Goal: Task Accomplishment & Management: Use online tool/utility

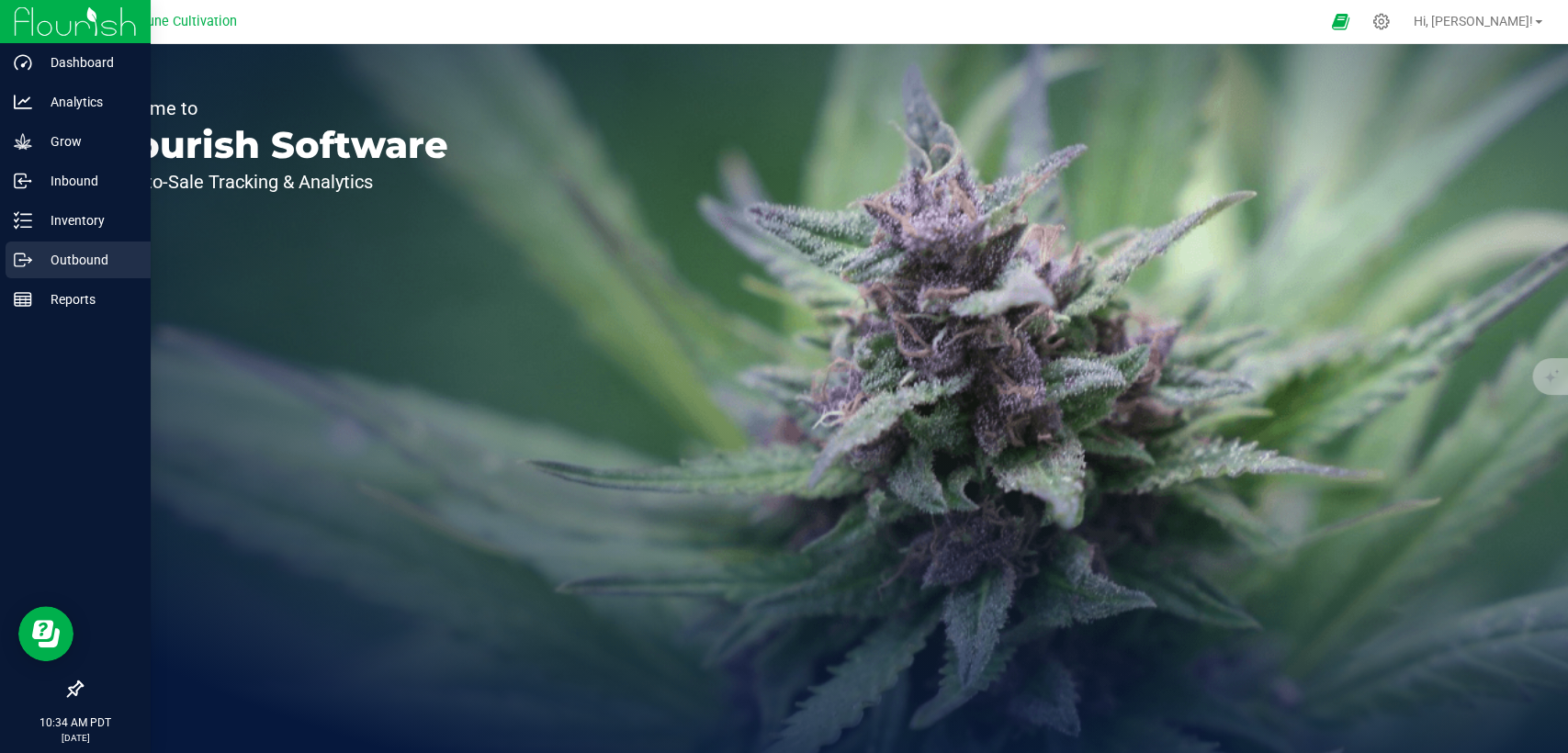
click at [40, 258] on p "Outbound" at bounding box center [87, 259] width 110 height 22
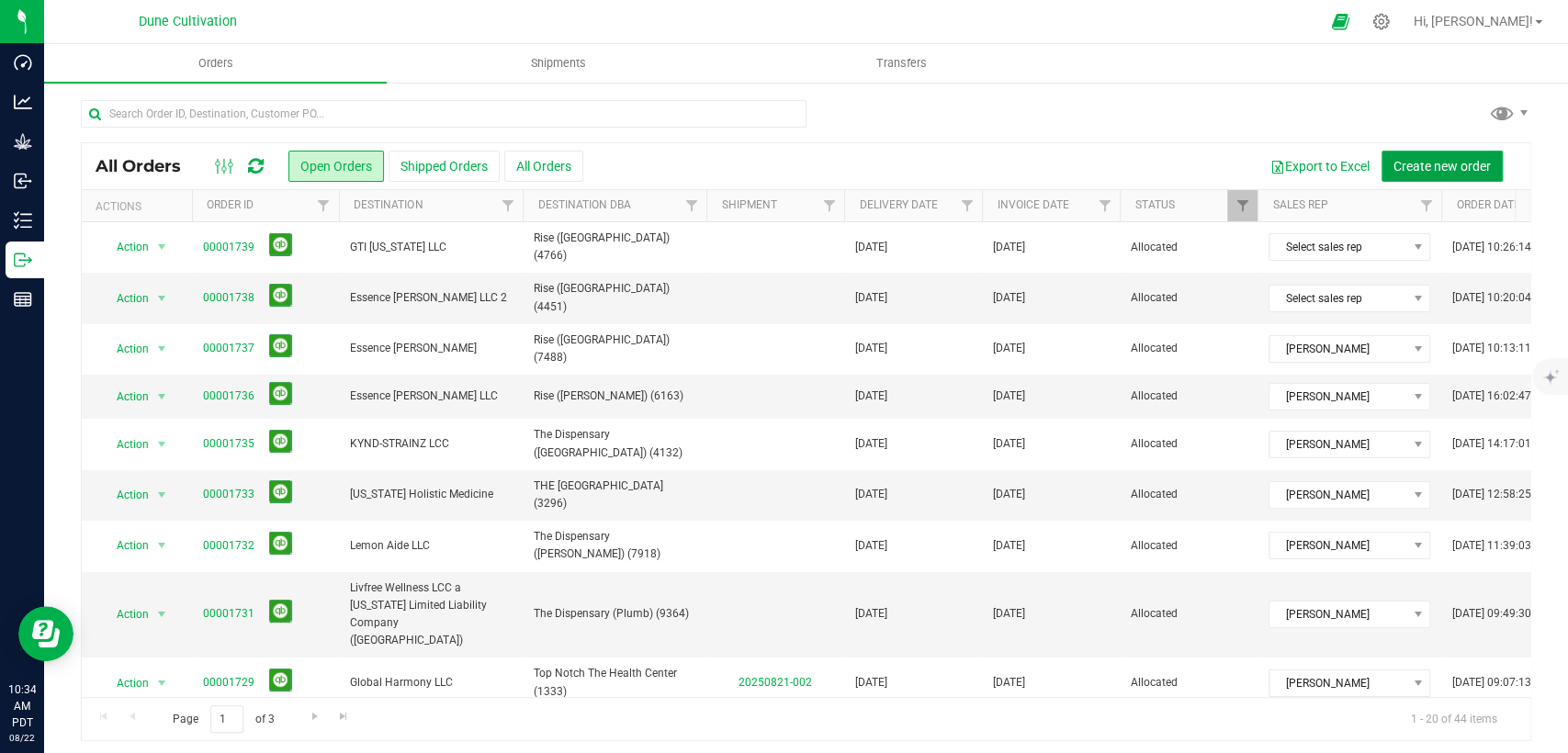
click at [1394, 164] on span "Create new order" at bounding box center [1442, 167] width 97 height 15
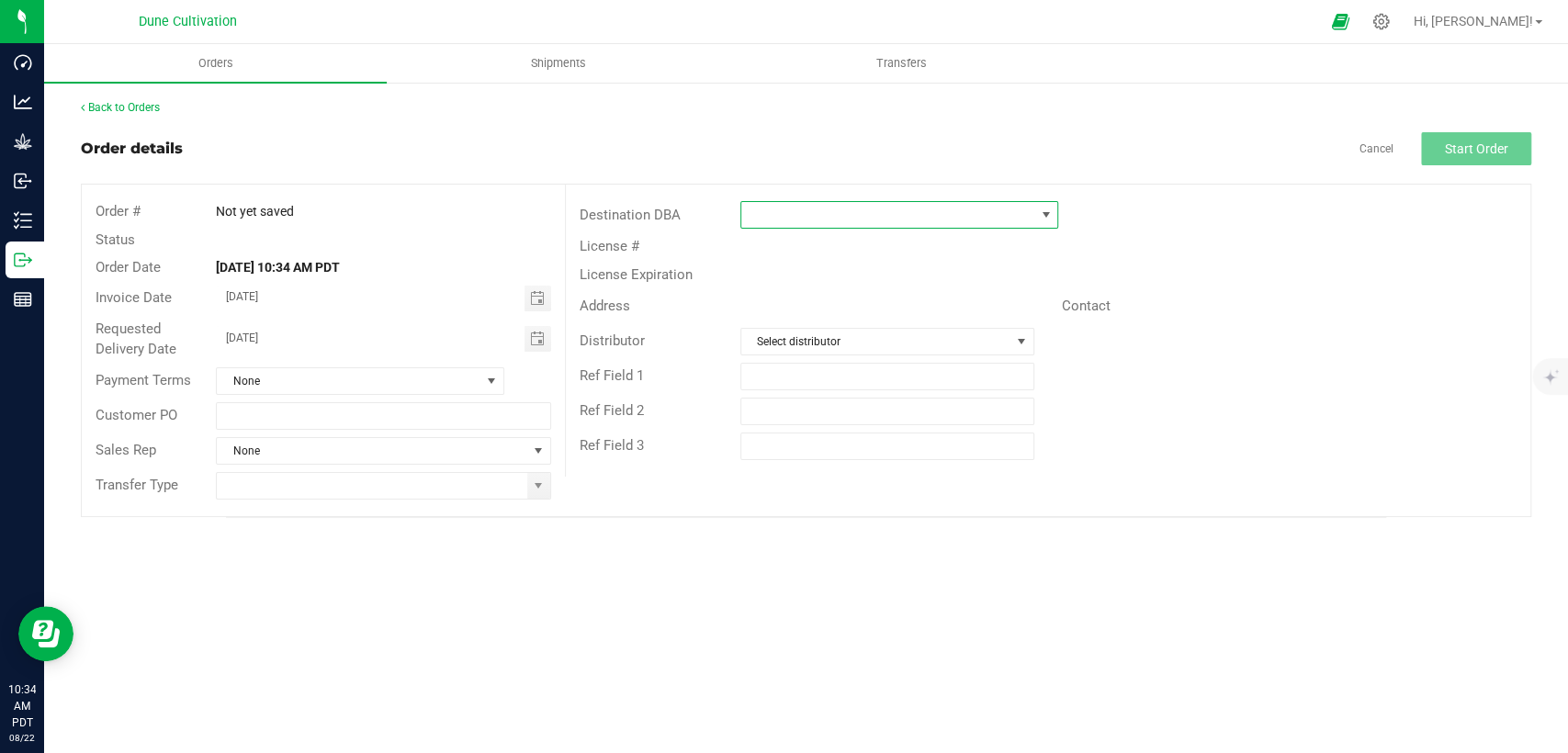
click at [886, 224] on span at bounding box center [888, 214] width 293 height 25
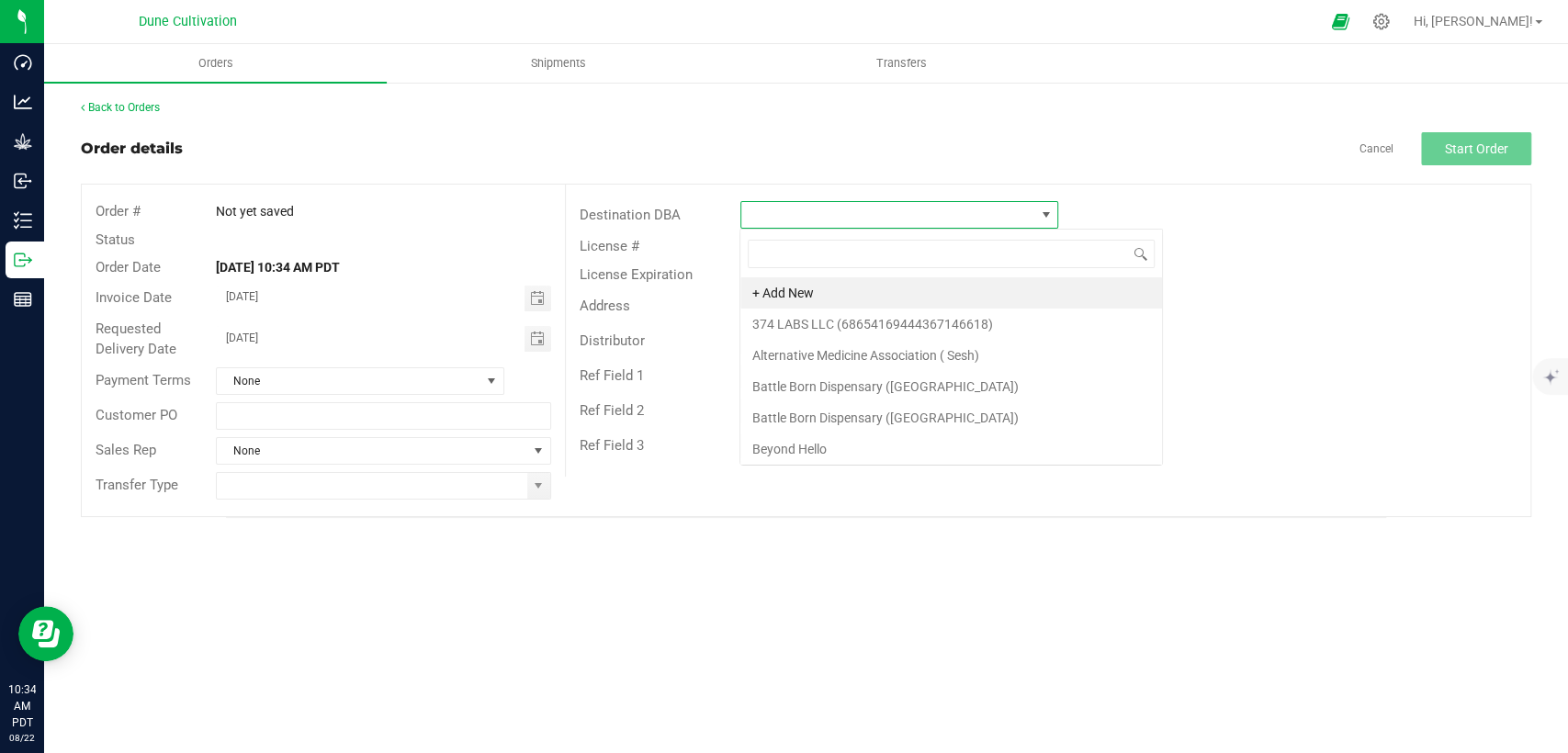
scroll to position [26, 318]
type input "Rise"
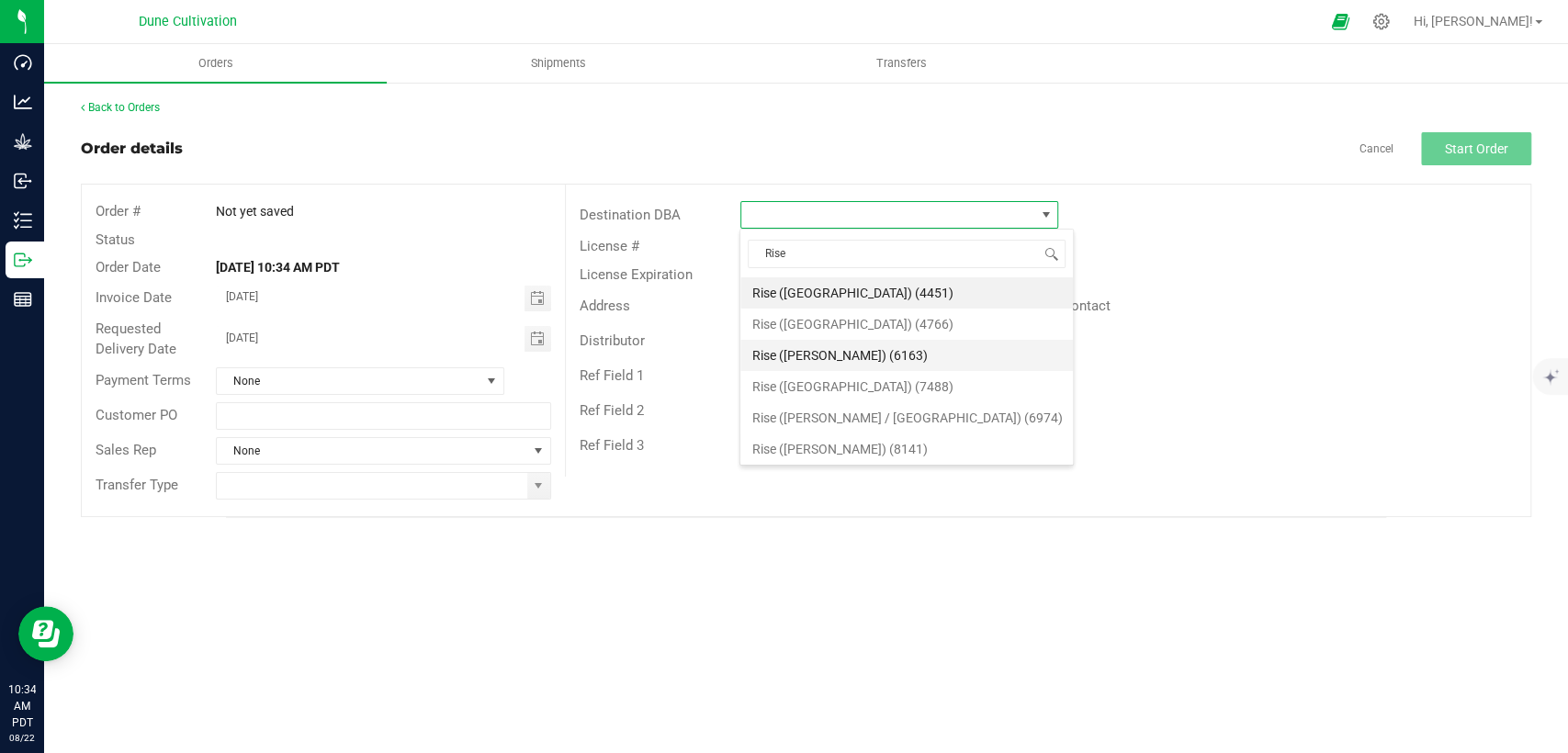
scroll to position [102, 0]
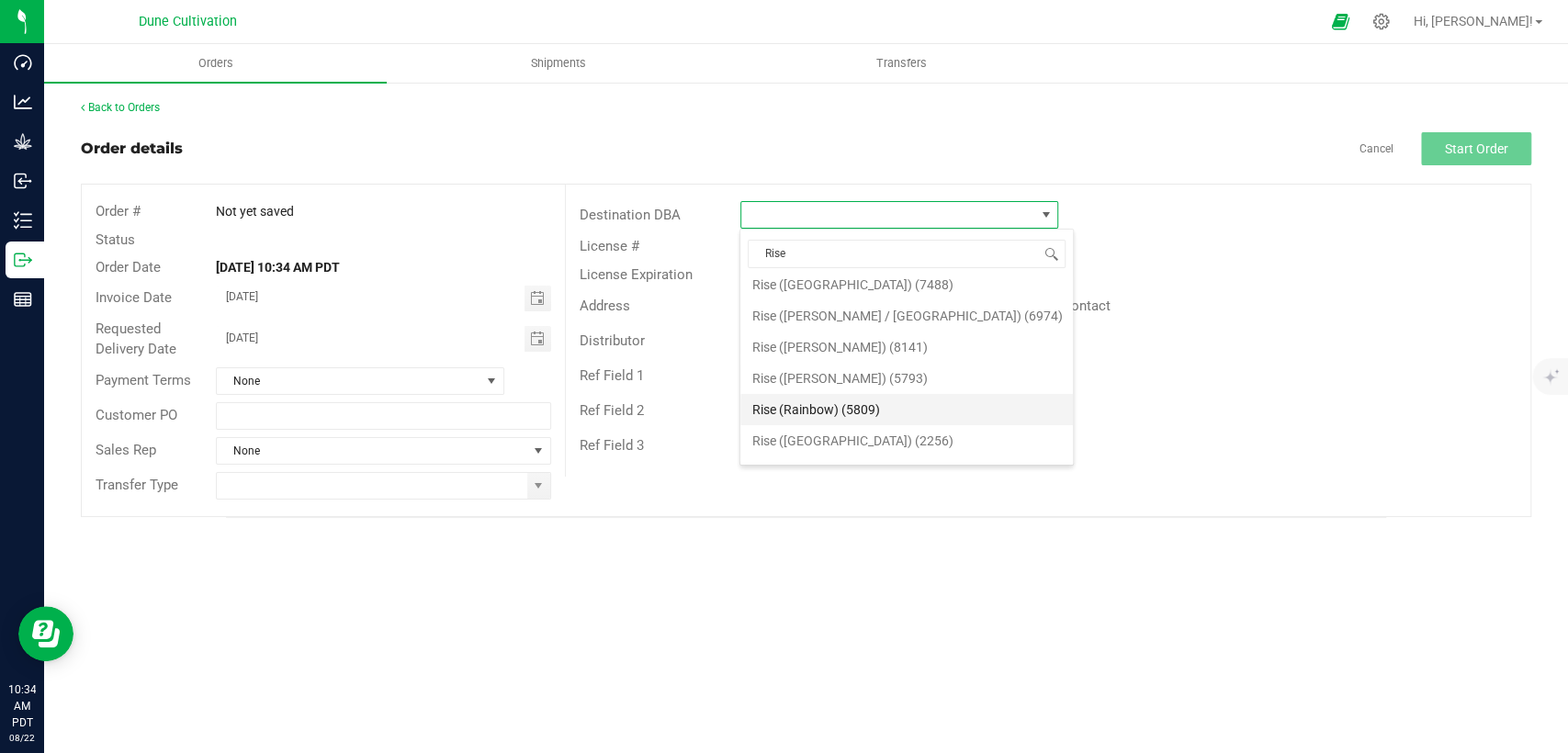
click at [861, 411] on li "Rise (Rainbow) (5809)" at bounding box center [906, 409] width 333 height 31
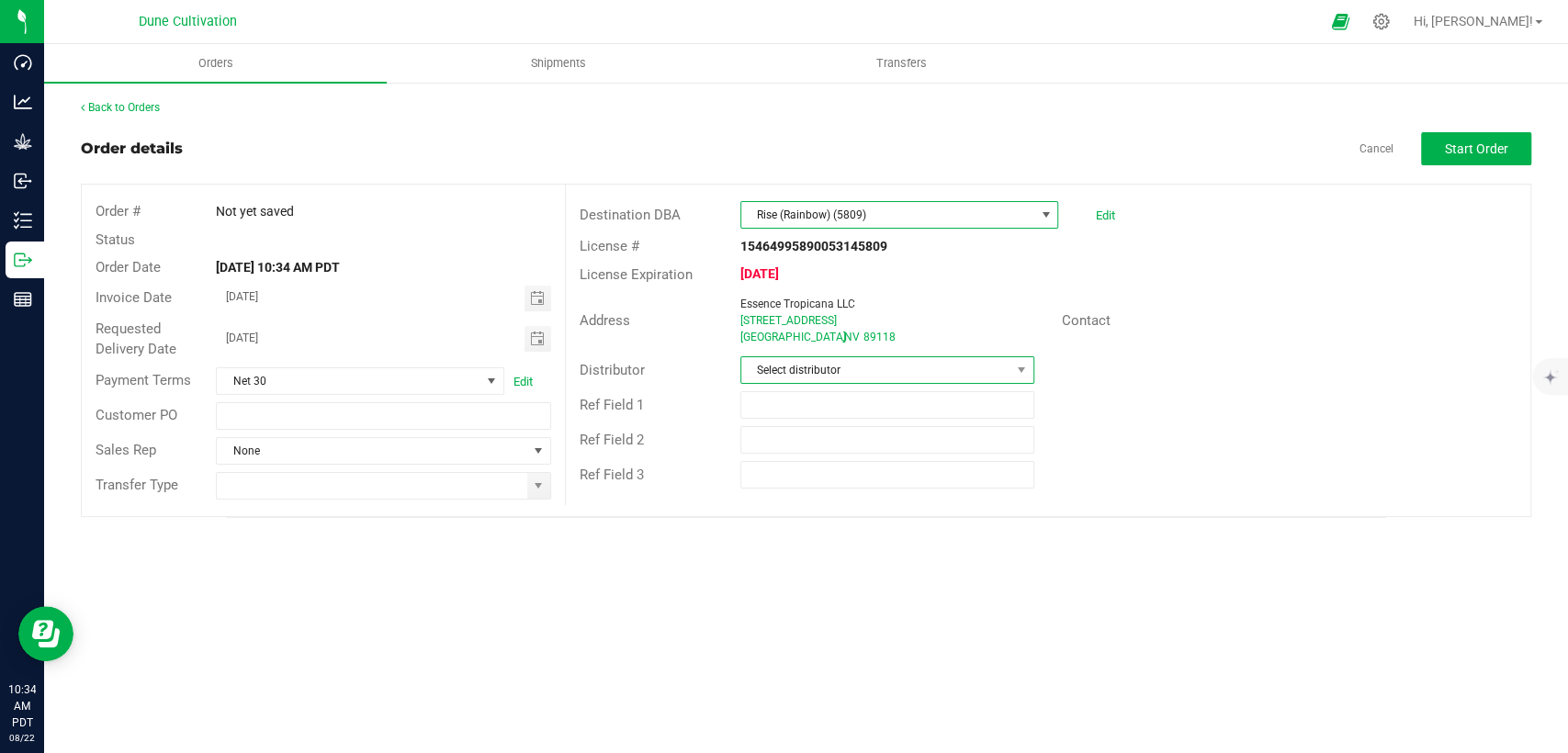
click at [787, 369] on span "Select distributor" at bounding box center [876, 369] width 270 height 25
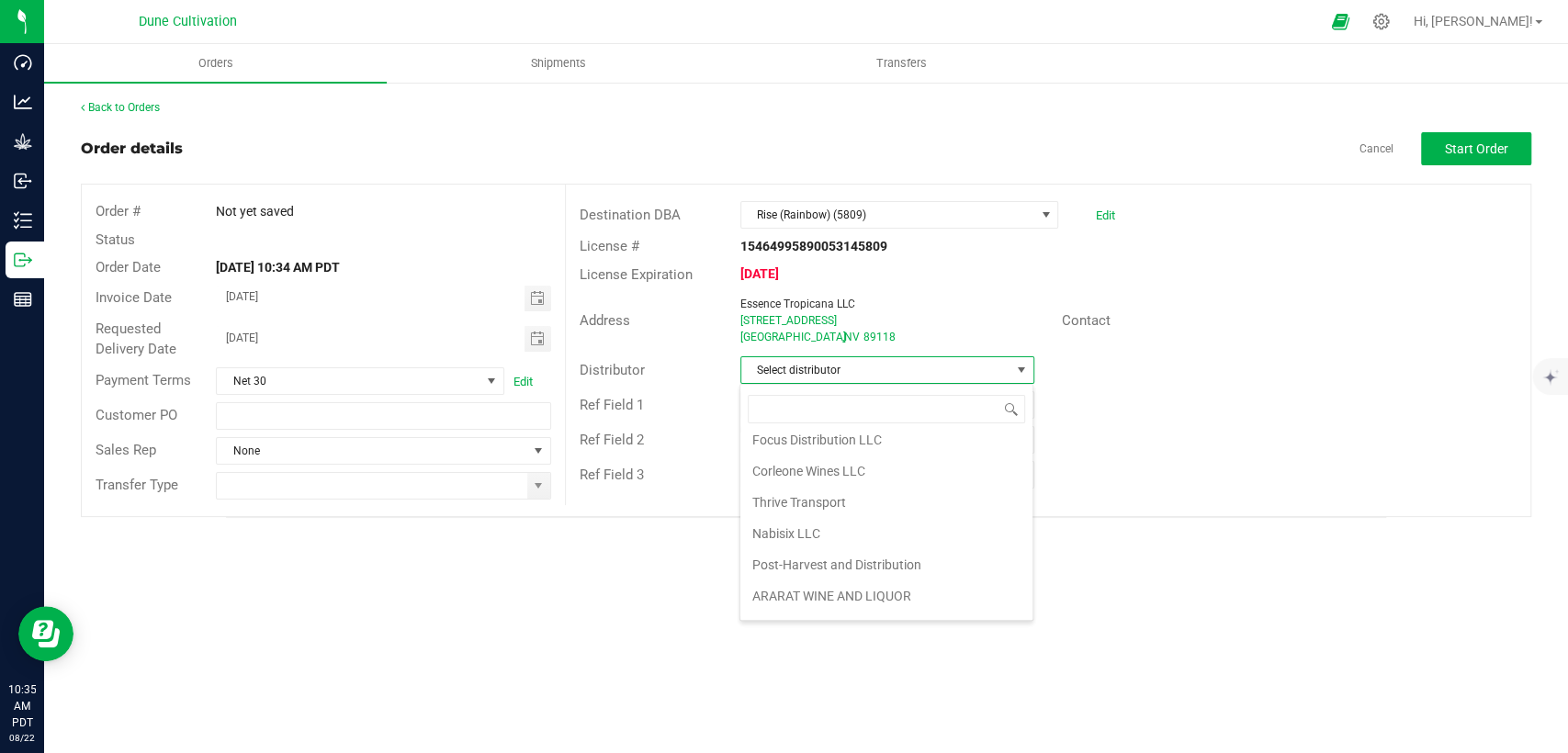
click at [766, 530] on li "Nabisix LLC" at bounding box center [887, 533] width 292 height 31
click at [528, 300] on span "Toggle calendar" at bounding box center [538, 298] width 26 height 25
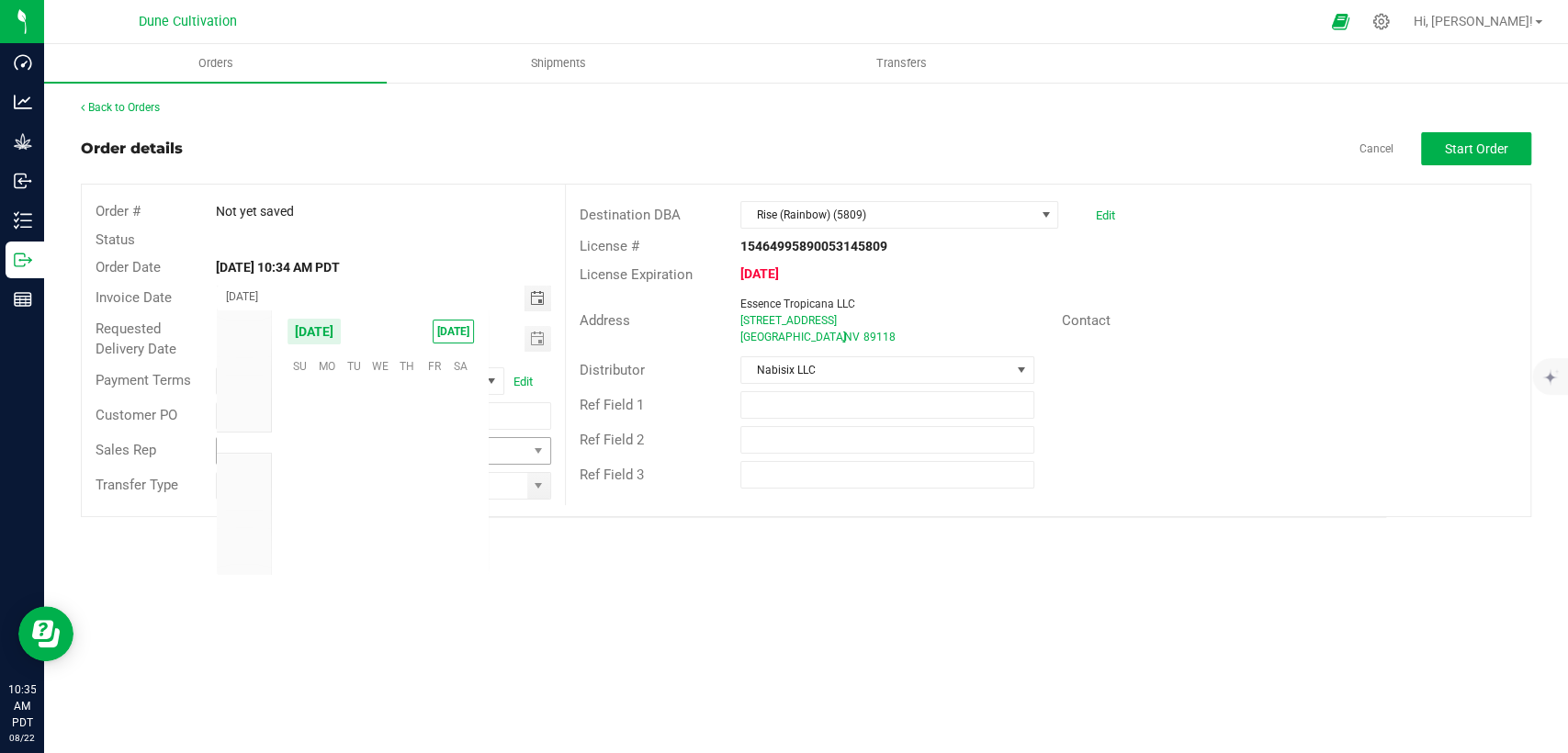
scroll to position [297791, 0]
click at [387, 505] on span "27" at bounding box center [381, 509] width 26 height 28
type input "08/27/2025"
click at [543, 336] on span "Toggle calendar" at bounding box center [537, 339] width 15 height 15
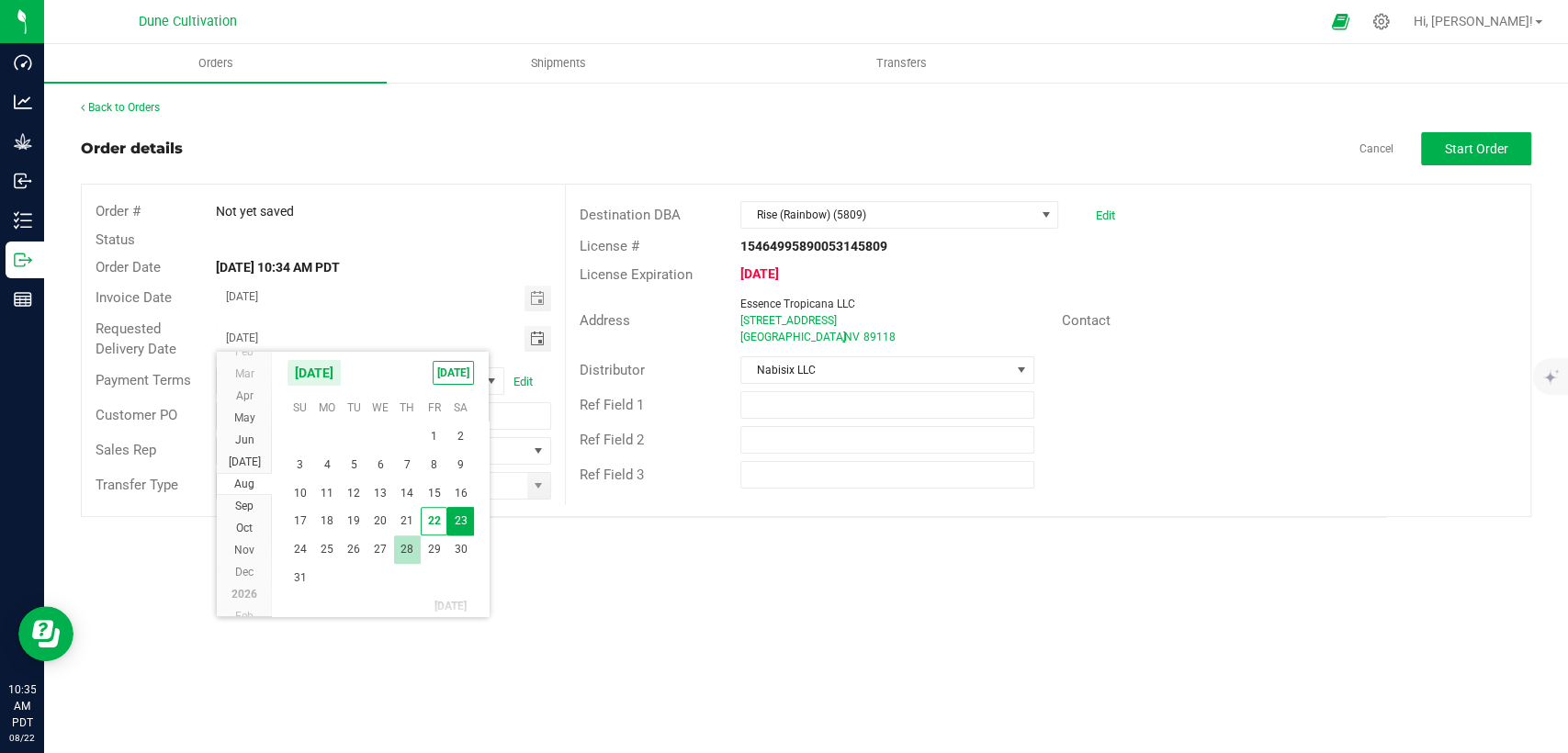
click at [406, 546] on span "28" at bounding box center [407, 549] width 26 height 28
type input "[DATE]"
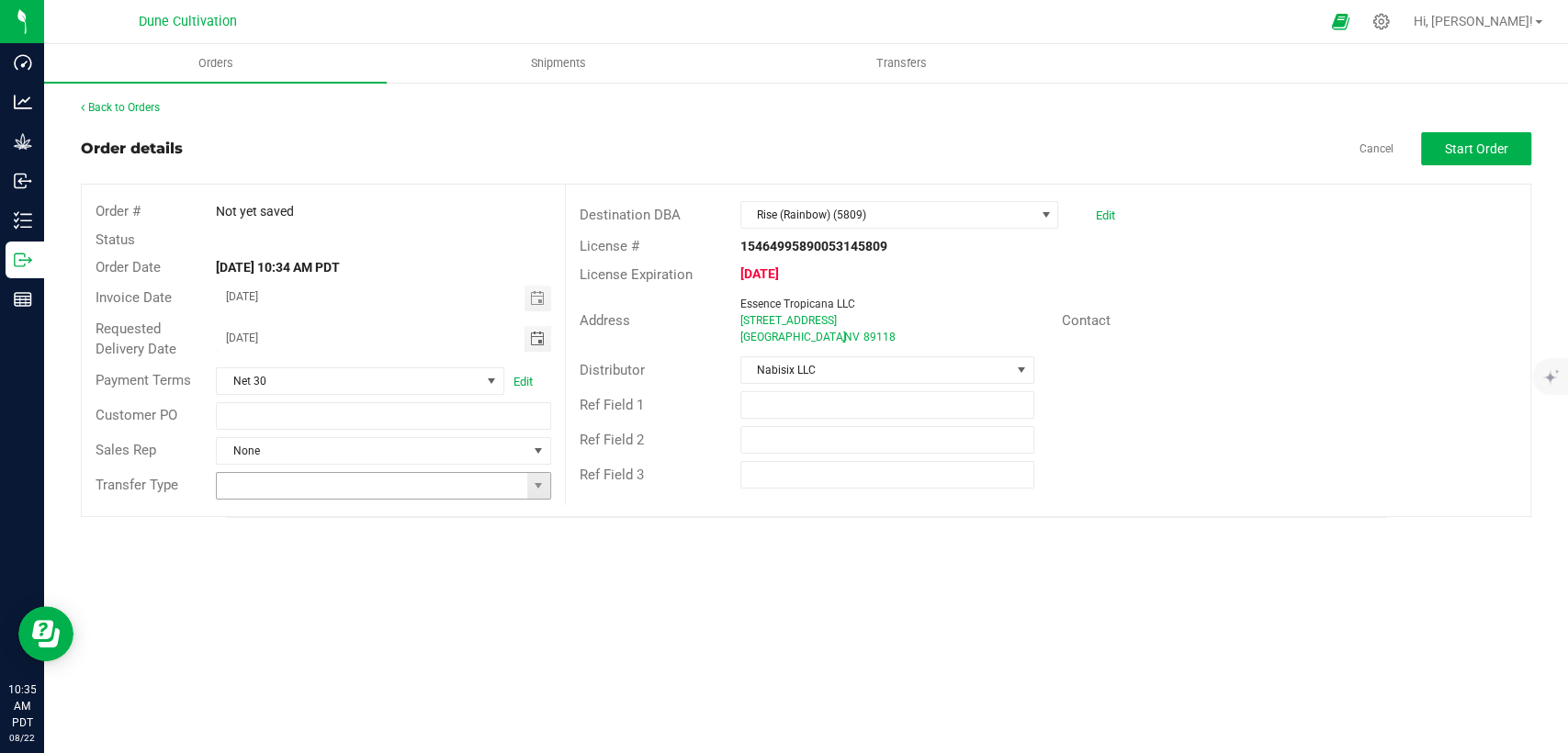
click at [525, 494] on input at bounding box center [371, 485] width 310 height 25
click at [529, 486] on span at bounding box center [539, 485] width 23 height 25
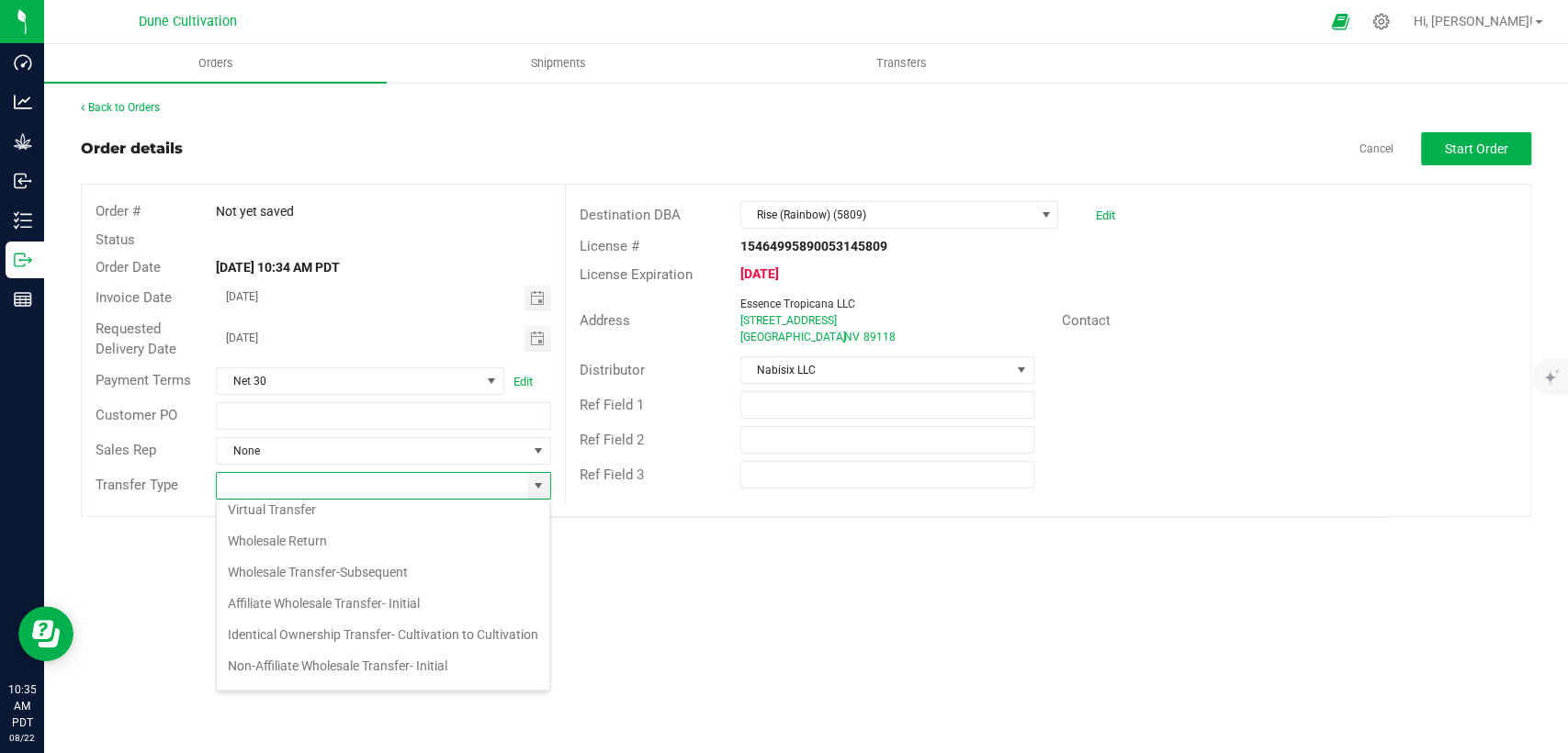
scroll to position [204, 0]
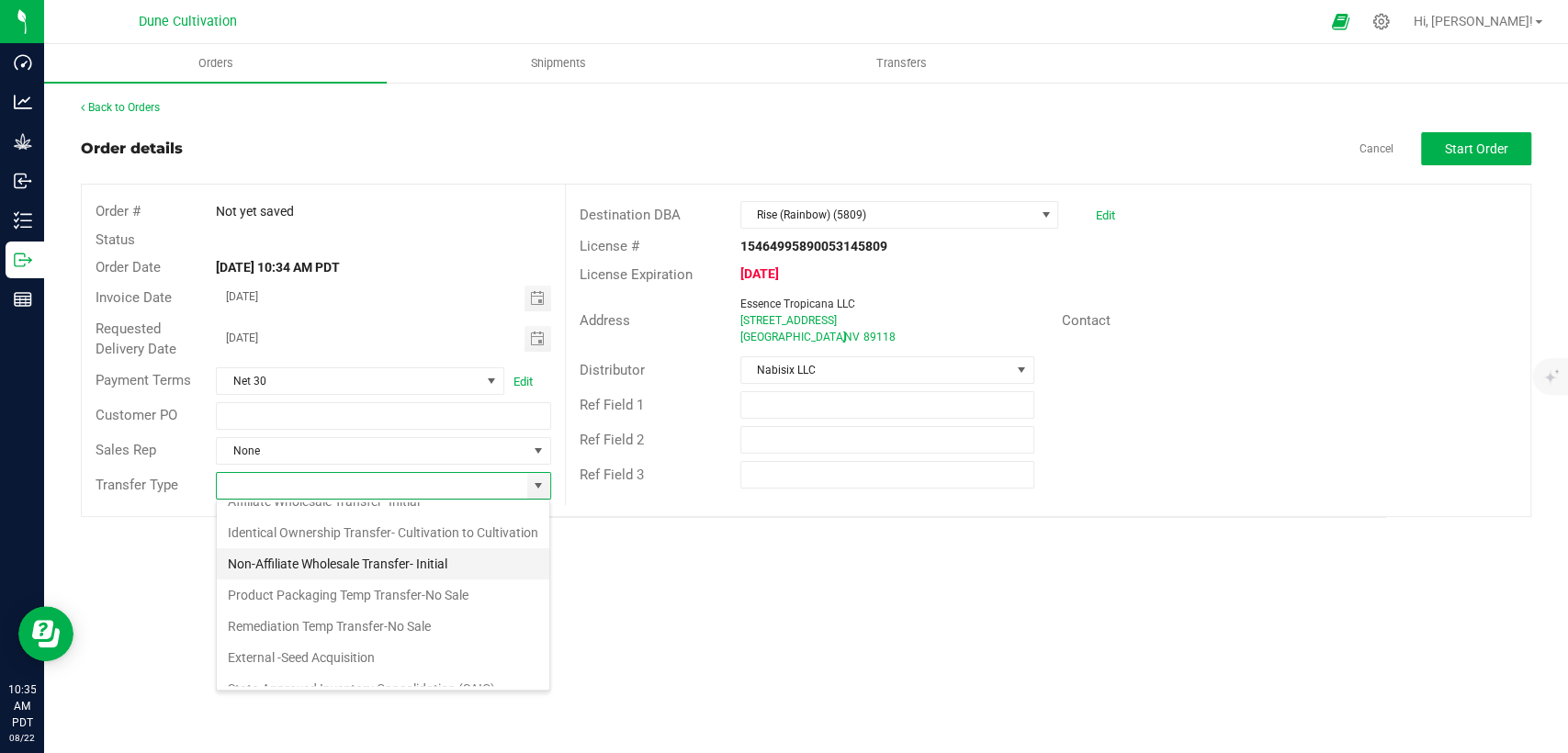
click at [372, 580] on li "Non-Affiliate Wholesale Transfer- Initial" at bounding box center [383, 564] width 333 height 31
type input "Non-Affiliate Wholesale Transfer- Initial"
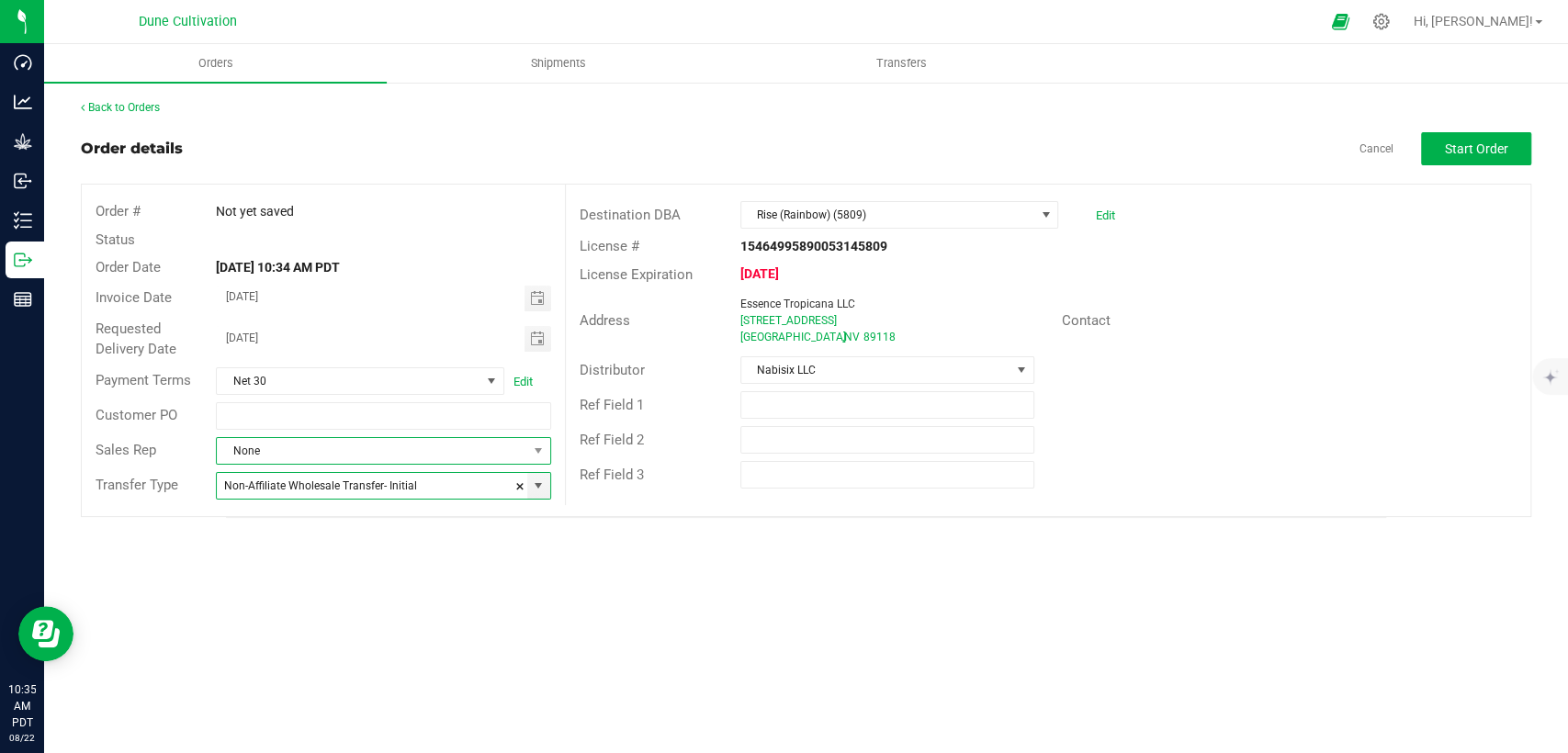
click at [410, 447] on span "None" at bounding box center [371, 450] width 310 height 25
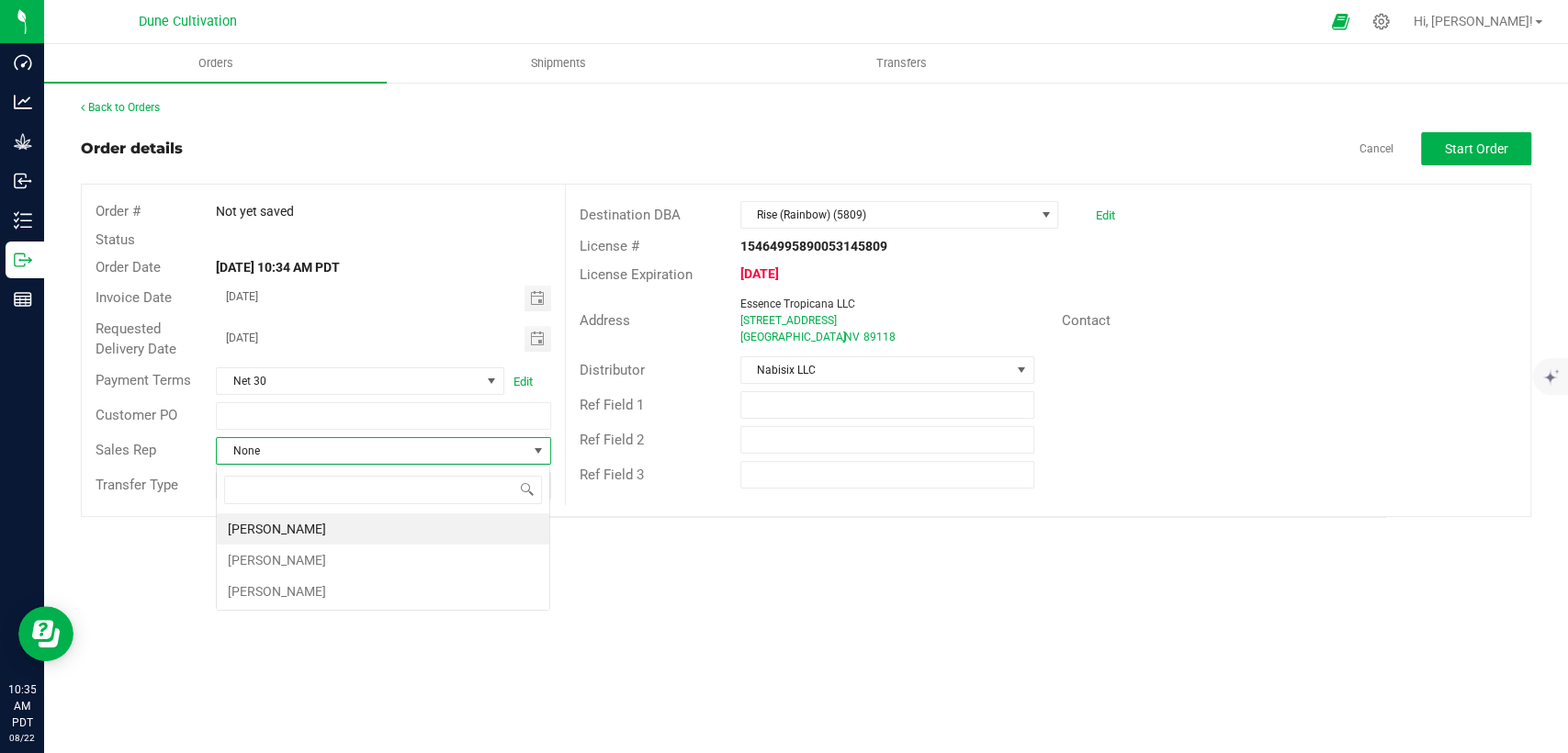
scroll to position [26, 334]
click at [365, 530] on li "[PERSON_NAME]" at bounding box center [383, 529] width 333 height 31
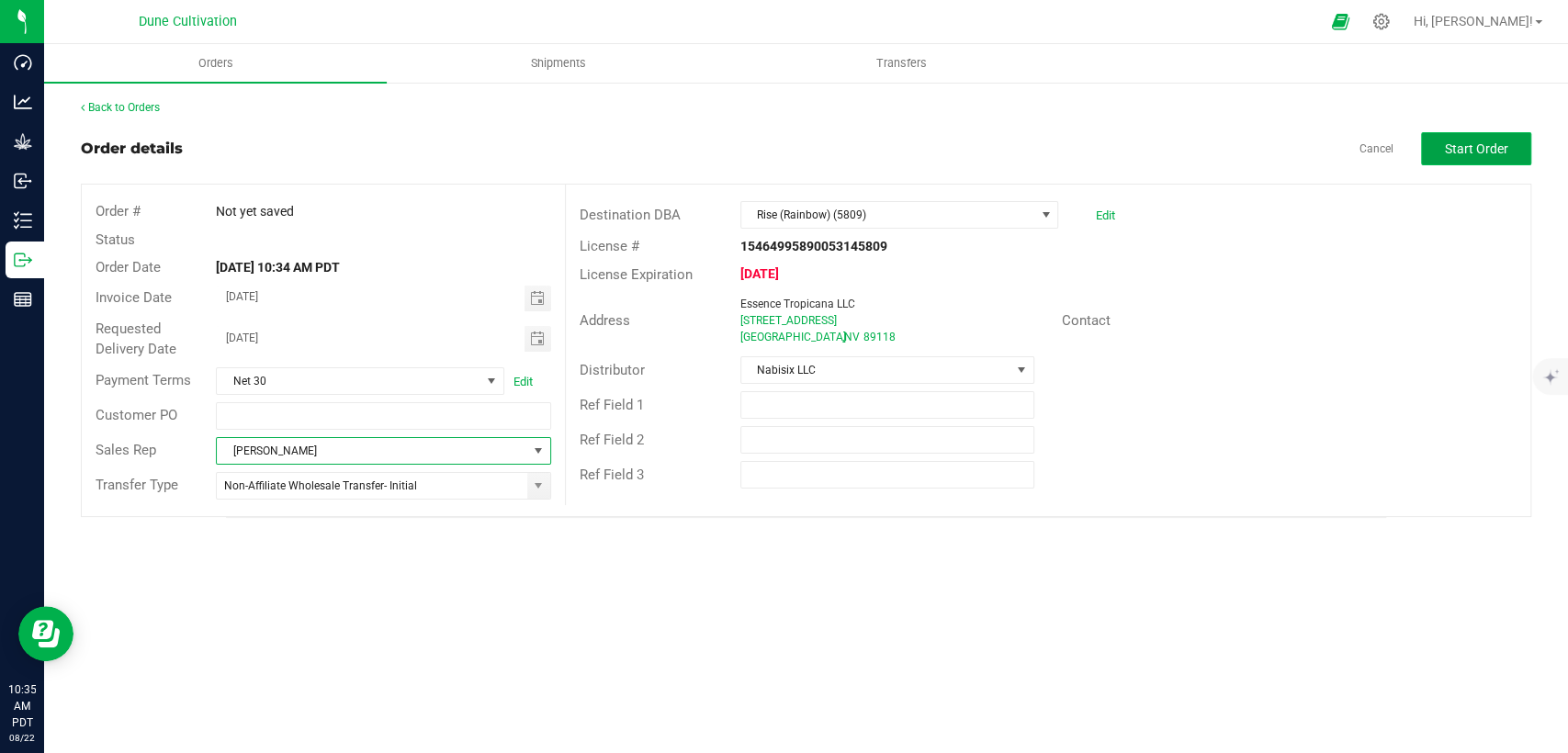
click at [1478, 136] on button "Start Order" at bounding box center [1476, 148] width 110 height 33
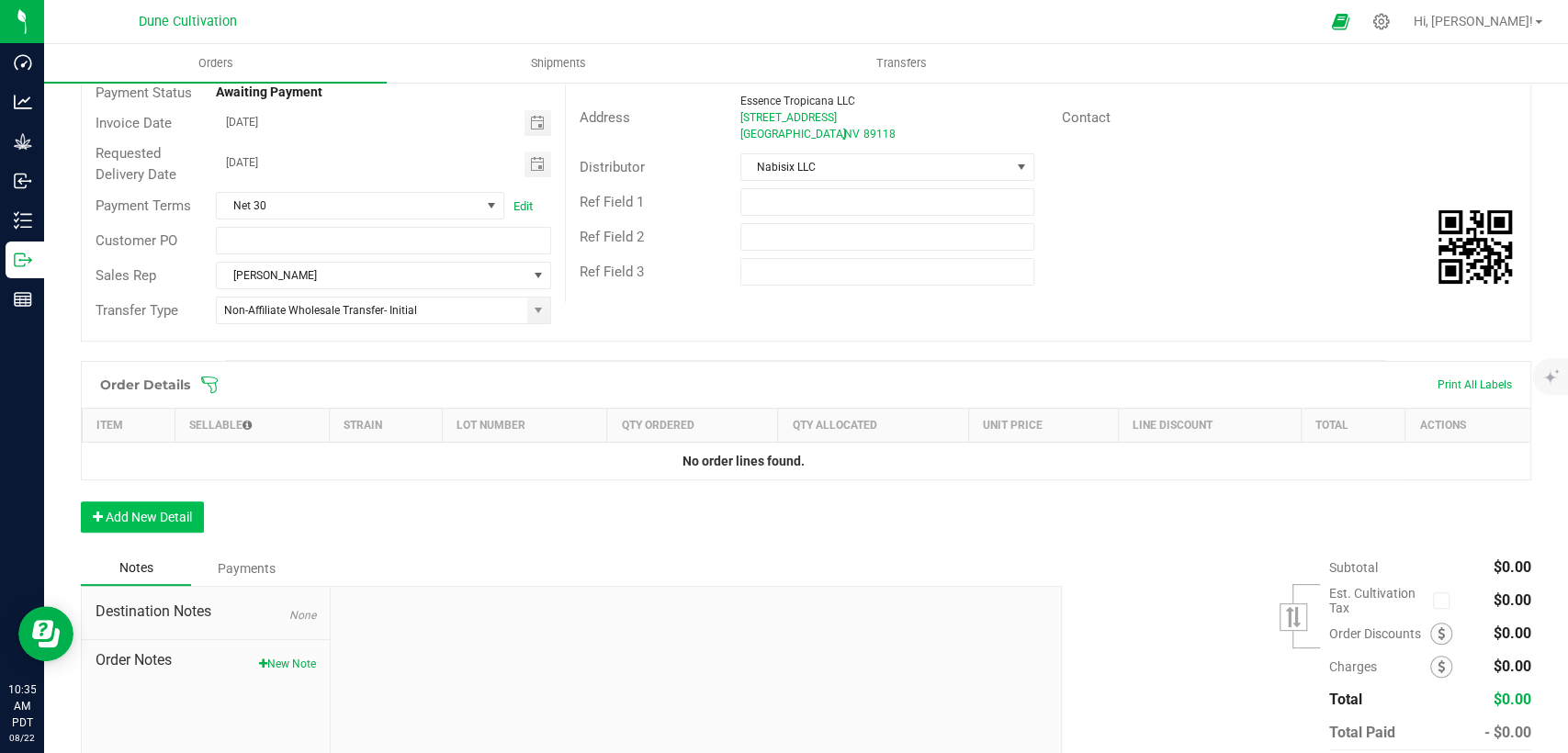
scroll to position [204, 0]
click at [187, 514] on button "Add New Detail" at bounding box center [142, 516] width 123 height 31
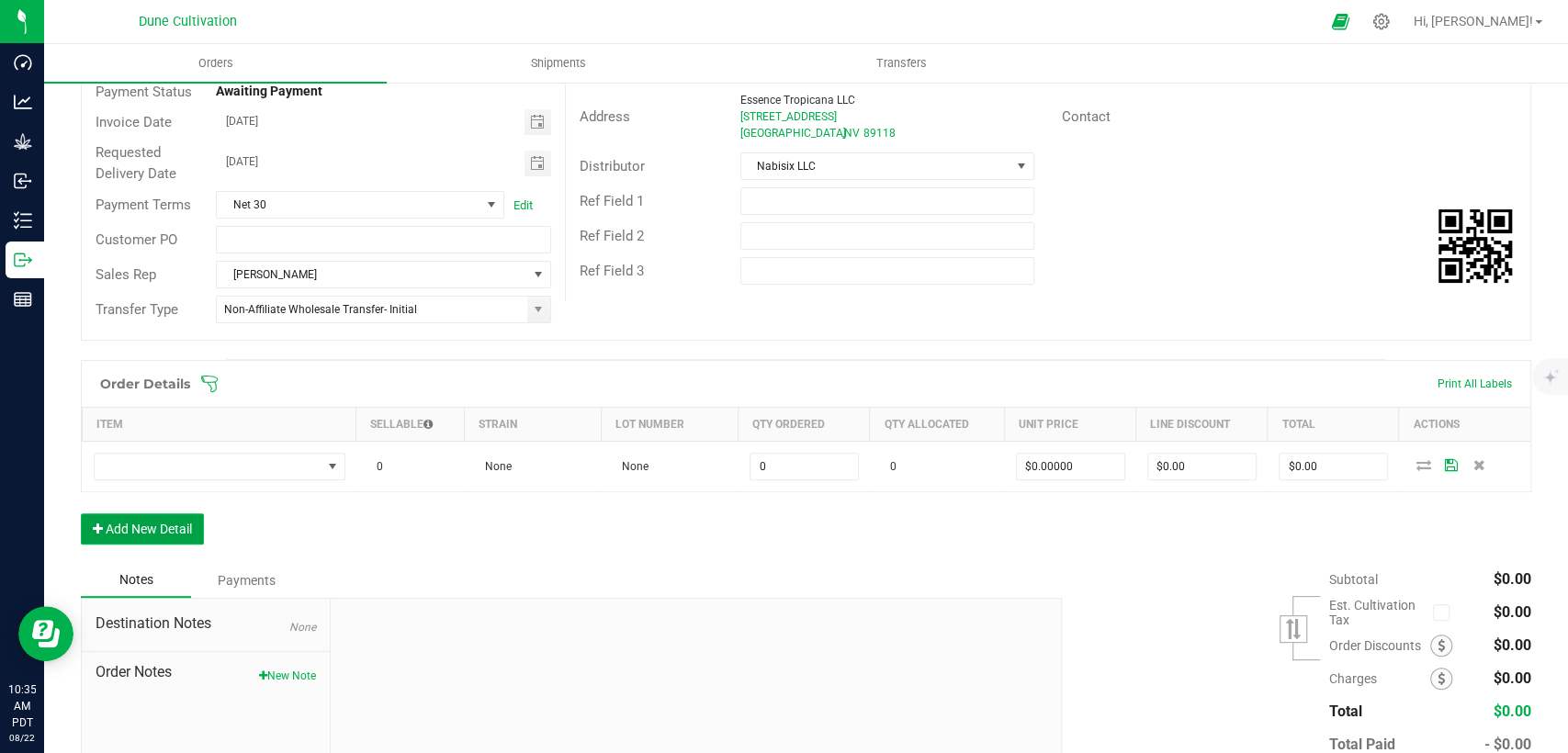
click at [185, 527] on button "Add New Detail" at bounding box center [142, 529] width 123 height 31
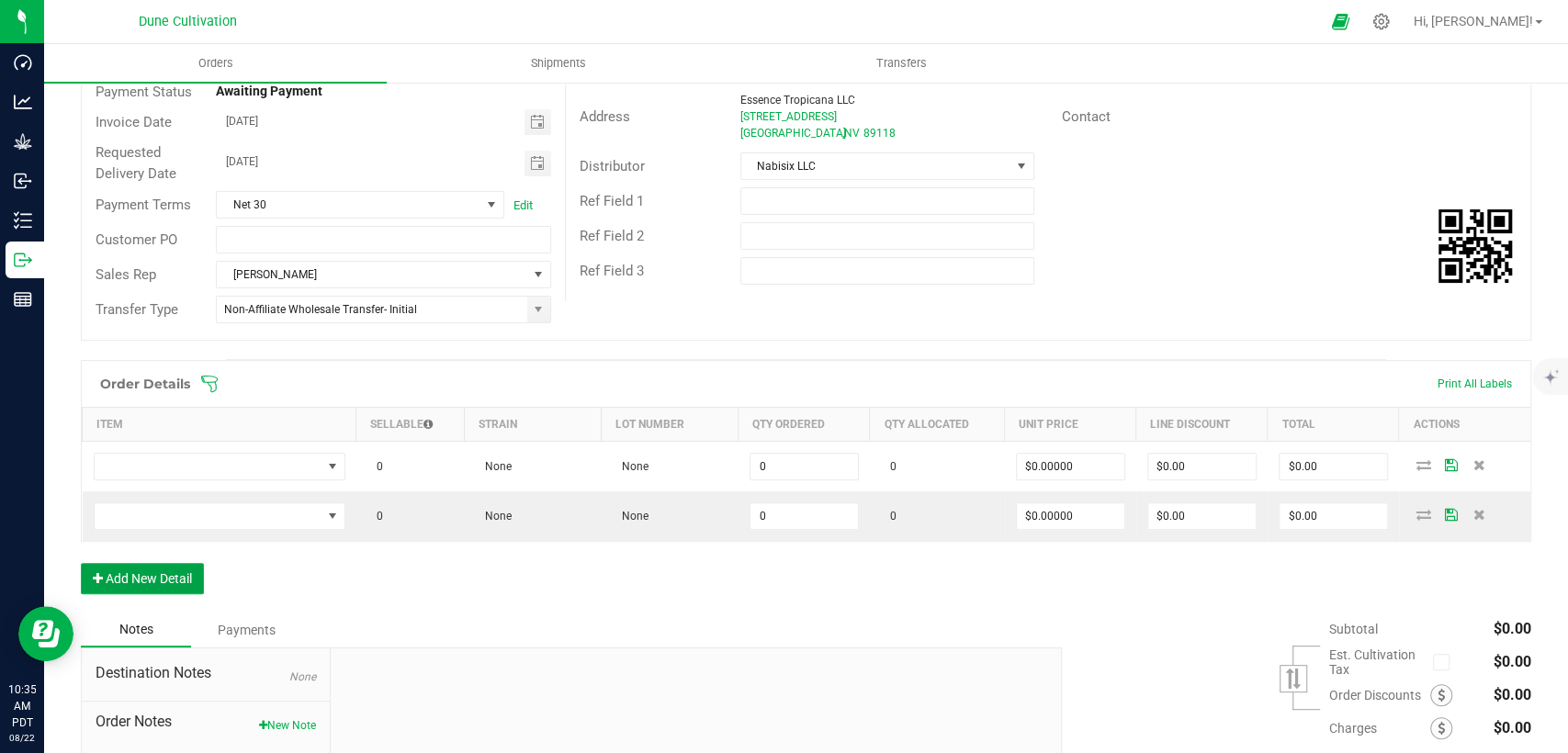
click at [180, 585] on button "Add New Detail" at bounding box center [142, 579] width 123 height 31
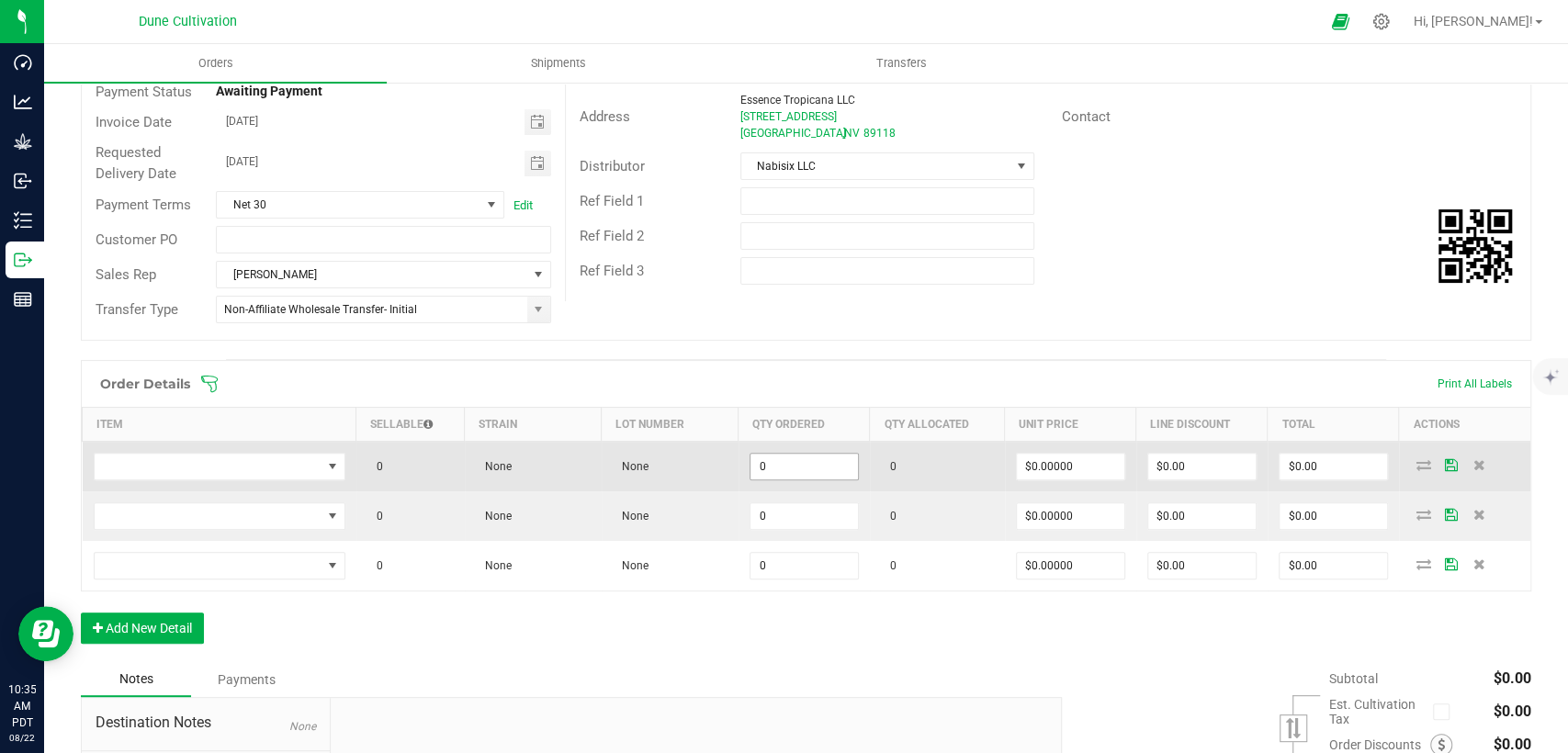
click at [786, 472] on input "0" at bounding box center [804, 467] width 107 height 25
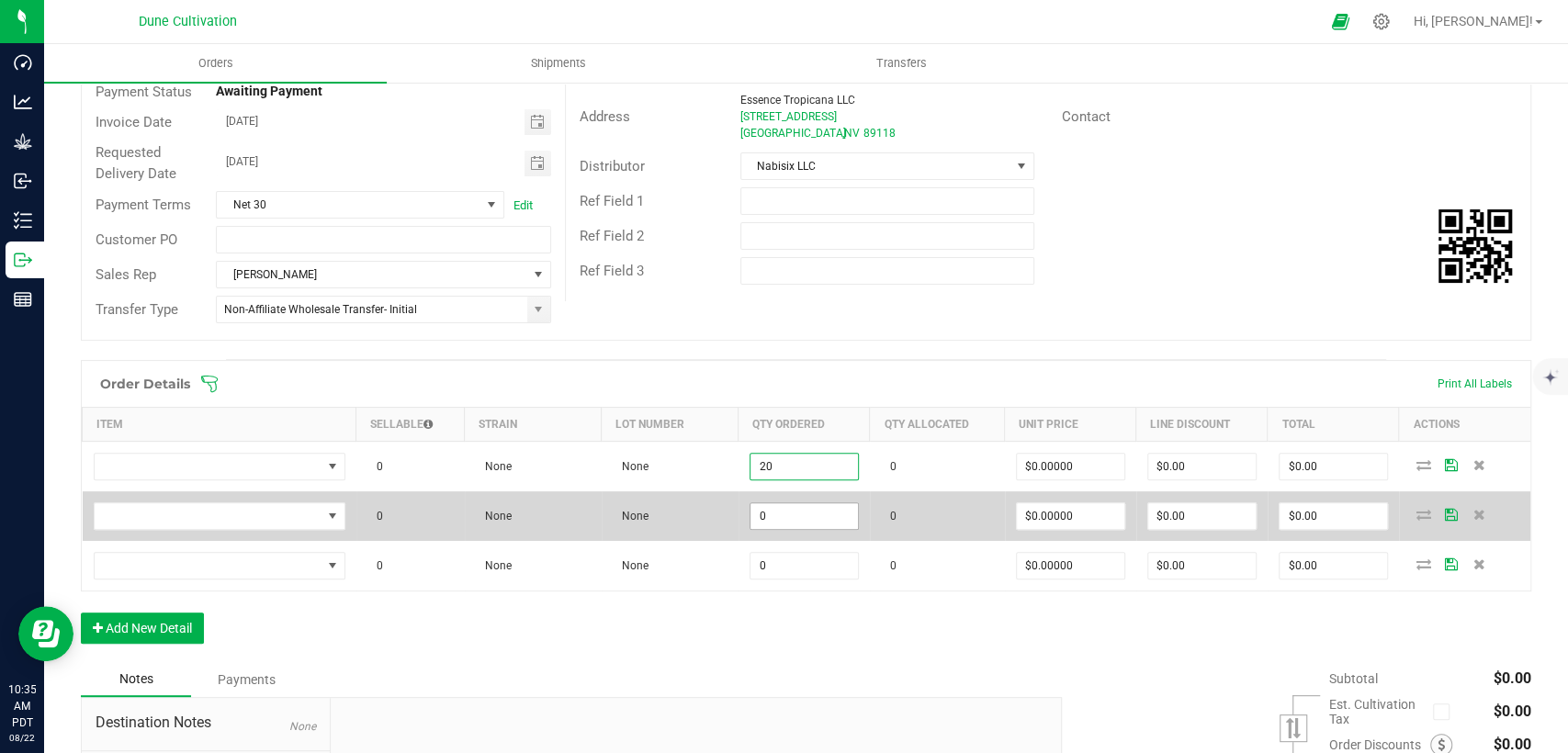
type input "20"
click at [781, 519] on input "0" at bounding box center [804, 516] width 107 height 25
drag, startPoint x: 786, startPoint y: 521, endPoint x: 735, endPoint y: 514, distance: 51.5
click at [739, 514] on td "30" at bounding box center [804, 516] width 131 height 50
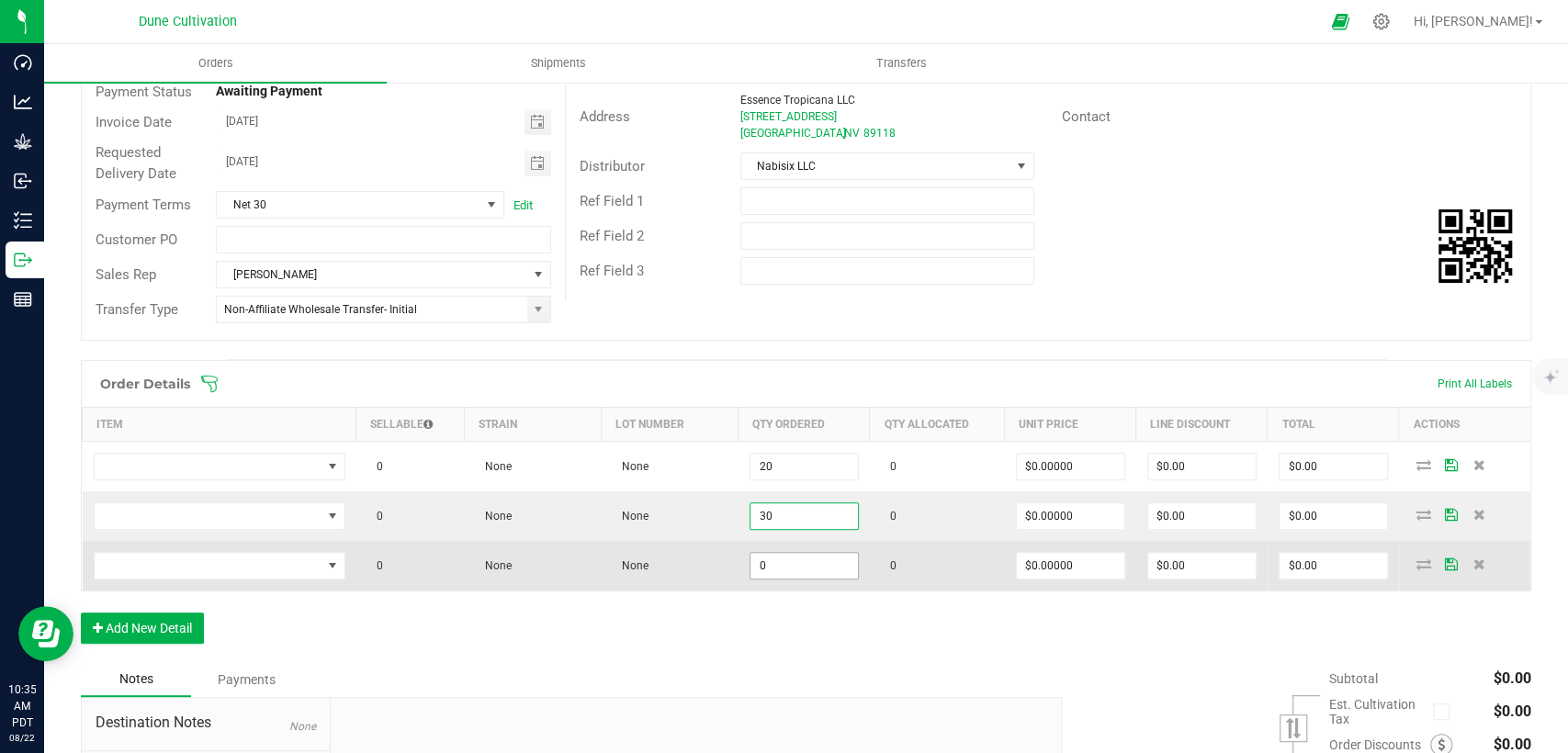
type input "30"
click at [809, 566] on input "0" at bounding box center [804, 565] width 107 height 25
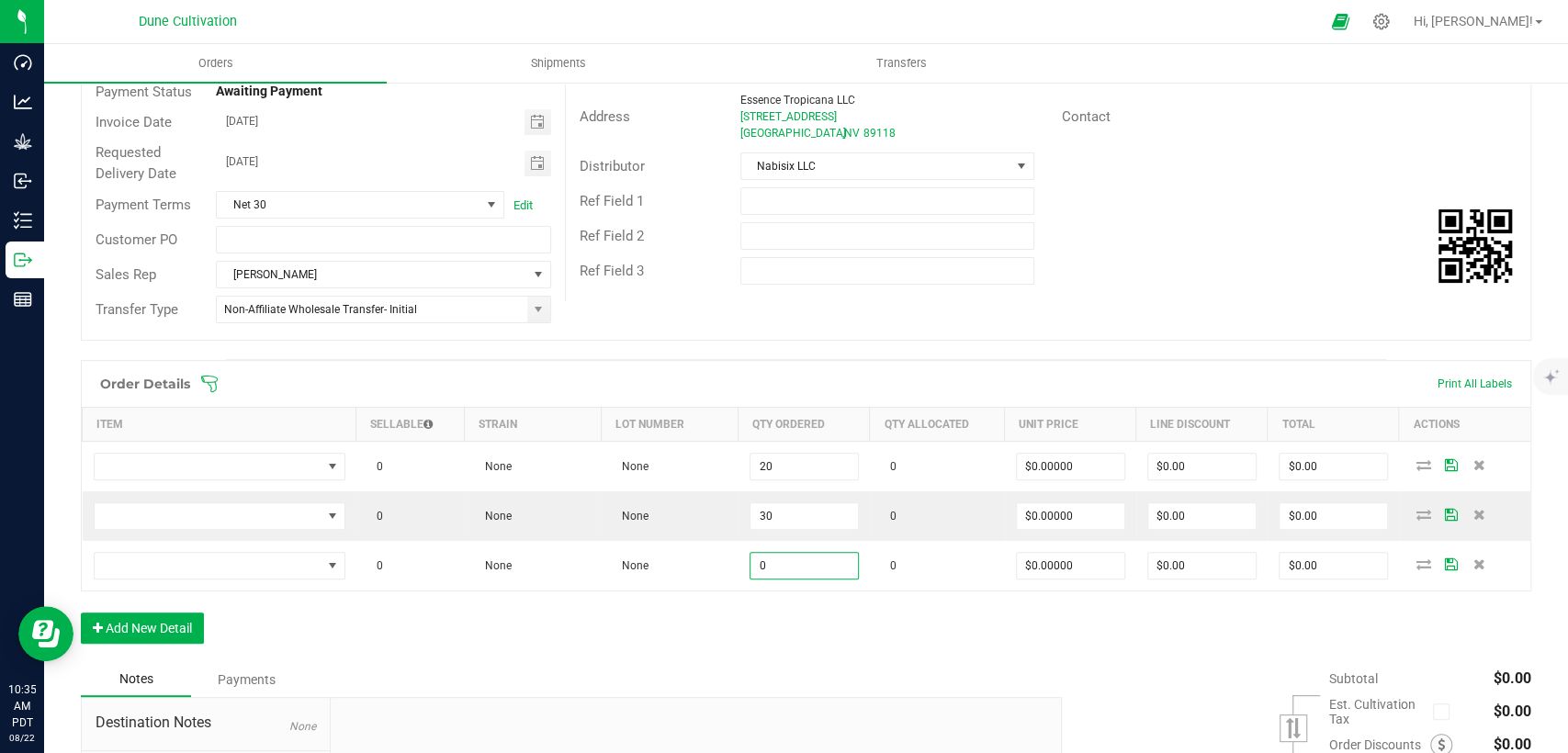
paste input "3"
type input "30"
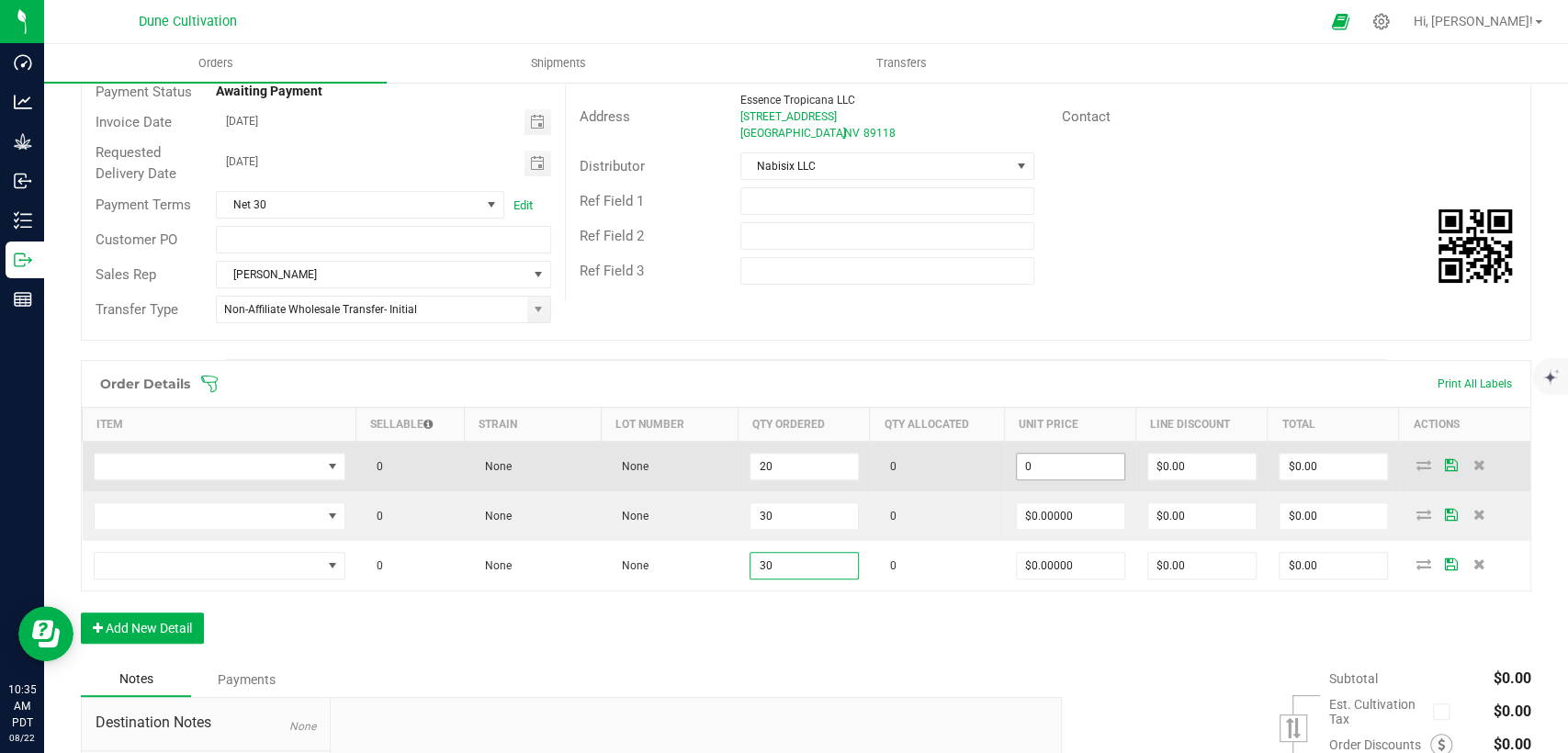
click at [1066, 460] on input "0" at bounding box center [1070, 467] width 107 height 25
drag, startPoint x: 1011, startPoint y: 468, endPoint x: 996, endPoint y: 472, distance: 15.5
click at [1005, 471] on td "10" at bounding box center [1070, 467] width 131 height 51
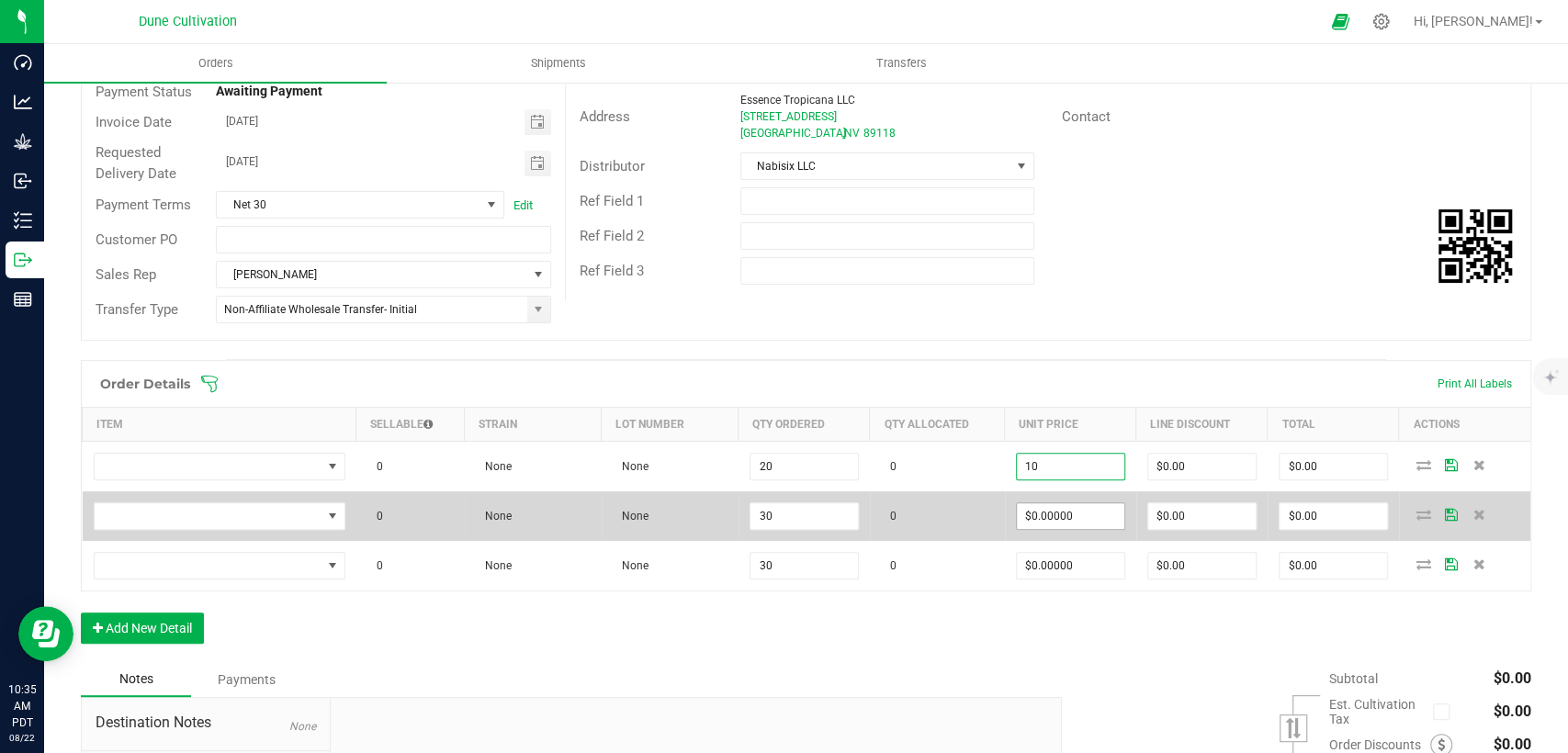
type input "$10.00000"
type input "$200.00"
click at [1084, 517] on input "0" at bounding box center [1070, 516] width 107 height 25
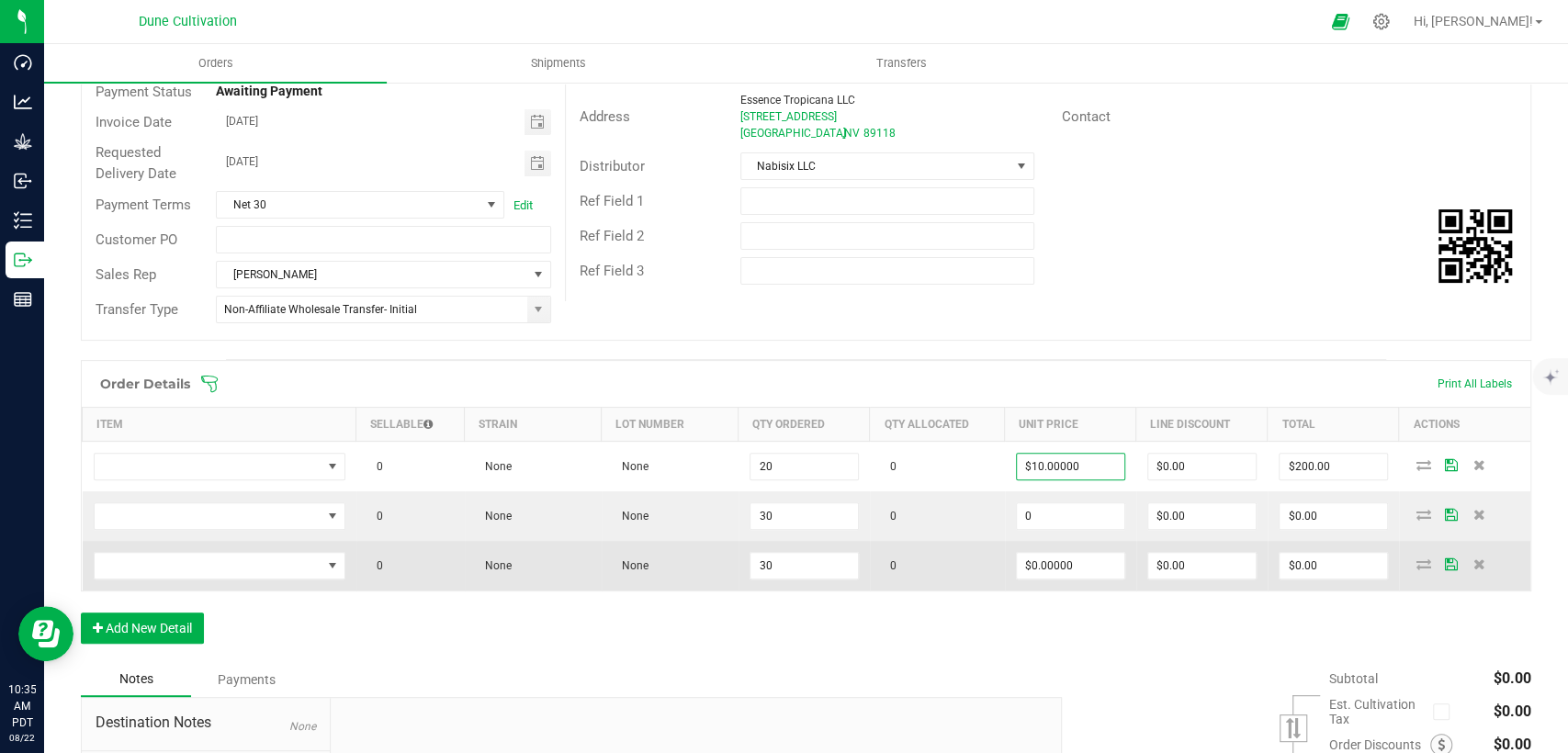
paste input "1"
type input "$10.00000"
type input "$300.00"
click at [1047, 579] on td "$0.00000" at bounding box center [1070, 565] width 131 height 50
click at [1046, 559] on input "0" at bounding box center [1070, 565] width 107 height 25
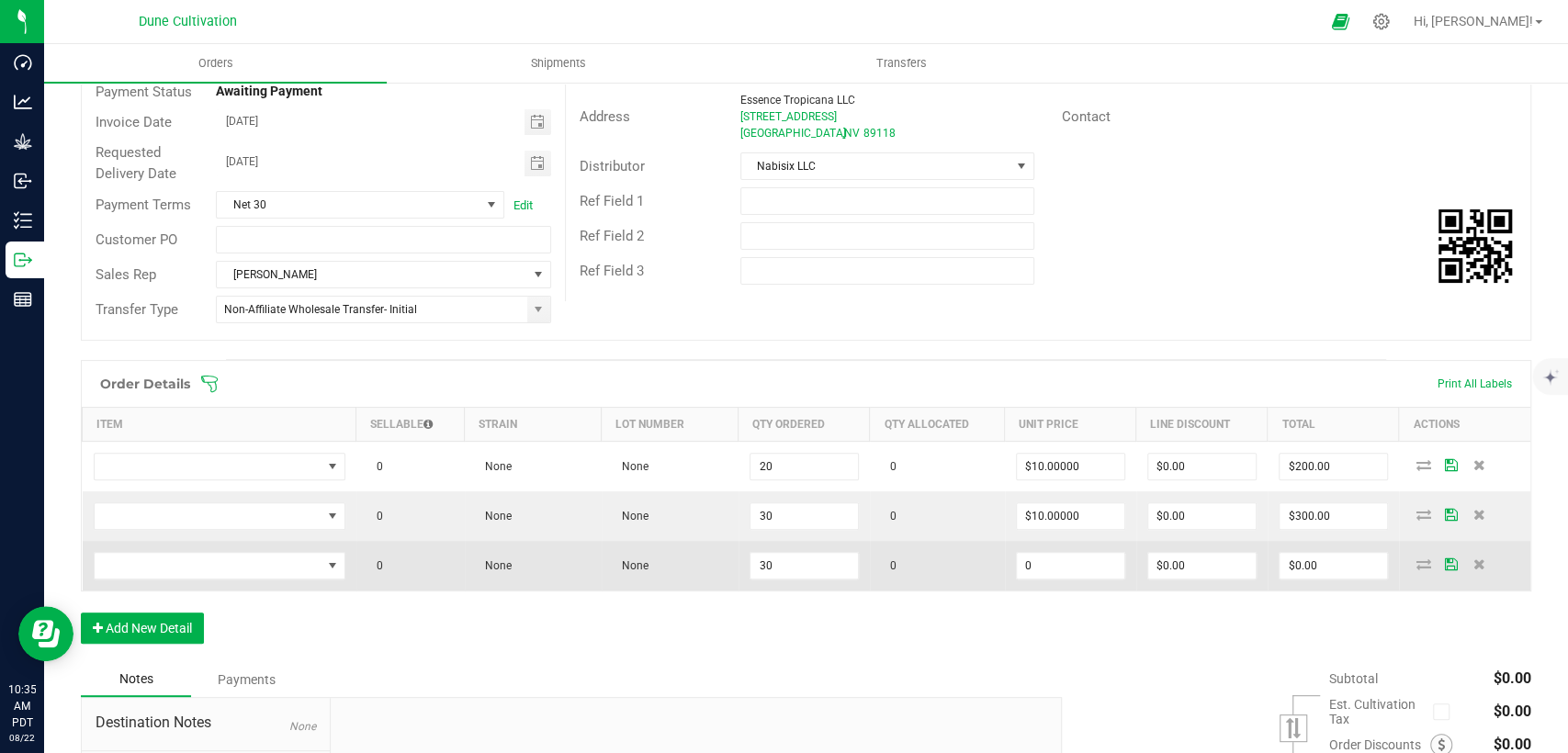
paste input "1"
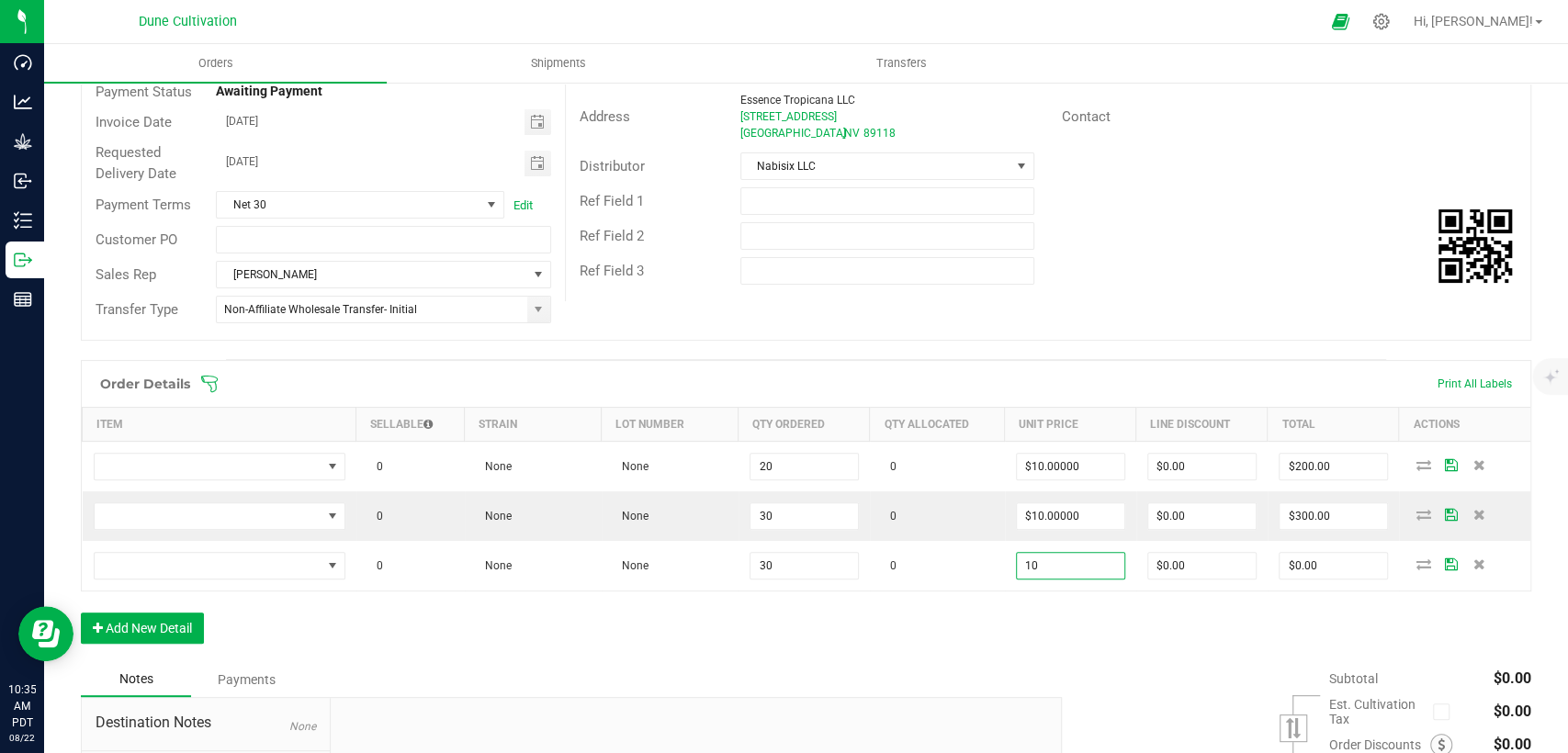
type input "$10.00000"
type input "$300.00"
click at [1023, 602] on div "Order Details Print All Labels Item Sellable Strain Lot Number Qty Ordered Qty …" at bounding box center [806, 511] width 1450 height 303
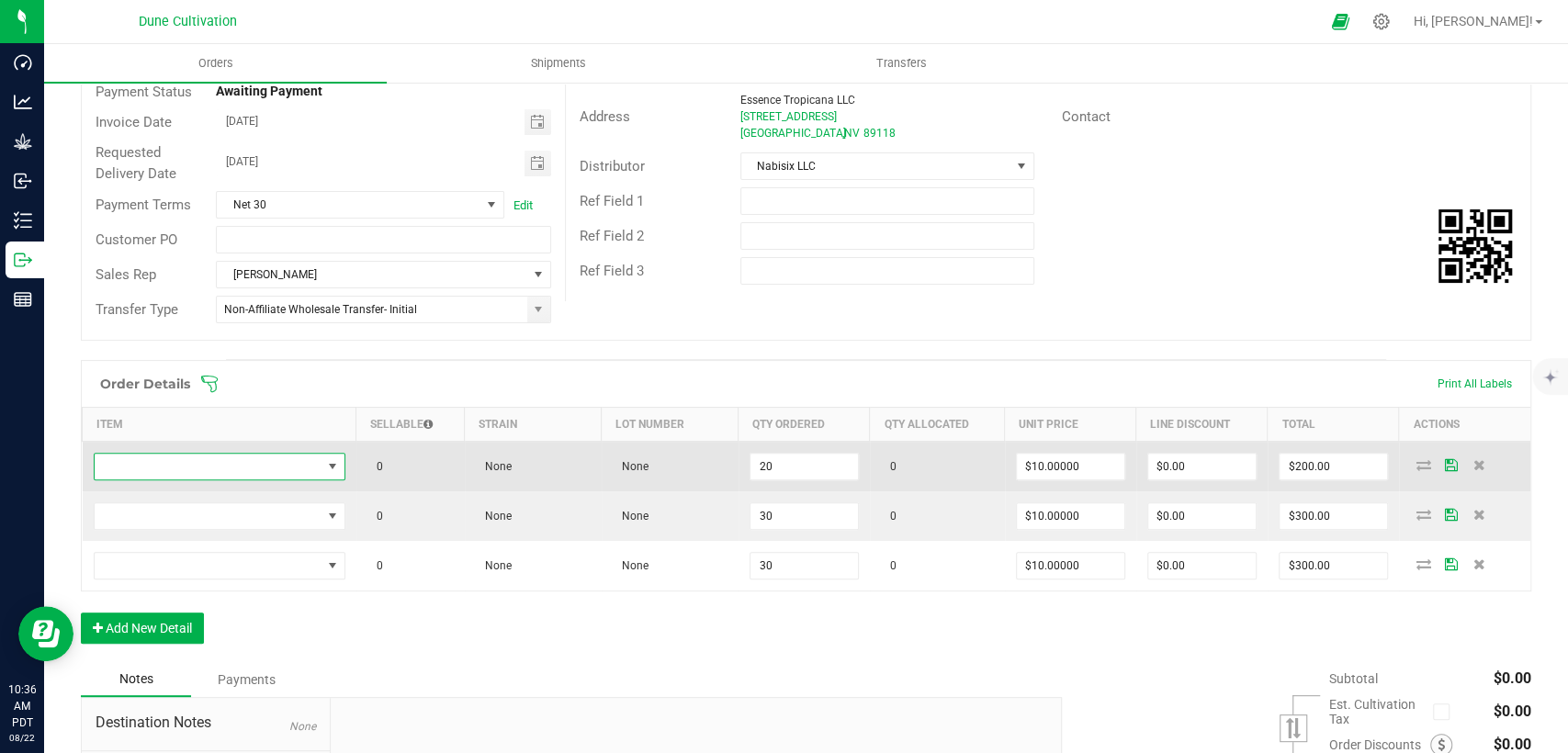
click at [236, 472] on span "NO DATA FOUND" at bounding box center [207, 467] width 227 height 25
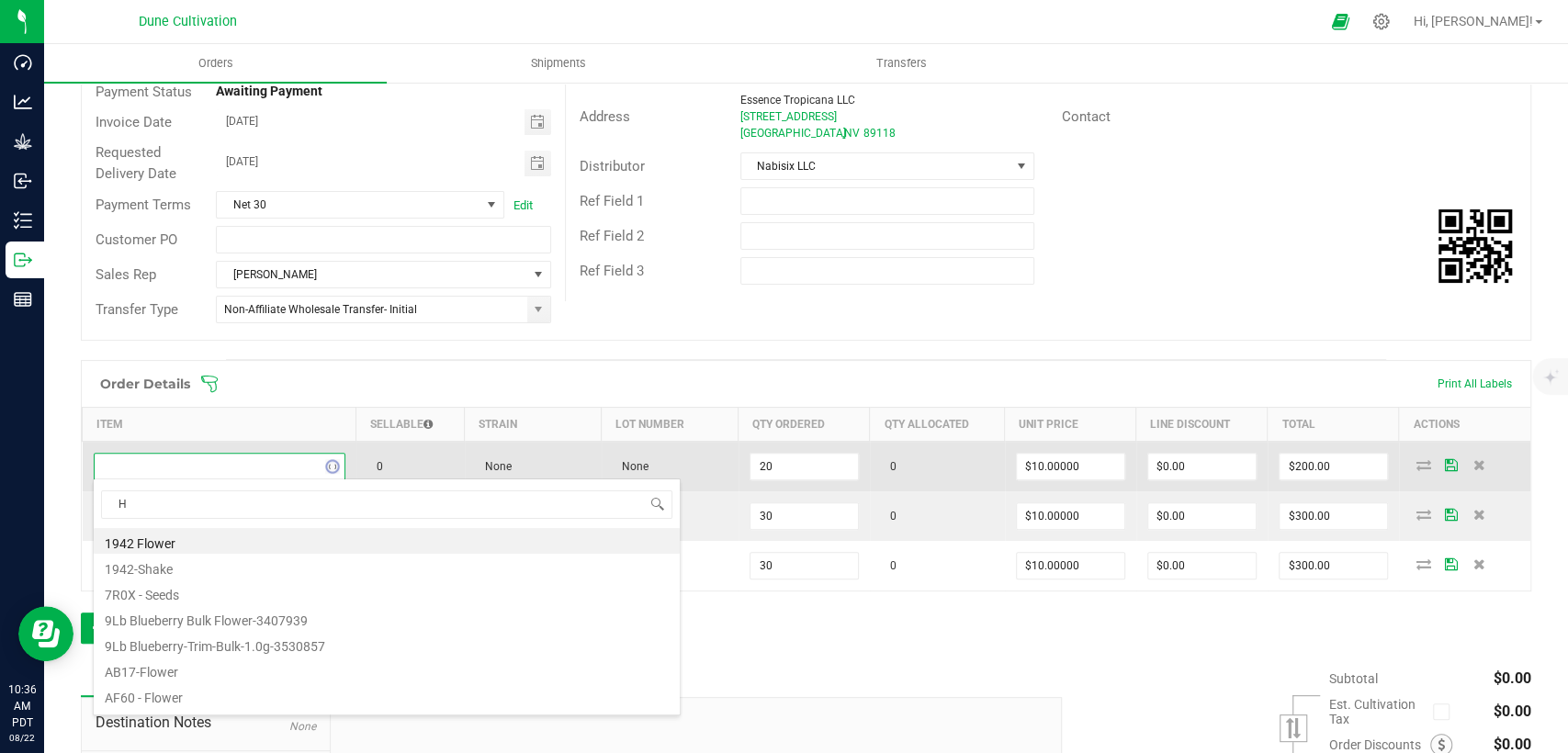
scroll to position [26, 245]
type input "HUST_Flower_Arm"
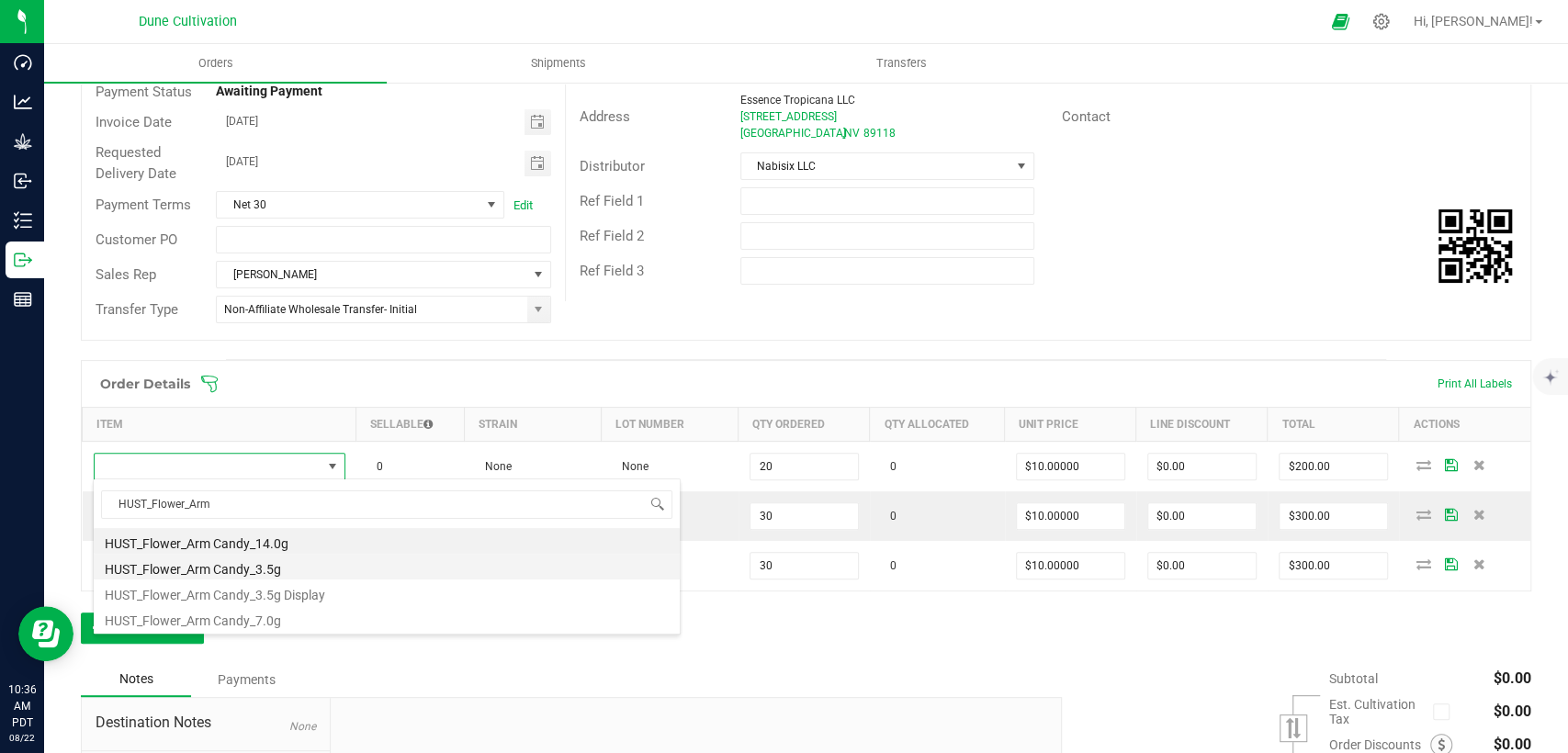
click at [195, 575] on li "HUST_Flower_Arm Candy_3.5g" at bounding box center [386, 566] width 586 height 25
type input "20 ea"
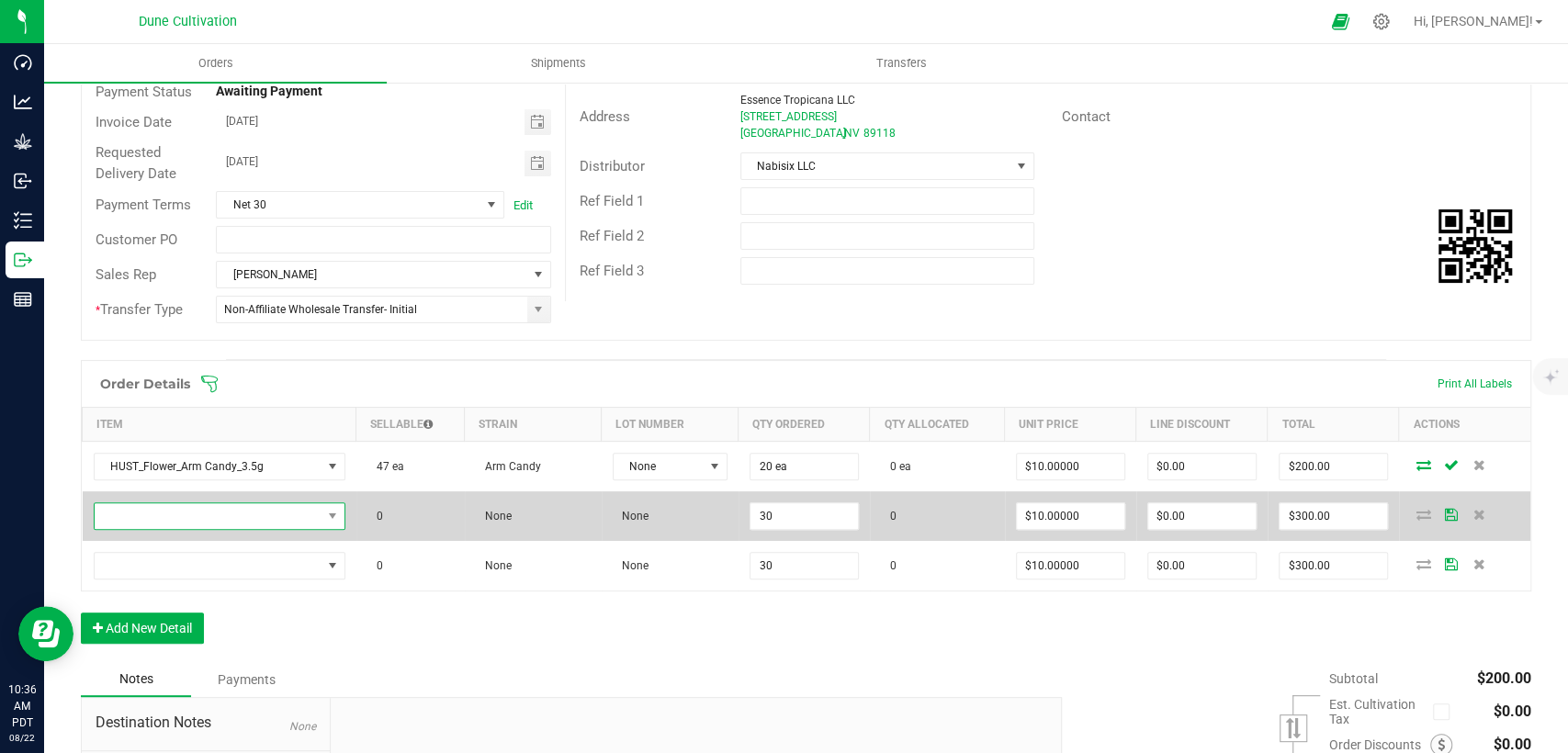
click at [201, 516] on span "NO DATA FOUND" at bounding box center [207, 516] width 227 height 25
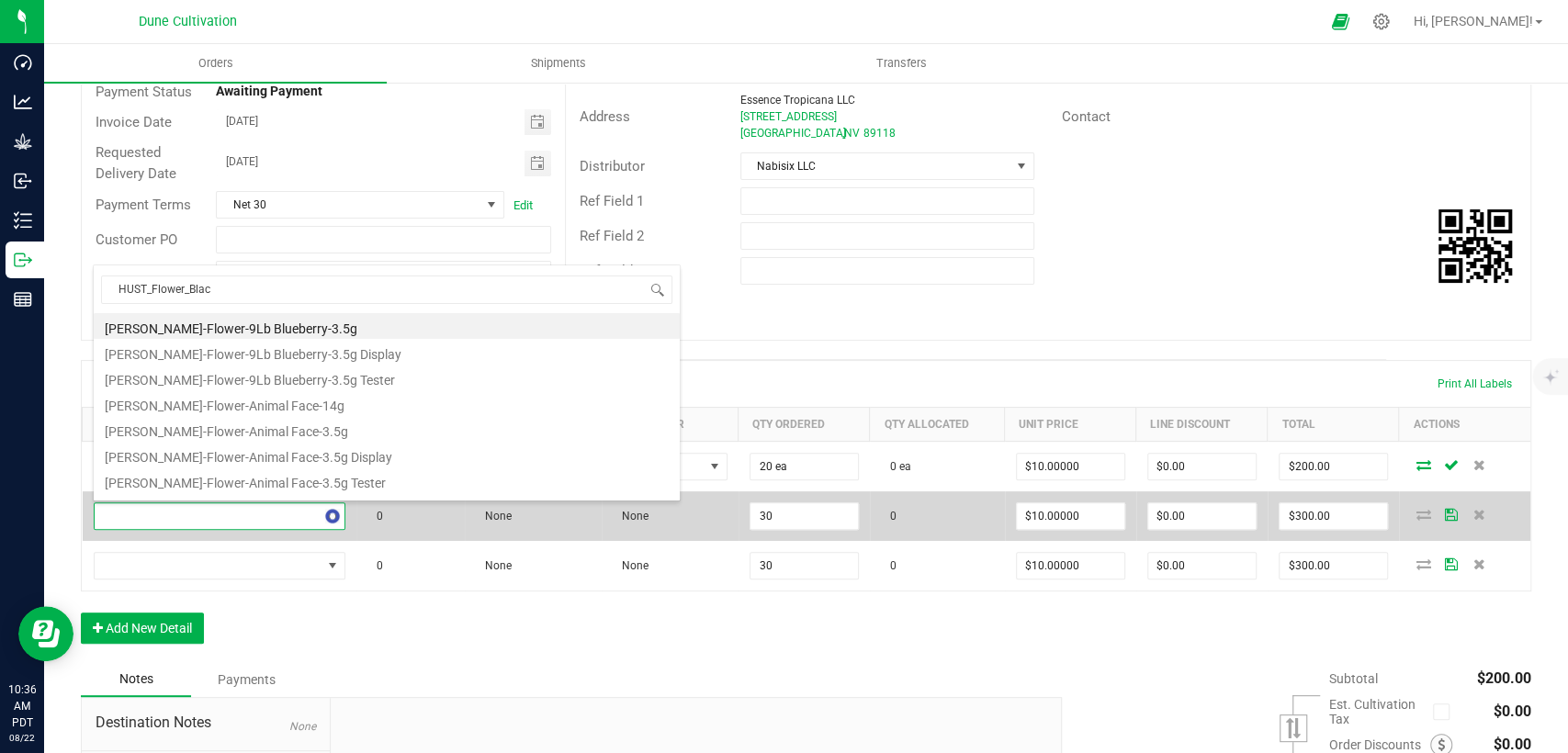
type input "HUST_Flower_Black"
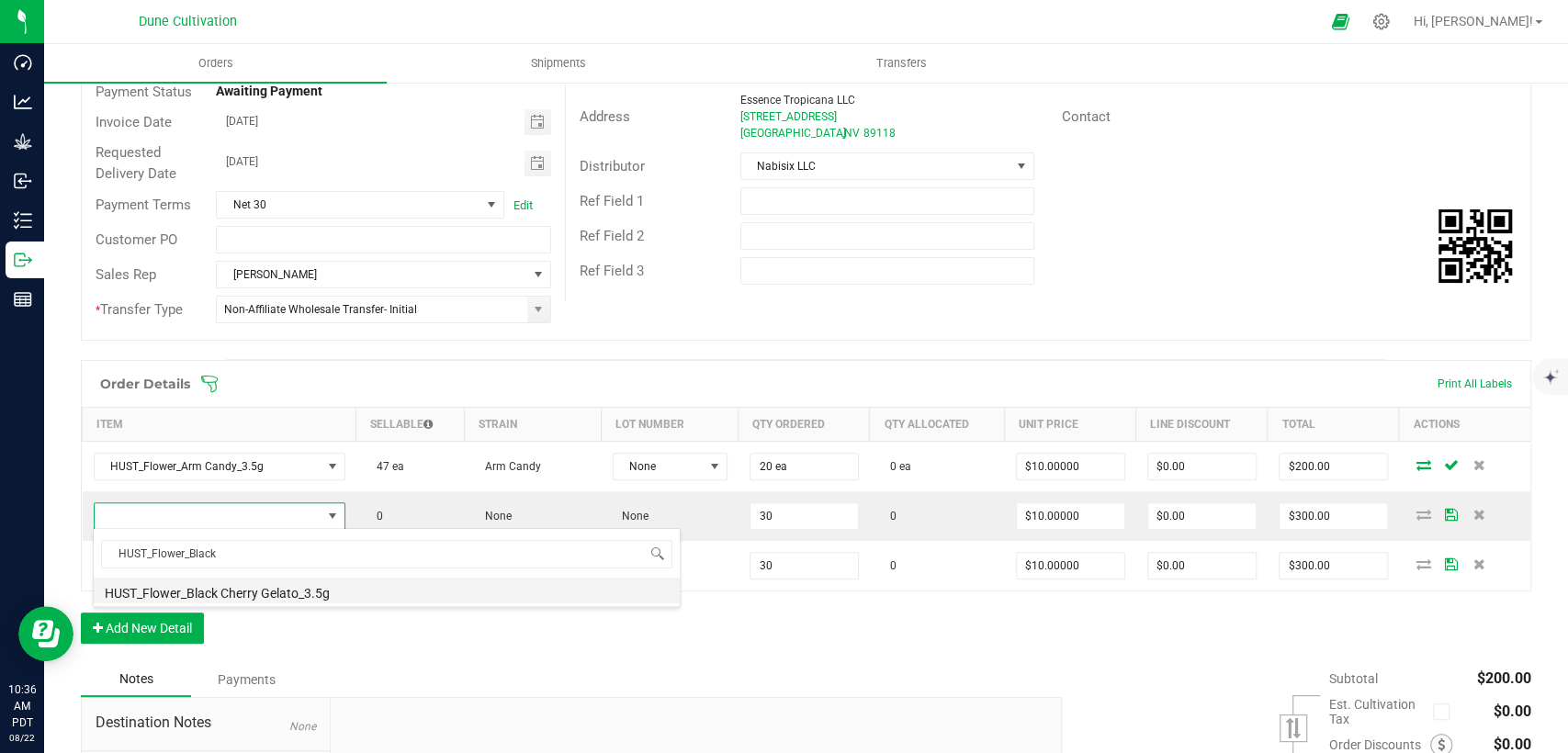
click at [218, 590] on li "HUST_Flower_Black Cherry Gelato_3.5g" at bounding box center [386, 590] width 586 height 25
type input "30 ea"
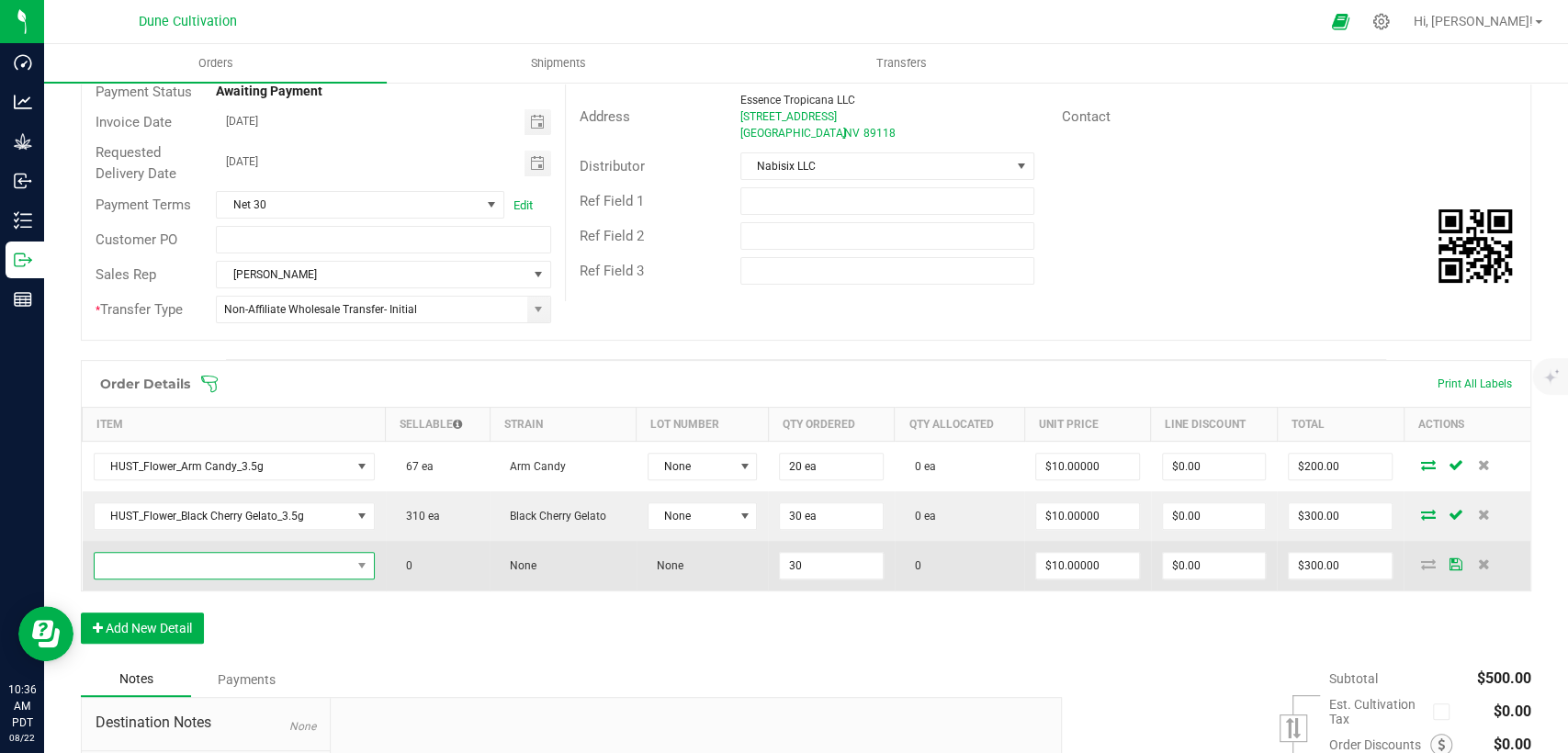
click at [312, 562] on span "NO DATA FOUND" at bounding box center [222, 565] width 256 height 25
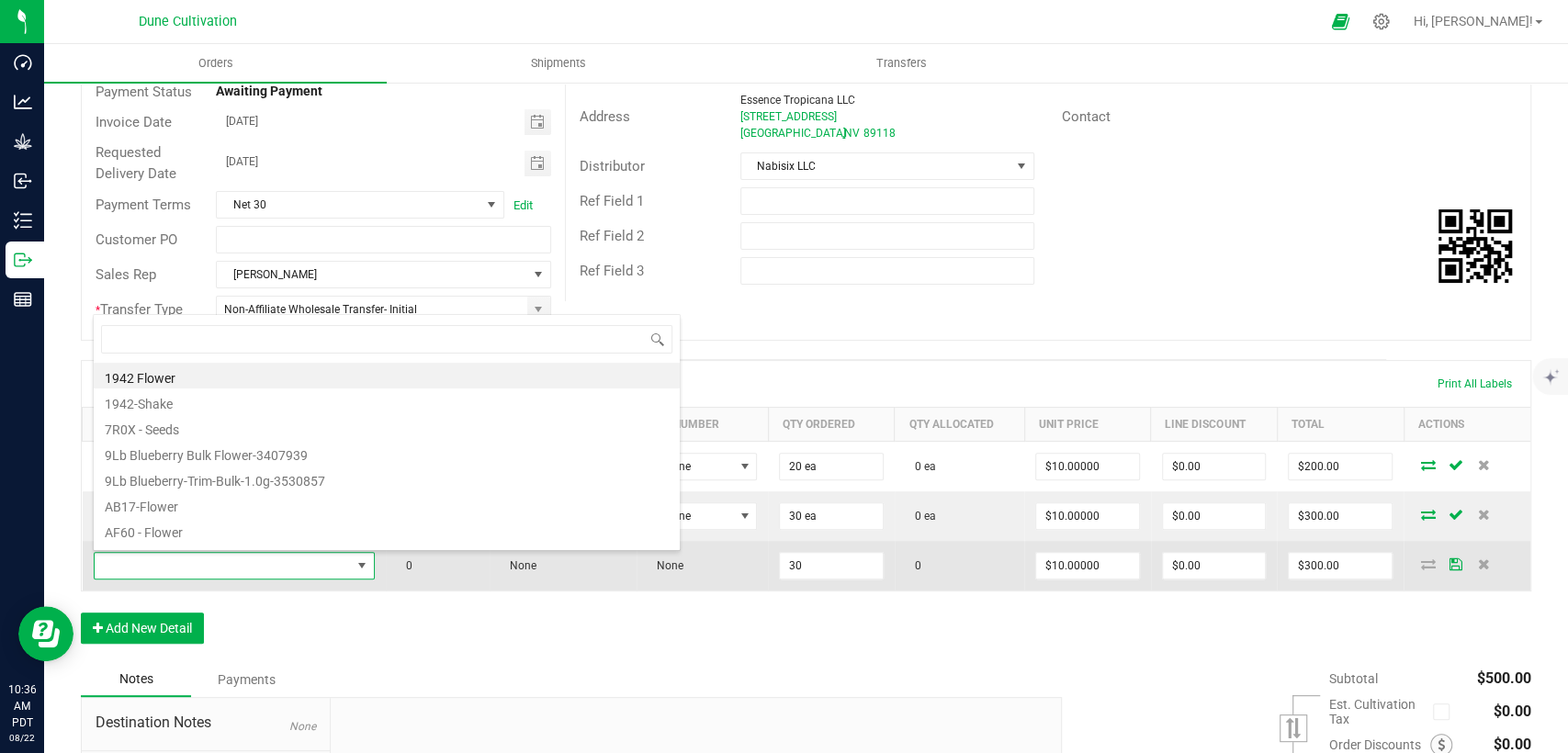
scroll to position [26, 273]
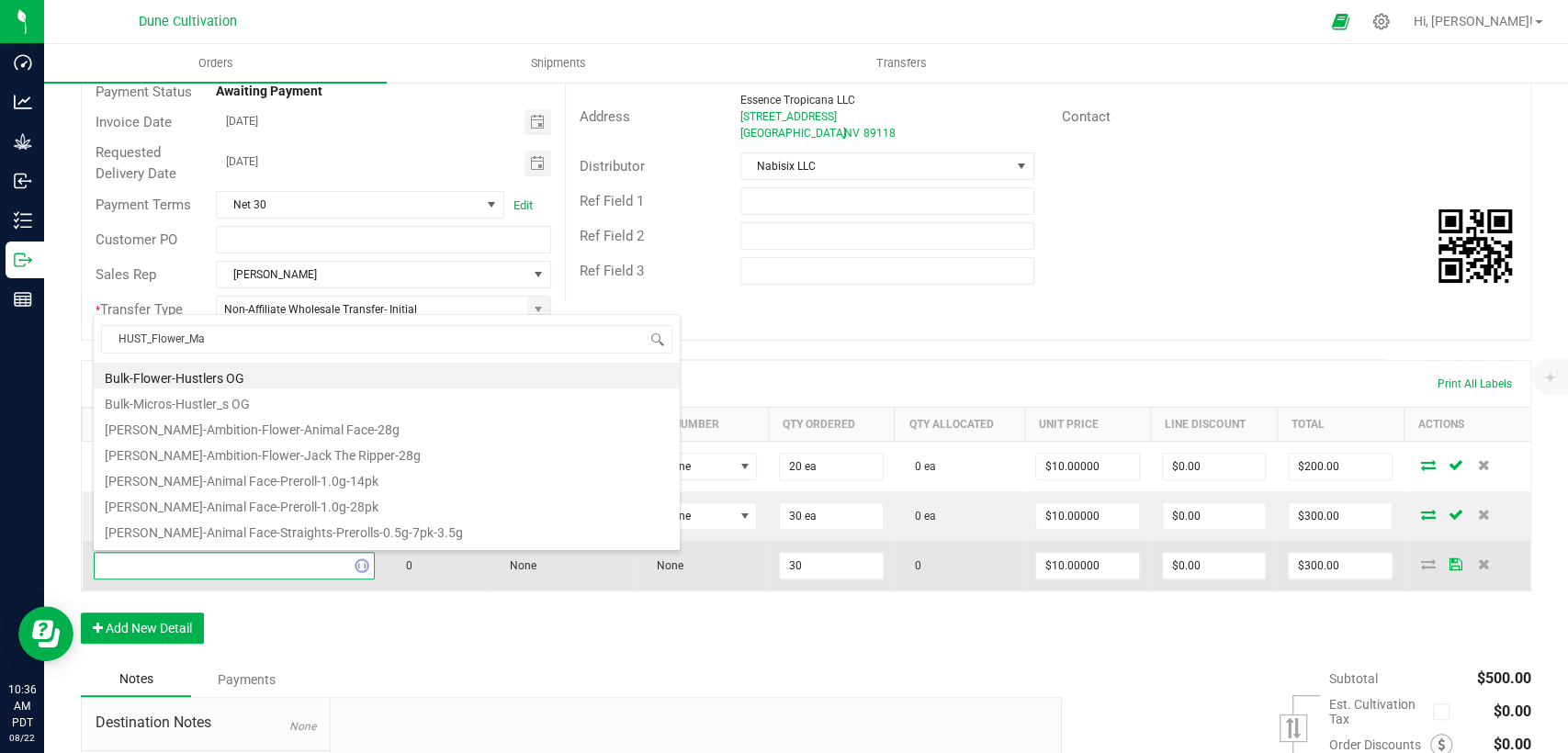
type input "HUST_Flower_Mac"
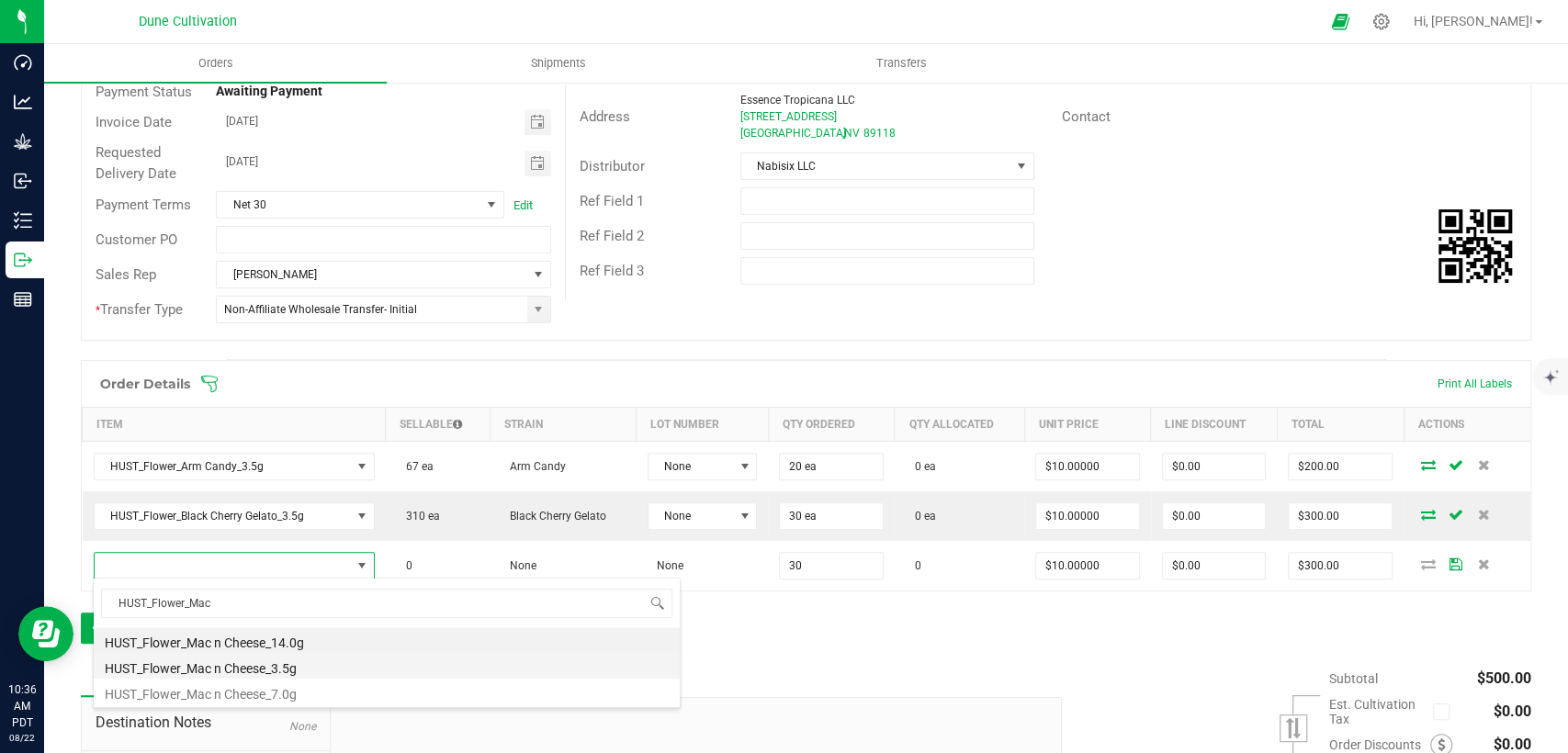
click at [280, 670] on li "HUST_Flower_Mac n Cheese_3.5g" at bounding box center [386, 665] width 586 height 25
type input "30 ea"
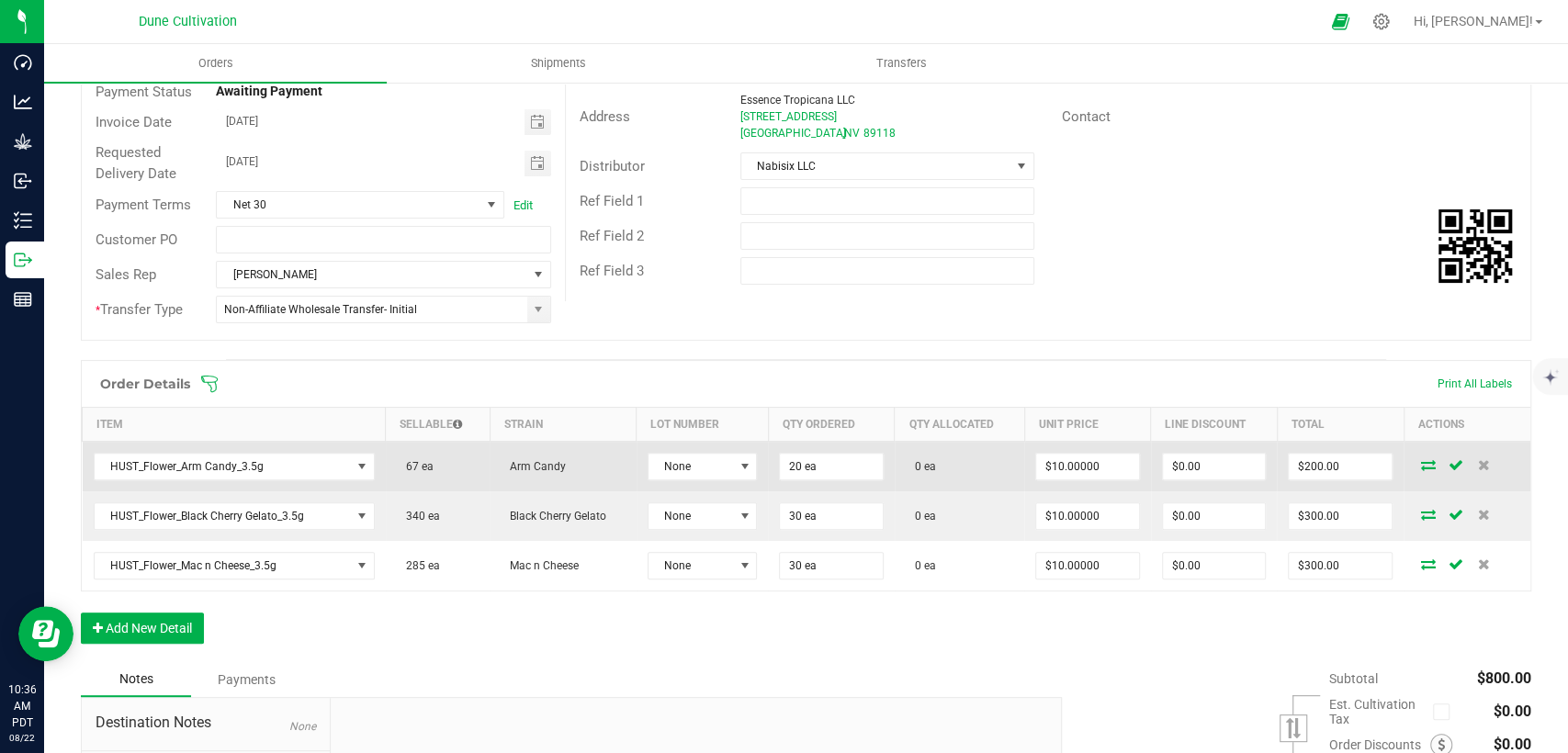
click at [1421, 465] on icon at bounding box center [1429, 465] width 15 height 11
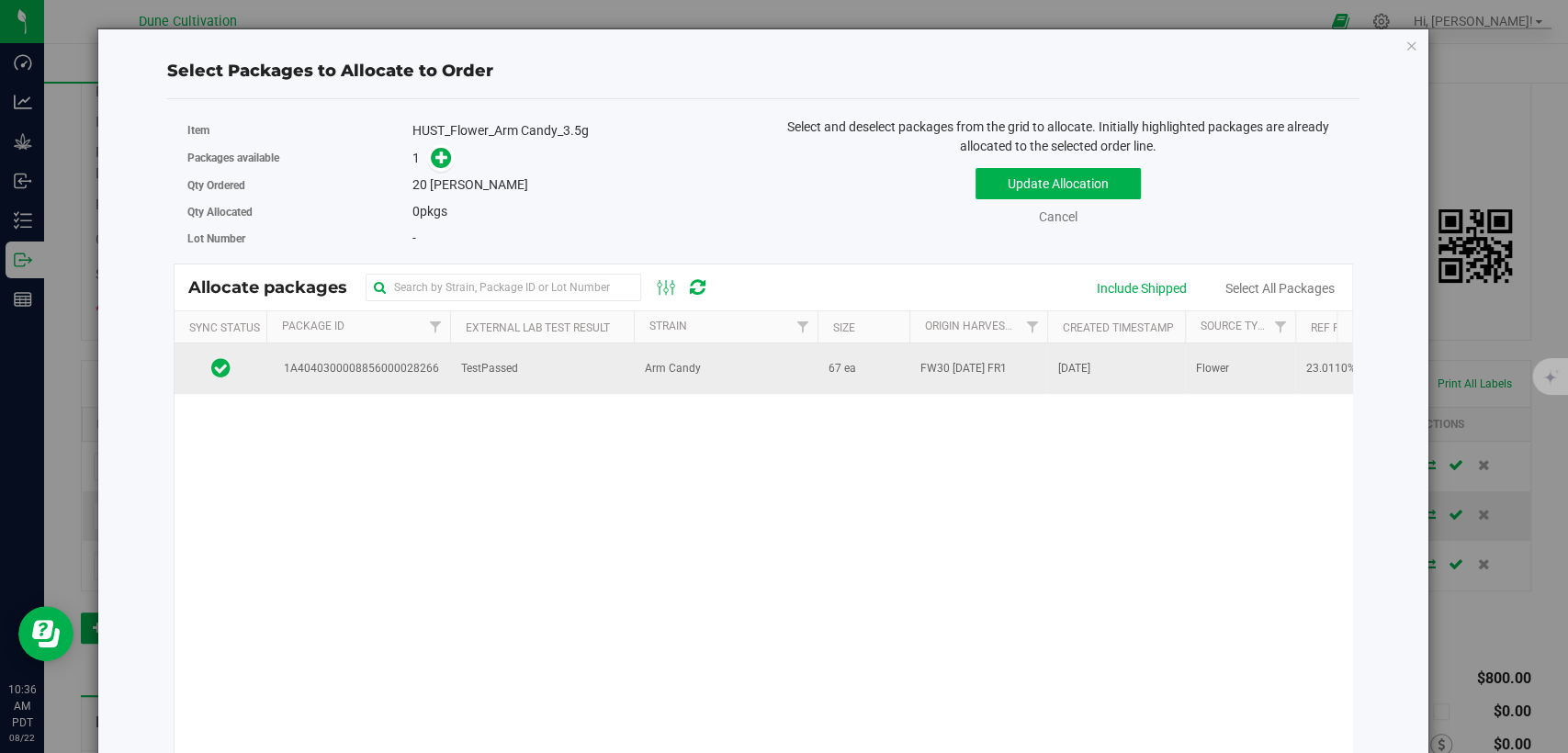
click at [452, 368] on td "TestPassed" at bounding box center [542, 368] width 184 height 50
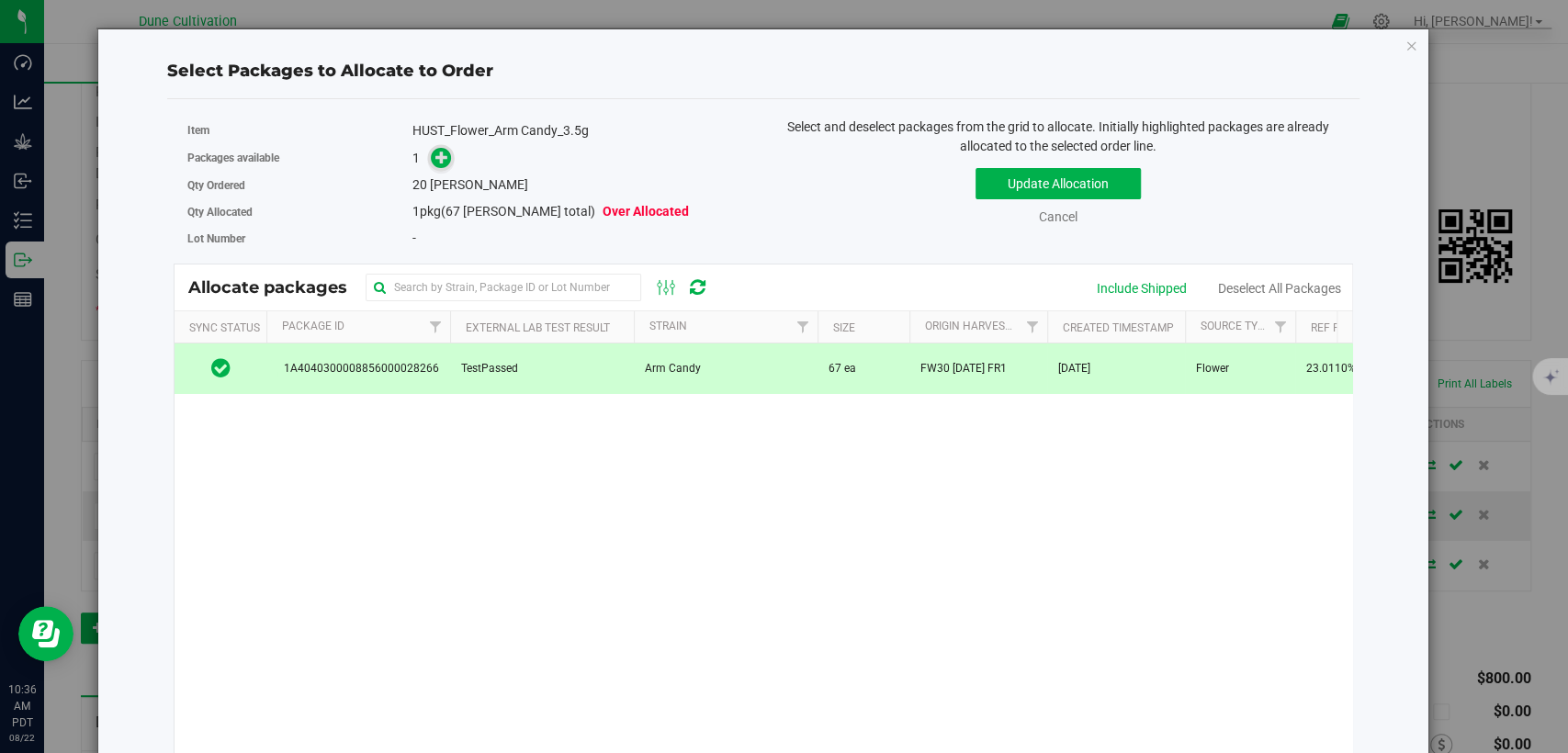
click at [431, 154] on span at bounding box center [441, 158] width 21 height 21
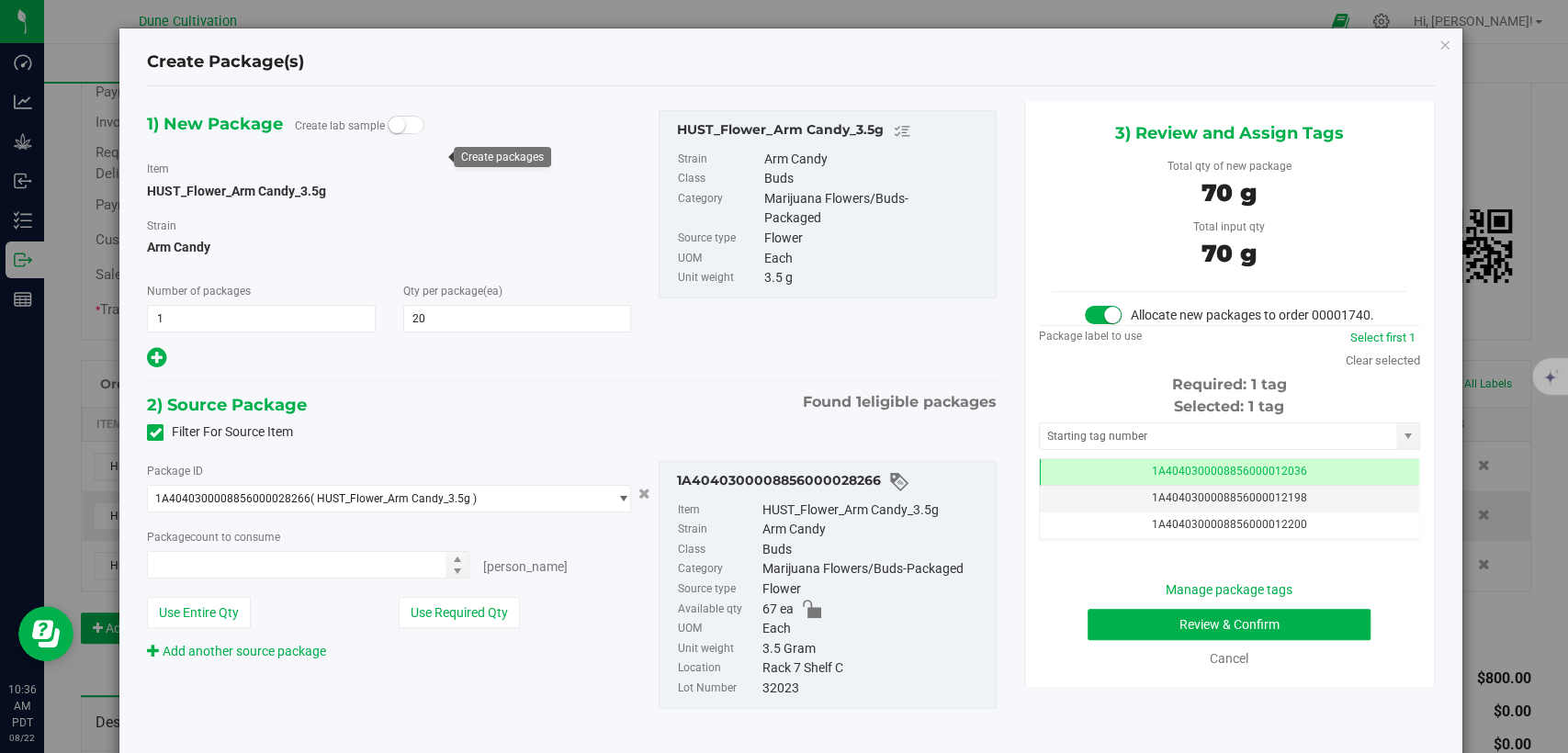
type input "20 ea"
click at [1172, 478] on span "1A4040300008856000012036" at bounding box center [1229, 471] width 155 height 13
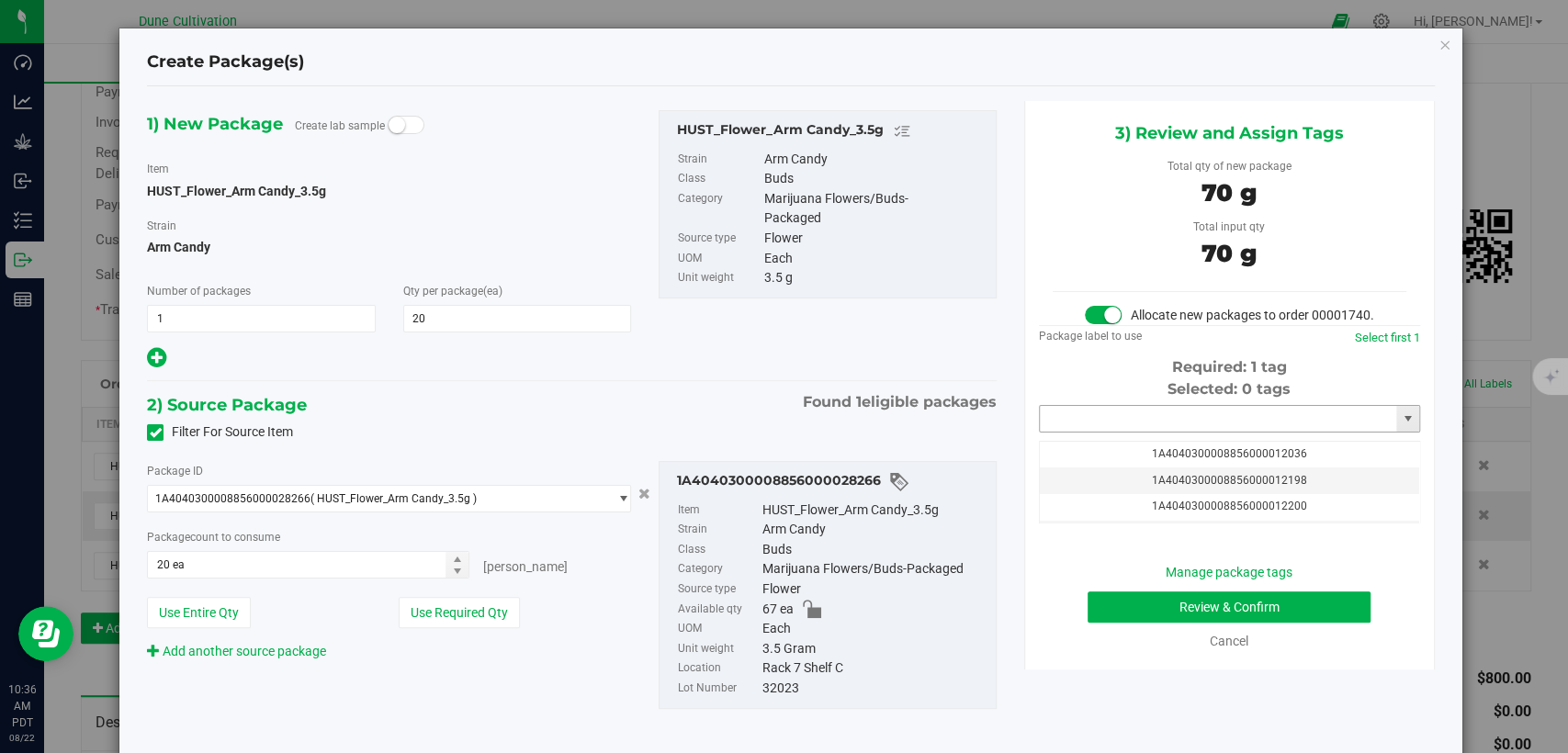
click at [1144, 432] on input "text" at bounding box center [1218, 418] width 356 height 25
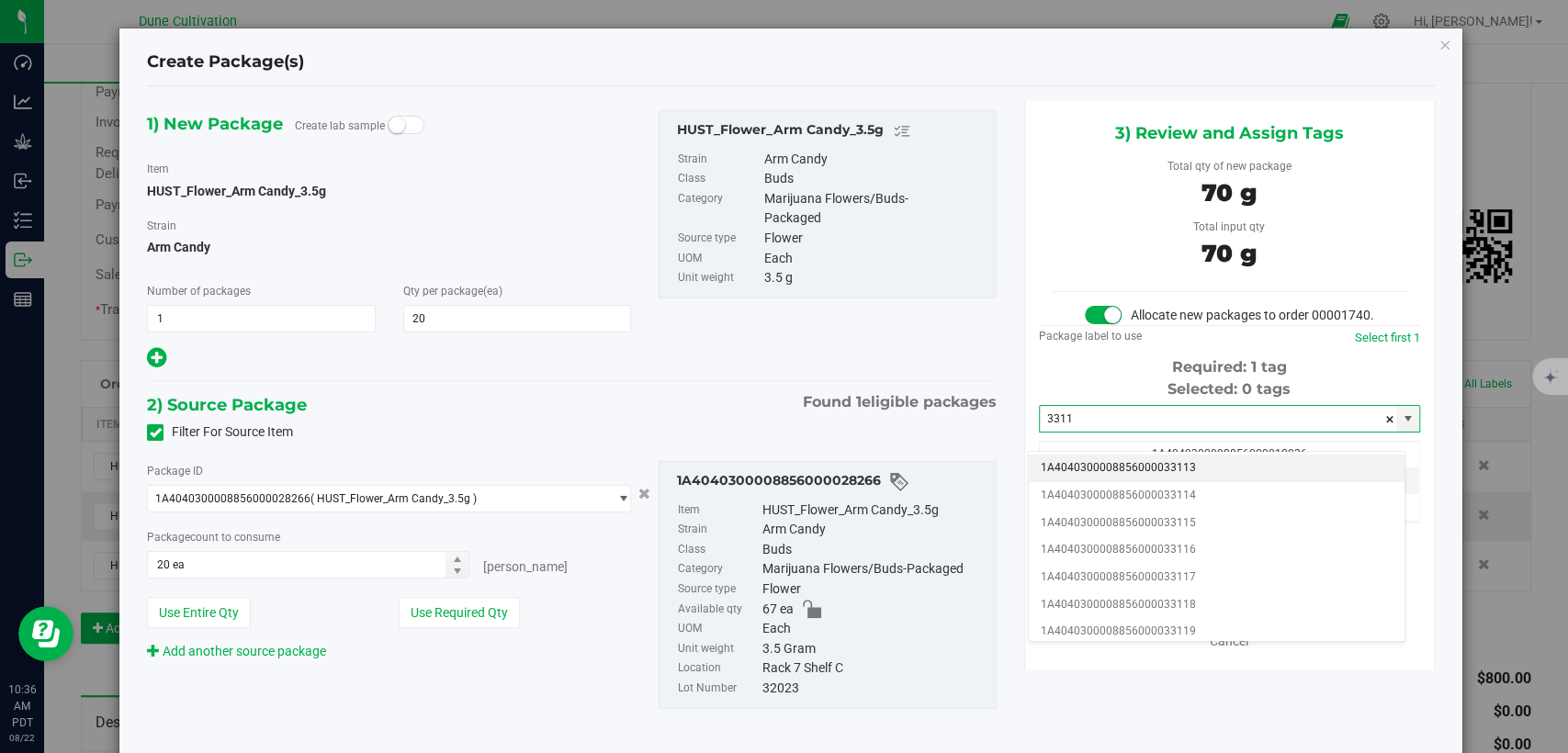
click at [1150, 473] on li "1A4040300008856000033113" at bounding box center [1217, 468] width 376 height 27
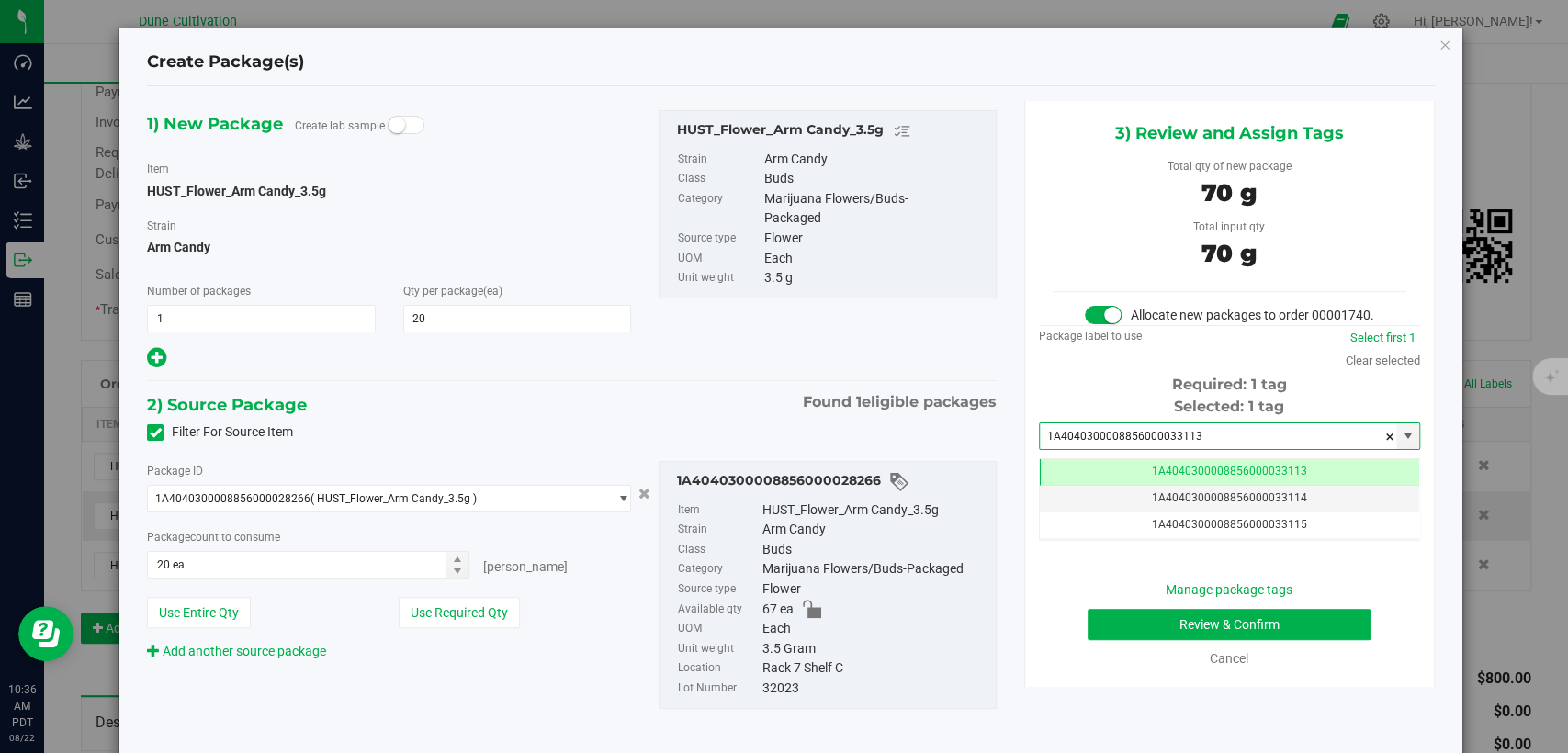
type input "1A4040300008856000033113"
click at [1098, 633] on button "Review & Confirm" at bounding box center [1229, 624] width 283 height 31
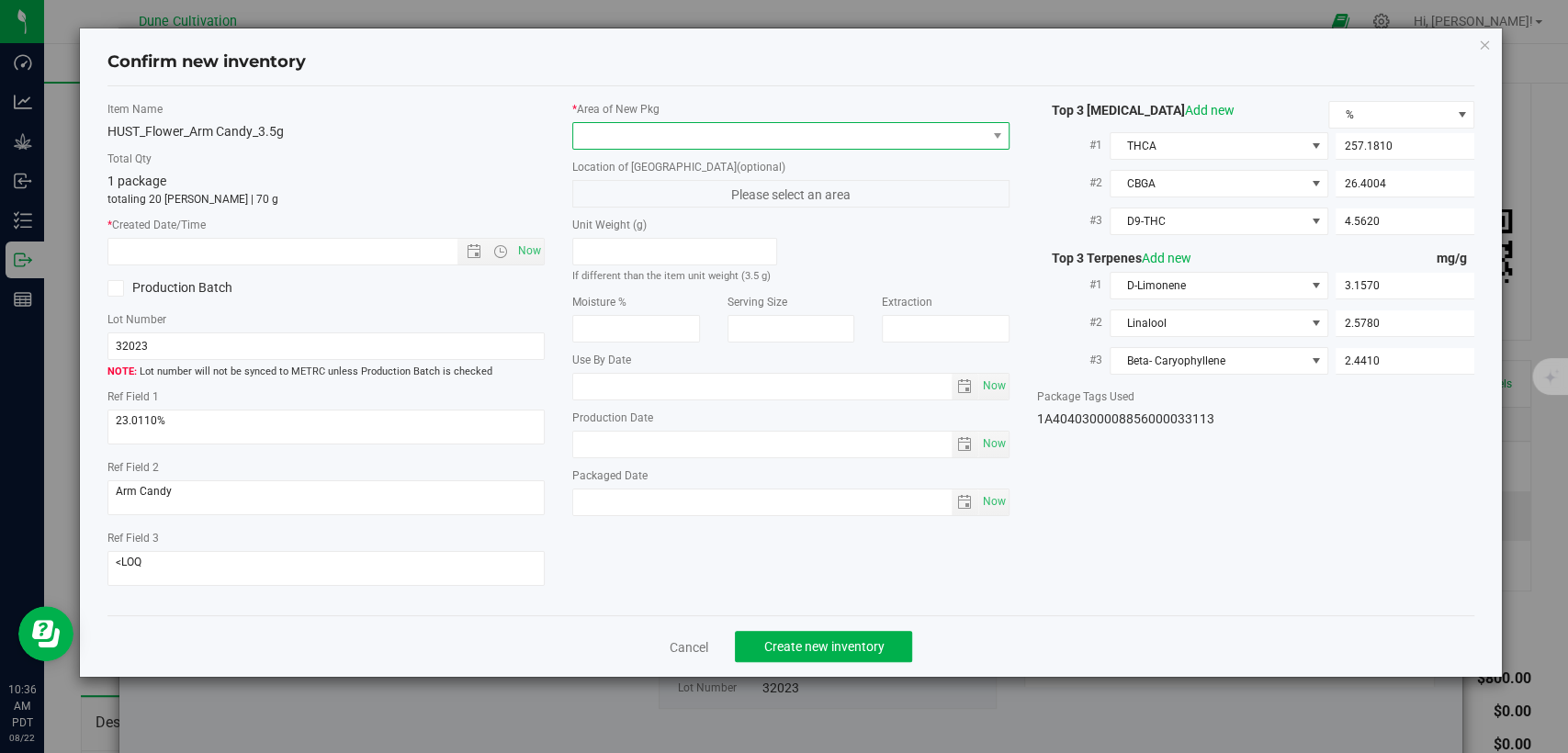
click at [870, 128] on span at bounding box center [779, 136] width 413 height 25
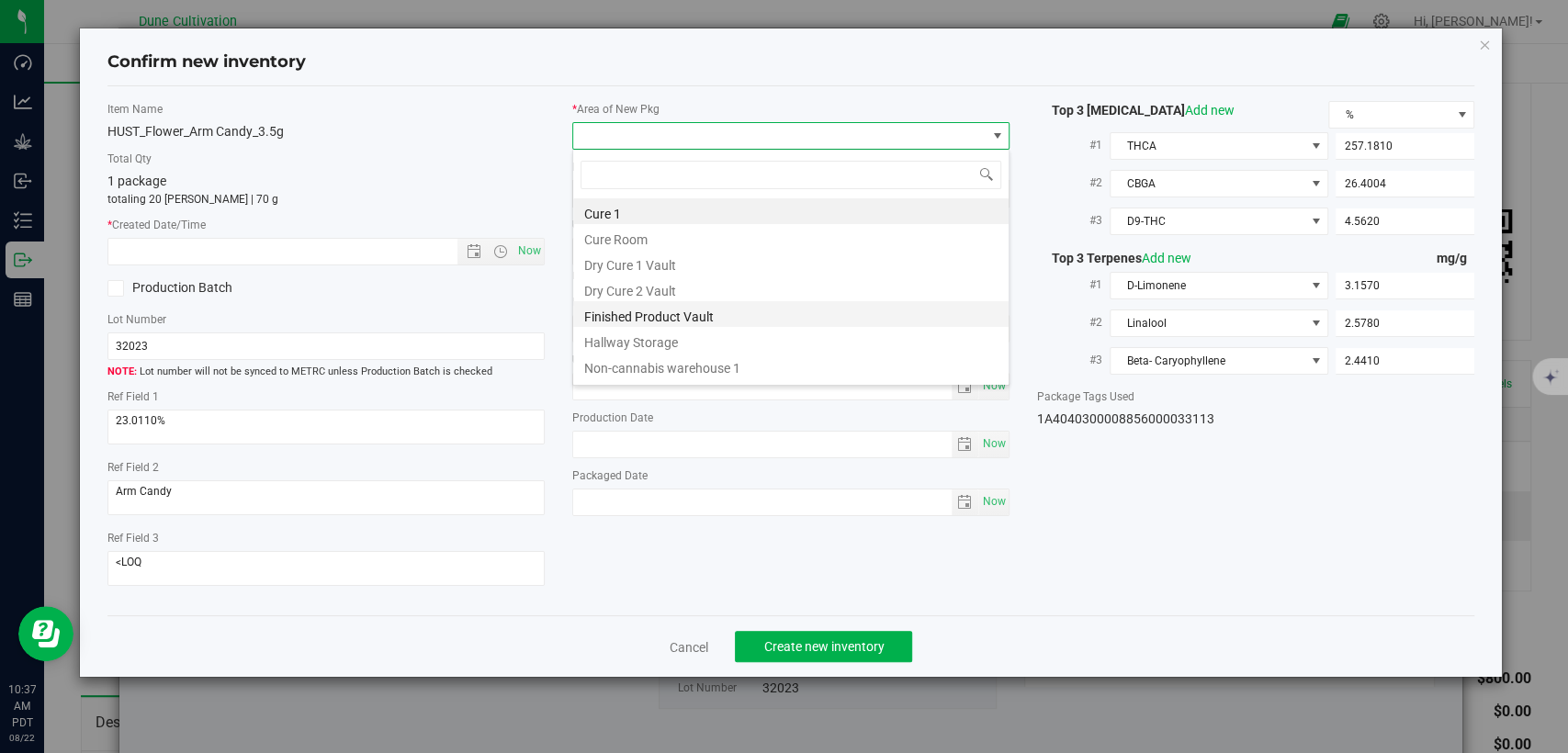
click at [702, 320] on li "Finished Product Vault" at bounding box center [791, 314] width 435 height 25
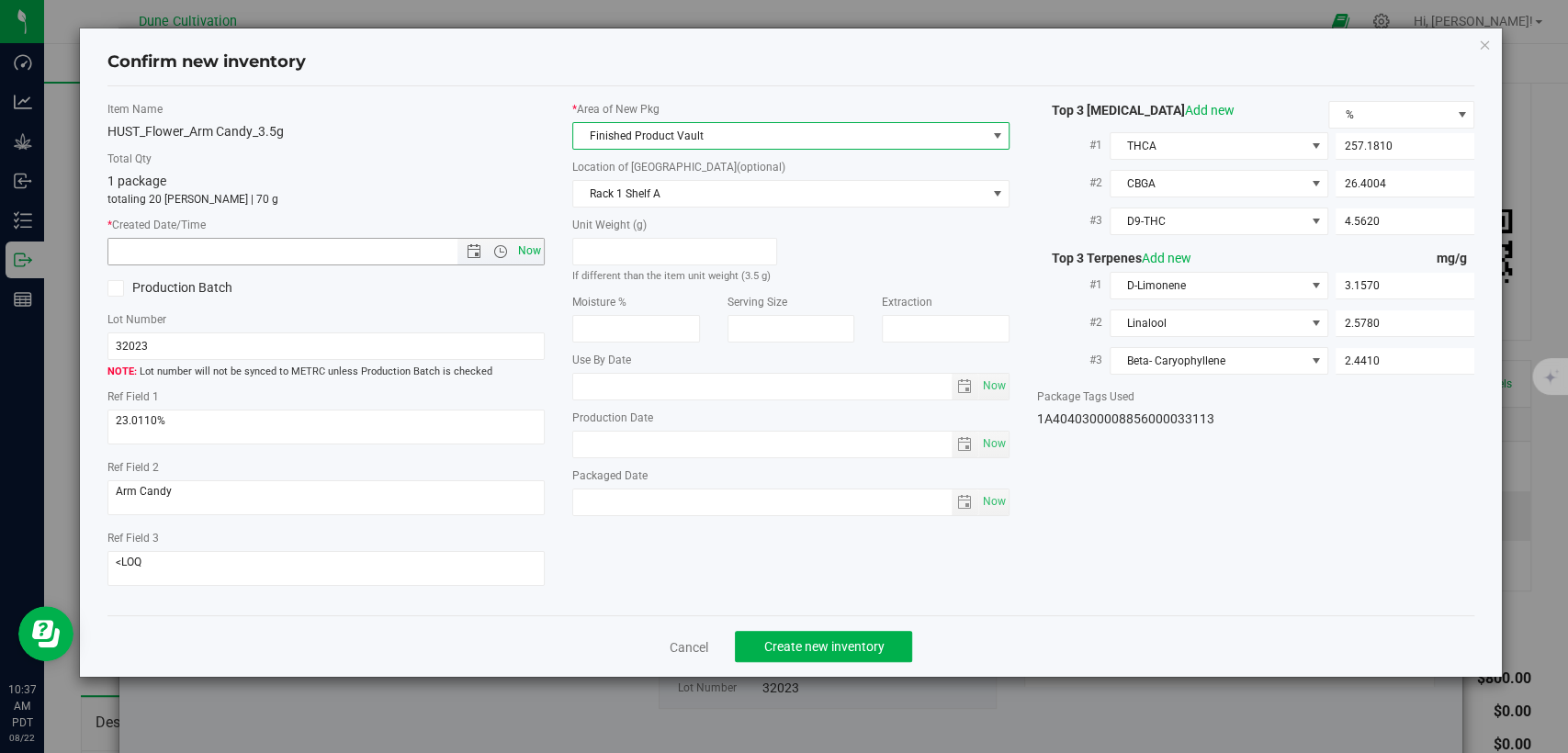
click at [532, 256] on span "Now" at bounding box center [530, 251] width 31 height 26
type input "8/22/2025 10:37 AM"
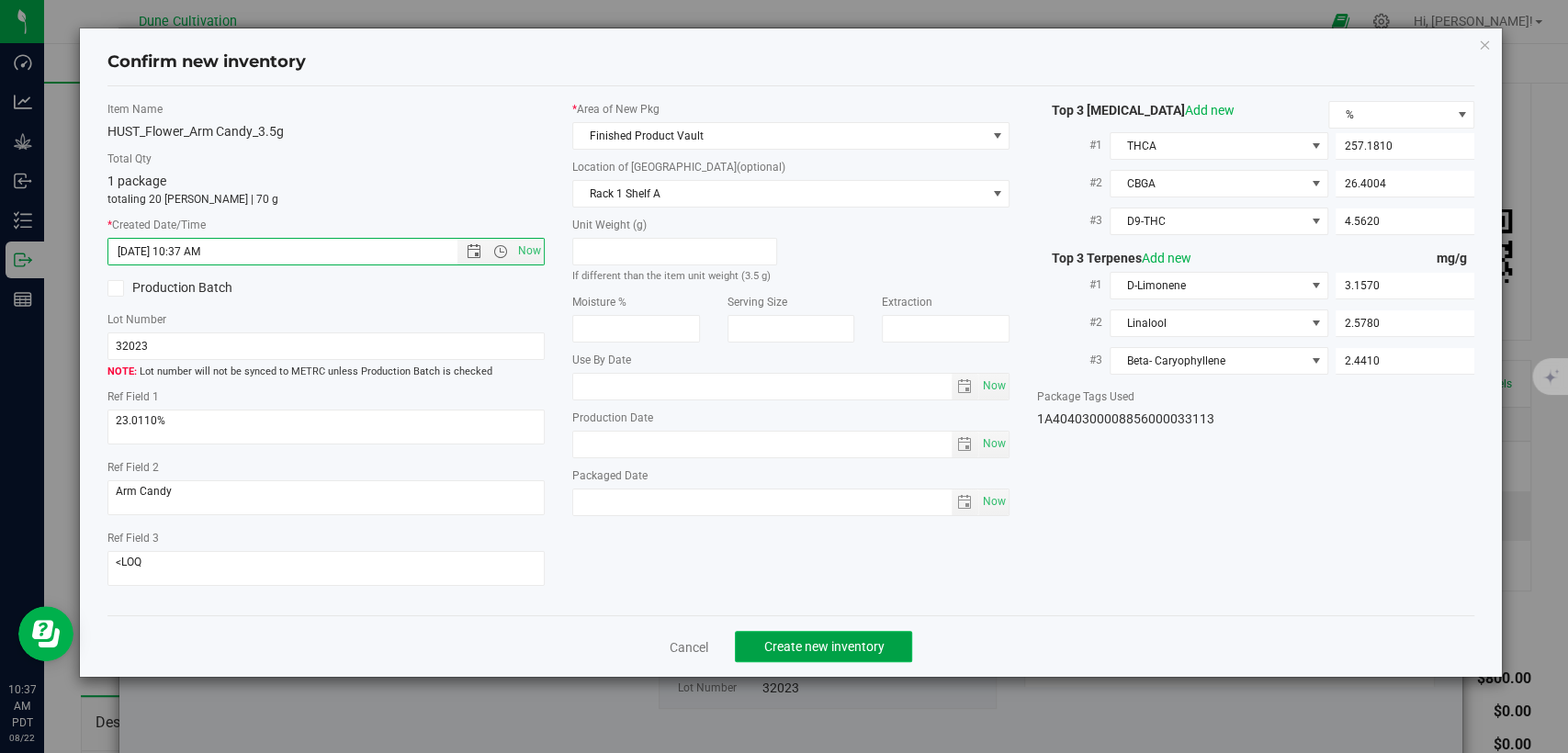
click at [795, 652] on span "Create new inventory" at bounding box center [824, 647] width 121 height 15
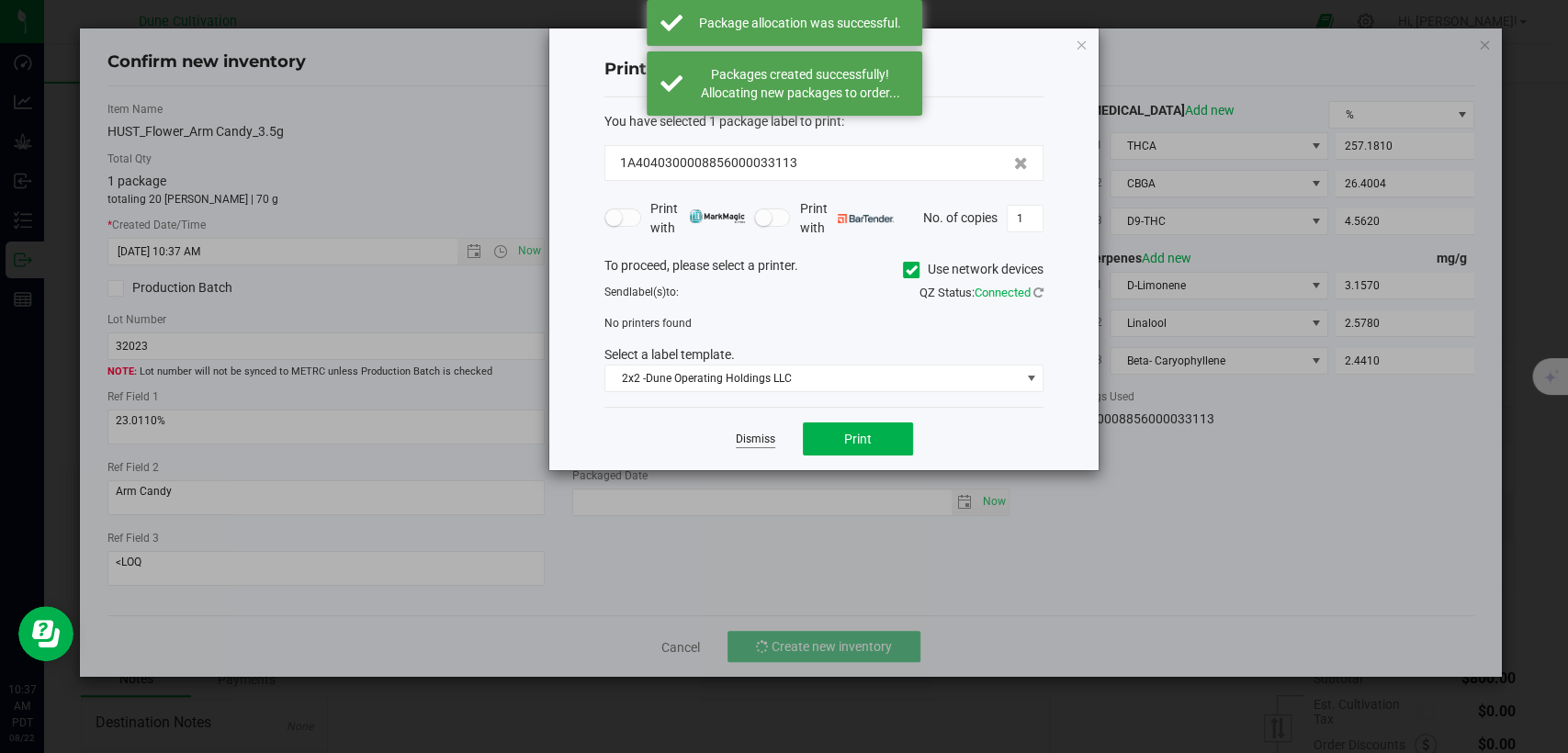
click at [749, 442] on link "Dismiss" at bounding box center [756, 439] width 40 height 16
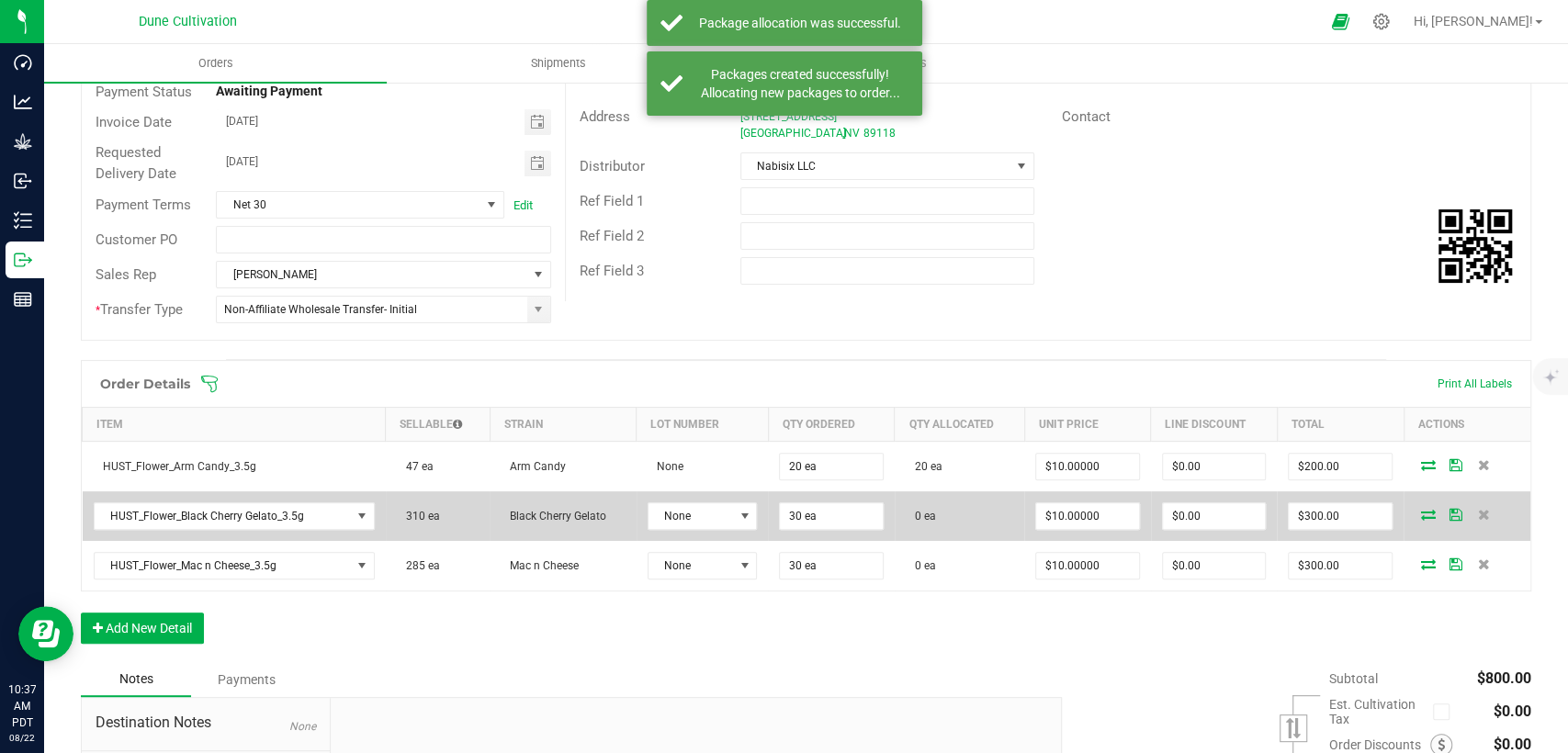
click at [1421, 510] on icon at bounding box center [1429, 515] width 15 height 11
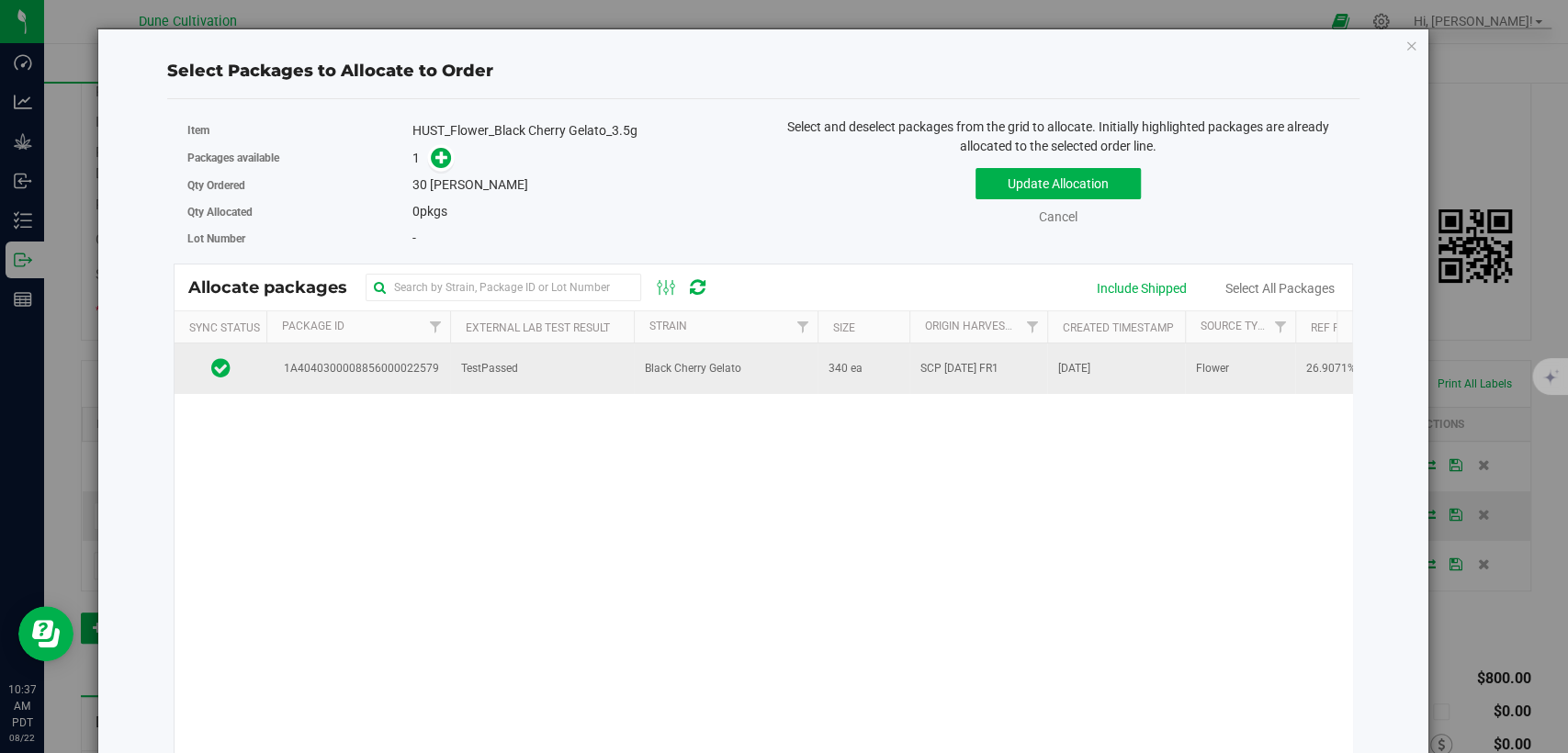
click at [625, 377] on td "TestPassed" at bounding box center [542, 368] width 184 height 50
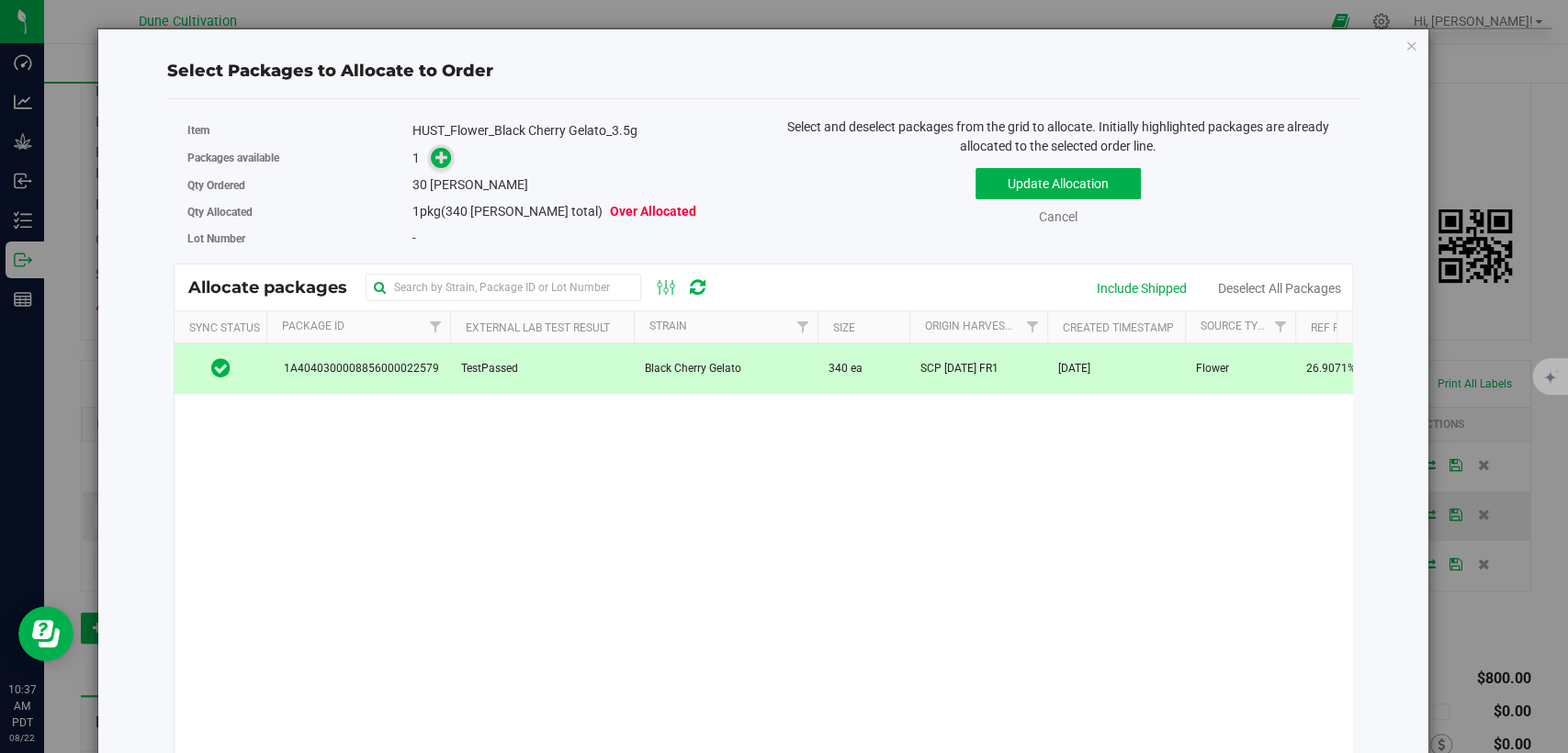
click at [445, 154] on icon at bounding box center [442, 157] width 13 height 13
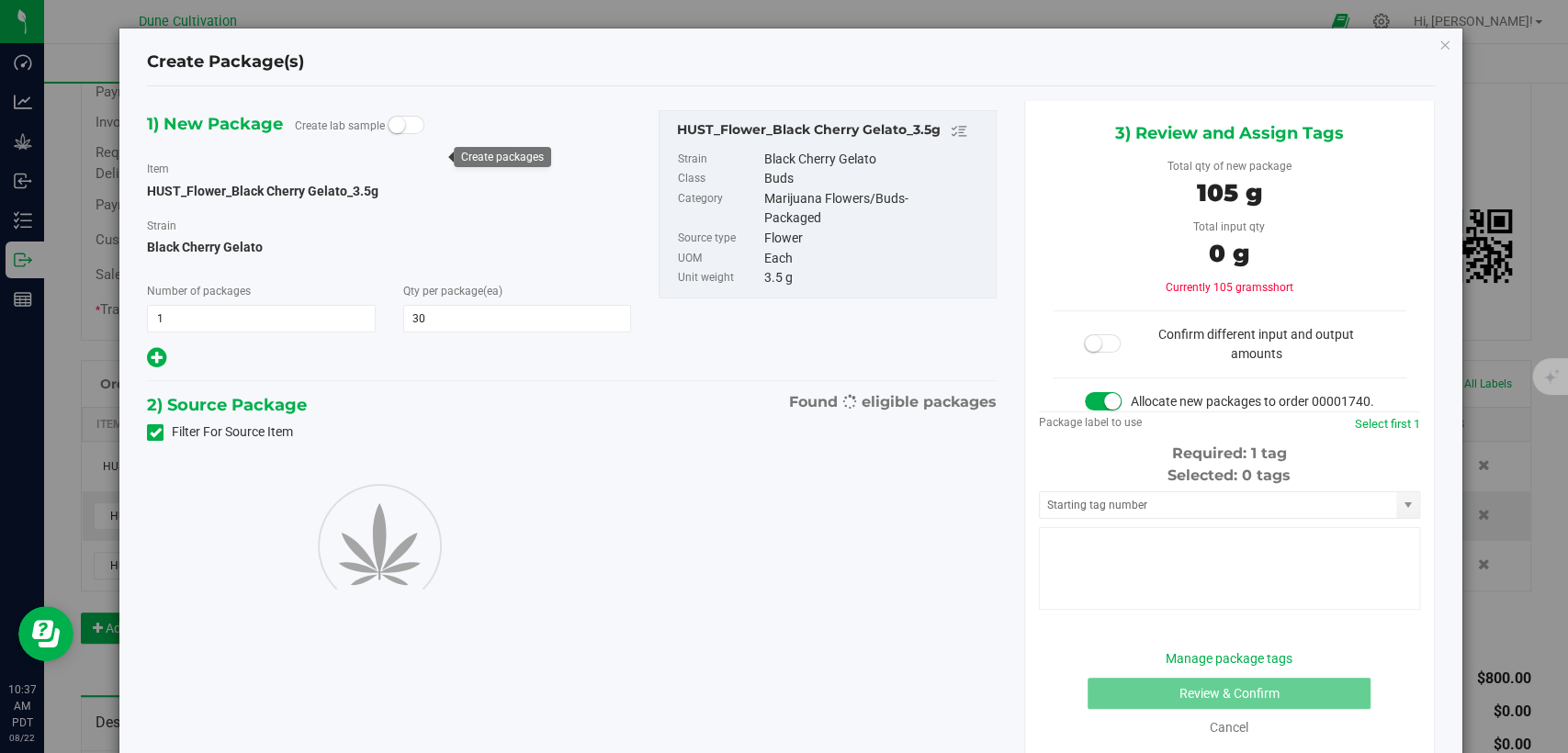
type input "30"
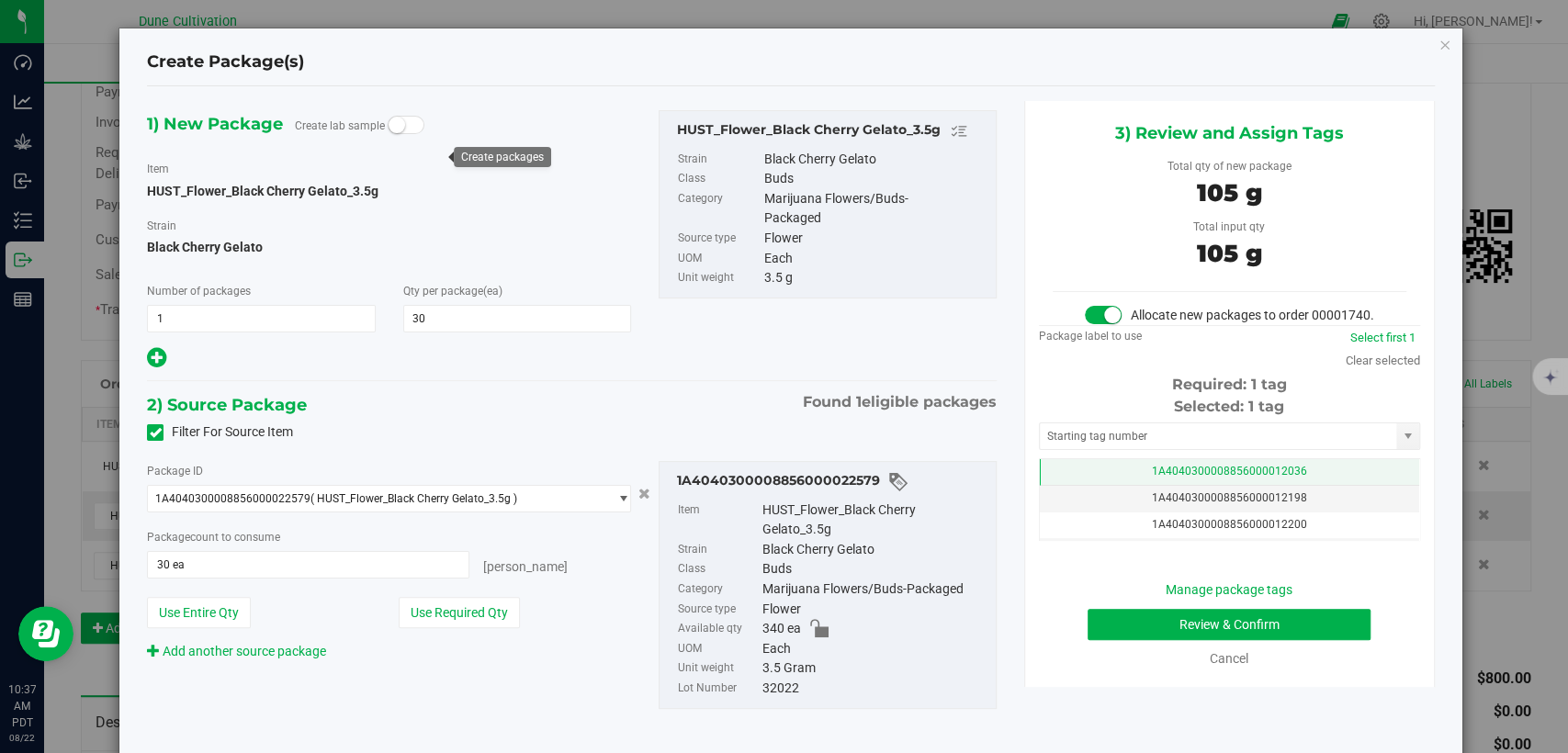
click at [1152, 478] on span "1A4040300008856000012036" at bounding box center [1229, 471] width 155 height 13
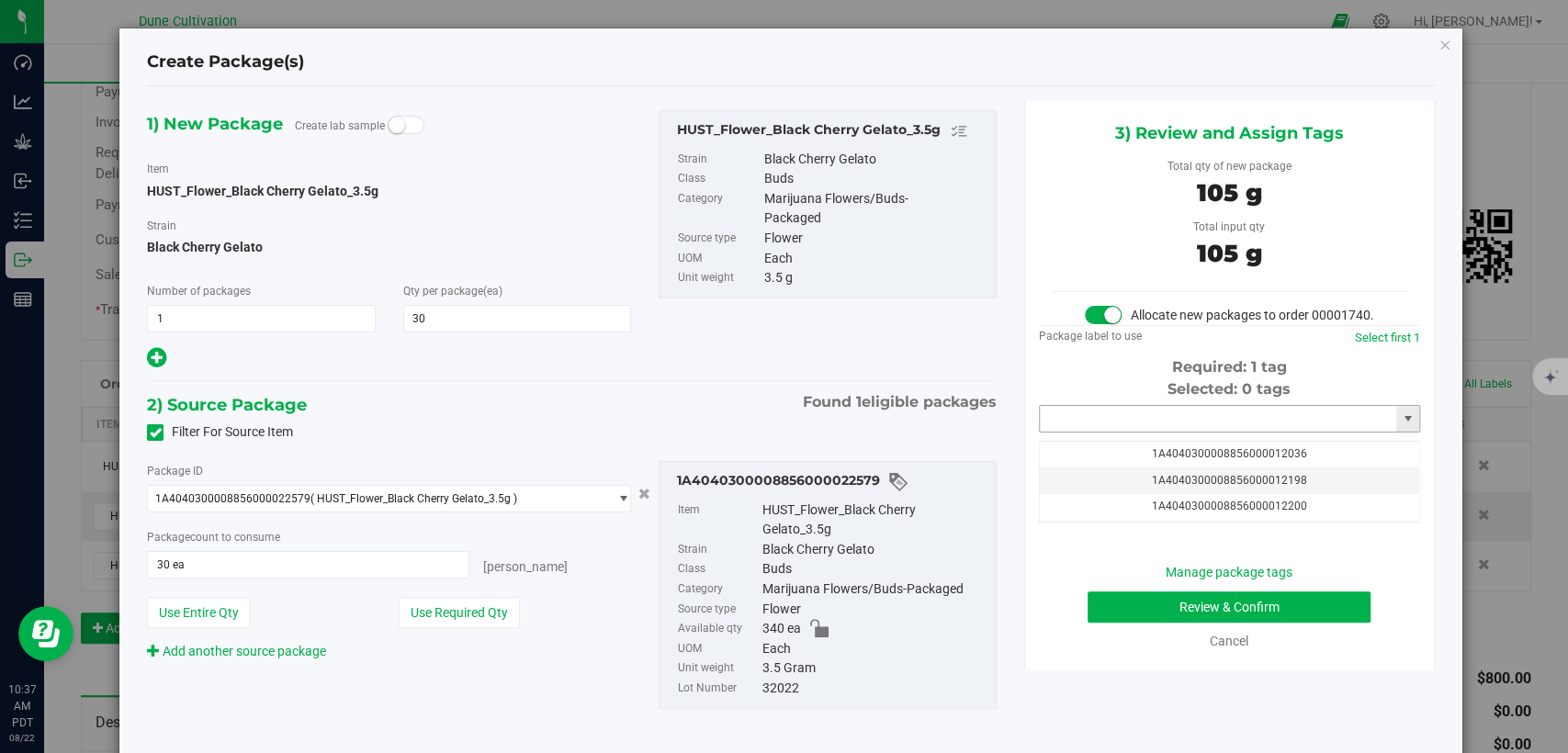
click at [1135, 432] on input "text" at bounding box center [1218, 418] width 356 height 25
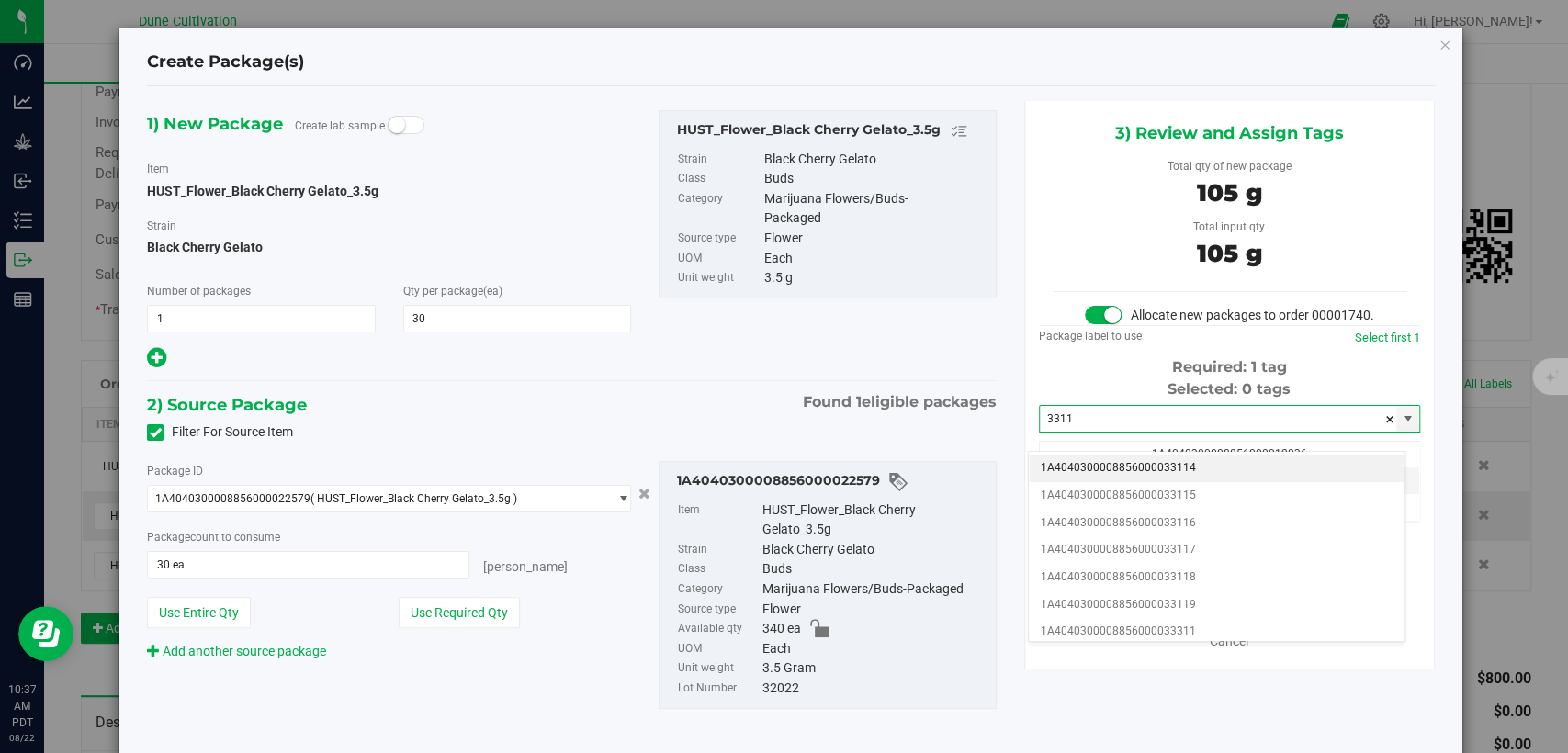
click at [1134, 473] on li "1A4040300008856000033114" at bounding box center [1217, 468] width 376 height 27
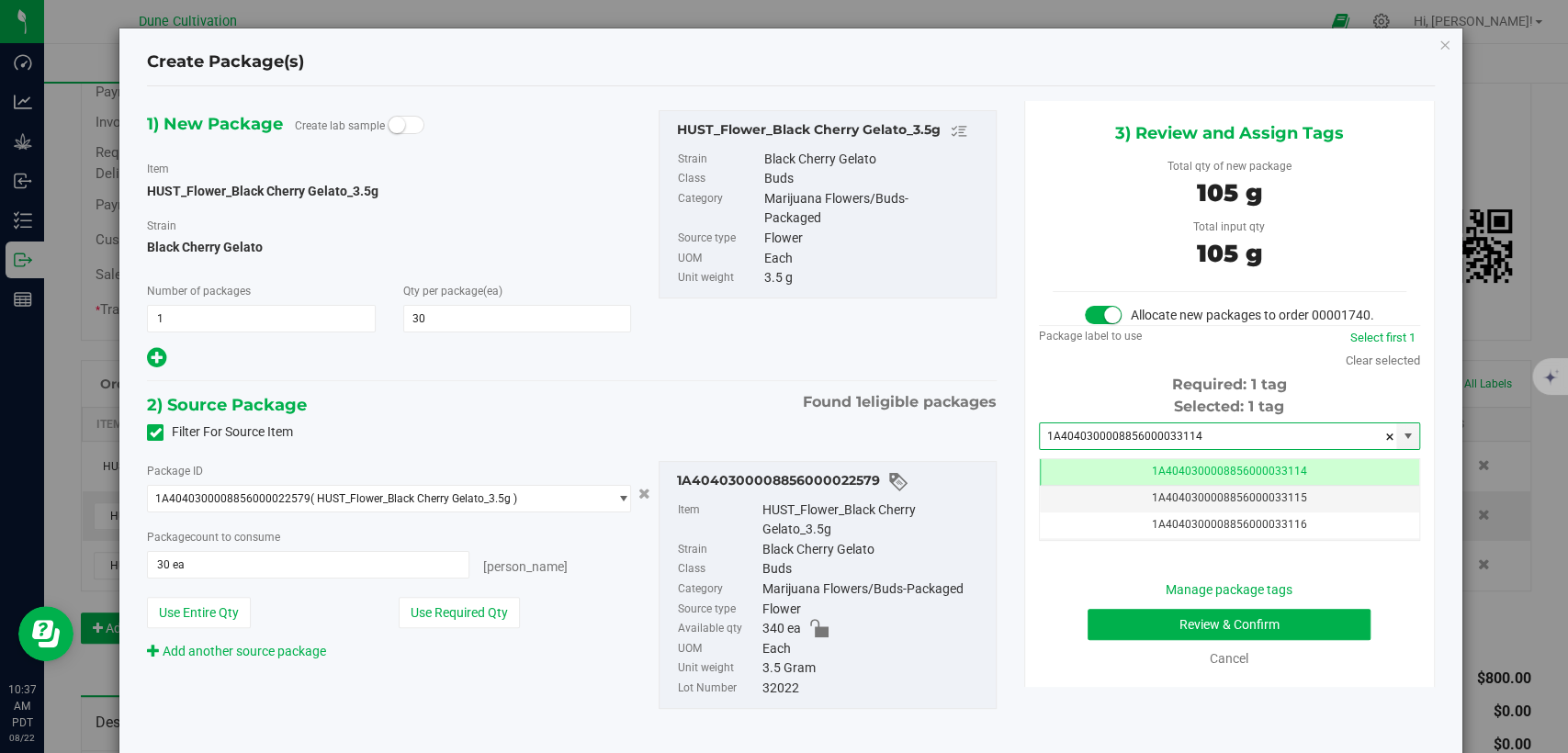
type input "1A4040300008856000033114"
click at [1174, 639] on button "Review & Confirm" at bounding box center [1229, 624] width 283 height 31
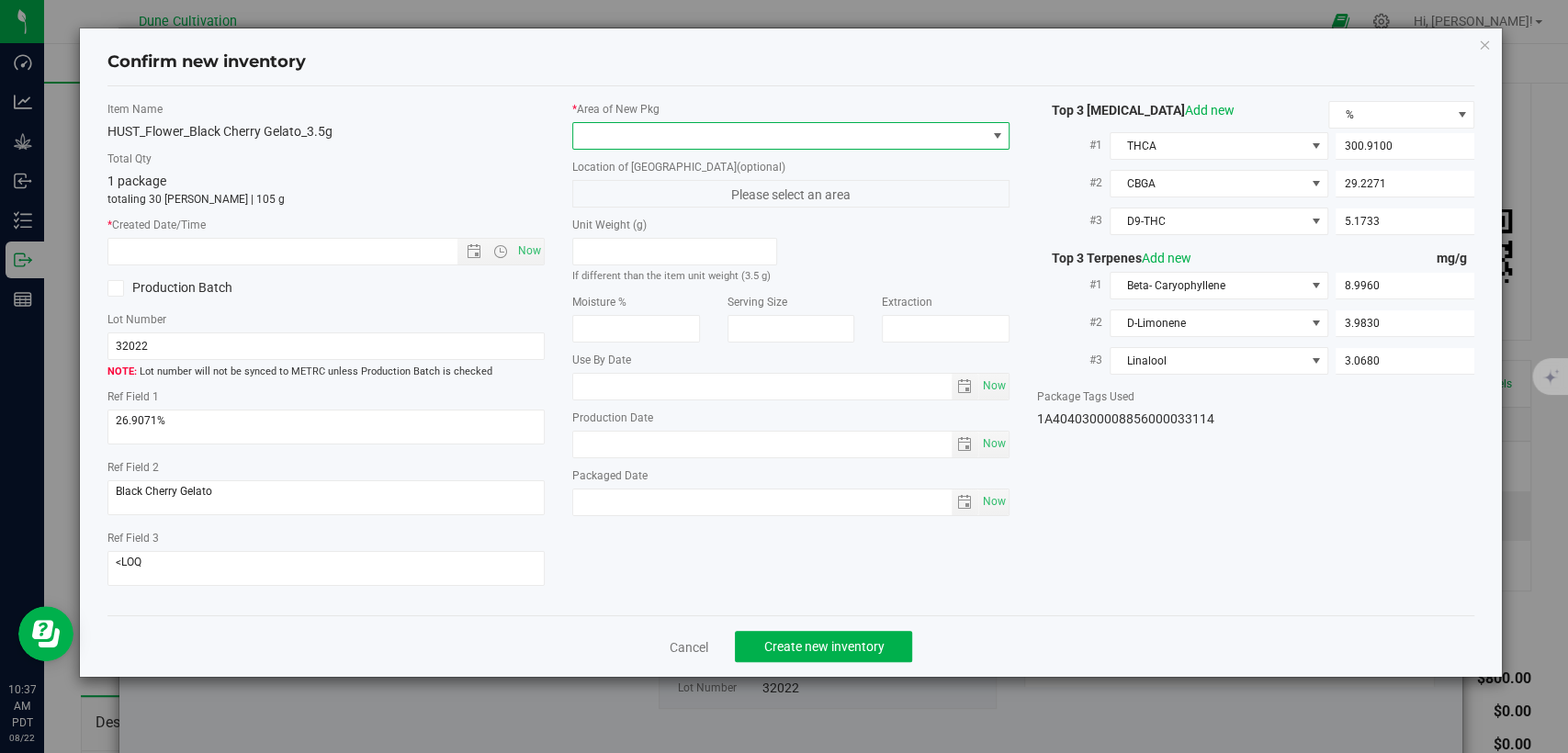
click at [863, 145] on span at bounding box center [779, 136] width 413 height 25
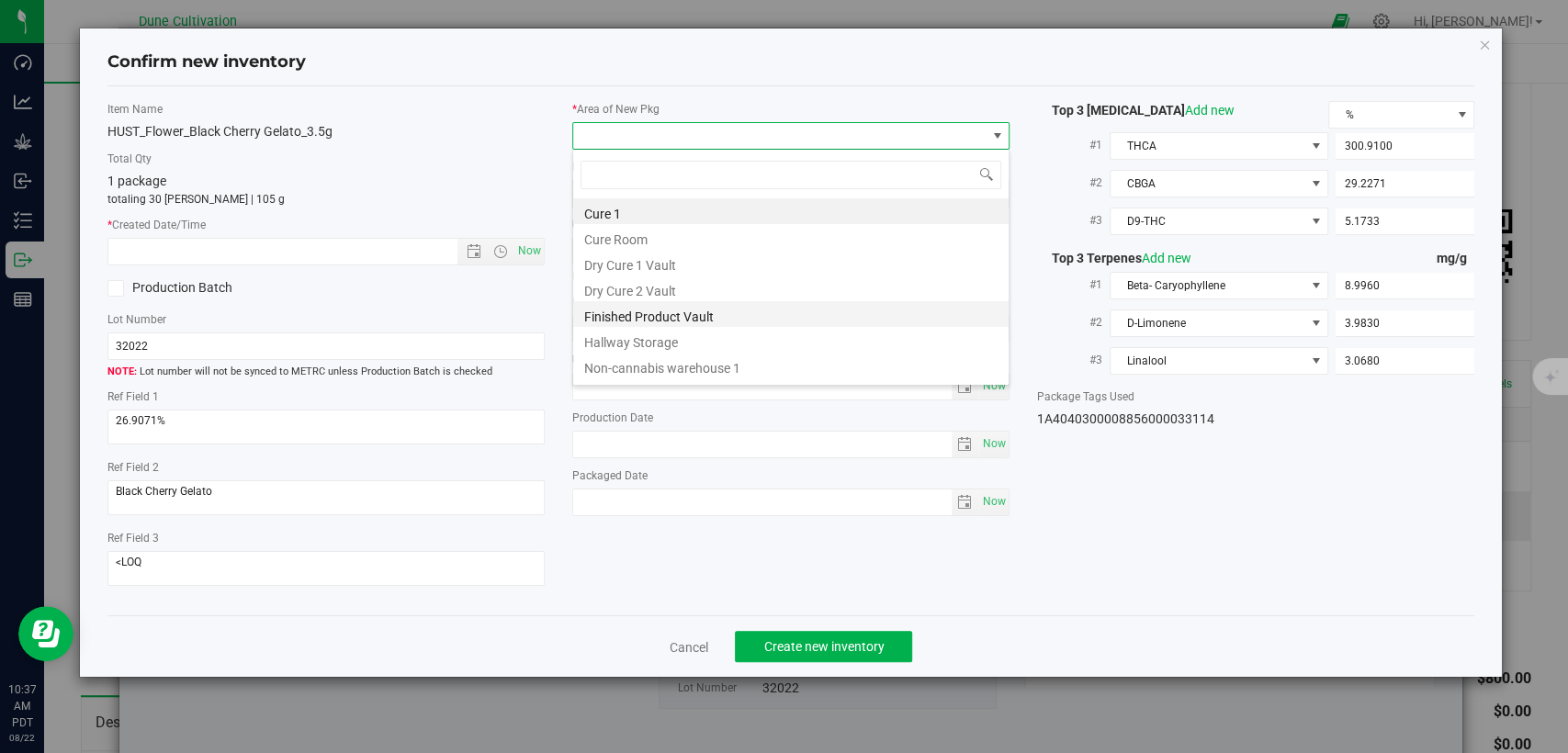
click at [666, 318] on li "Finished Product Vault" at bounding box center [791, 314] width 435 height 25
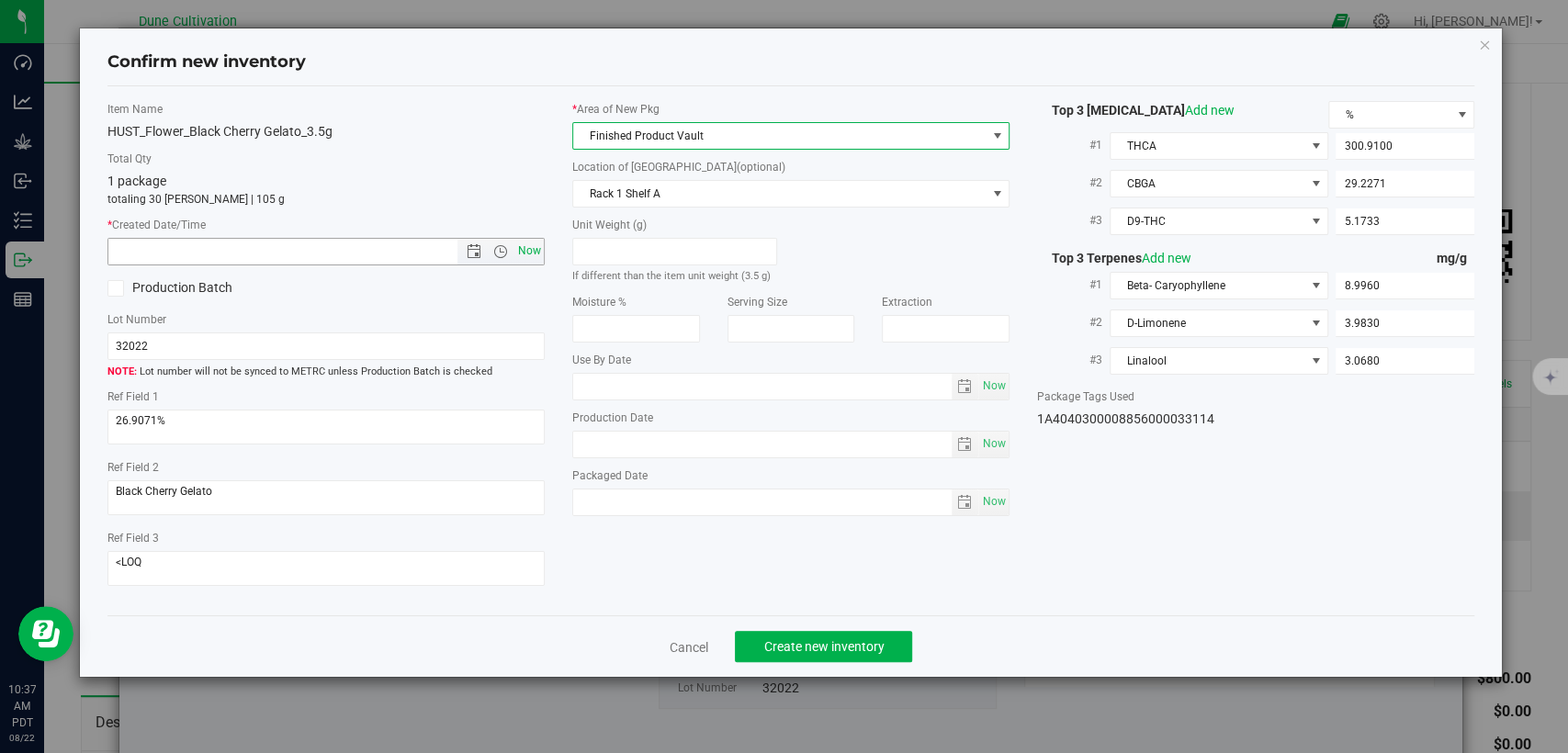
click at [531, 252] on span "Now" at bounding box center [530, 251] width 31 height 26
type input "8/22/2025 10:37 AM"
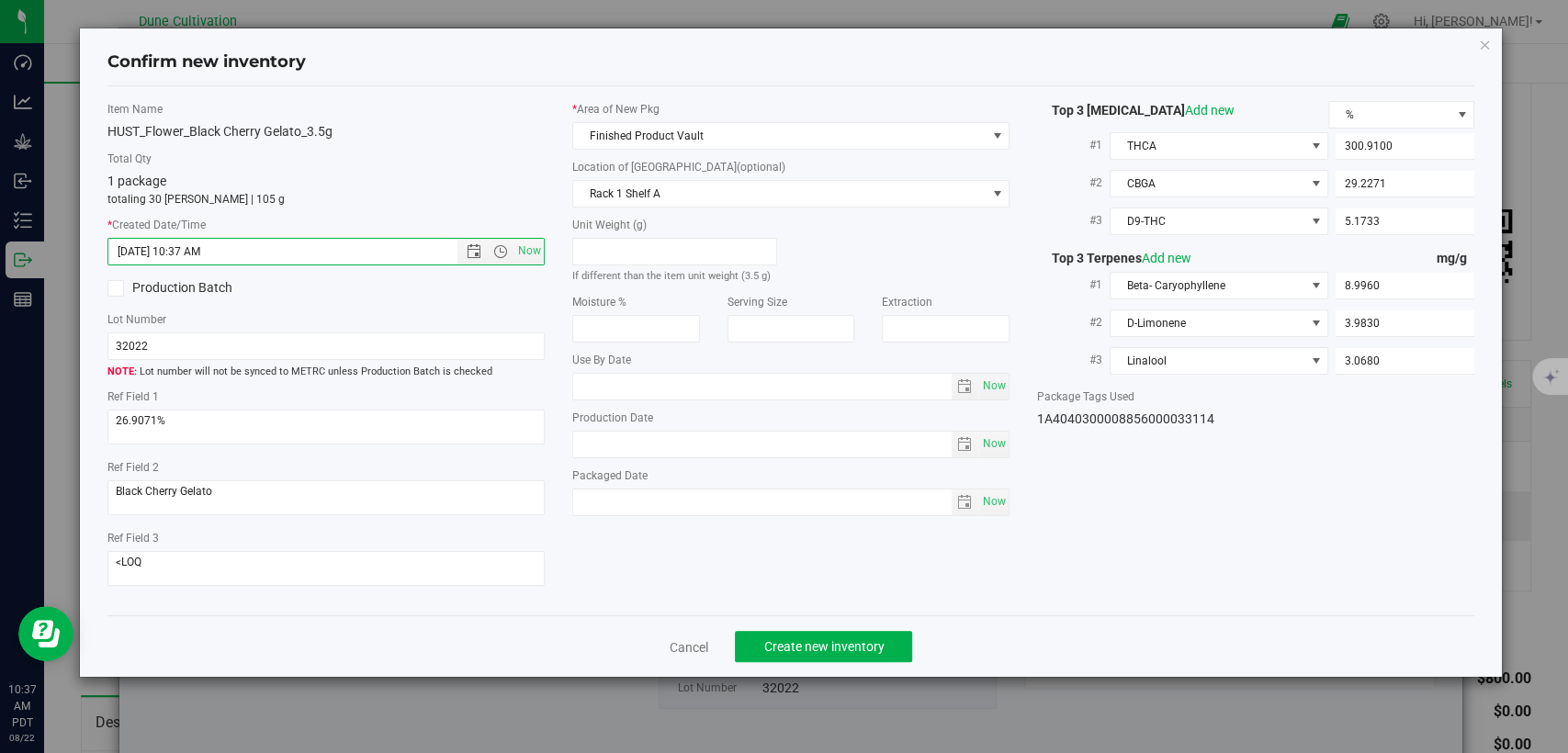
click at [785, 663] on div "Cancel Create new inventory" at bounding box center [791, 646] width 1367 height 61
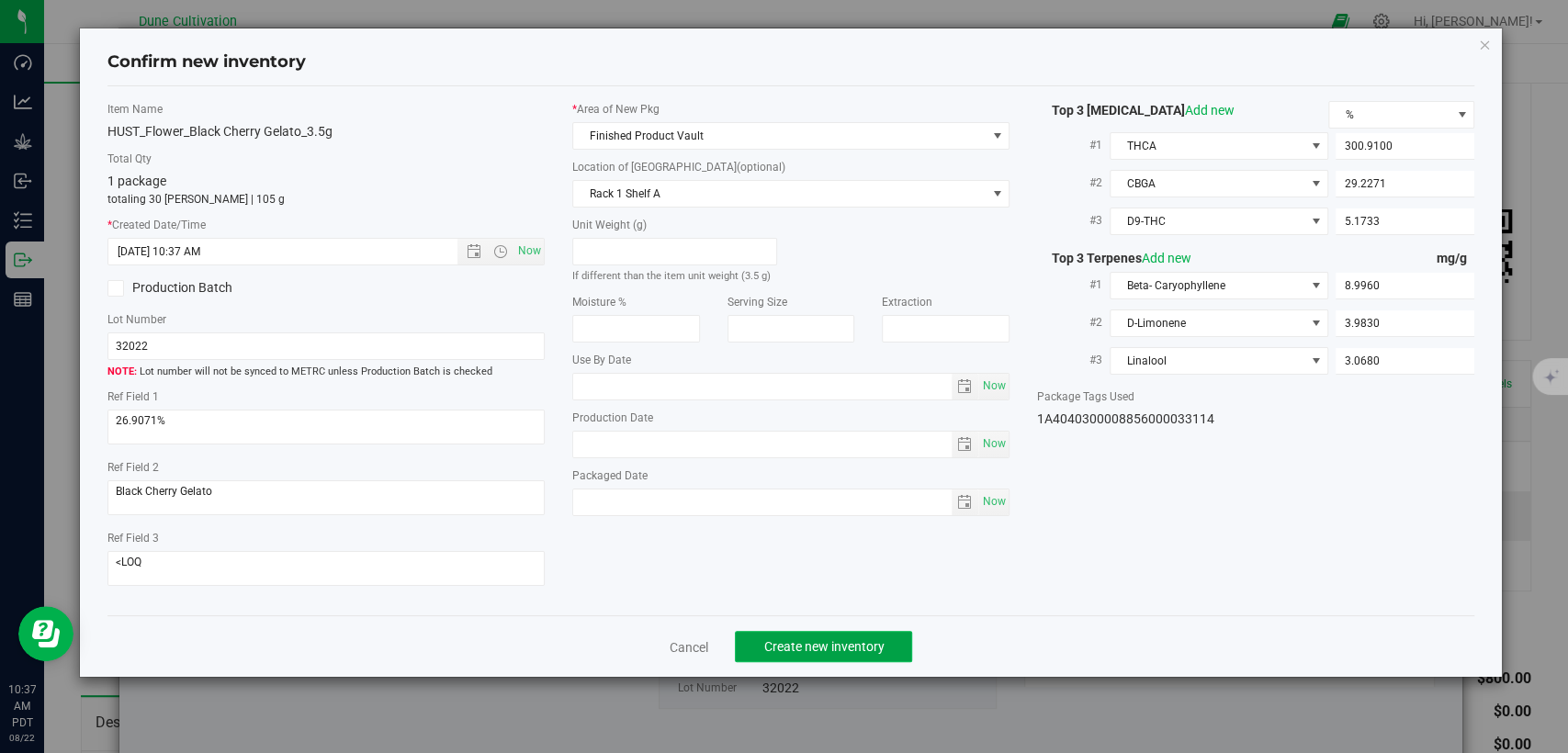
click at [785, 661] on button "Create new inventory" at bounding box center [824, 647] width 177 height 31
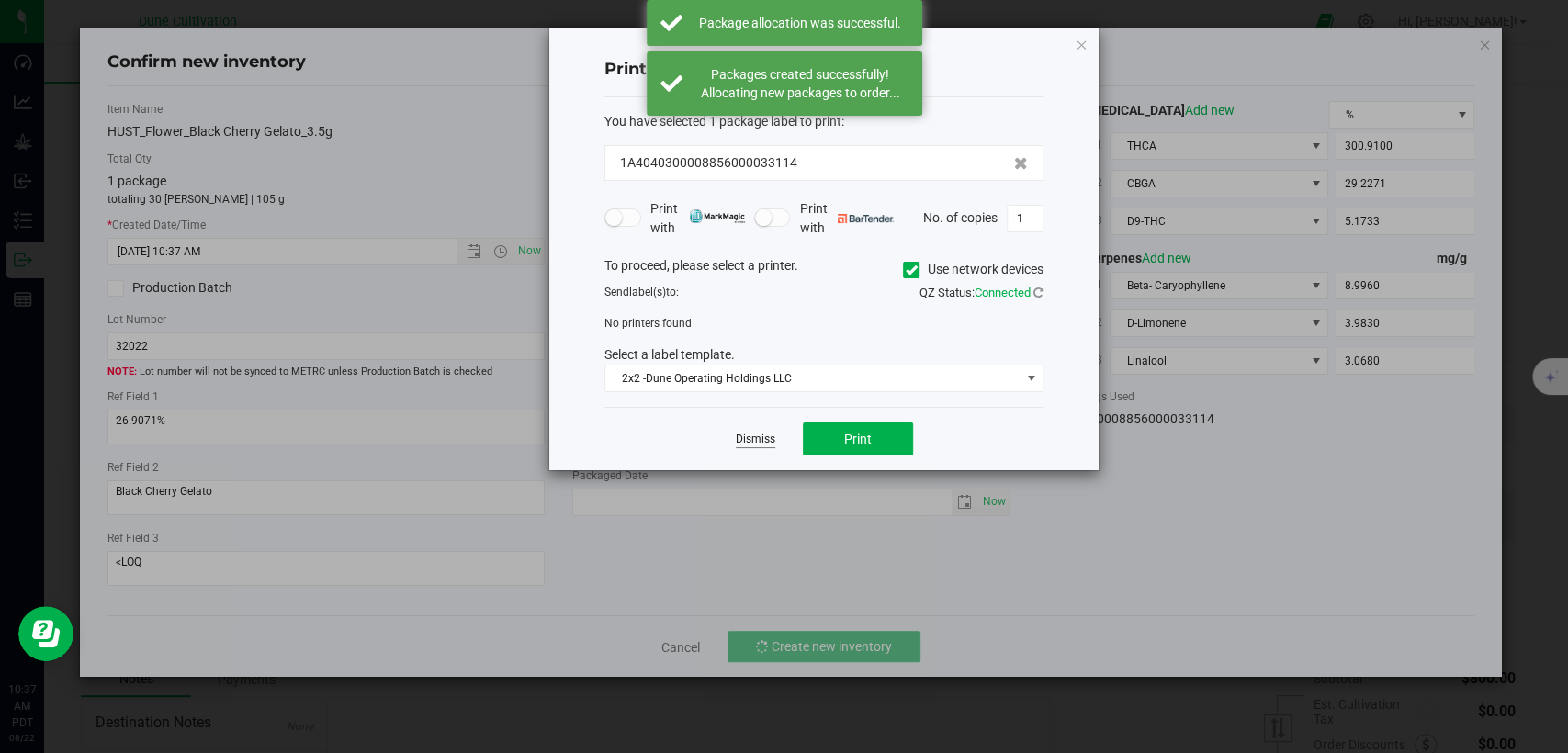
click at [745, 441] on link "Dismiss" at bounding box center [756, 439] width 40 height 16
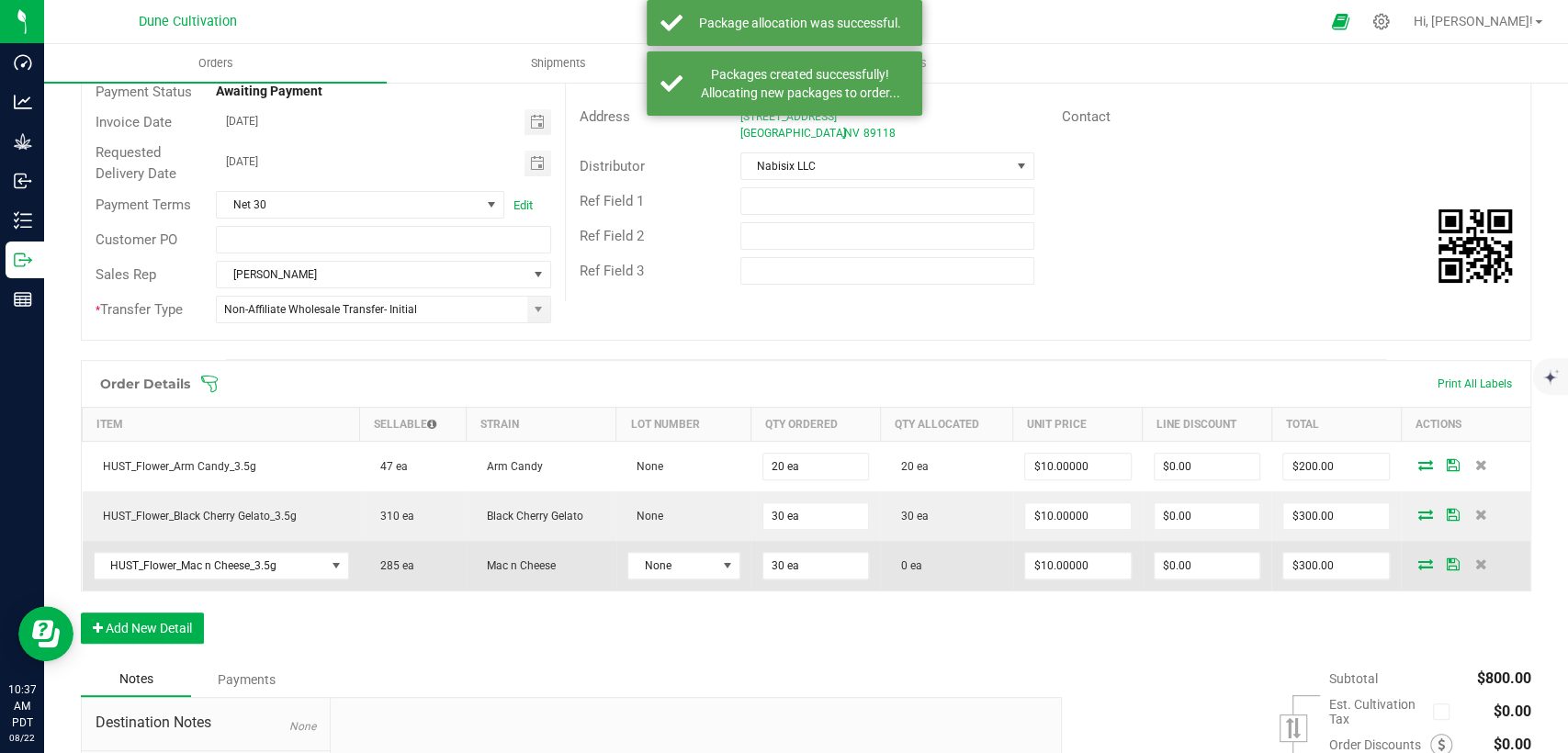
click at [1418, 566] on icon at bounding box center [1426, 565] width 15 height 11
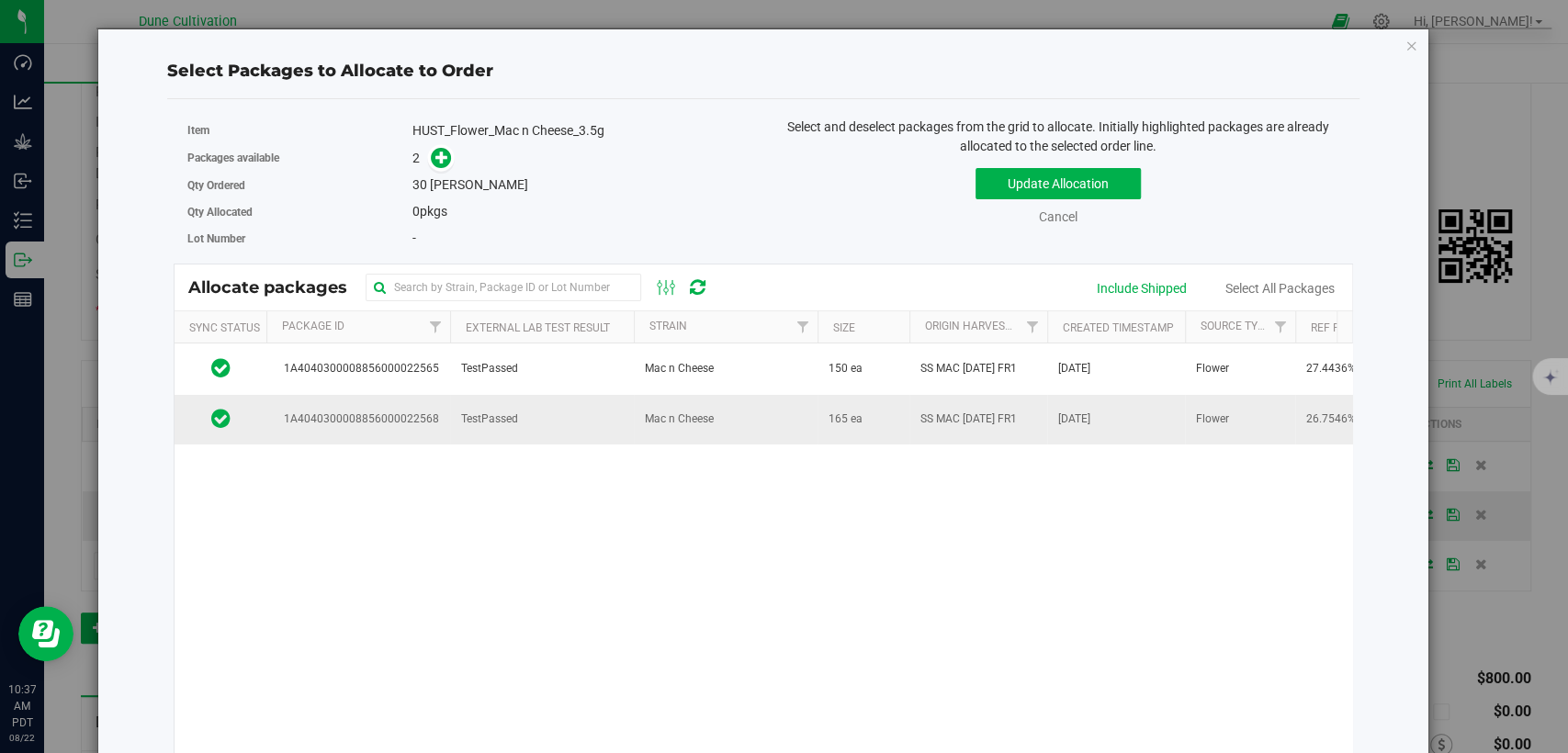
click at [547, 408] on td "TestPassed" at bounding box center [542, 419] width 184 height 50
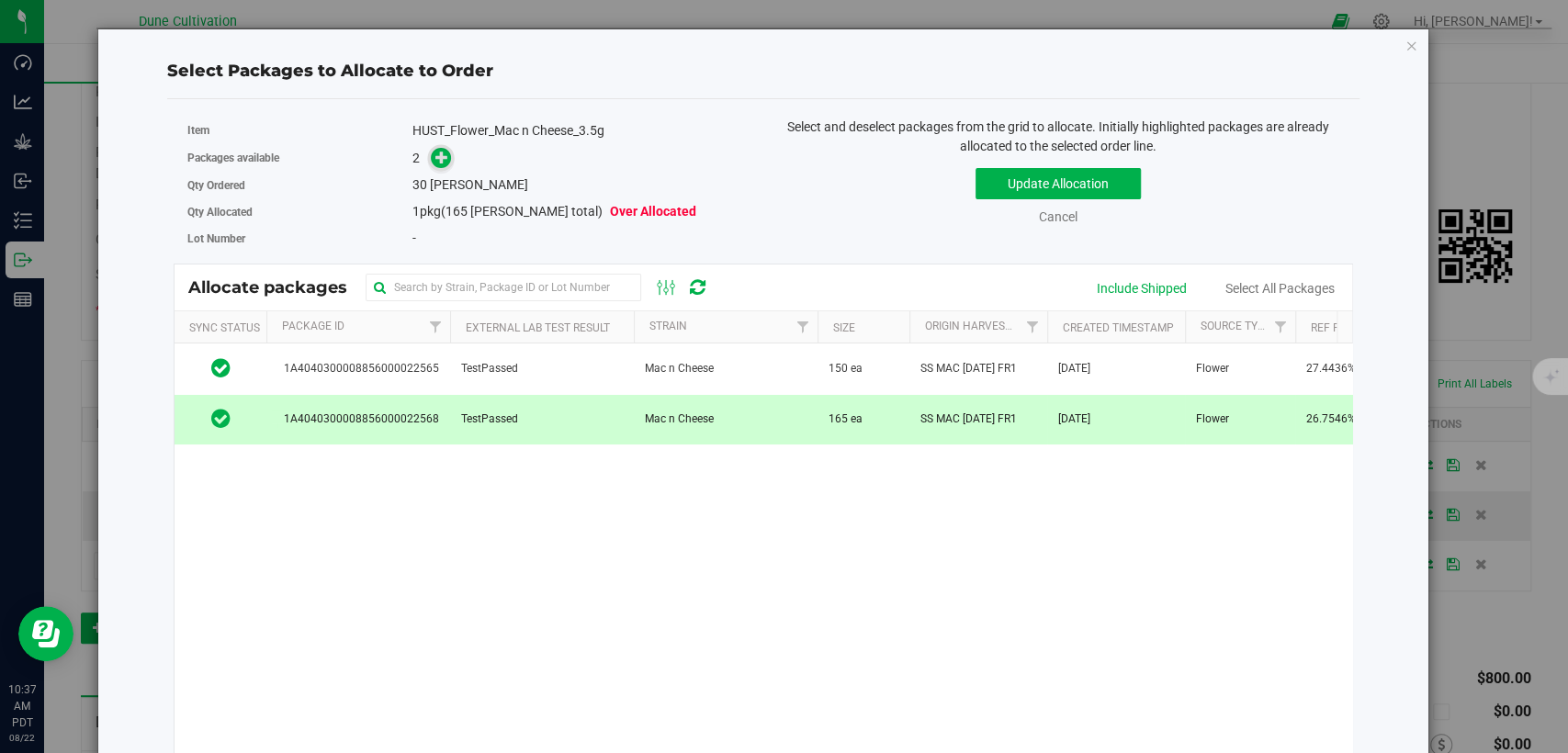
click at [447, 155] on span at bounding box center [441, 158] width 21 height 21
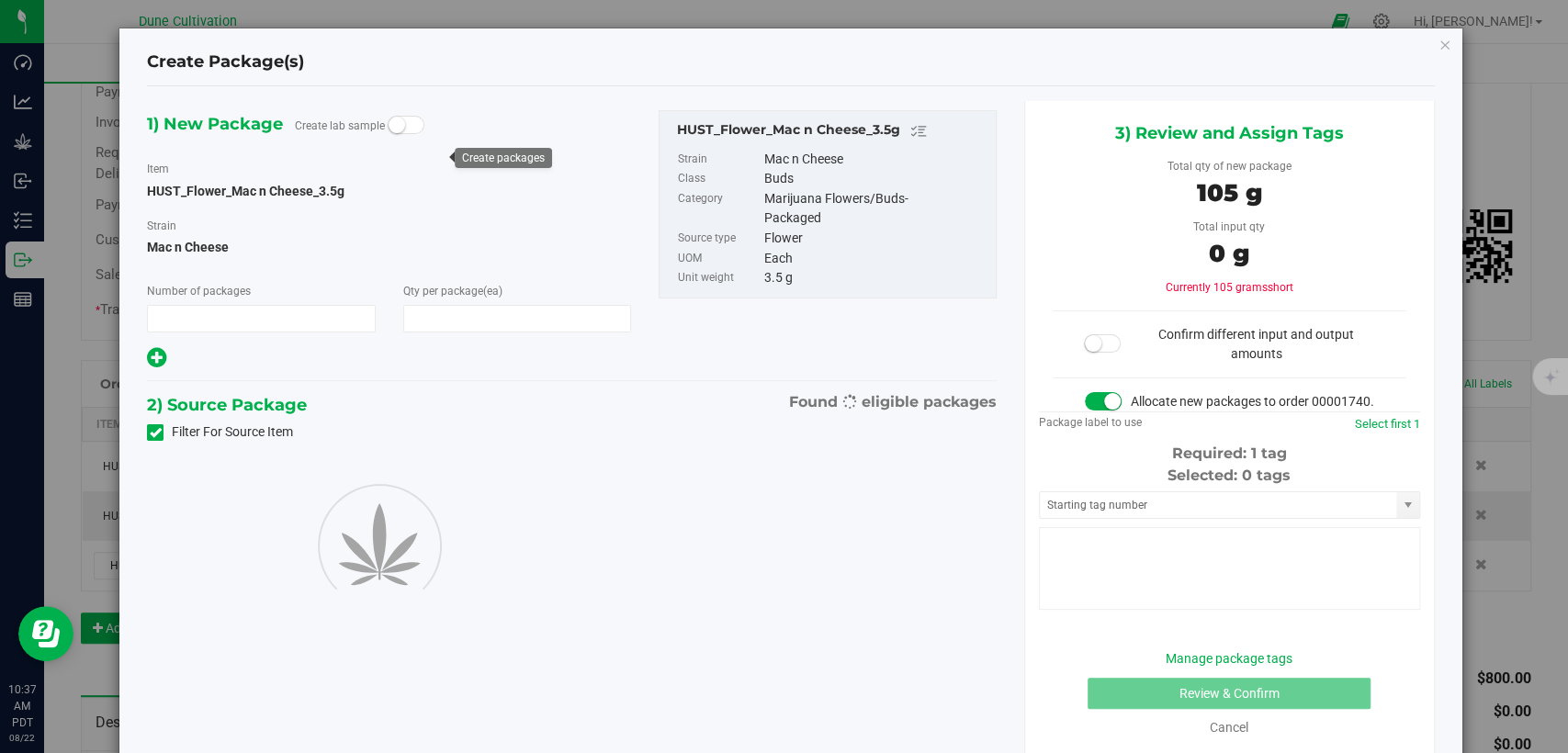
type input "1"
type input "30"
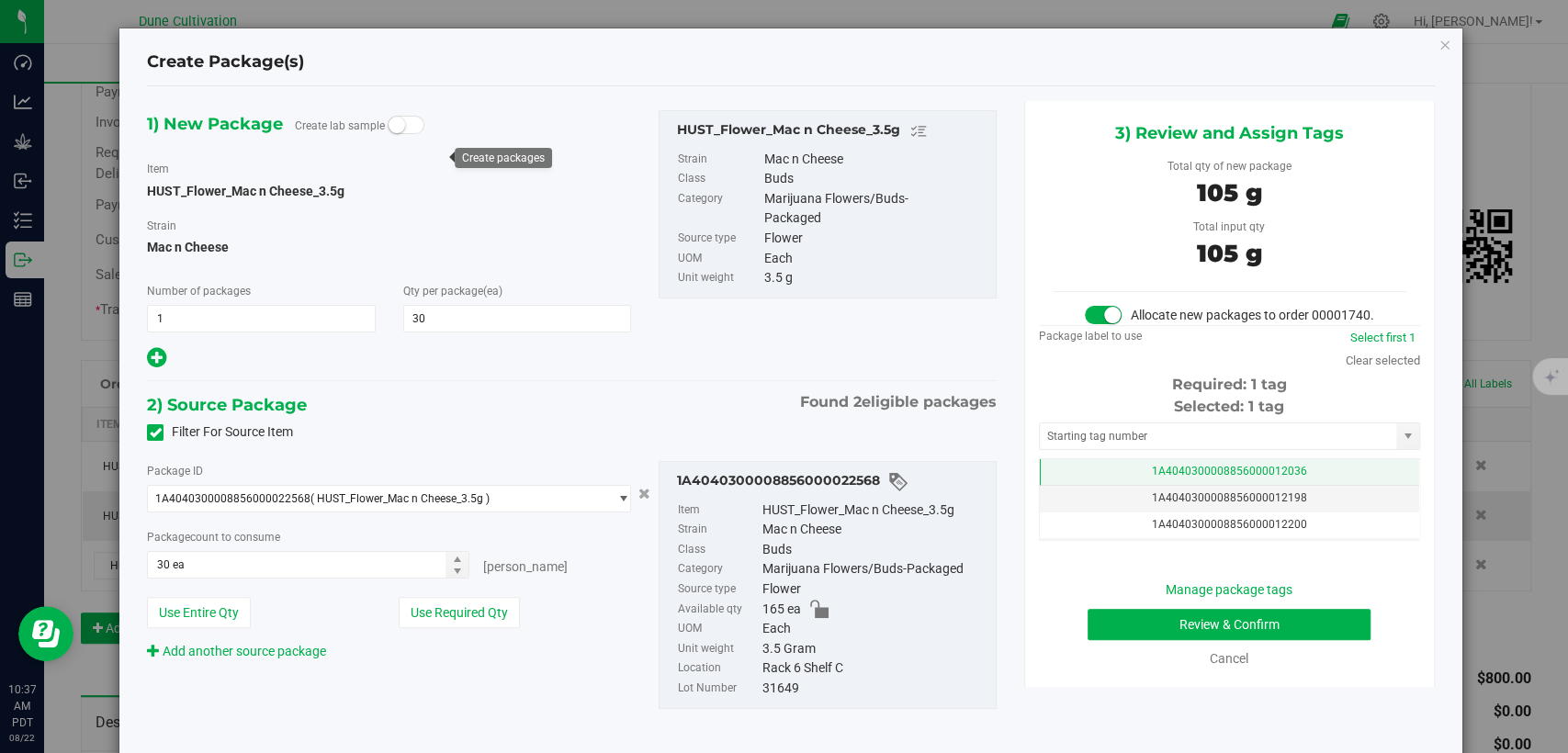
click at [1152, 478] on span "1A4040300008856000012036" at bounding box center [1229, 471] width 155 height 13
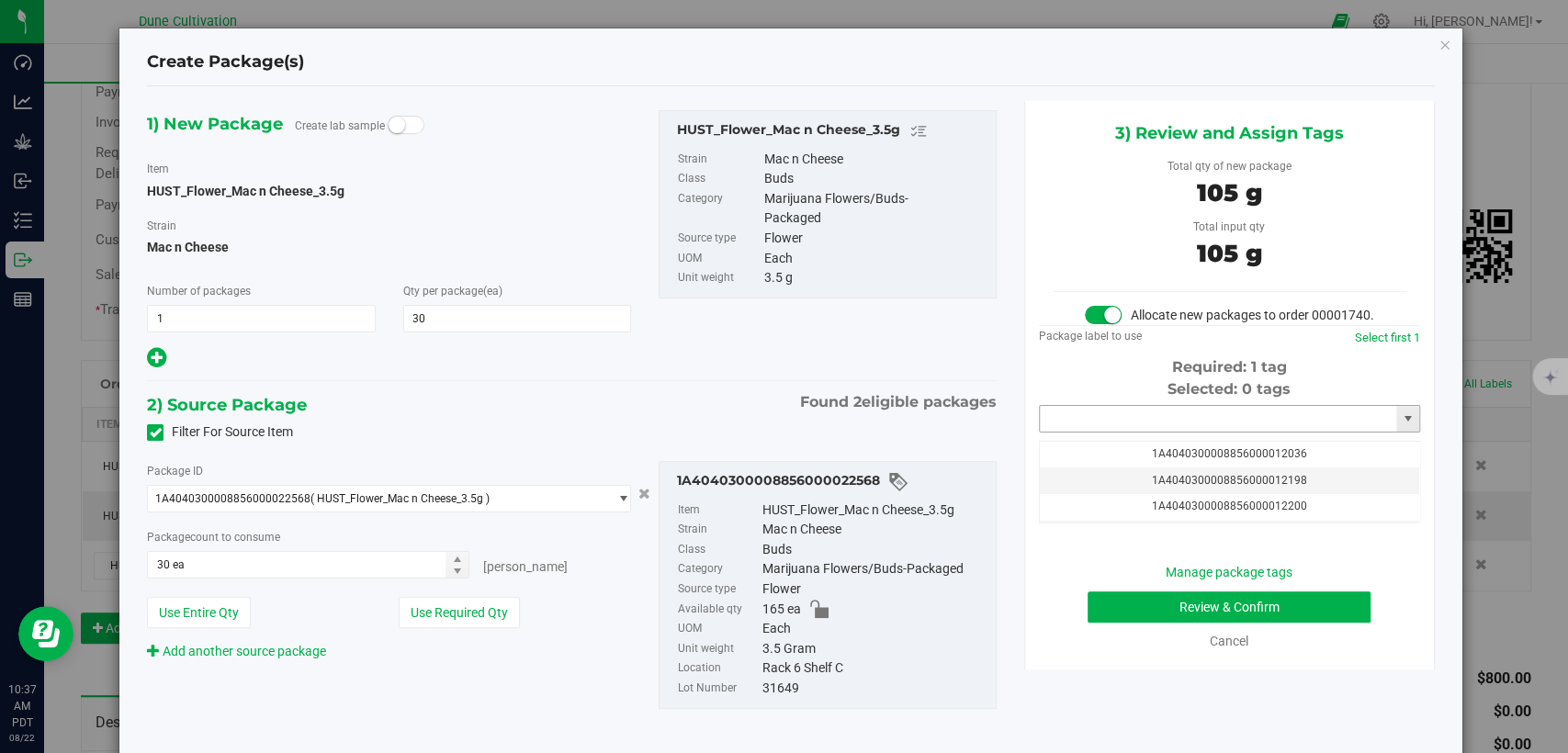
click at [1134, 432] on input "text" at bounding box center [1218, 418] width 356 height 25
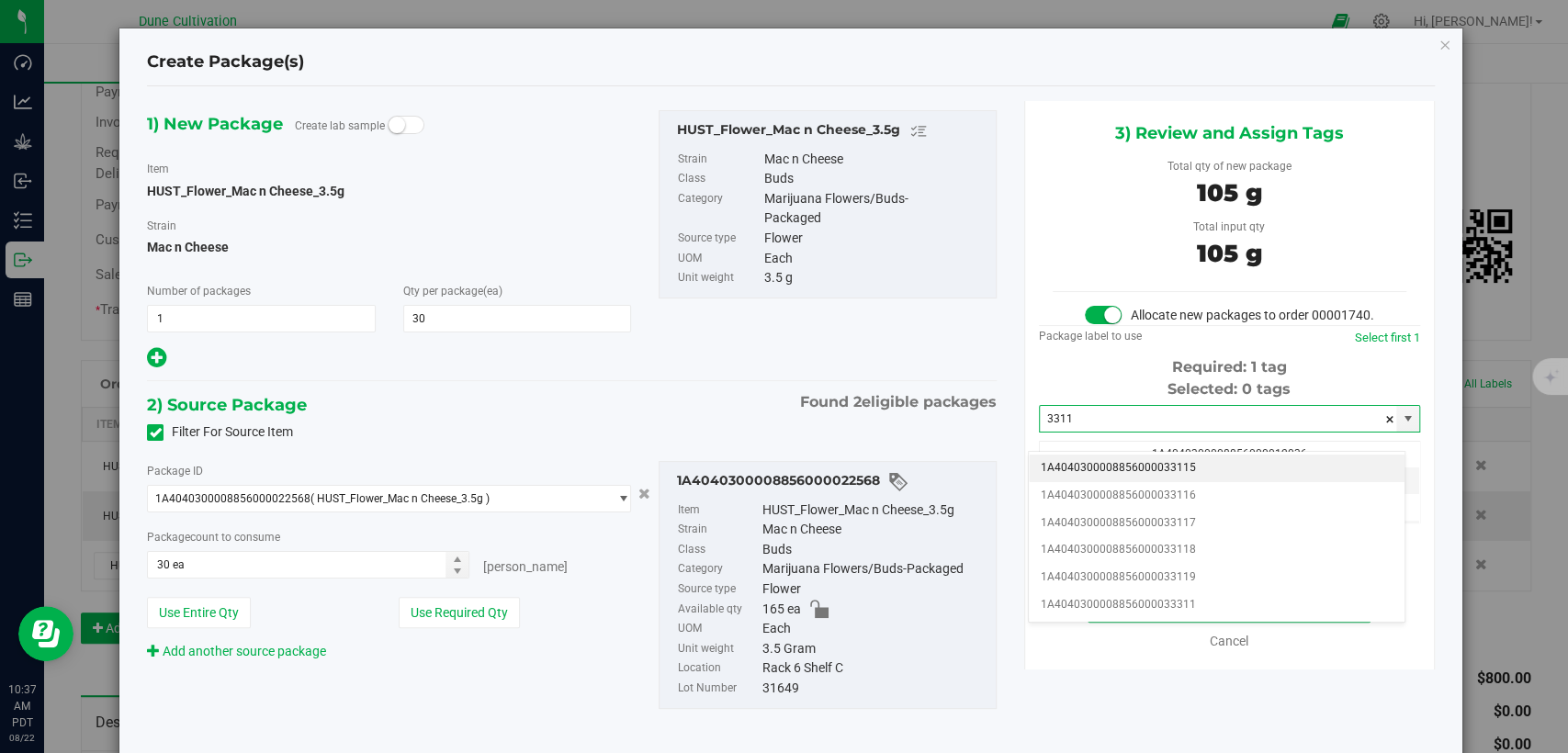
click at [1119, 469] on li "1A4040300008856000033115" at bounding box center [1217, 468] width 376 height 27
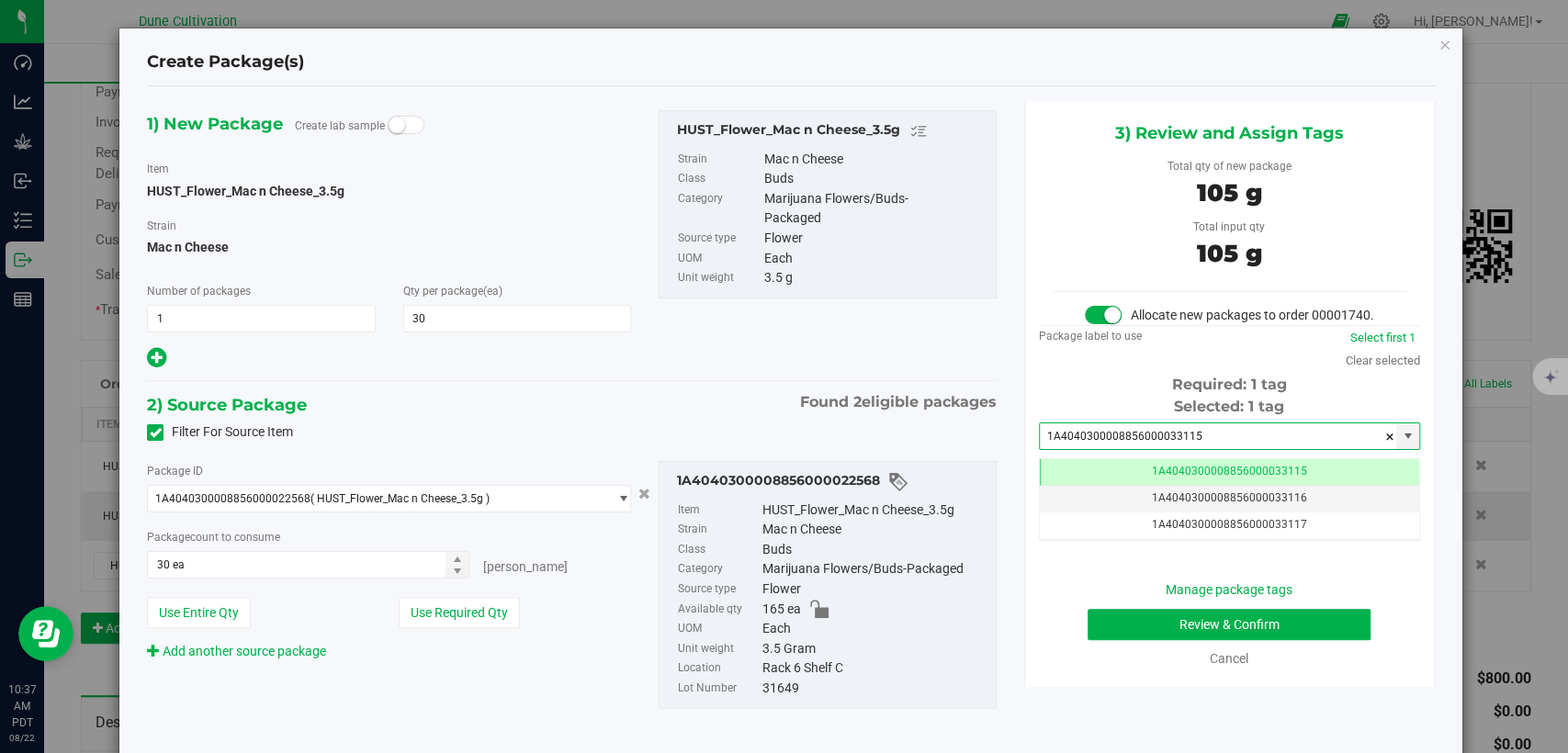
type input "1A4040300008856000033115"
click at [1151, 640] on button "Review & Confirm" at bounding box center [1229, 624] width 283 height 31
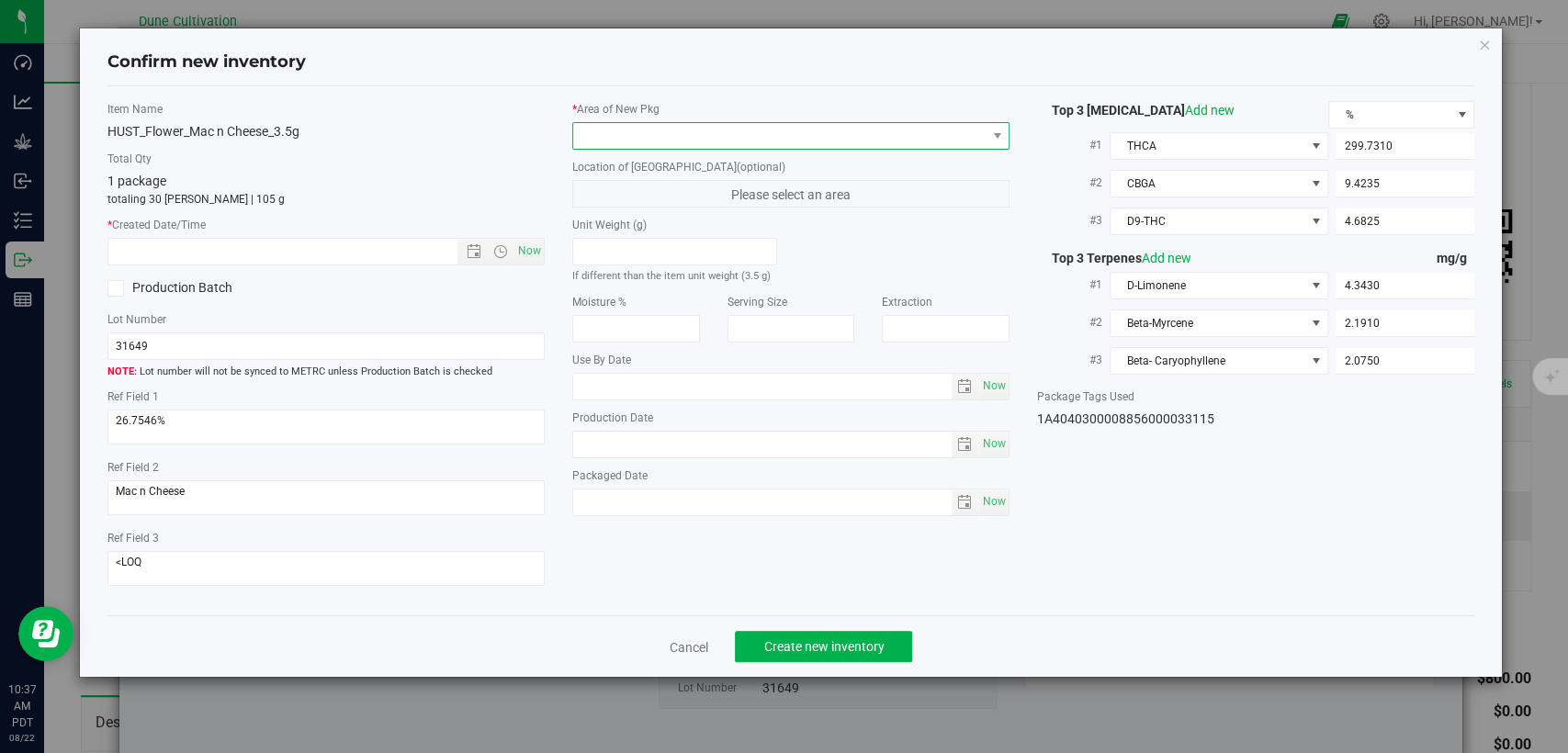
click at [819, 134] on span at bounding box center [779, 136] width 413 height 25
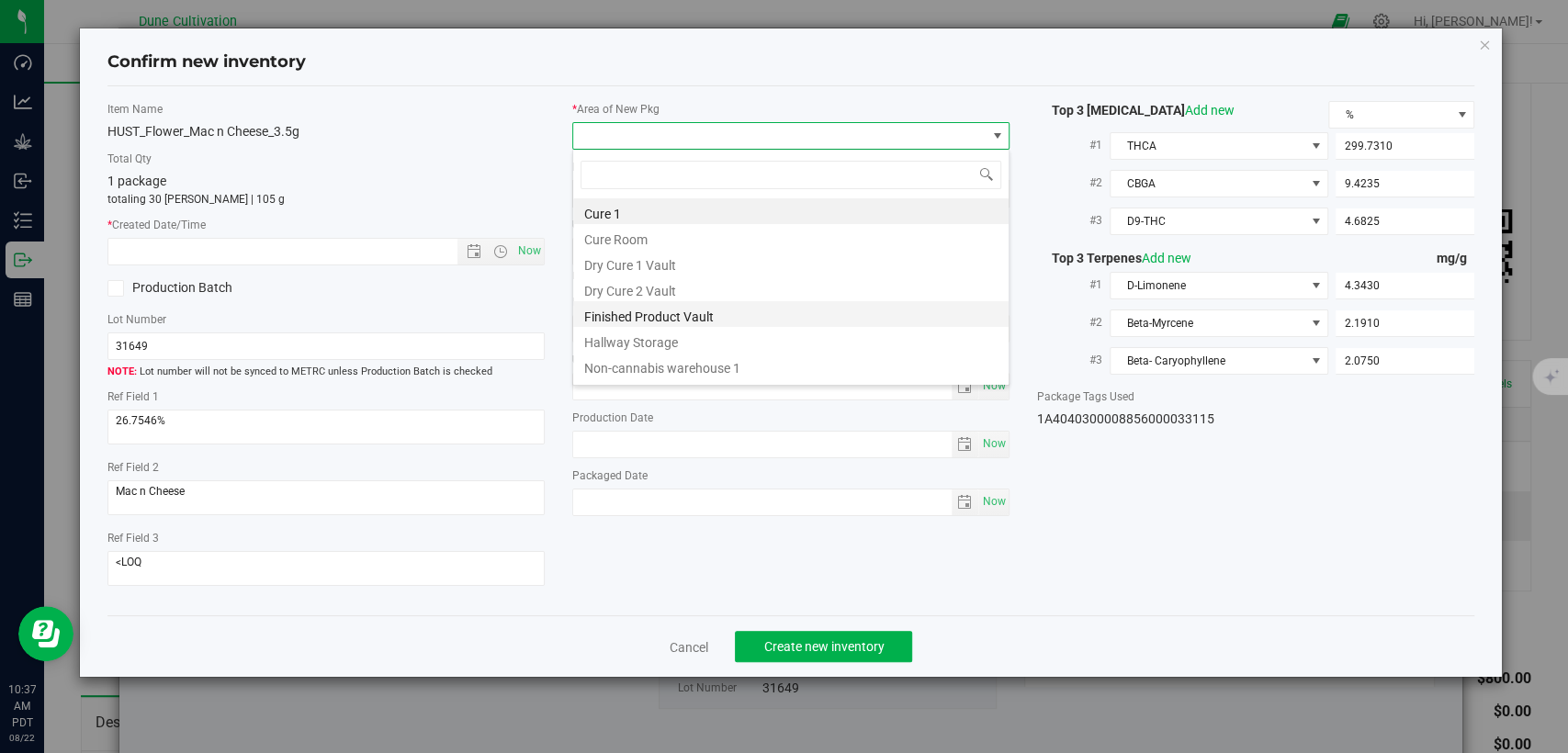
click at [688, 314] on li "Finished Product Vault" at bounding box center [791, 314] width 435 height 25
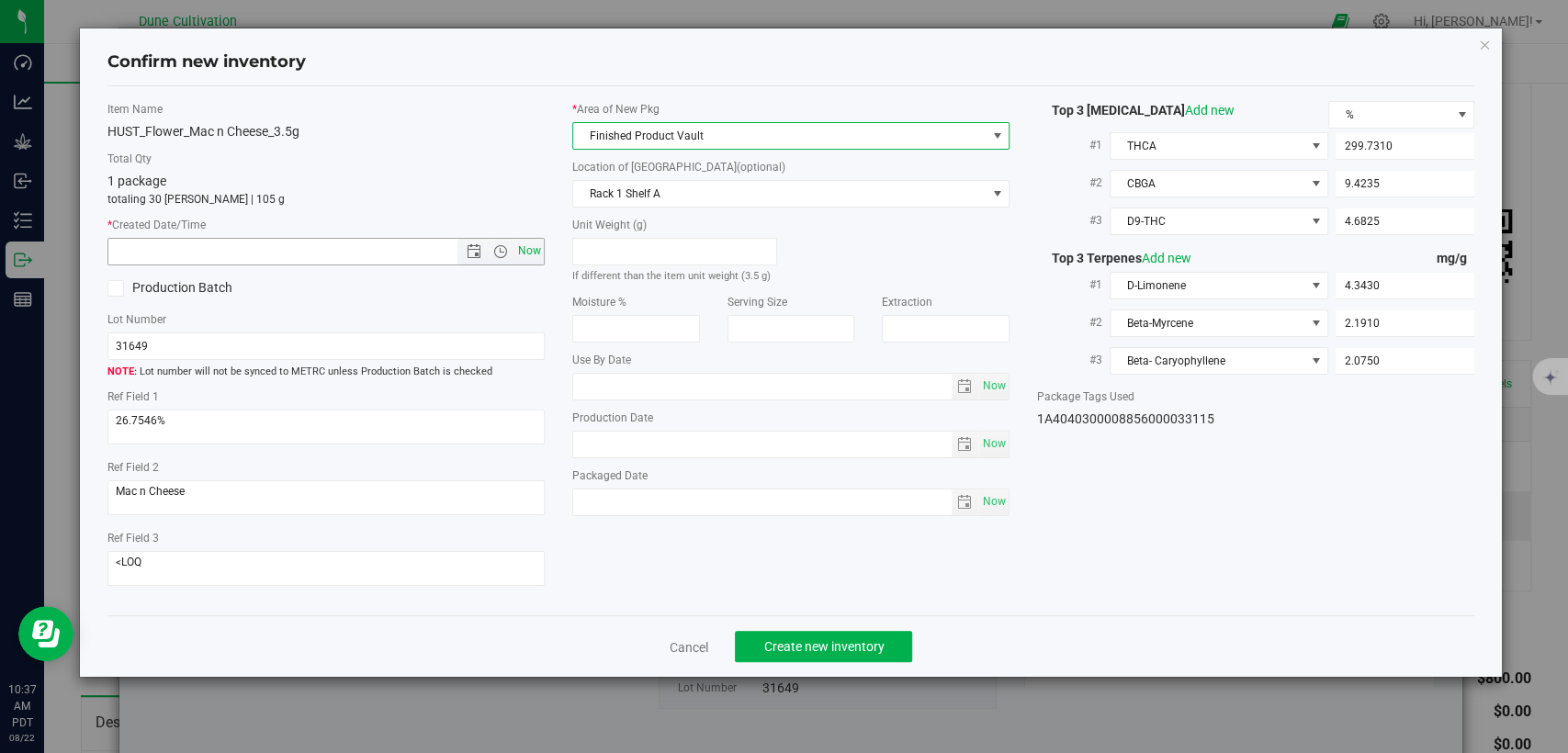
click at [523, 254] on span "Now" at bounding box center [530, 251] width 31 height 26
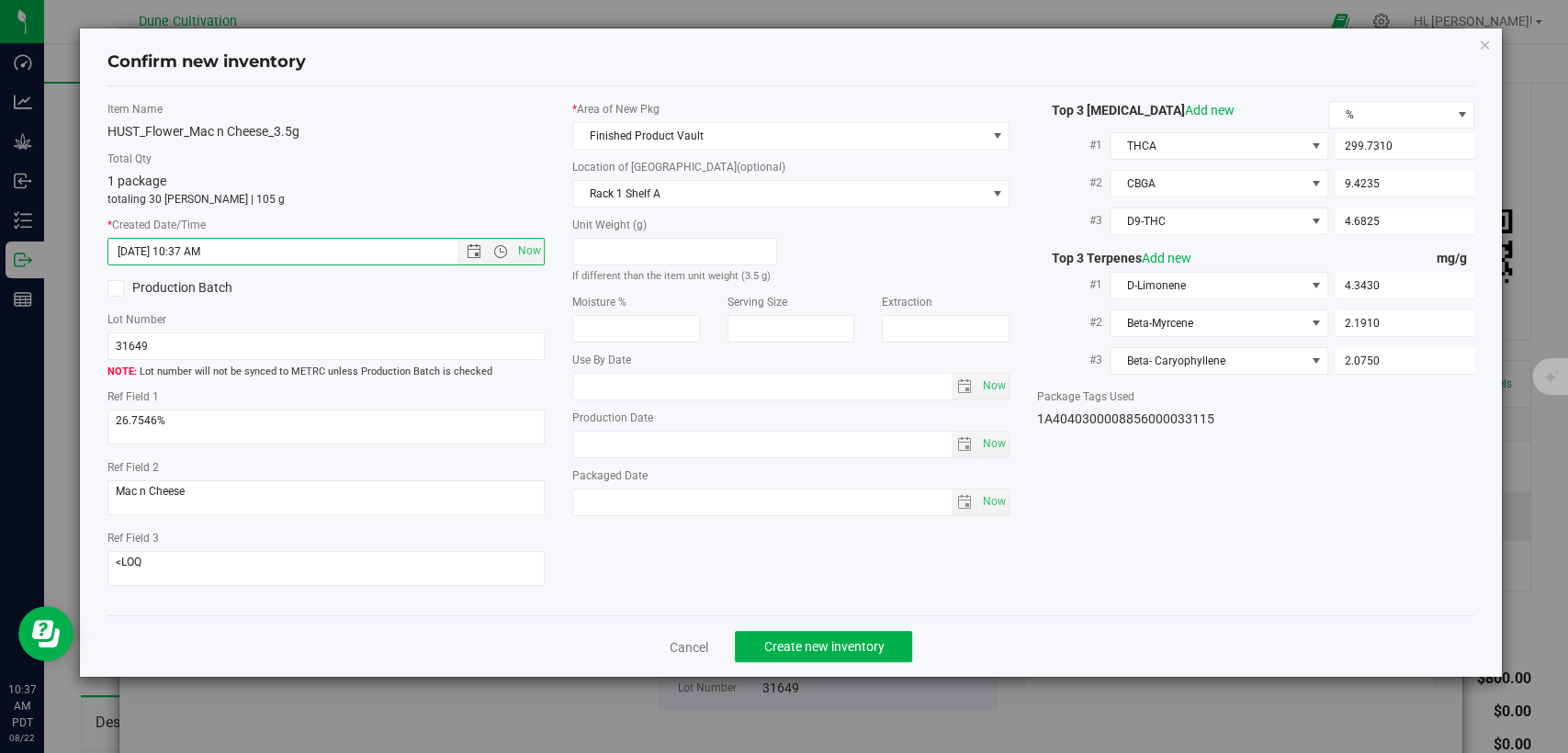
type input "8/22/2025 10:38 AM"
click at [798, 640] on span "Create new inventory" at bounding box center [824, 647] width 121 height 15
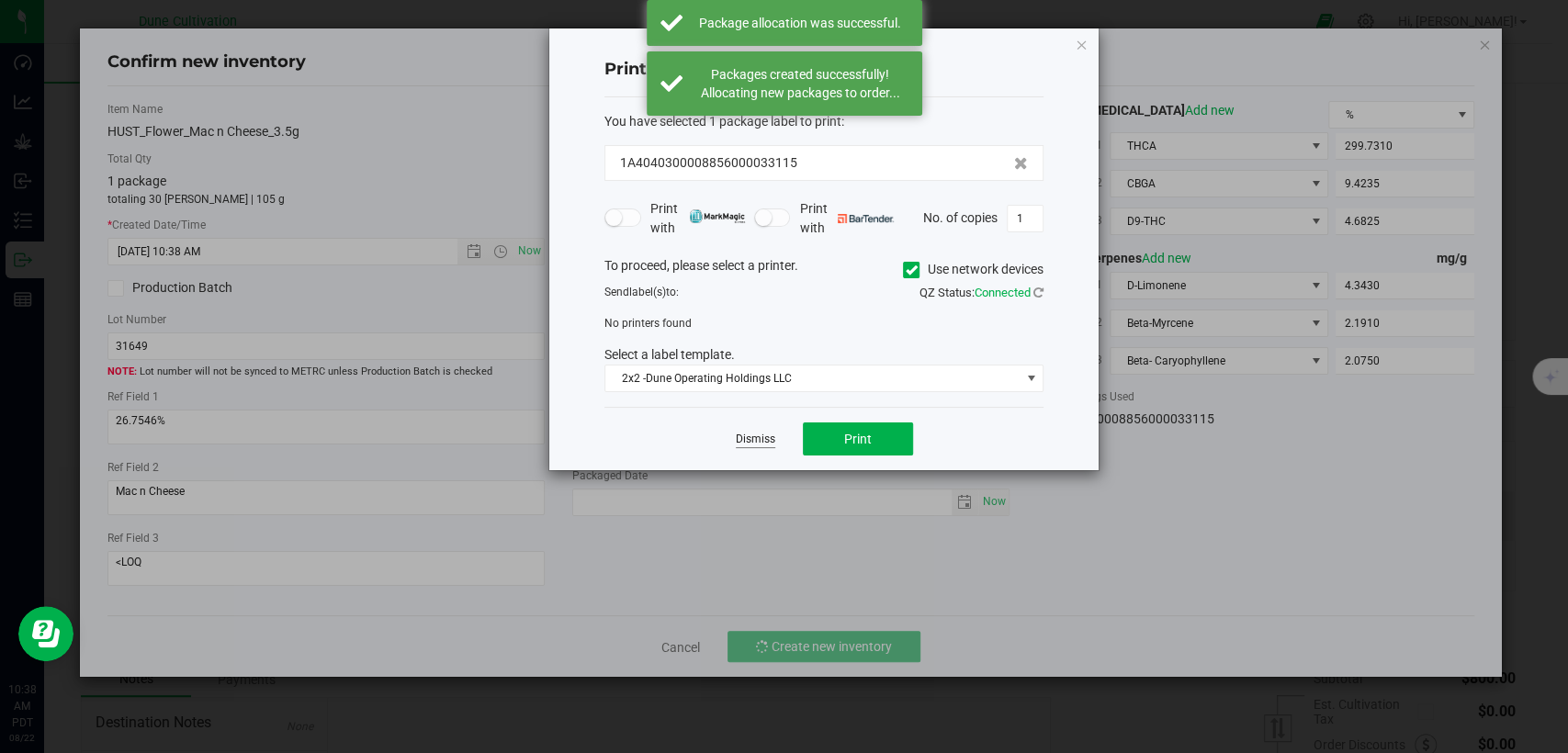
click at [745, 441] on link "Dismiss" at bounding box center [756, 439] width 40 height 16
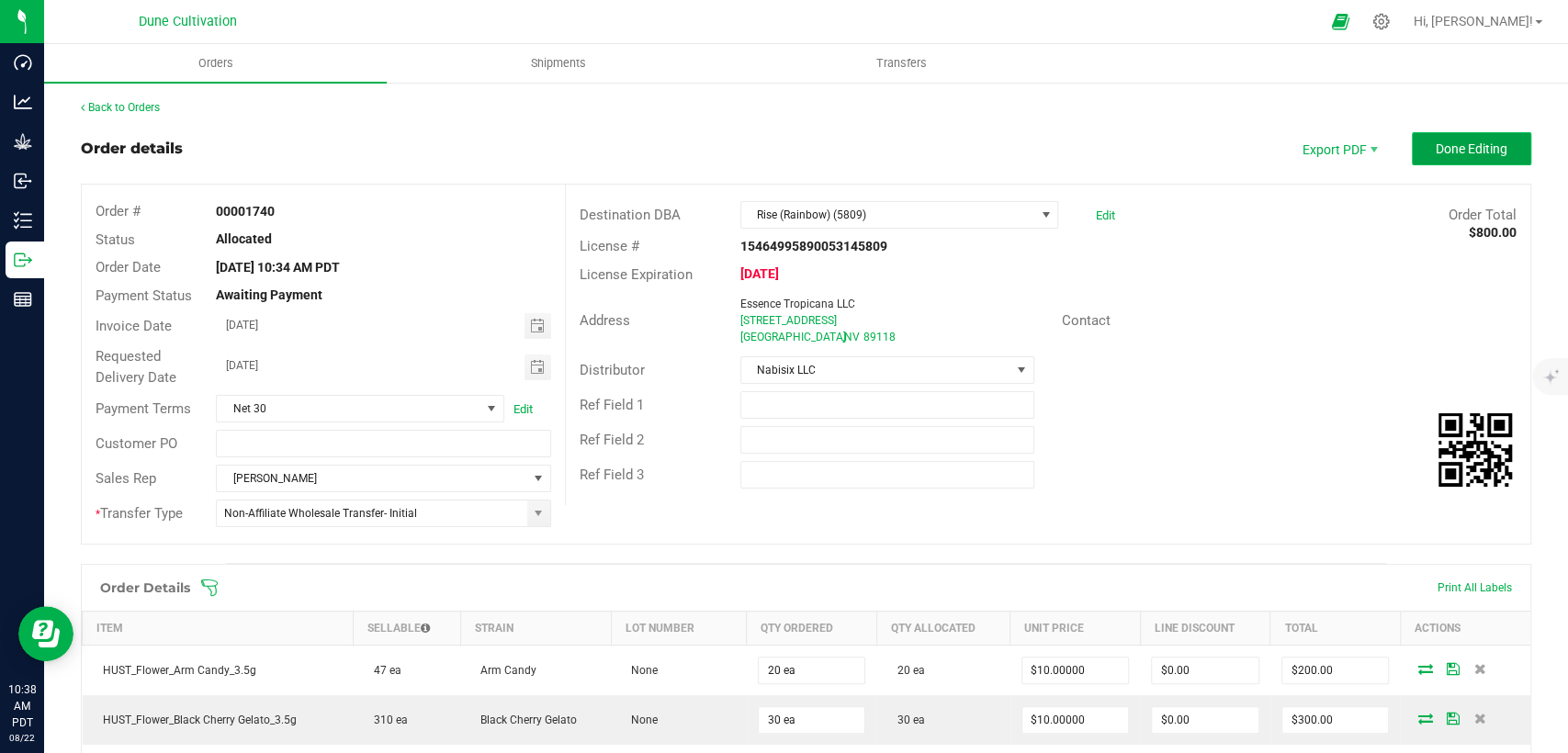
click at [1436, 145] on span "Done Editing" at bounding box center [1472, 149] width 72 height 15
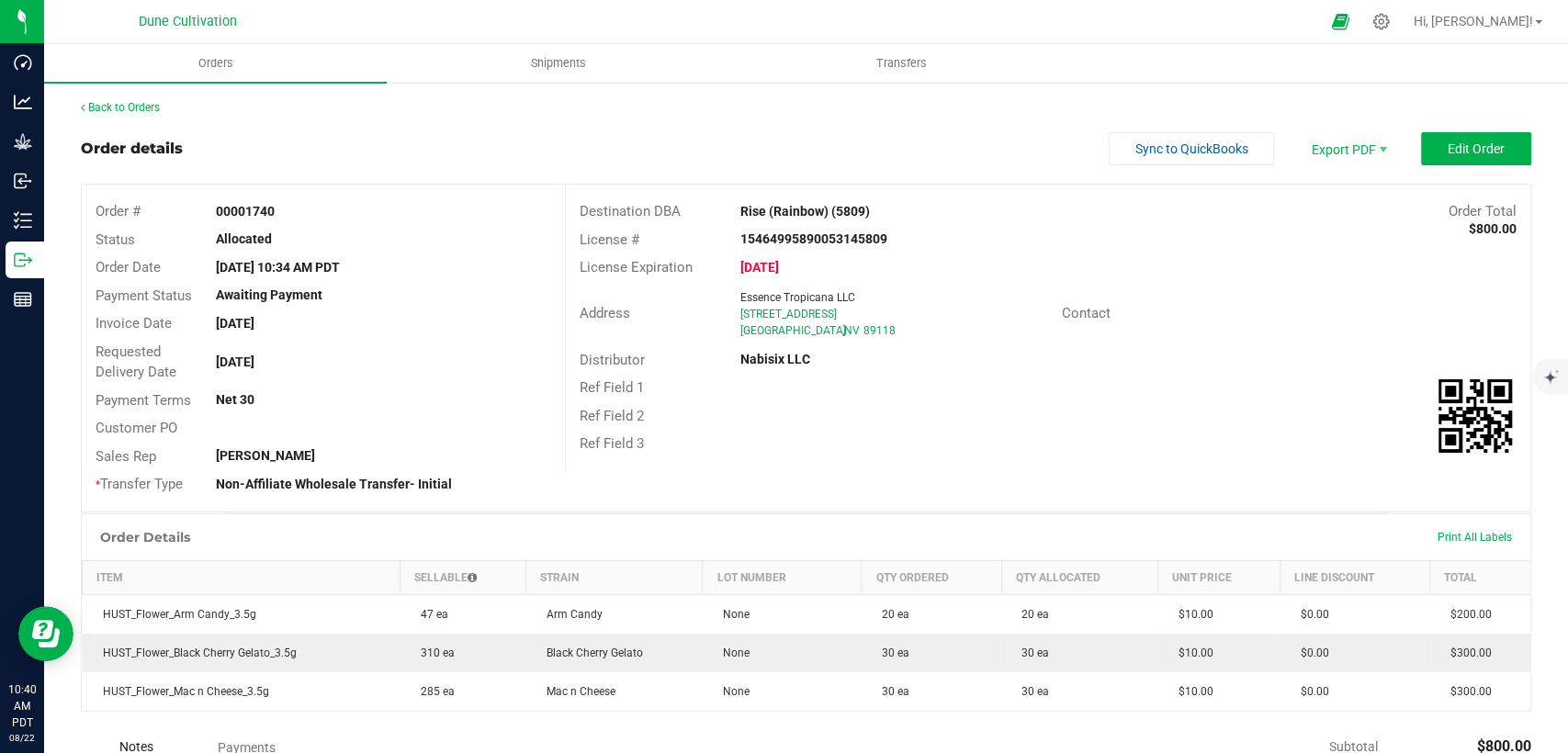
click at [125, 99] on div "Back to Orders" at bounding box center [806, 107] width 1450 height 17
click at [147, 110] on link "Back to Orders" at bounding box center [121, 107] width 79 height 13
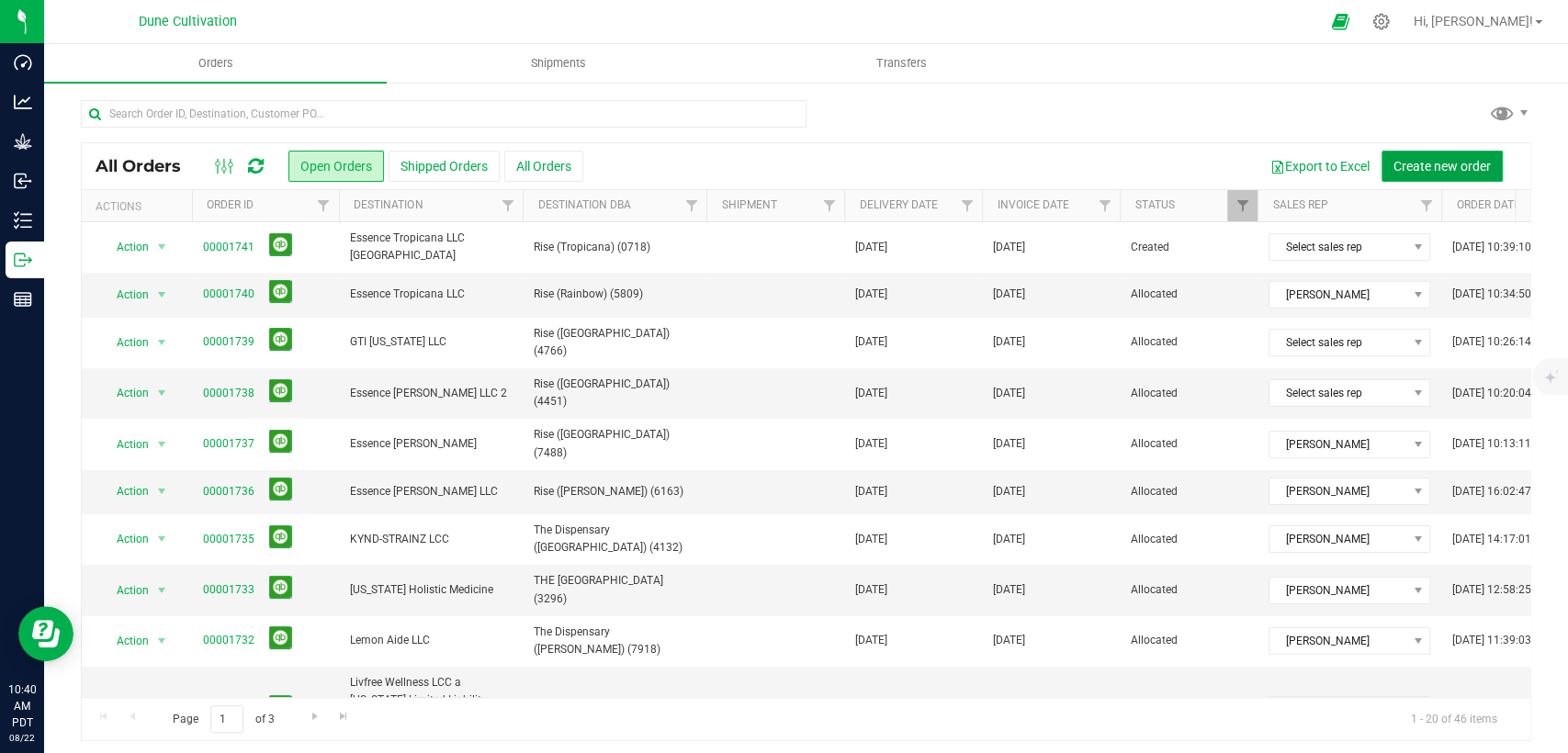
click at [1422, 169] on span "Create new order" at bounding box center [1442, 167] width 97 height 15
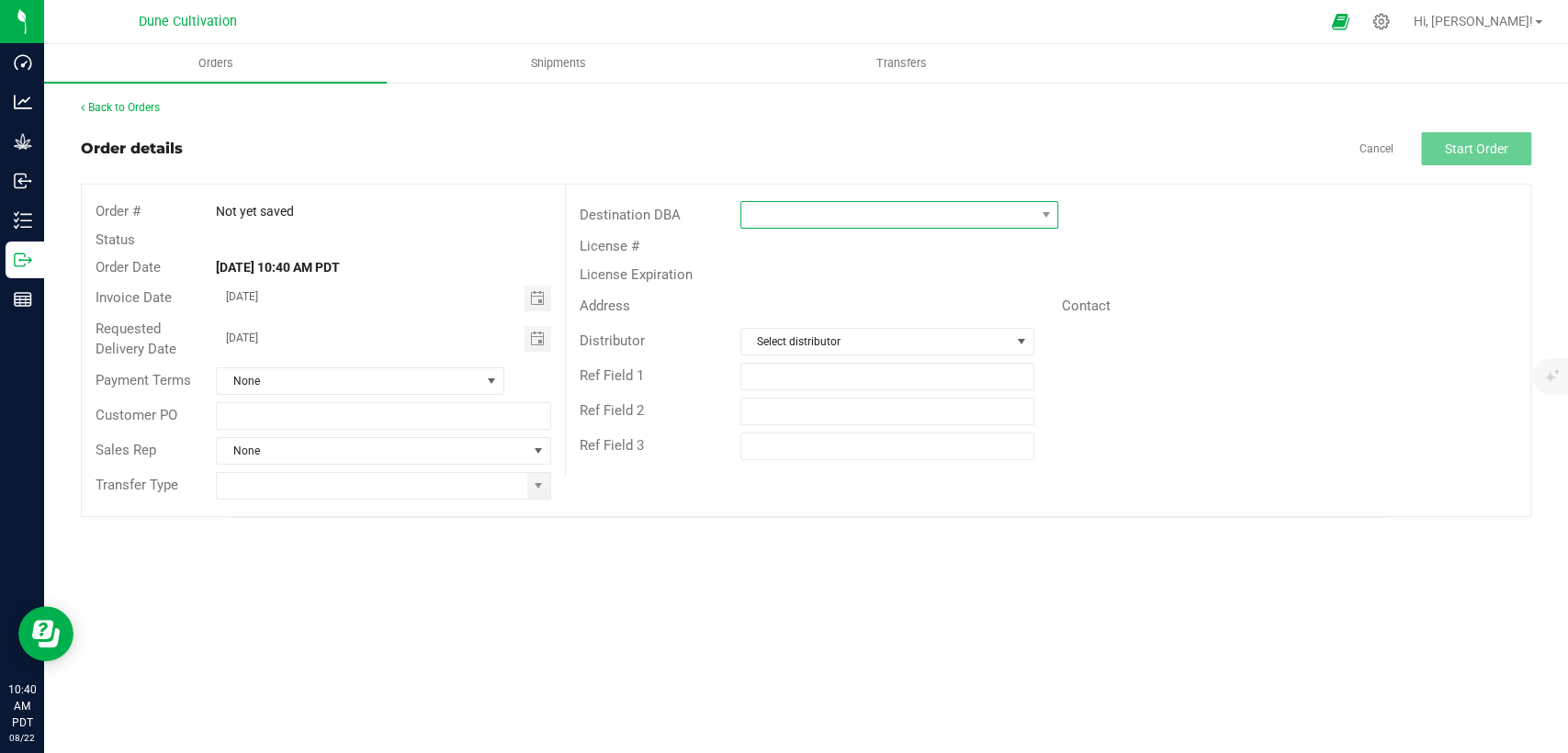
click at [823, 216] on span at bounding box center [888, 214] width 293 height 25
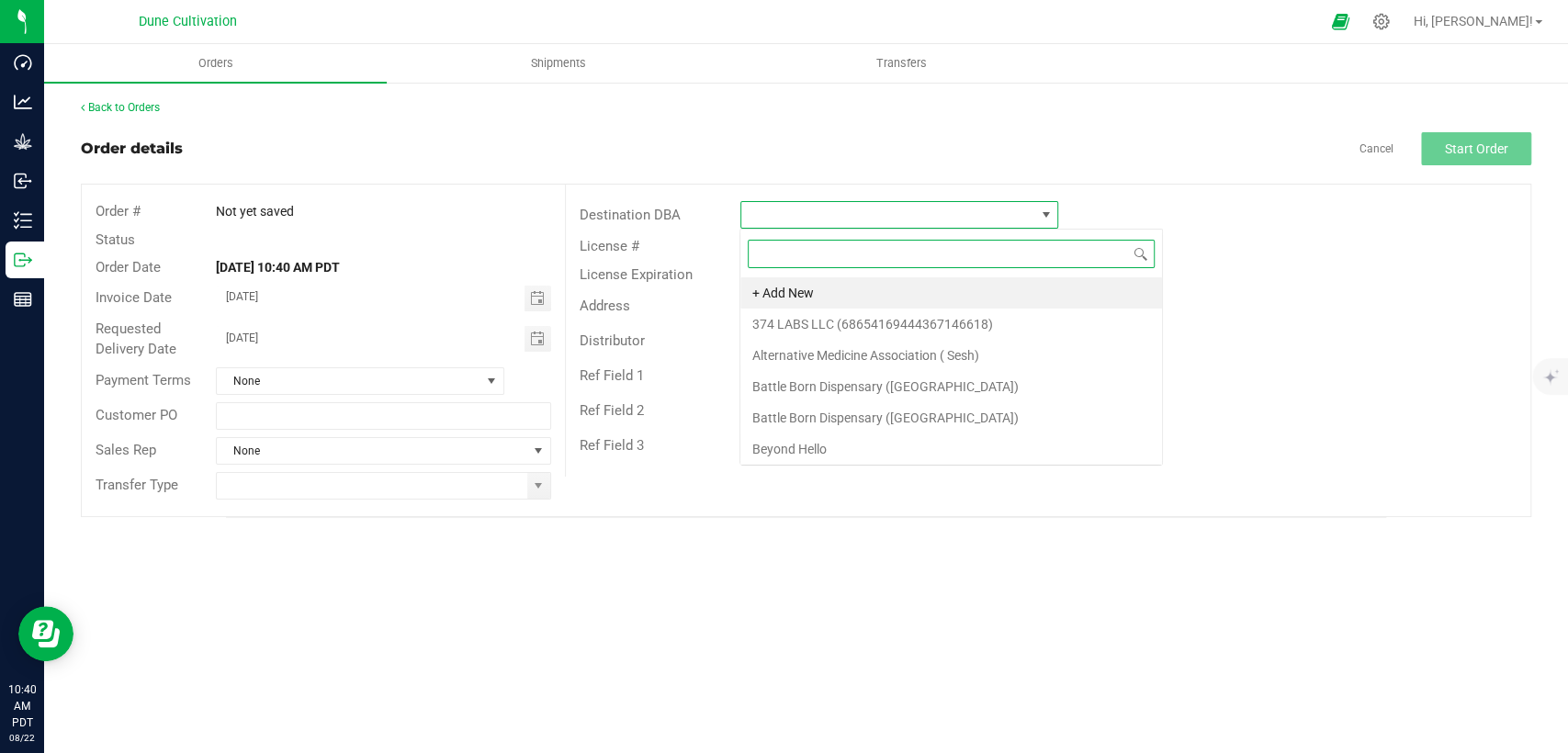
scroll to position [26, 318]
type input "Rise"
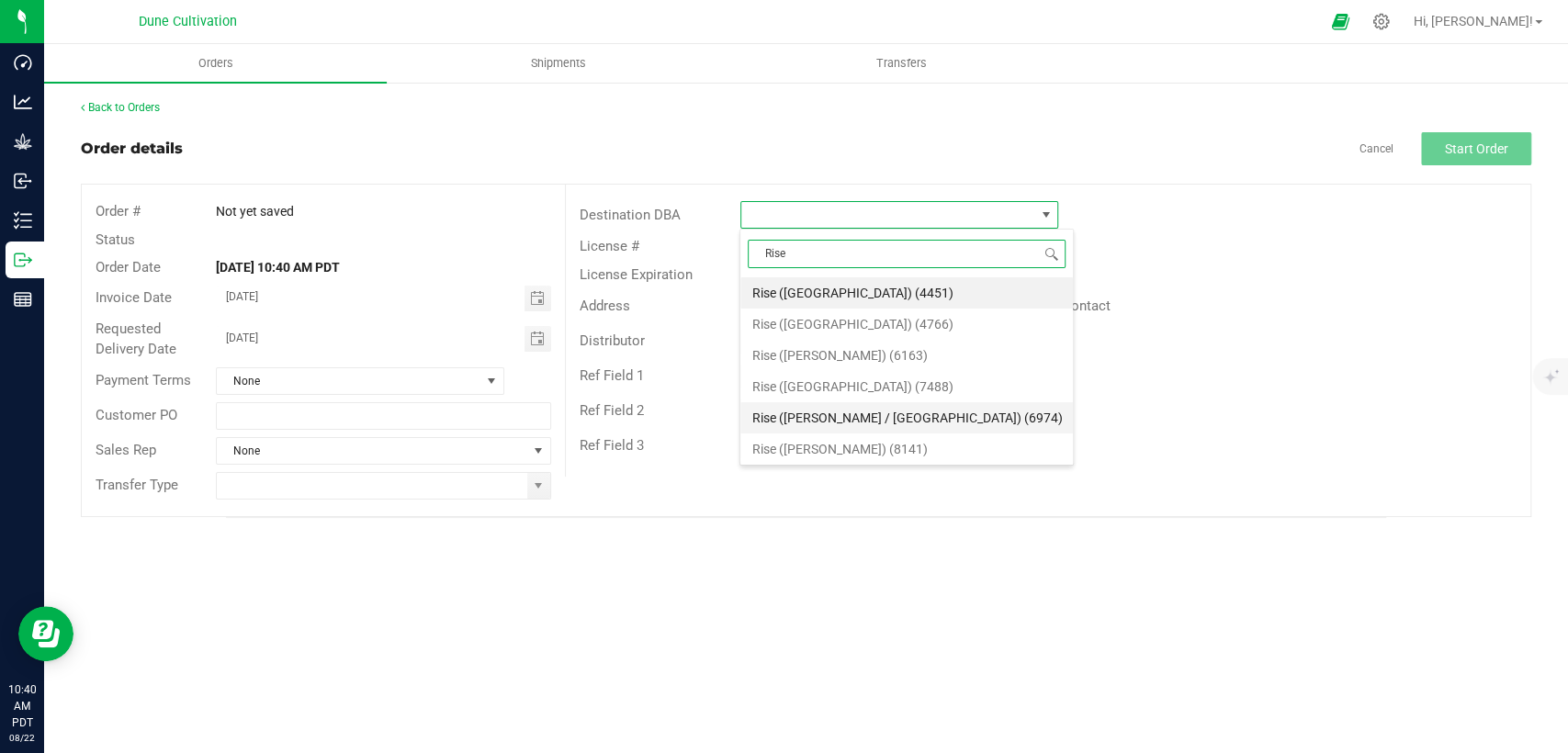
click at [793, 411] on li "Rise ([PERSON_NAME] / [GEOGRAPHIC_DATA]) (6974)" at bounding box center [906, 417] width 333 height 31
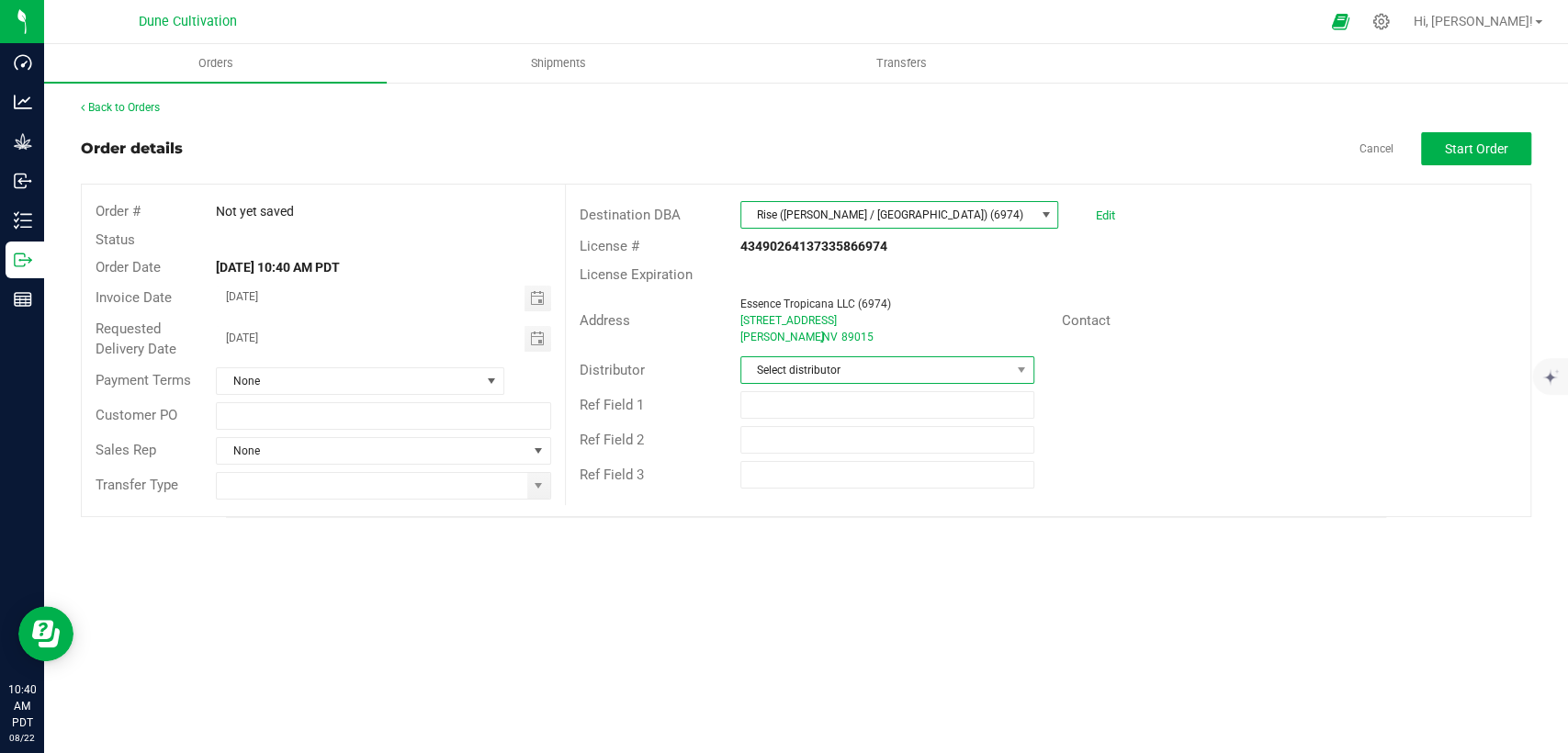
click at [827, 369] on span "Select distributor" at bounding box center [876, 369] width 270 height 25
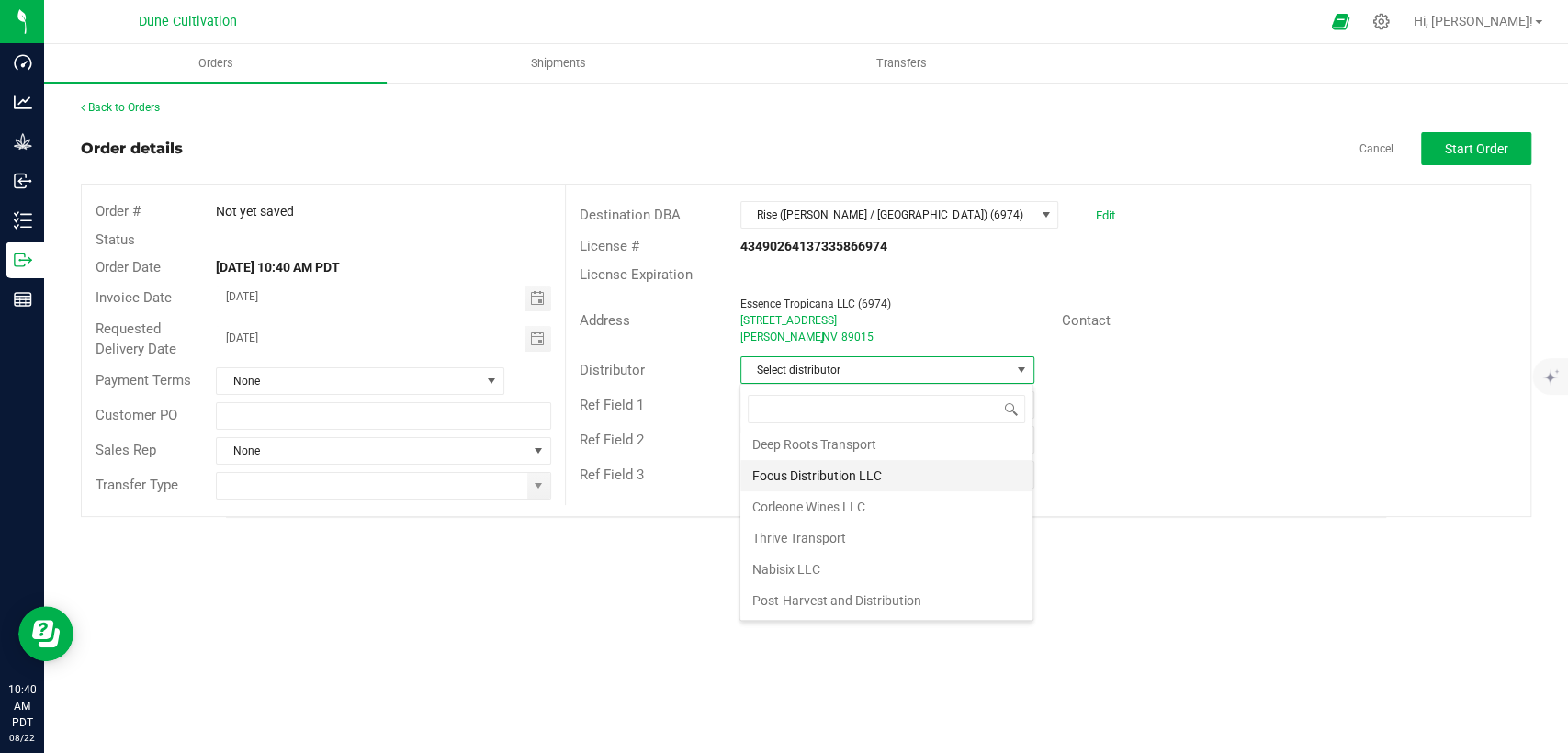
scroll to position [102, 0]
click at [820, 532] on li "Nabisix LLC" at bounding box center [887, 533] width 292 height 31
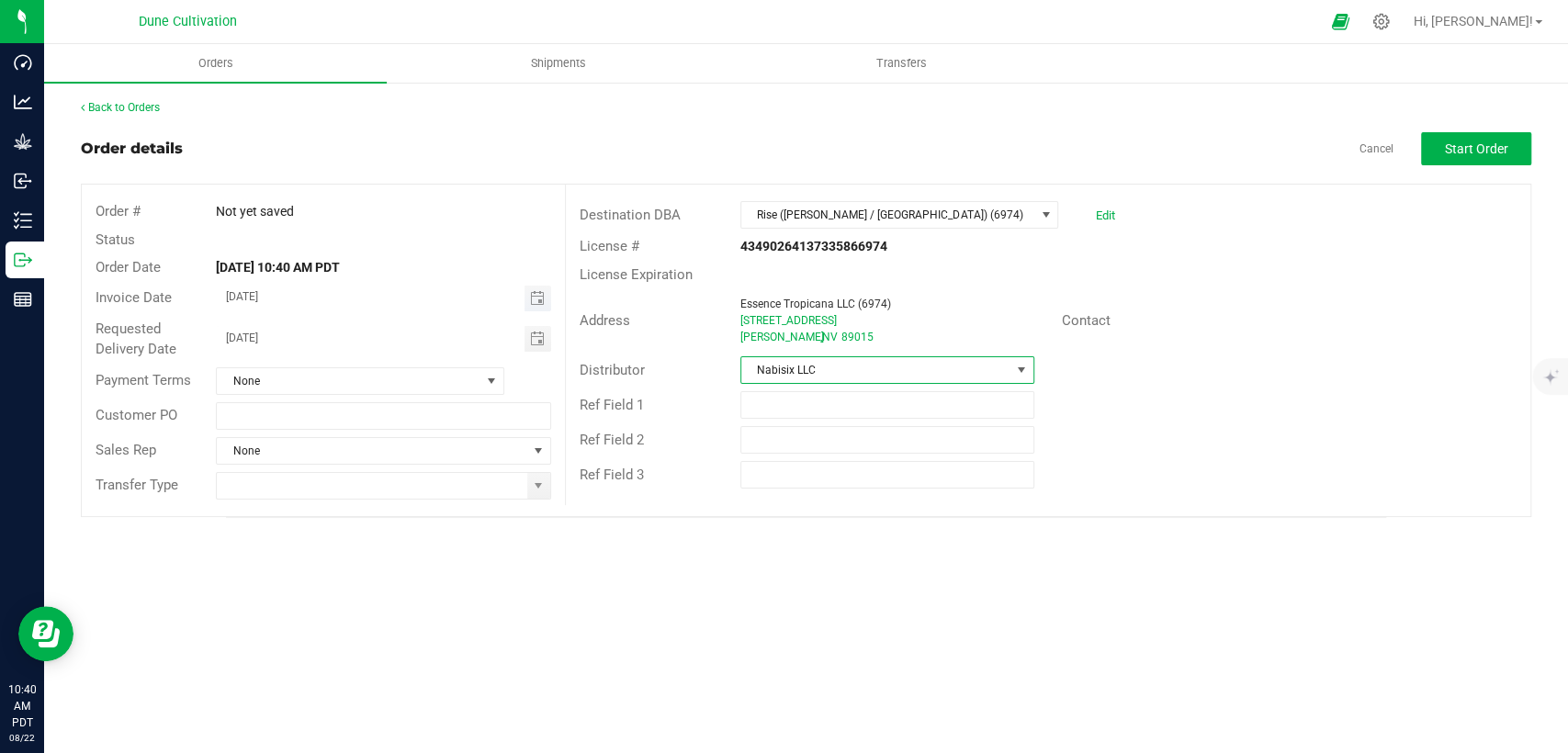
click at [526, 297] on span "Toggle calendar" at bounding box center [538, 298] width 26 height 25
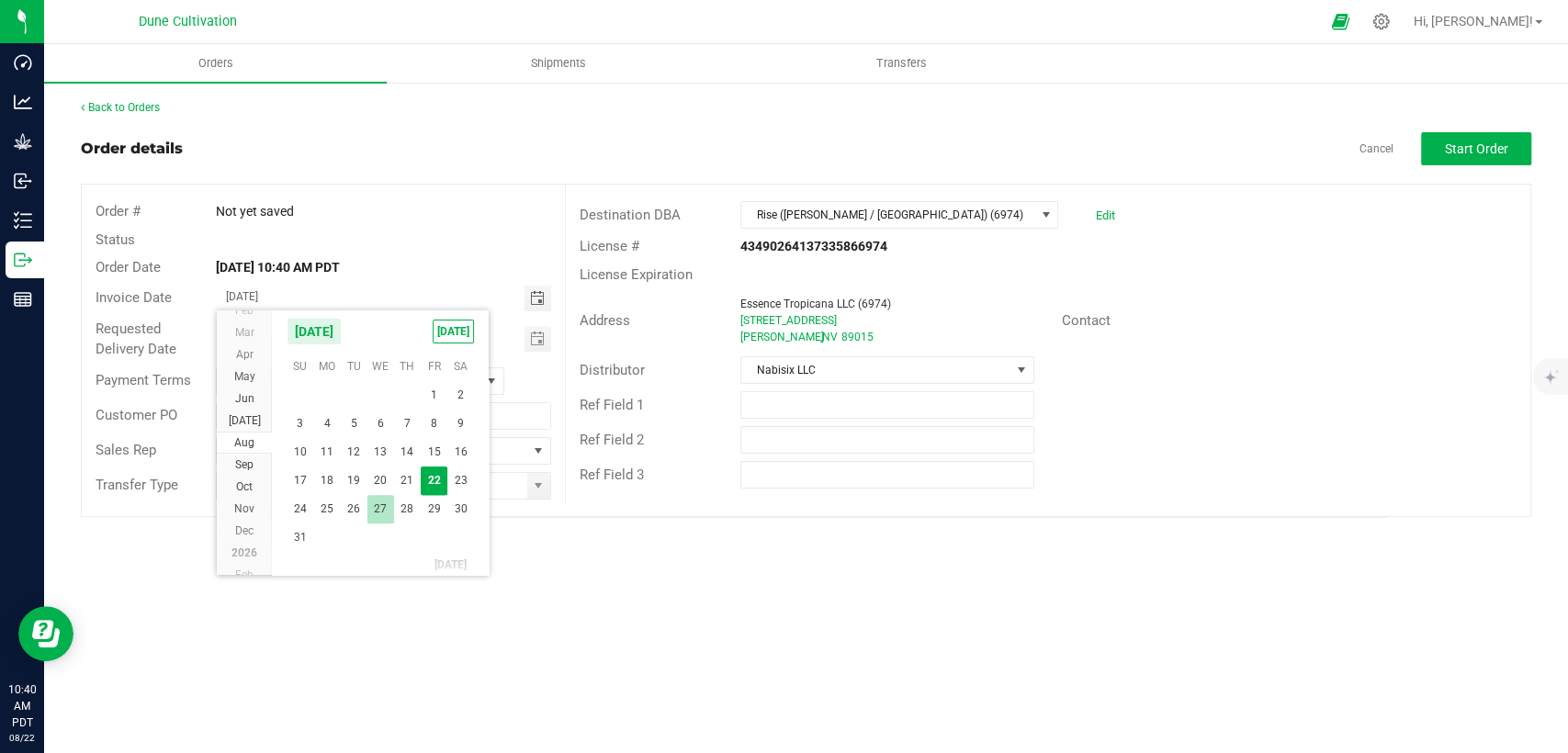
click at [387, 499] on span "27" at bounding box center [381, 509] width 26 height 28
type input "08/27/2025"
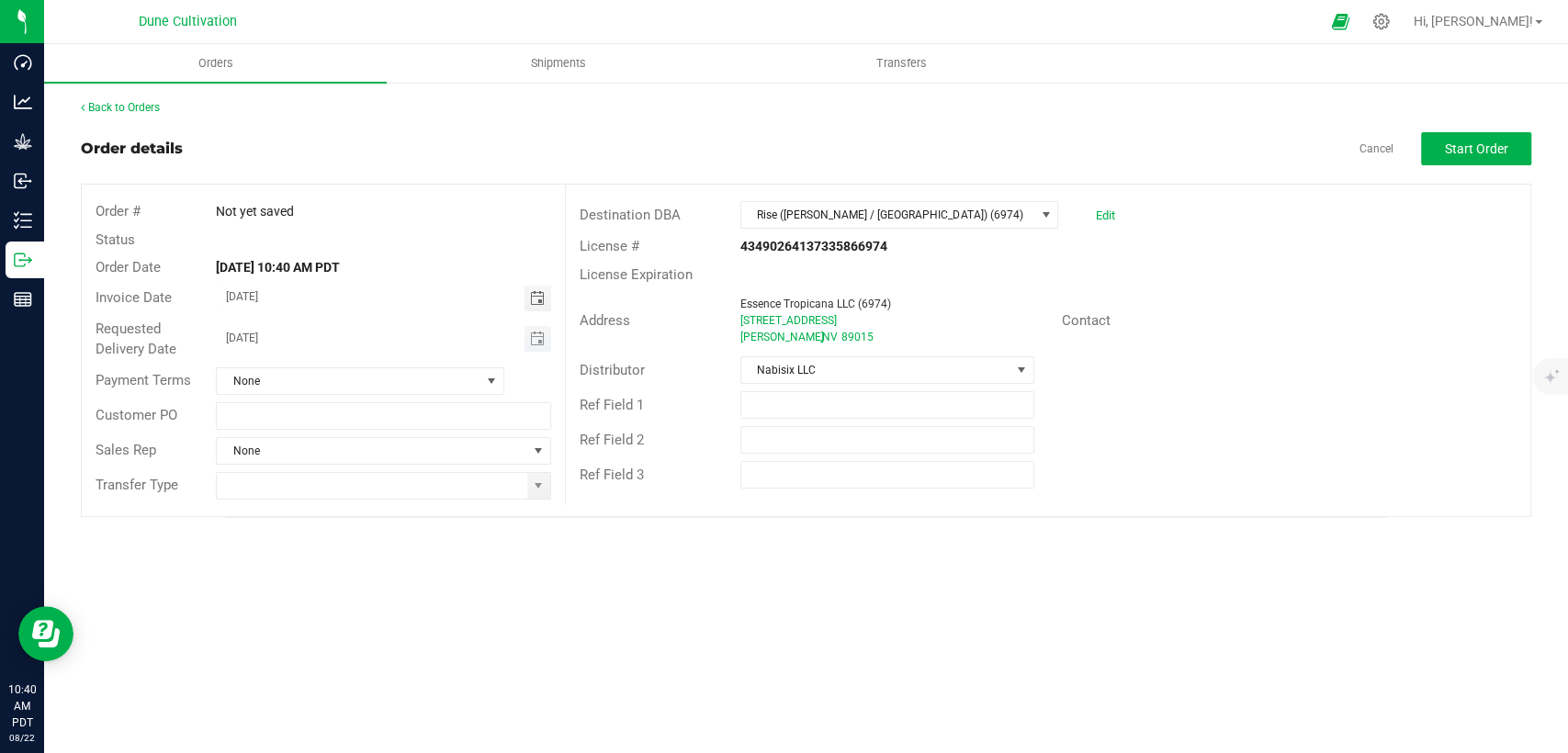
click at [526, 339] on span "Toggle calendar" at bounding box center [538, 338] width 26 height 25
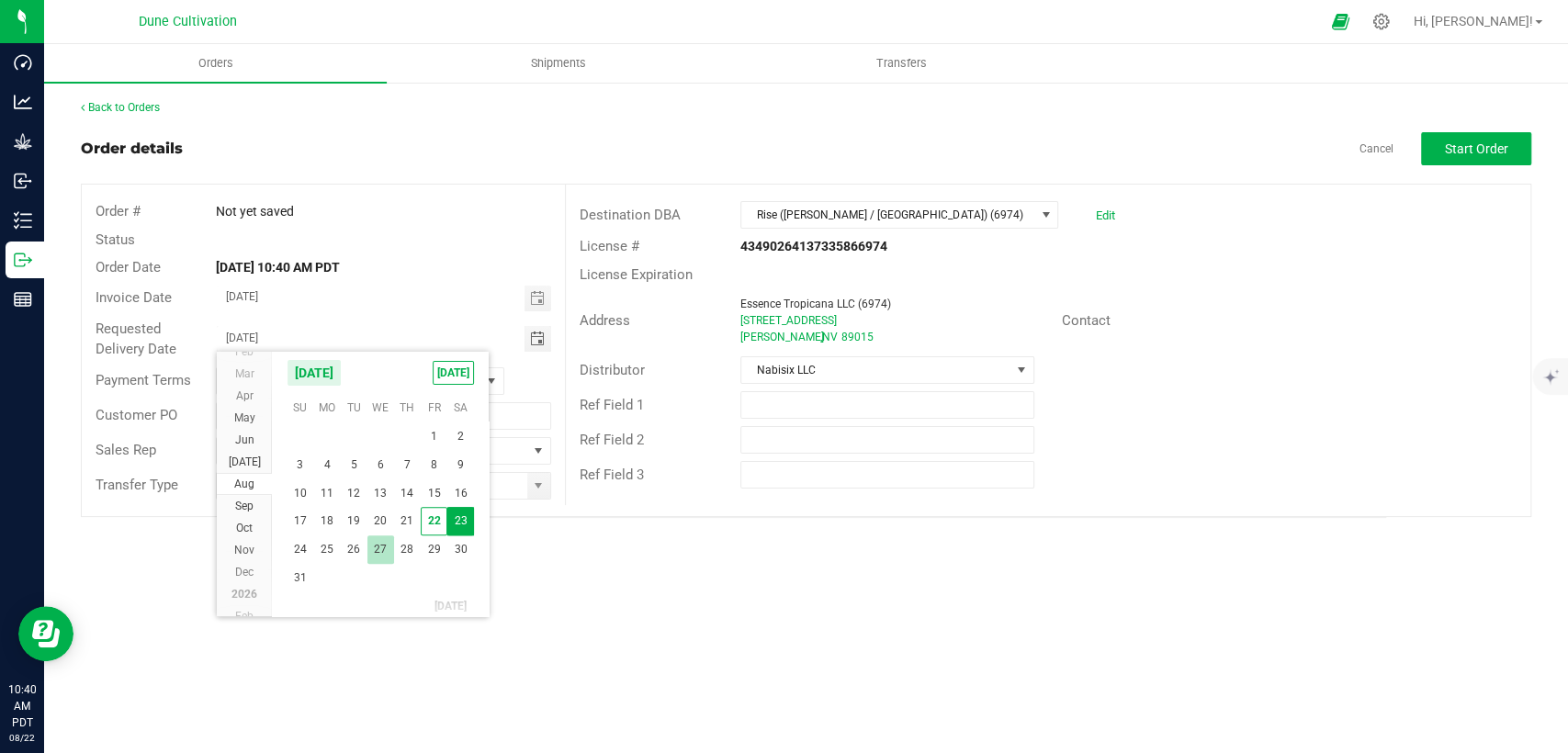
click at [383, 538] on span "27" at bounding box center [381, 549] width 26 height 28
type input "08/27/2025"
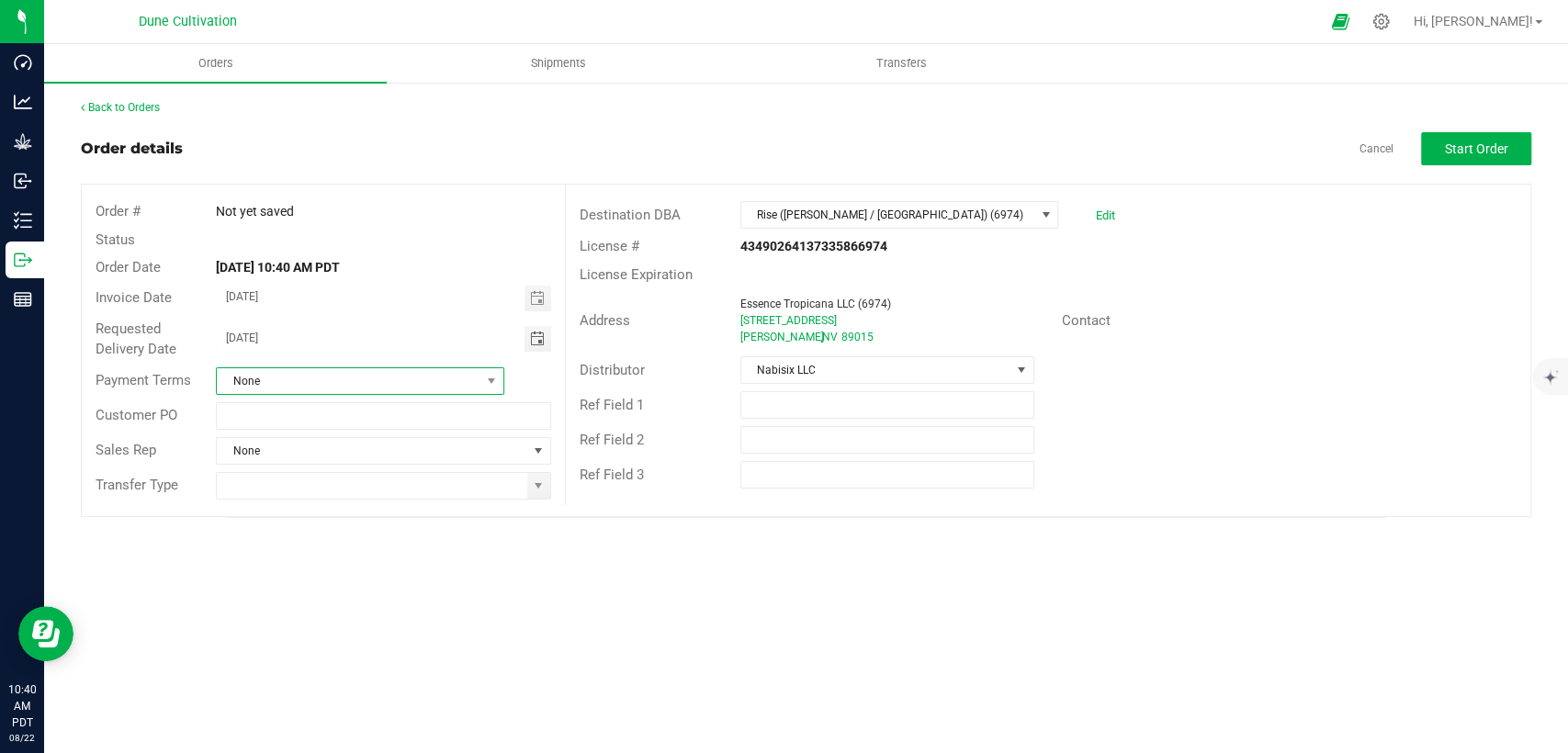
click at [460, 378] on span "None" at bounding box center [349, 381] width 264 height 25
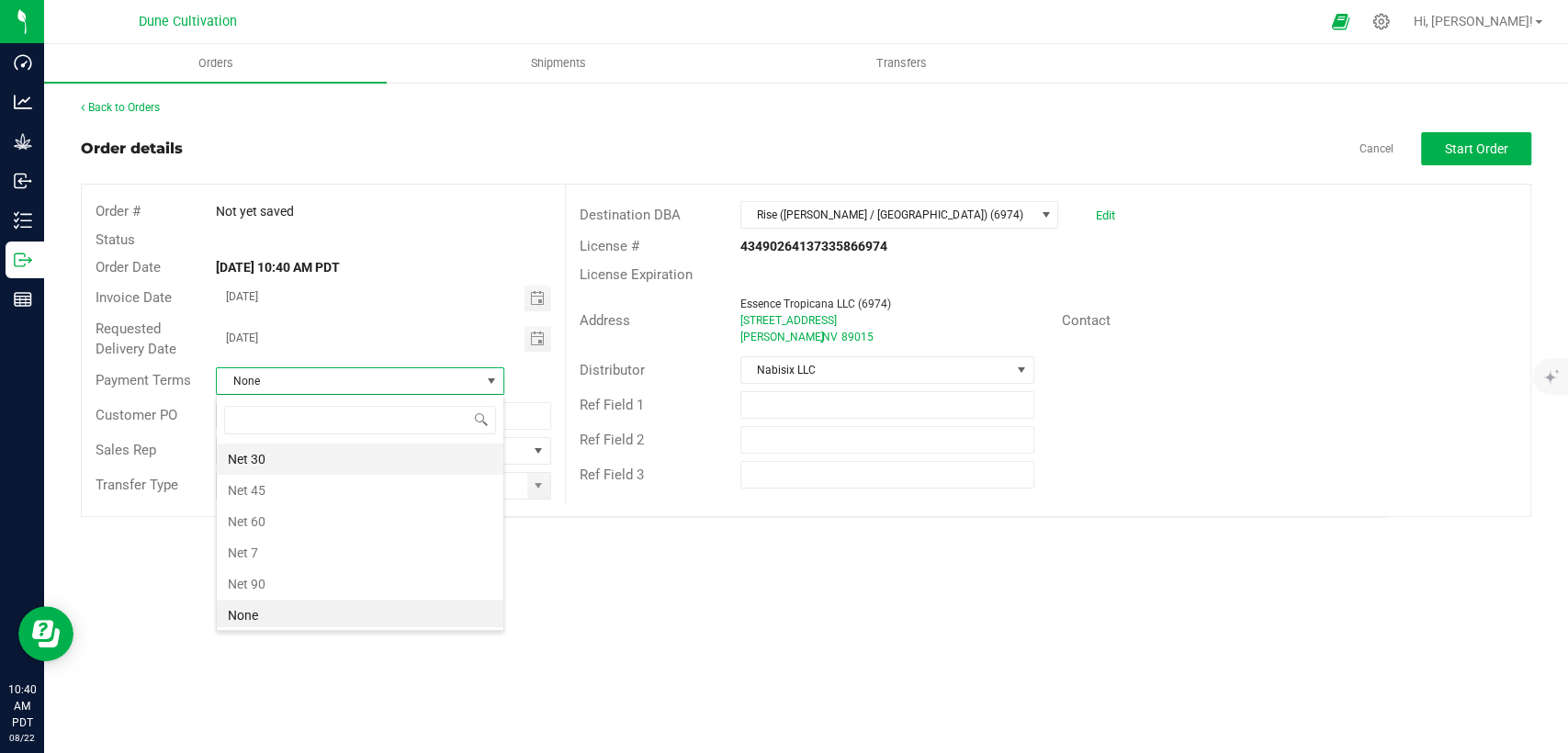
click at [335, 462] on li "Net 30" at bounding box center [360, 459] width 286 height 31
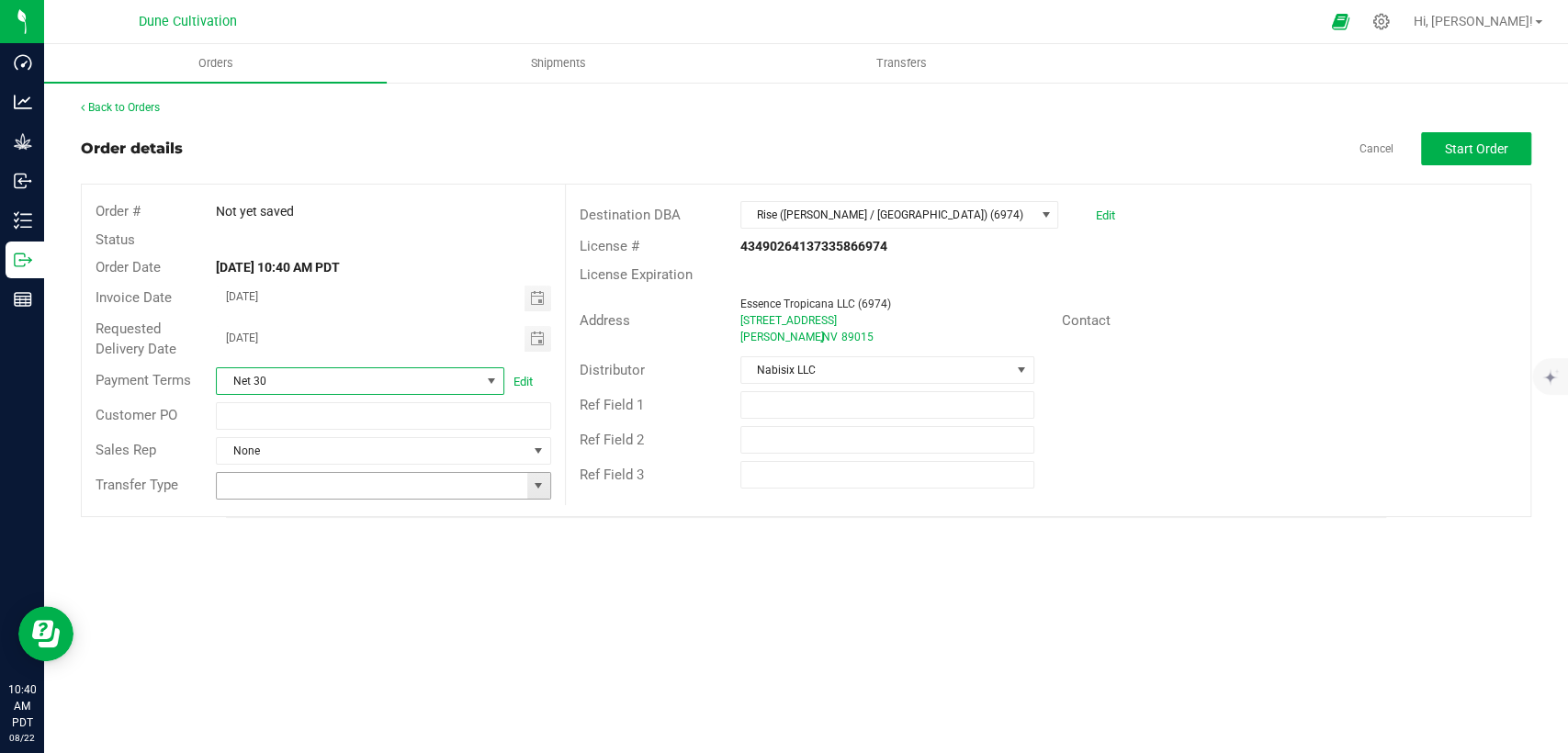
click at [535, 486] on span at bounding box center [538, 486] width 15 height 15
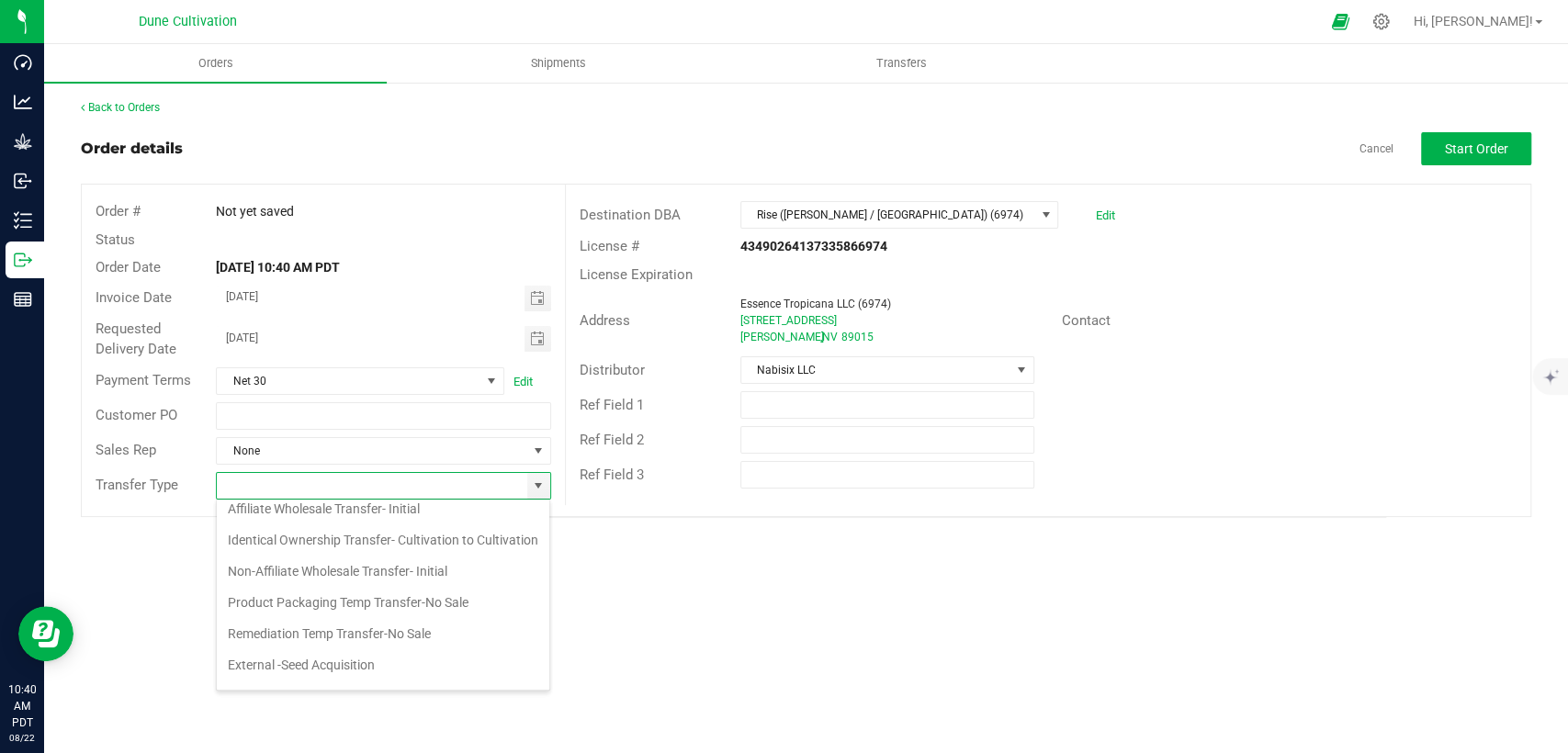
scroll to position [204, 0]
click at [342, 580] on li "Non-Affiliate Wholesale Transfer- Initial" at bounding box center [383, 564] width 333 height 31
type input "Non-Affiliate Wholesale Transfer- Initial"
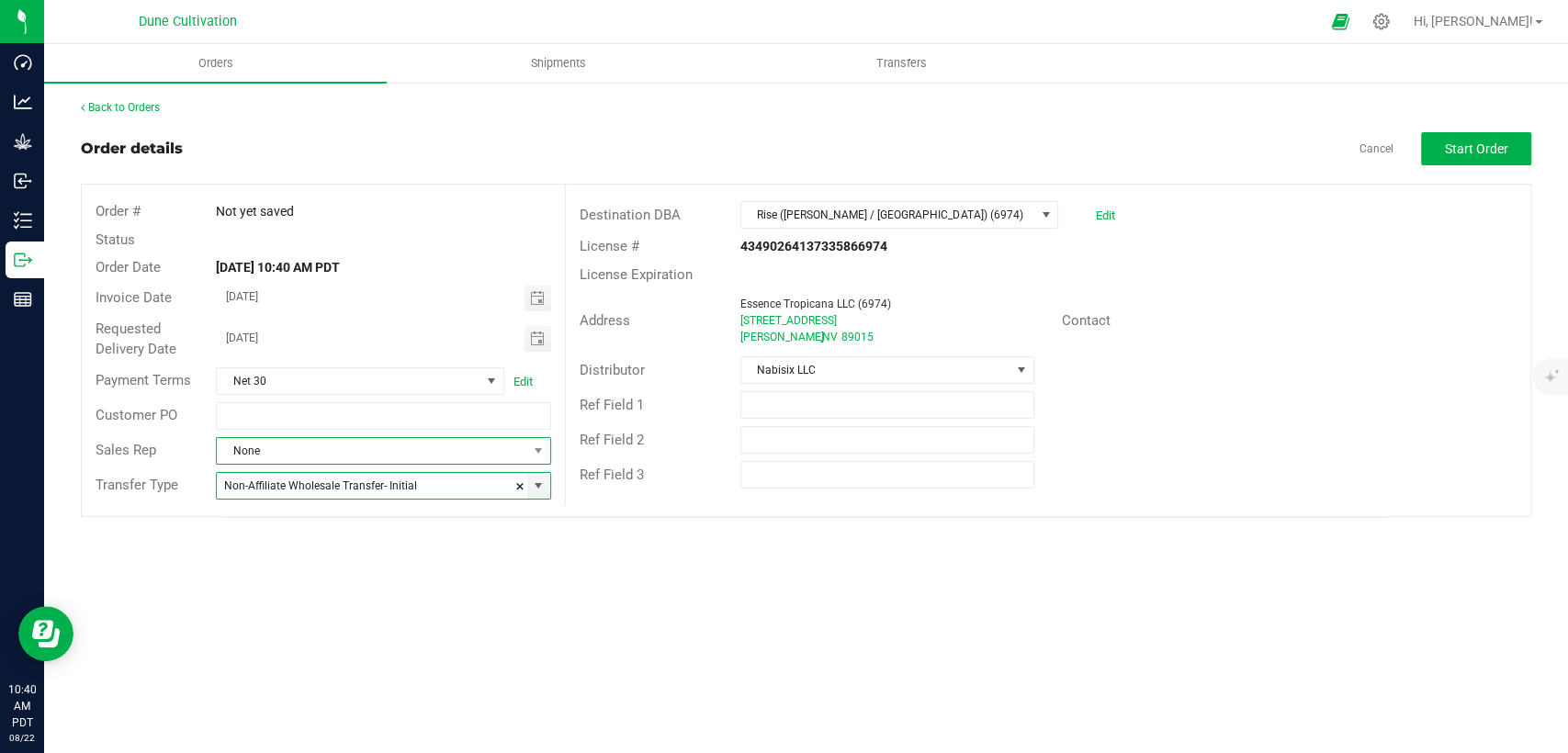
click at [416, 457] on span "None" at bounding box center [371, 450] width 310 height 25
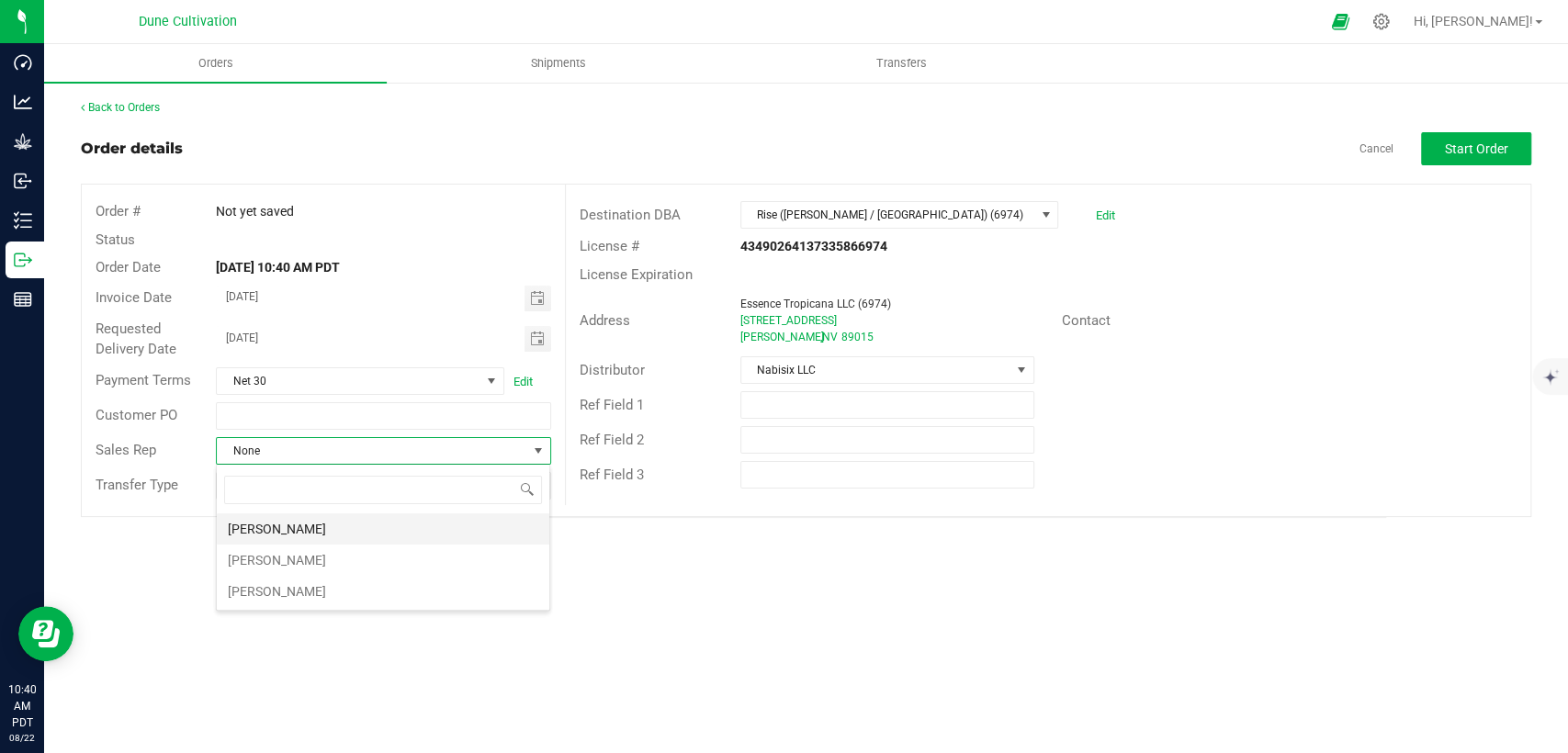
scroll to position [26, 334]
click at [398, 530] on li "[PERSON_NAME]" at bounding box center [383, 529] width 333 height 31
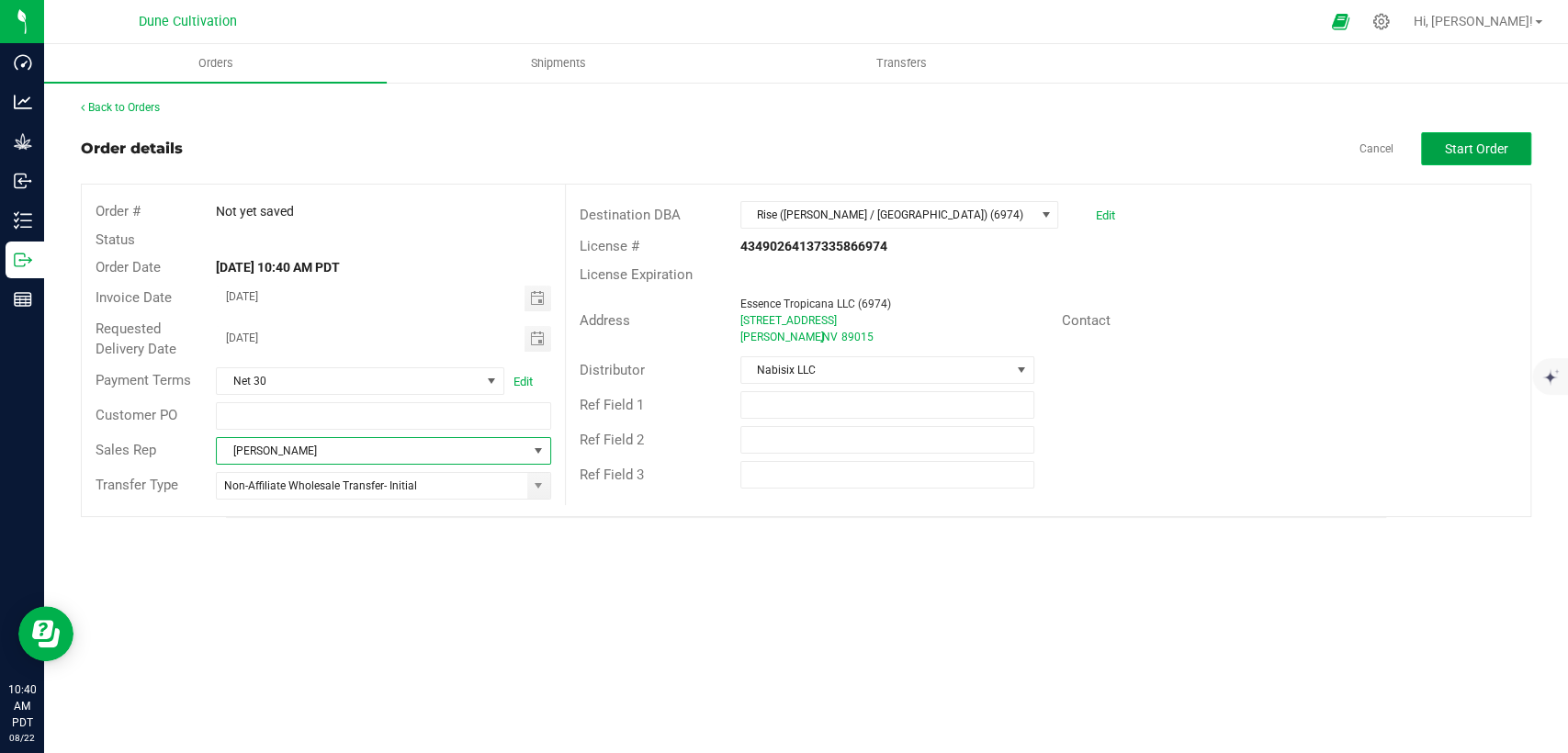
click at [1438, 139] on button "Start Order" at bounding box center [1476, 148] width 110 height 33
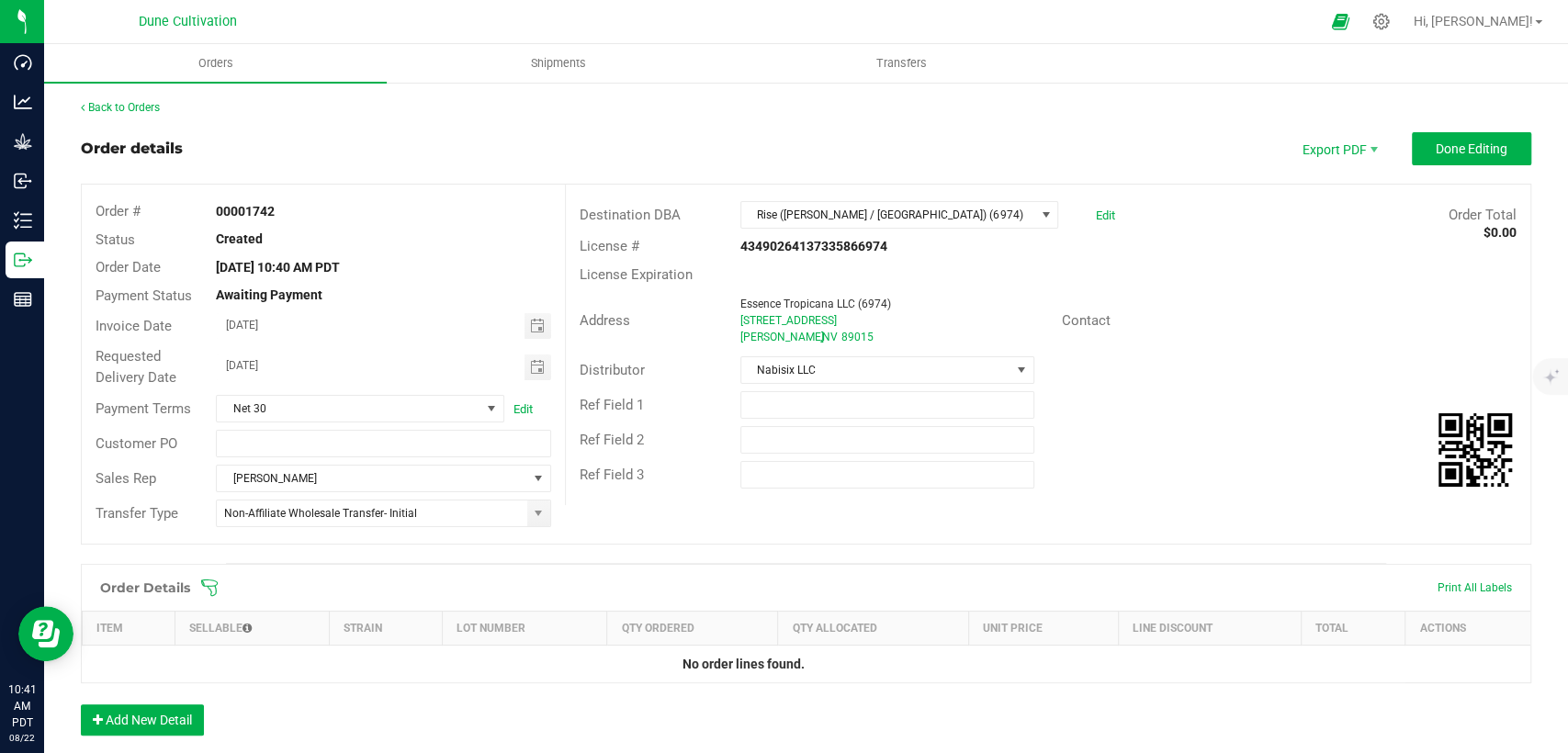
scroll to position [204, 0]
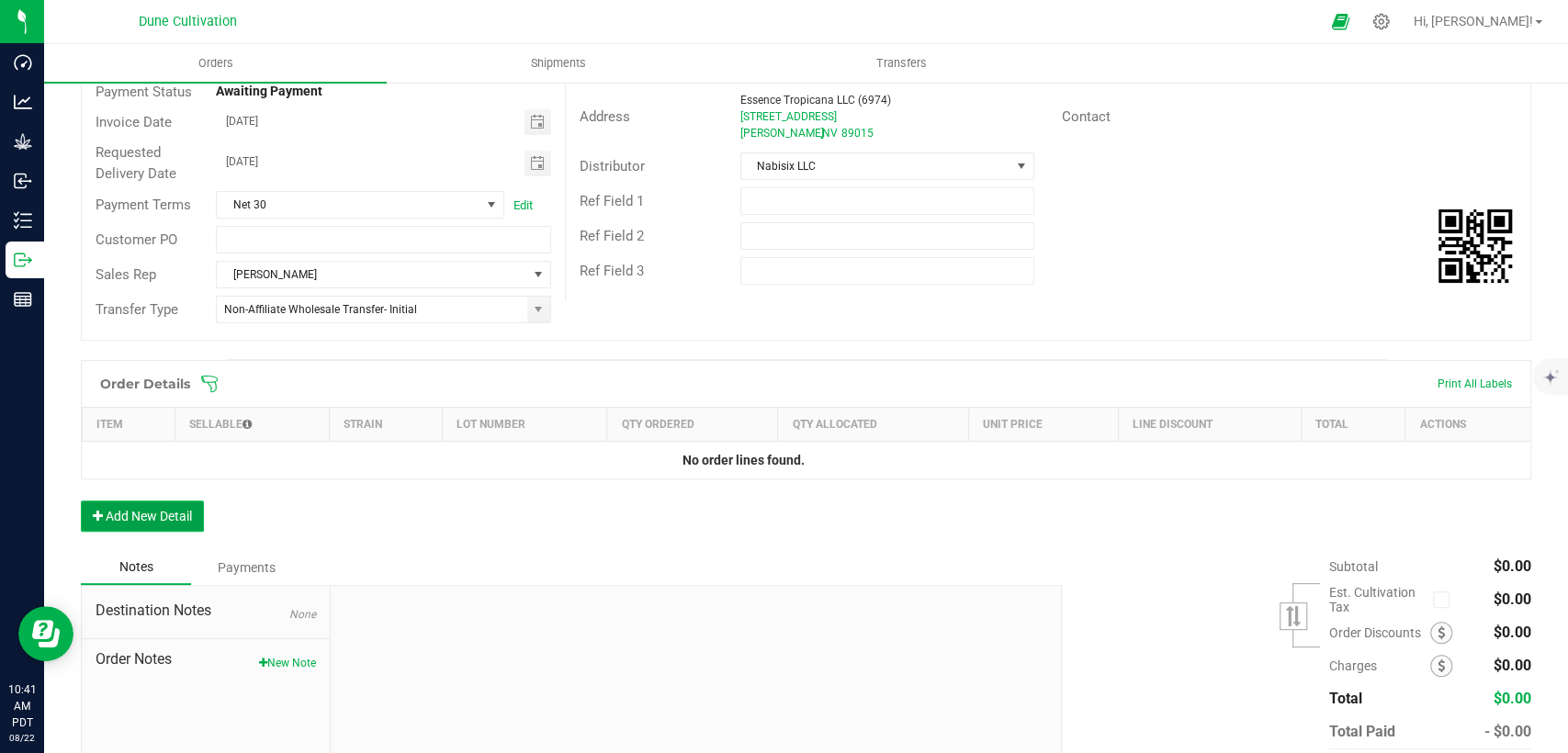
click at [182, 510] on button "Add New Detail" at bounding box center [142, 516] width 123 height 31
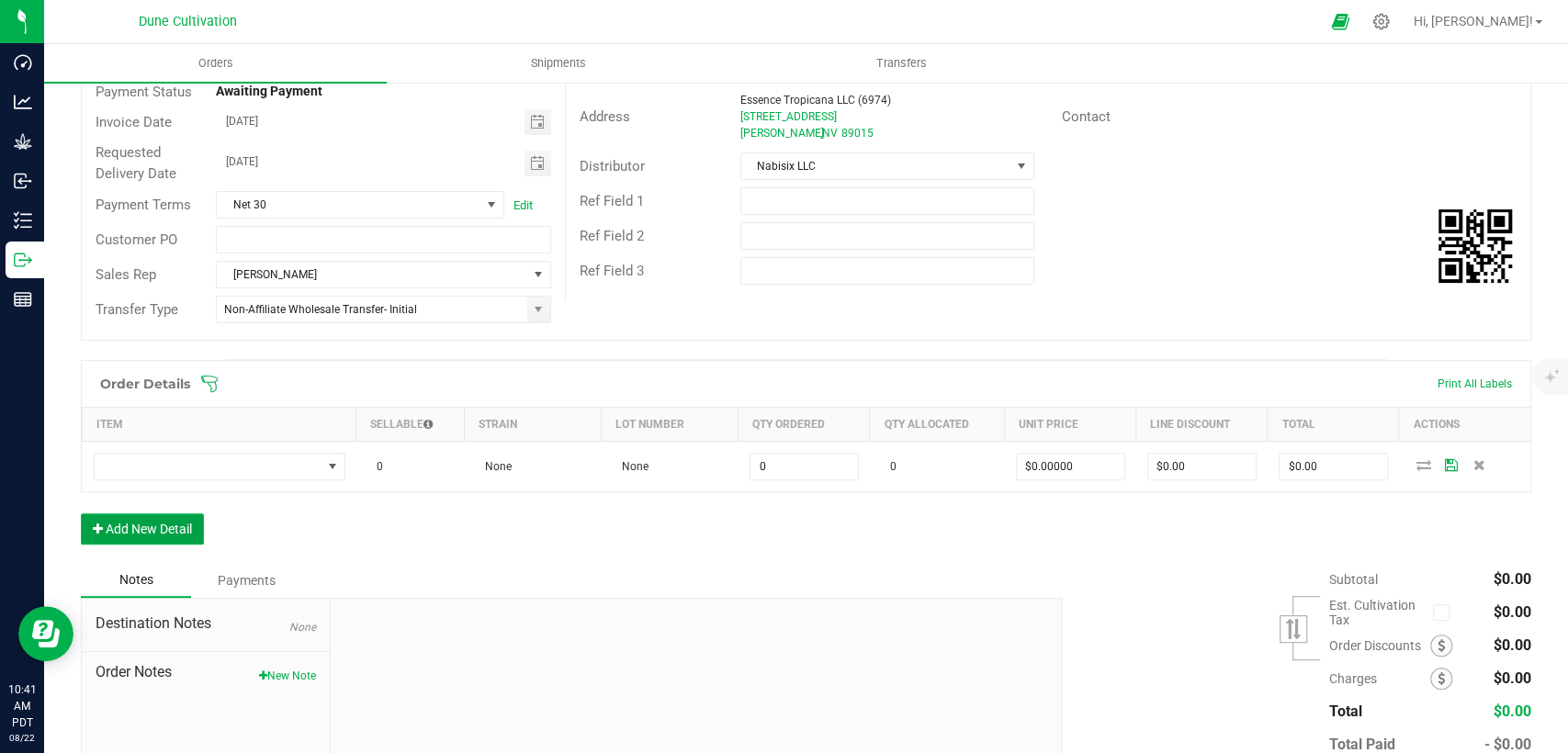
click at [174, 531] on button "Add New Detail" at bounding box center [142, 529] width 123 height 31
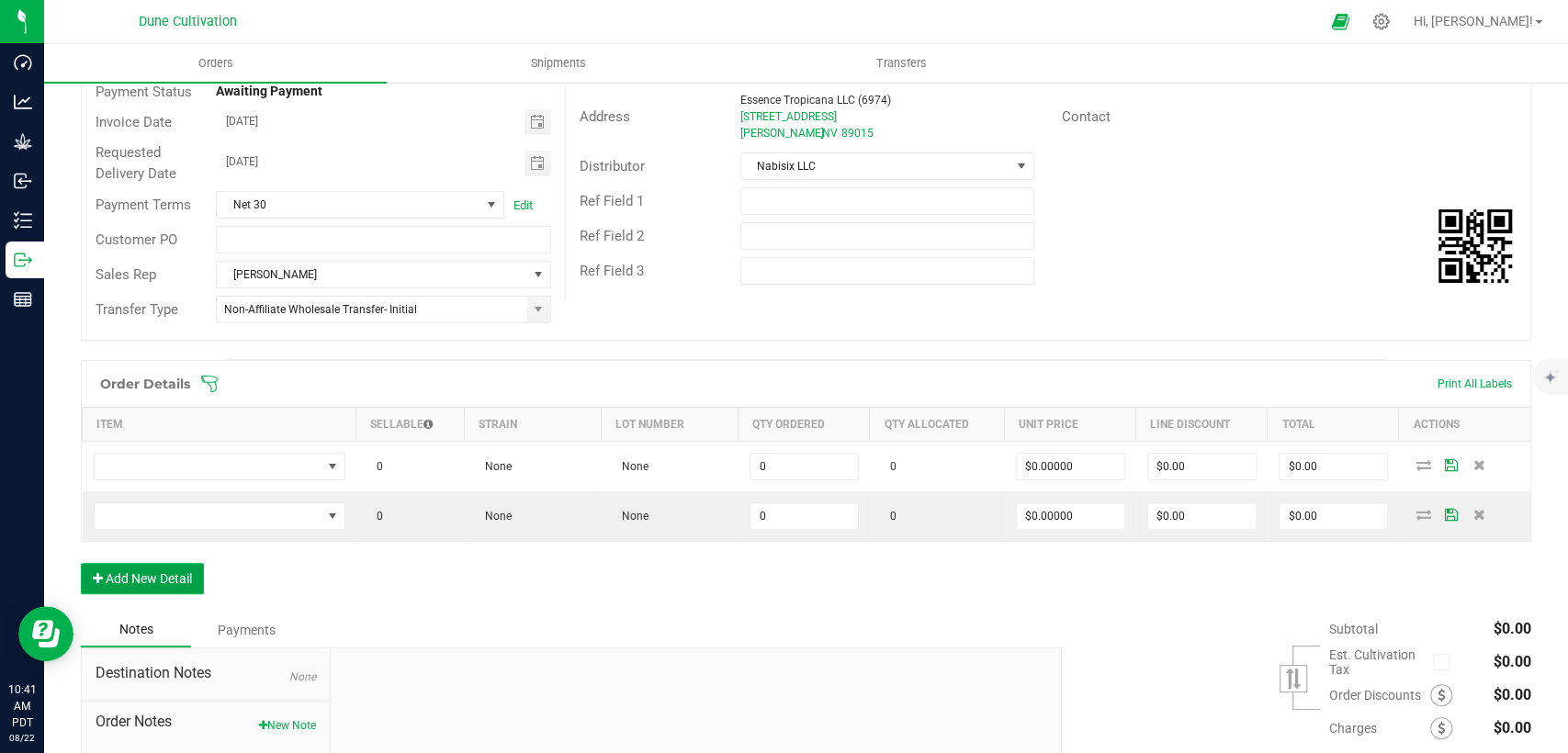
click at [181, 570] on button "Add New Detail" at bounding box center [142, 579] width 123 height 31
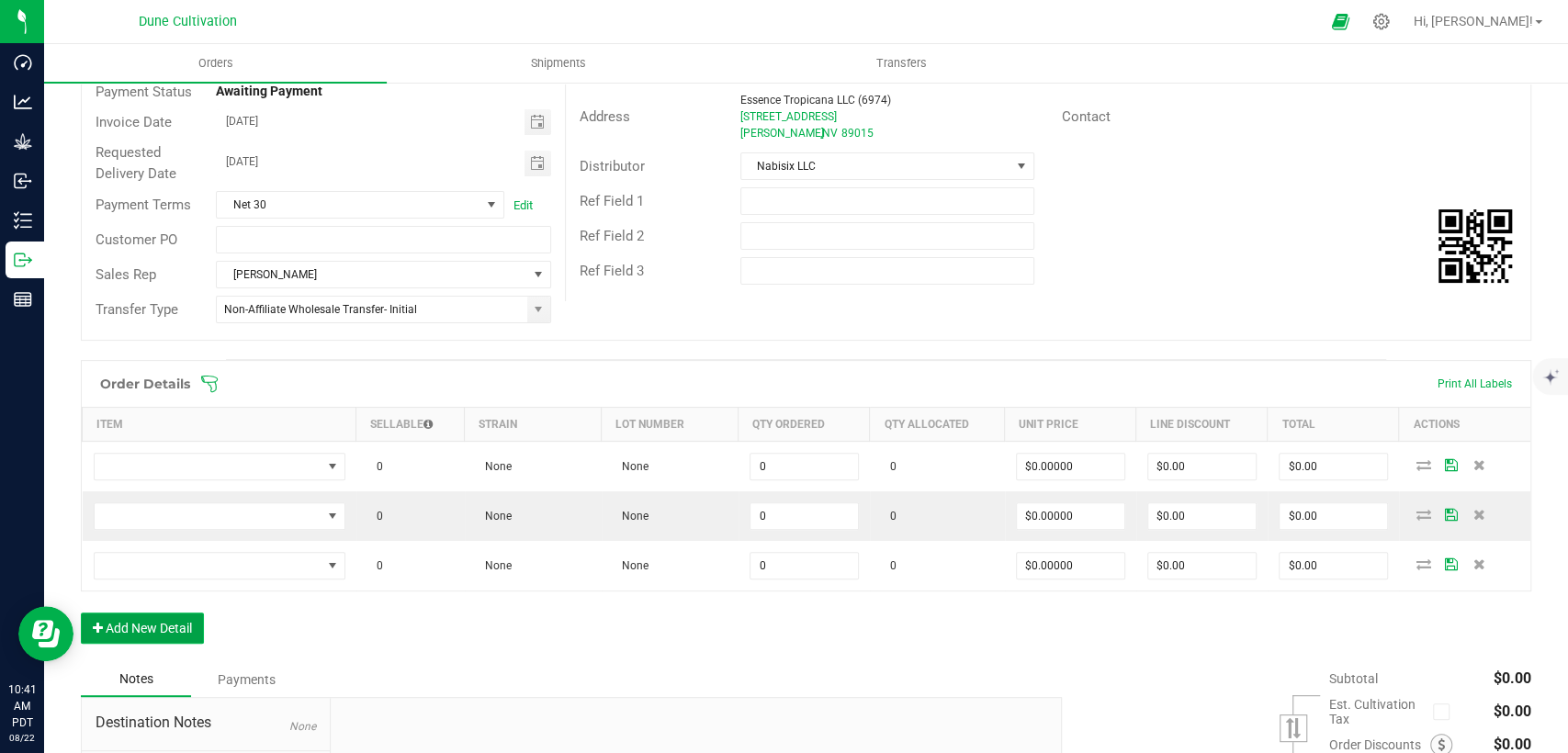
click at [176, 619] on button "Add New Detail" at bounding box center [142, 628] width 123 height 31
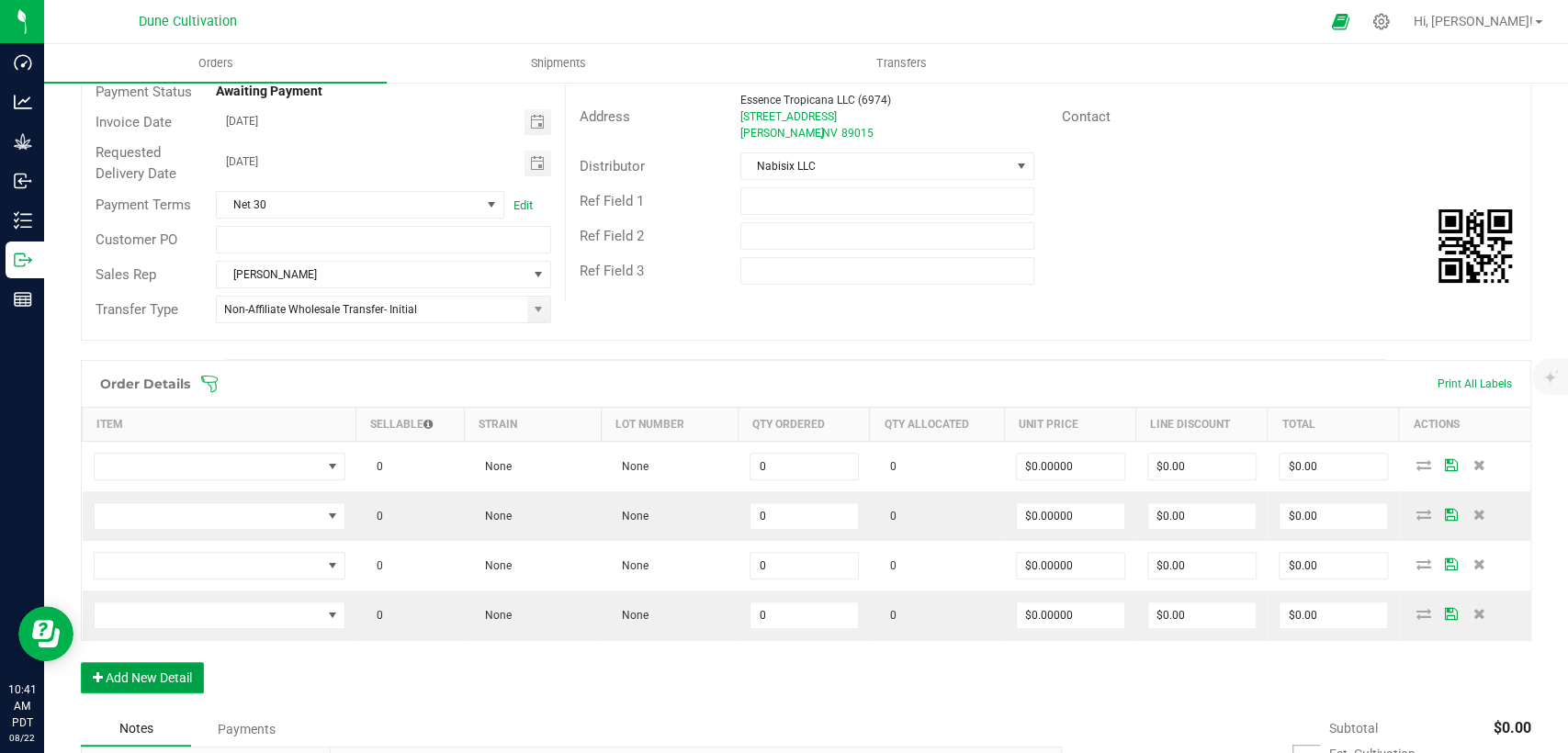
click at [191, 668] on button "Add New Detail" at bounding box center [142, 678] width 123 height 31
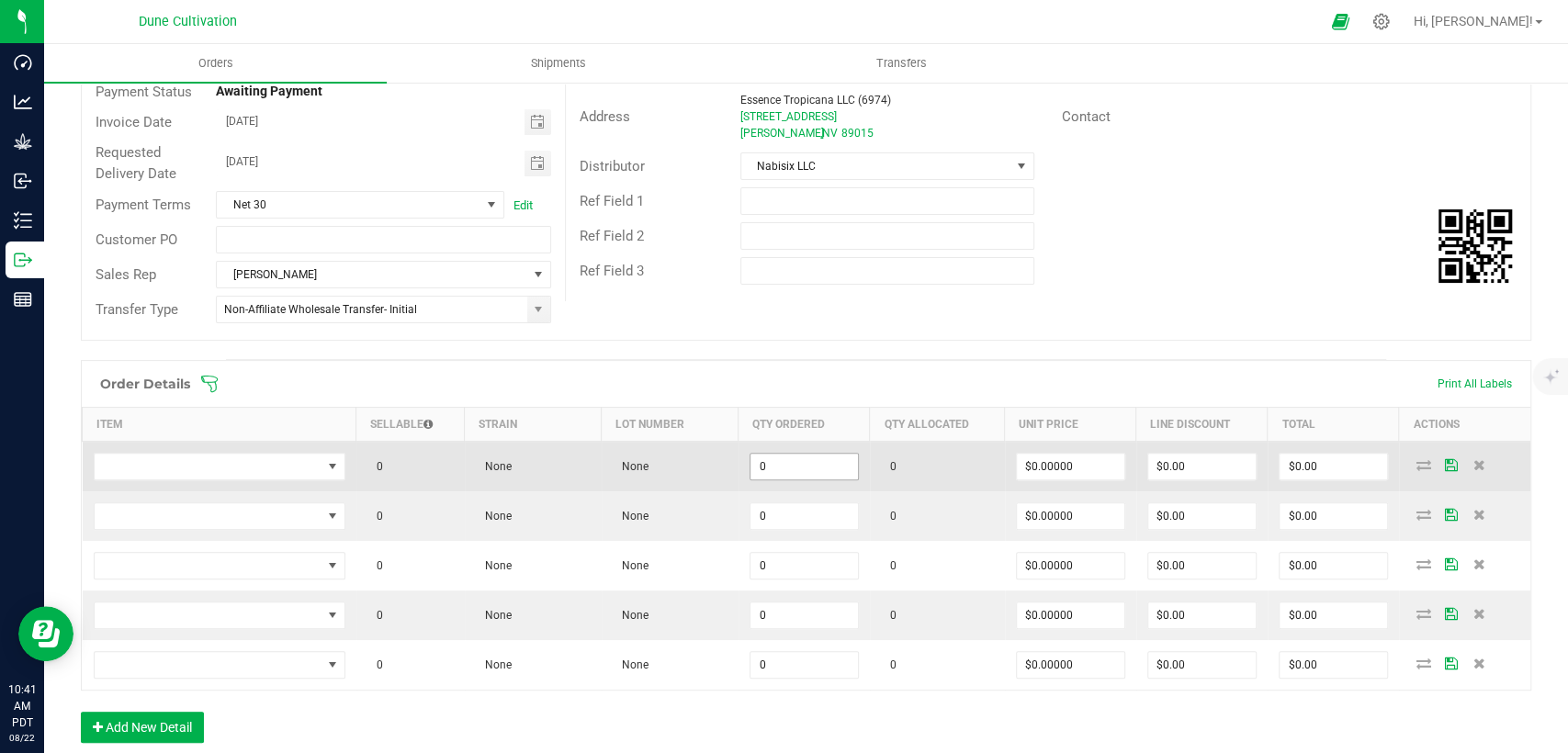
click at [775, 458] on input "0" at bounding box center [804, 467] width 107 height 25
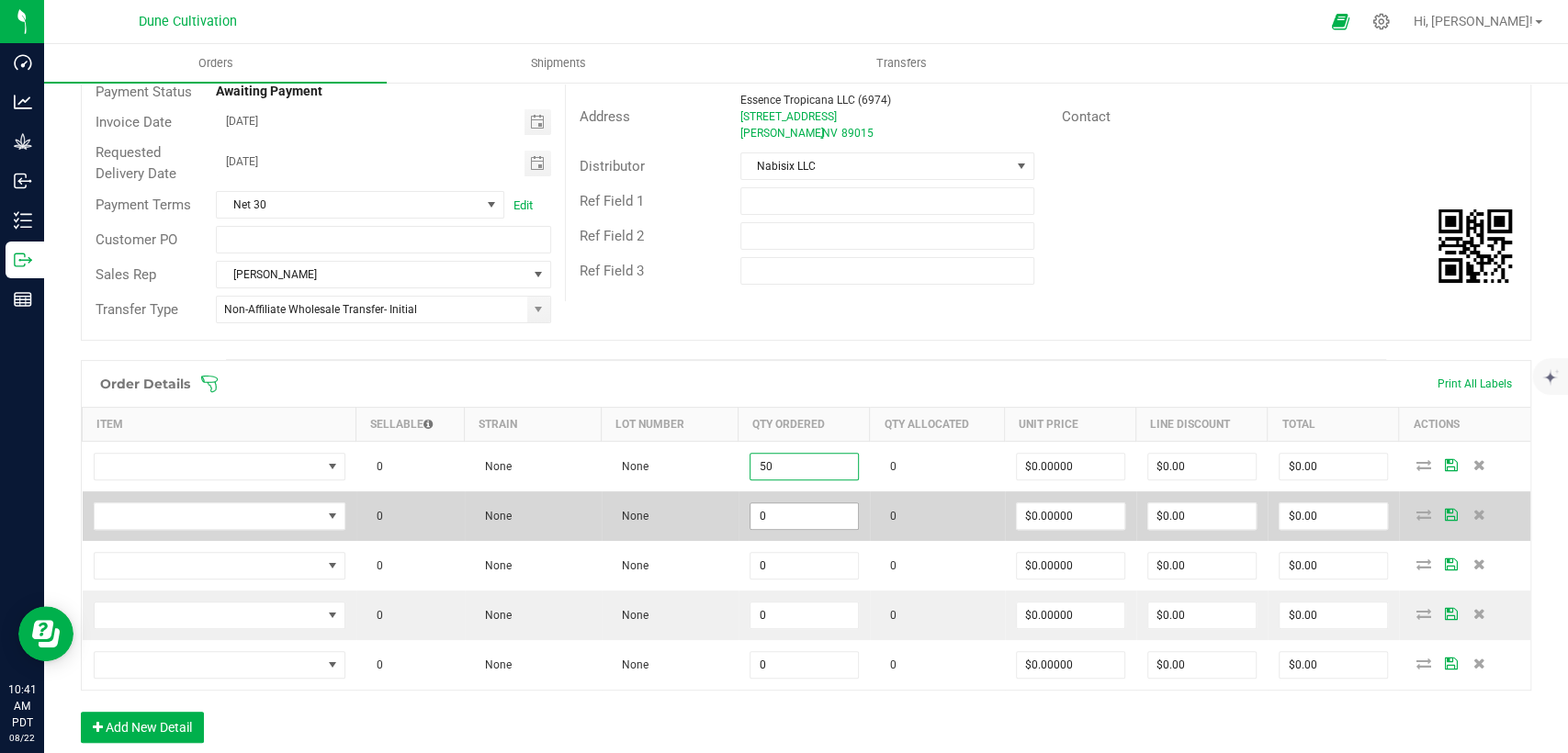
type input "50"
click at [780, 507] on input "0" at bounding box center [804, 516] width 107 height 25
drag, startPoint x: 737, startPoint y: 513, endPoint x: 723, endPoint y: 512, distance: 14.0
click at [723, 512] on outbound-order-line-row "0 None None 20 0 $0.00000 $0.00 $0.00" at bounding box center [807, 516] width 1448 height 50
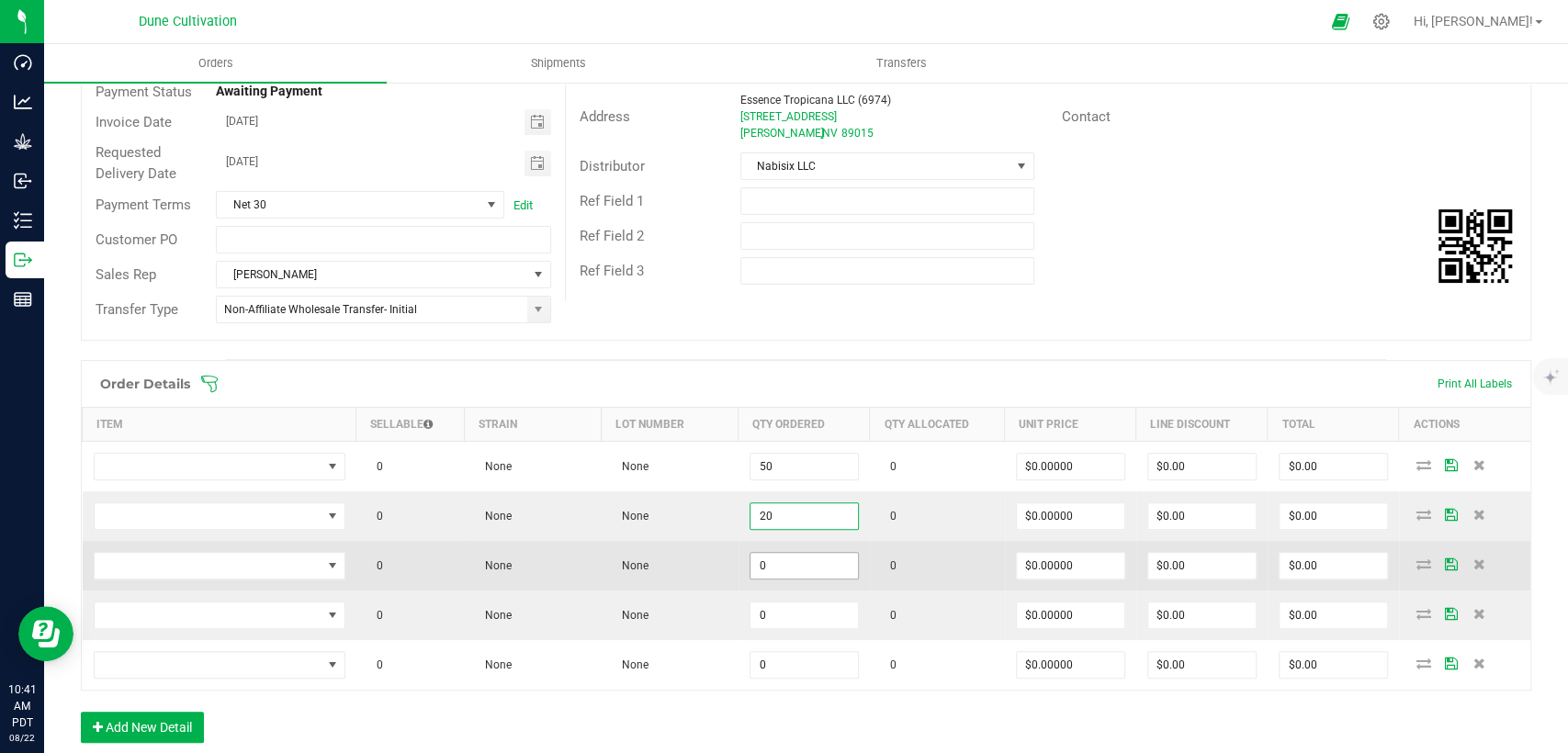
type input "20"
click at [786, 553] on input "0" at bounding box center [804, 565] width 107 height 25
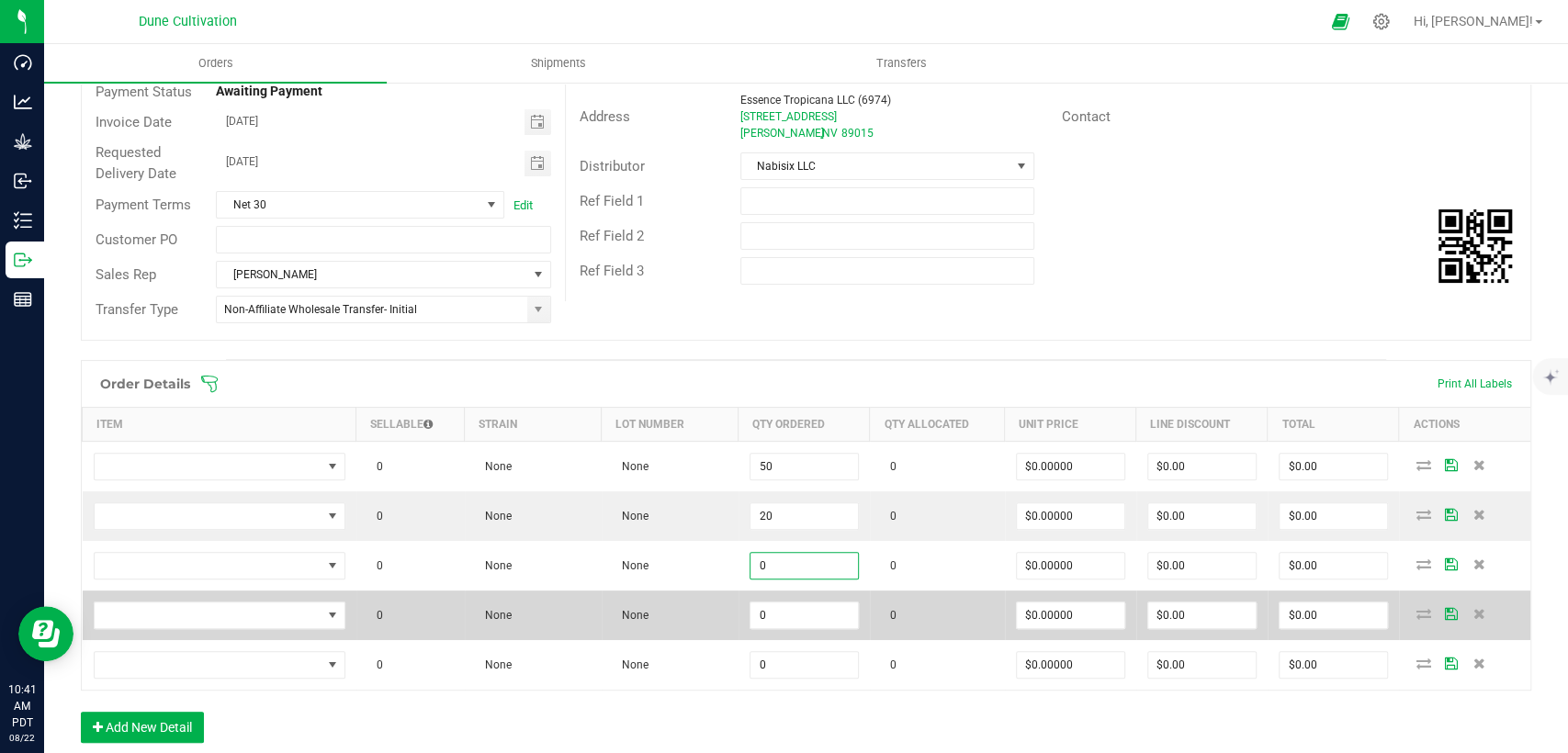
paste input "2"
type input "20"
click at [785, 597] on td "0" at bounding box center [804, 615] width 131 height 50
click at [784, 617] on input "0" at bounding box center [804, 615] width 107 height 25
paste input "2"
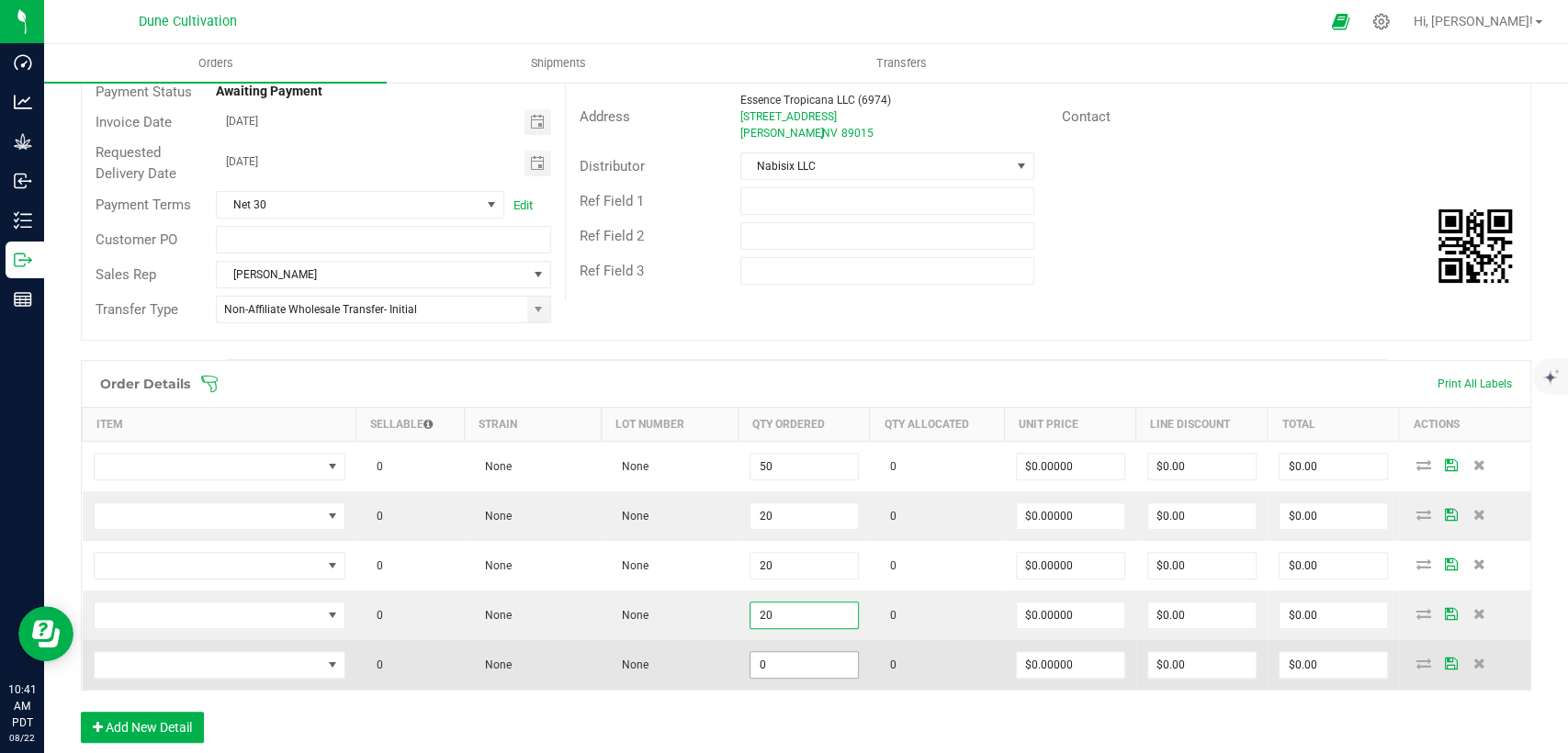
type input "20"
click at [783, 668] on input "0" at bounding box center [804, 664] width 107 height 25
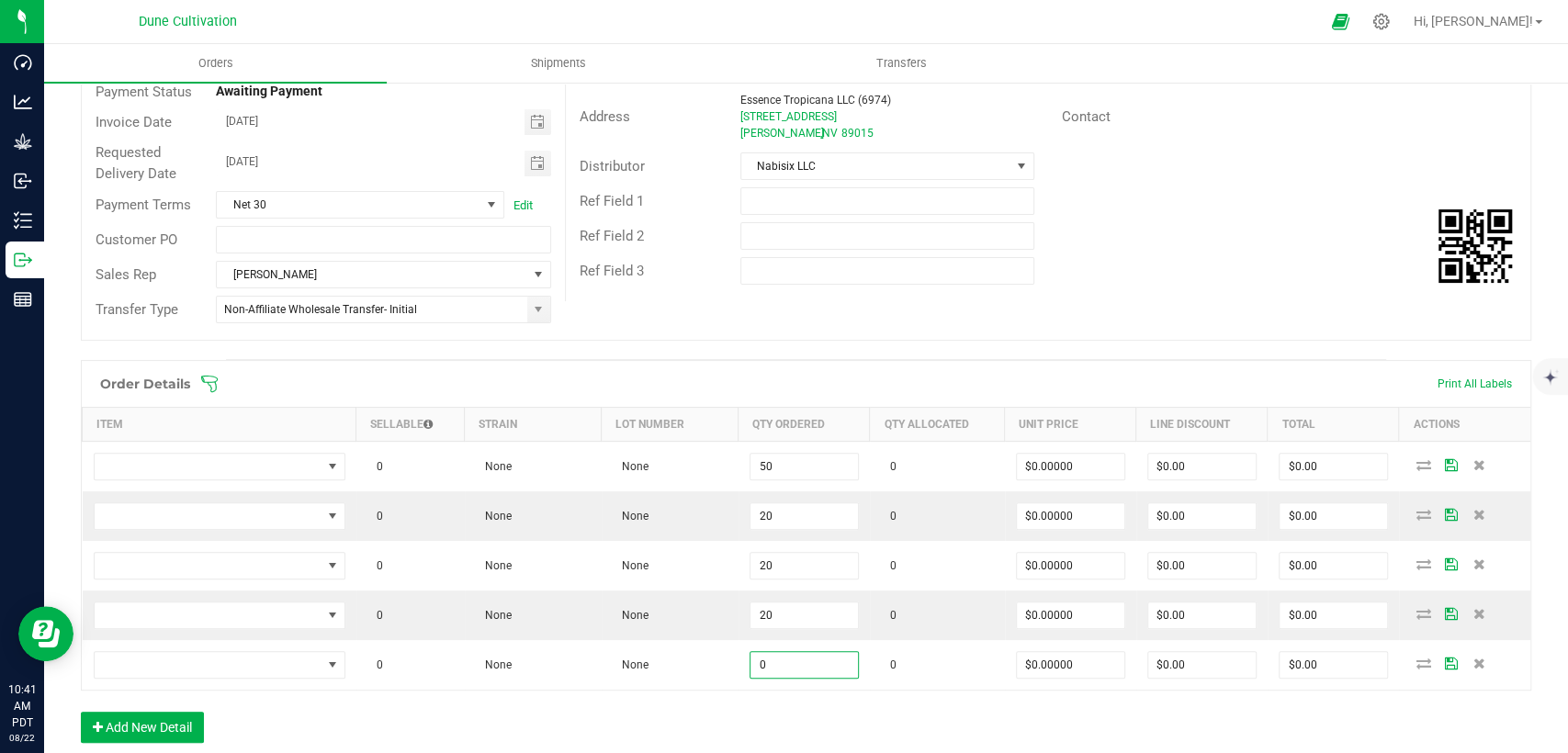
paste input "2"
type input "20"
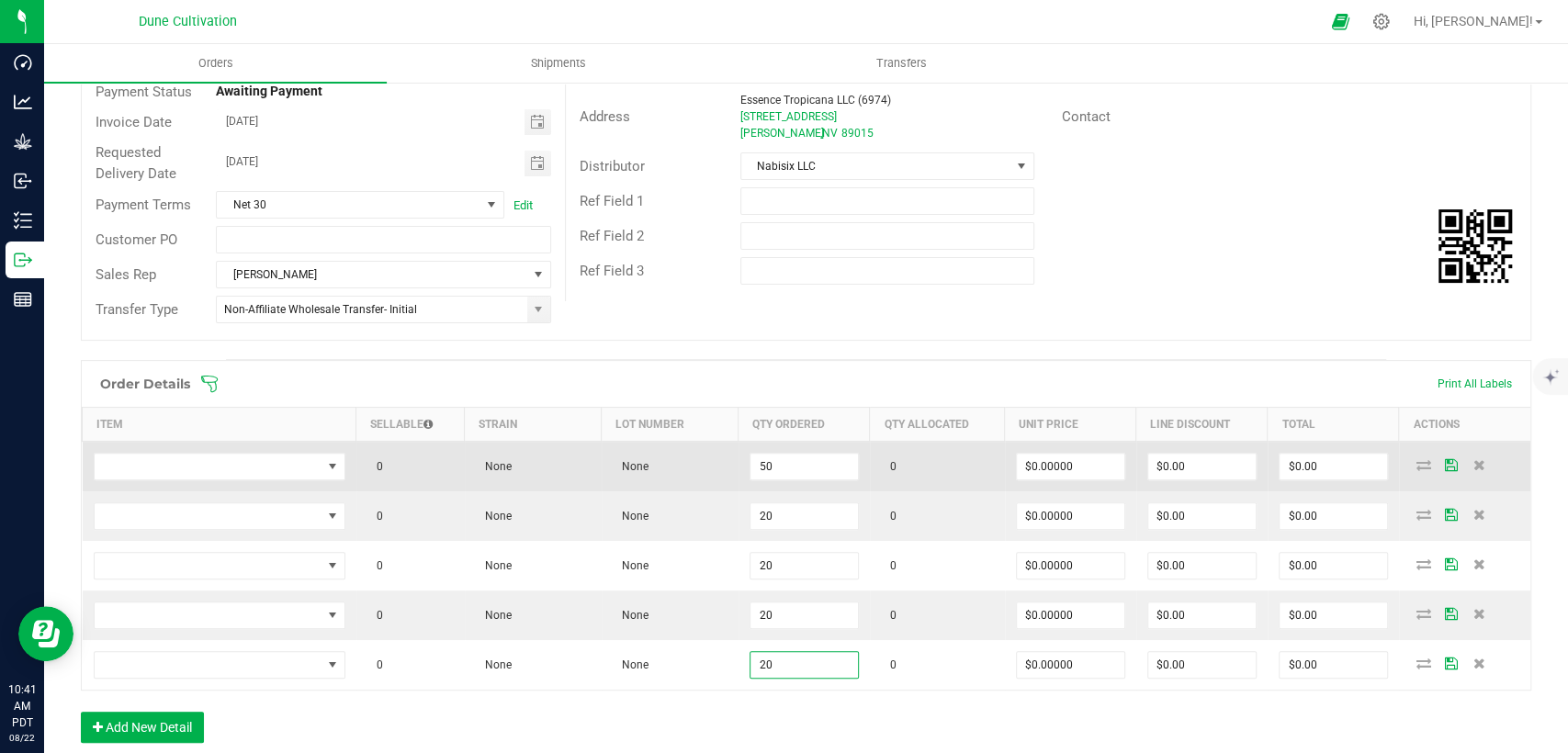
click at [1048, 453] on span "$0.00000" at bounding box center [1070, 467] width 109 height 27
click at [1049, 460] on input "0" at bounding box center [1070, 467] width 107 height 25
drag, startPoint x: 1049, startPoint y: 460, endPoint x: 993, endPoint y: 460, distance: 56.0
click at [993, 460] on outbound-order-line-row "0 None None 50 0 10 $0.00 $0.00" at bounding box center [807, 467] width 1448 height 51
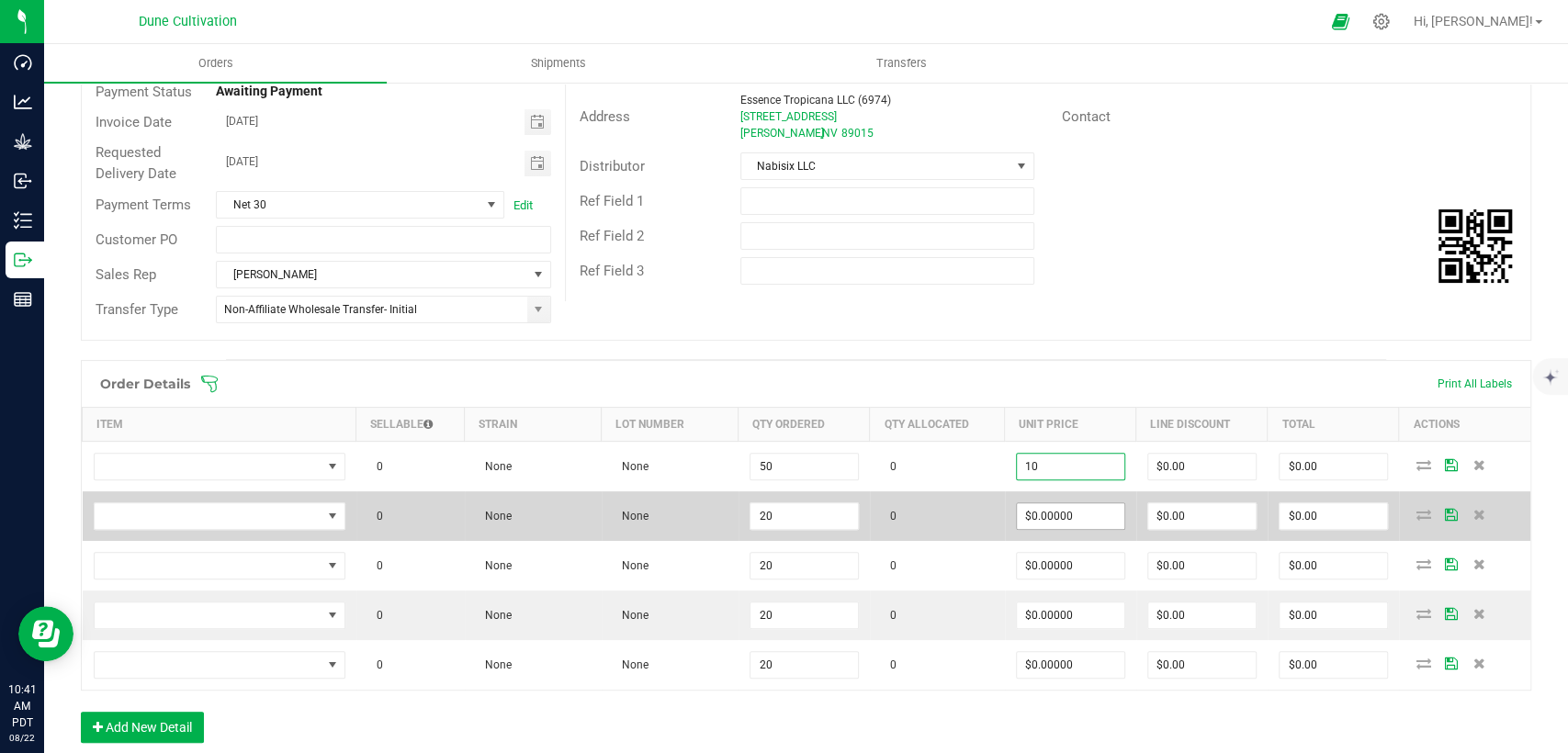
type input "$10.00000"
type input "$500.00"
click at [1033, 502] on span "$0.00000" at bounding box center [1070, 516] width 109 height 27
click at [1036, 510] on input "0" at bounding box center [1070, 516] width 107 height 25
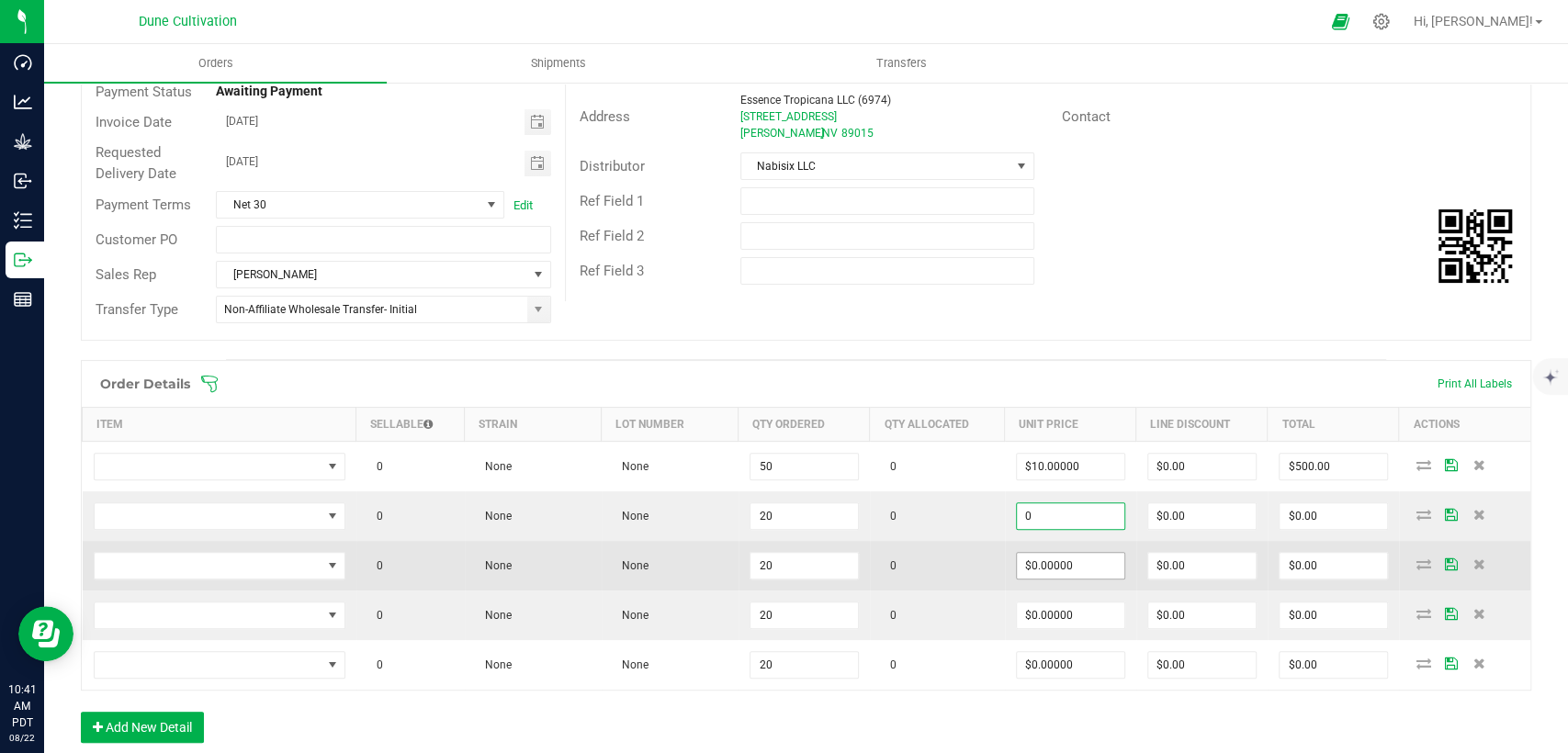
paste input "1"
type input "$10.00000"
type input "$200.00"
click at [1034, 565] on input "0" at bounding box center [1070, 565] width 107 height 25
paste input "1"
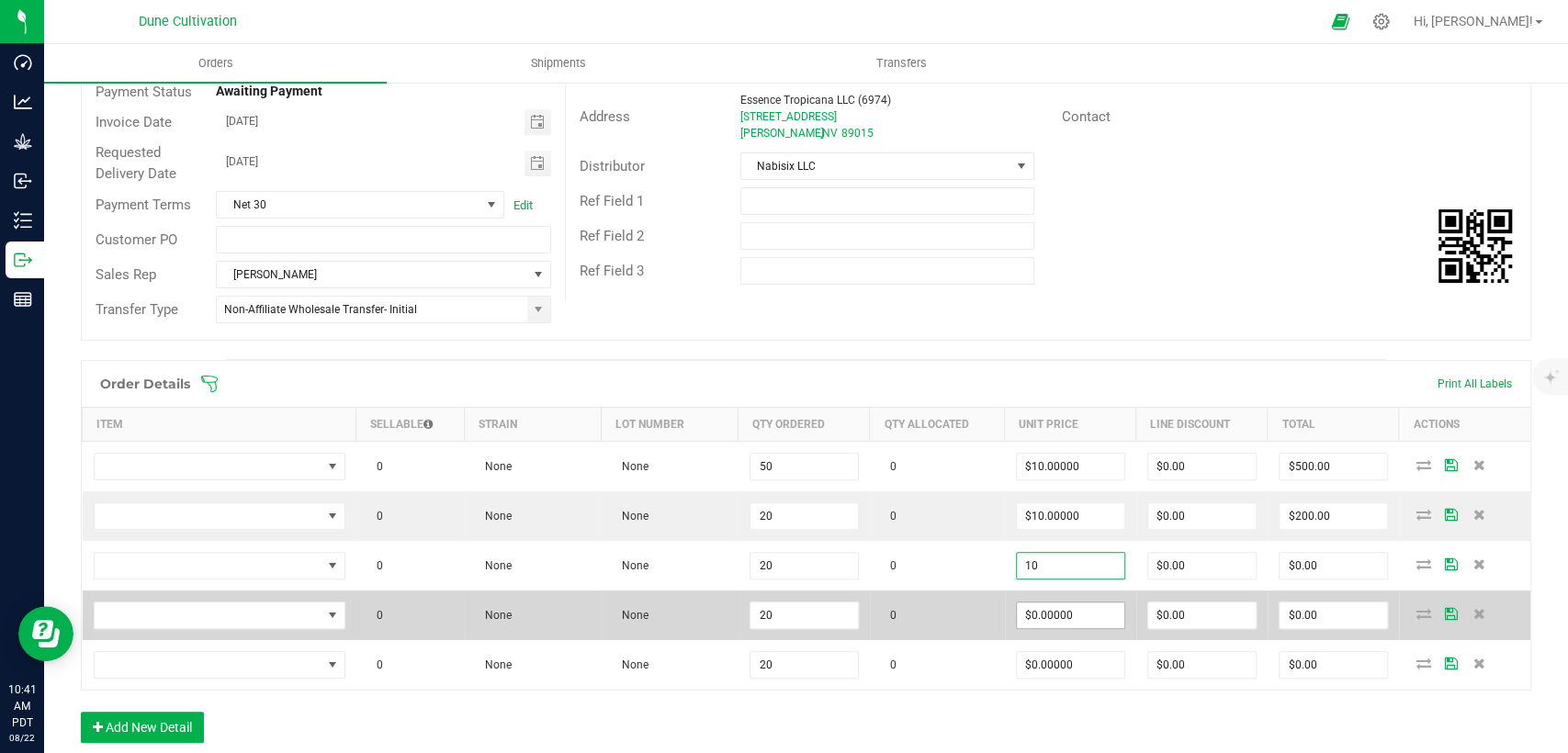
type input "$10.00000"
type input "$200.00"
click at [1037, 618] on input "0" at bounding box center [1070, 615] width 107 height 25
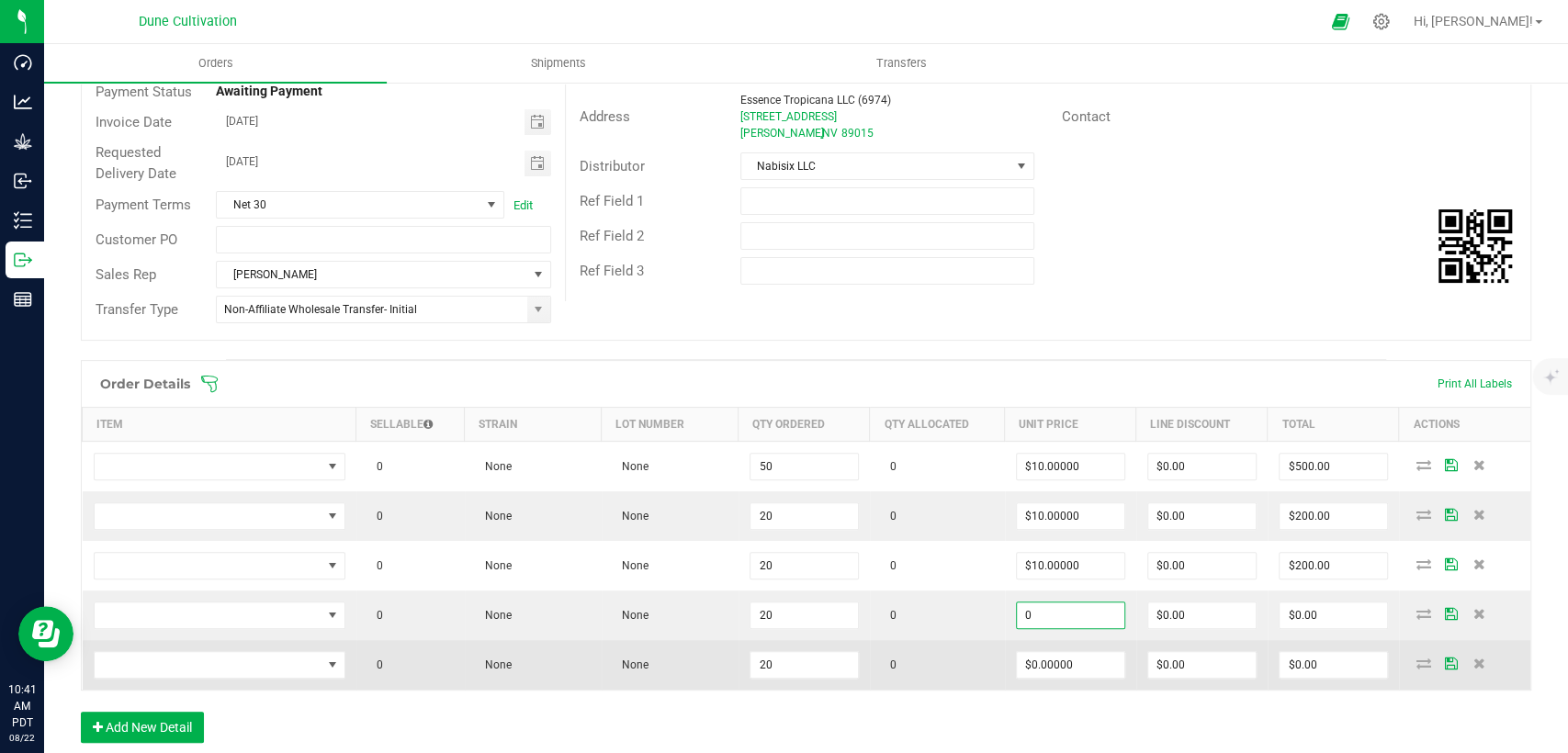
paste input "1"
type input "$10.00000"
type input "$200.00"
click at [1037, 652] on input "0" at bounding box center [1070, 664] width 107 height 25
paste input "1"
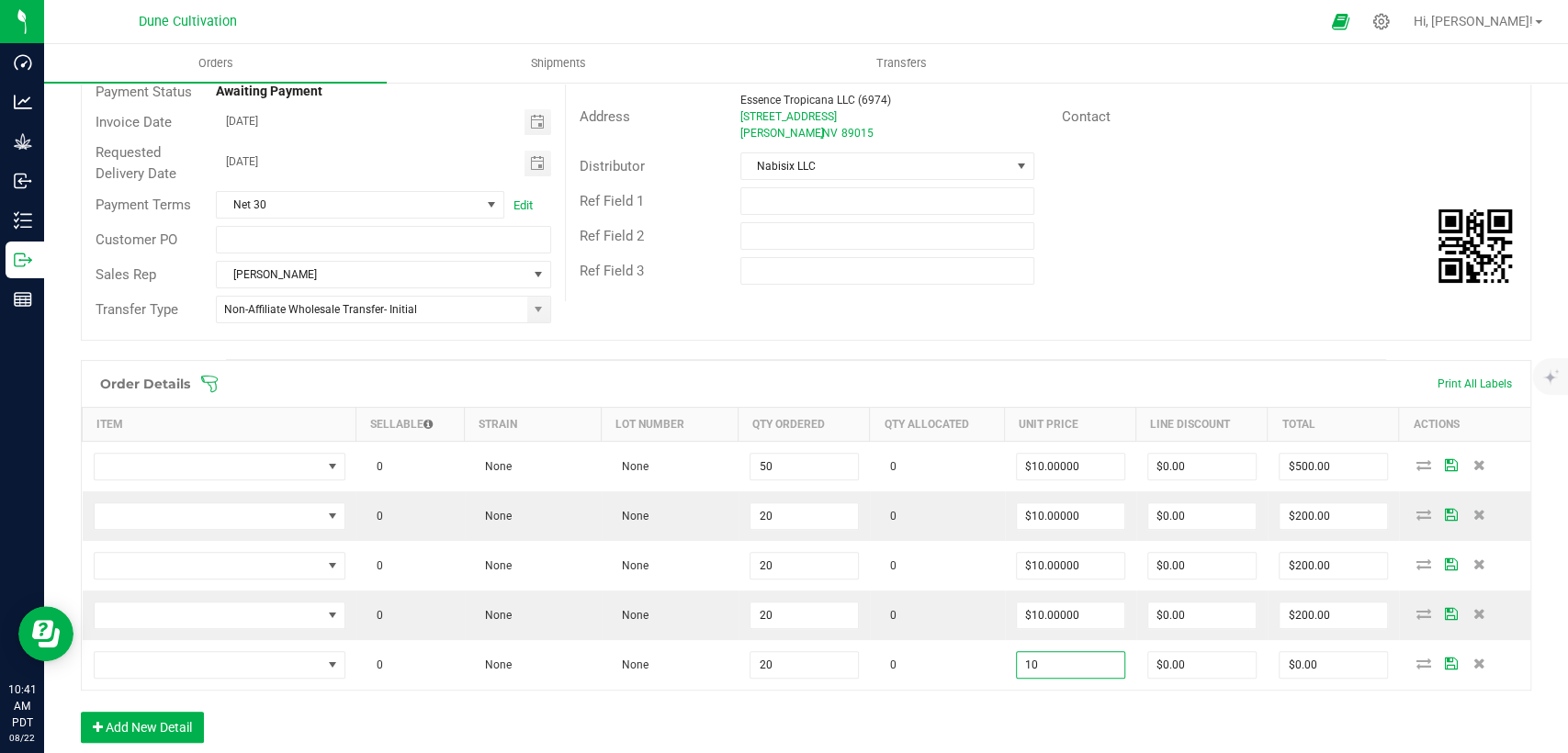
type input "$10.00000"
type input "$200.00"
click at [1020, 711] on div "Order Details Print All Labels Item Sellable Strain Lot Number Qty Ordered Qty …" at bounding box center [806, 561] width 1450 height 401
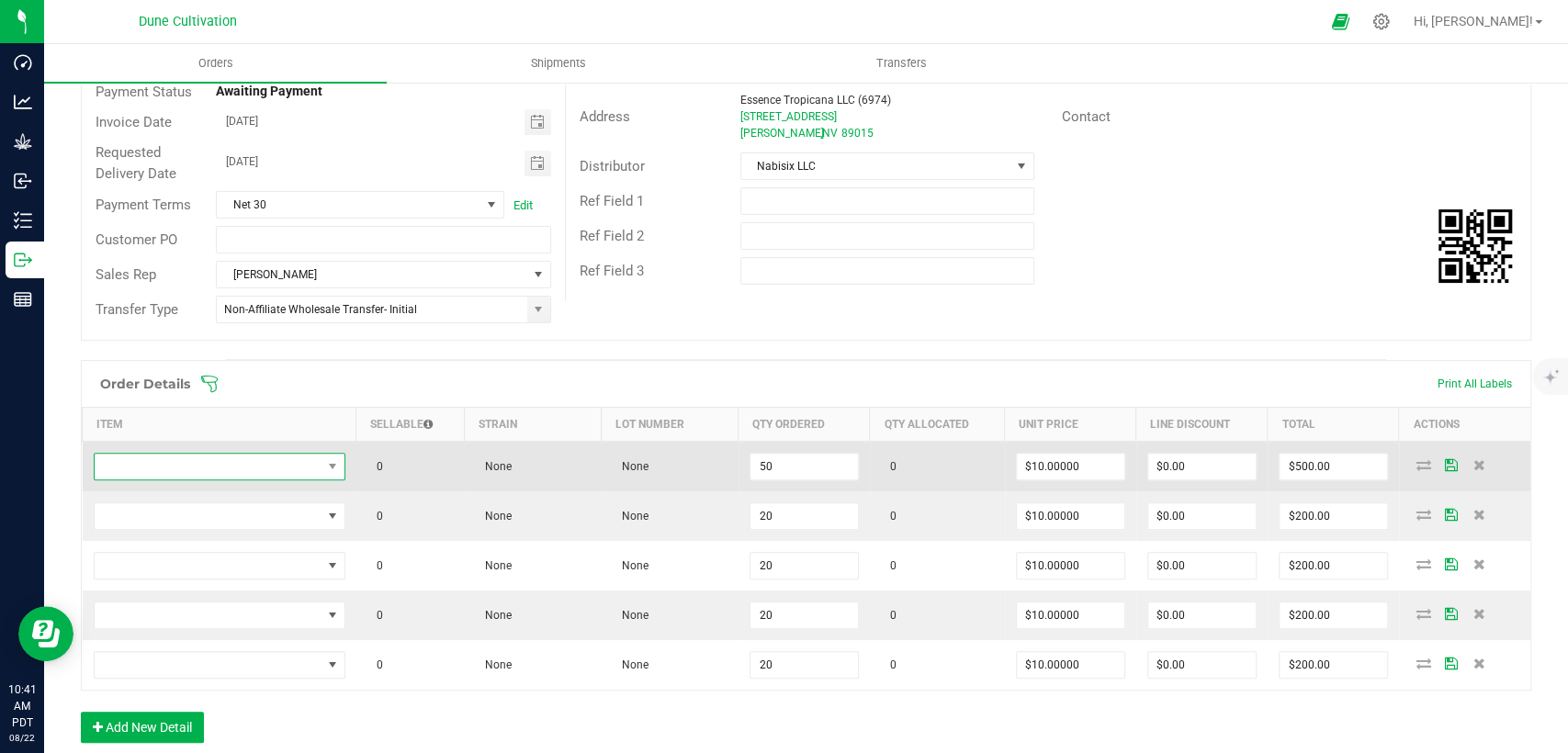
click at [259, 457] on span "NO DATA FOUND" at bounding box center [207, 467] width 227 height 25
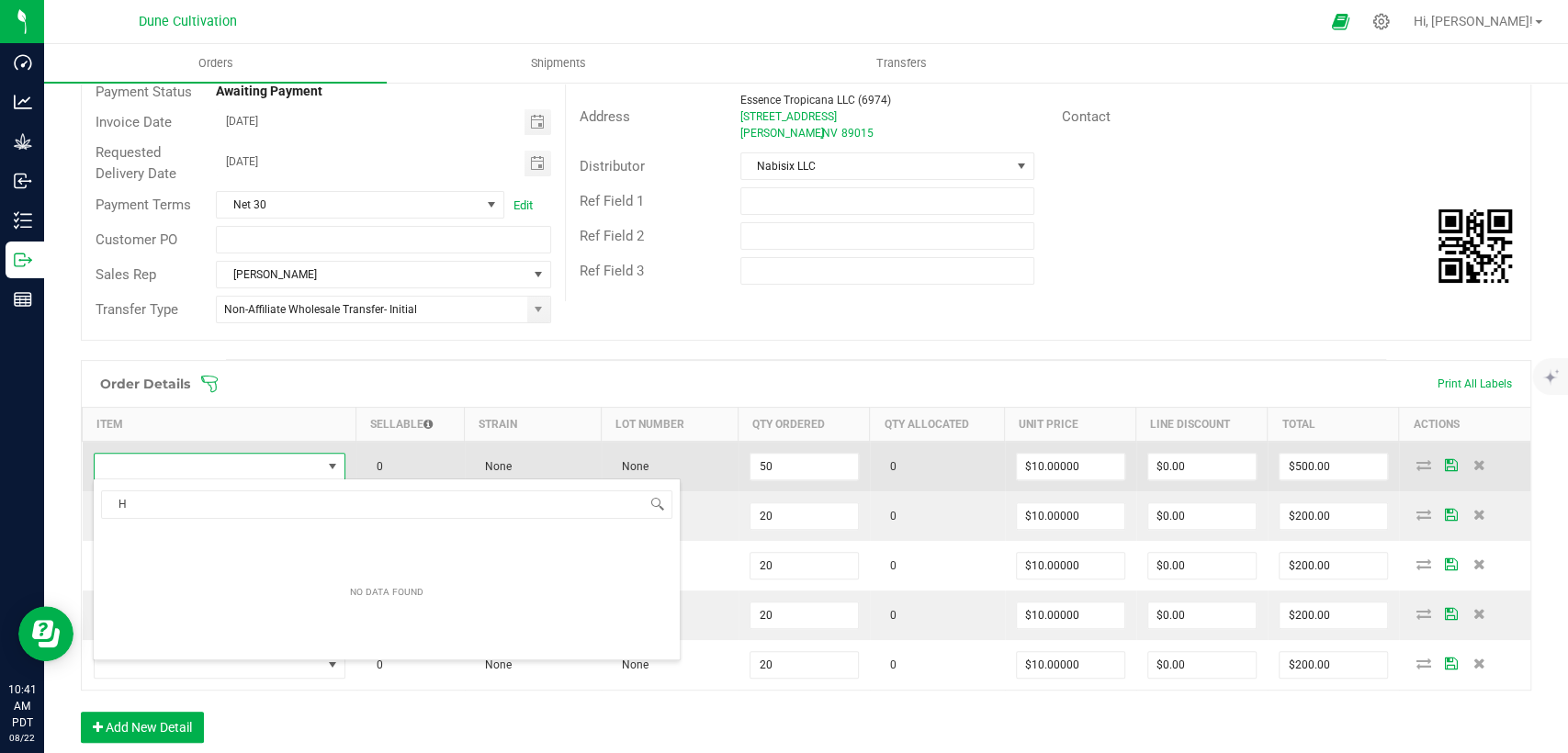
scroll to position [26, 245]
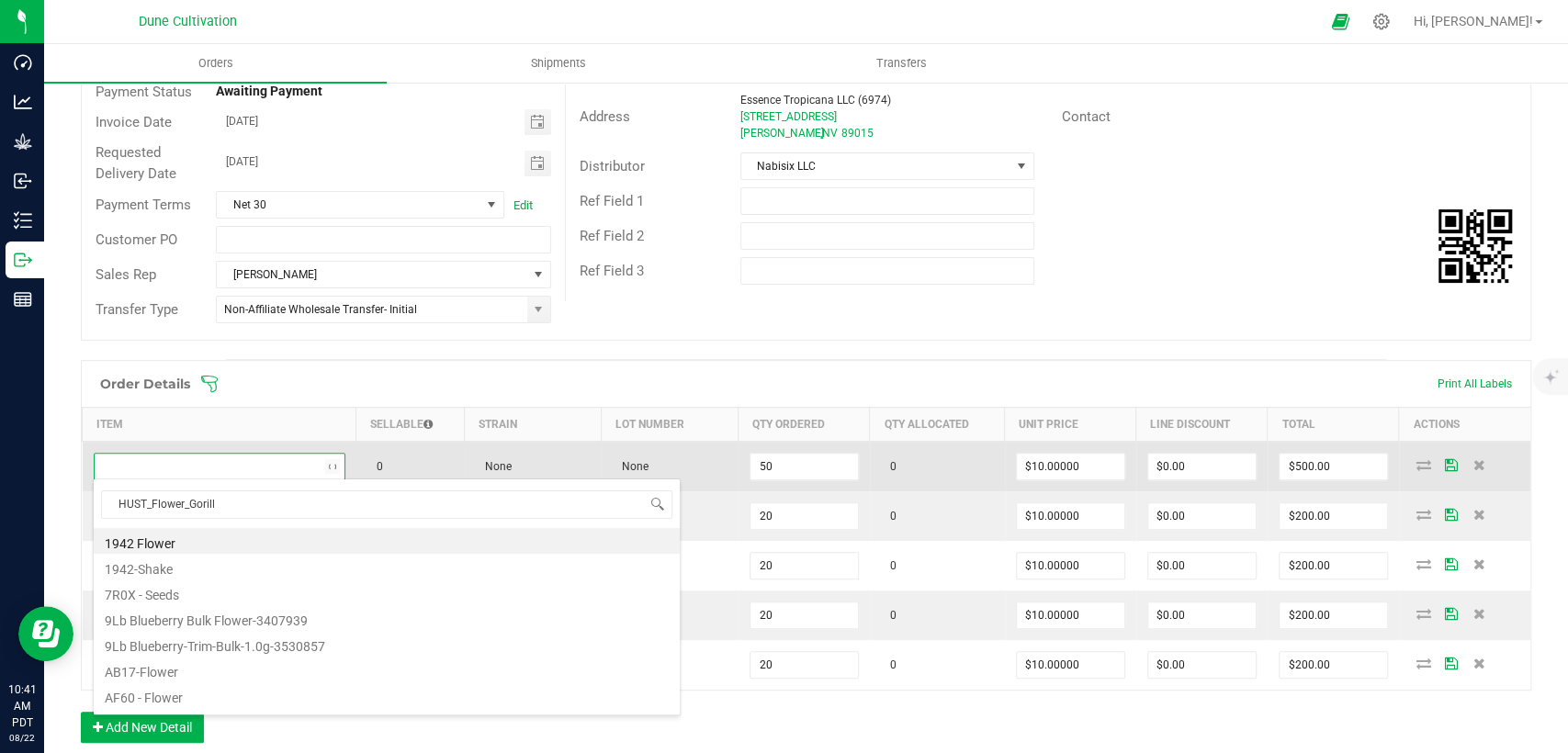
type input "HUST_Flower_Gorilla"
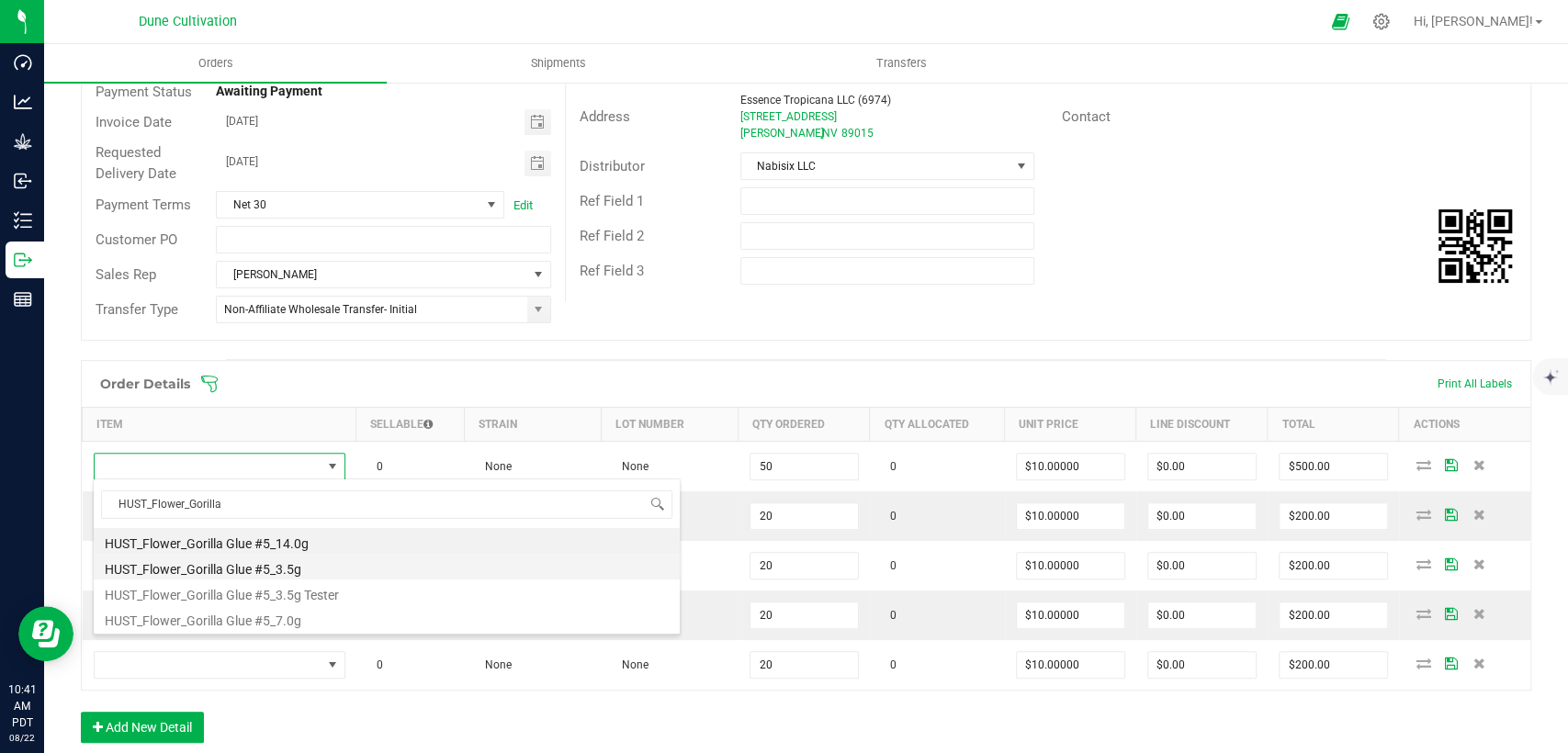
click at [253, 567] on li "HUST_Flower_Gorilla Glue #5_3.5g" at bounding box center [386, 566] width 586 height 25
type input "50 ea"
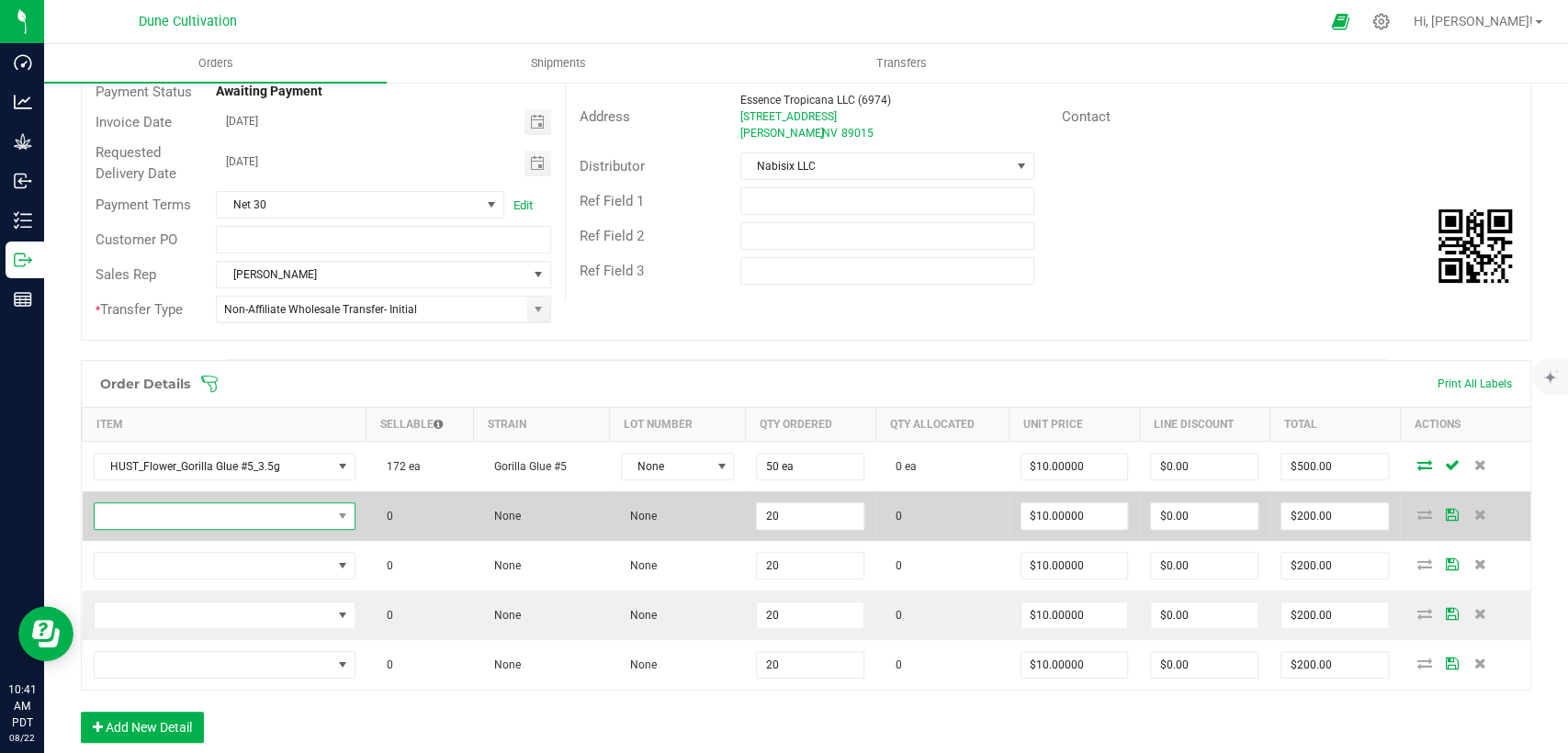
click at [289, 516] on span "NO DATA FOUND" at bounding box center [213, 516] width 237 height 25
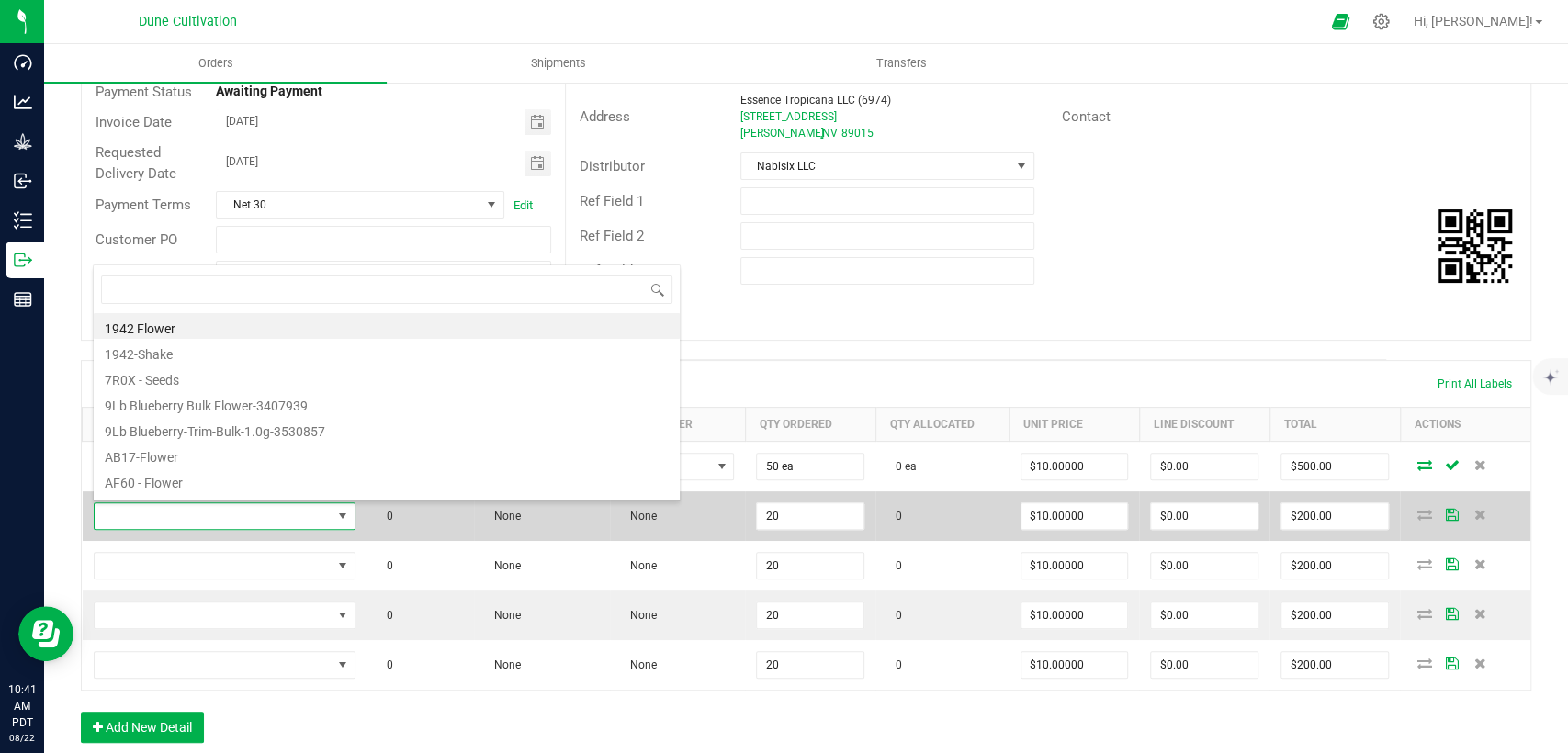
scroll to position [26, 255]
type input "HUST_Flower_Black"
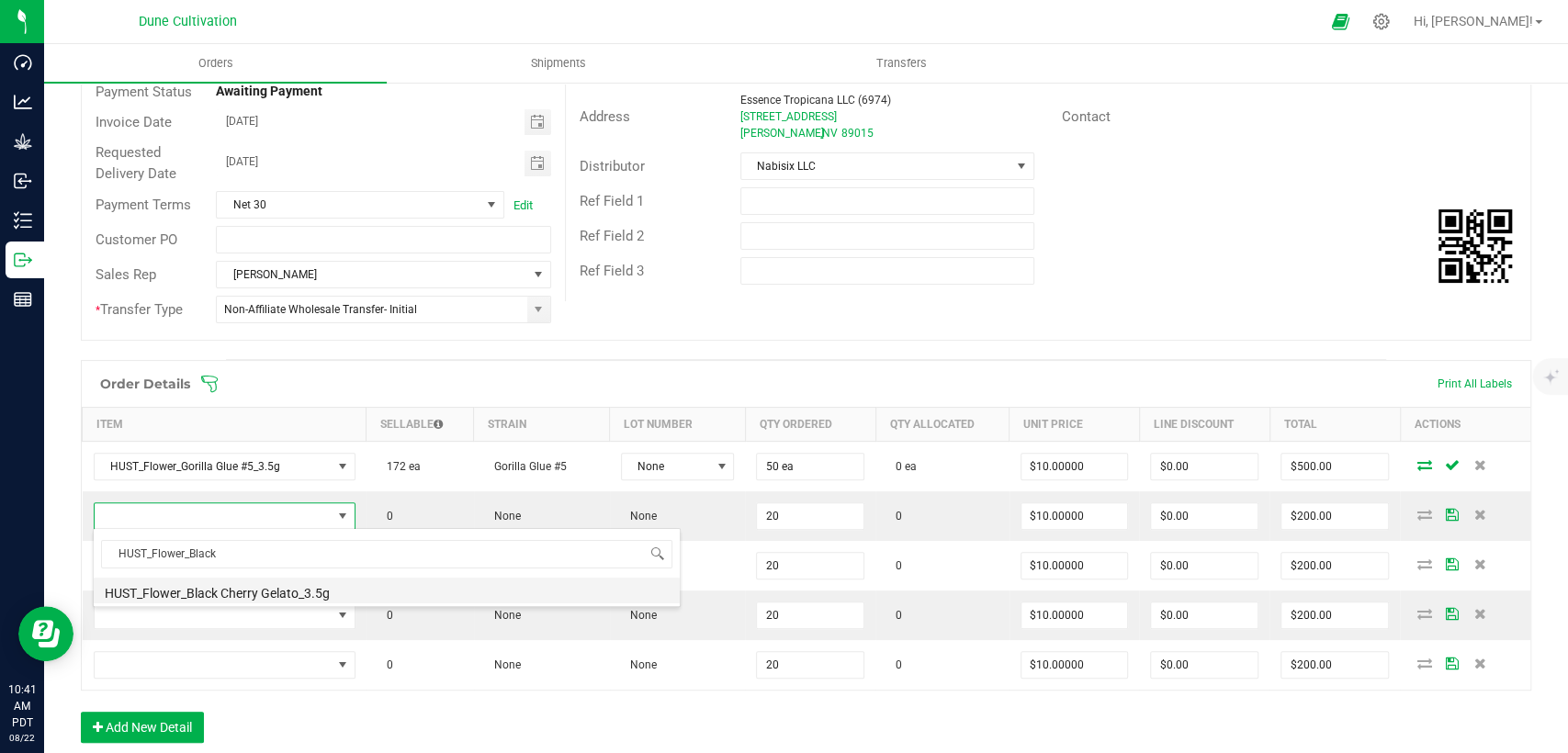
click at [284, 590] on li "HUST_Flower_Black Cherry Gelato_3.5g" at bounding box center [386, 590] width 586 height 25
type input "20 ea"
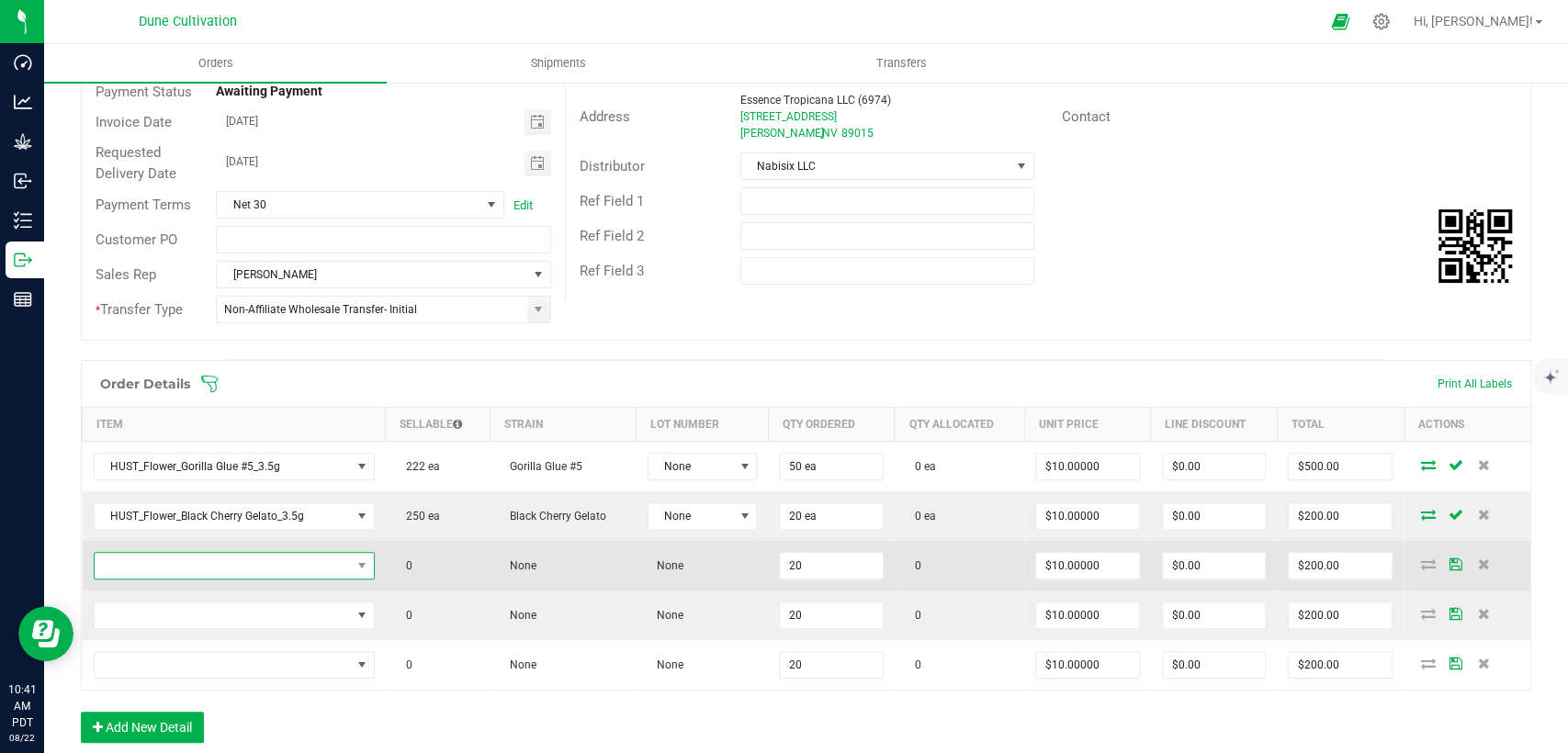
click at [316, 566] on span "NO DATA FOUND" at bounding box center [222, 565] width 256 height 25
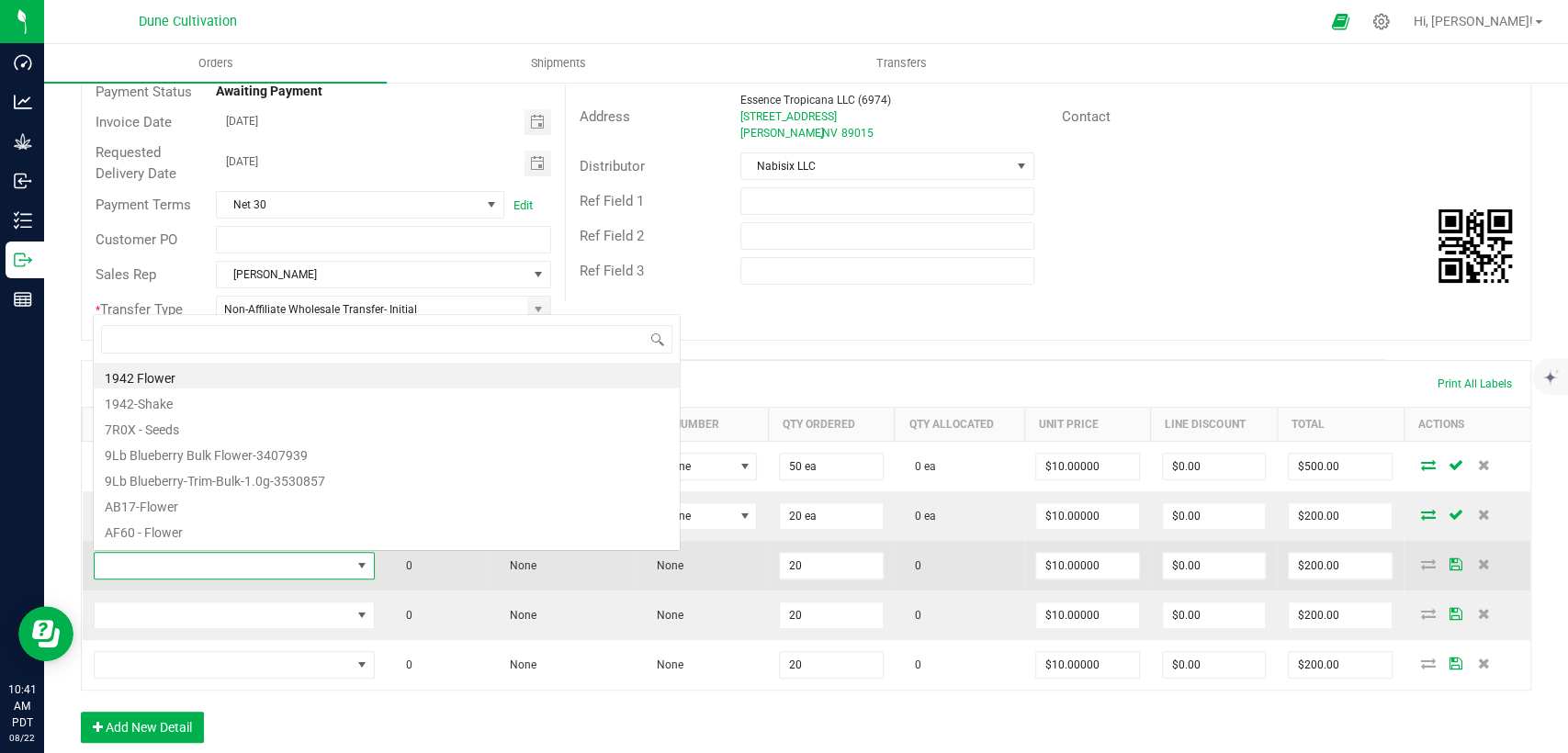
scroll to position [26, 273]
type input "HUST_Flower_Mac"
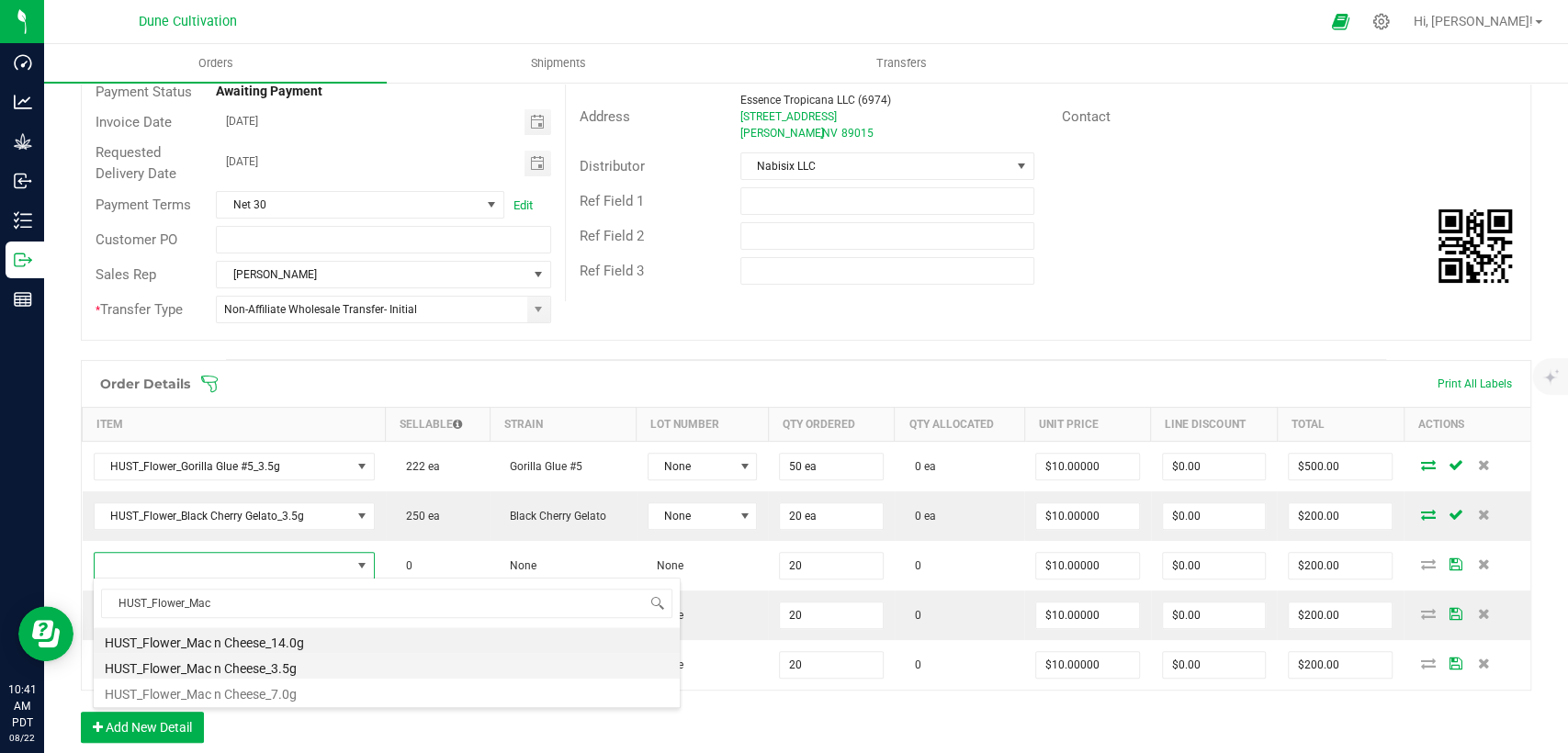
click at [285, 672] on li "HUST_Flower_Mac n Cheese_3.5g" at bounding box center [386, 665] width 586 height 25
type input "20 ea"
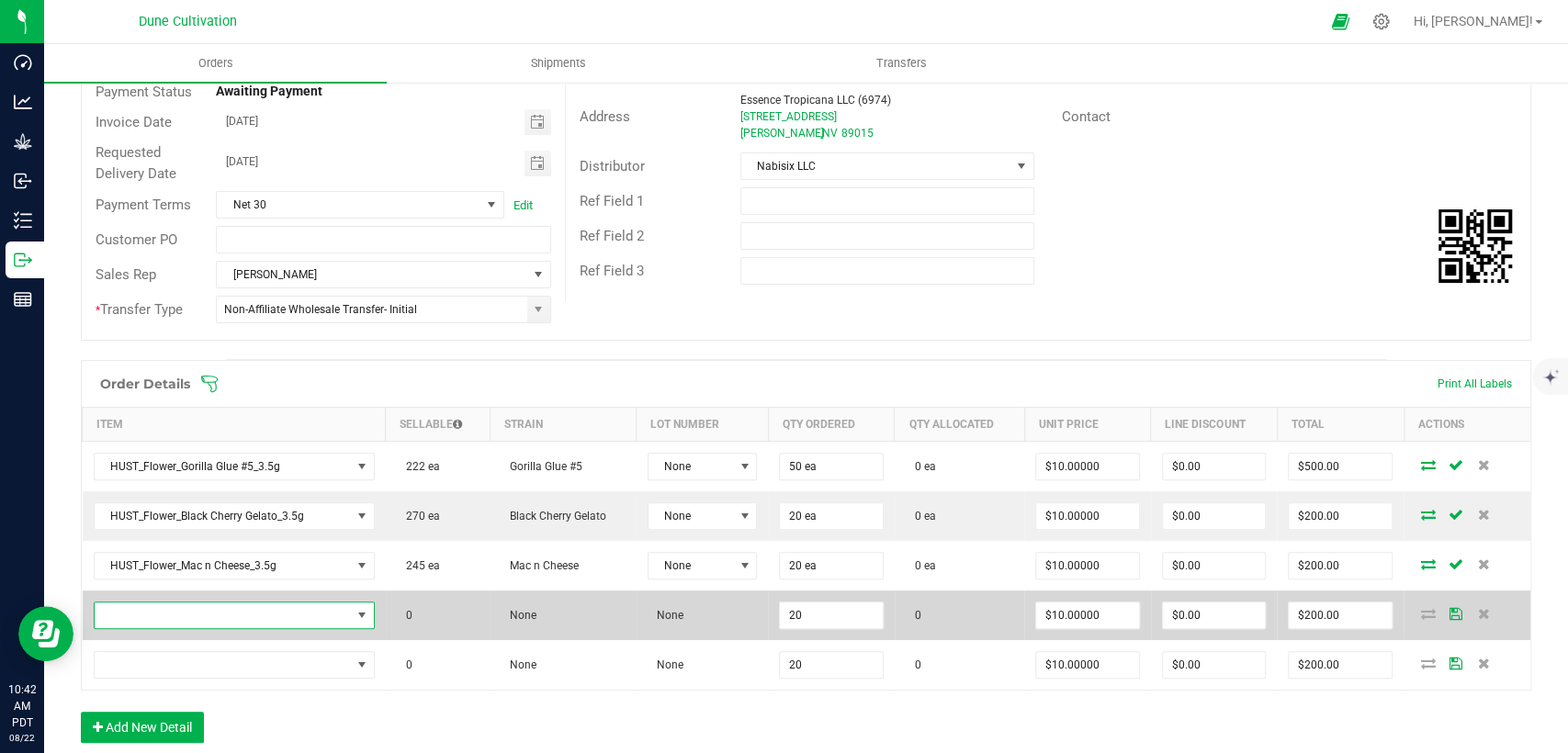
click at [260, 609] on span "NO DATA FOUND" at bounding box center [222, 615] width 256 height 25
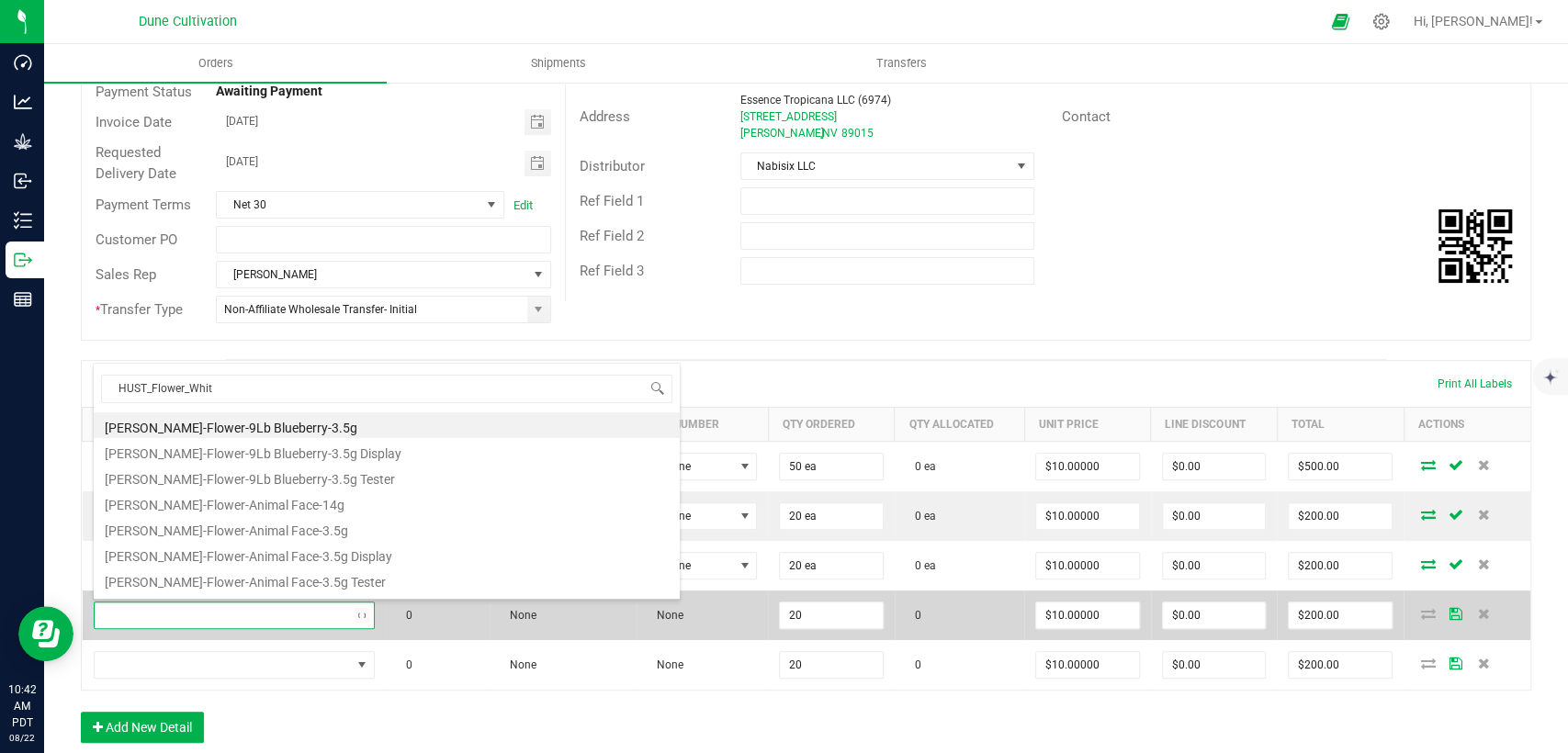
type input "HUST_Flower_White"
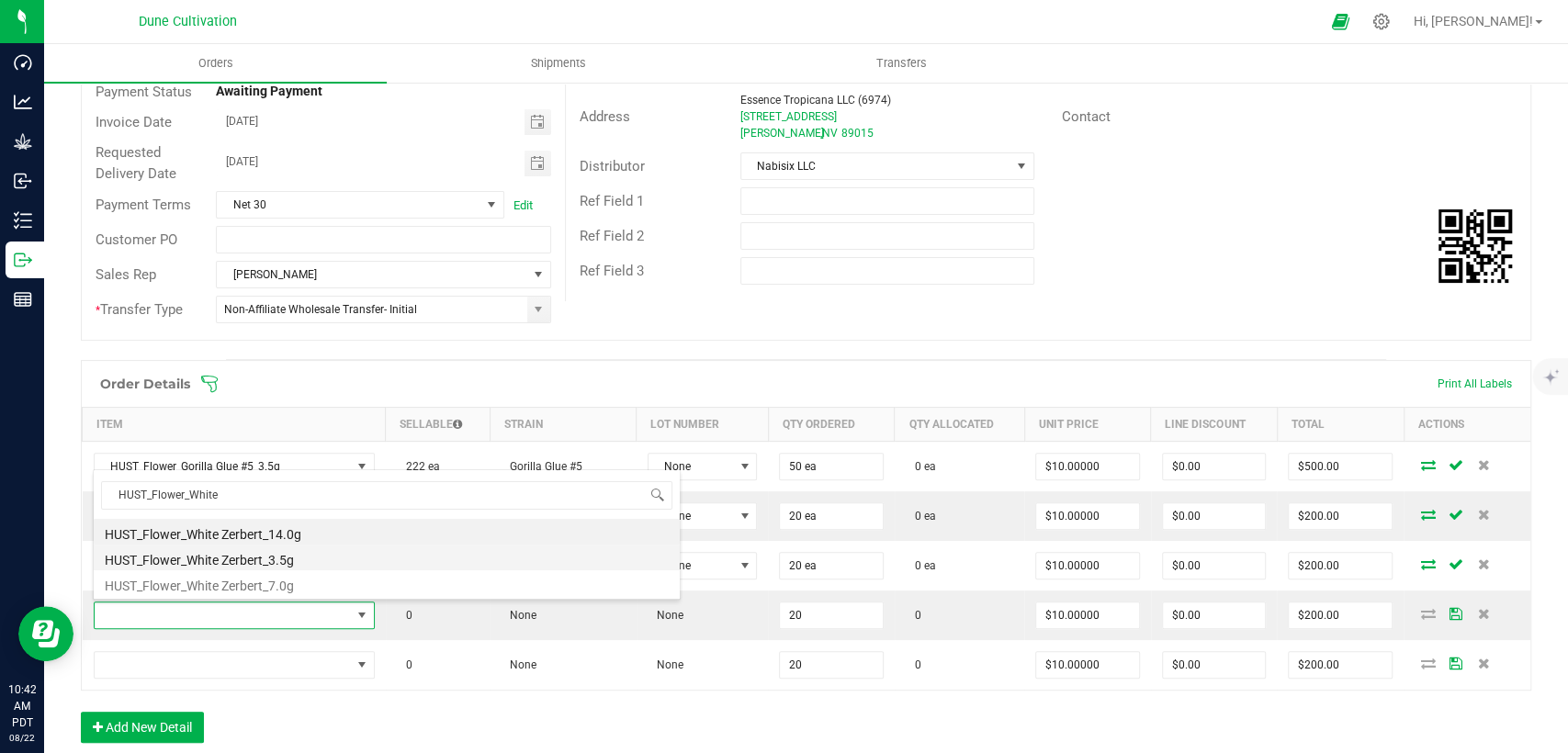
click at [259, 561] on li "HUST_Flower_White Zerbert_3.5g" at bounding box center [386, 557] width 586 height 25
type input "20 ea"
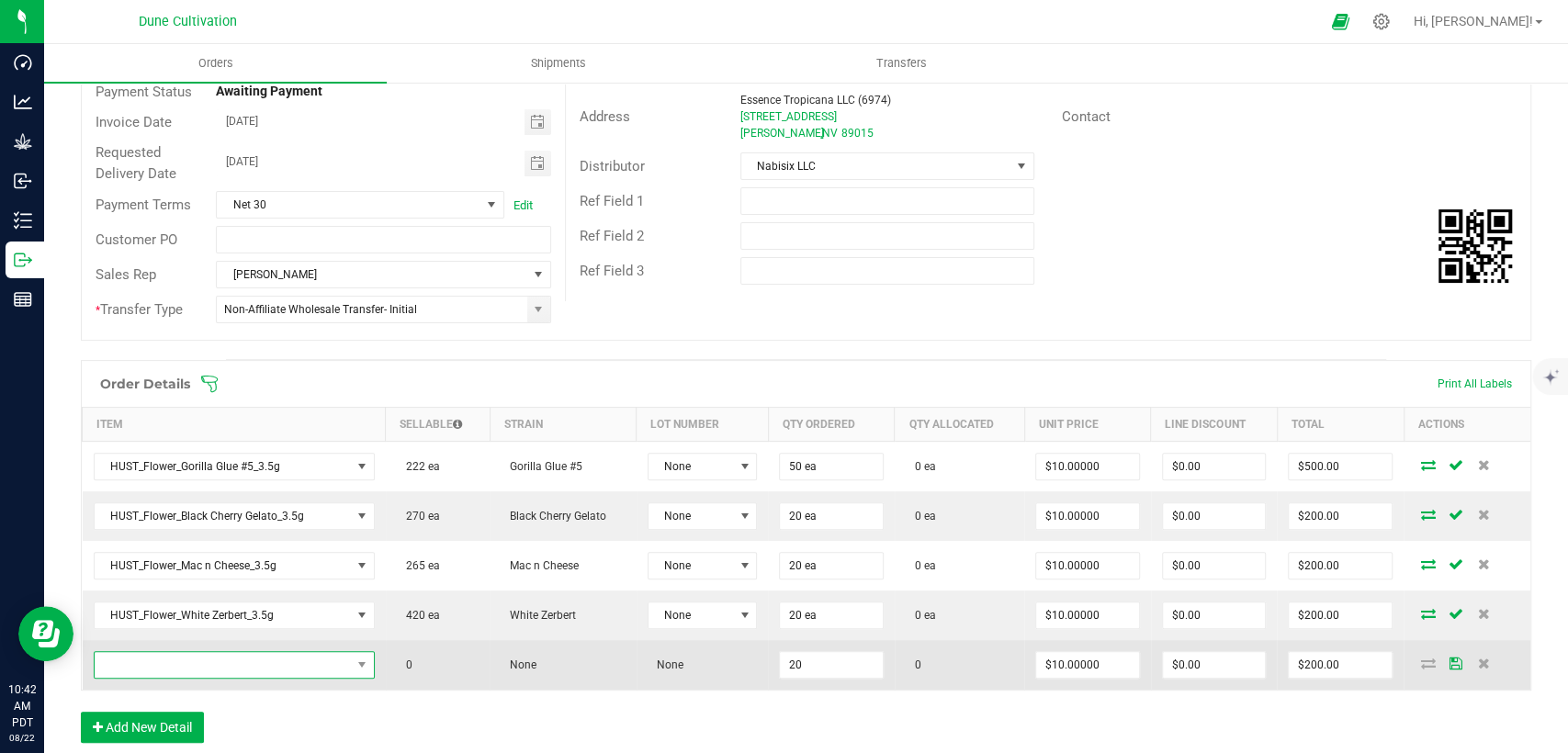
click at [232, 657] on span "NO DATA FOUND" at bounding box center [222, 664] width 256 height 25
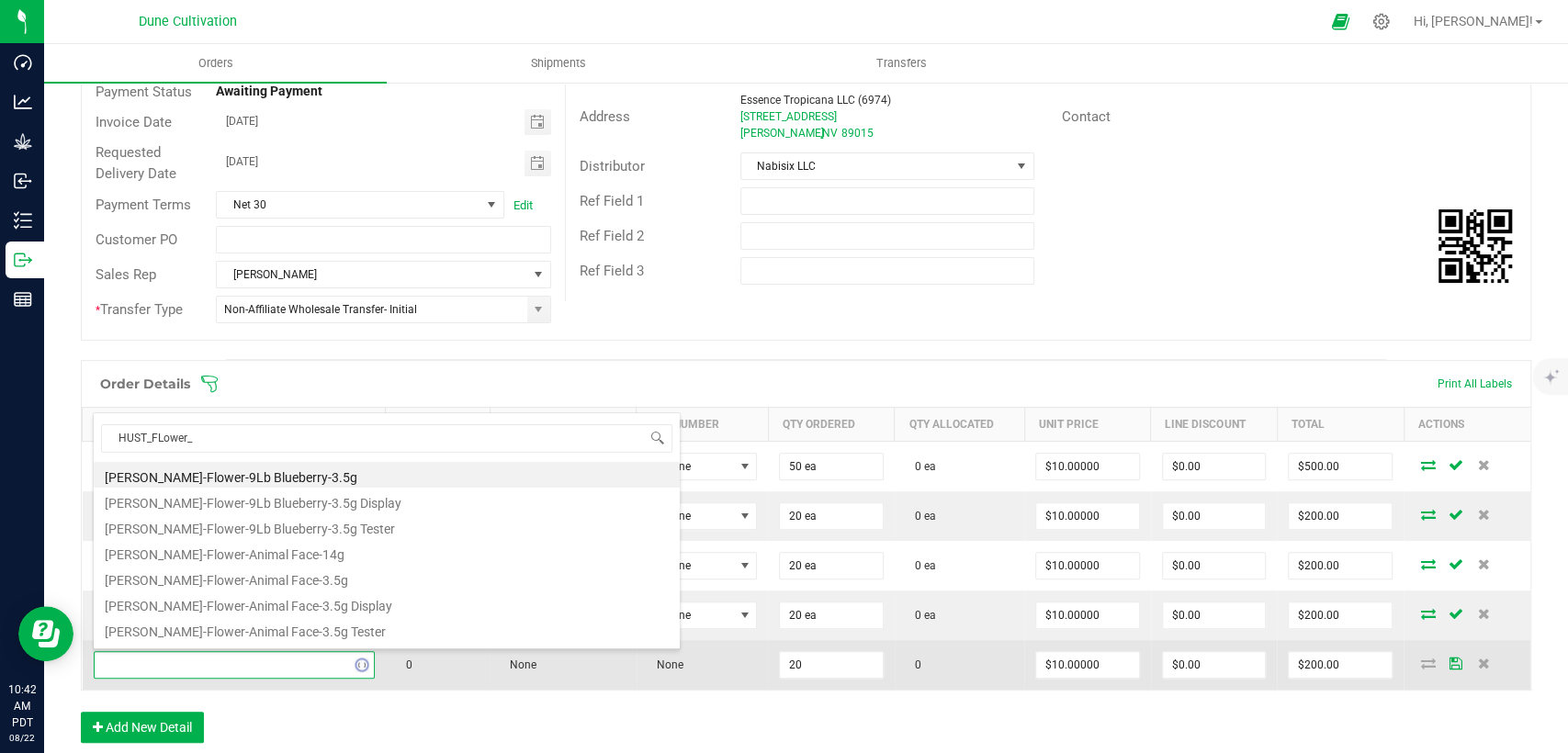
type input "HUST_FLower_a"
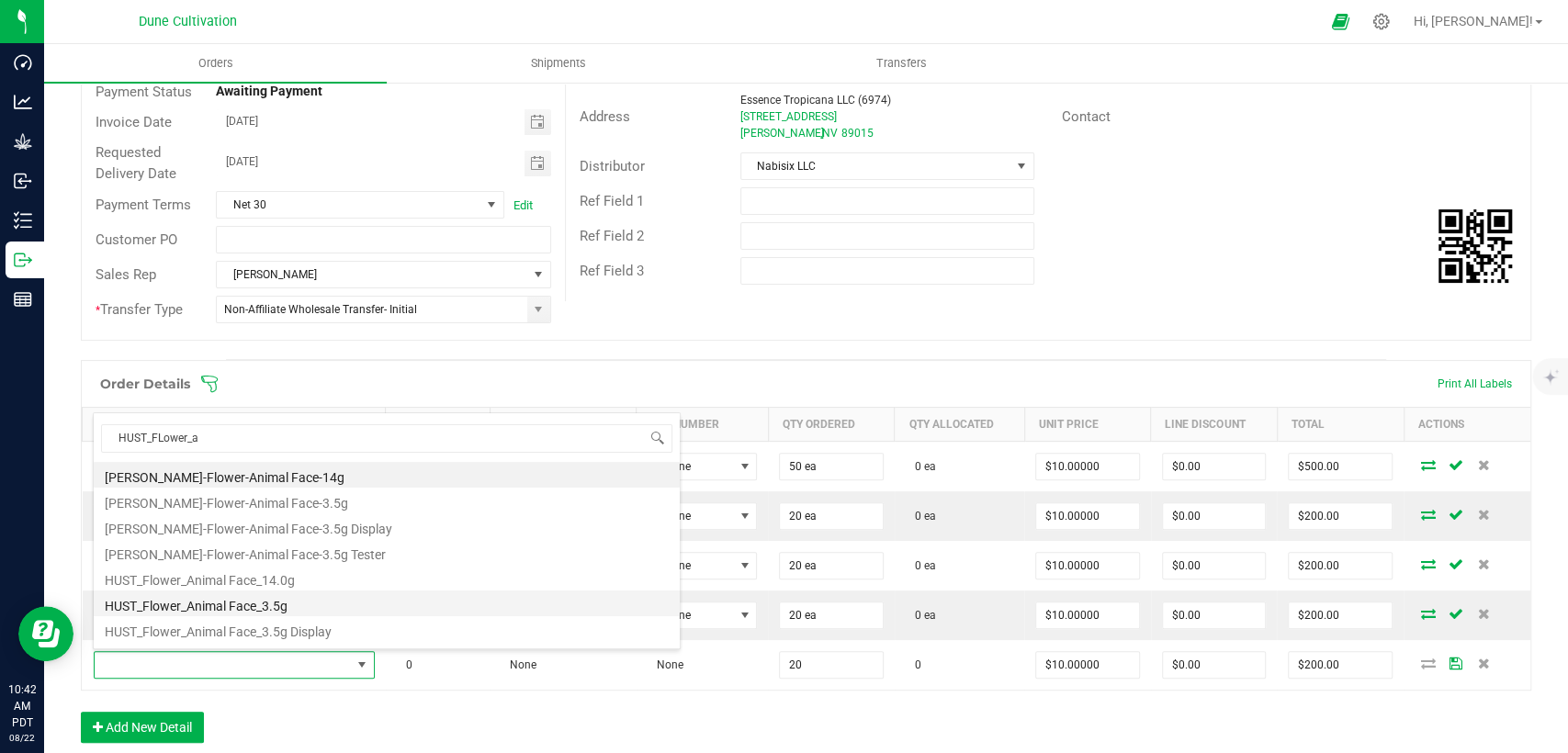
click at [218, 598] on li "HUST_Flower_Animal Face_3.5g" at bounding box center [386, 603] width 586 height 25
type input "20 ea"
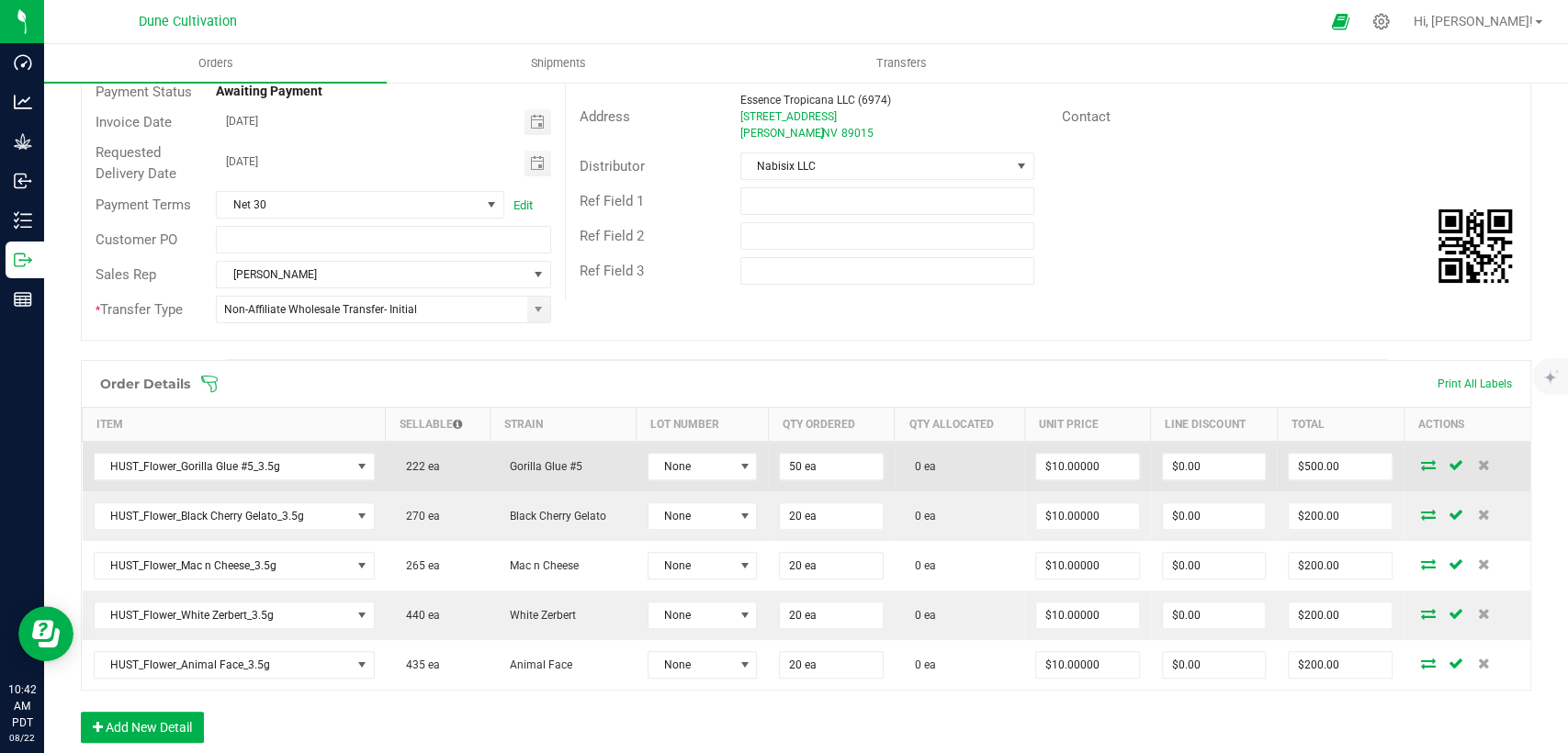
click at [1413, 472] on td at bounding box center [1467, 467] width 127 height 51
click at [1421, 469] on icon at bounding box center [1429, 465] width 15 height 11
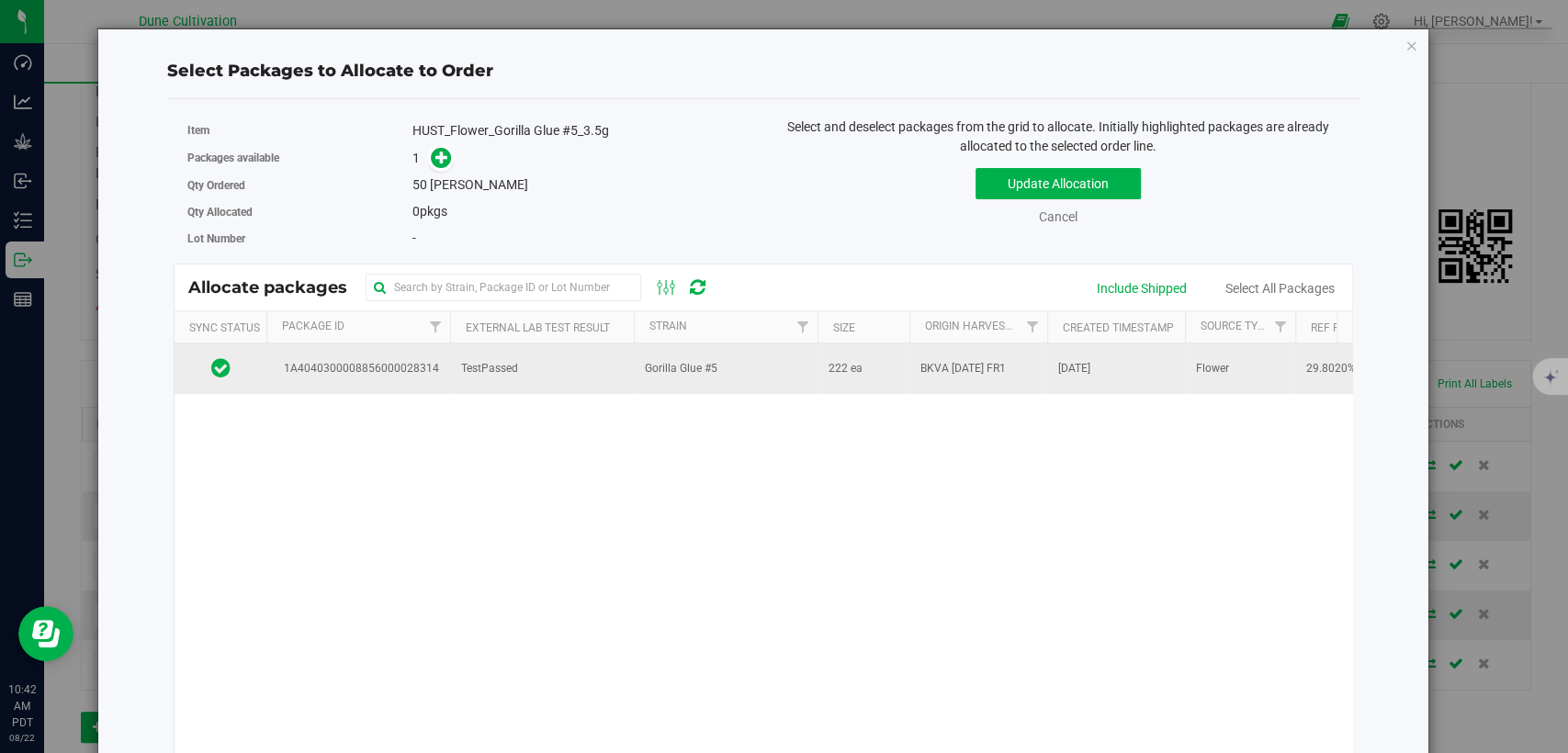
click at [602, 370] on td "TestPassed" at bounding box center [542, 368] width 184 height 50
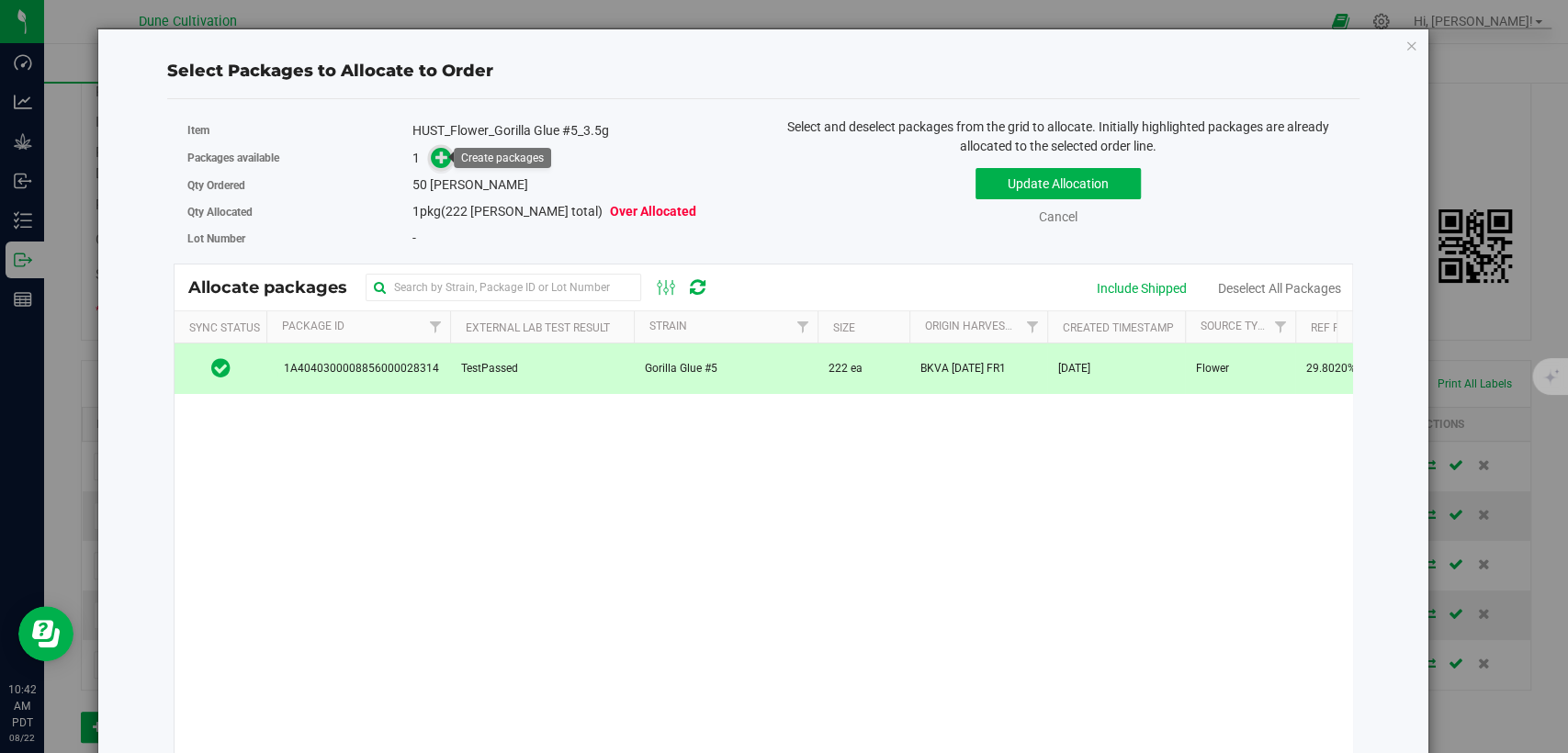
click at [441, 157] on icon at bounding box center [442, 157] width 13 height 13
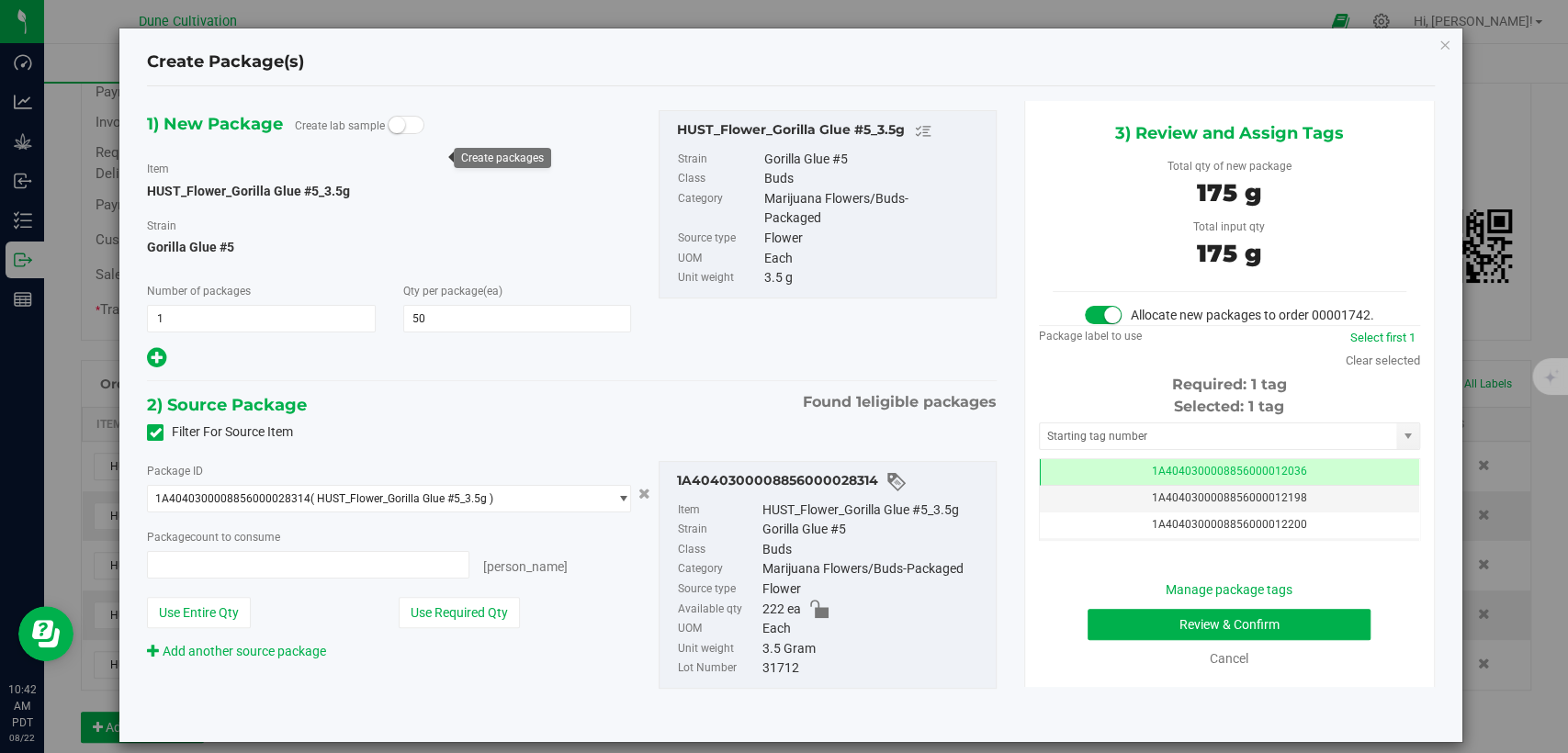
type input "50 ea"
click at [1082, 486] on td "1A4040300008856000012036" at bounding box center [1230, 472] width 380 height 26
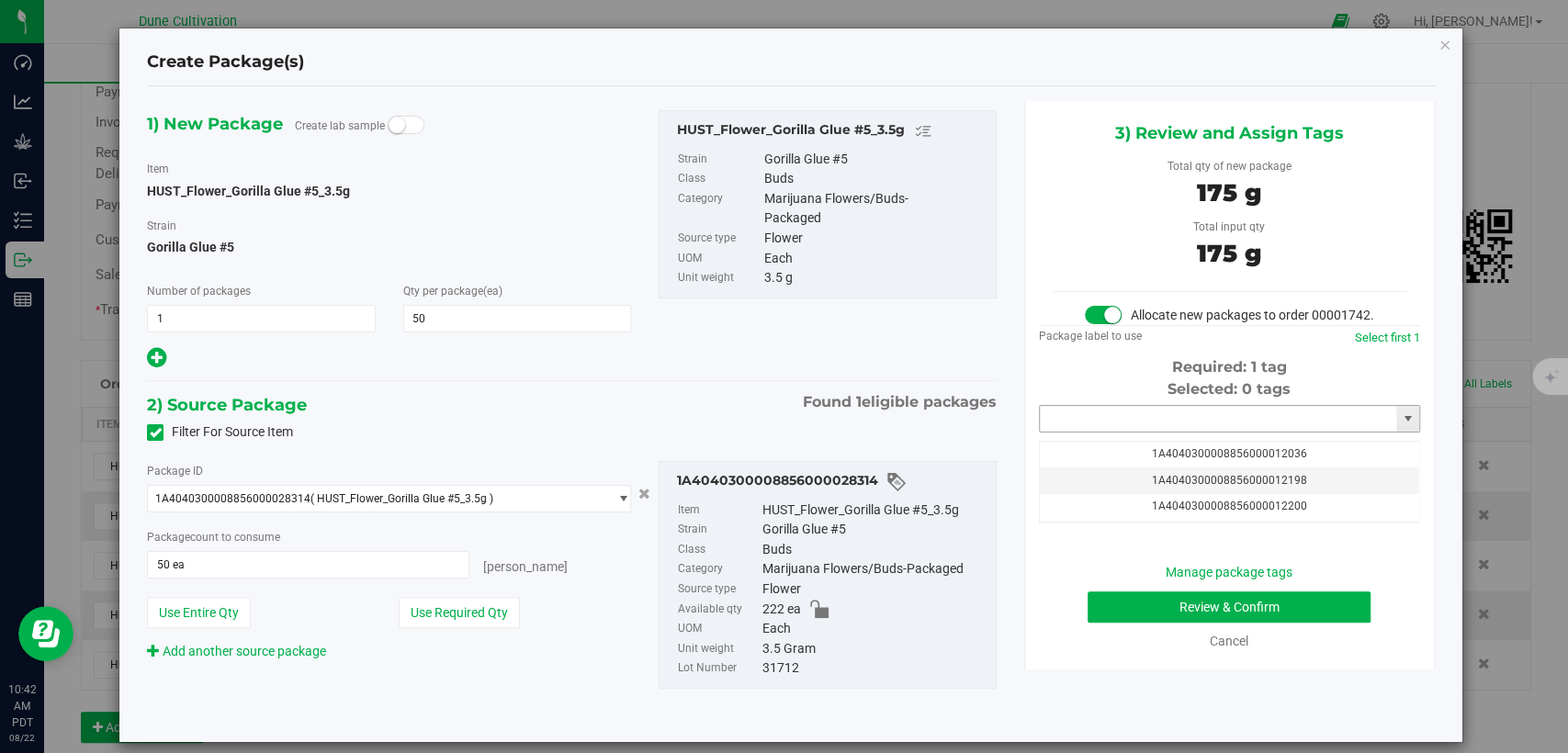
click at [1079, 432] on input "text" at bounding box center [1218, 418] width 356 height 25
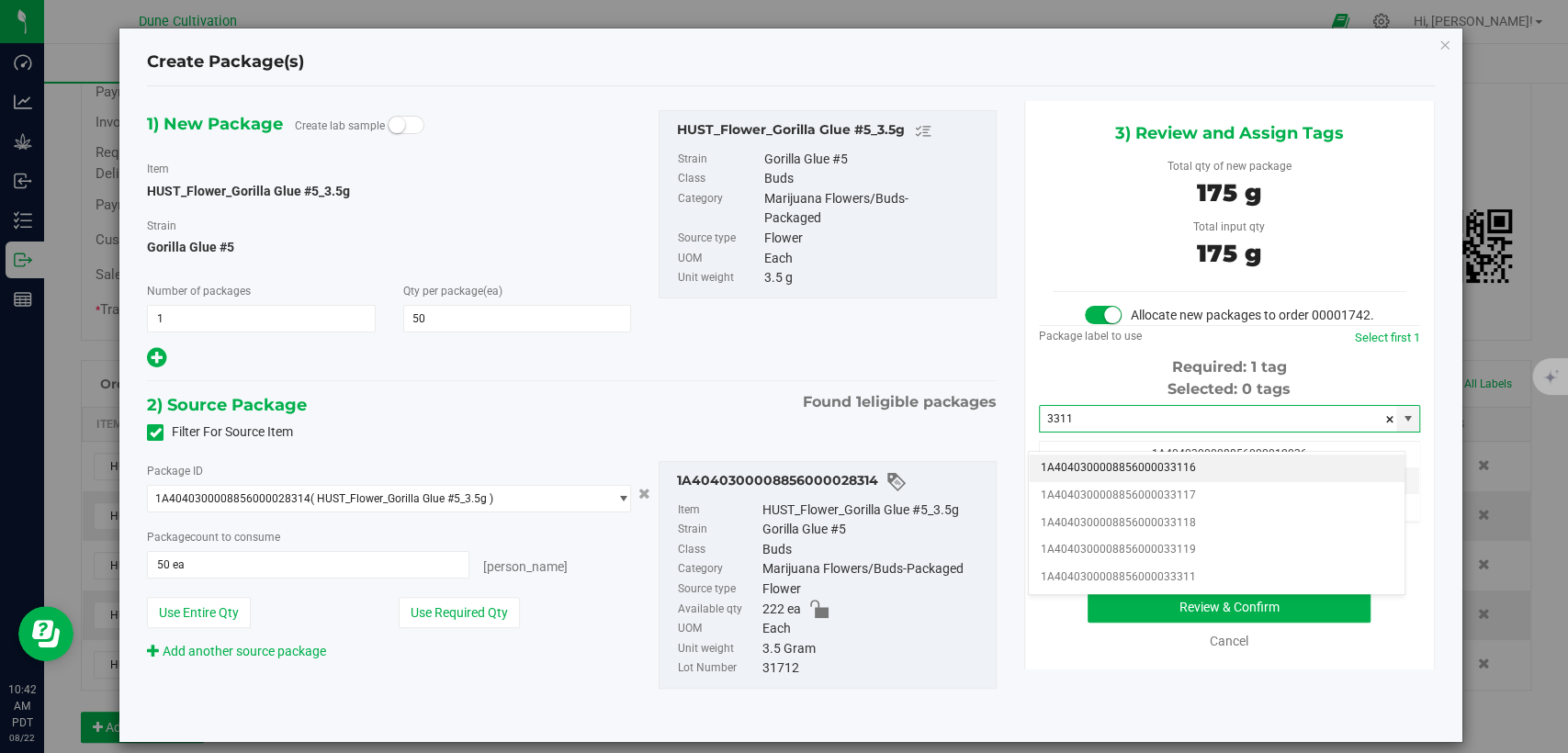
click at [1078, 471] on li "1A4040300008856000033116" at bounding box center [1217, 468] width 376 height 27
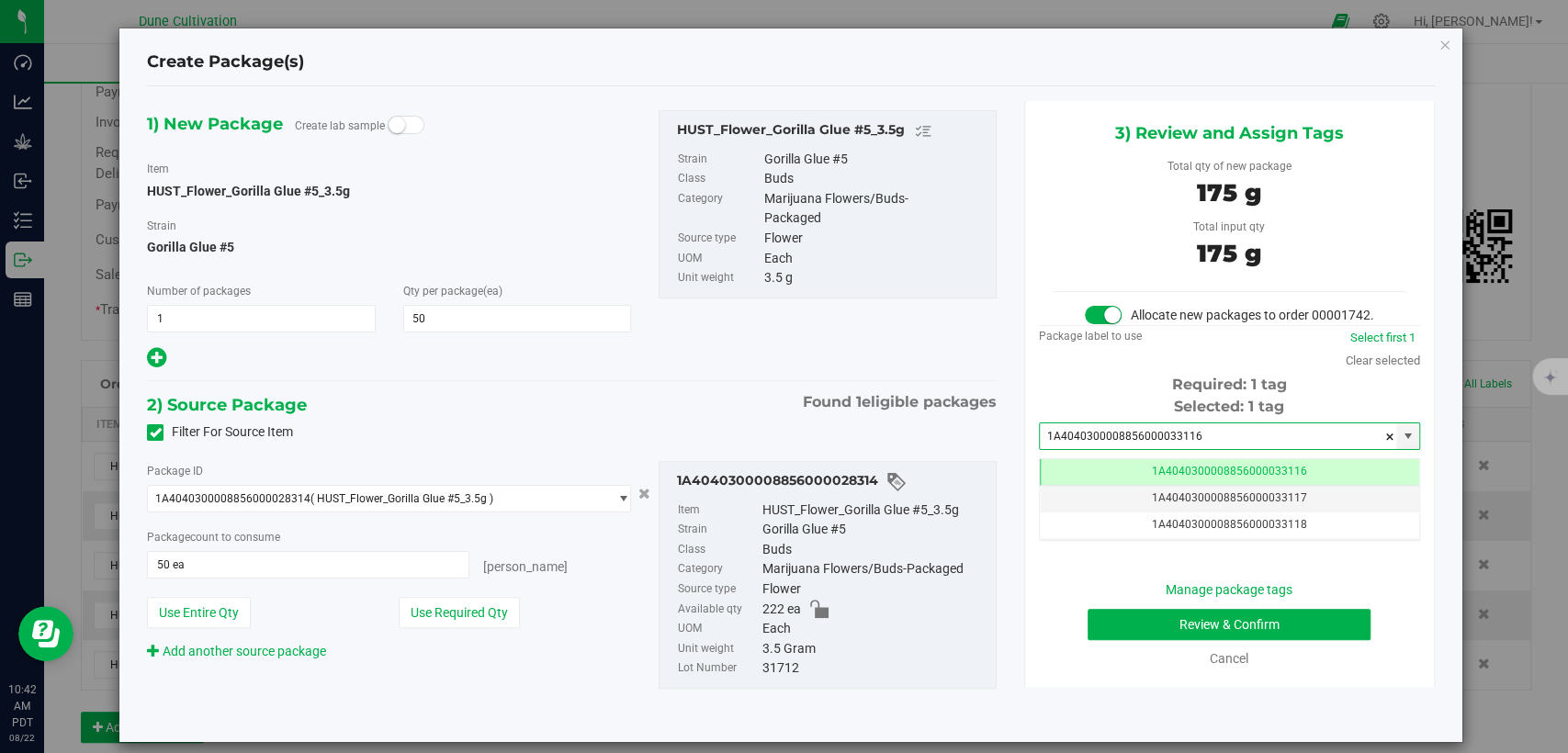
type input "1A4040300008856000033116"
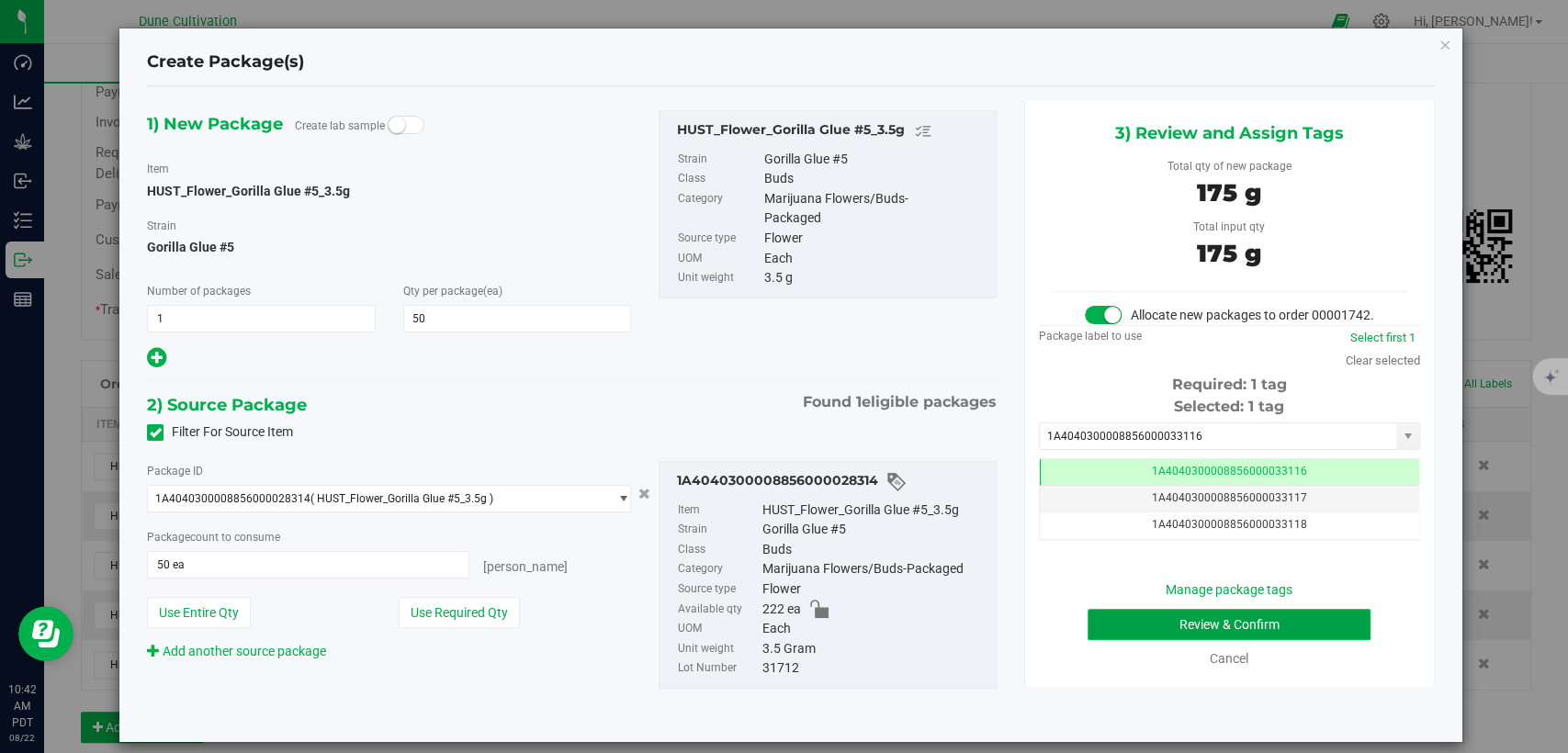
click at [1138, 637] on button "Review & Confirm" at bounding box center [1229, 624] width 283 height 31
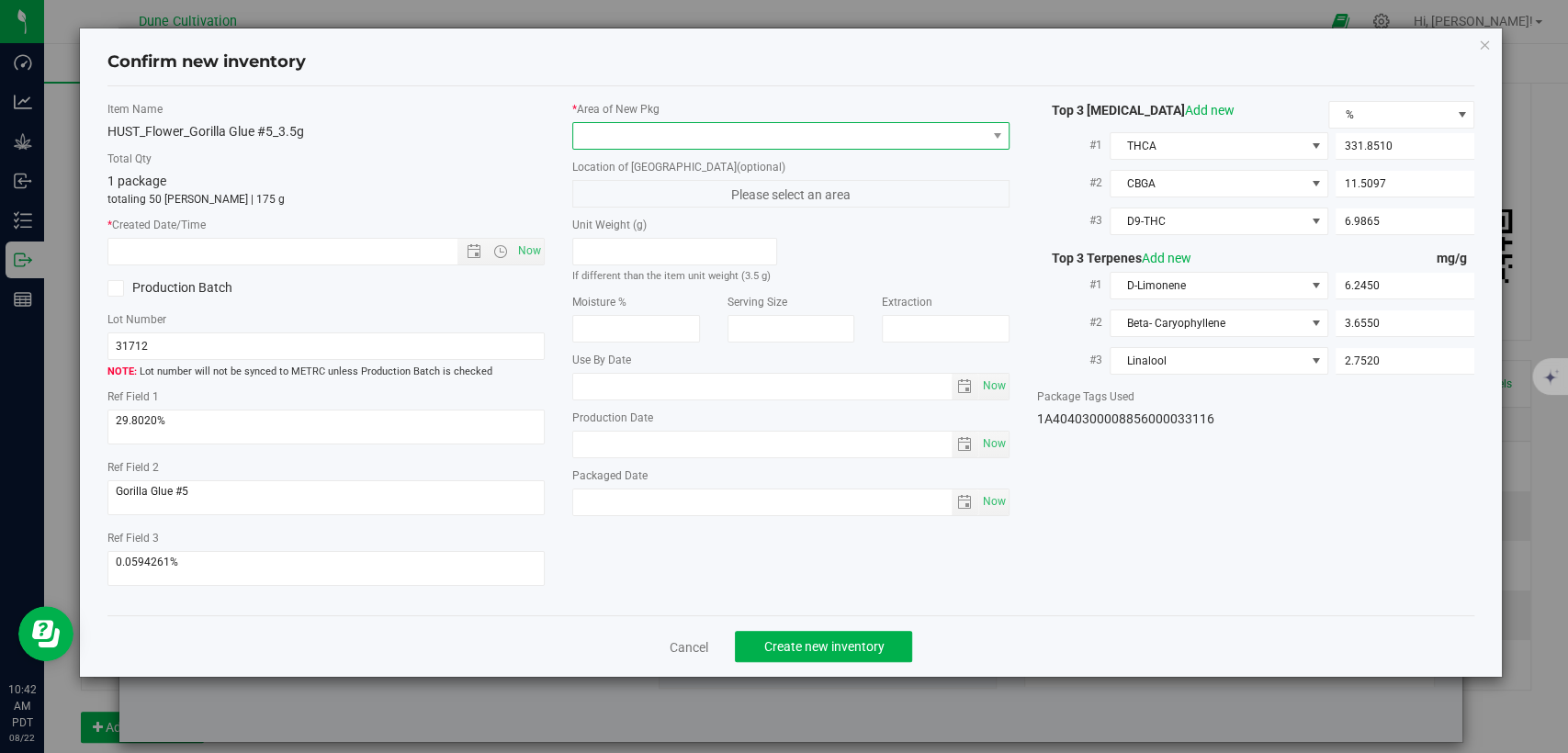
click at [829, 132] on span at bounding box center [779, 136] width 413 height 25
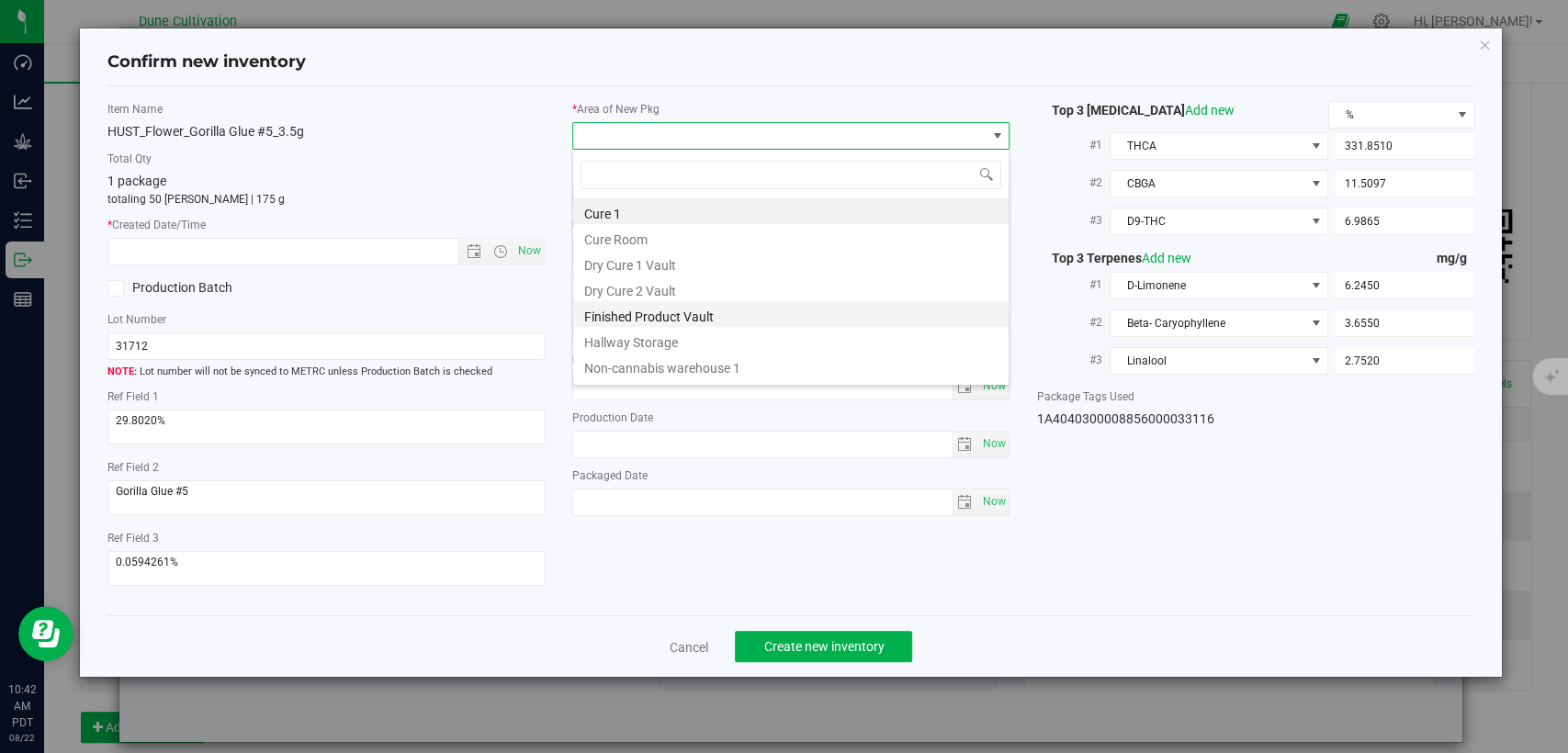
click at [712, 318] on li "Finished Product Vault" at bounding box center [791, 314] width 435 height 25
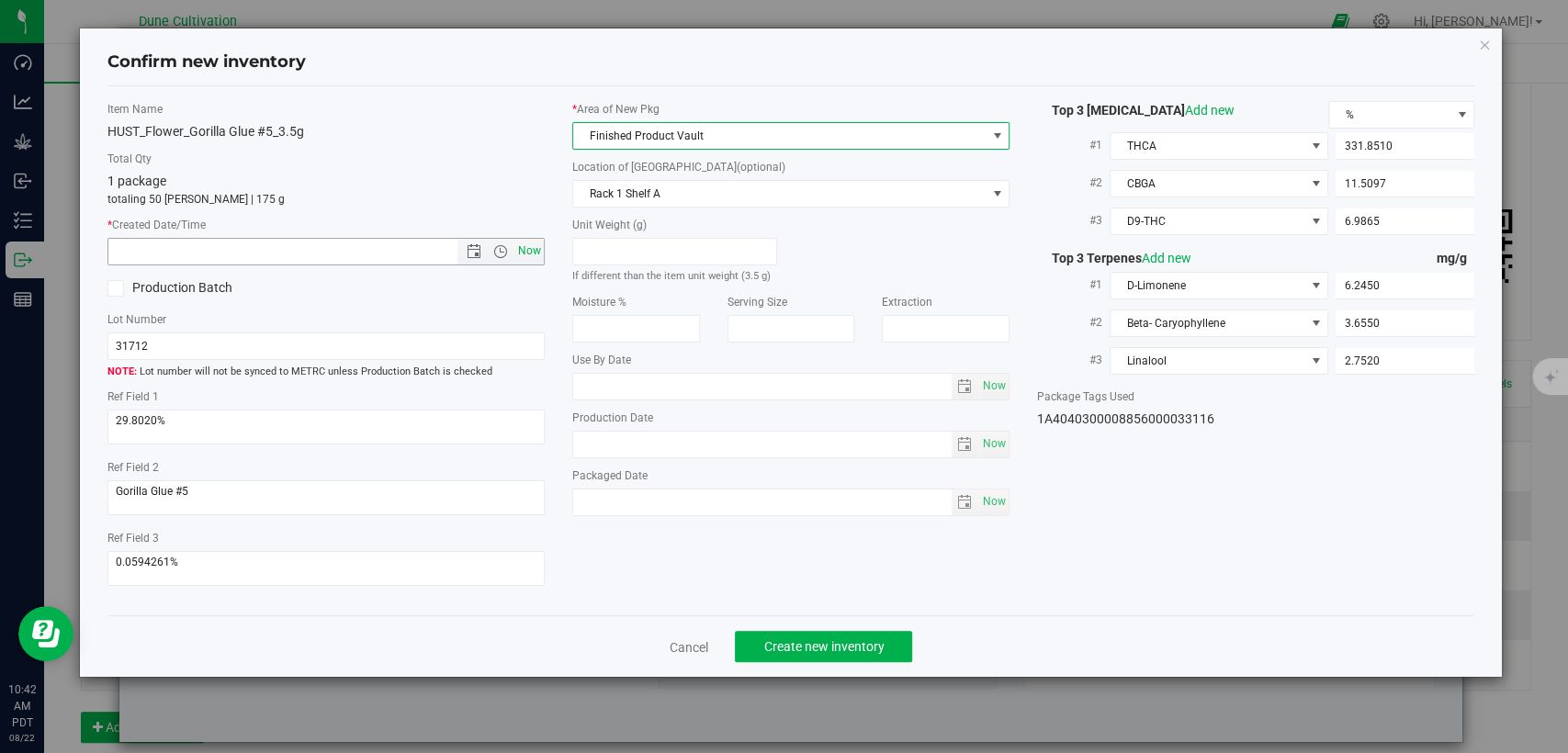
click at [530, 248] on span "Now" at bounding box center [530, 251] width 31 height 26
type input "8/22/2025 10:42 AM"
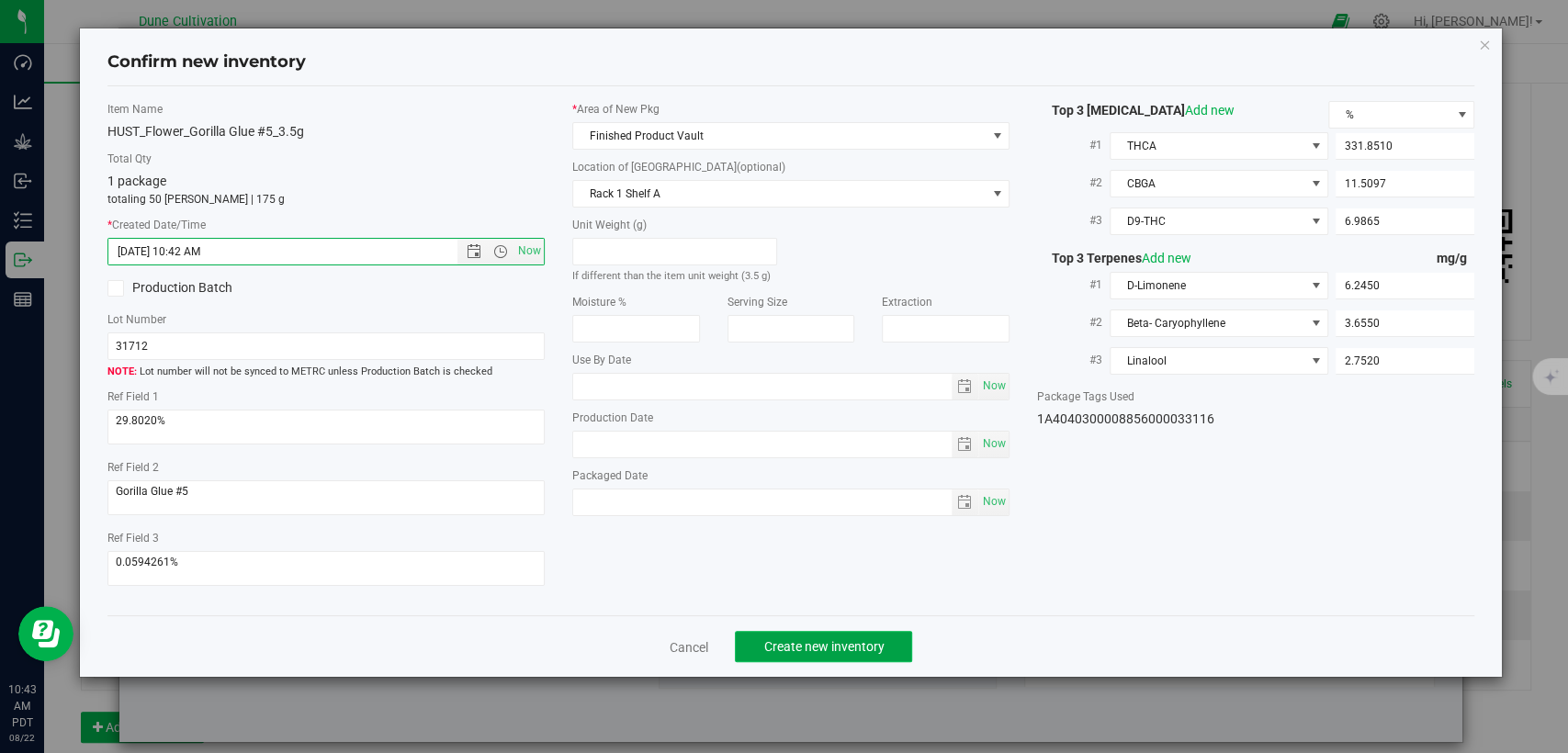
click at [779, 644] on span "Create new inventory" at bounding box center [824, 647] width 121 height 15
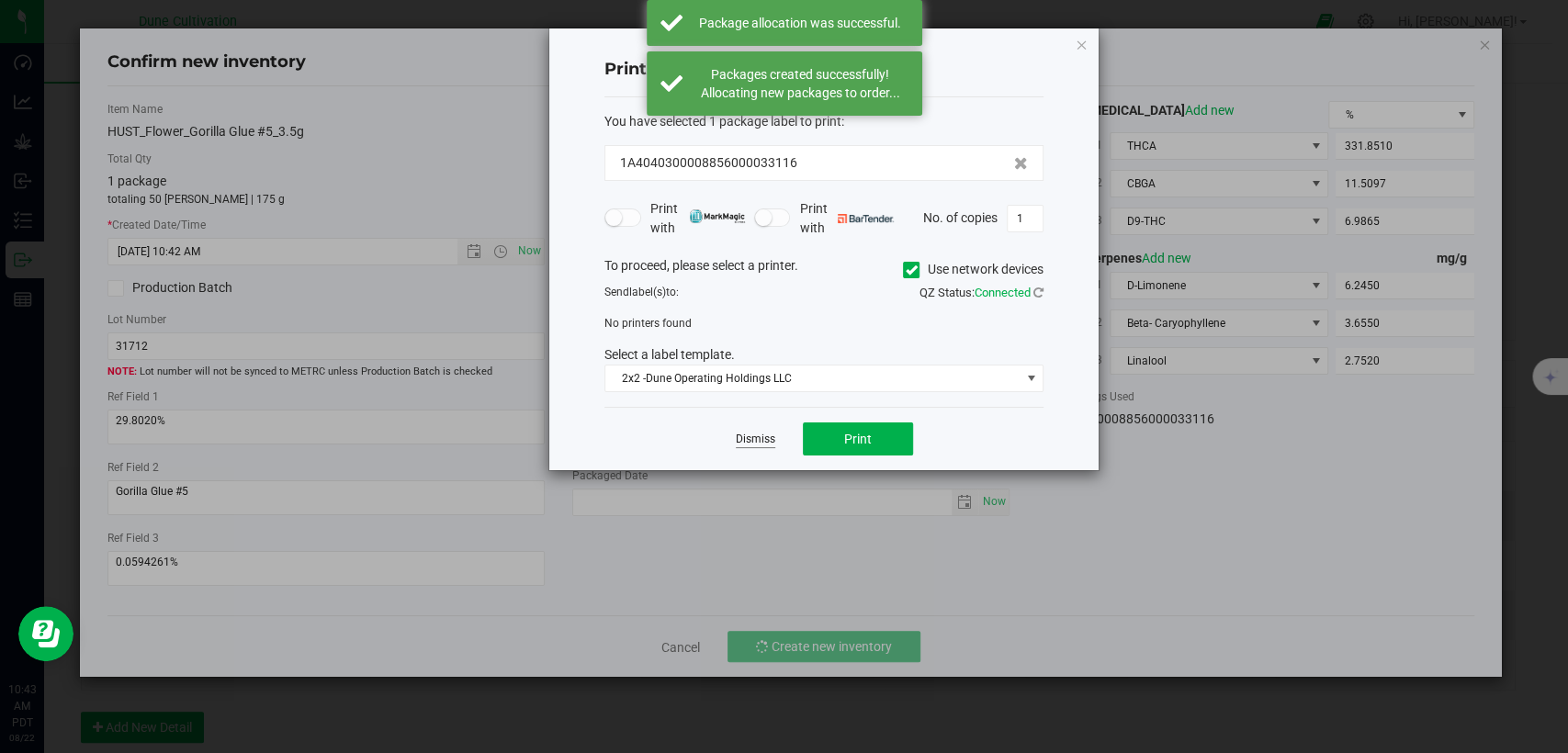
click at [749, 442] on link "Dismiss" at bounding box center [756, 439] width 40 height 16
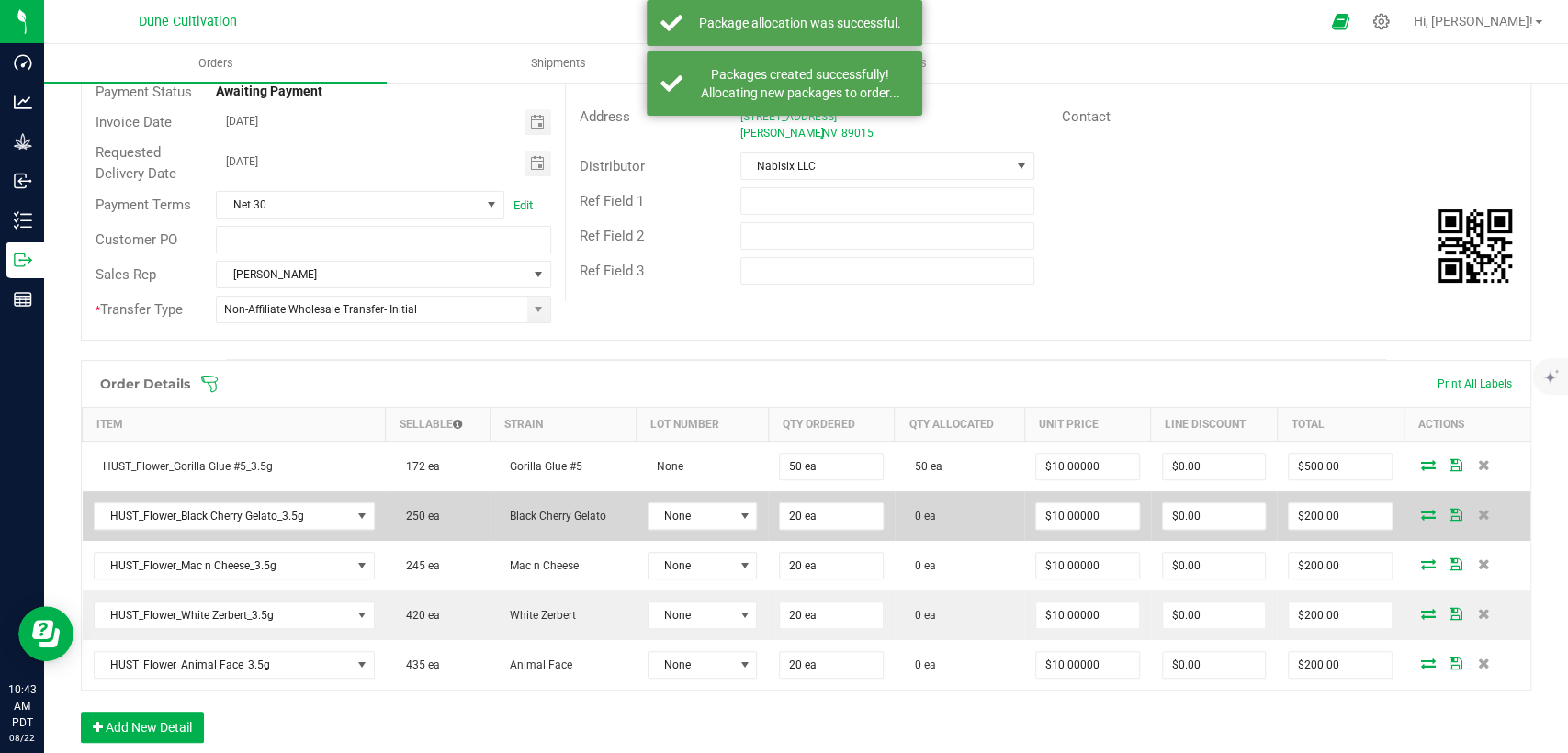
click at [1421, 514] on icon at bounding box center [1429, 515] width 15 height 11
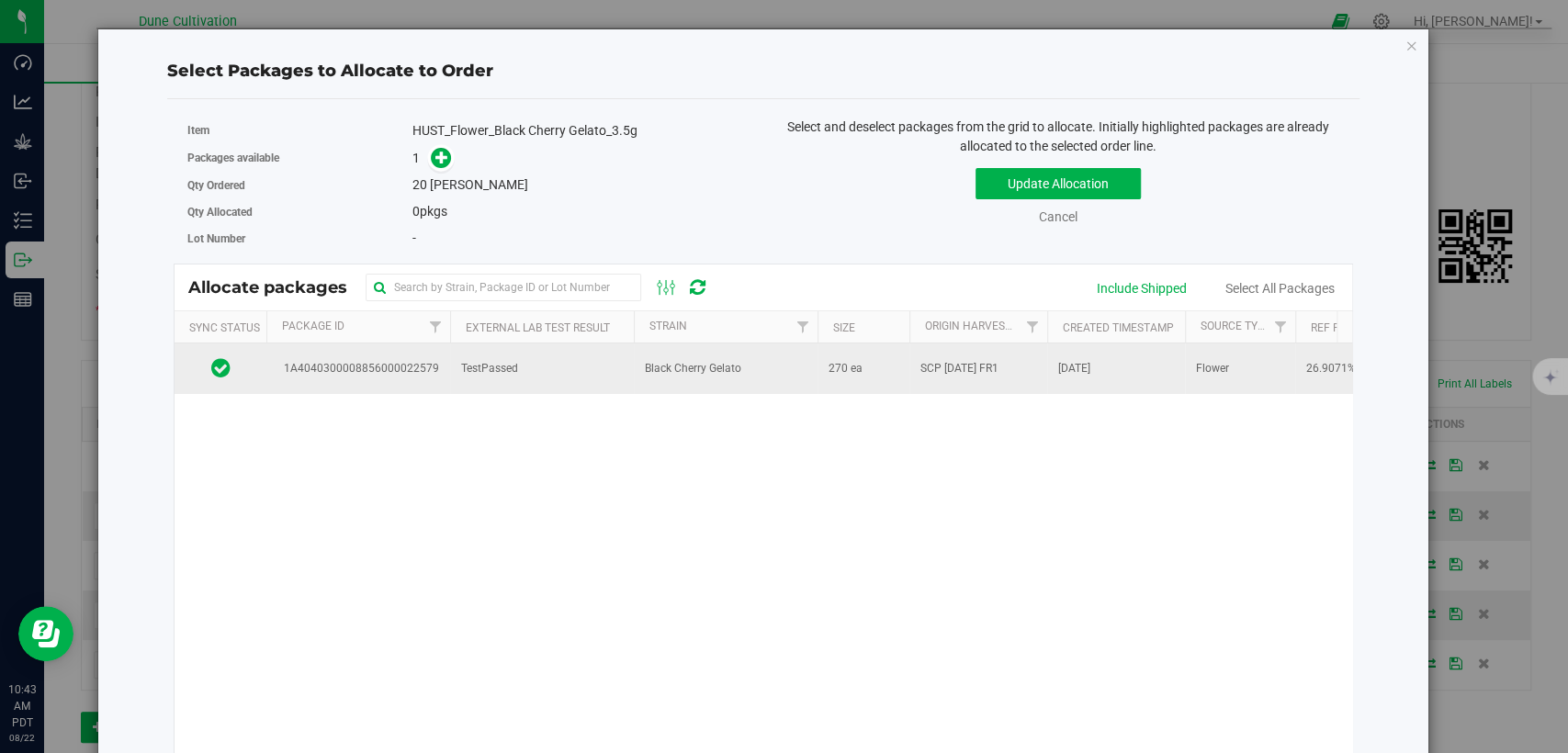
click at [466, 355] on td "TestPassed" at bounding box center [542, 368] width 184 height 50
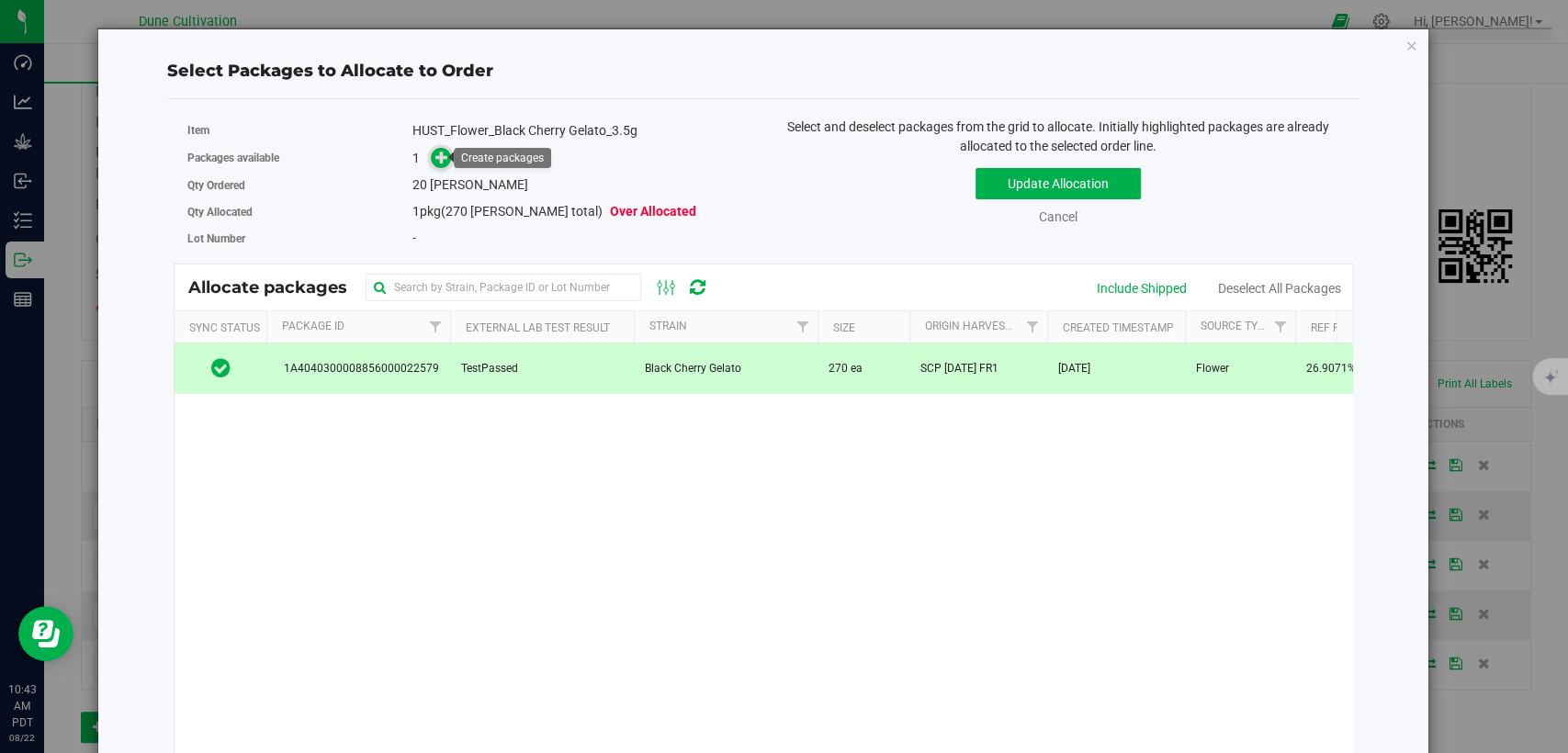
click at [447, 157] on span at bounding box center [441, 158] width 21 height 21
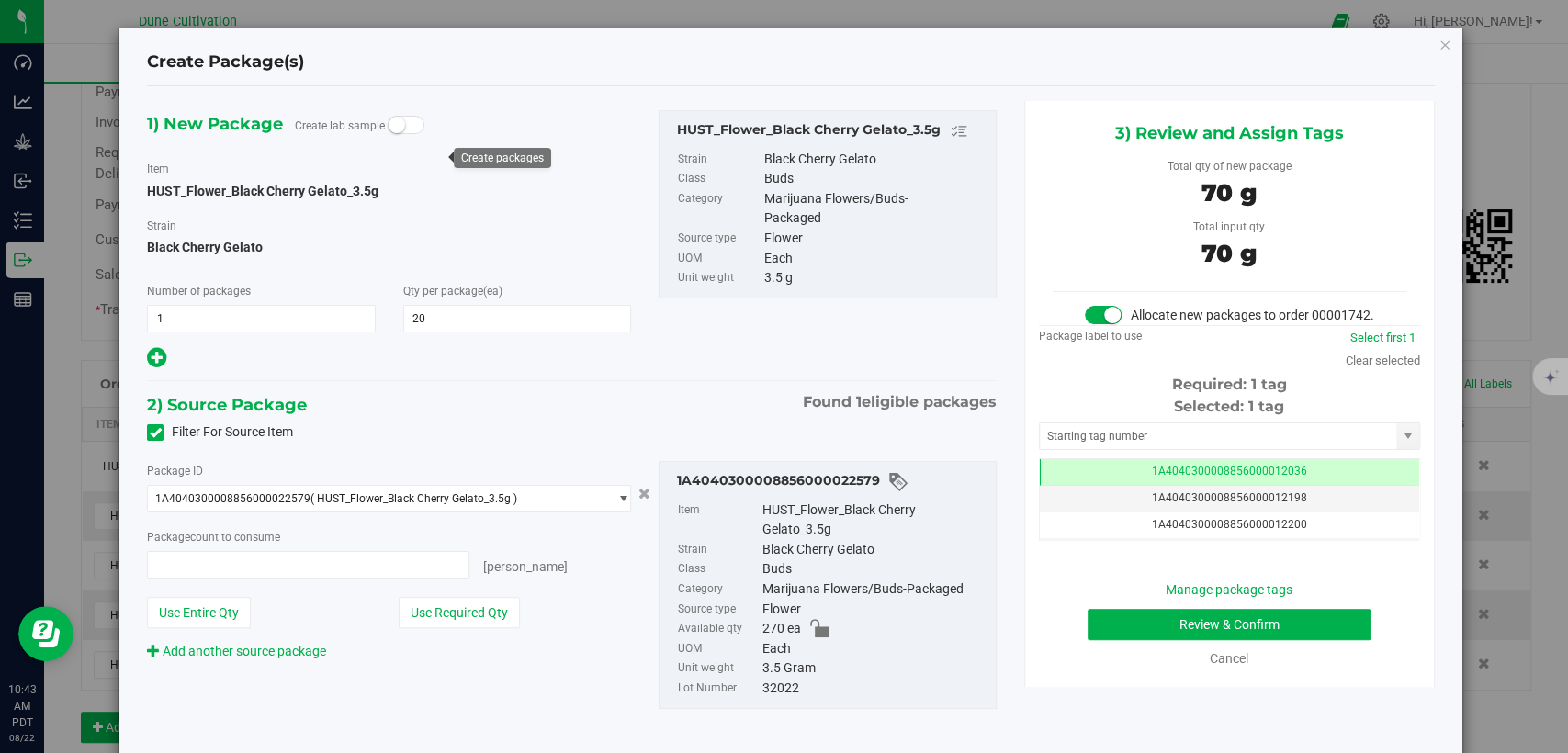
type input "20"
type input "20 ea"
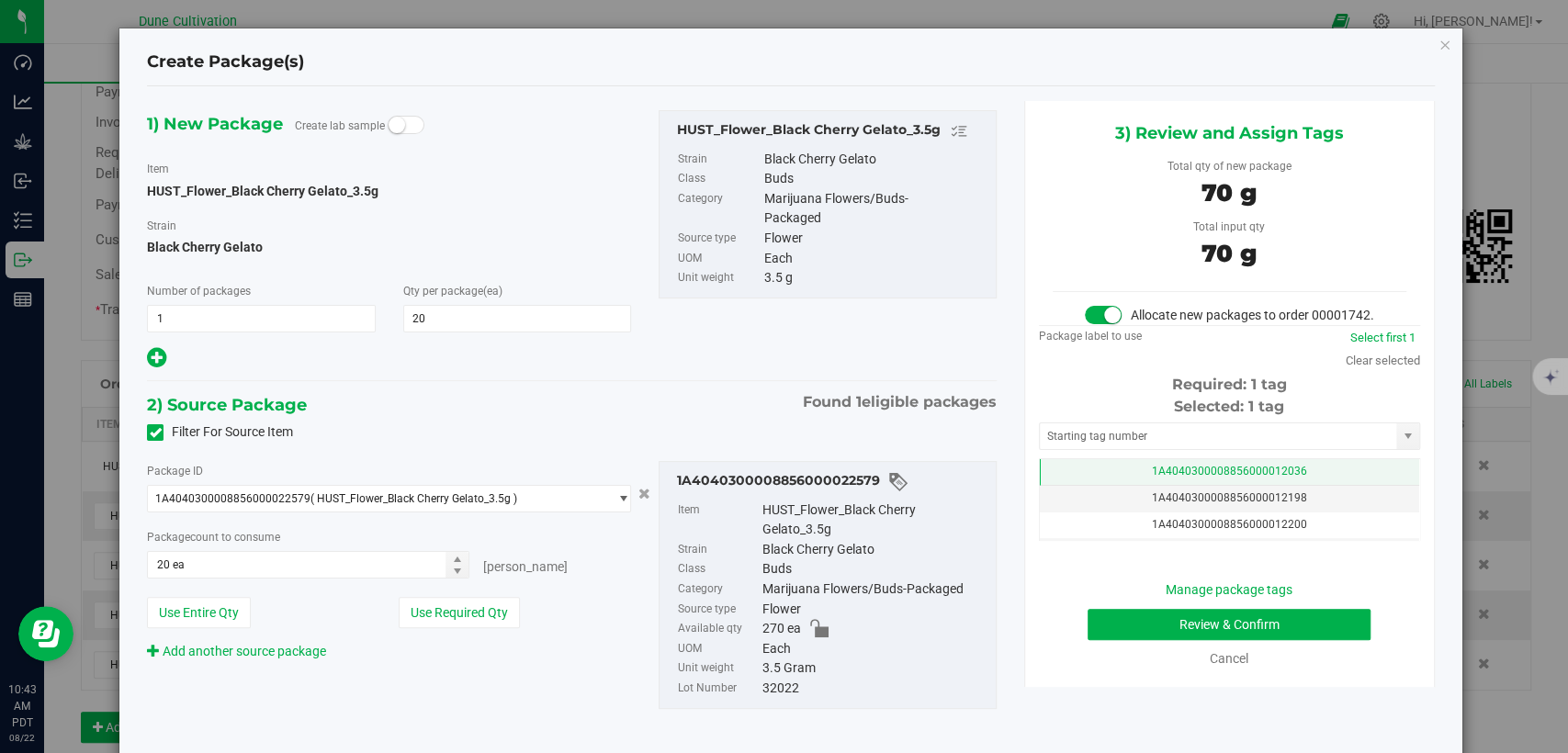
click at [1059, 486] on td "1A4040300008856000012036" at bounding box center [1230, 472] width 380 height 26
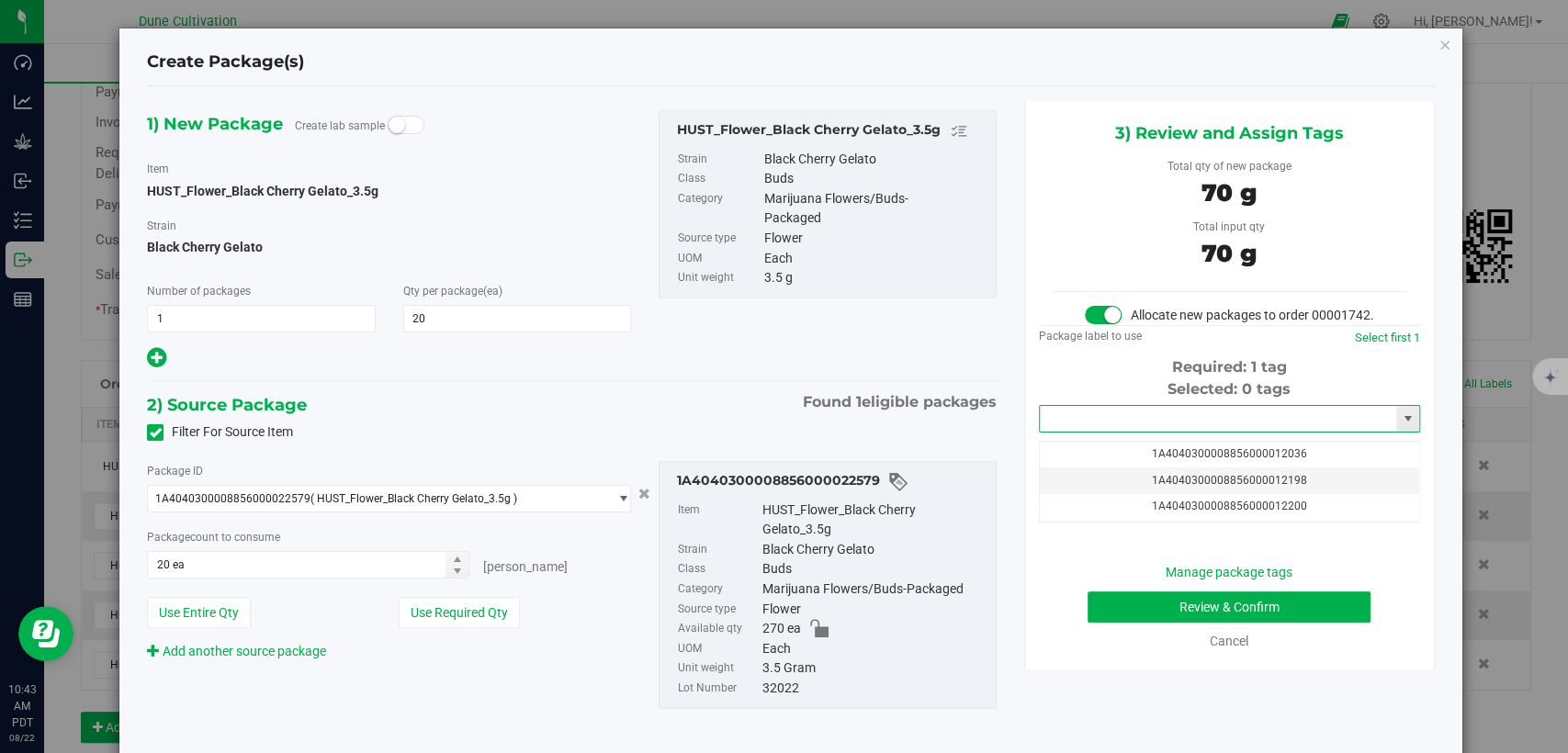
click at [1076, 432] on input "text" at bounding box center [1218, 418] width 356 height 25
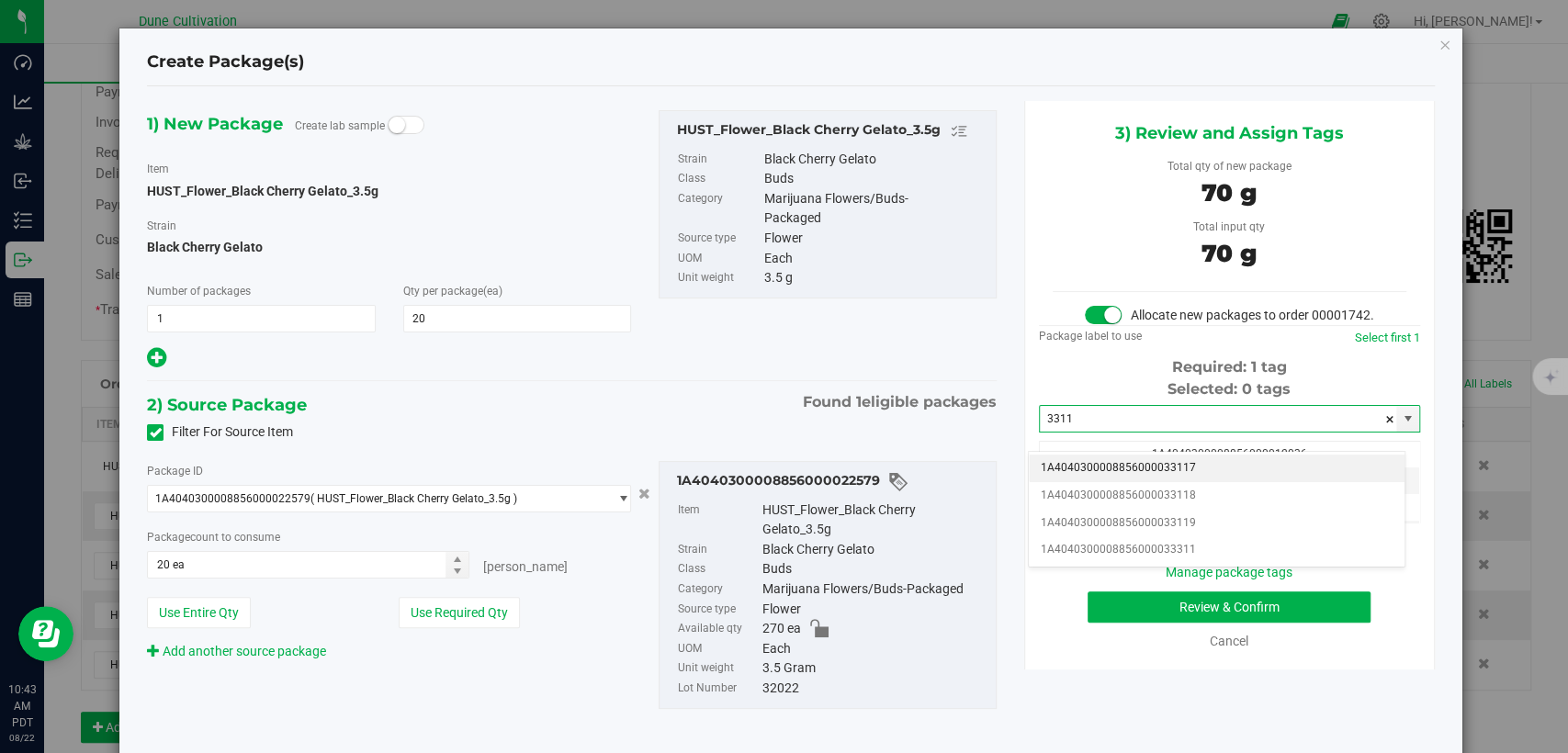
click at [1075, 463] on li "1A4040300008856000033117" at bounding box center [1217, 468] width 376 height 27
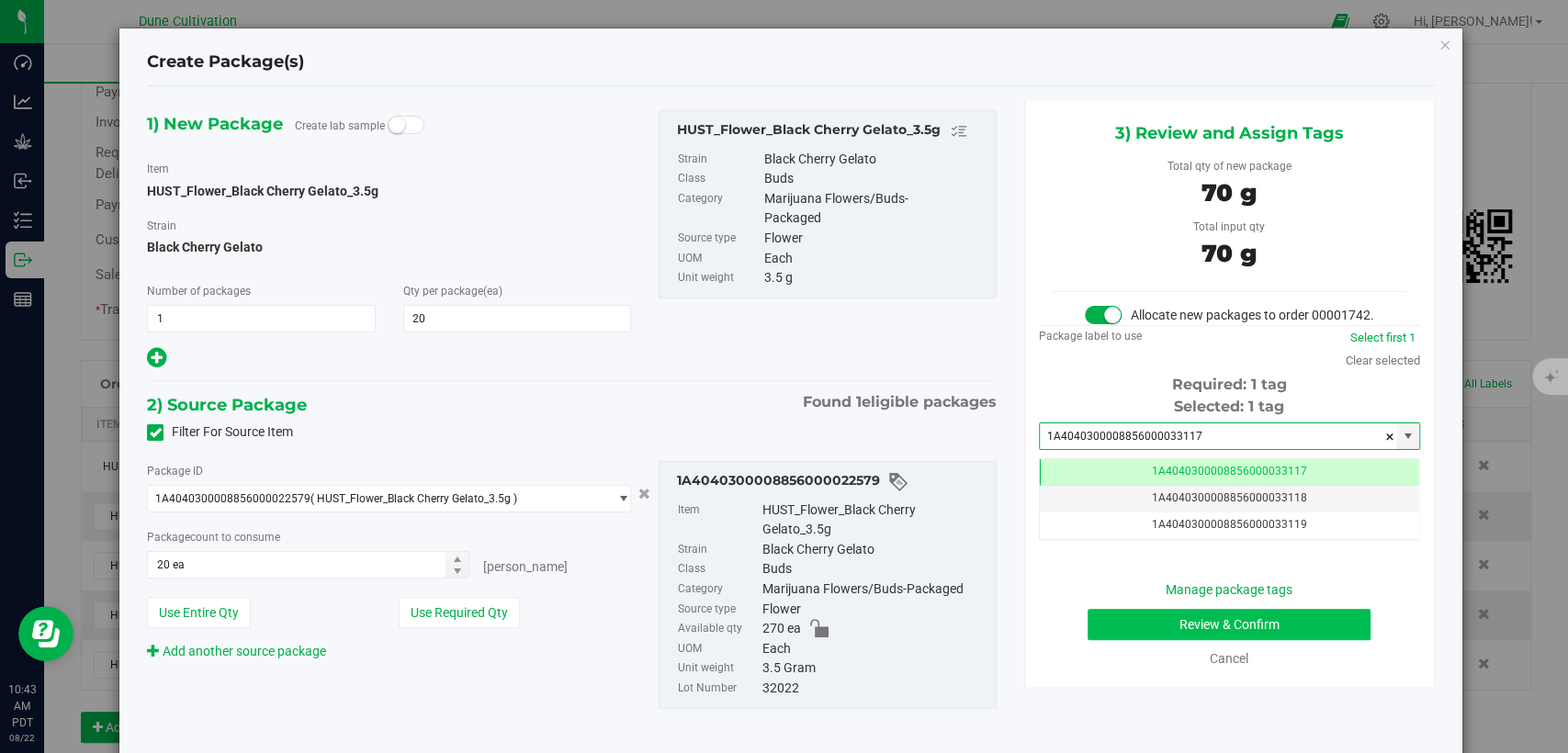
type input "1A4040300008856000033117"
click at [1147, 639] on button "Review & Confirm" at bounding box center [1229, 624] width 283 height 31
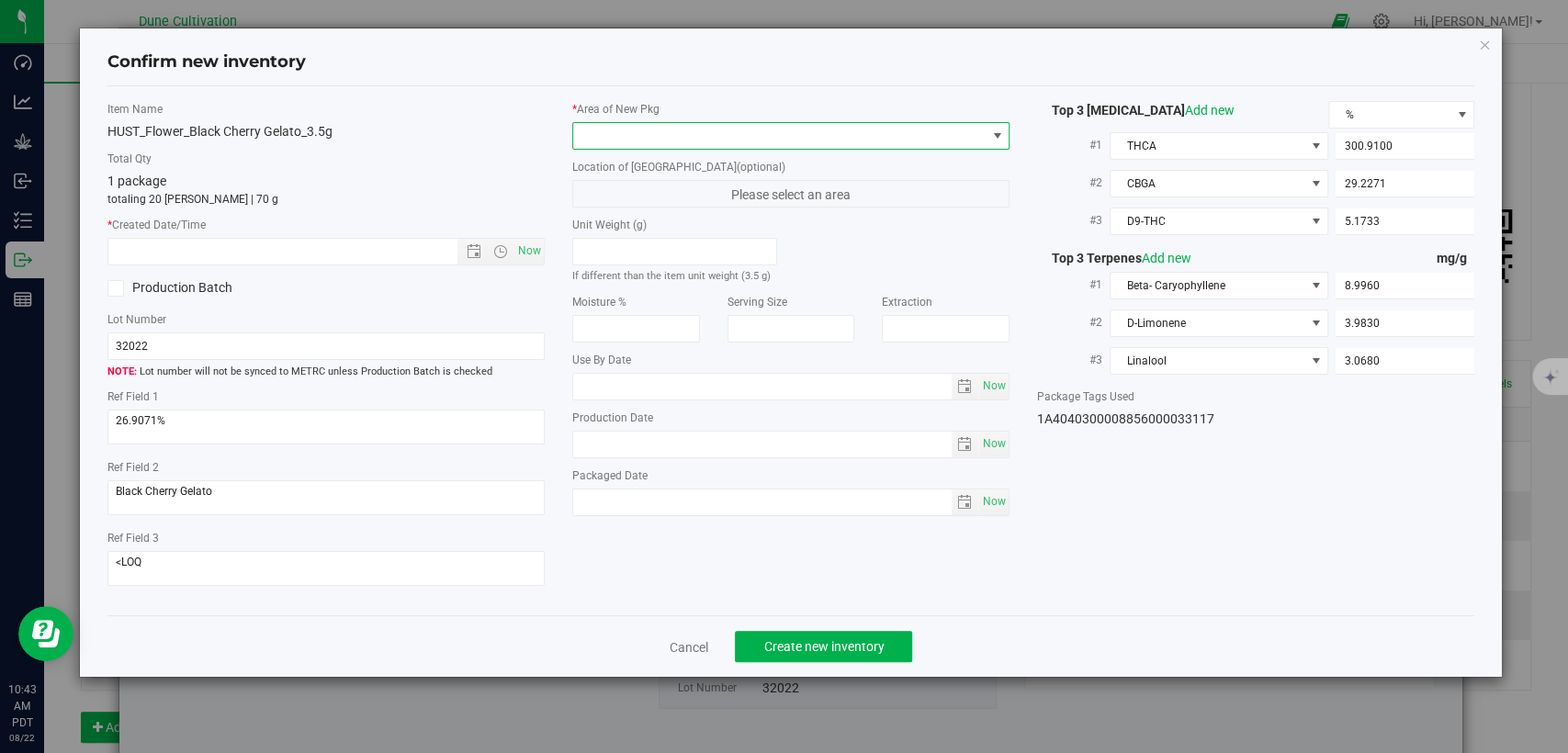
click at [759, 145] on span at bounding box center [779, 136] width 413 height 25
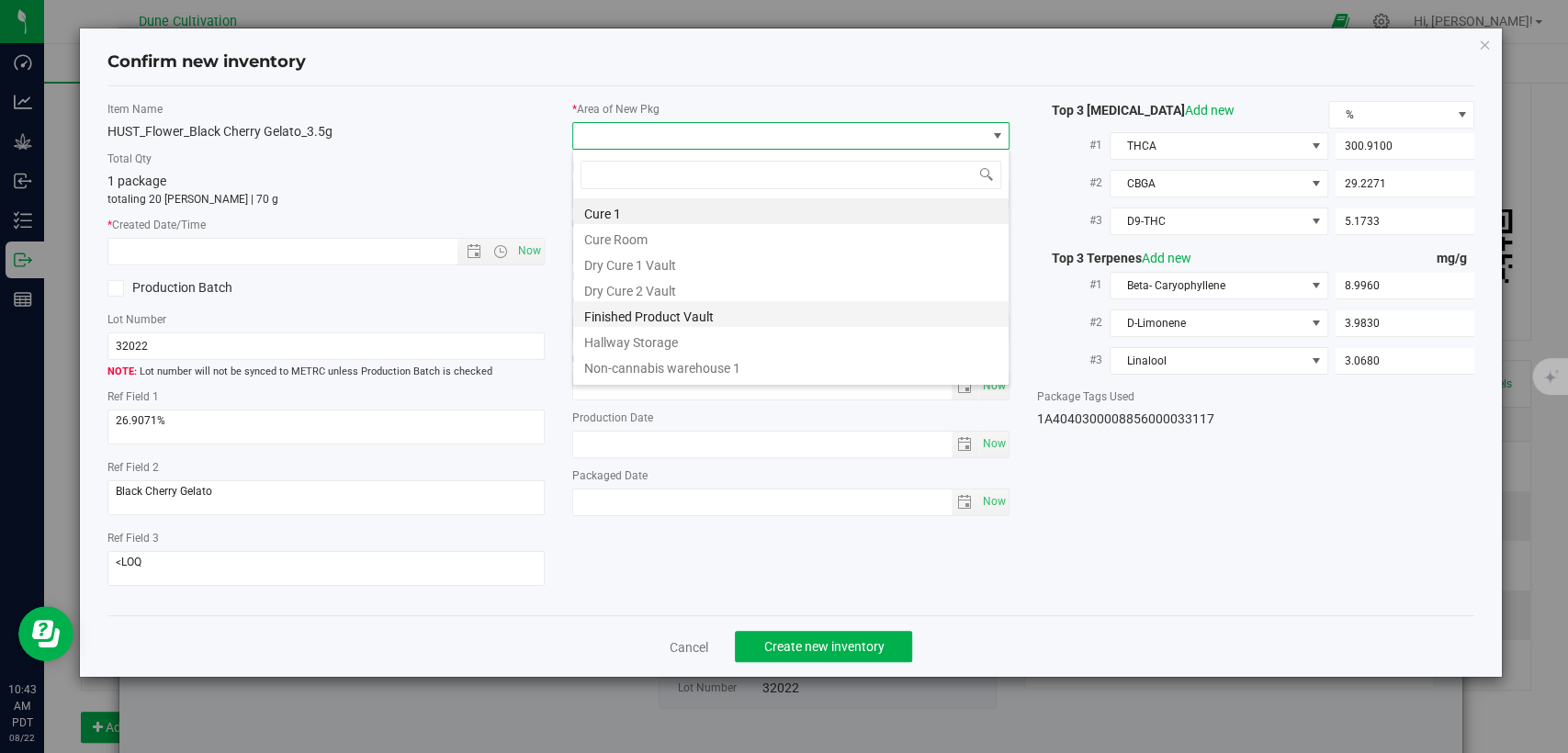
click at [711, 311] on li "Finished Product Vault" at bounding box center [791, 314] width 435 height 25
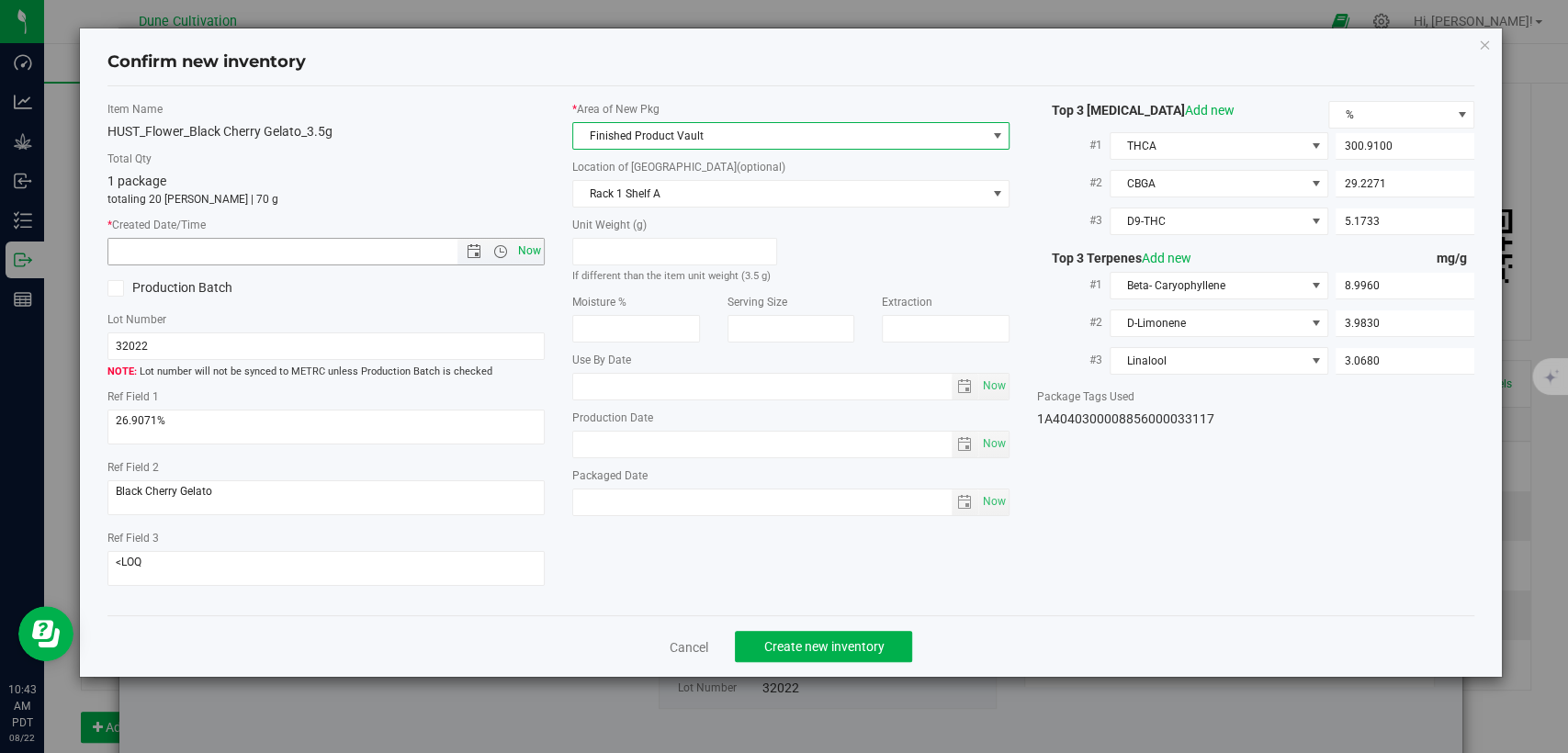
click at [520, 250] on span "Now" at bounding box center [530, 251] width 31 height 26
type input "8/22/2025 10:43 AM"
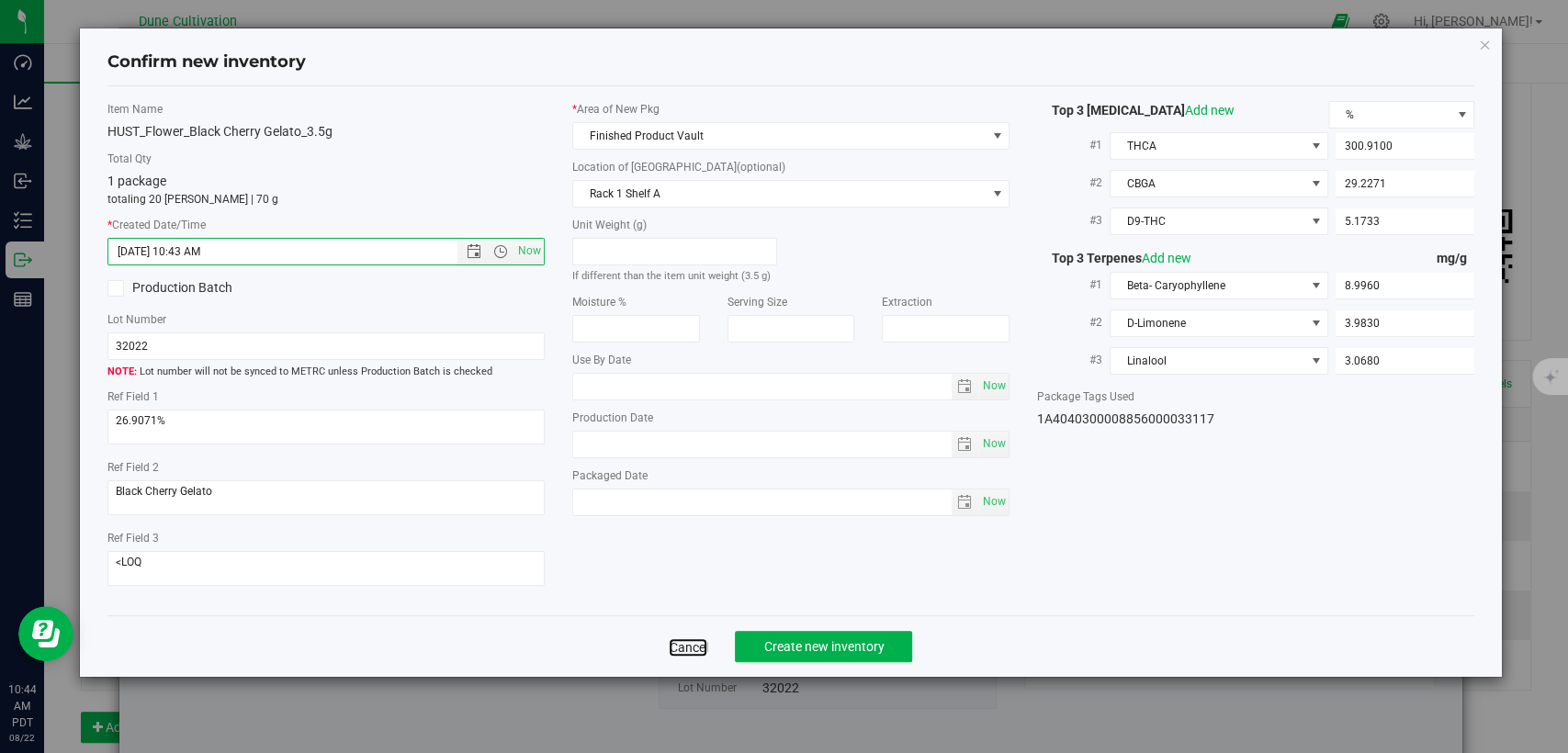
click at [701, 648] on link "Cancel" at bounding box center [688, 647] width 39 height 18
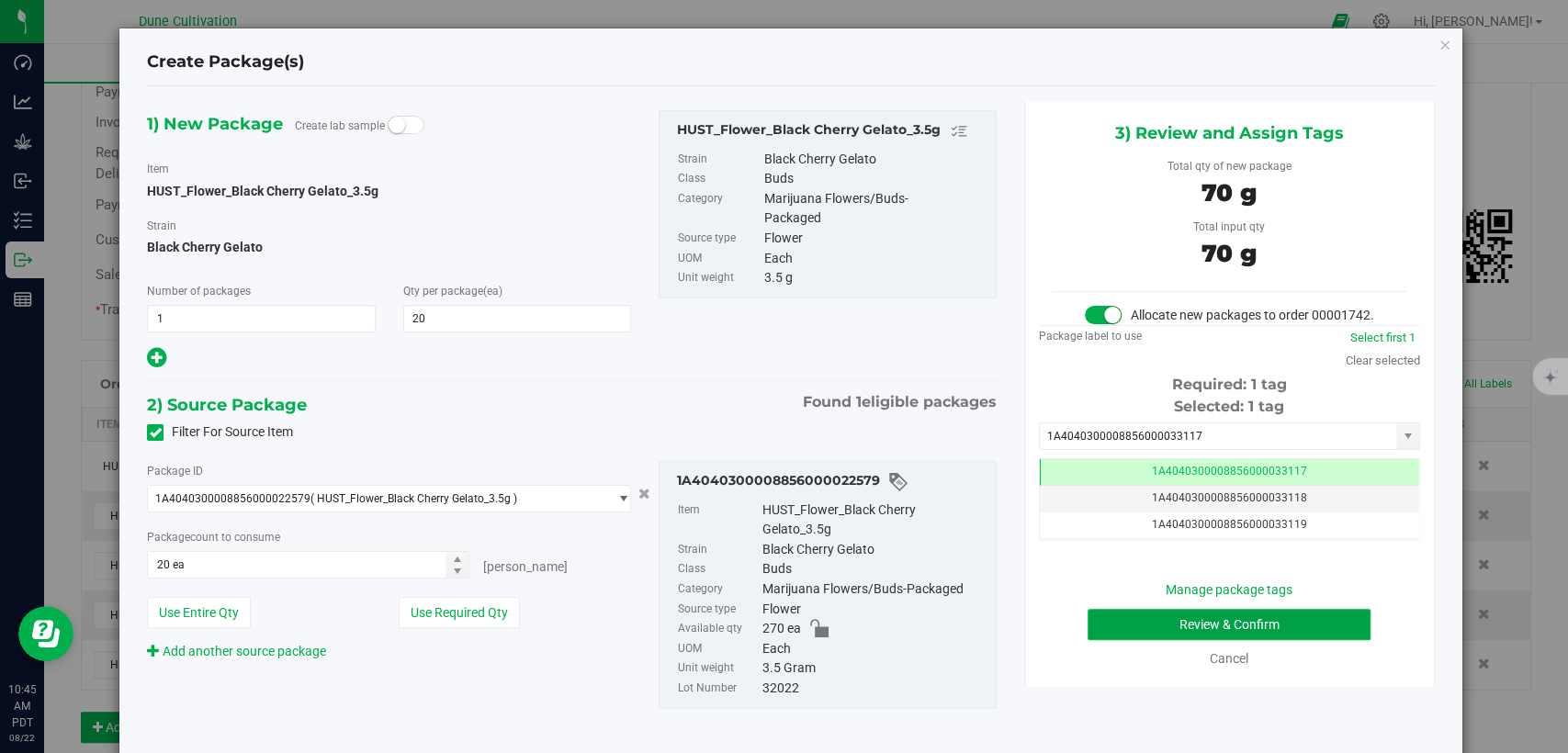
click at [1129, 637] on button "Review & Confirm" at bounding box center [1229, 624] width 283 height 31
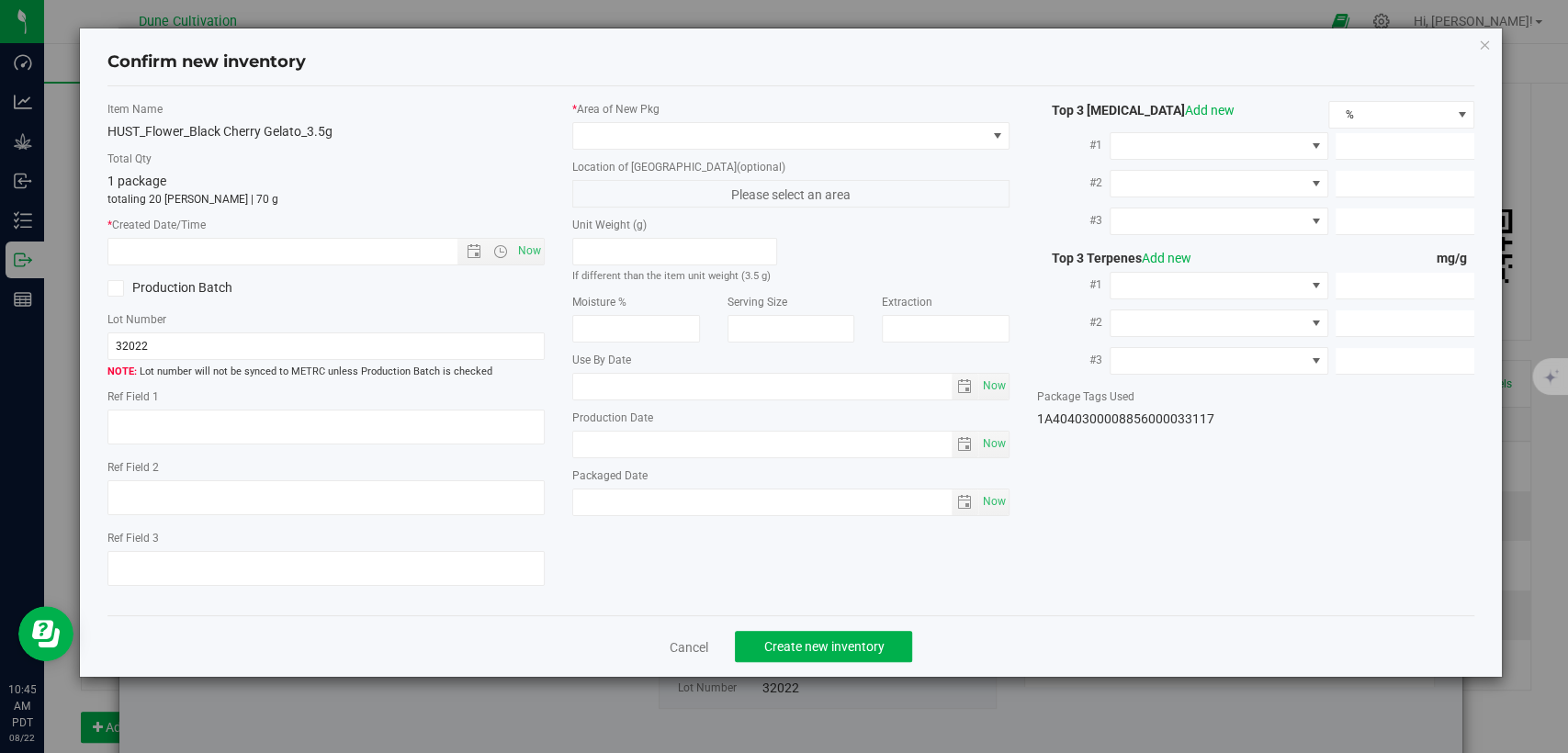
type textarea "26.9071%"
type textarea "Black Cherry Gelato"
type textarea "<LOQ"
type input "300.9100"
type input "29.2271"
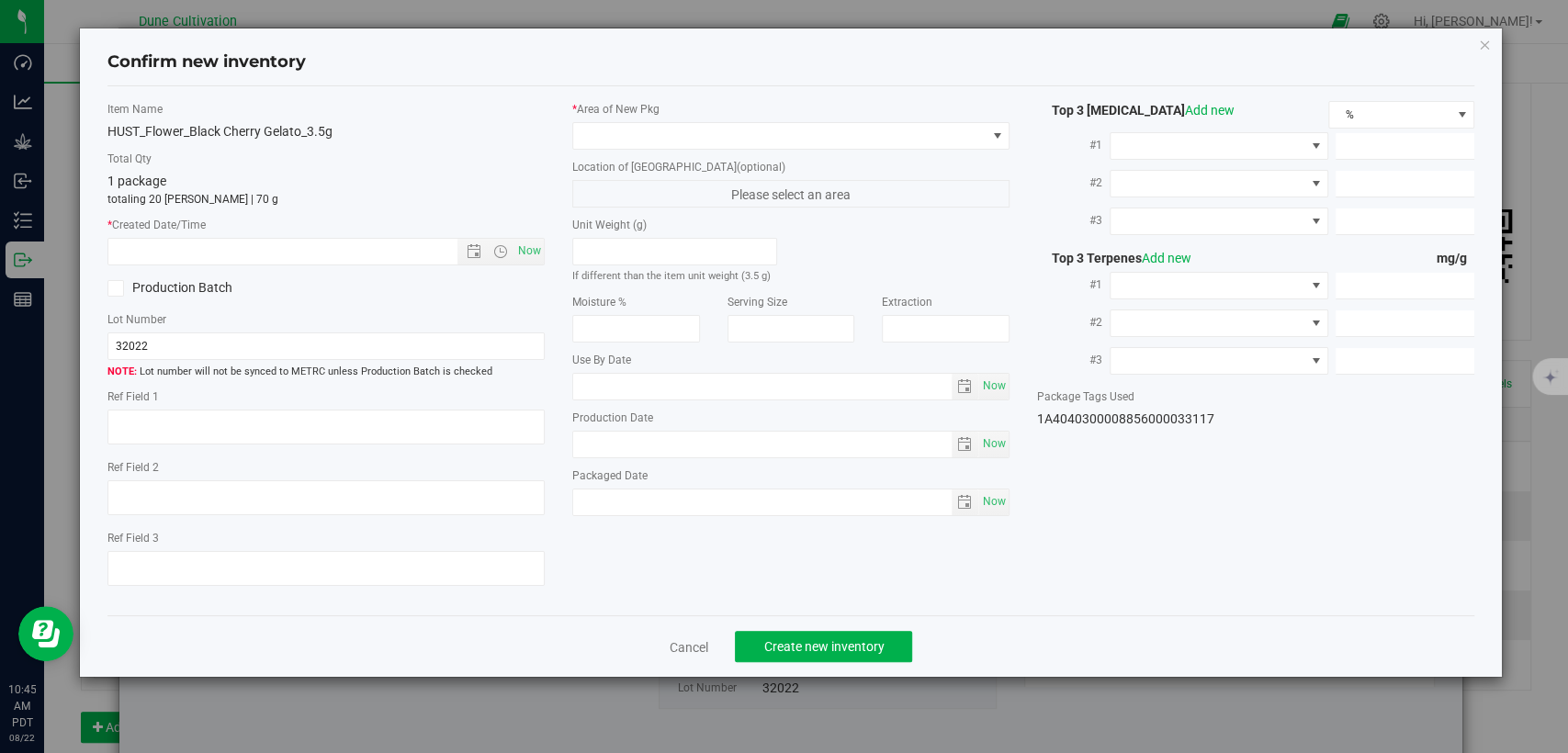
type input "5.1733"
type input "8.9960"
type input "3.9830"
type input "3.0680"
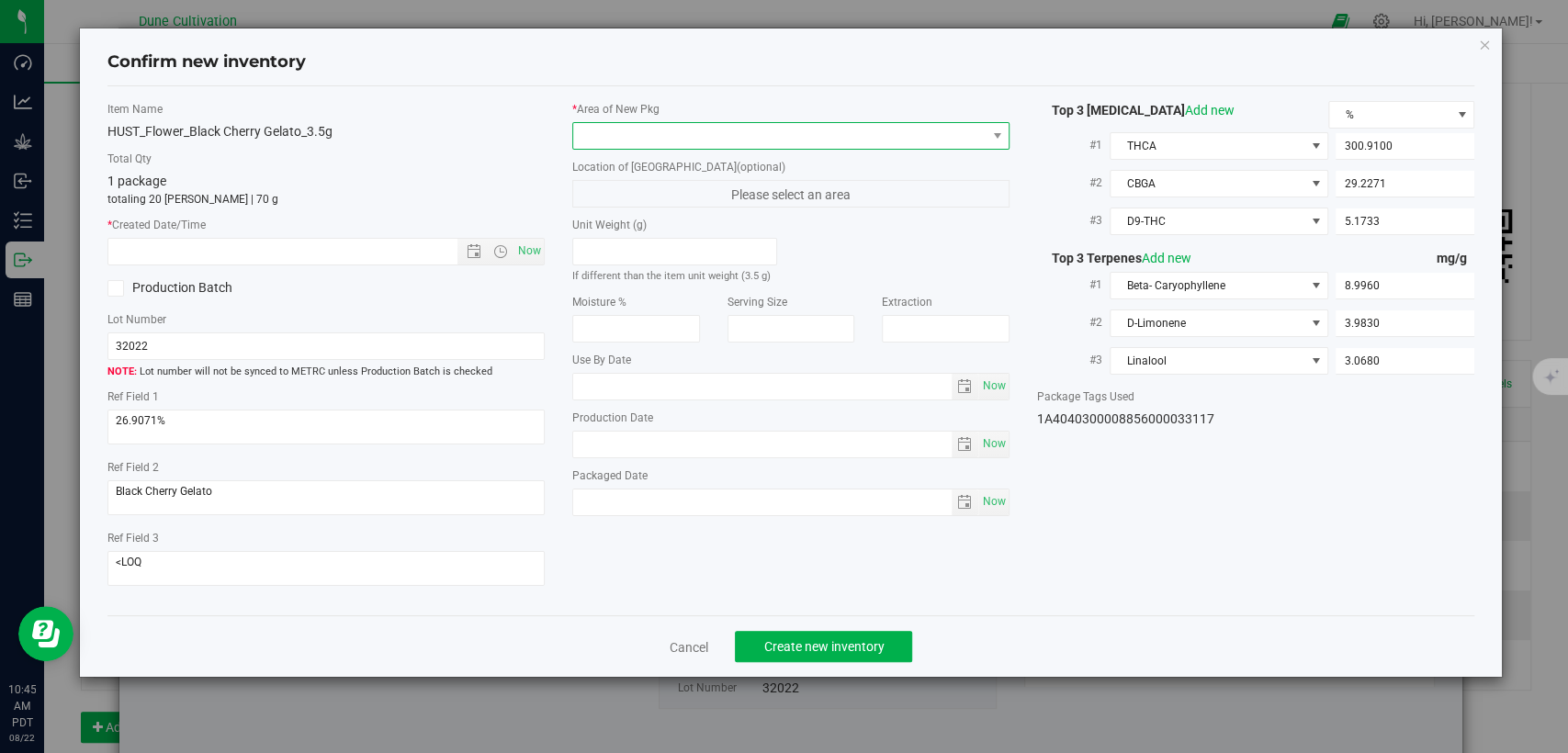
click at [814, 133] on span at bounding box center [779, 136] width 413 height 25
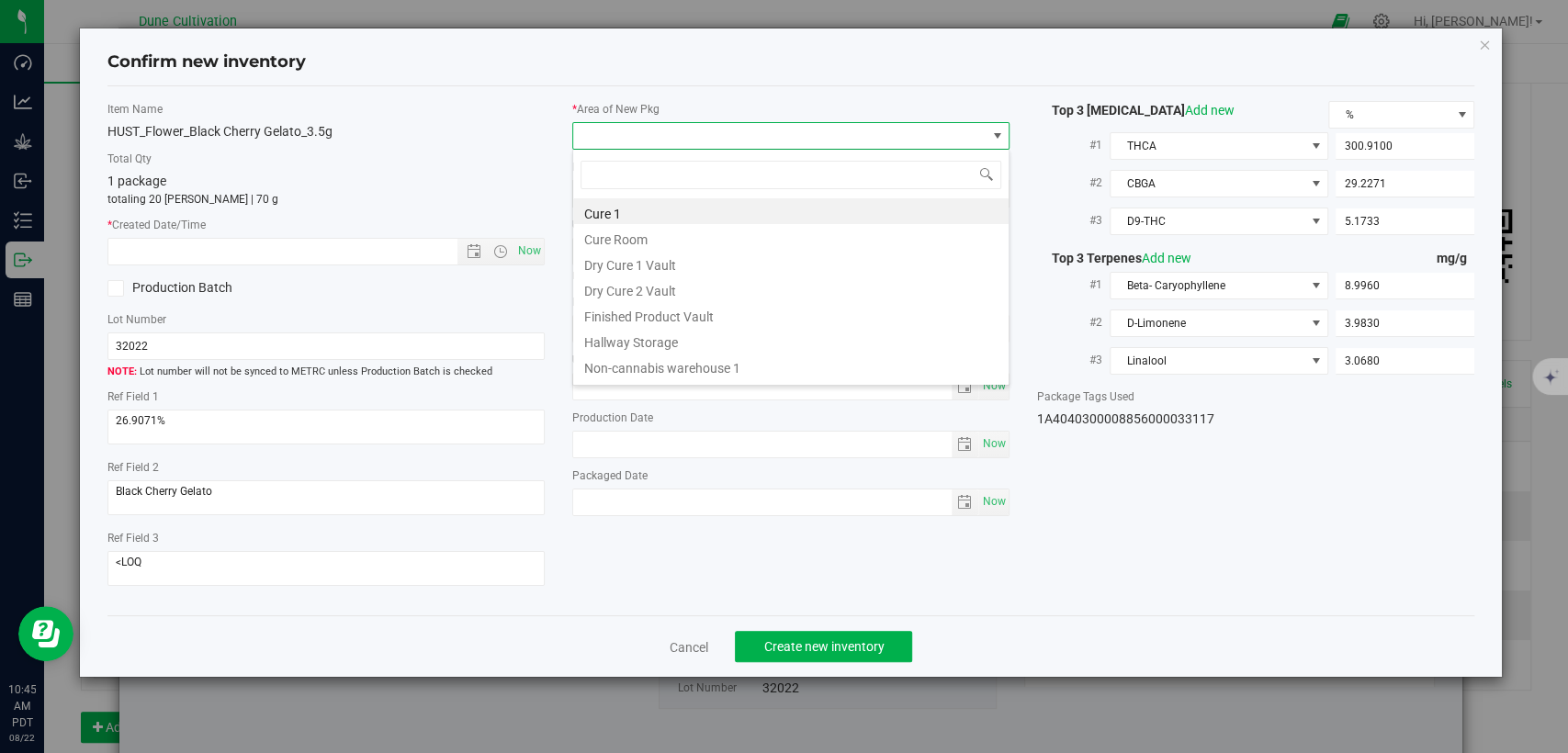
scroll to position [26, 437]
click at [677, 311] on li "Finished Product Vault" at bounding box center [791, 314] width 435 height 25
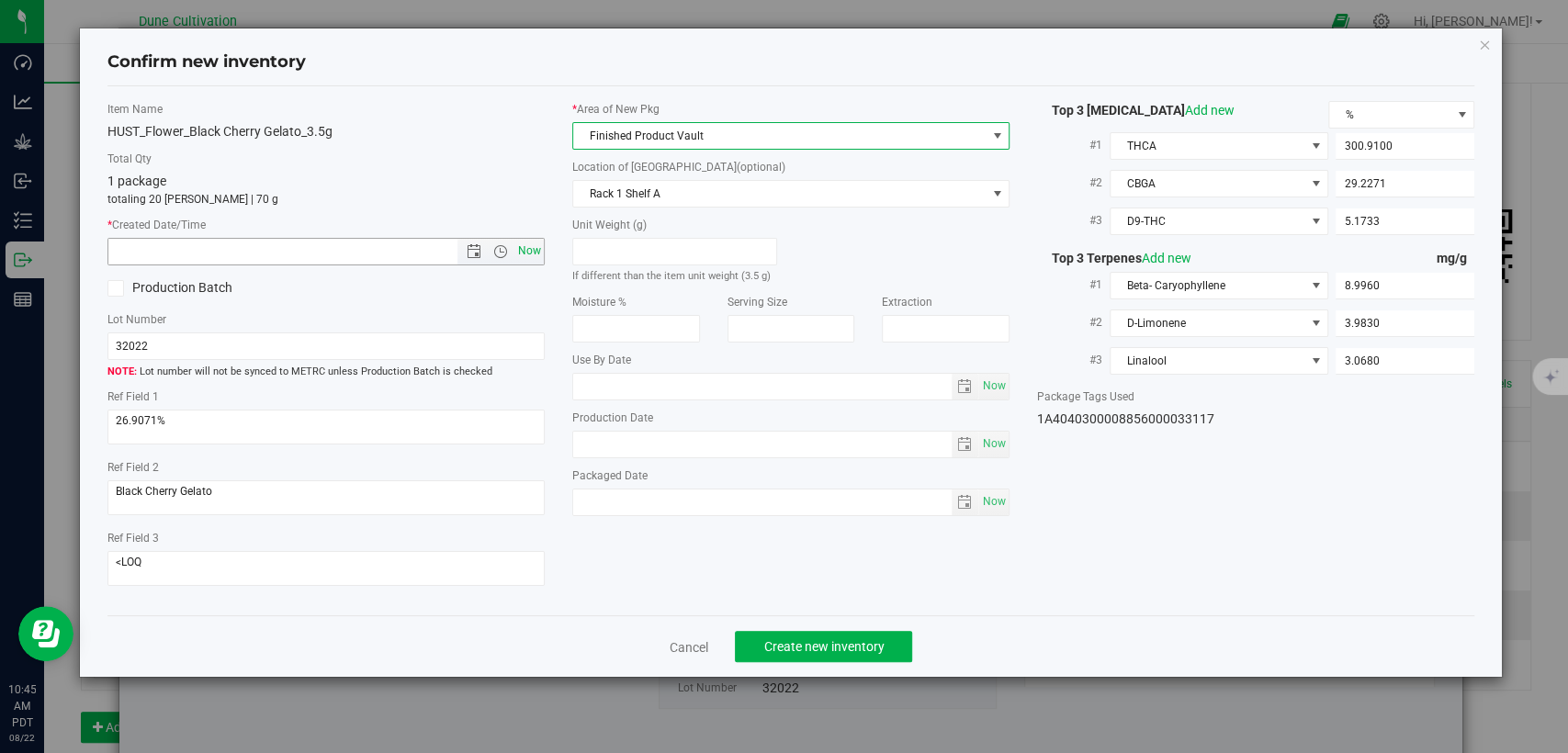
click at [532, 248] on span "Now" at bounding box center [530, 251] width 31 height 26
type input "8/22/2025 10:45 AM"
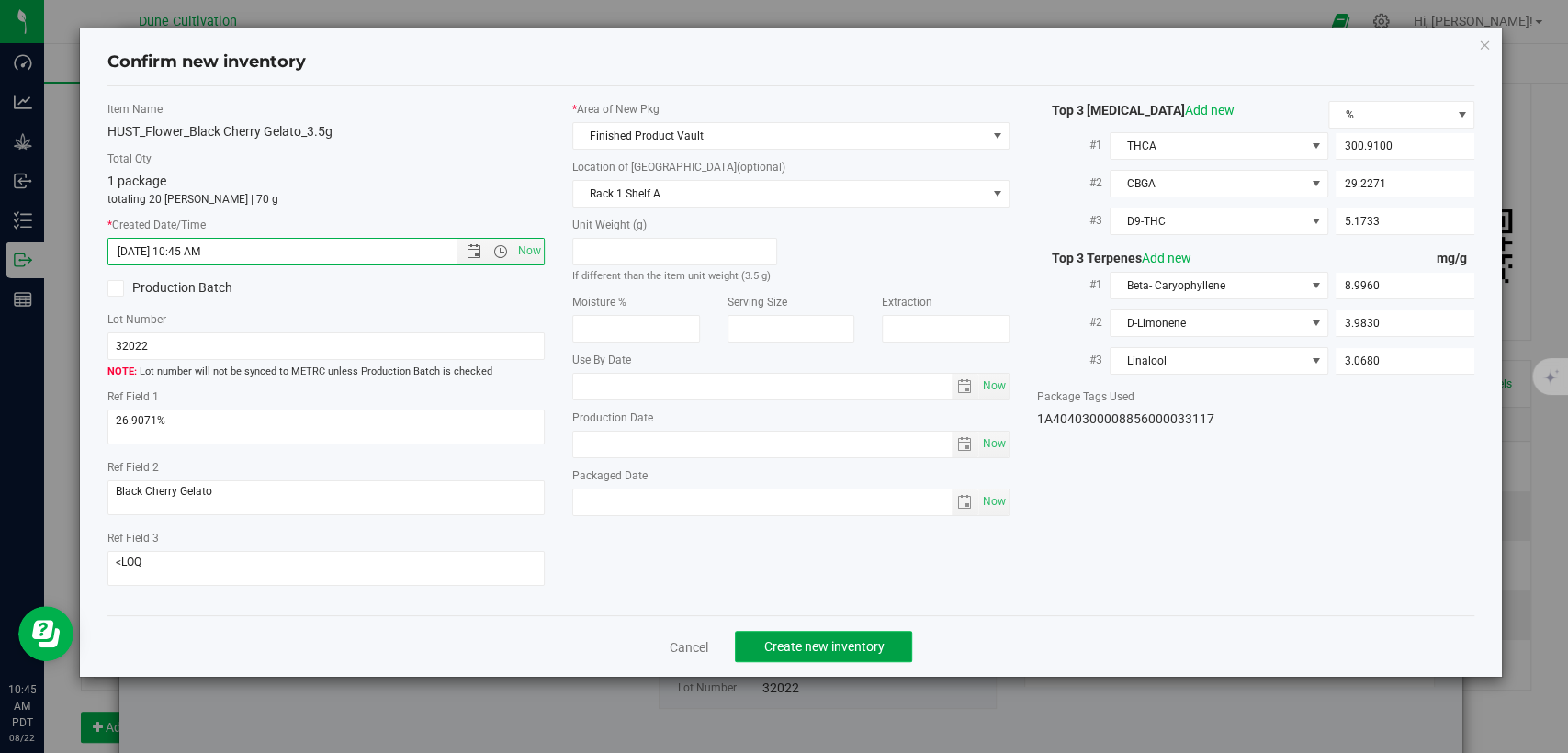
click at [815, 645] on span "Create new inventory" at bounding box center [824, 647] width 121 height 15
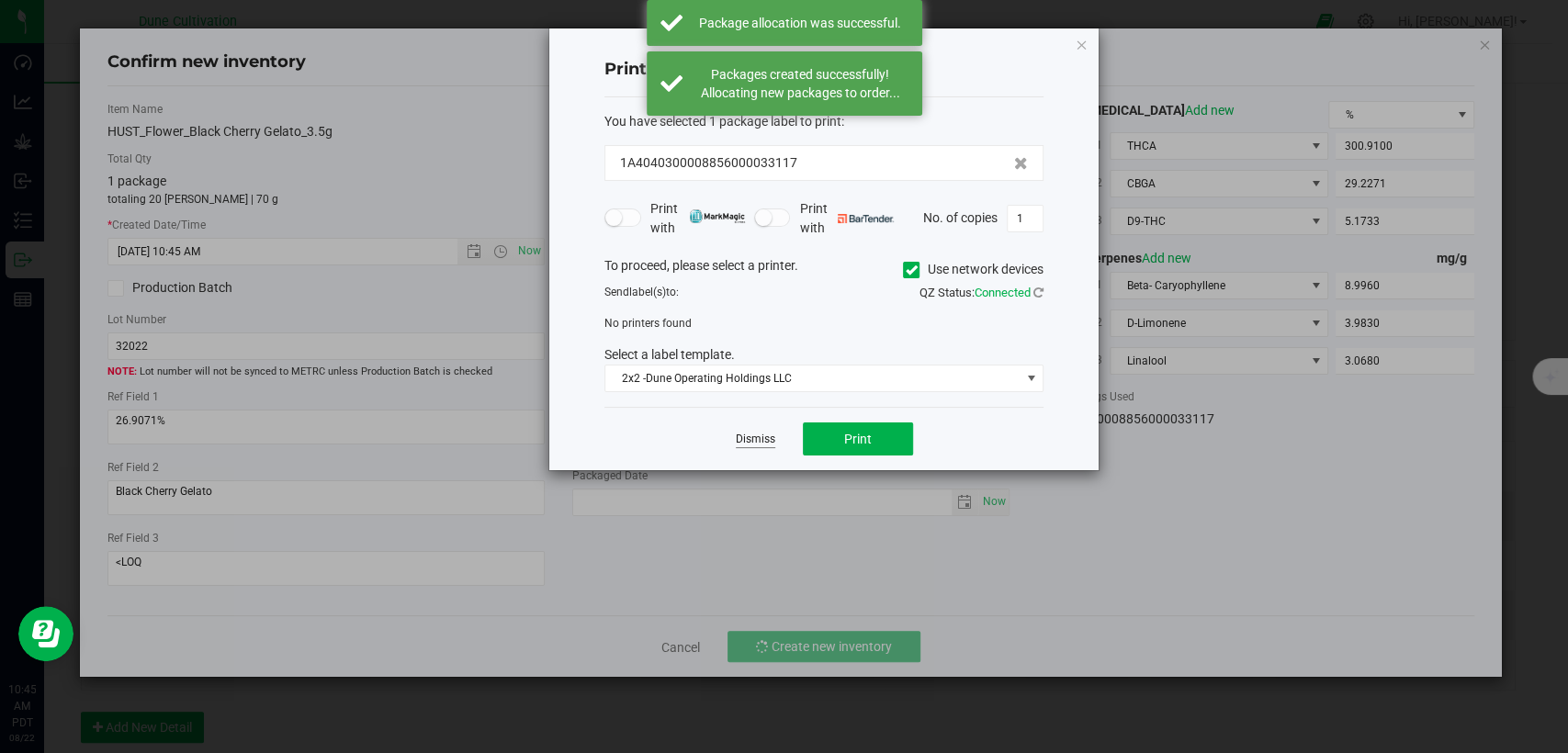
click at [750, 438] on link "Dismiss" at bounding box center [756, 439] width 40 height 16
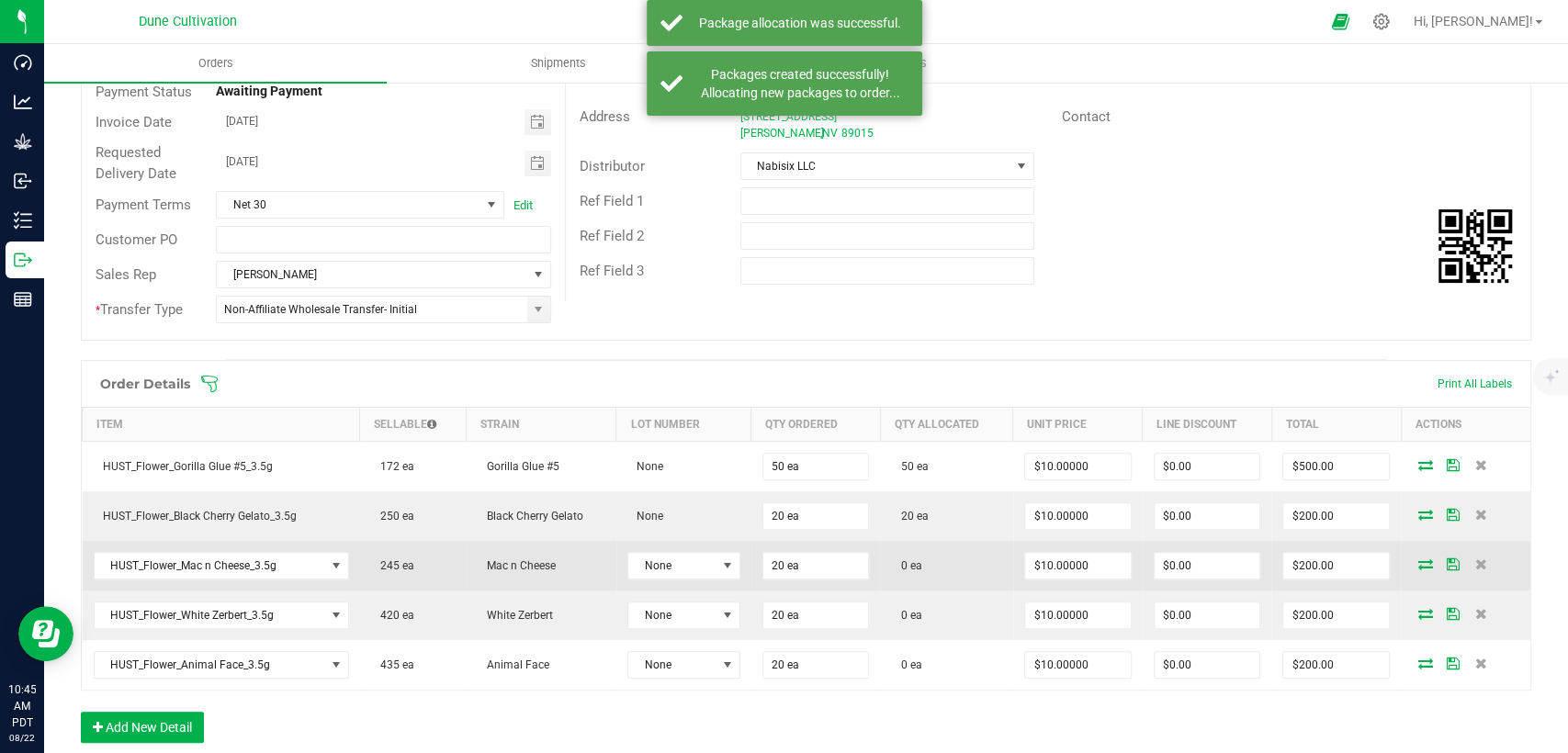
click at [1418, 565] on icon at bounding box center [1426, 565] width 15 height 11
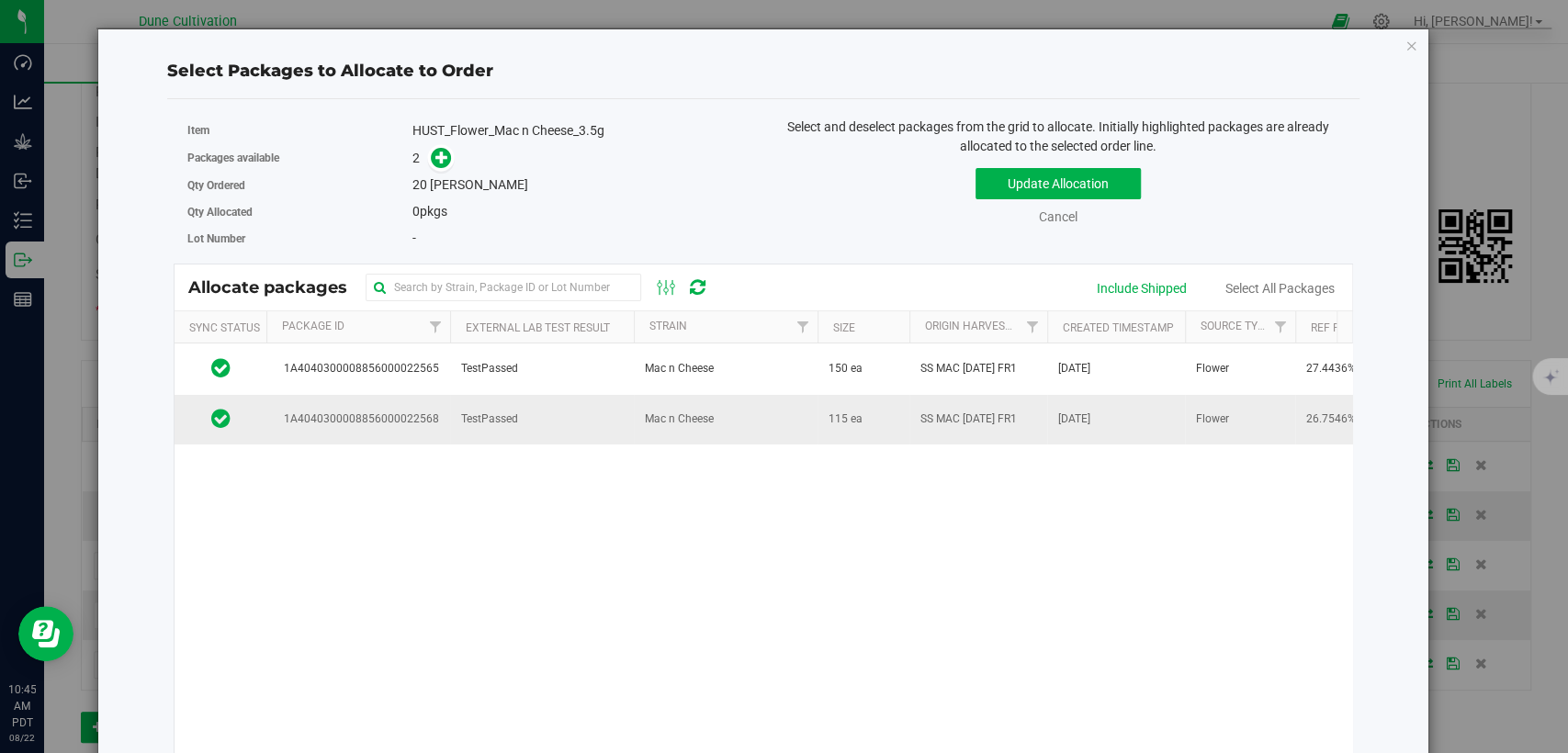
click at [441, 409] on td "1A4040300008856000022568" at bounding box center [358, 419] width 184 height 50
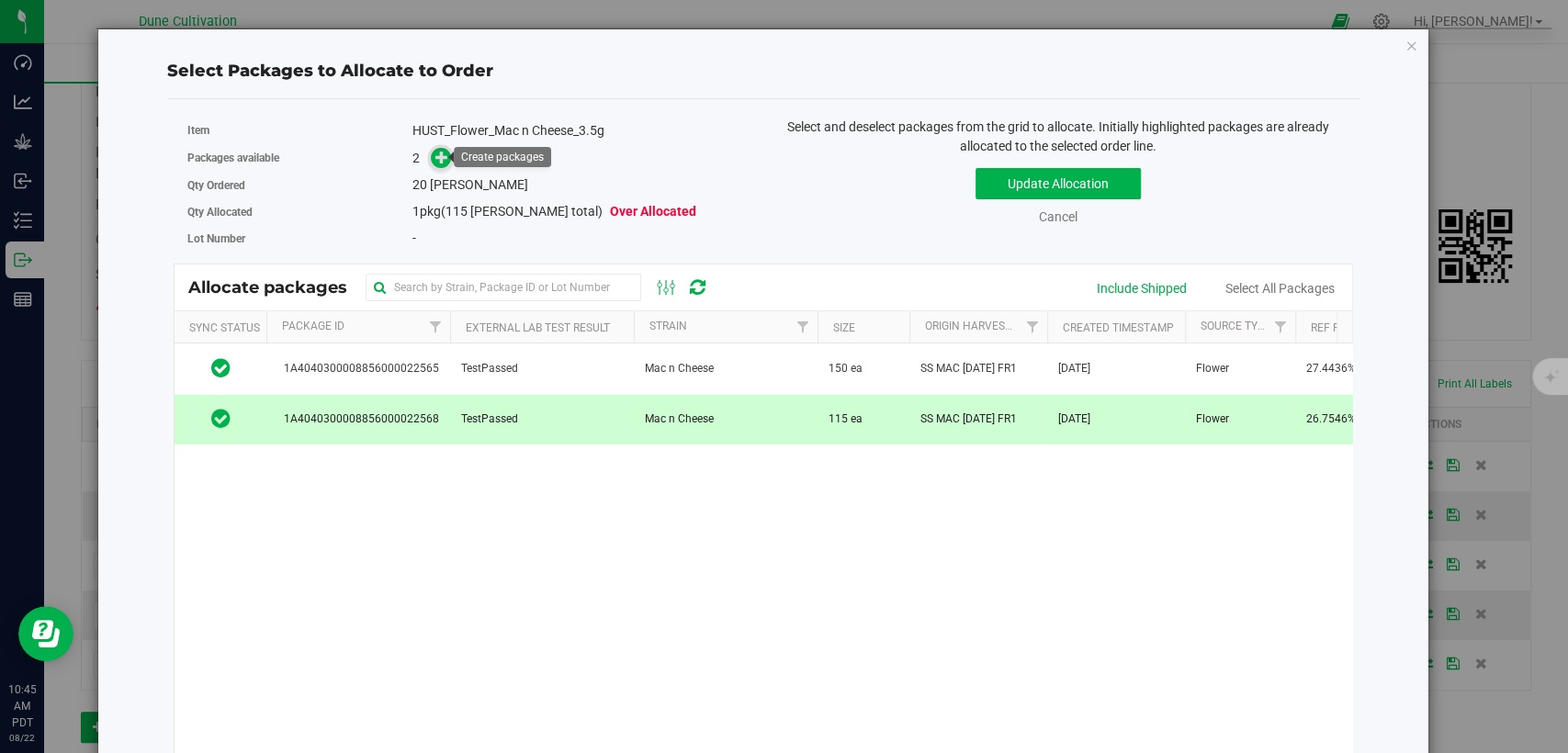
click at [441, 151] on icon at bounding box center [442, 157] width 13 height 13
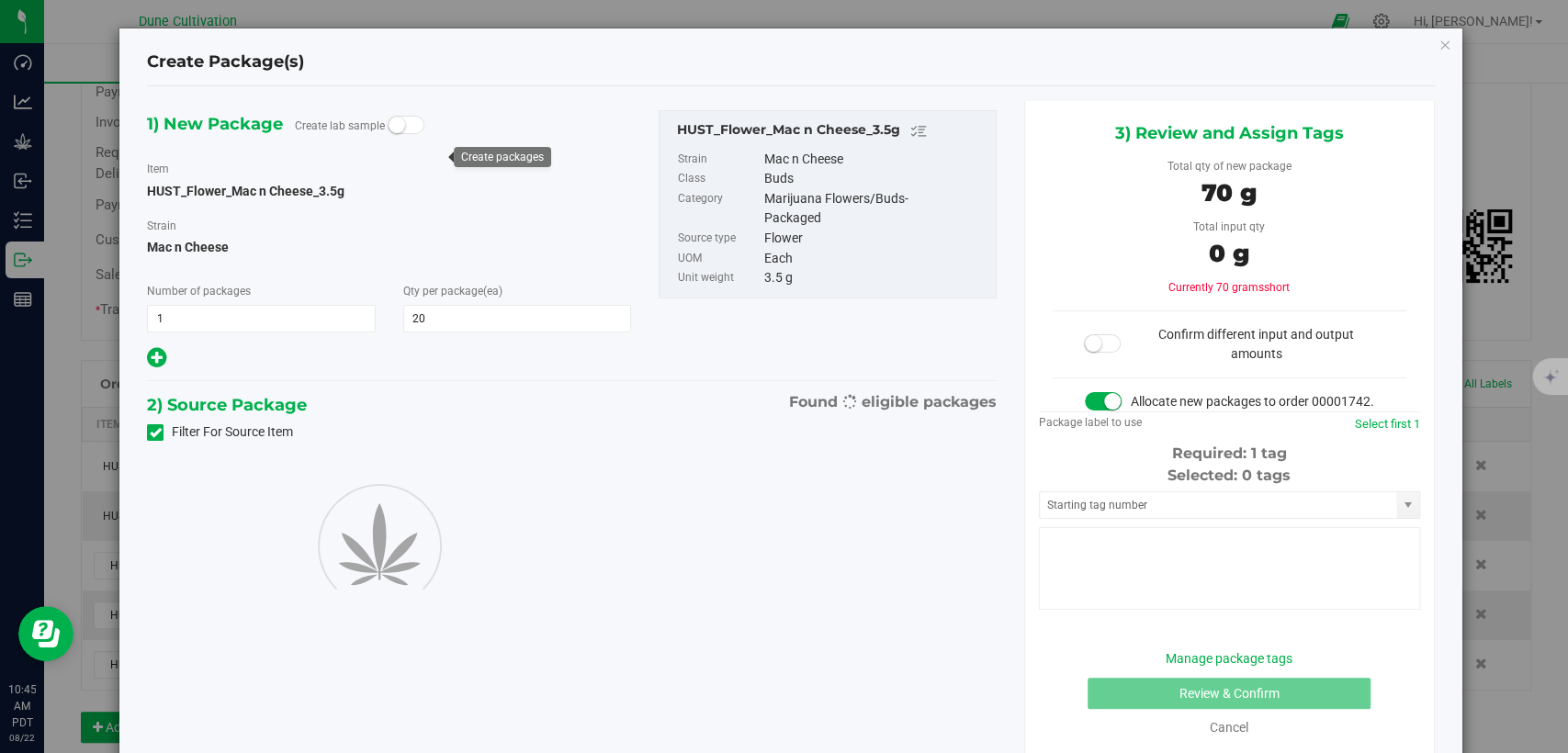
type input "20"
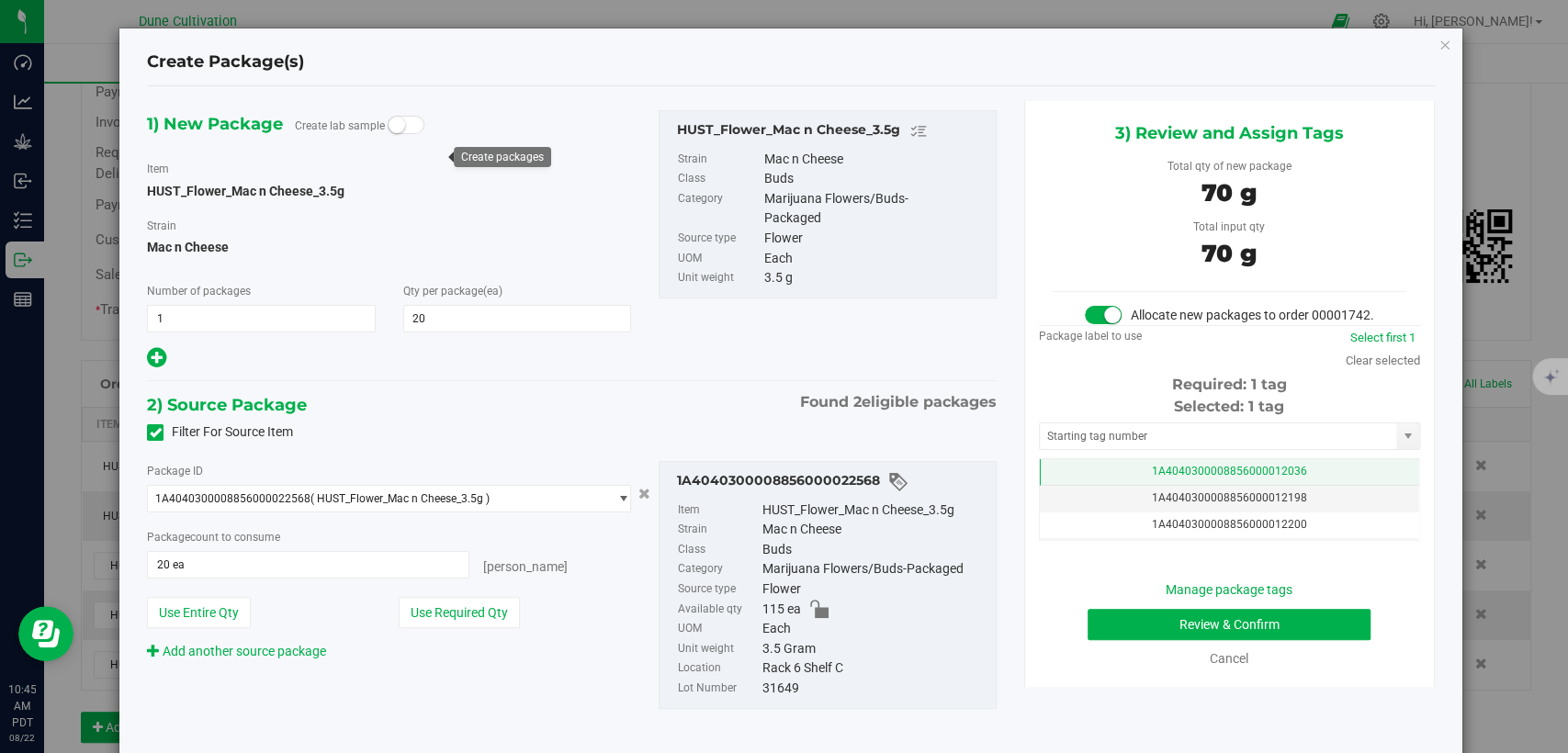
click at [1100, 486] on td "1A4040300008856000012036" at bounding box center [1230, 472] width 380 height 26
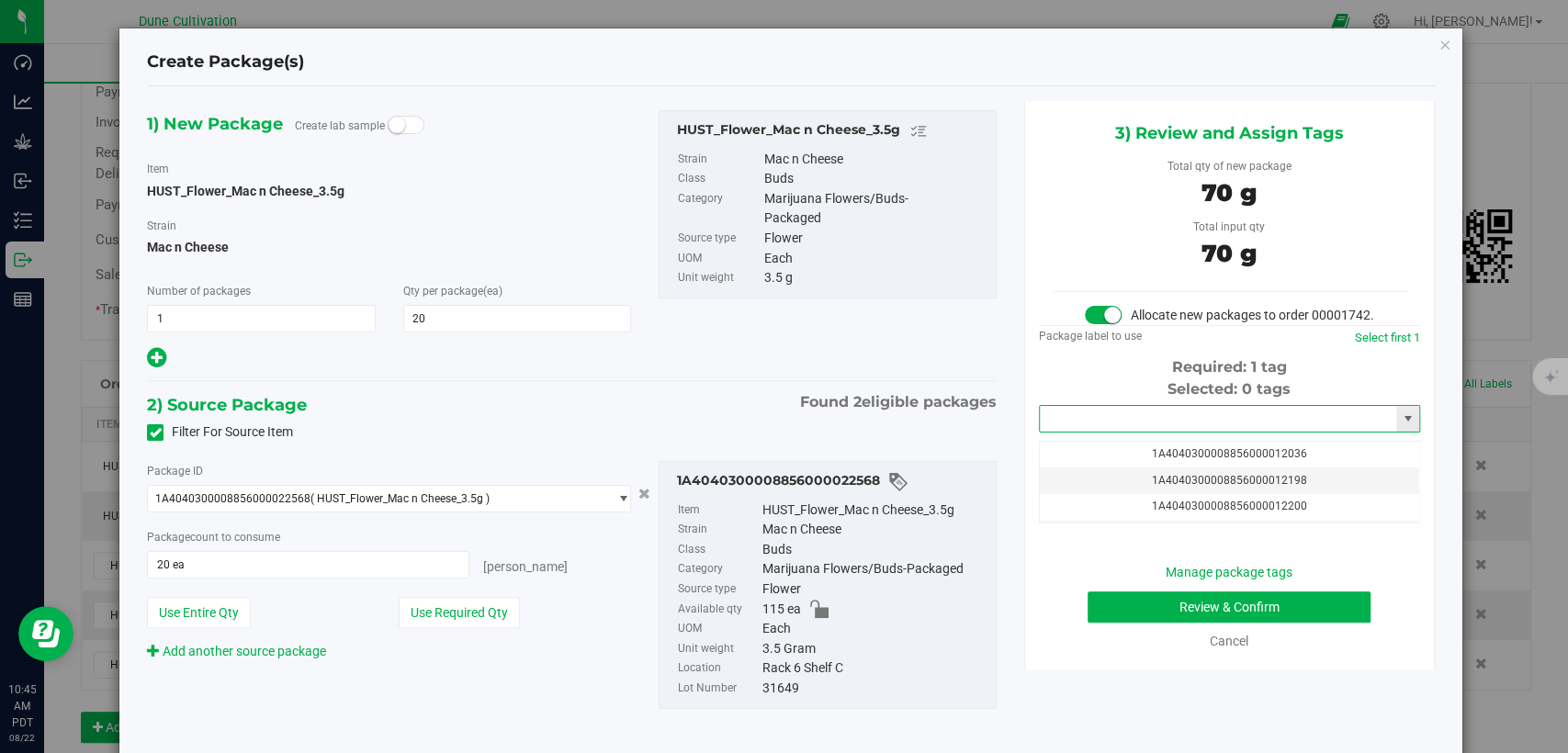
click at [1096, 432] on input "text" at bounding box center [1218, 418] width 356 height 25
click at [1095, 465] on li "1A4040300008856000033118" at bounding box center [1217, 468] width 376 height 27
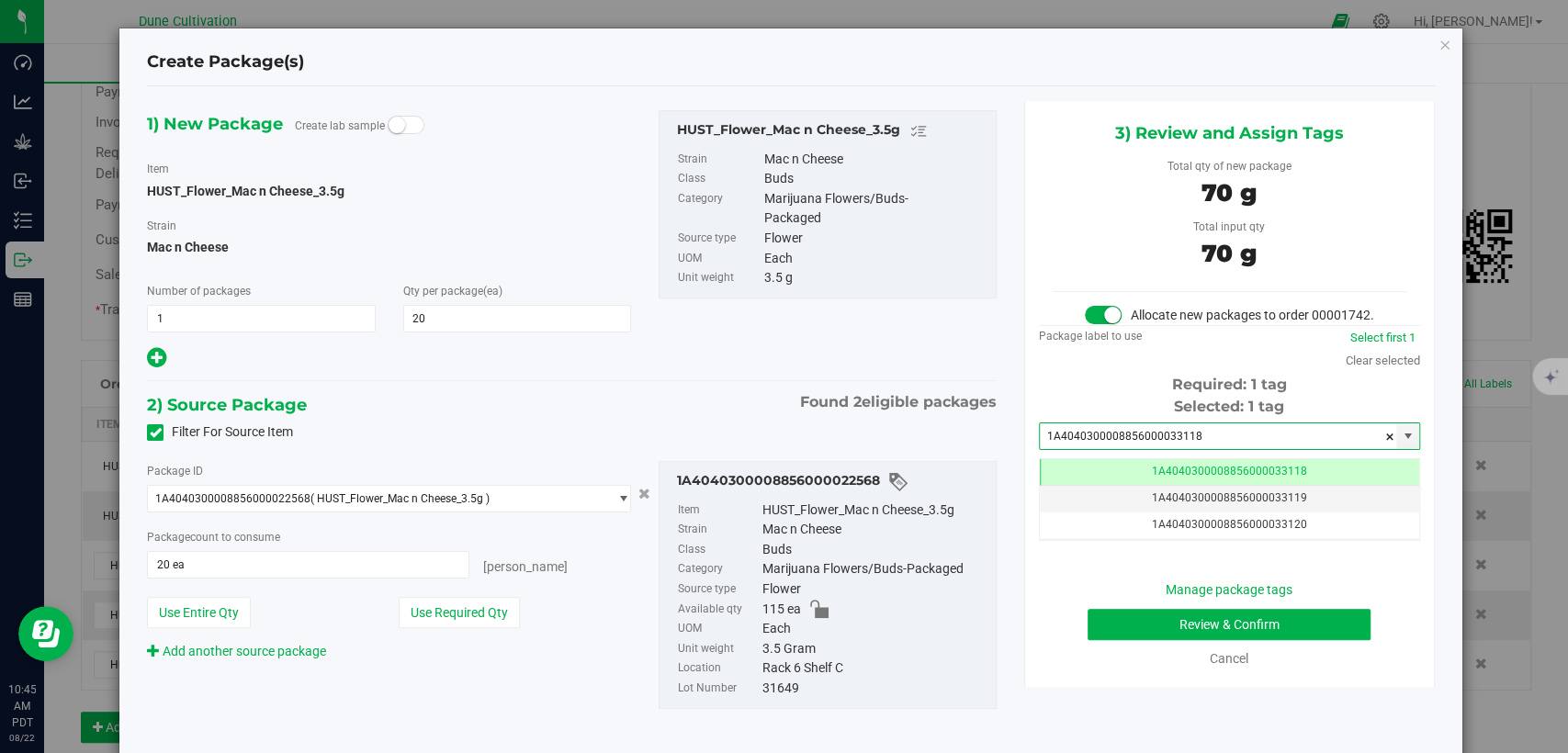
type input "1A4040300008856000033118"
click at [1095, 640] on button "Review & Confirm" at bounding box center [1229, 624] width 283 height 31
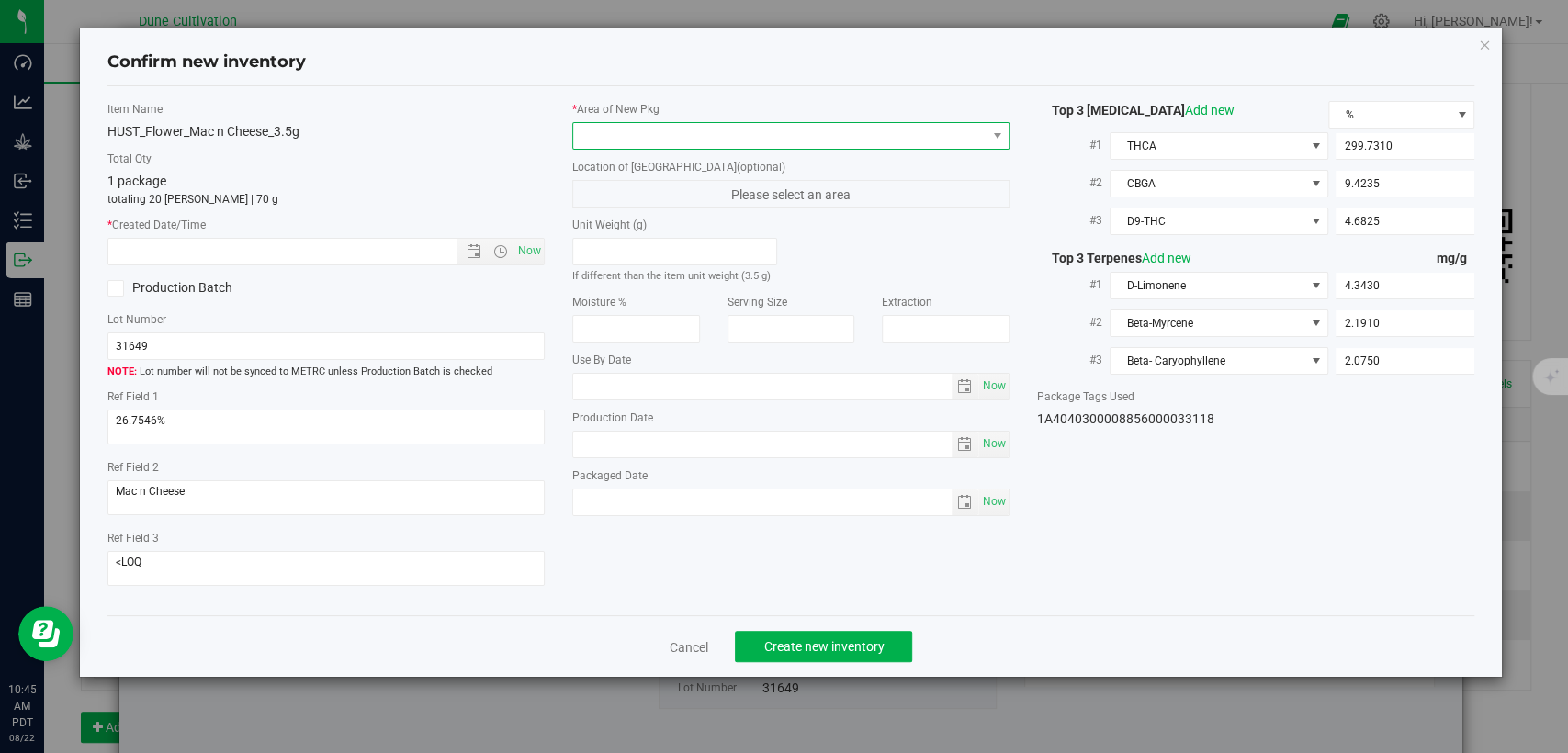
click at [845, 132] on span at bounding box center [779, 136] width 413 height 25
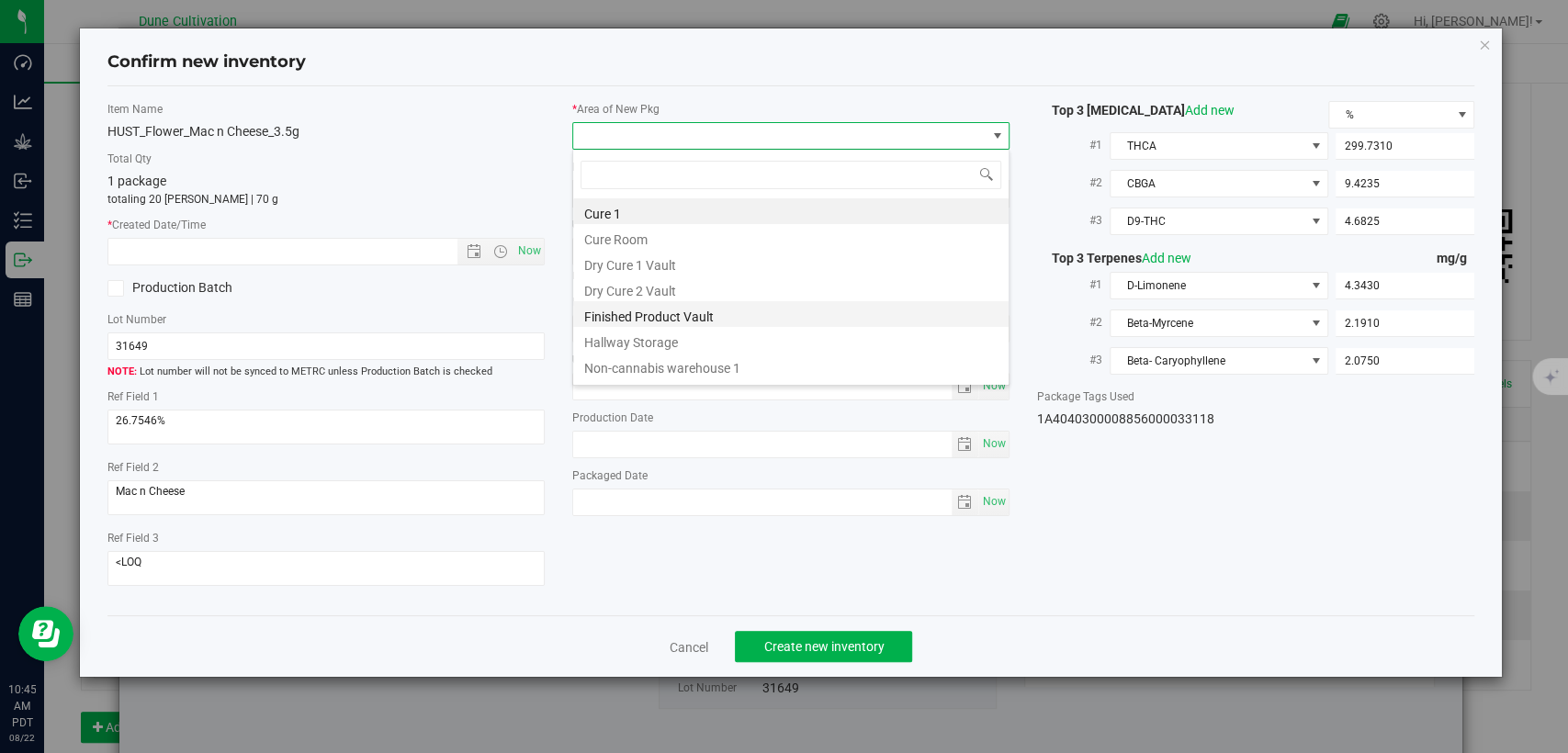
click at [658, 316] on li "Finished Product Vault" at bounding box center [791, 314] width 435 height 25
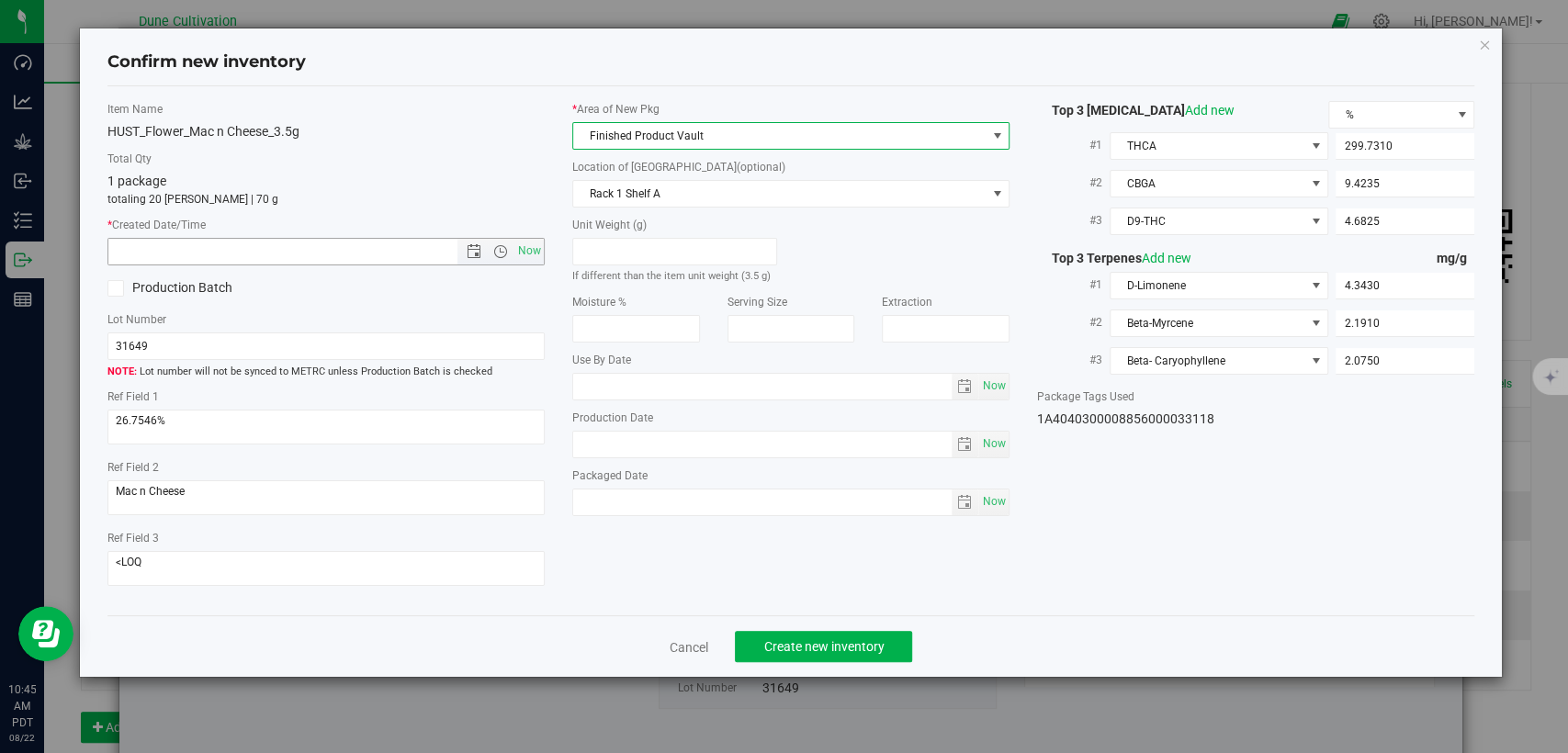
click at [516, 251] on span "Now" at bounding box center [530, 251] width 31 height 26
type input "8/22/2025 10:45 AM"
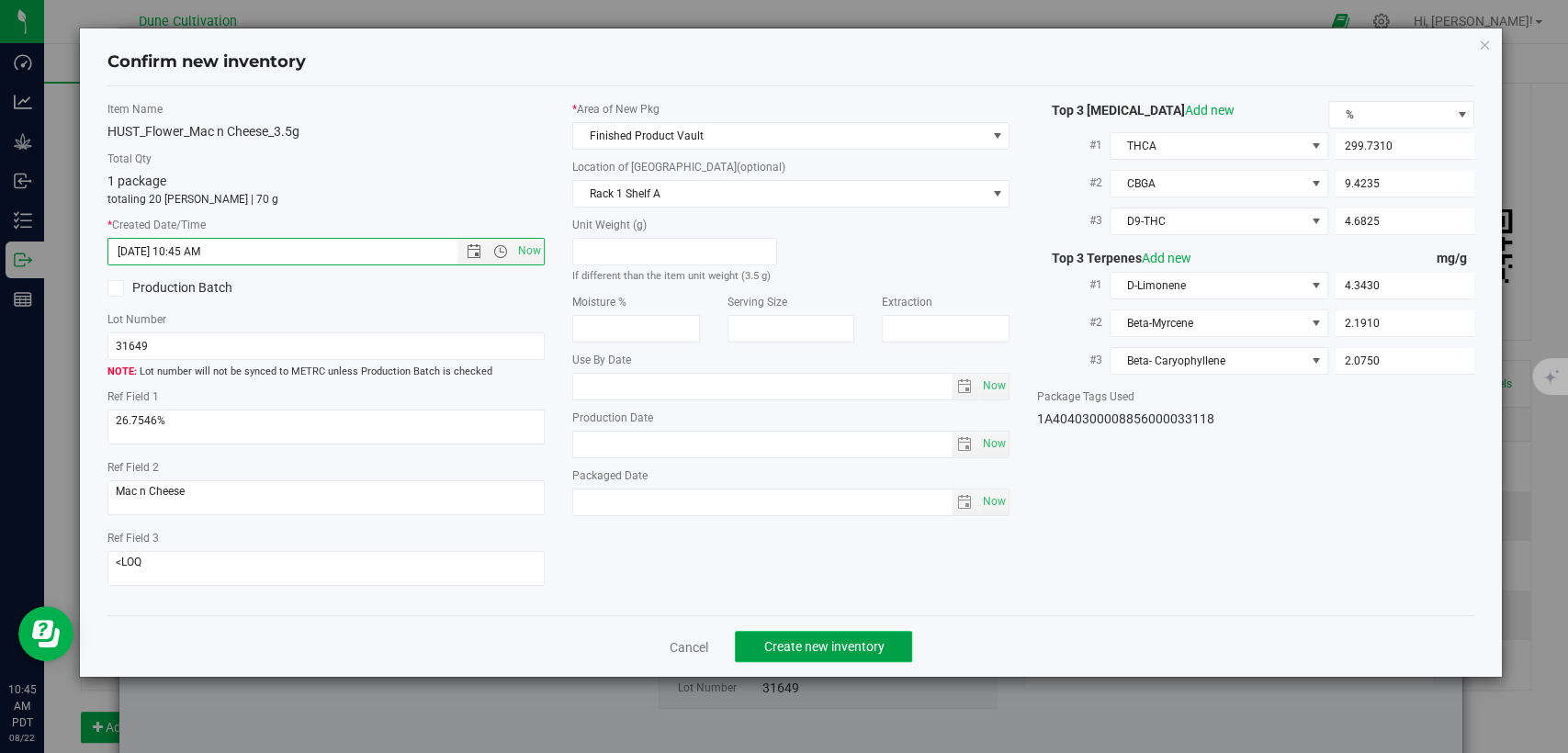
click at [770, 640] on span "Create new inventory" at bounding box center [824, 647] width 121 height 15
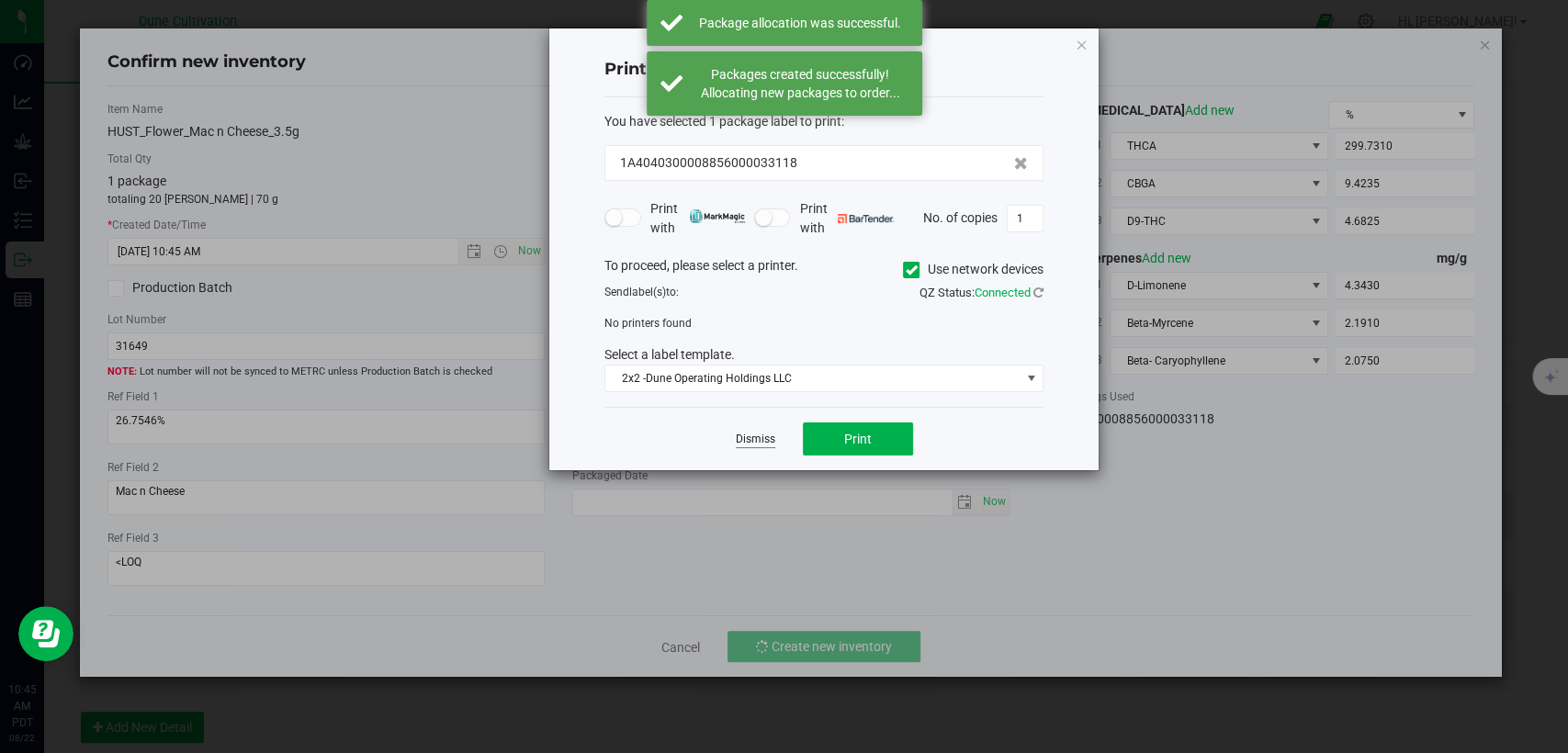
click at [772, 434] on link "Dismiss" at bounding box center [756, 439] width 40 height 16
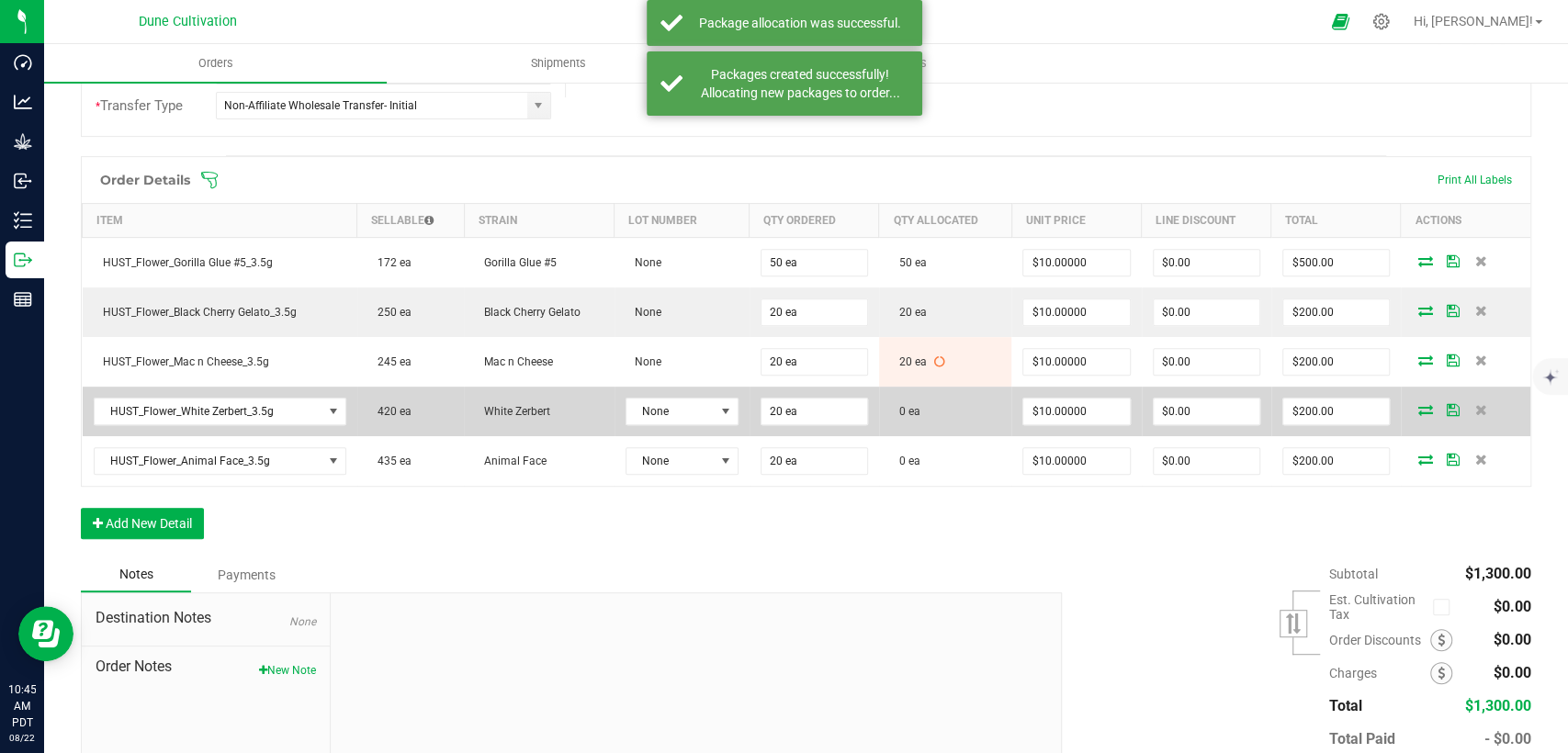
click at [1418, 406] on icon at bounding box center [1426, 410] width 15 height 11
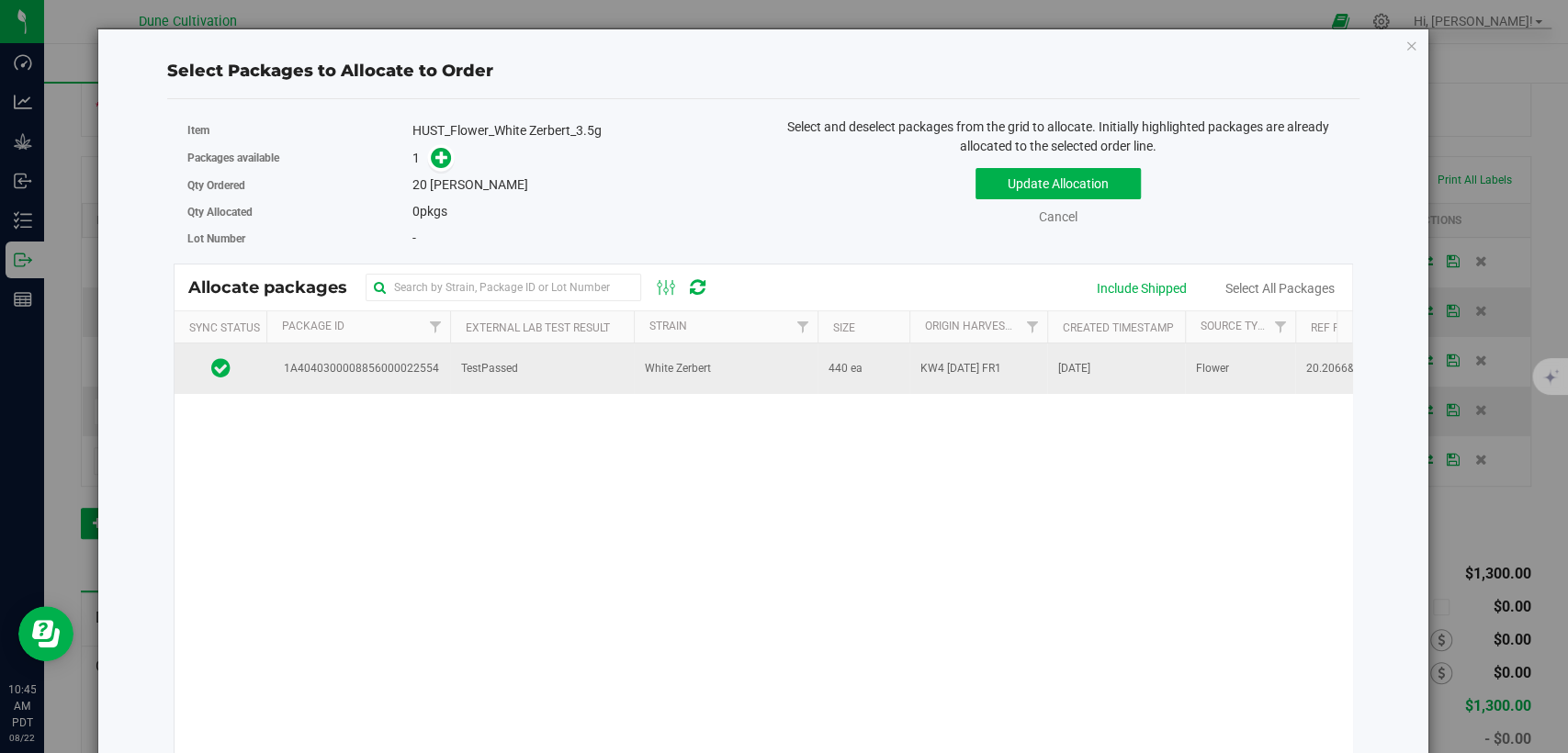
click at [566, 384] on td "TestPassed" at bounding box center [542, 368] width 184 height 50
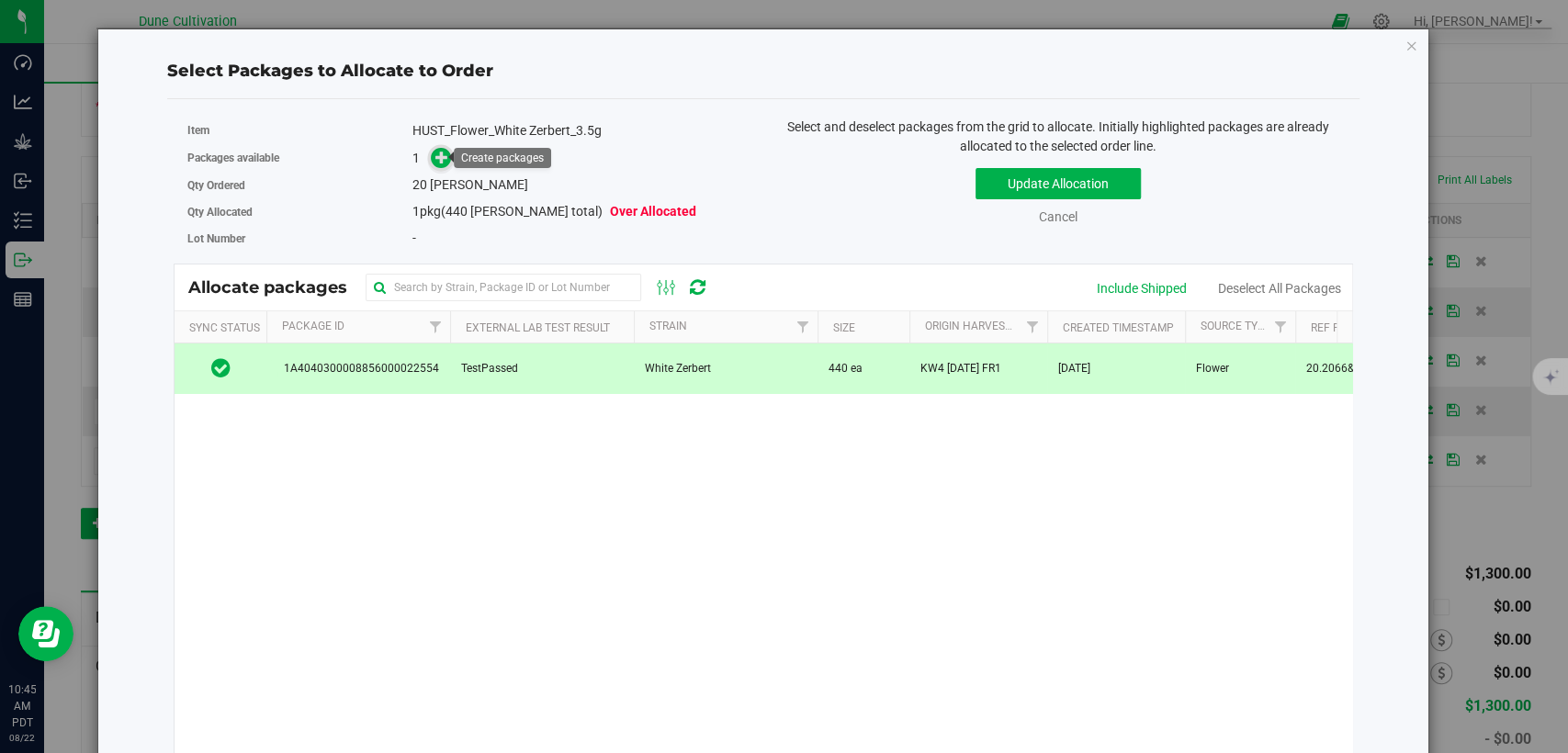
click at [441, 162] on icon at bounding box center [442, 157] width 13 height 13
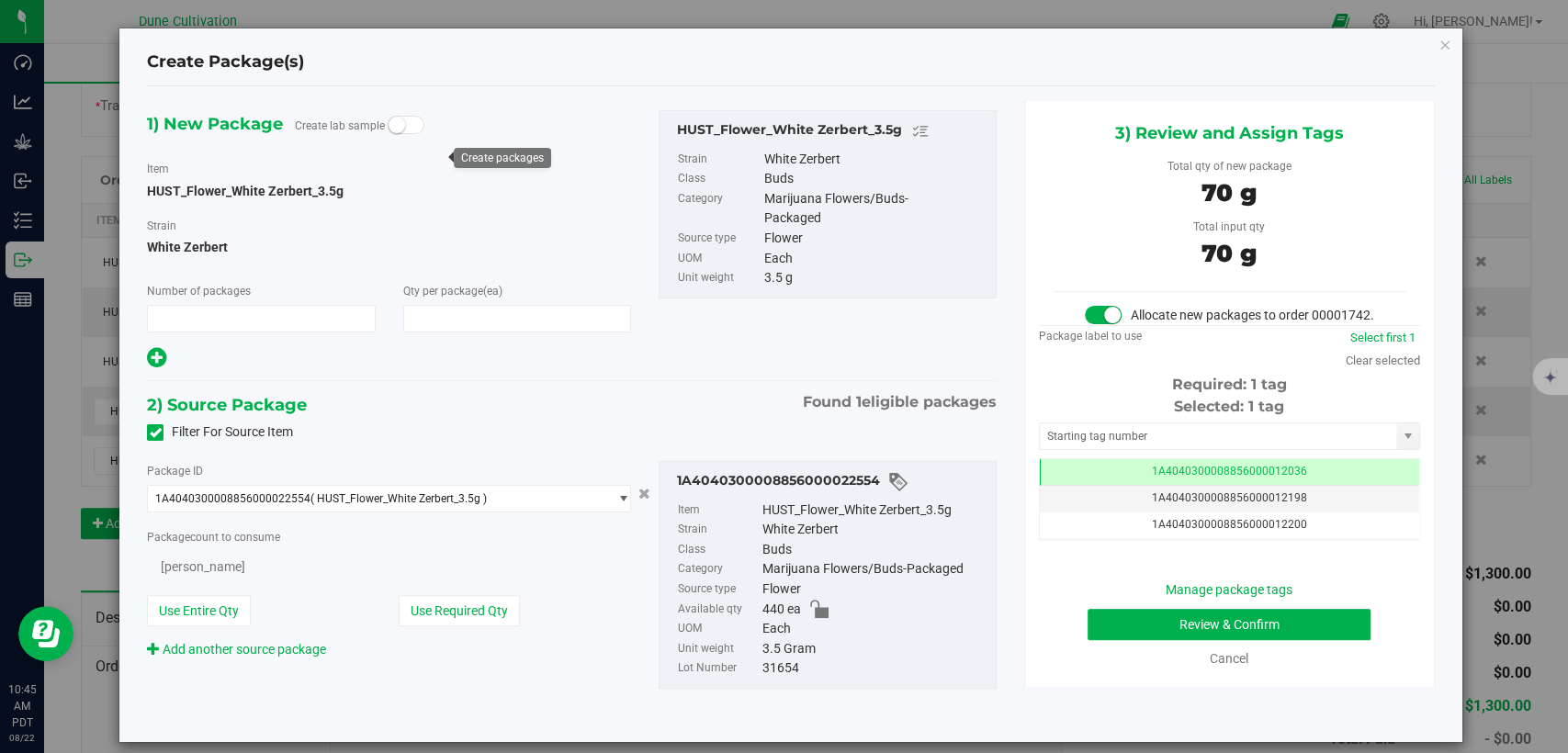
type input "1"
type input "20"
click at [1054, 486] on td "1A4040300008856000012036" at bounding box center [1230, 472] width 380 height 26
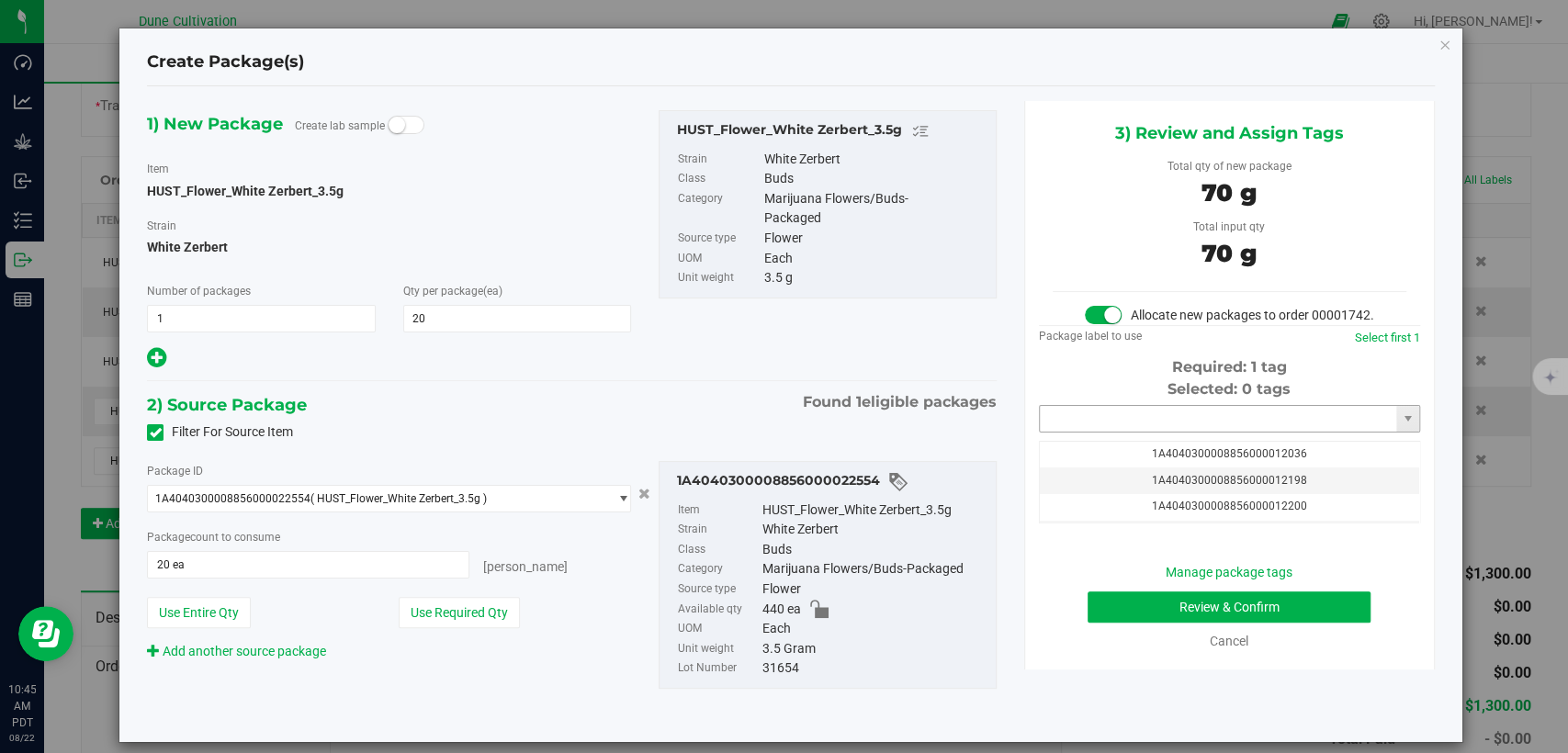
click at [1061, 432] on input "text" at bounding box center [1218, 418] width 356 height 25
click at [1059, 472] on li "1A4040300008856000033119" at bounding box center [1217, 468] width 376 height 27
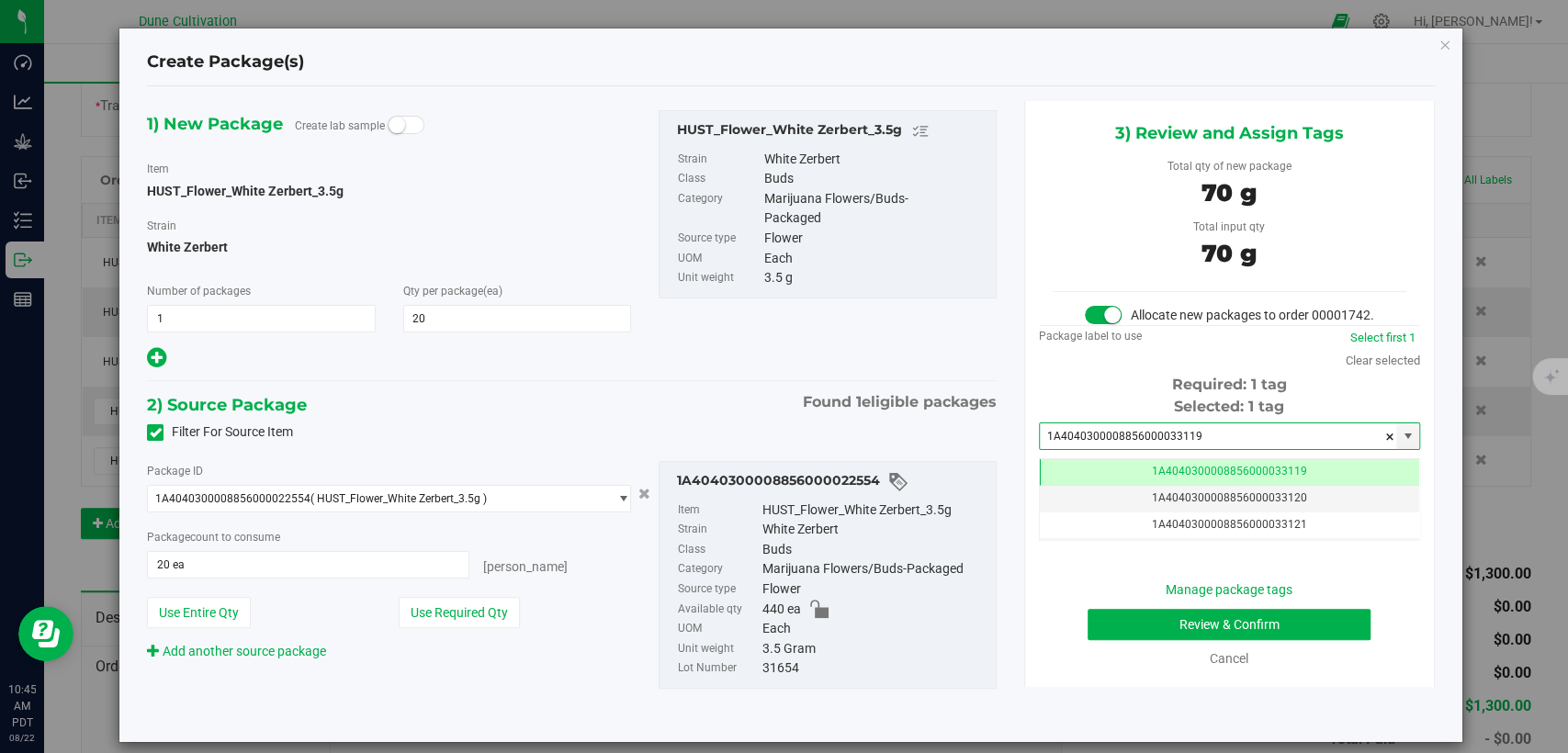
type input "1A4040300008856000033119"
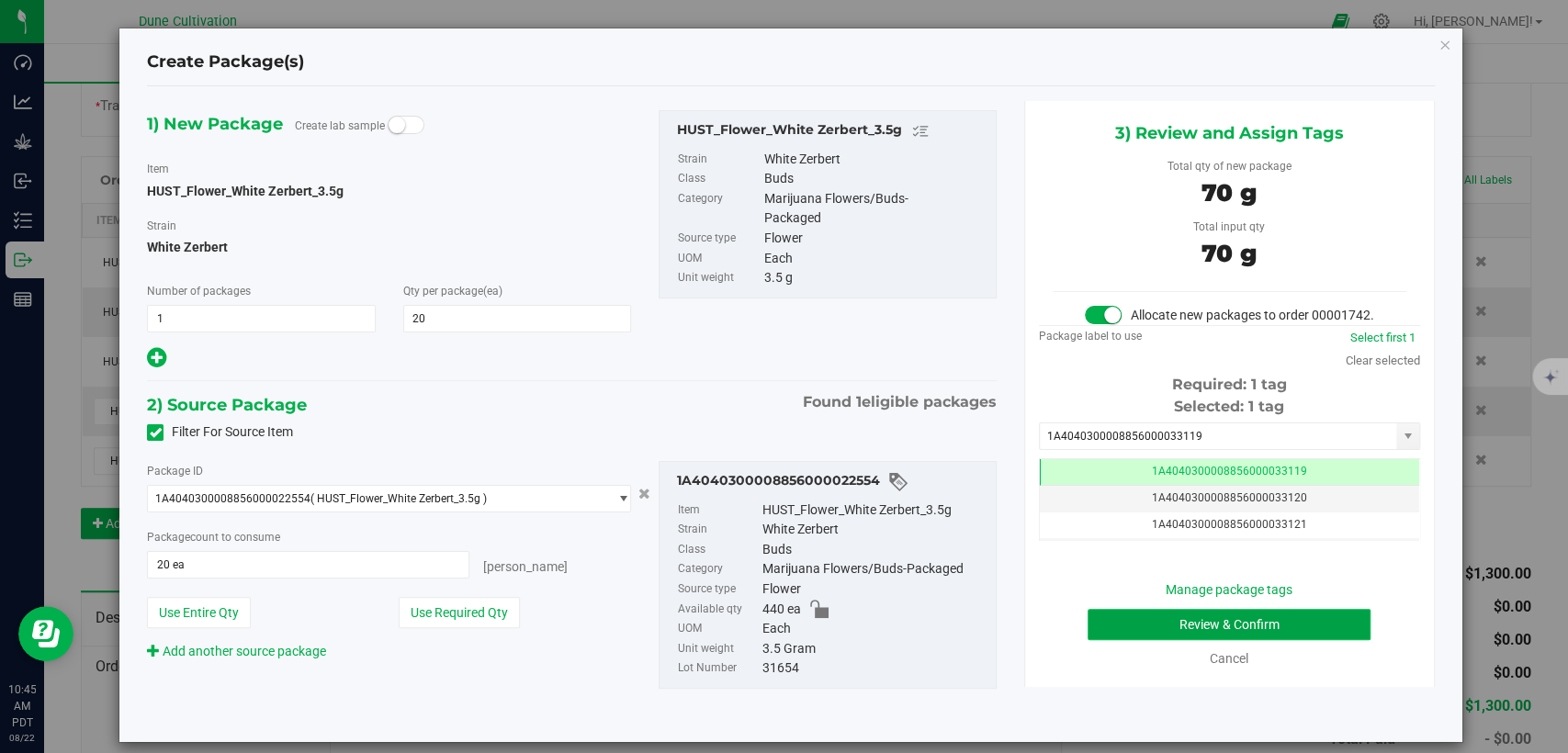
click at [1094, 639] on button "Review & Confirm" at bounding box center [1229, 624] width 283 height 31
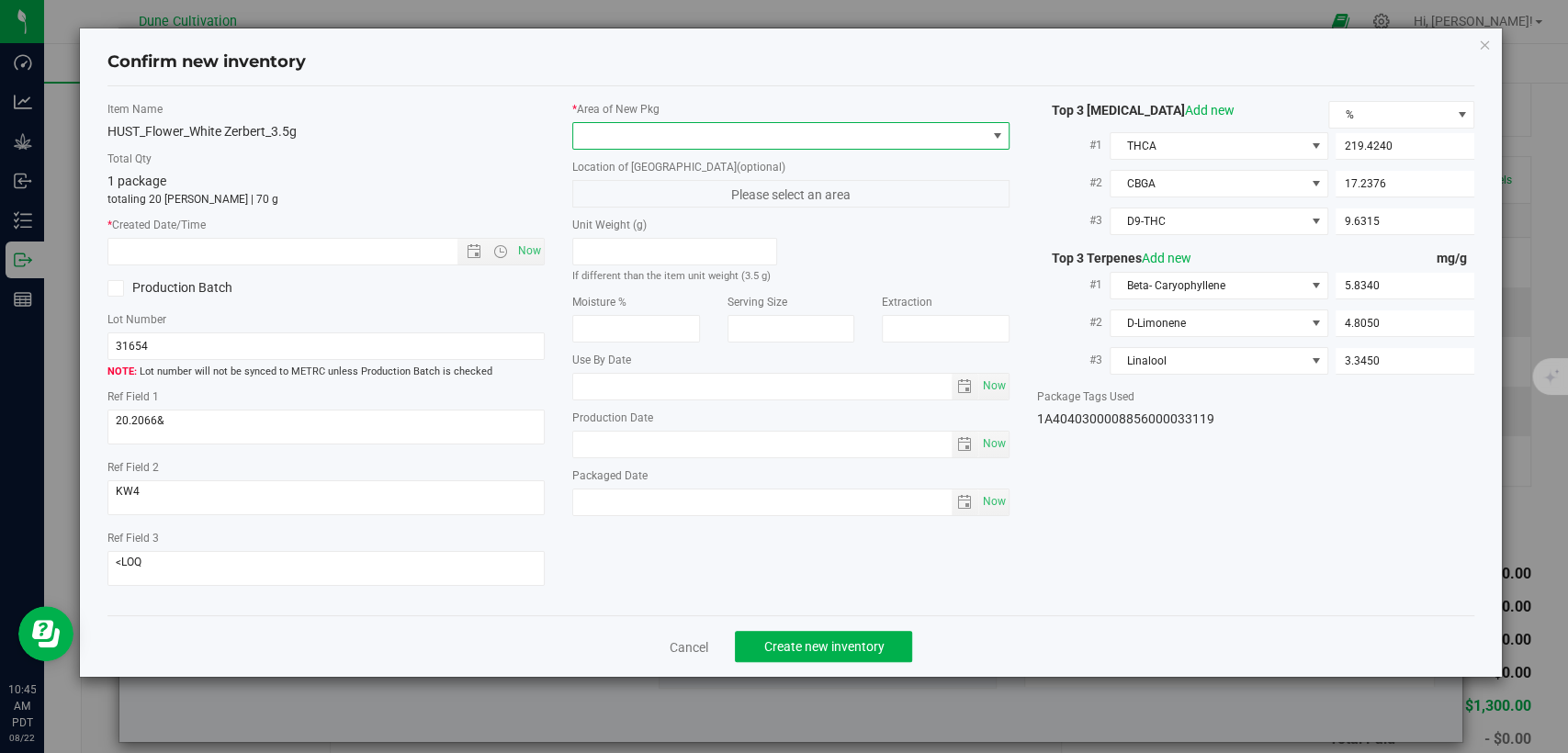
click at [760, 132] on span at bounding box center [779, 136] width 413 height 25
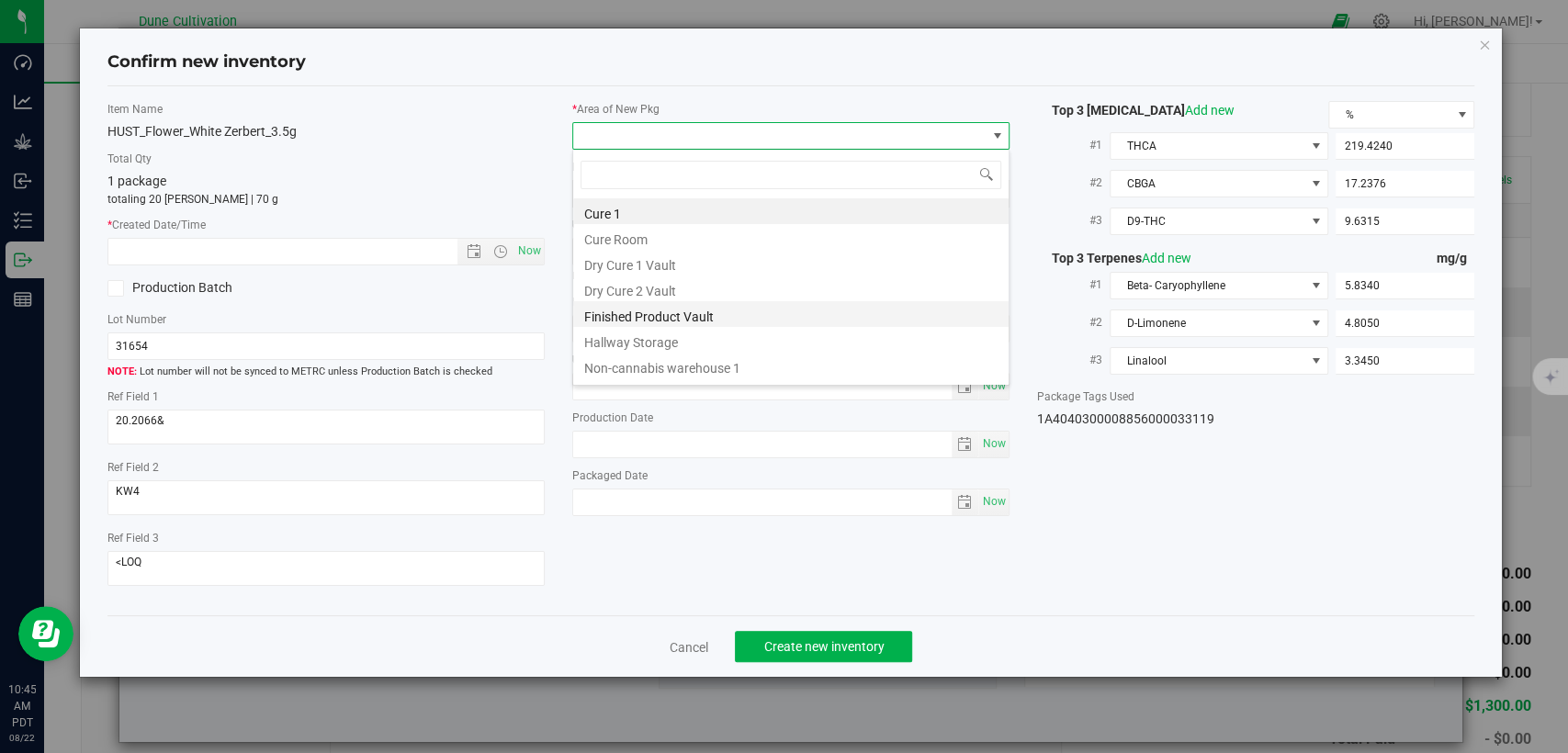
click at [698, 318] on li "Finished Product Vault" at bounding box center [791, 314] width 435 height 25
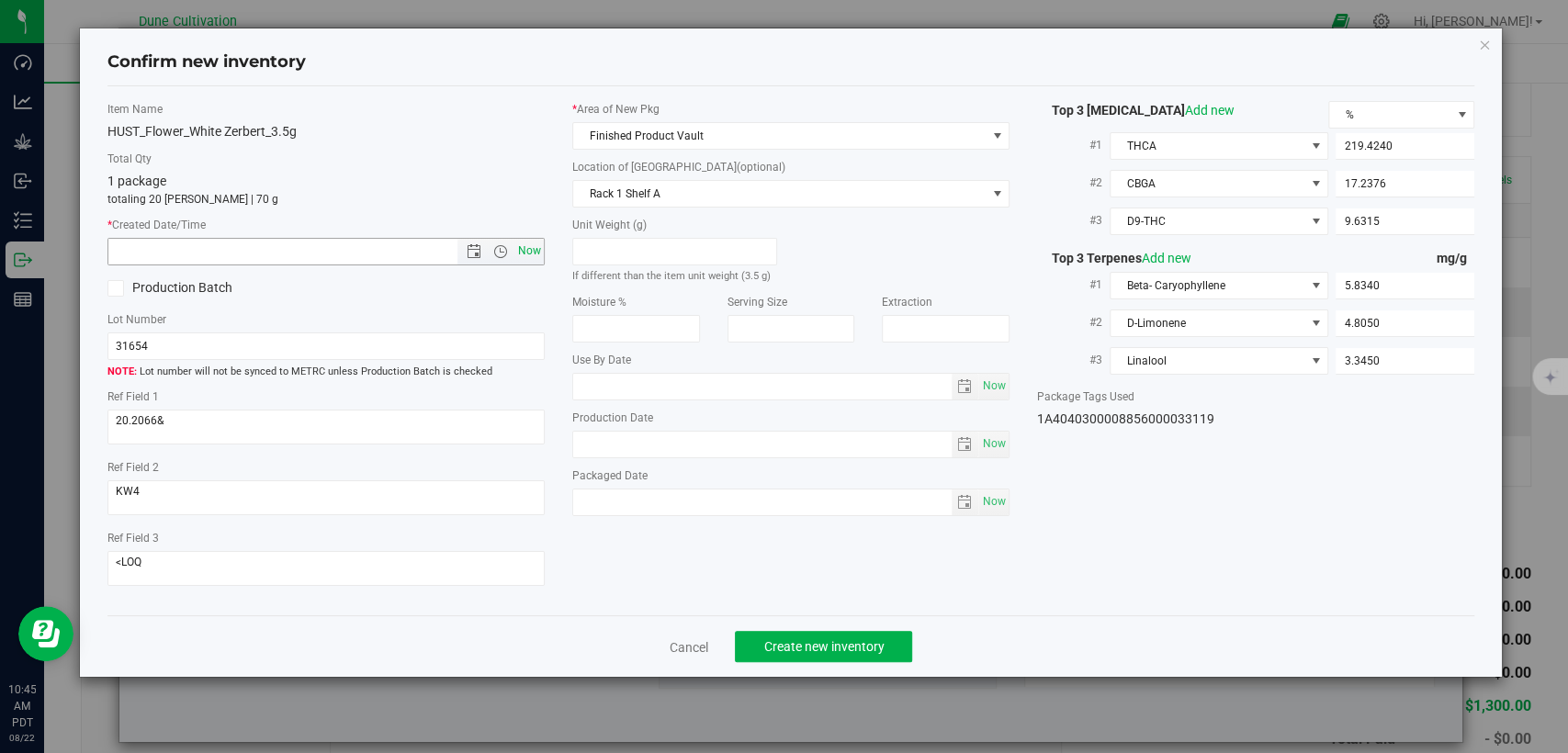
click at [530, 254] on span "Now" at bounding box center [530, 251] width 31 height 26
type input "8/22/2025 10:45 AM"
click at [804, 650] on span "Create new inventory" at bounding box center [824, 647] width 121 height 15
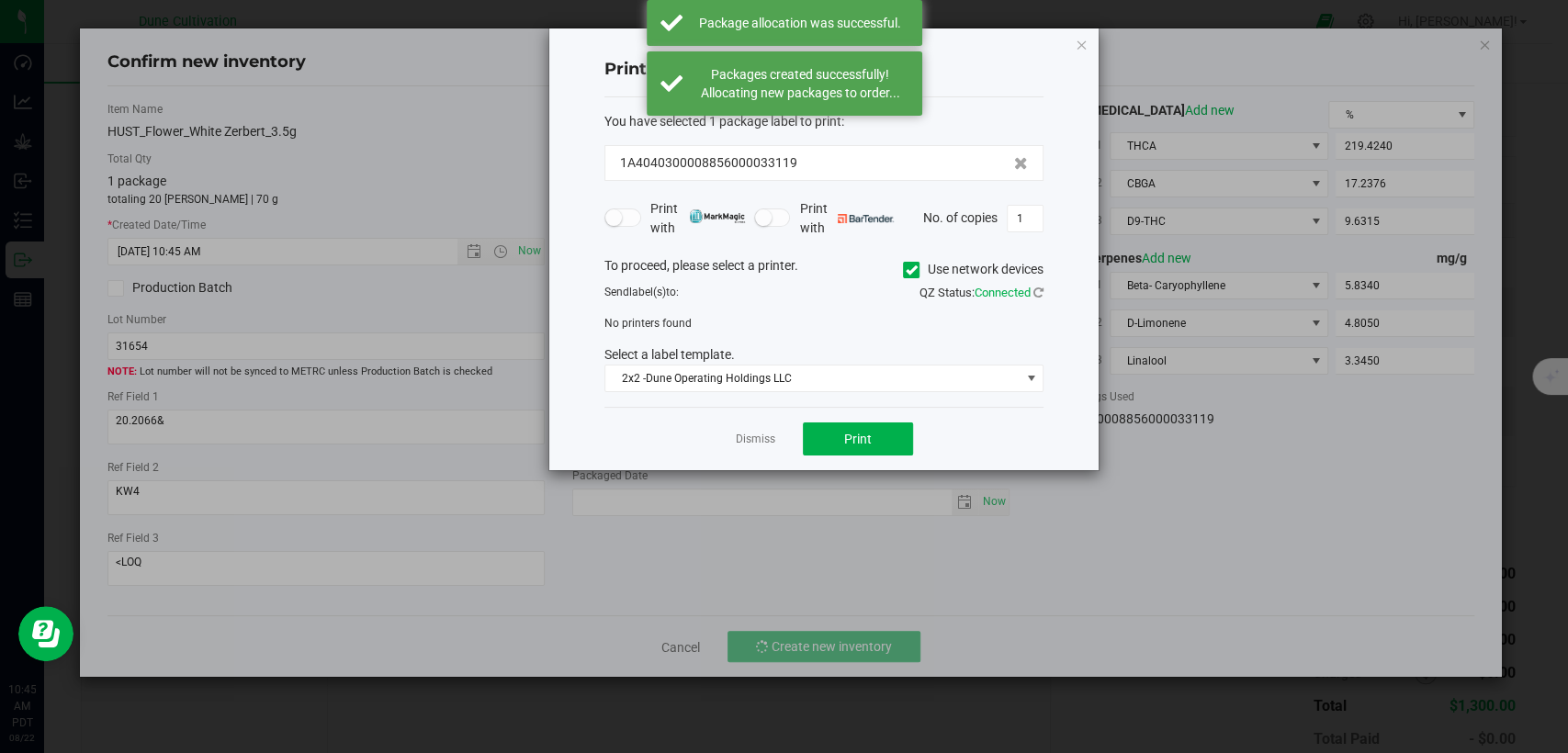
click at [757, 444] on link "Dismiss" at bounding box center [756, 439] width 40 height 16
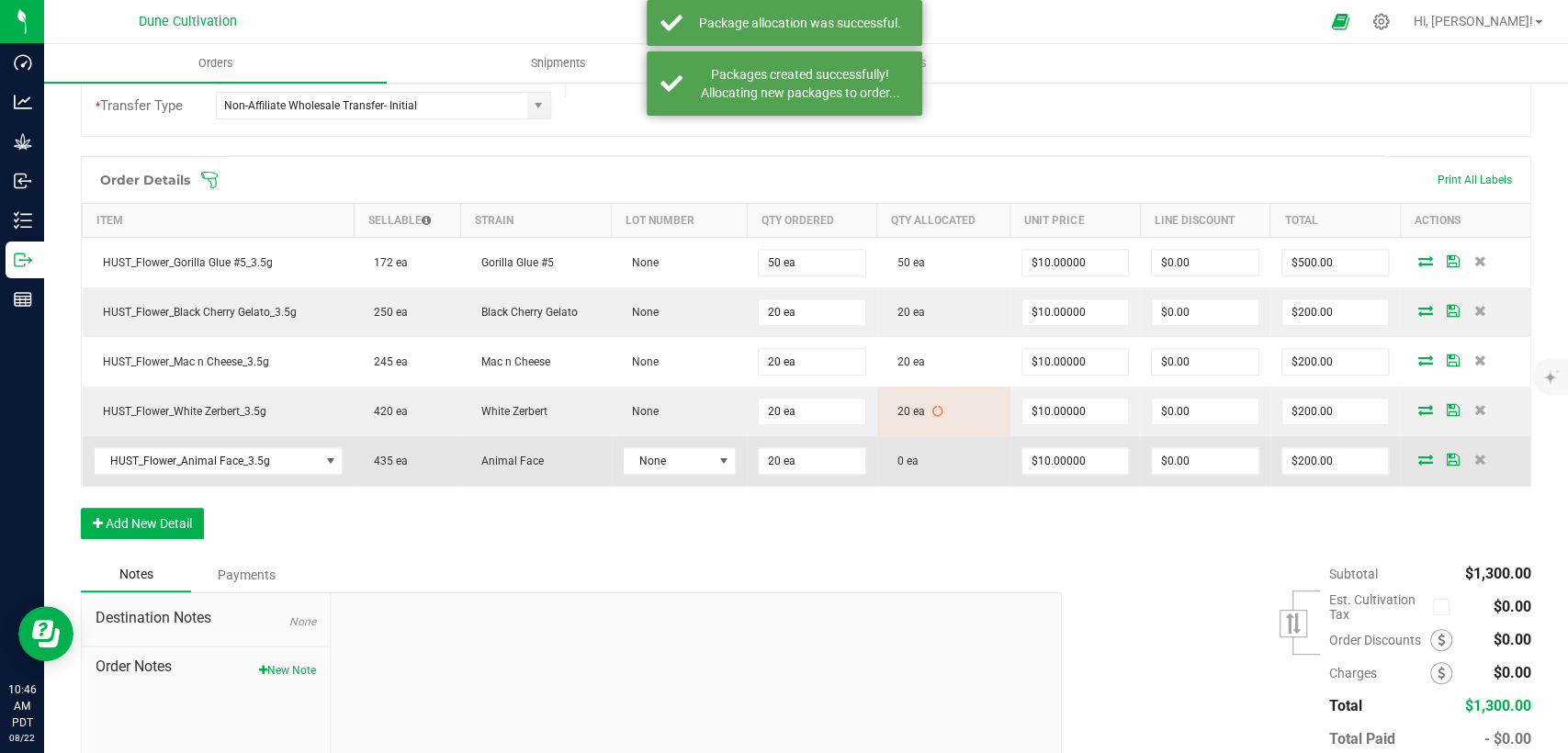
click at [1417, 457] on icon at bounding box center [1425, 460] width 15 height 11
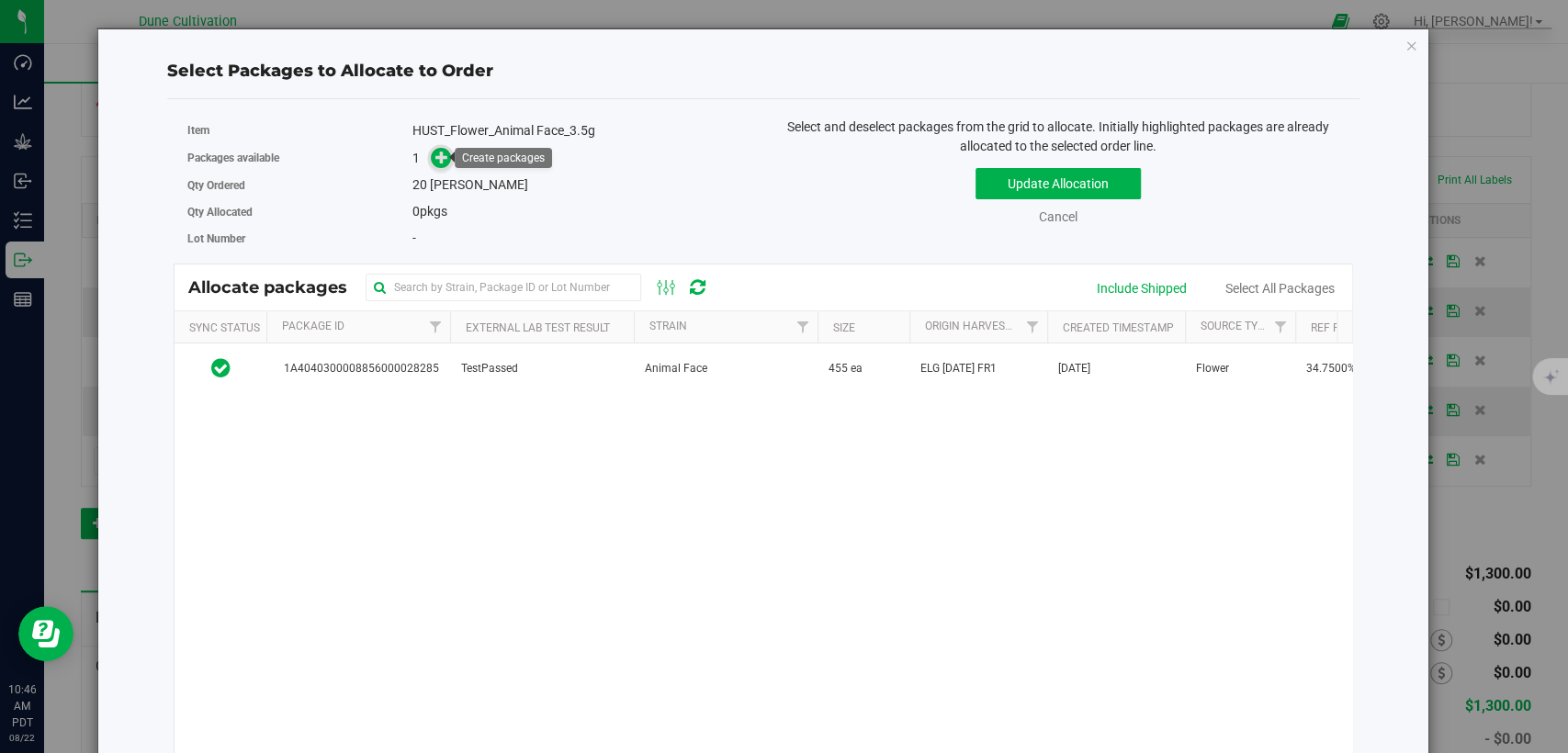
click at [435, 159] on icon at bounding box center [442, 157] width 13 height 13
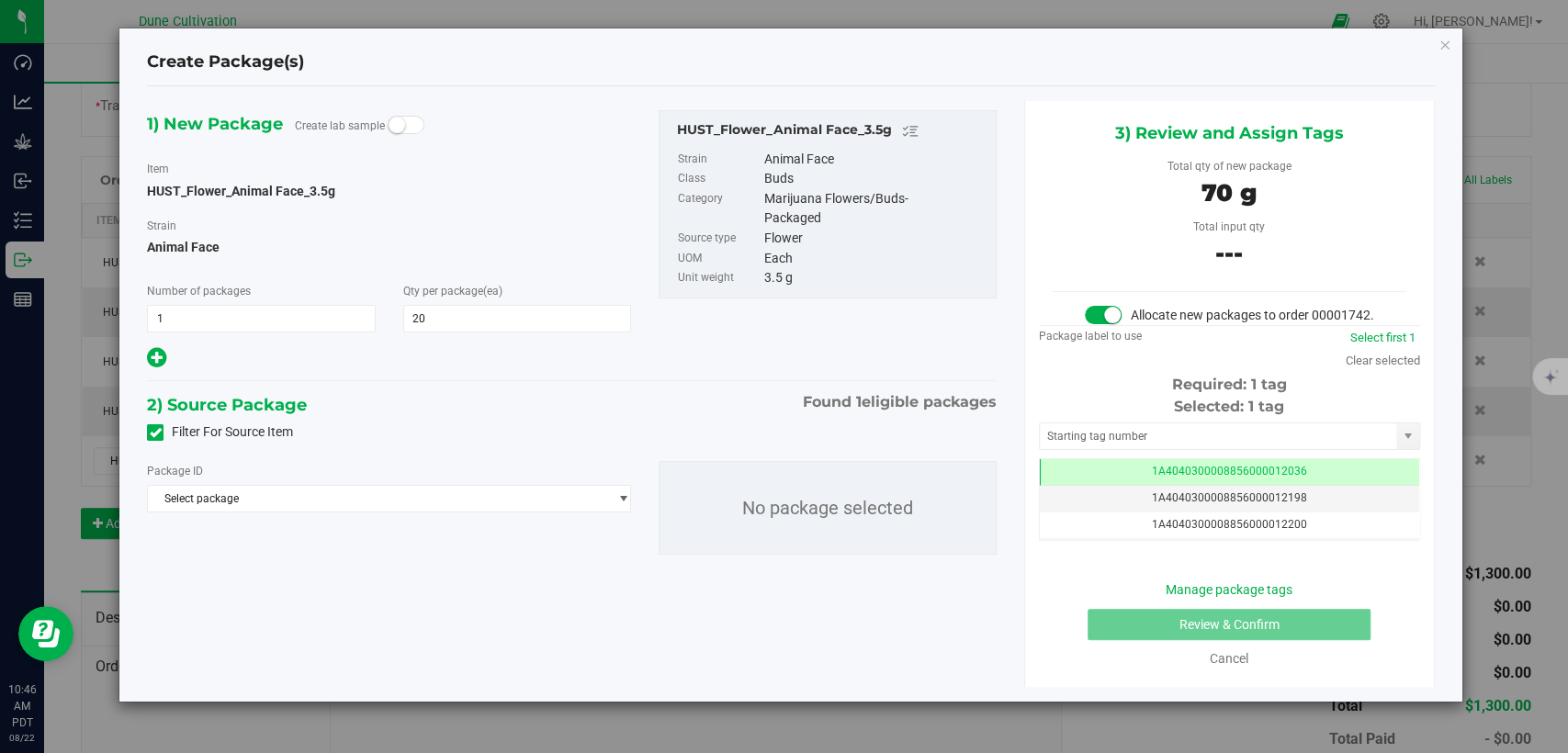
click at [158, 433] on icon at bounding box center [155, 433] width 12 height 0
click at [0, 0] on input "Filter For Source Item" at bounding box center [0, 0] width 0 height 0
click at [257, 496] on span "Select package" at bounding box center [377, 499] width 459 height 25
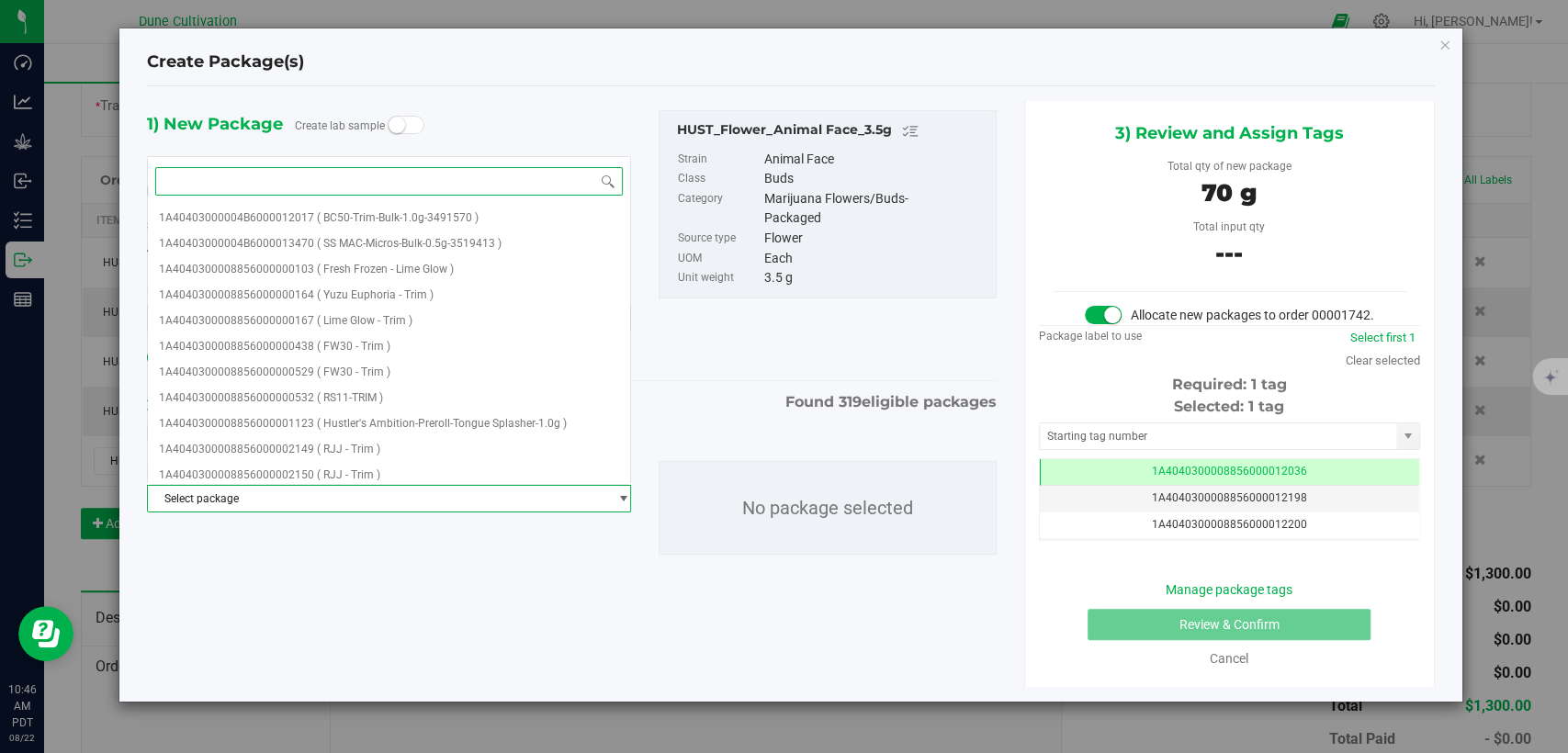
paste input "22600"
type input "22600"
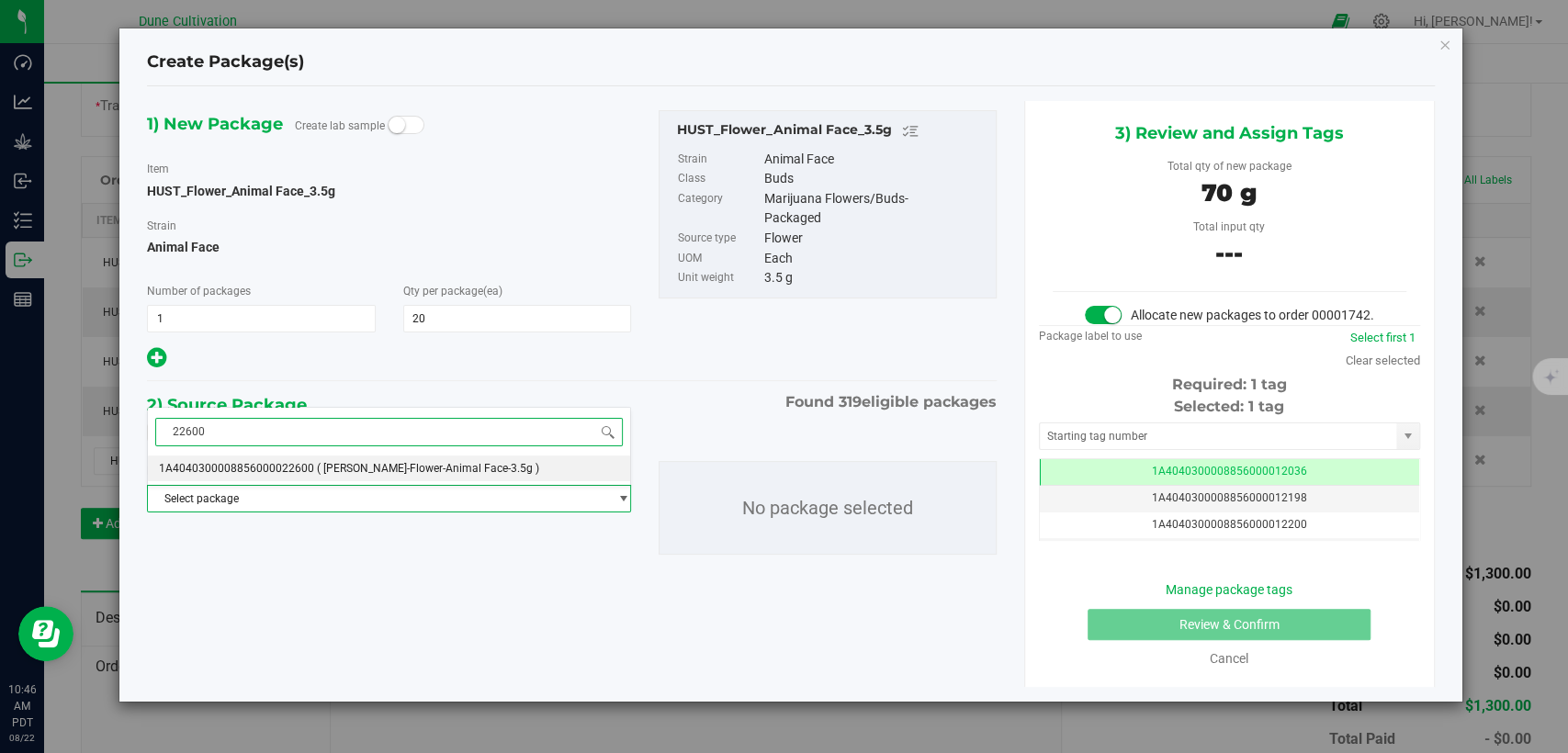
click at [277, 470] on span "1A4040300008856000022600" at bounding box center [237, 468] width 155 height 13
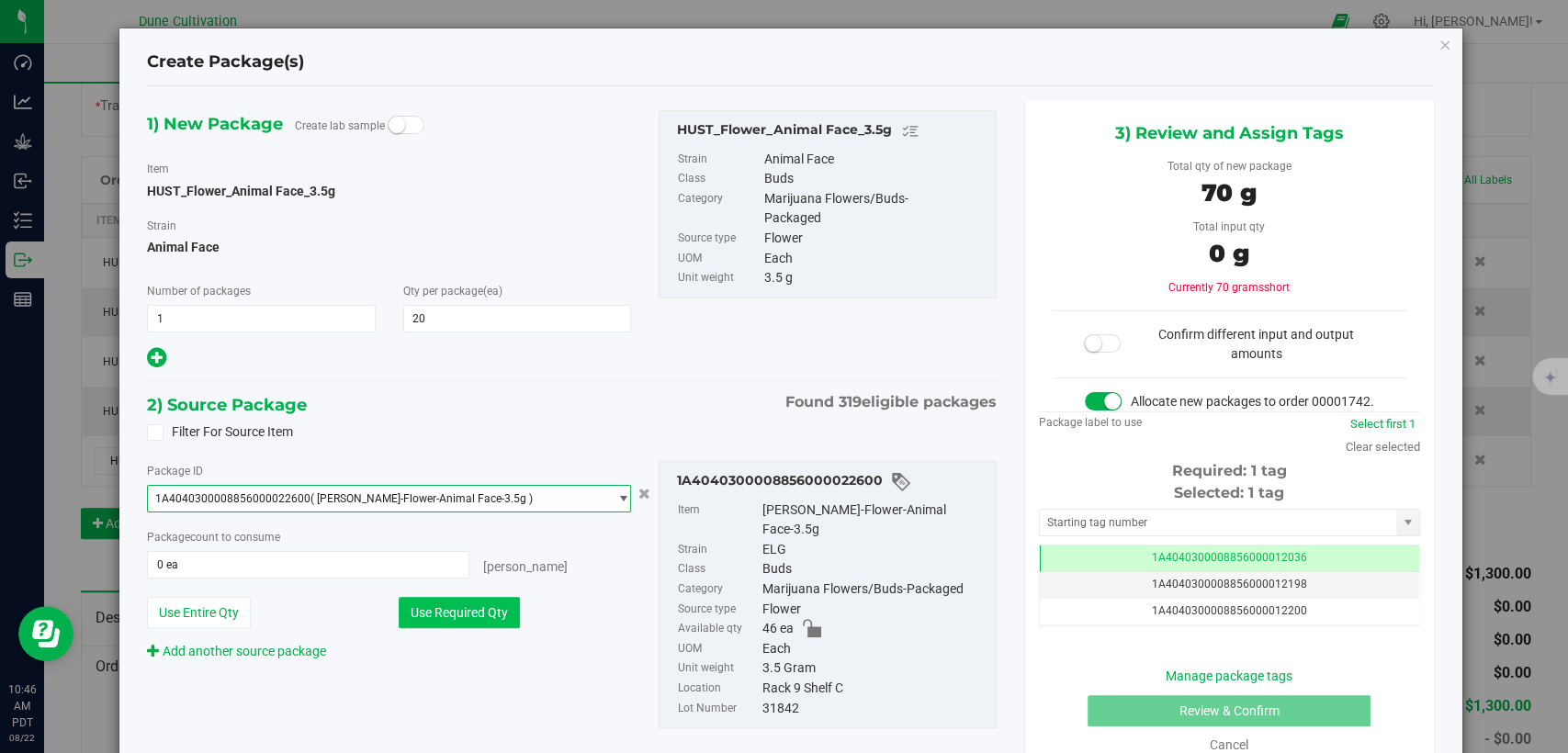
click at [458, 608] on button "Use Required Qty" at bounding box center [459, 613] width 122 height 31
type input "20 ea"
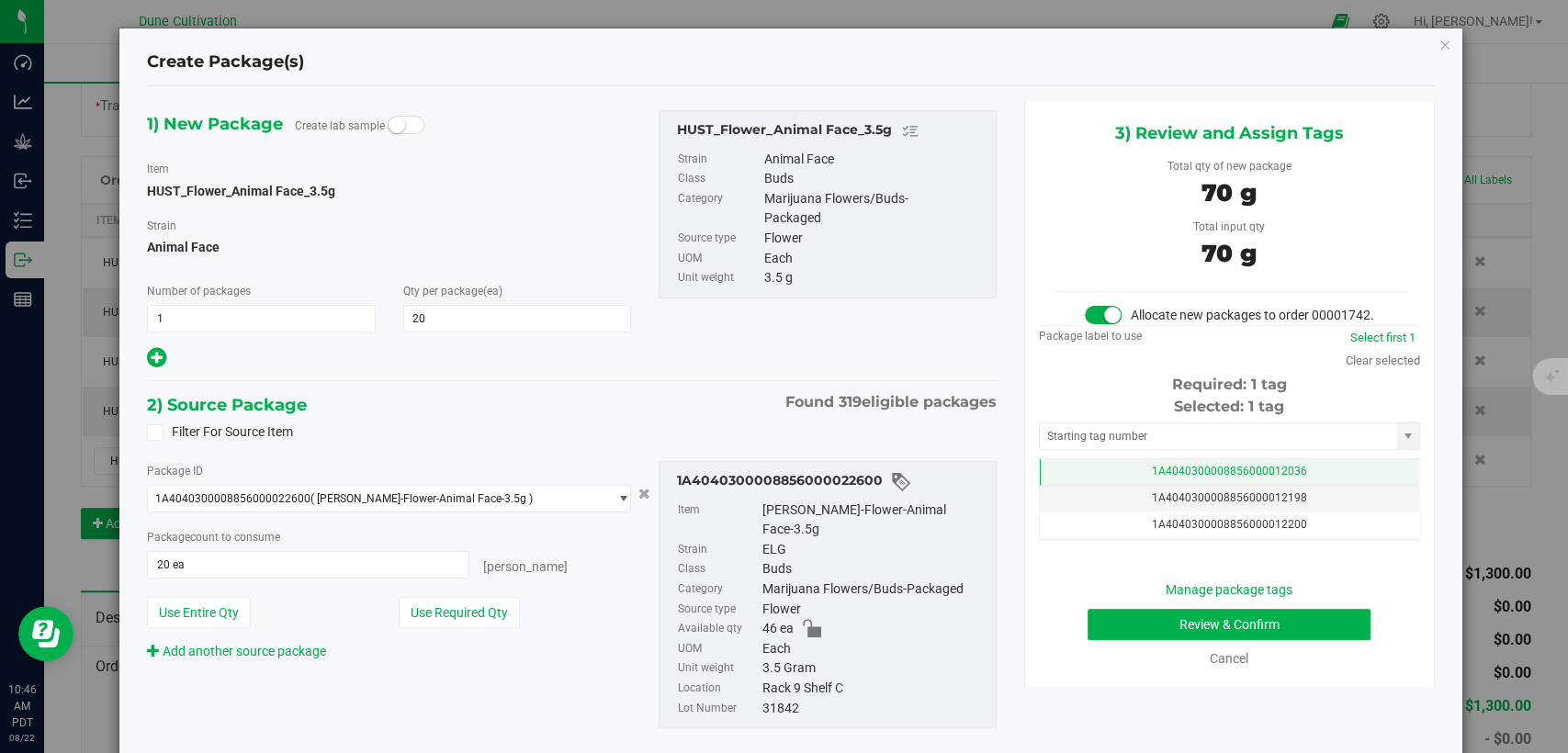
click at [1179, 478] on span "1A4040300008856000012036" at bounding box center [1229, 471] width 155 height 13
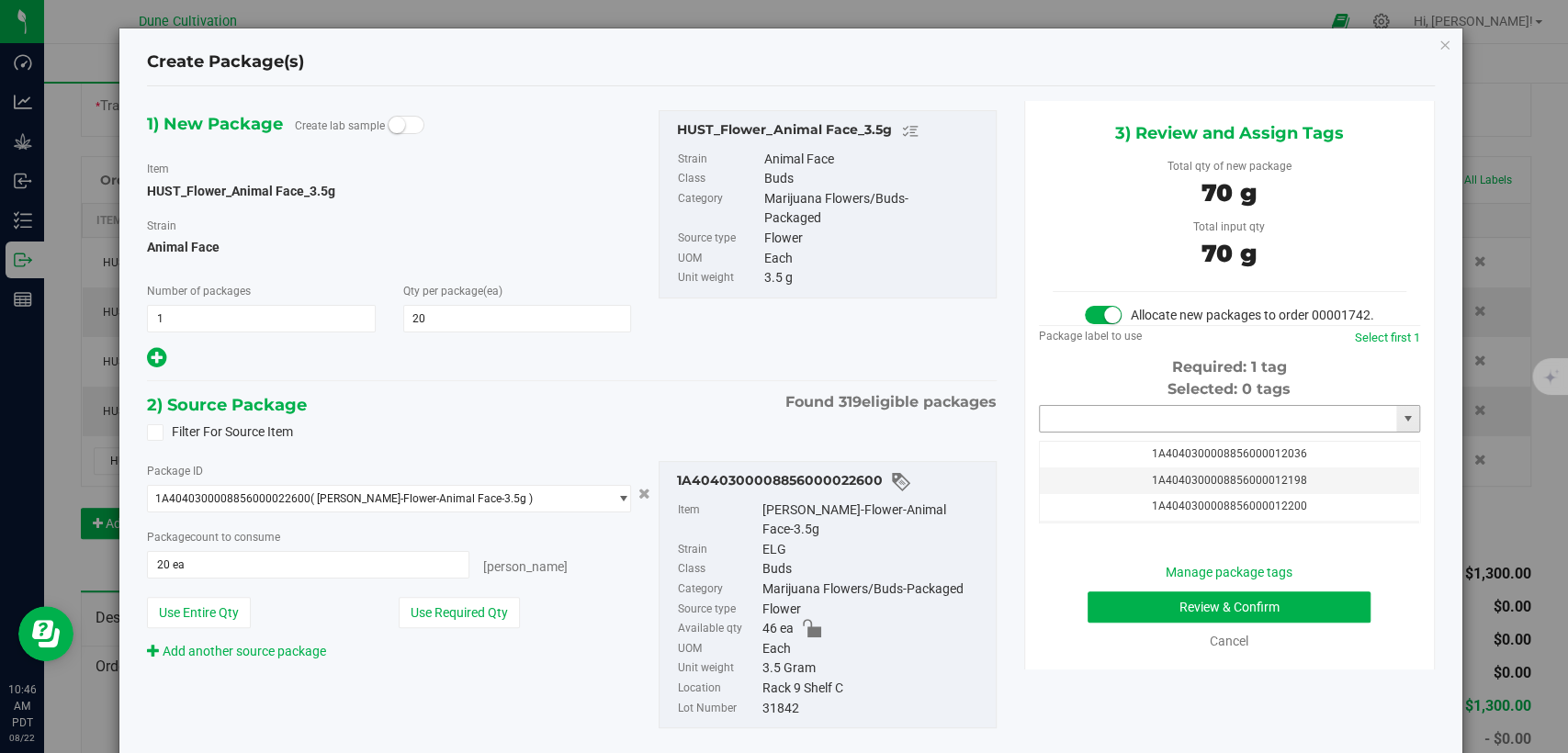
click at [1163, 432] on input "text" at bounding box center [1218, 418] width 356 height 25
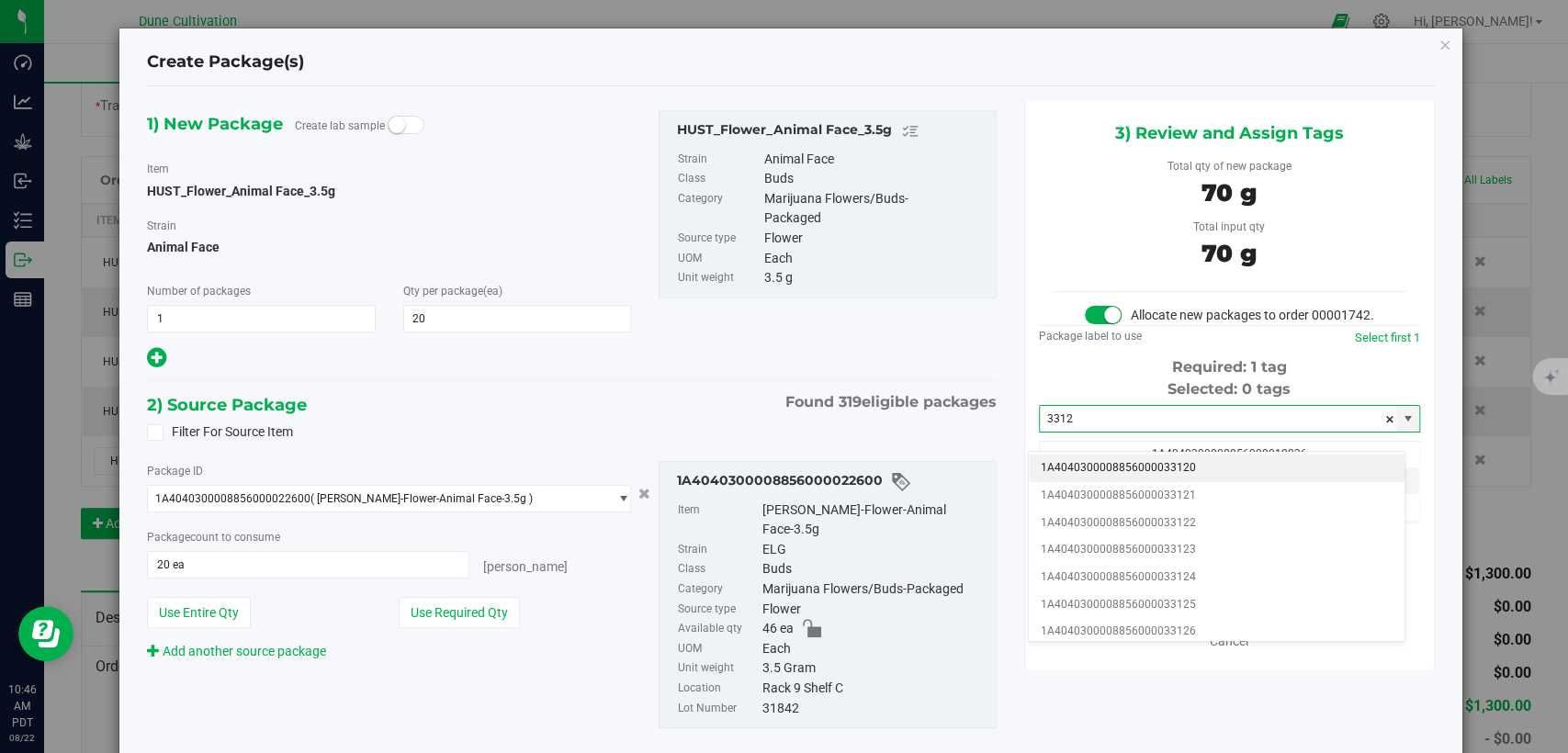
click at [1160, 468] on li "1A4040300008856000033120" at bounding box center [1217, 468] width 376 height 27
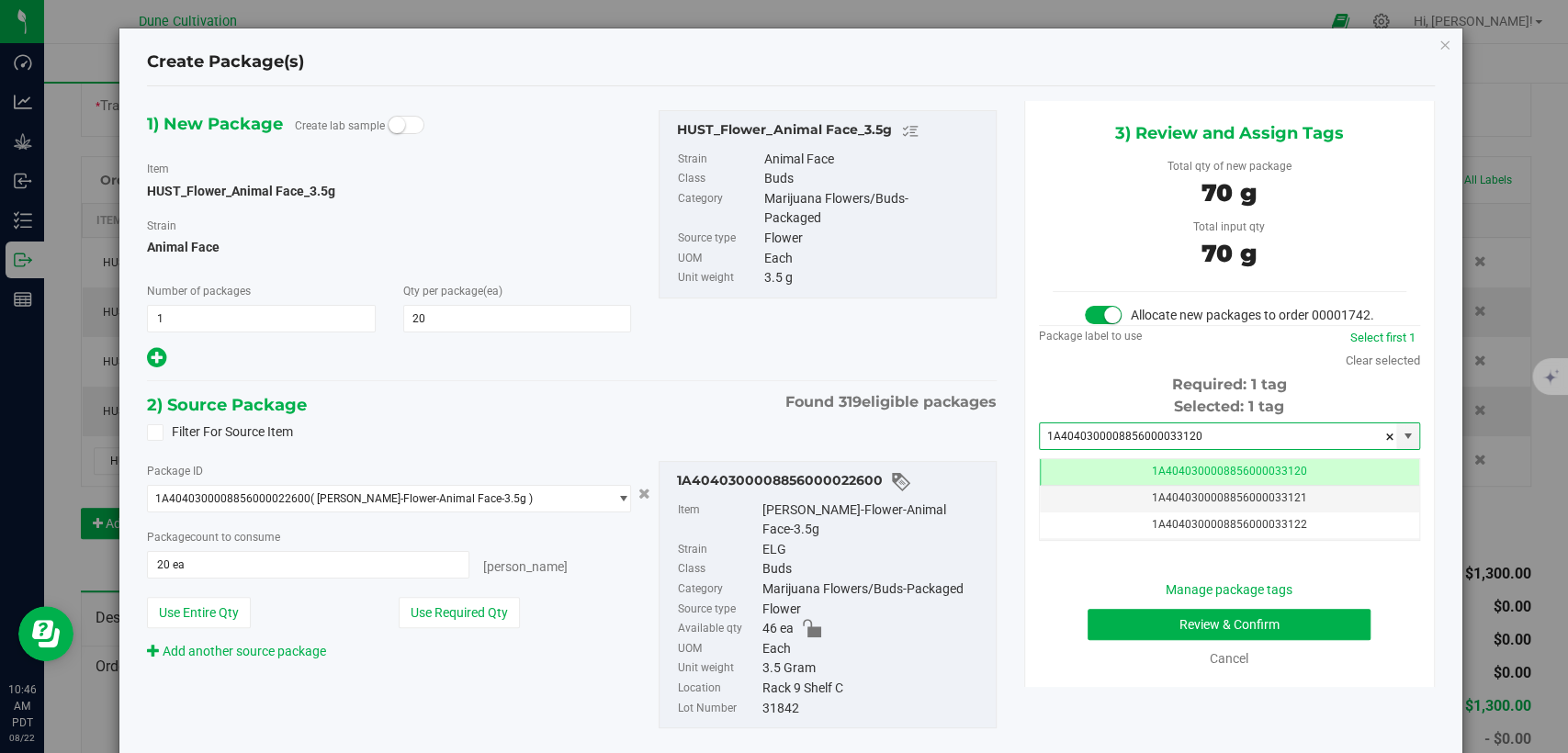
type input "1A4040300008856000033120"
click at [1162, 640] on button "Review & Confirm" at bounding box center [1229, 624] width 283 height 31
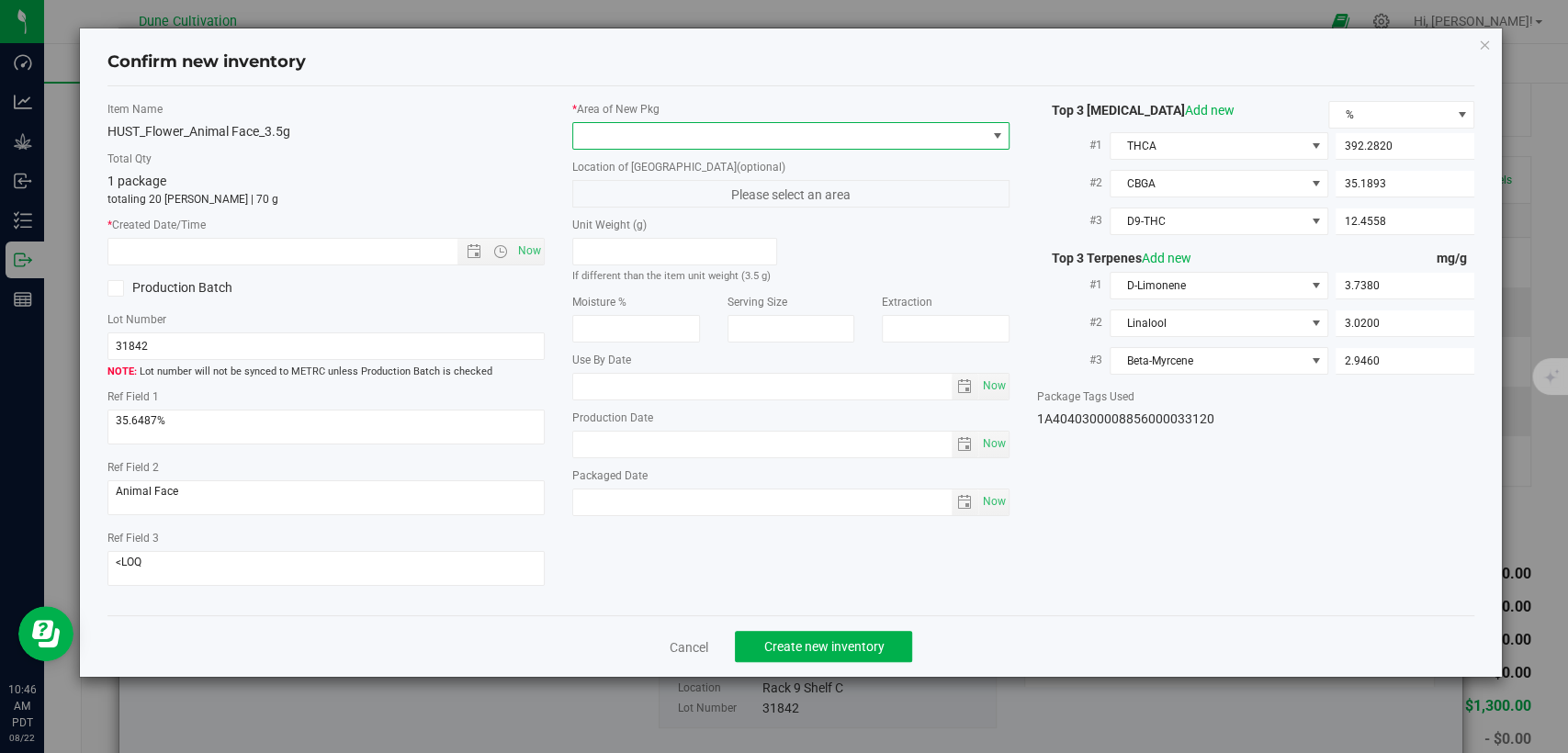
click at [827, 123] on span at bounding box center [791, 136] width 437 height 27
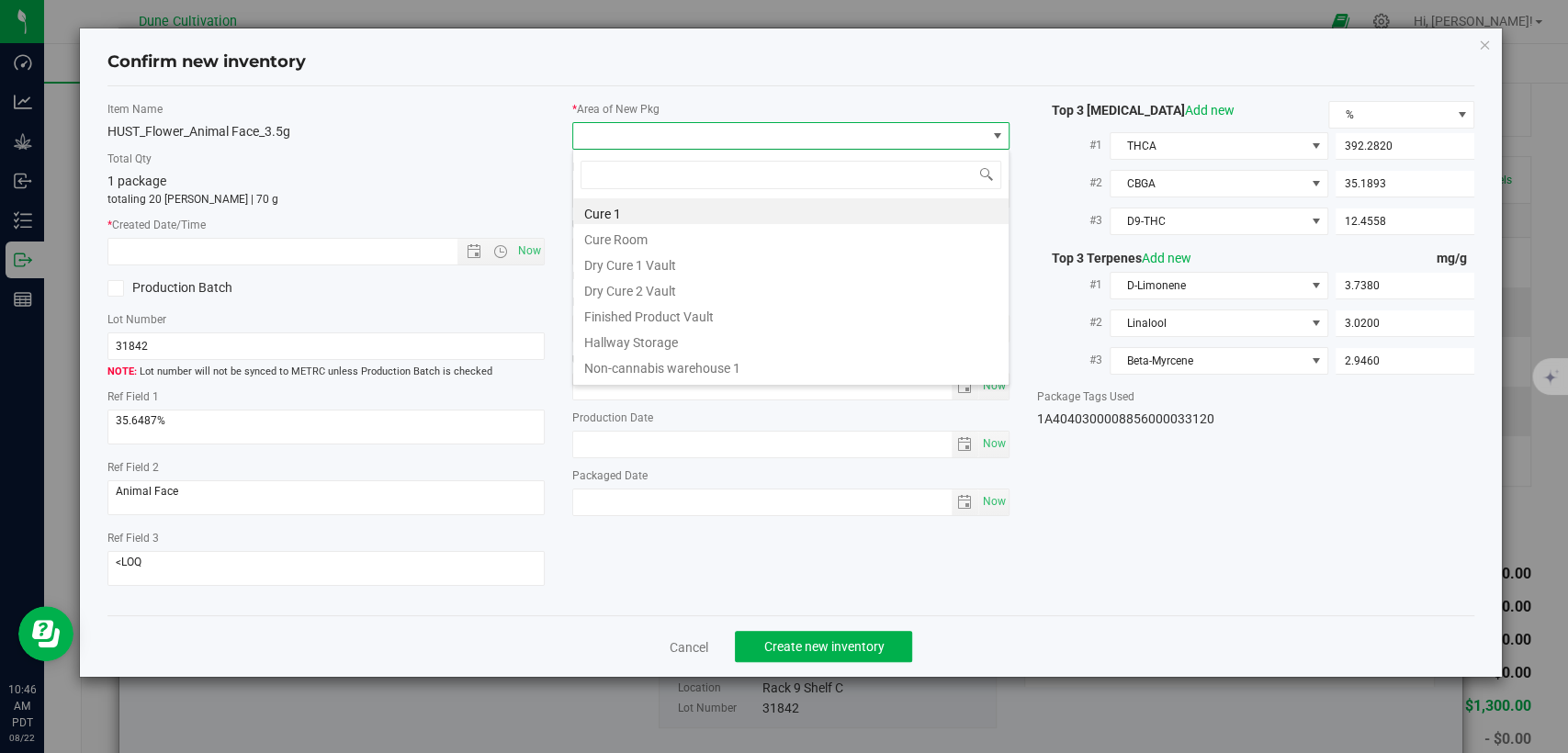
click at [718, 319] on li "Finished Product Vault" at bounding box center [791, 314] width 435 height 25
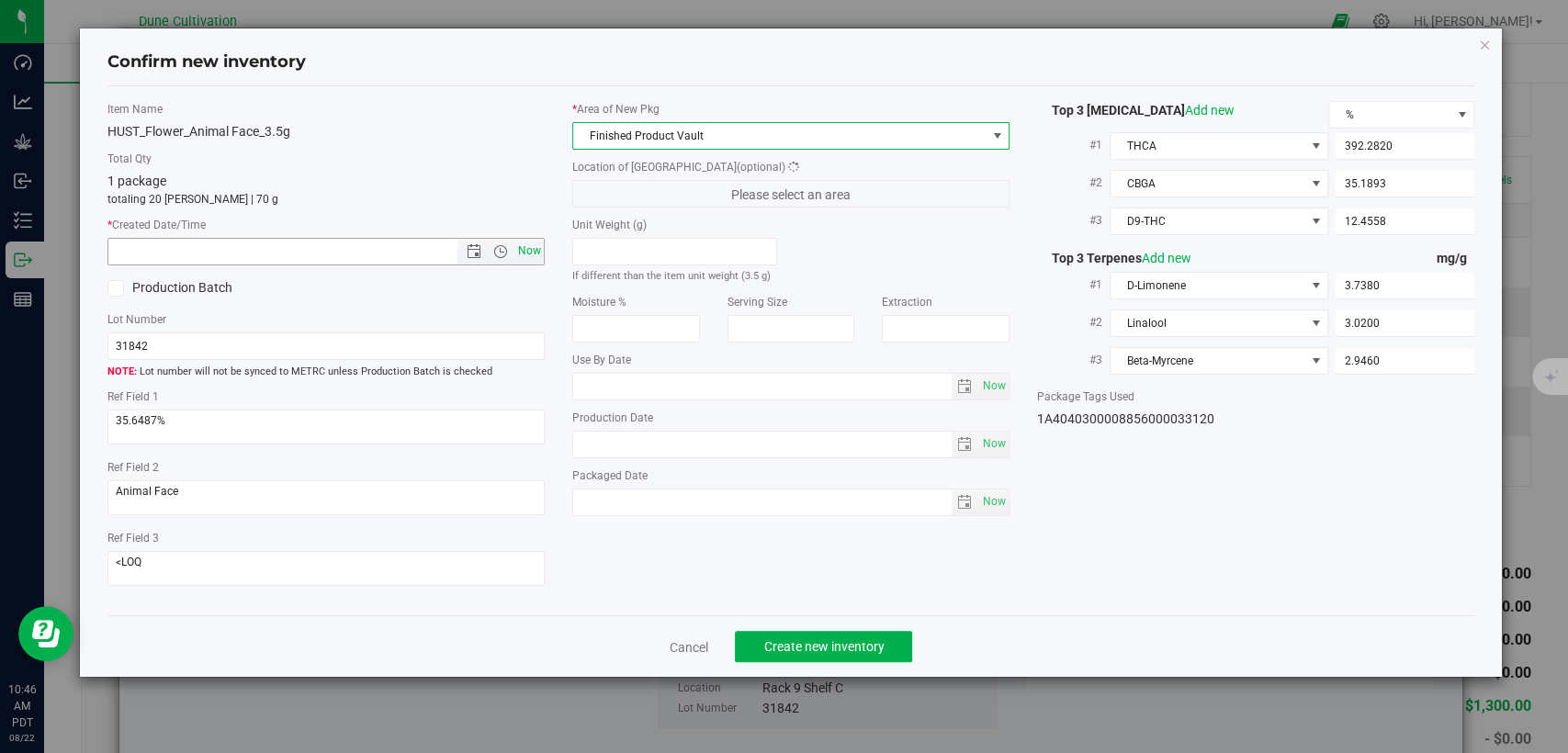
click at [528, 244] on span "Now" at bounding box center [530, 251] width 31 height 26
type input "8/22/2025 10:46 AM"
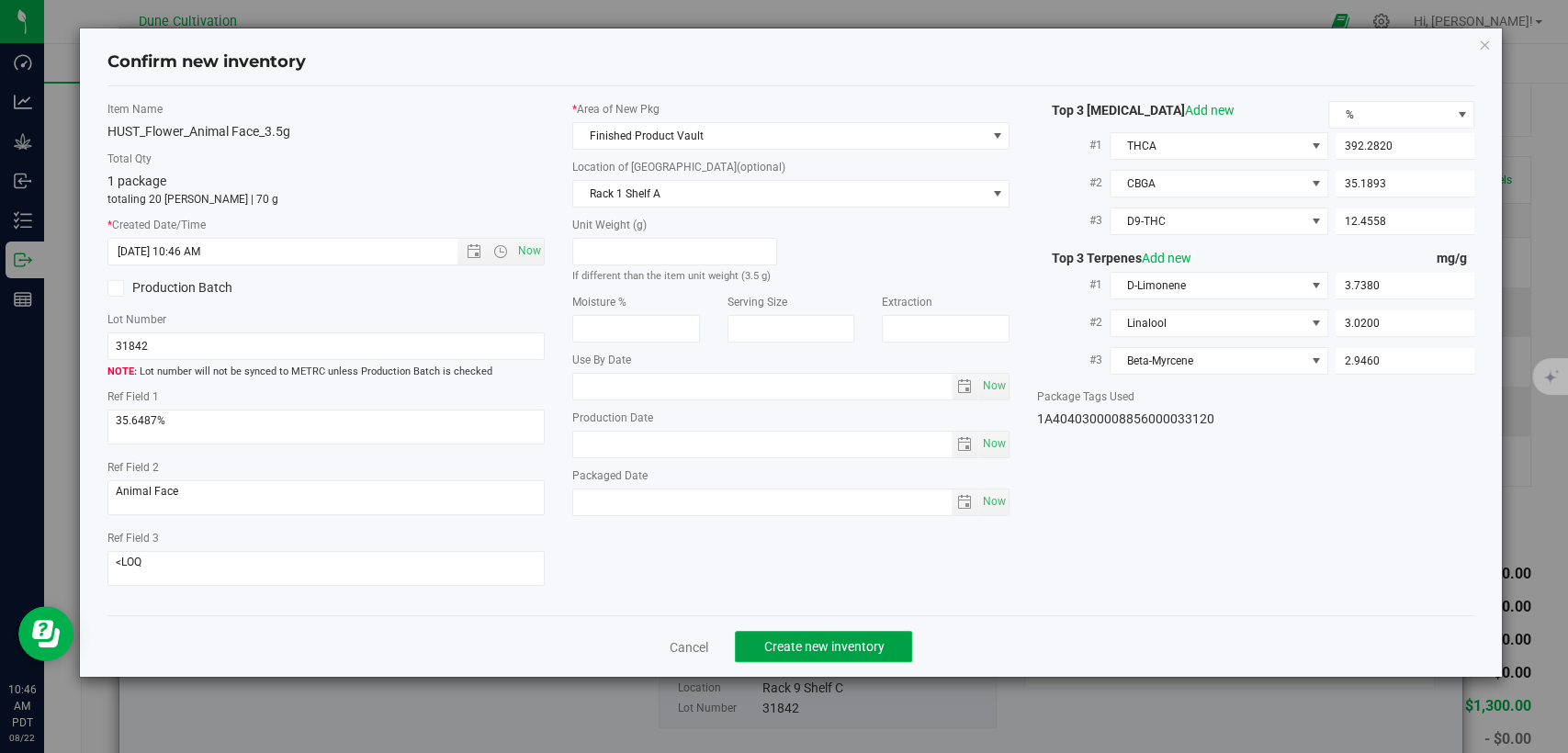
click at [774, 634] on button "Create new inventory" at bounding box center [824, 647] width 177 height 31
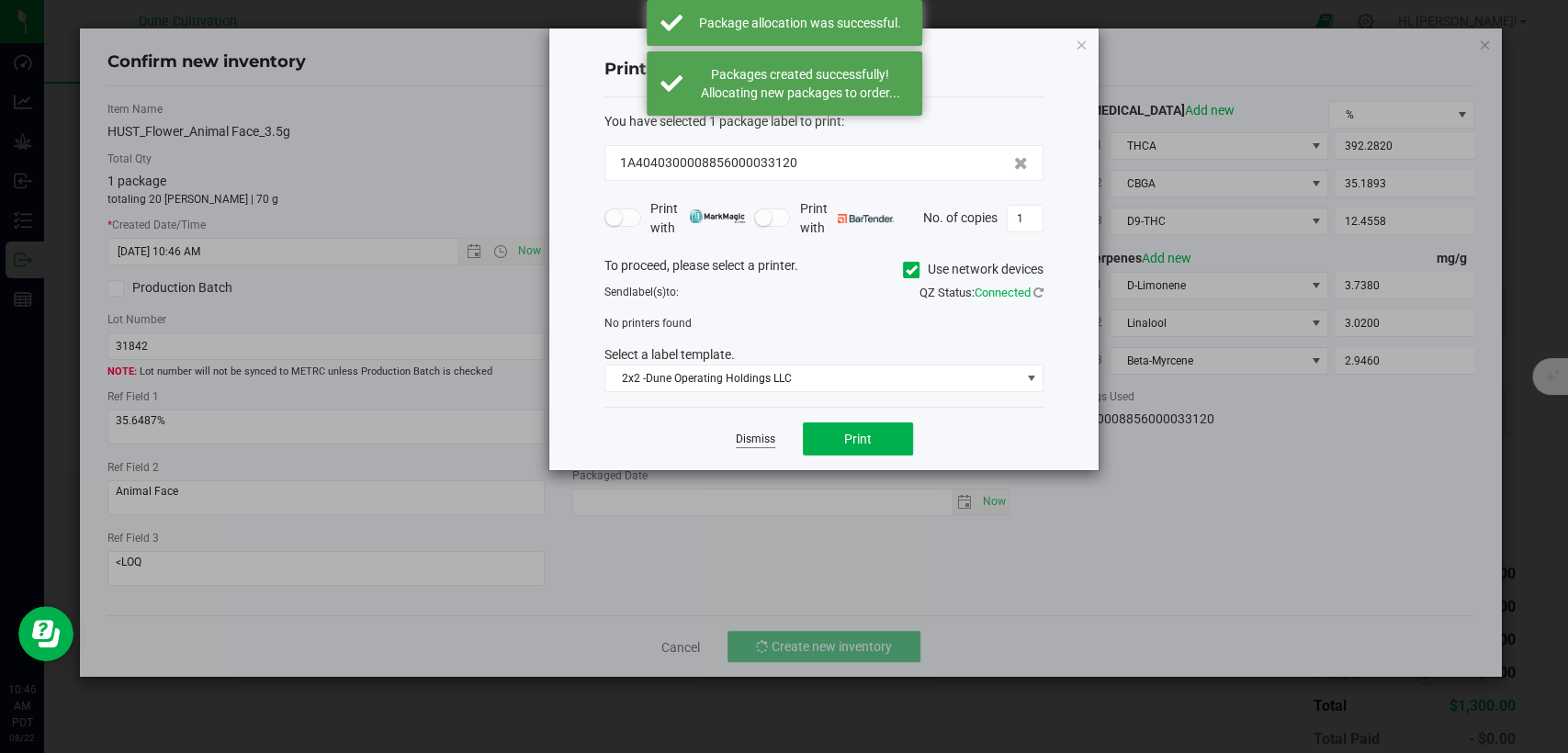
click at [759, 443] on link "Dismiss" at bounding box center [756, 439] width 40 height 16
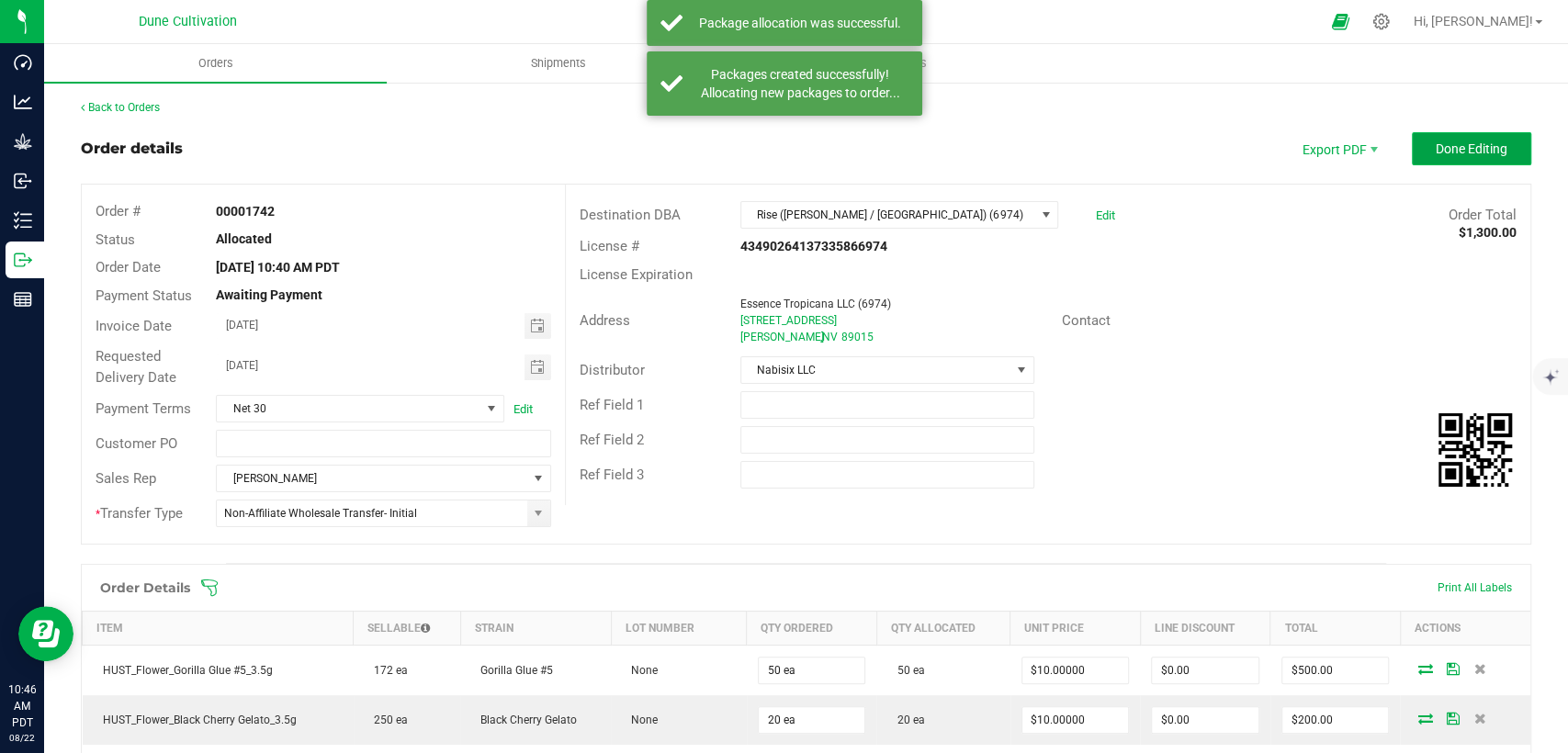
click at [1439, 156] on button "Done Editing" at bounding box center [1471, 148] width 120 height 33
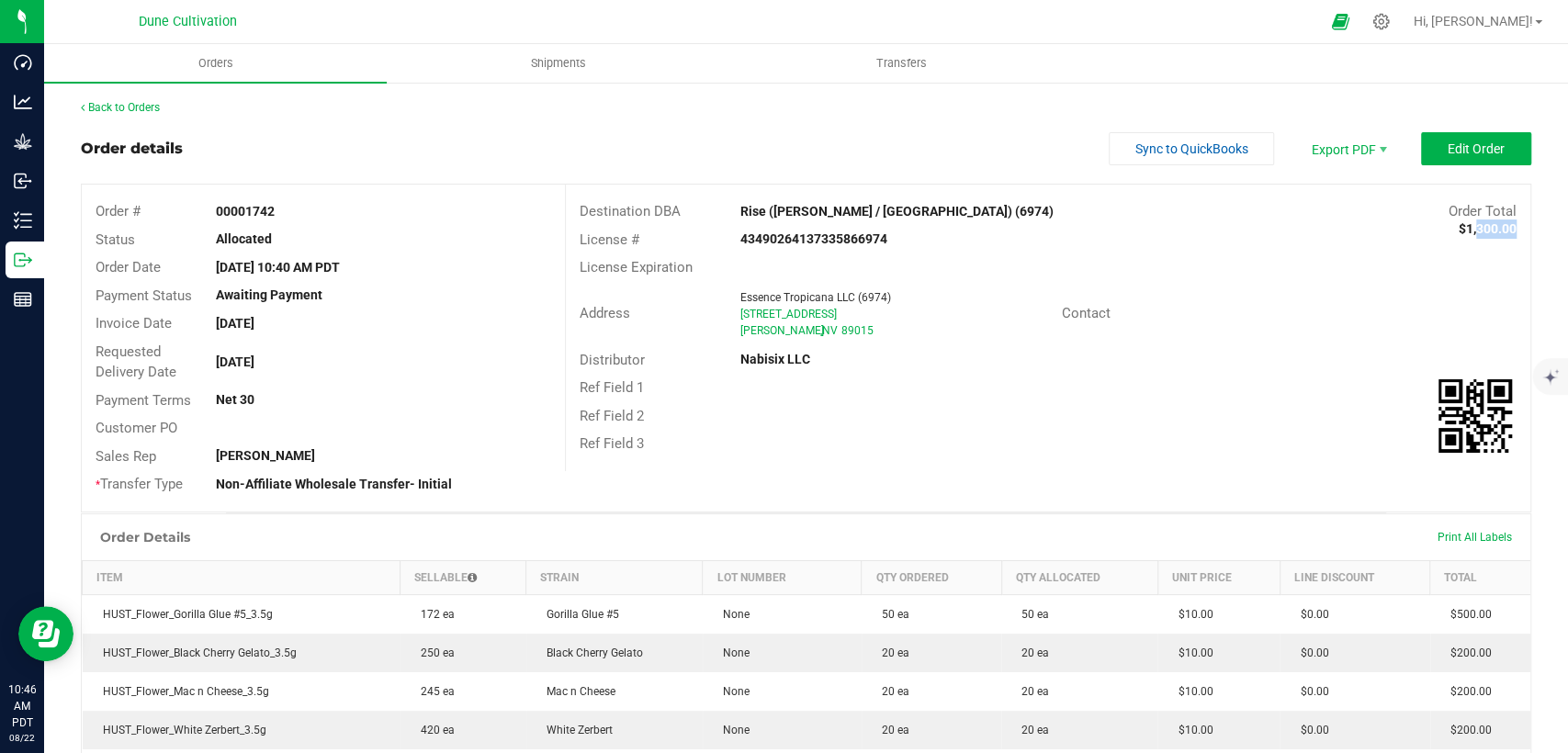
drag, startPoint x: 1496, startPoint y: 230, endPoint x: 1455, endPoint y: 232, distance: 41.0
click at [1459, 232] on strong "$1,300.00" at bounding box center [1487, 229] width 57 height 15
click at [1500, 227] on strong "$1,300.00" at bounding box center [1487, 229] width 57 height 15
drag, startPoint x: 1499, startPoint y: 230, endPoint x: 1448, endPoint y: 225, distance: 51.2
click at [1459, 225] on strong "$1,300.00" at bounding box center [1487, 229] width 57 height 15
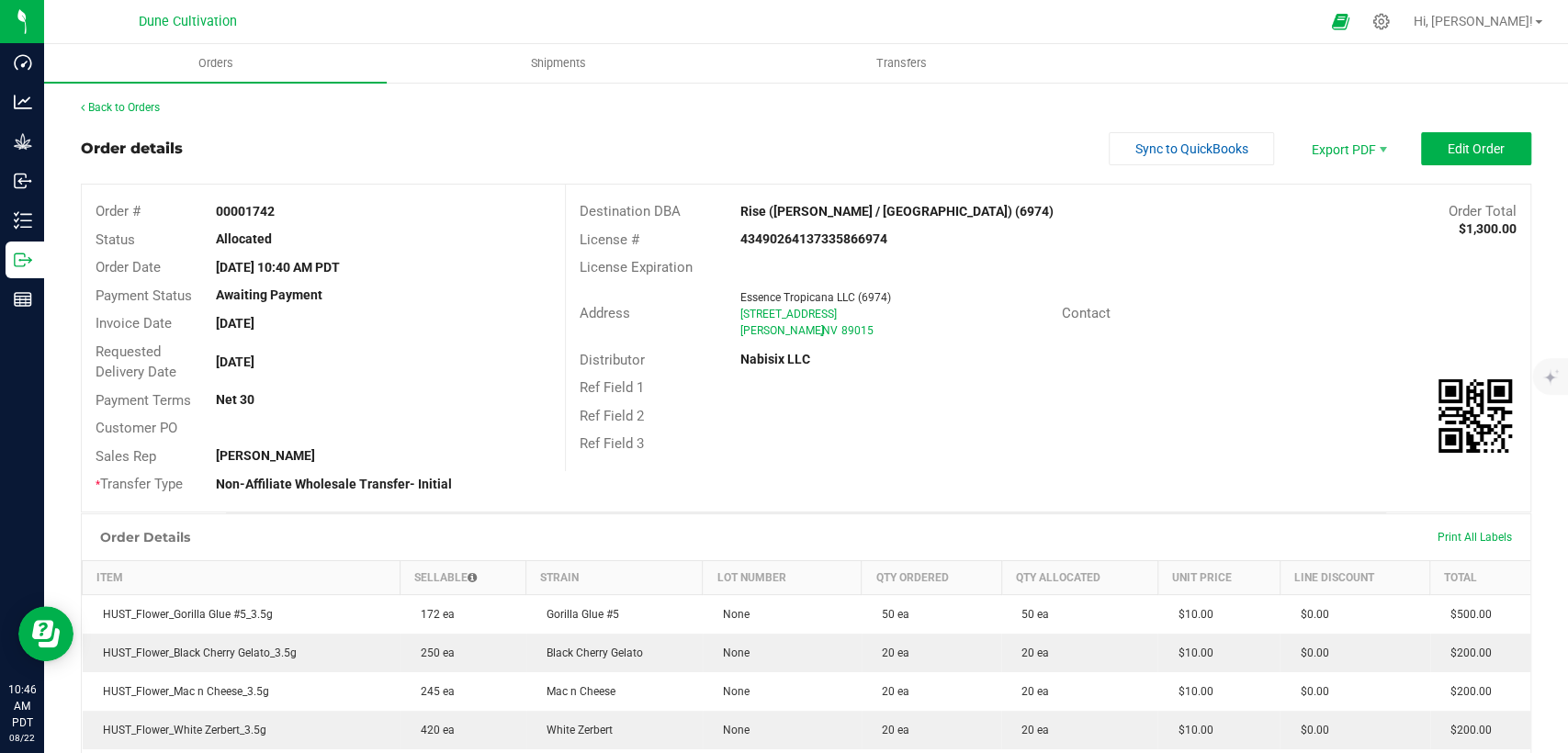
copy strong "1,300.00"
click at [143, 105] on link "Back to Orders" at bounding box center [121, 107] width 79 height 13
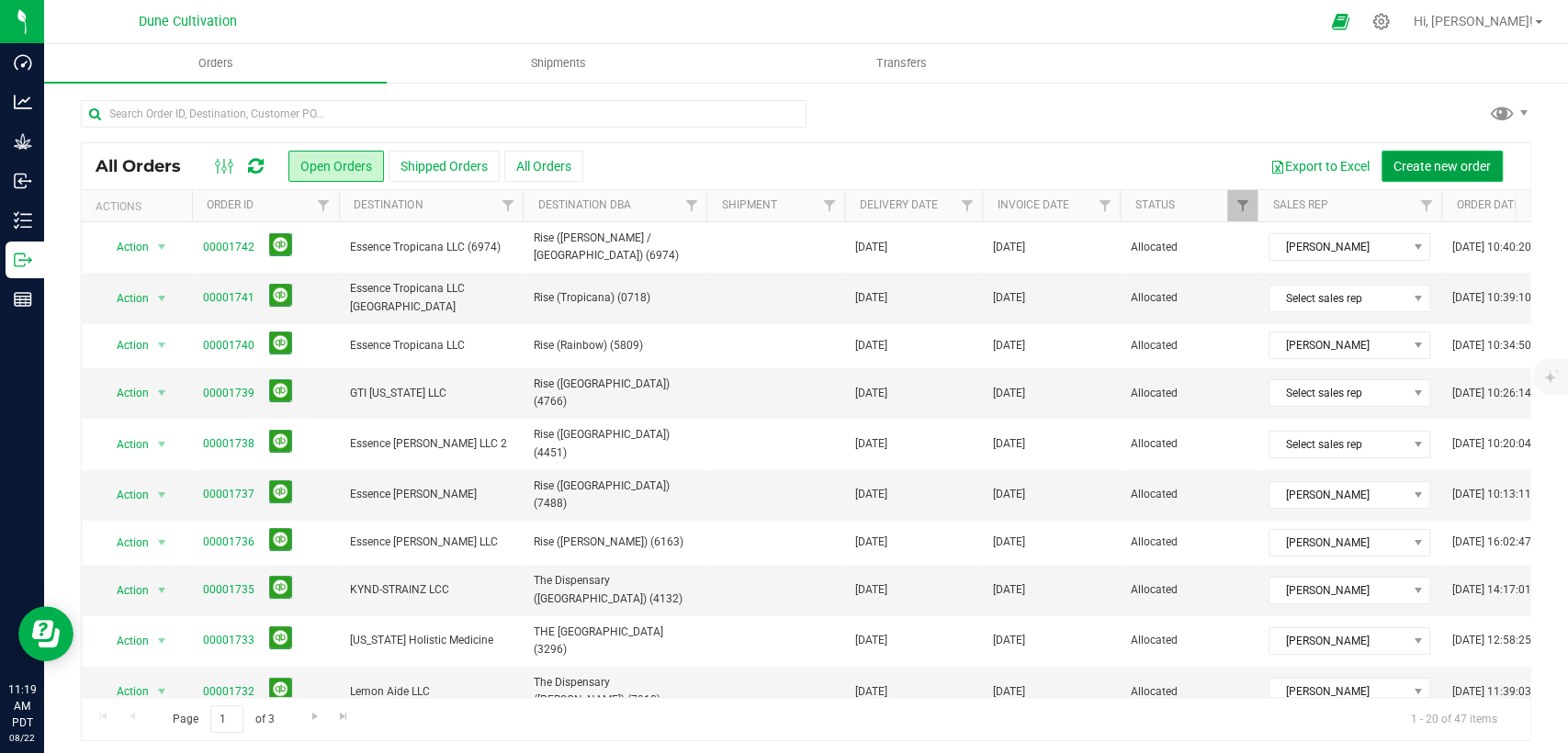
click at [1421, 167] on span "Create new order" at bounding box center [1442, 167] width 97 height 15
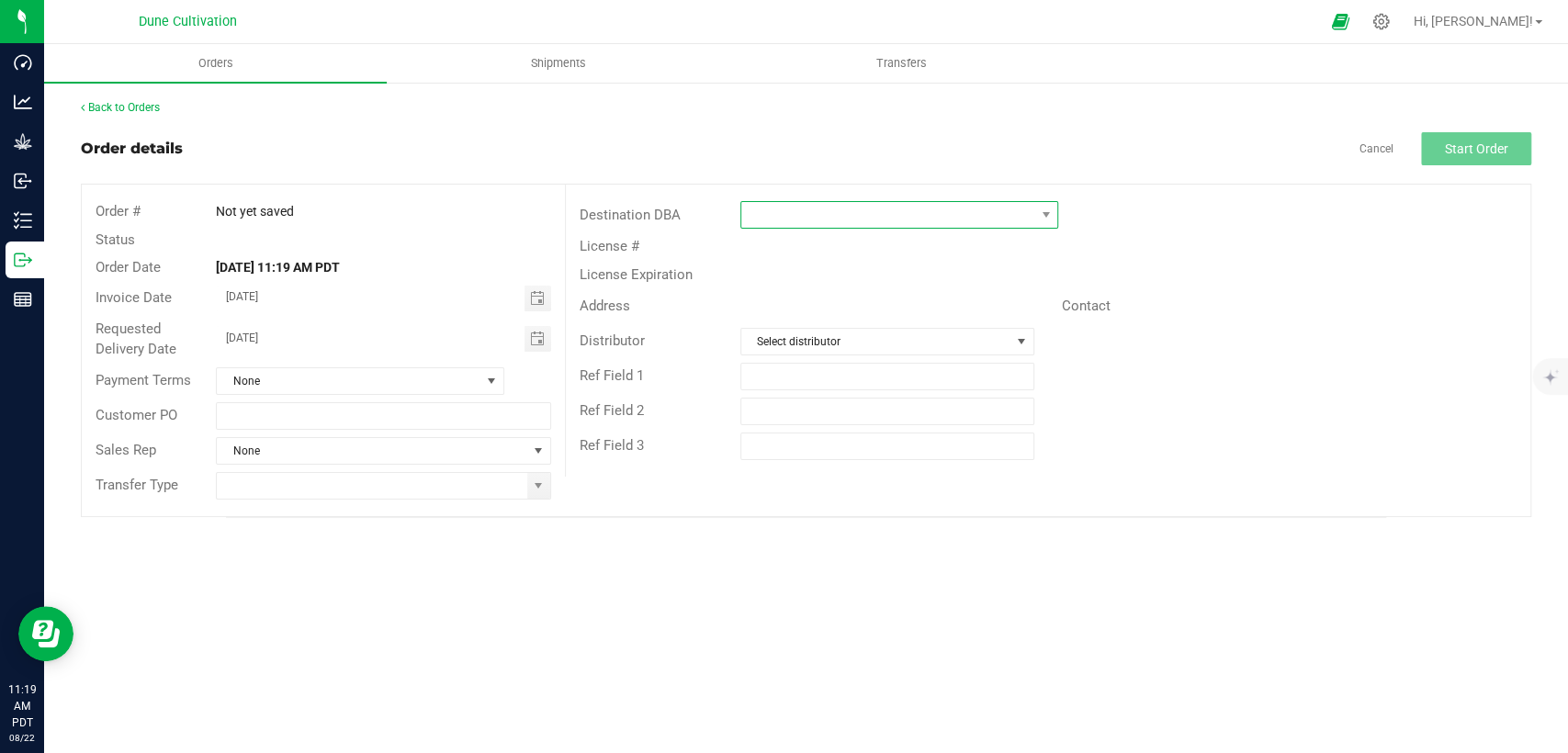
click at [792, 214] on span at bounding box center [888, 214] width 293 height 25
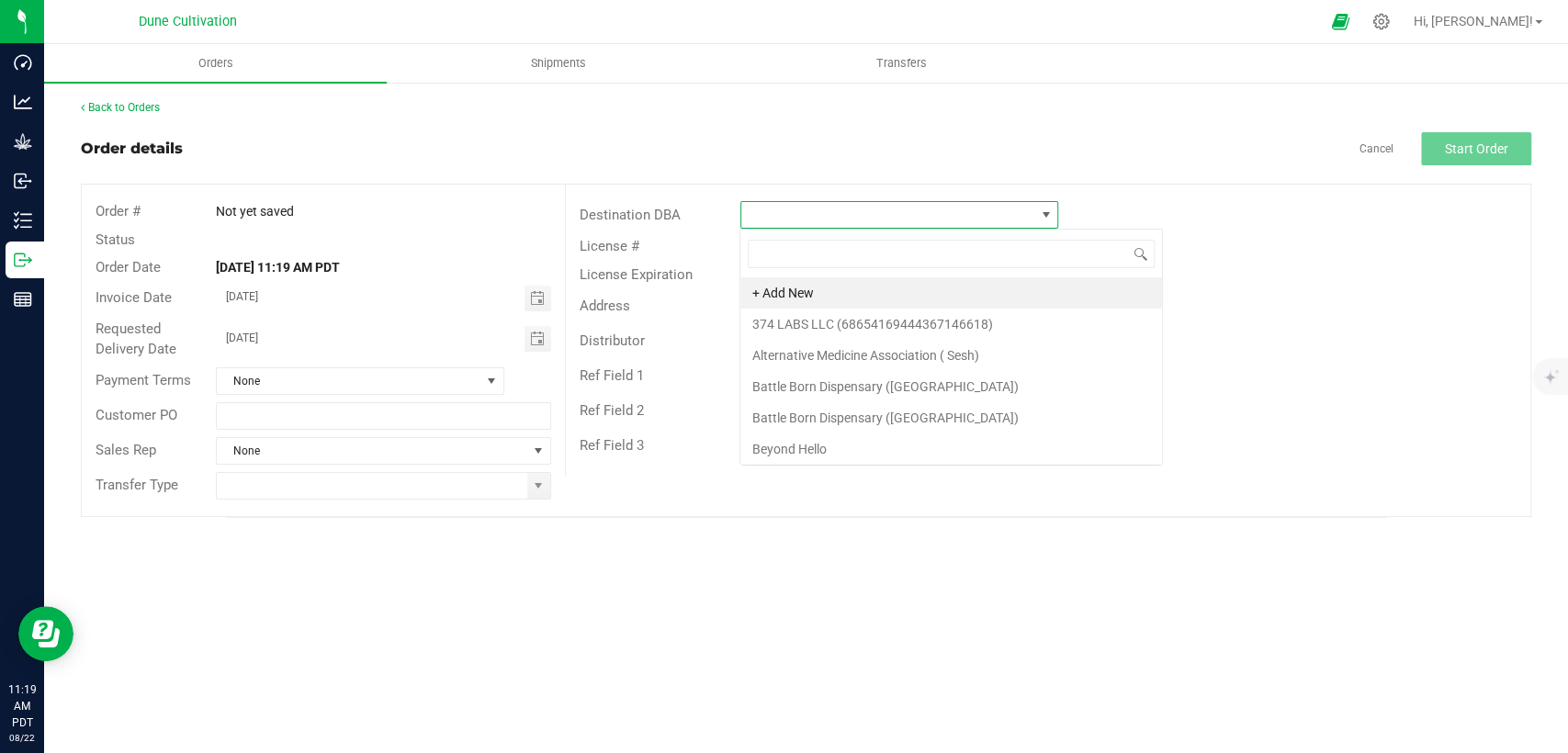
scroll to position [26, 318]
type input "Rise"
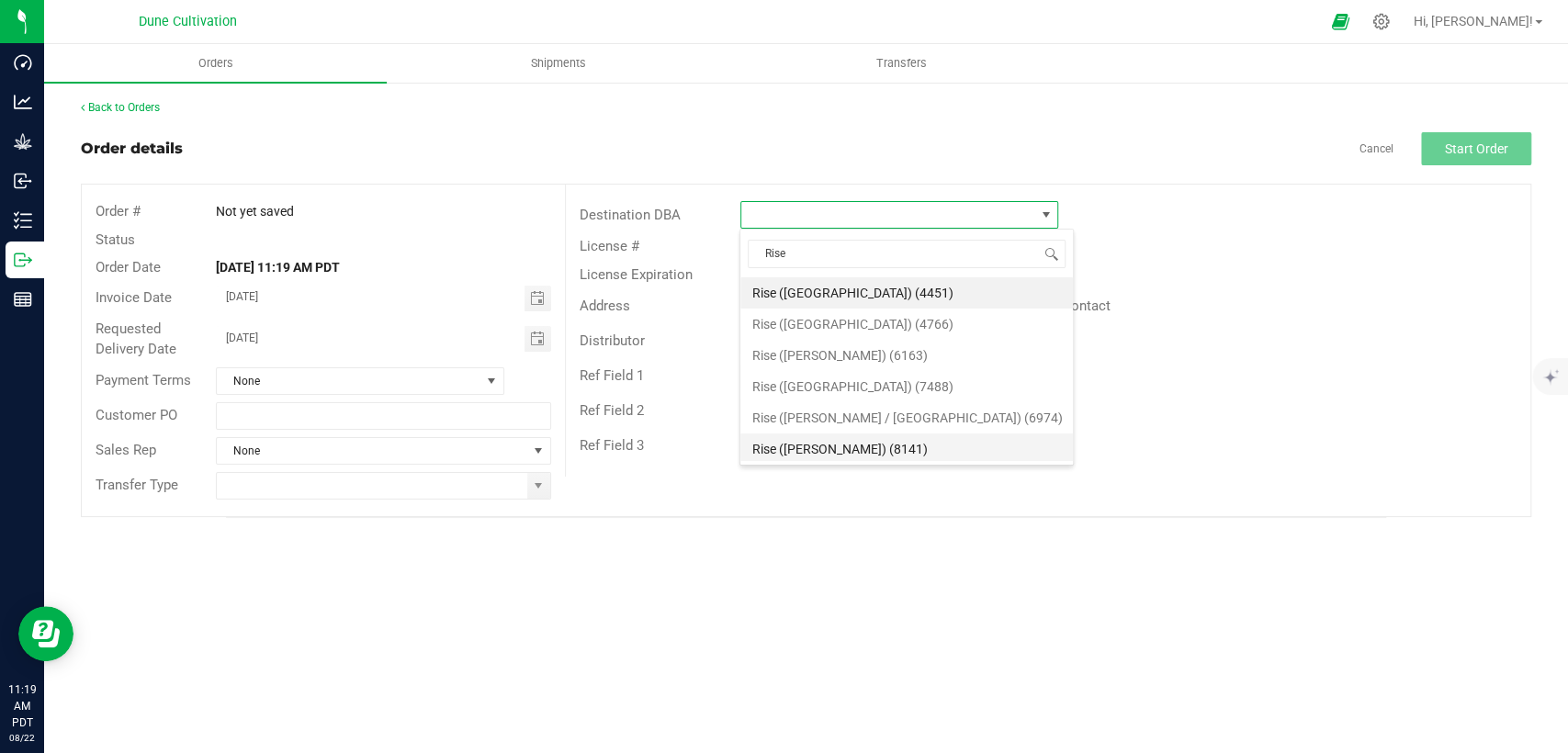
click at [826, 450] on li "Rise ([PERSON_NAME]) (8141)" at bounding box center [906, 449] width 333 height 31
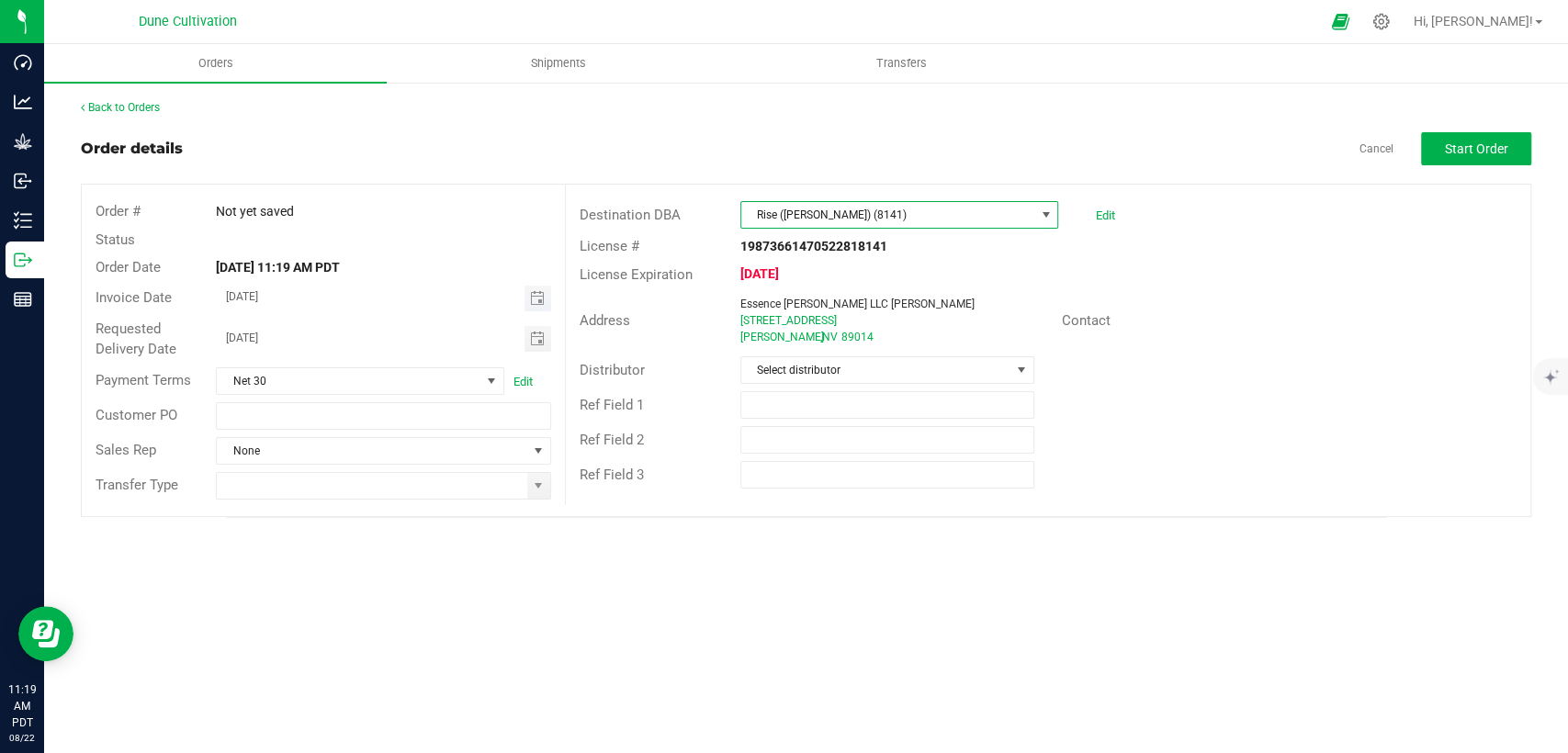
click at [548, 303] on span "Toggle calendar" at bounding box center [538, 298] width 26 height 25
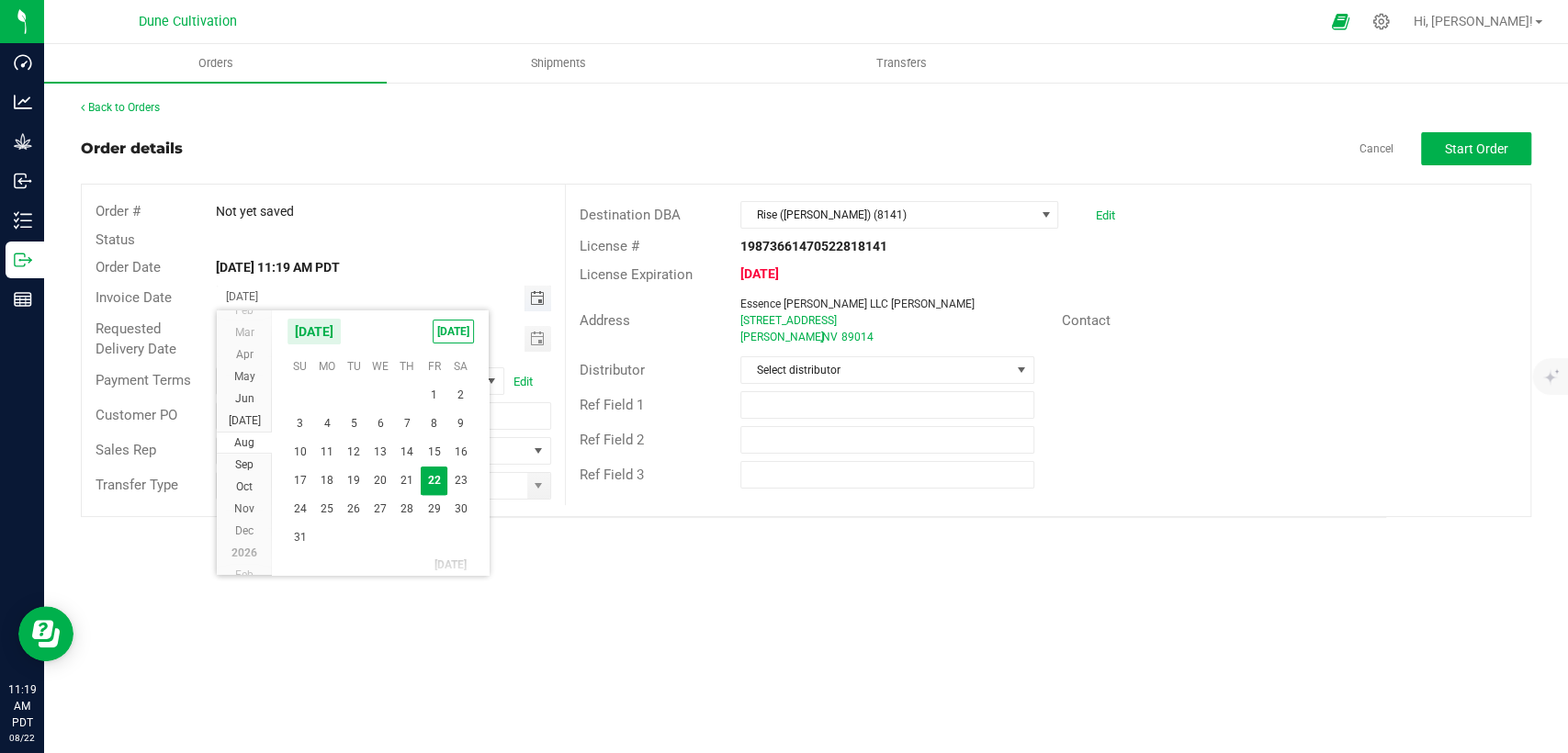
click at [544, 302] on span "Toggle calendar" at bounding box center [538, 298] width 26 height 25
click at [397, 511] on span "28" at bounding box center [407, 509] width 26 height 28
type input "[DATE]"
click at [530, 349] on span "Toggle calendar" at bounding box center [538, 338] width 26 height 25
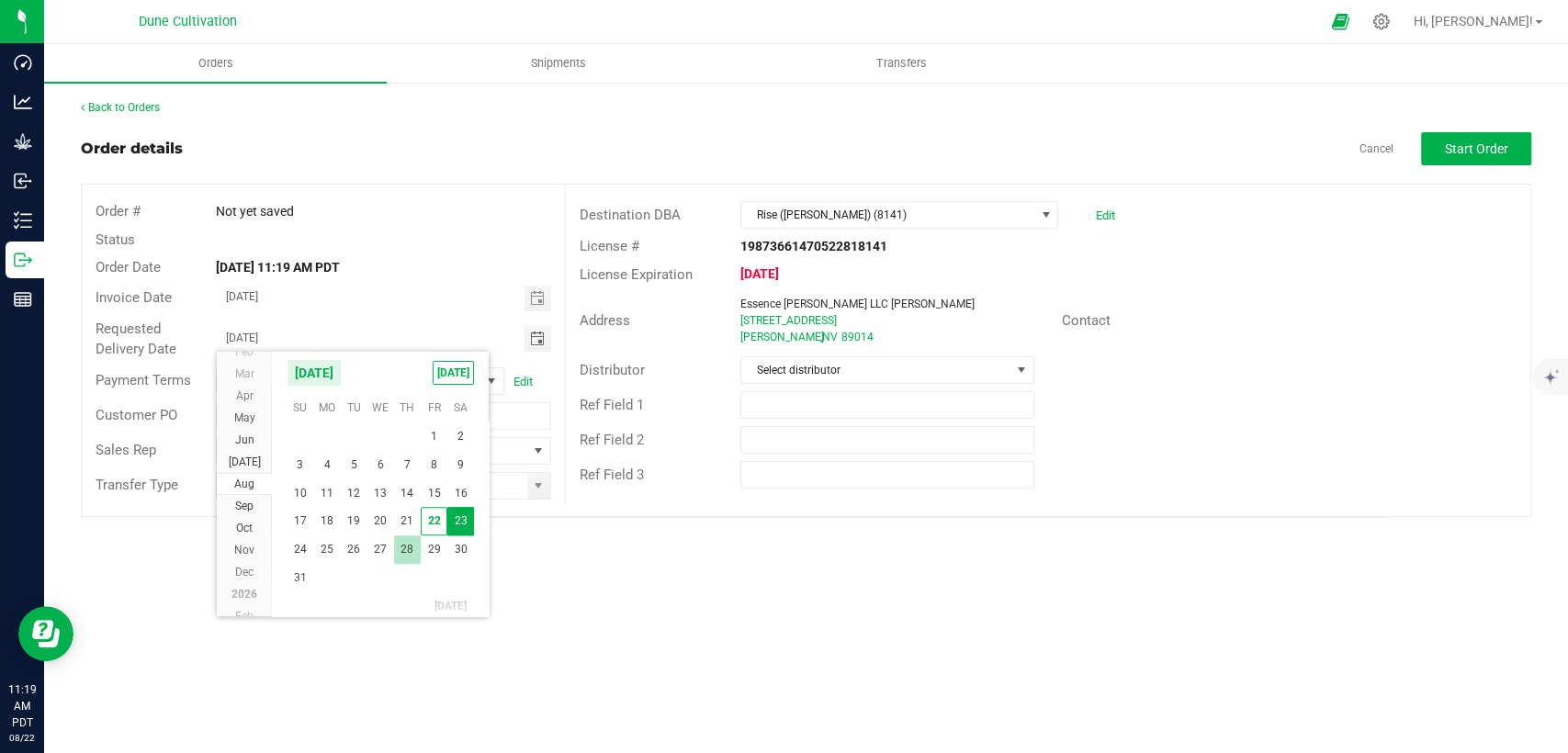
click at [407, 548] on span "28" at bounding box center [407, 549] width 26 height 28
type input "[DATE]"
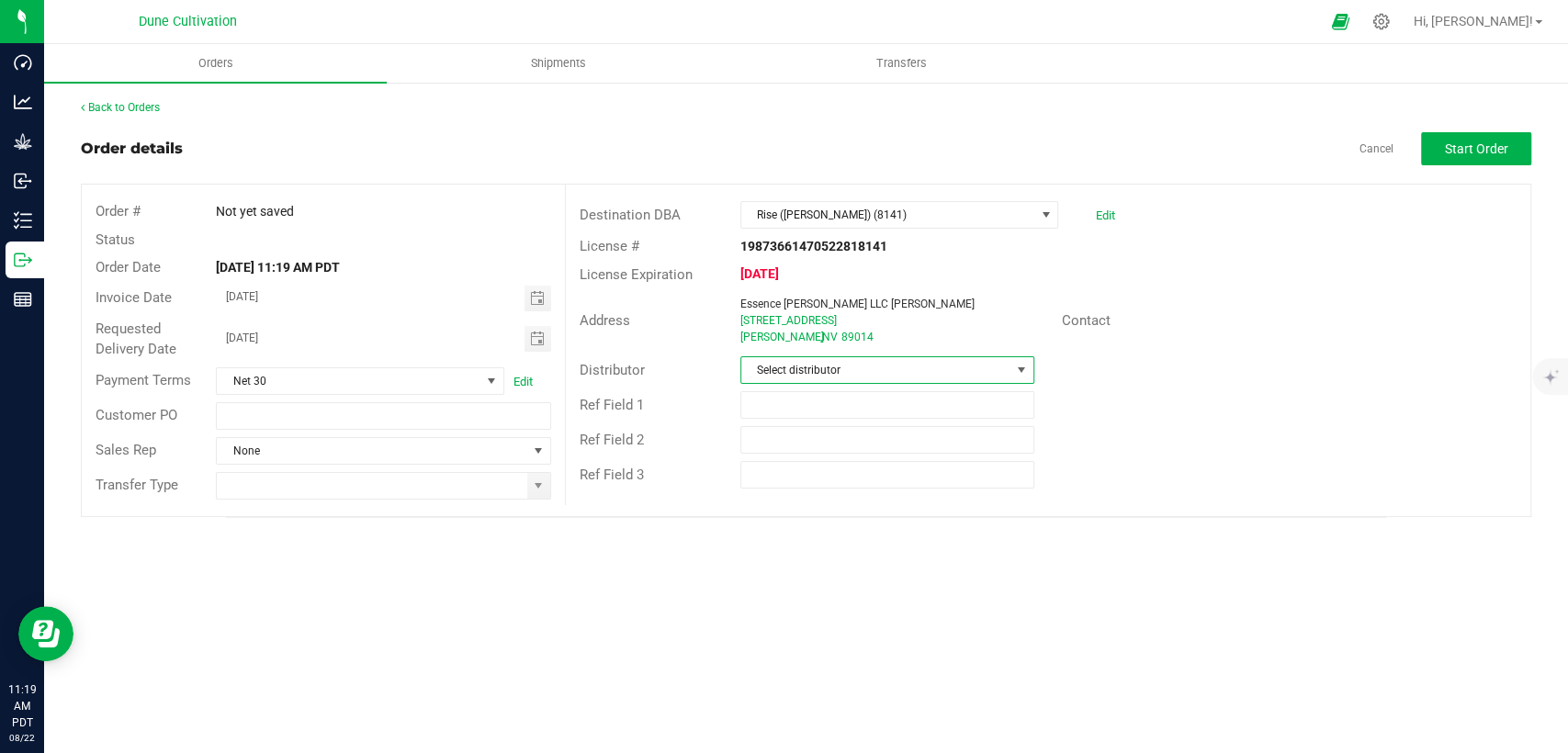
click at [793, 371] on span "Select distributor" at bounding box center [876, 369] width 270 height 25
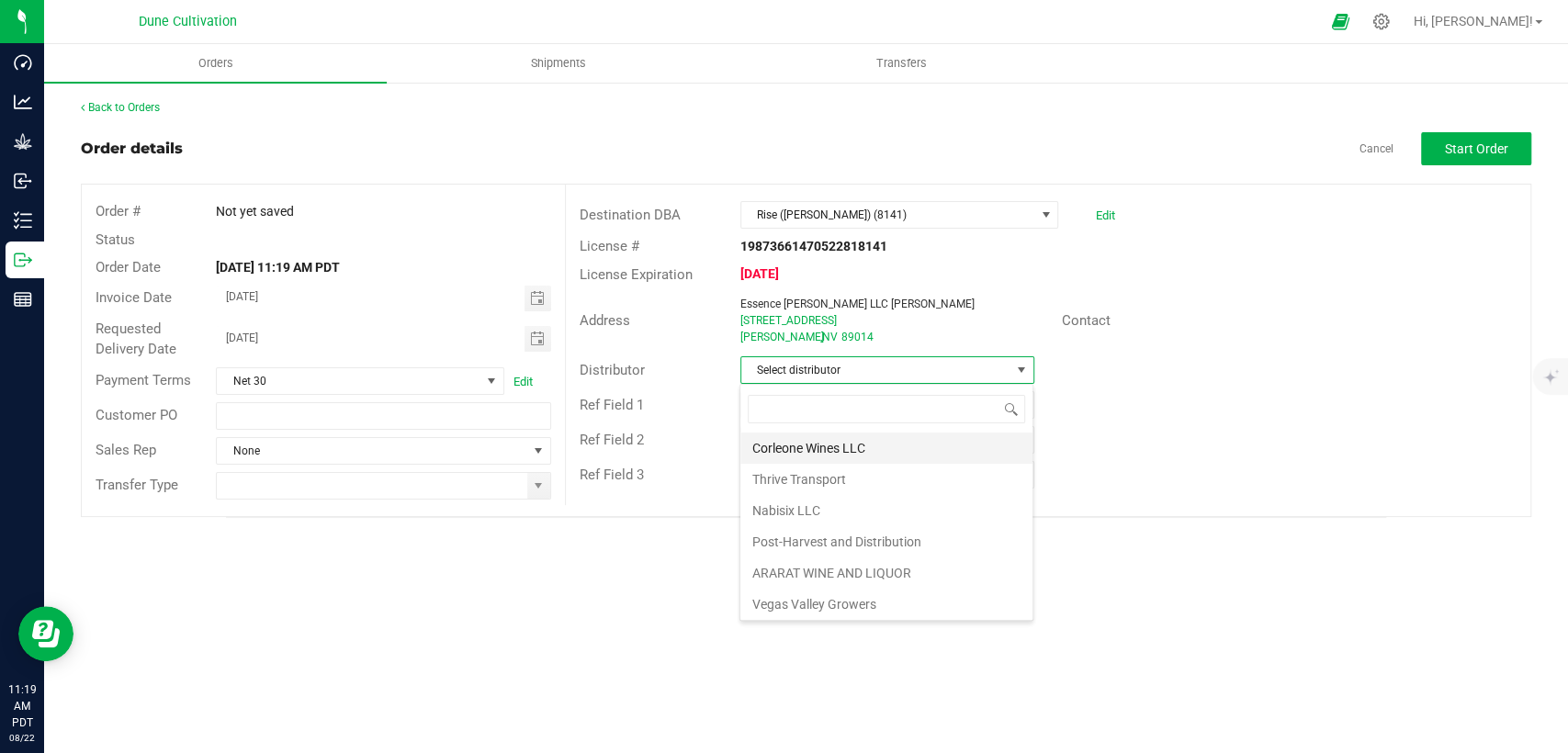
scroll to position [126, 0]
click at [822, 508] on li "Nabisix LLC" at bounding box center [887, 509] width 292 height 31
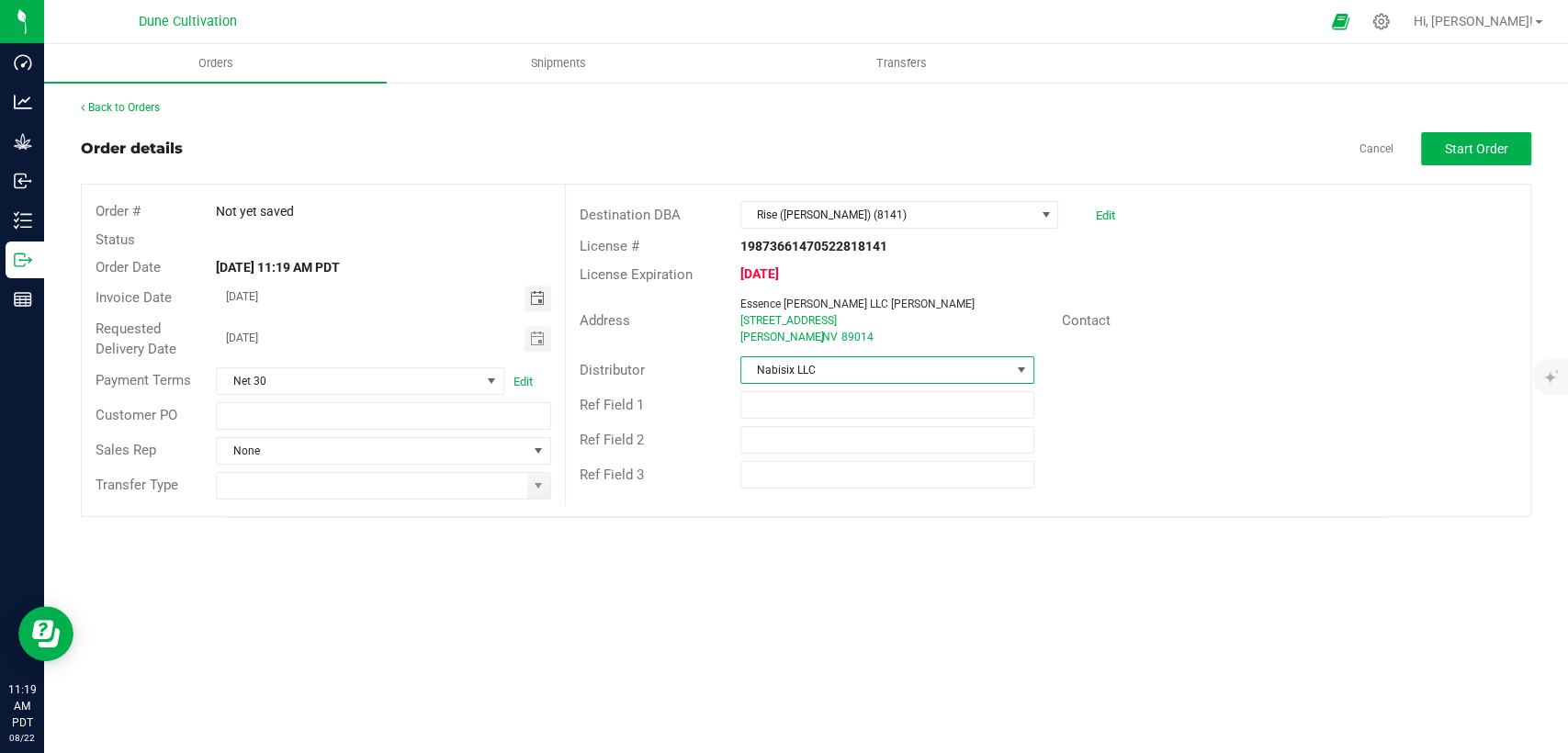
click at [536, 301] on span "Toggle calendar" at bounding box center [537, 299] width 15 height 15
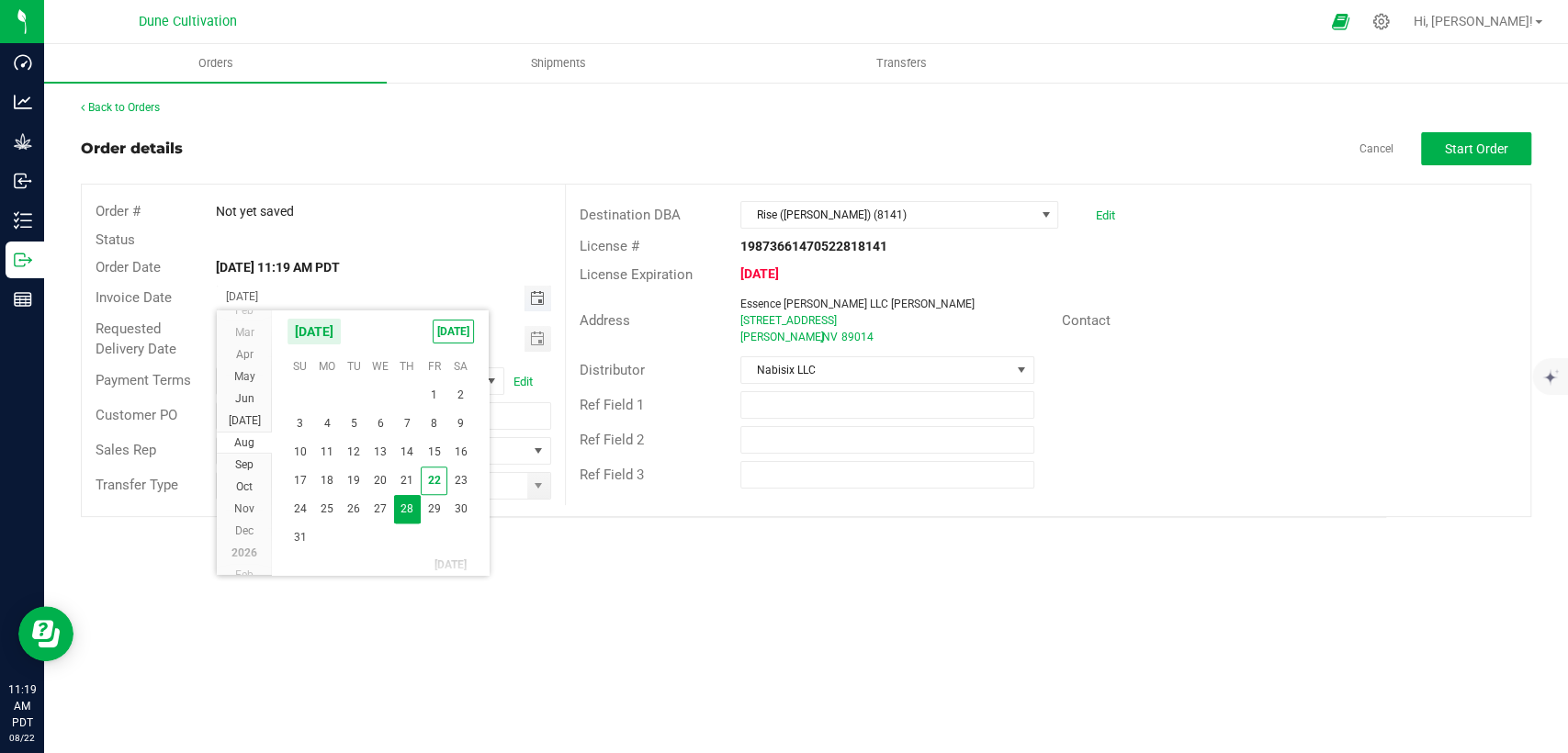
click at [536, 301] on span "Toggle calendar" at bounding box center [537, 299] width 15 height 15
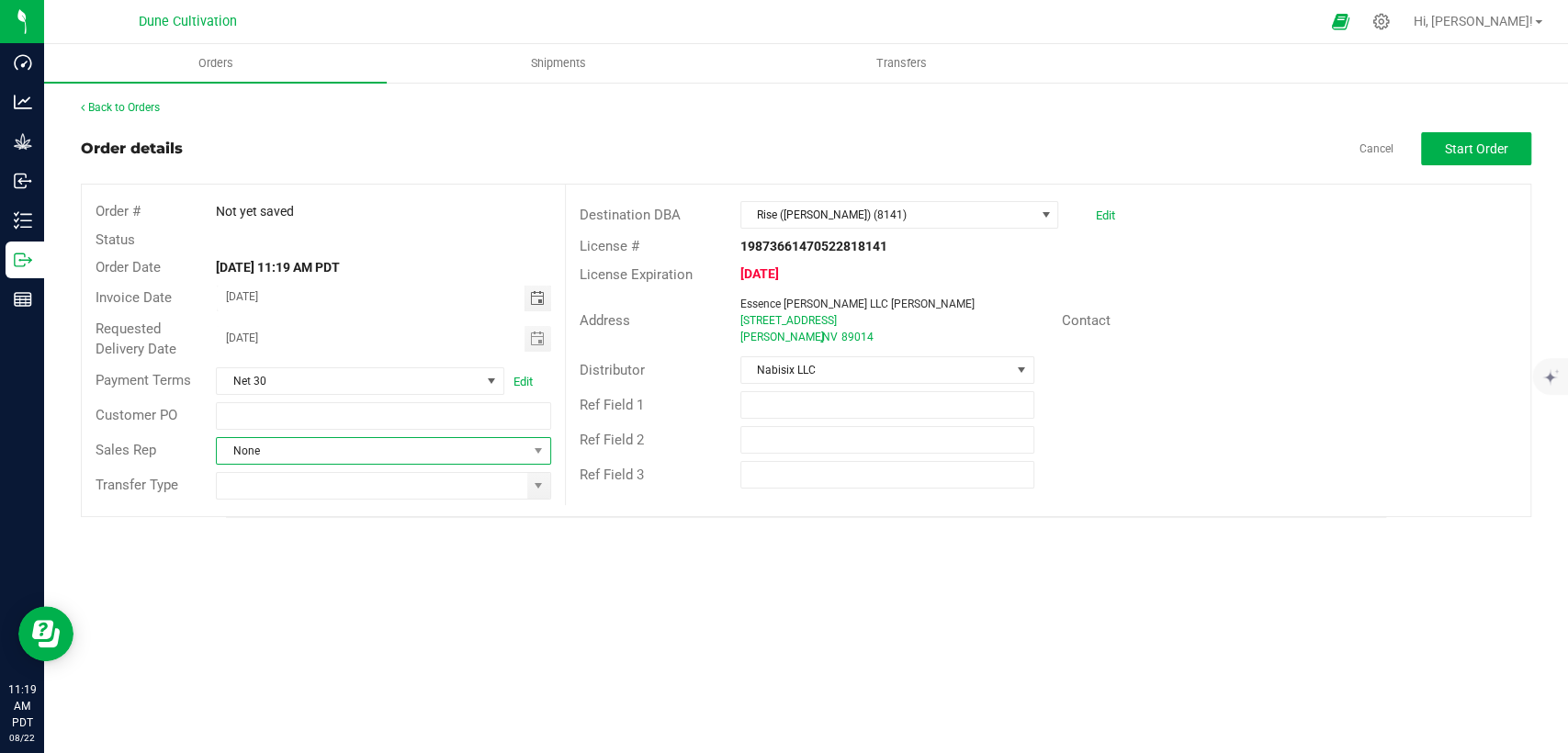
click at [439, 448] on span "None" at bounding box center [371, 450] width 310 height 25
click at [355, 516] on li "[PERSON_NAME]" at bounding box center [383, 529] width 333 height 31
click at [531, 485] on span at bounding box center [538, 486] width 15 height 15
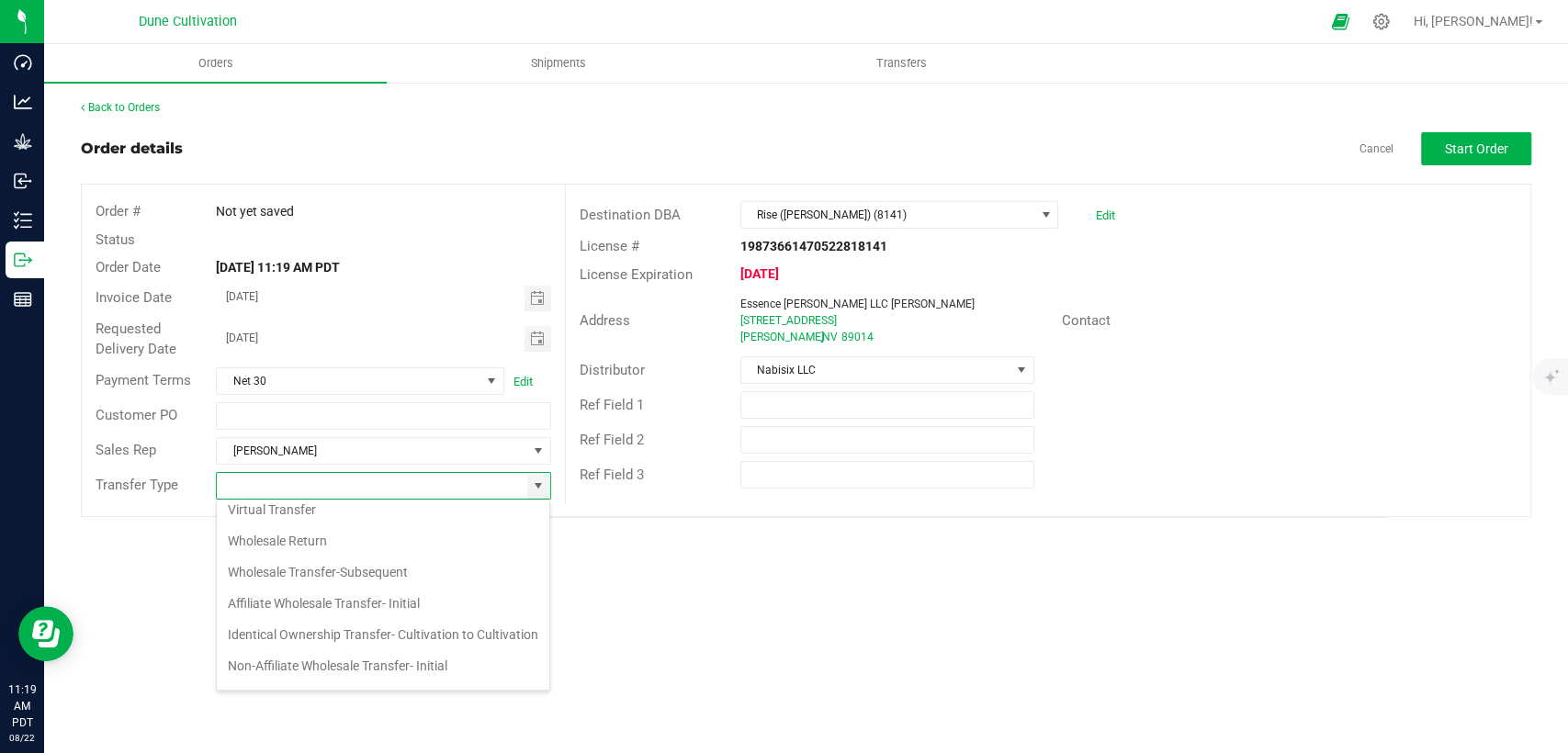
scroll to position [204, 0]
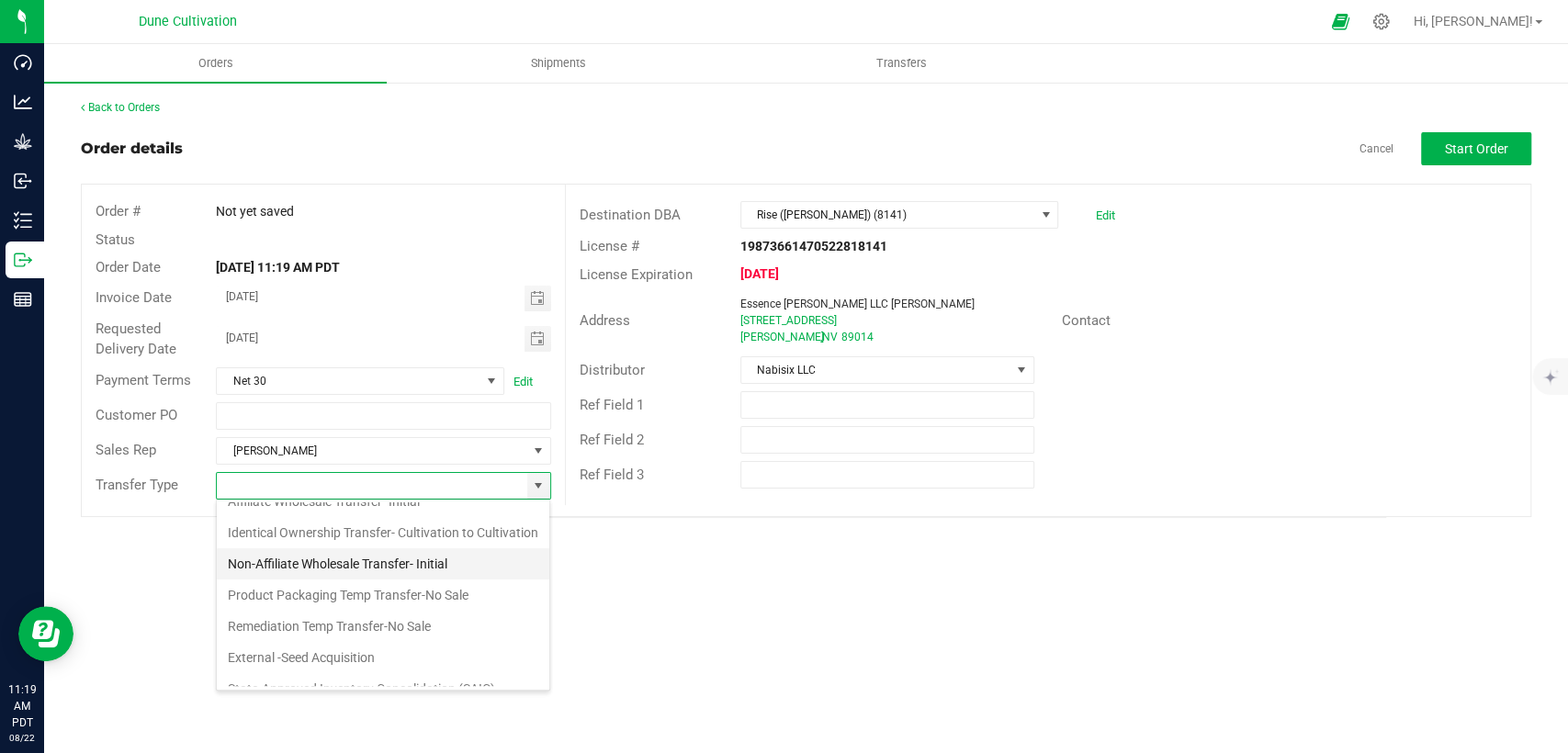
click at [338, 580] on li "Non-Affiliate Wholesale Transfer- Initial" at bounding box center [383, 564] width 333 height 31
type input "Non-Affiliate Wholesale Transfer- Initial"
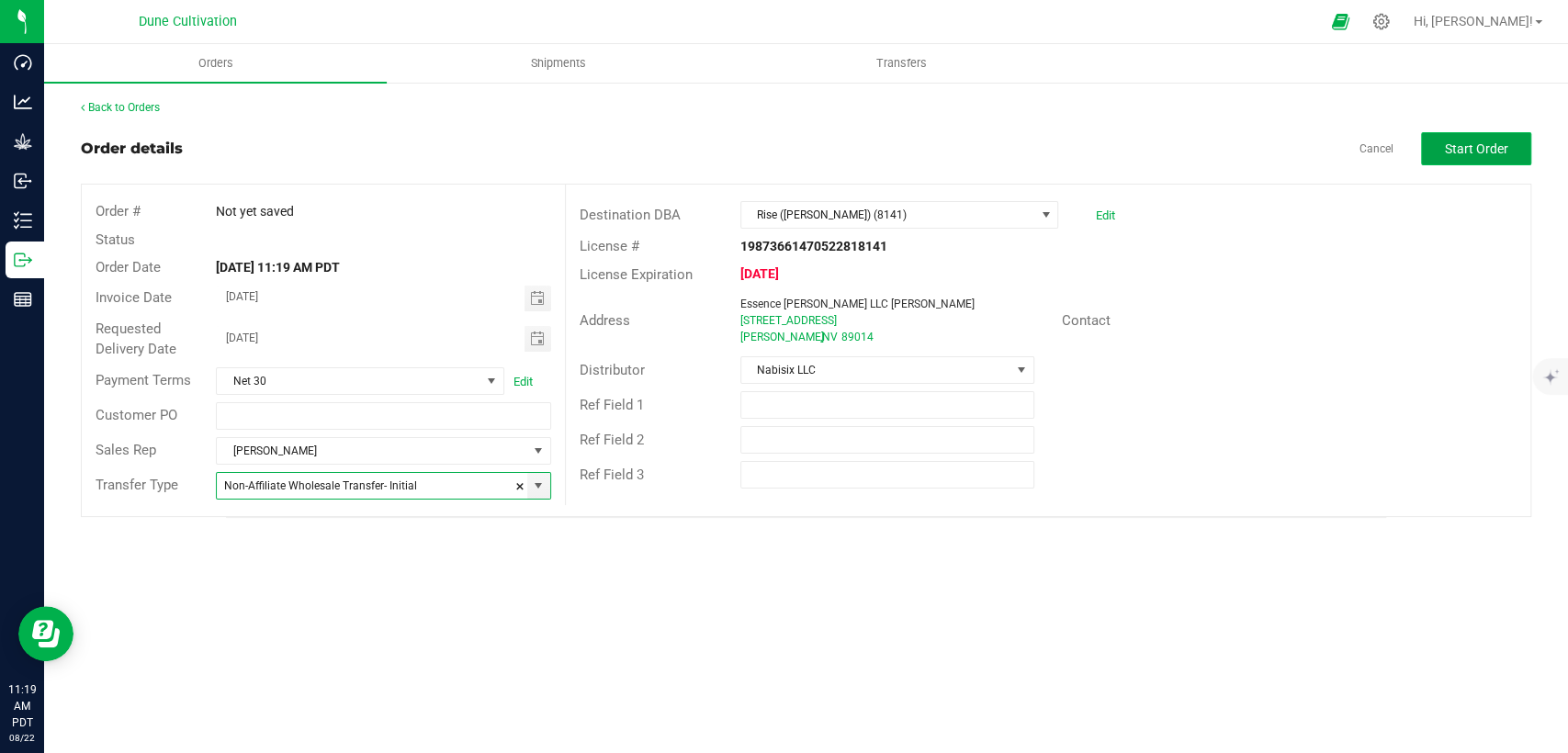
click at [1470, 152] on span "Start Order" at bounding box center [1476, 149] width 63 height 15
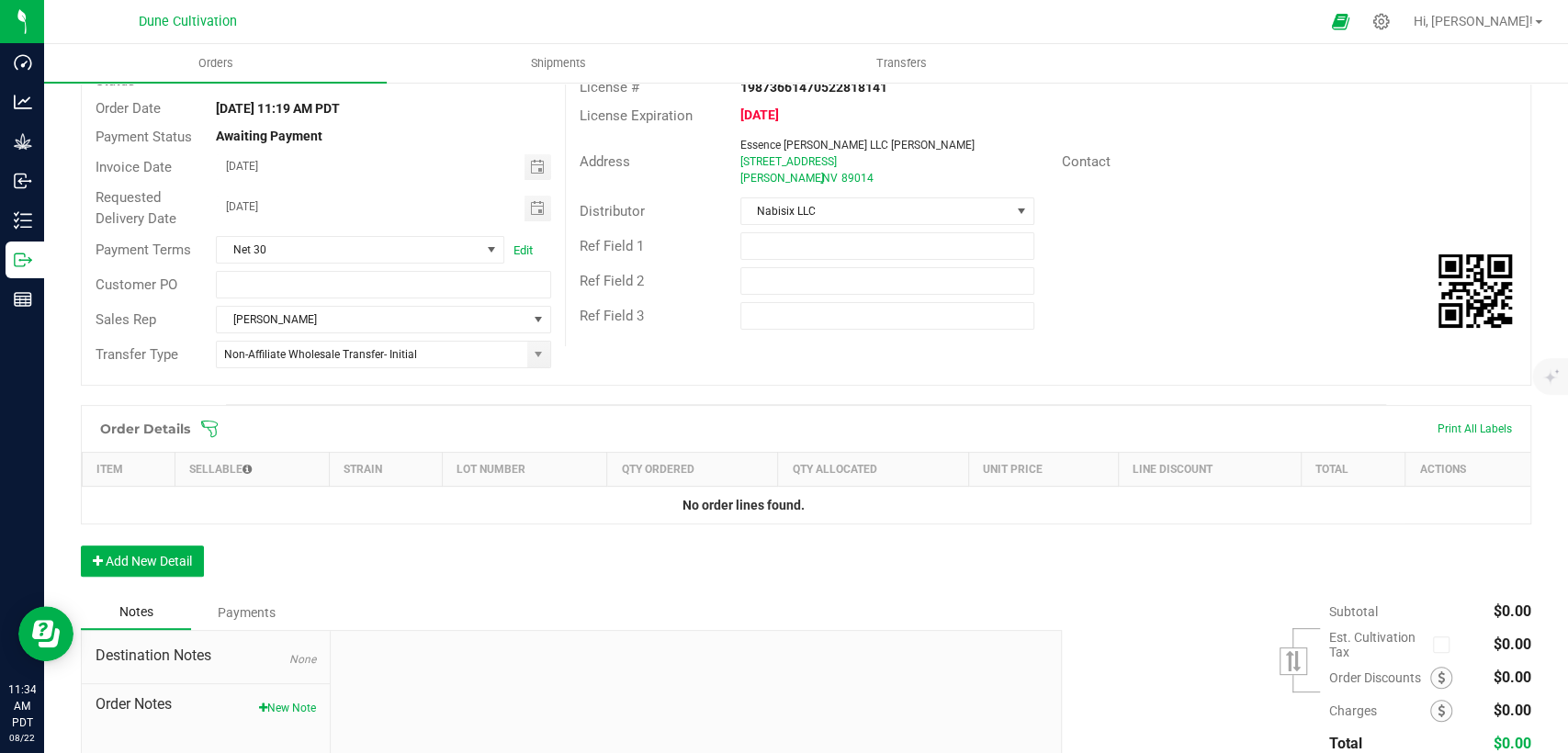
scroll to position [302, 0]
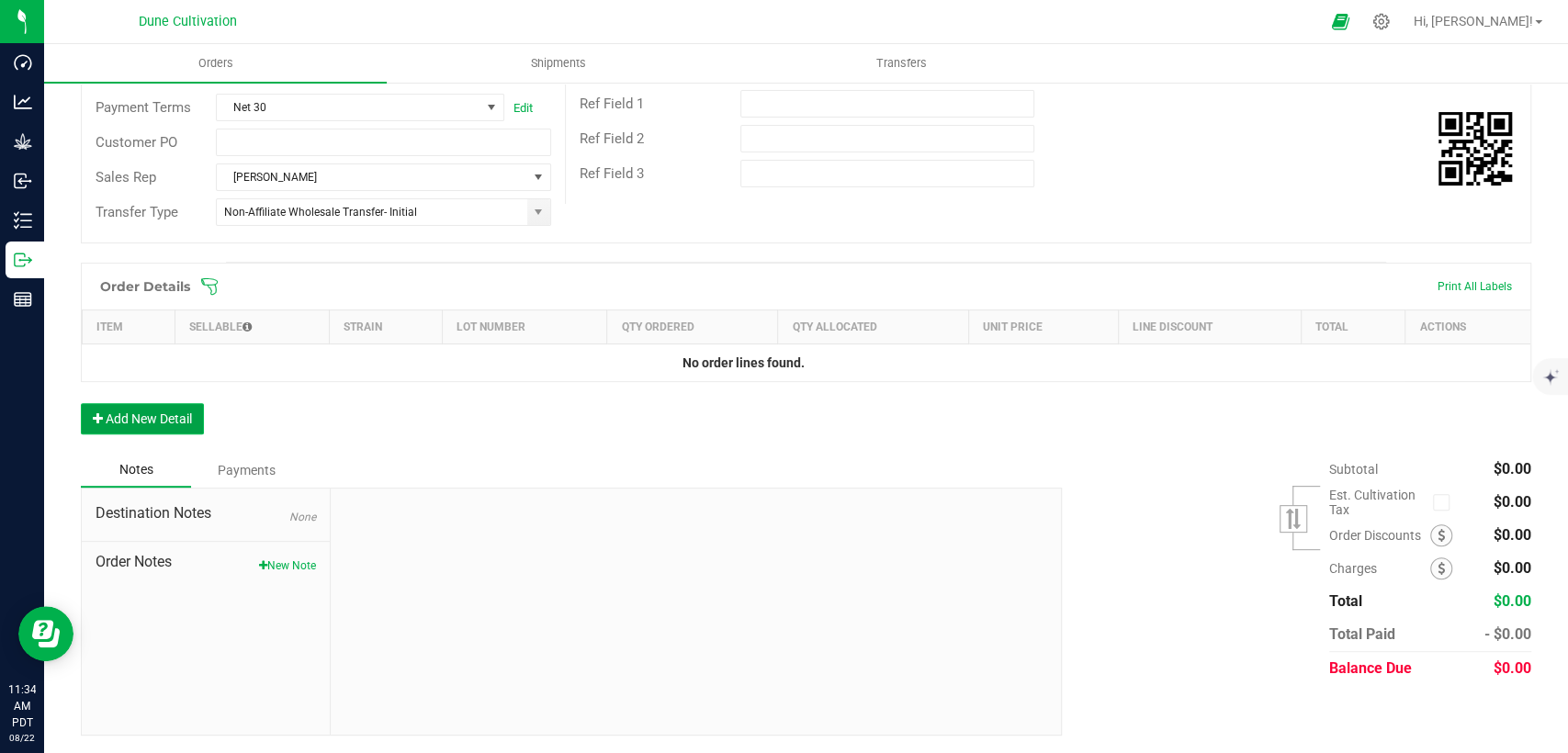
click at [197, 418] on button "Add New Detail" at bounding box center [142, 418] width 123 height 31
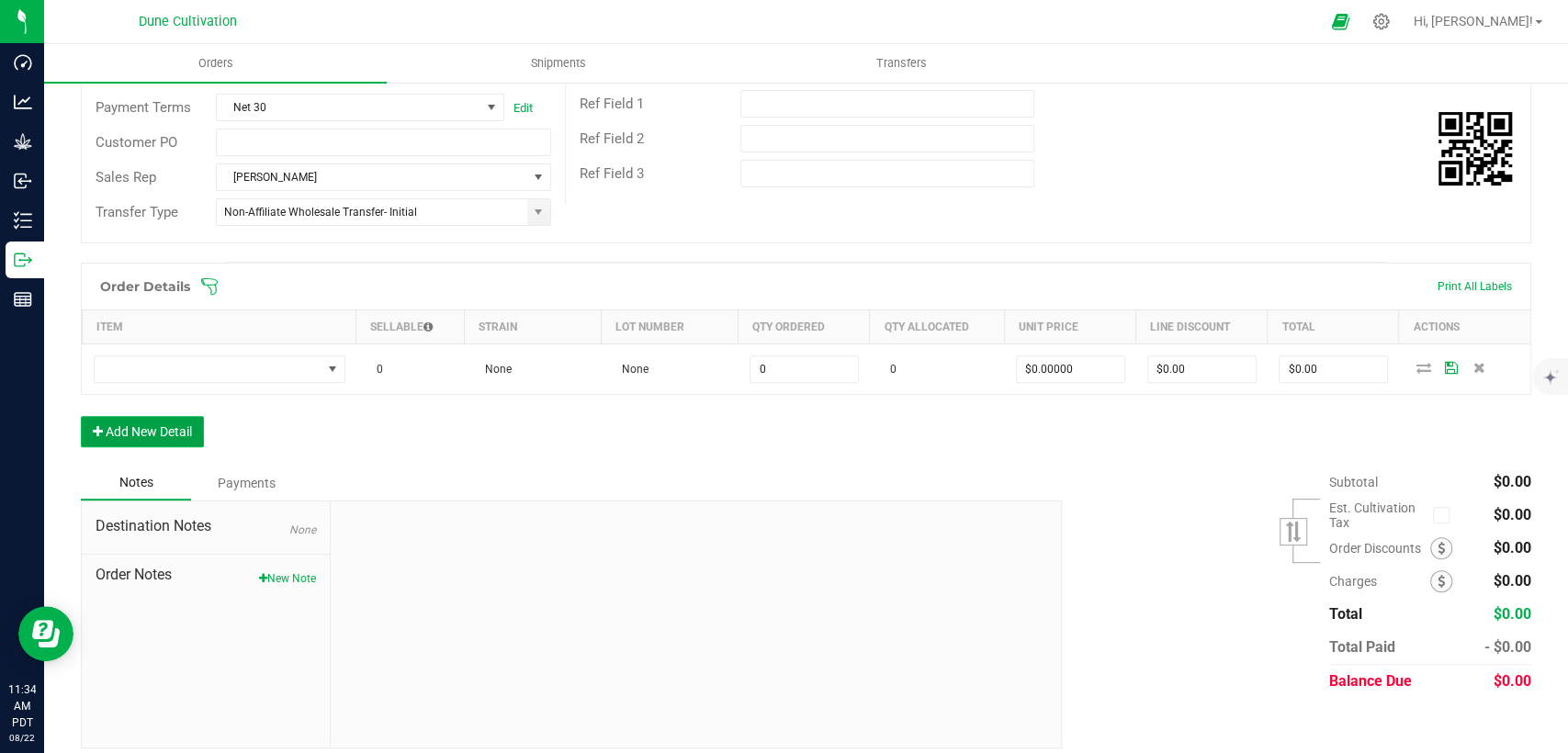
click at [158, 430] on button "Add New Detail" at bounding box center [142, 432] width 123 height 31
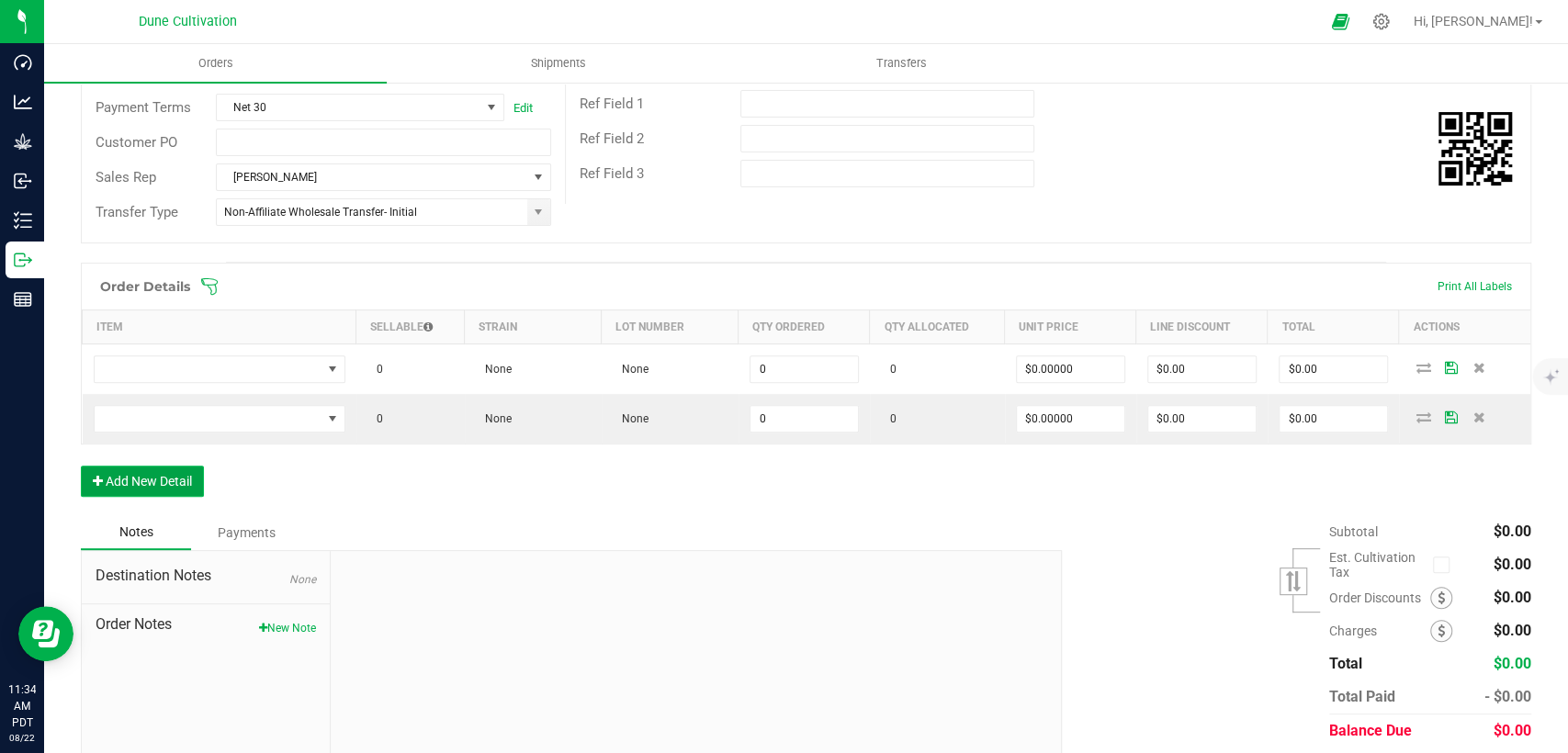
click at [168, 476] on button "Add New Detail" at bounding box center [142, 481] width 123 height 31
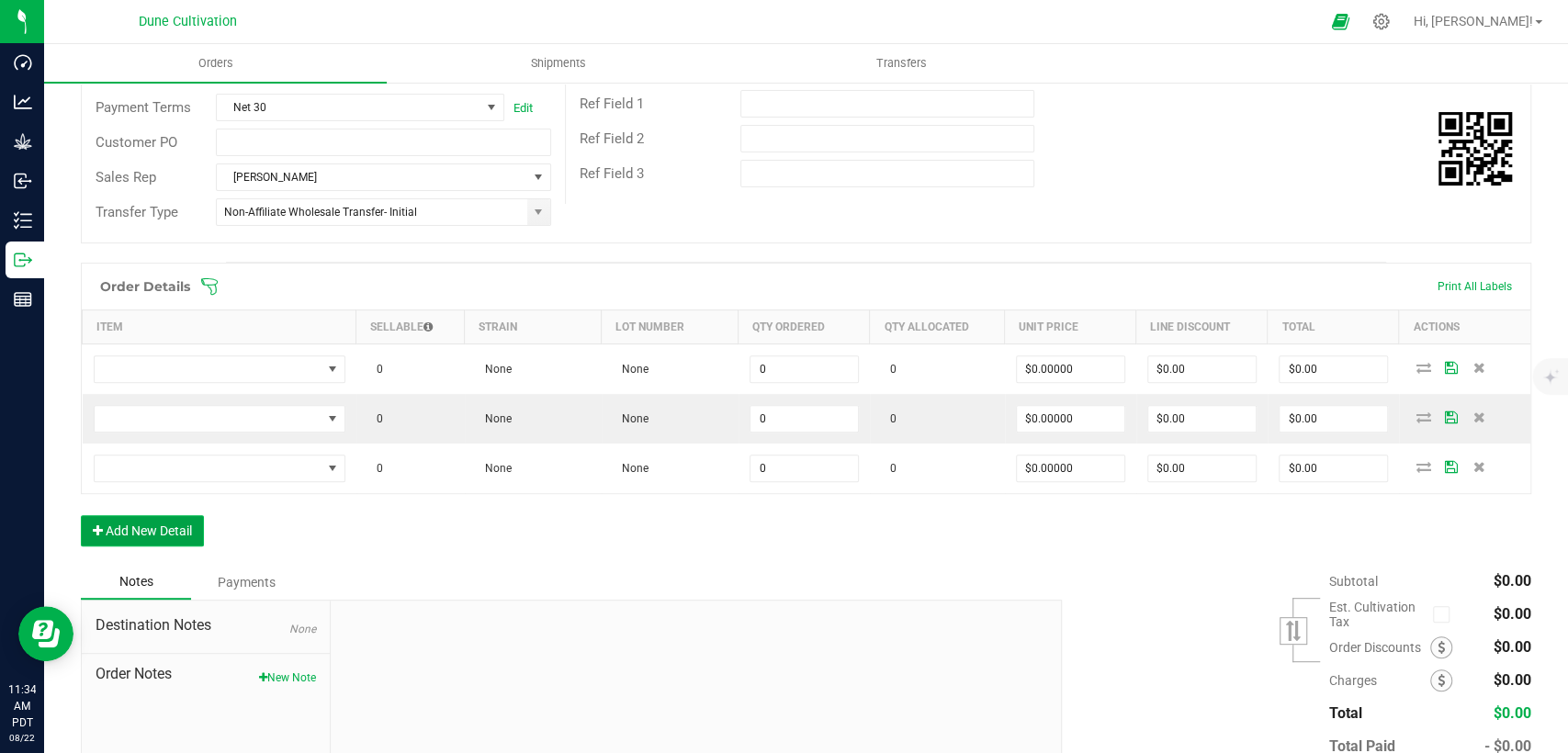
click at [158, 535] on button "Add New Detail" at bounding box center [142, 531] width 123 height 31
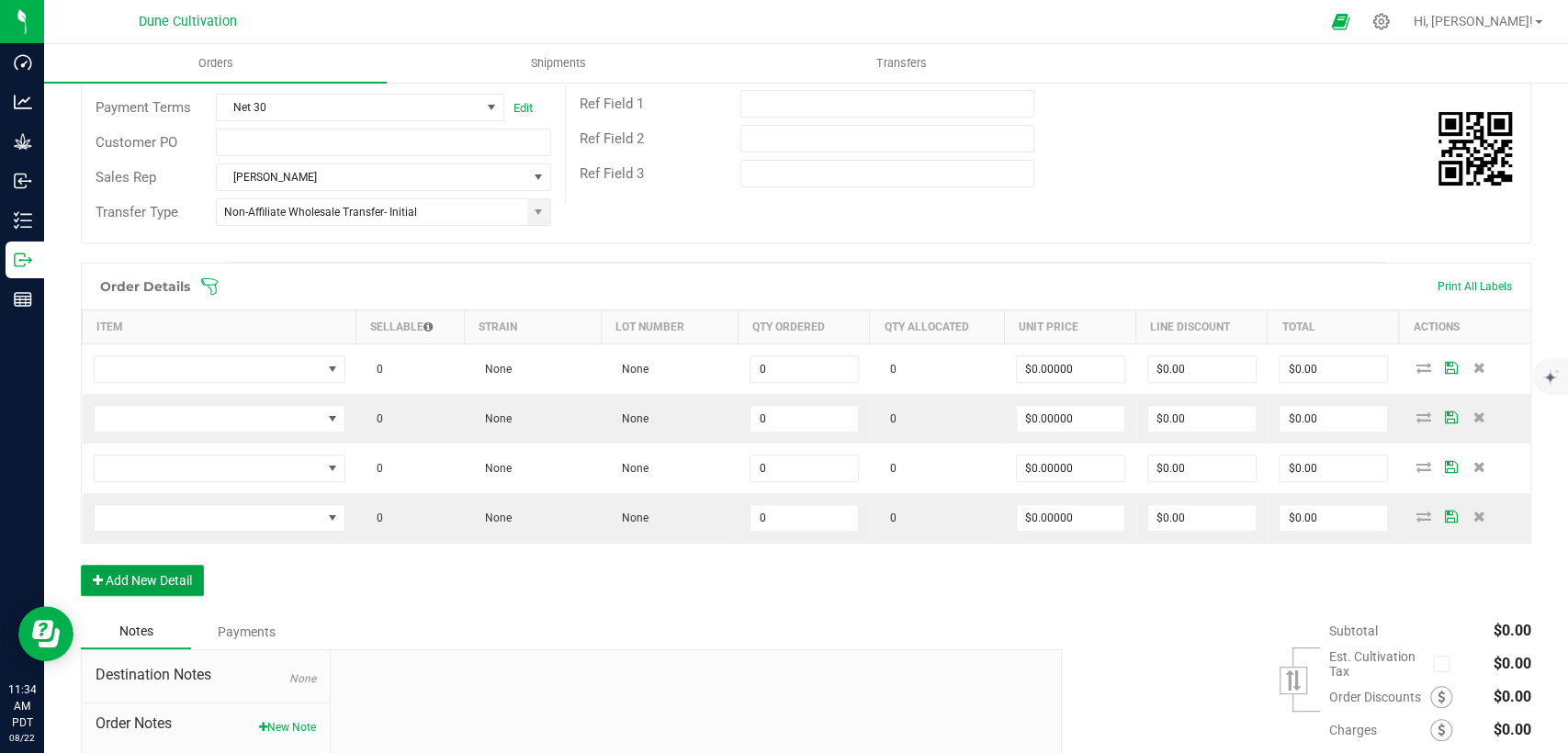
click at [156, 578] on button "Add New Detail" at bounding box center [142, 581] width 123 height 31
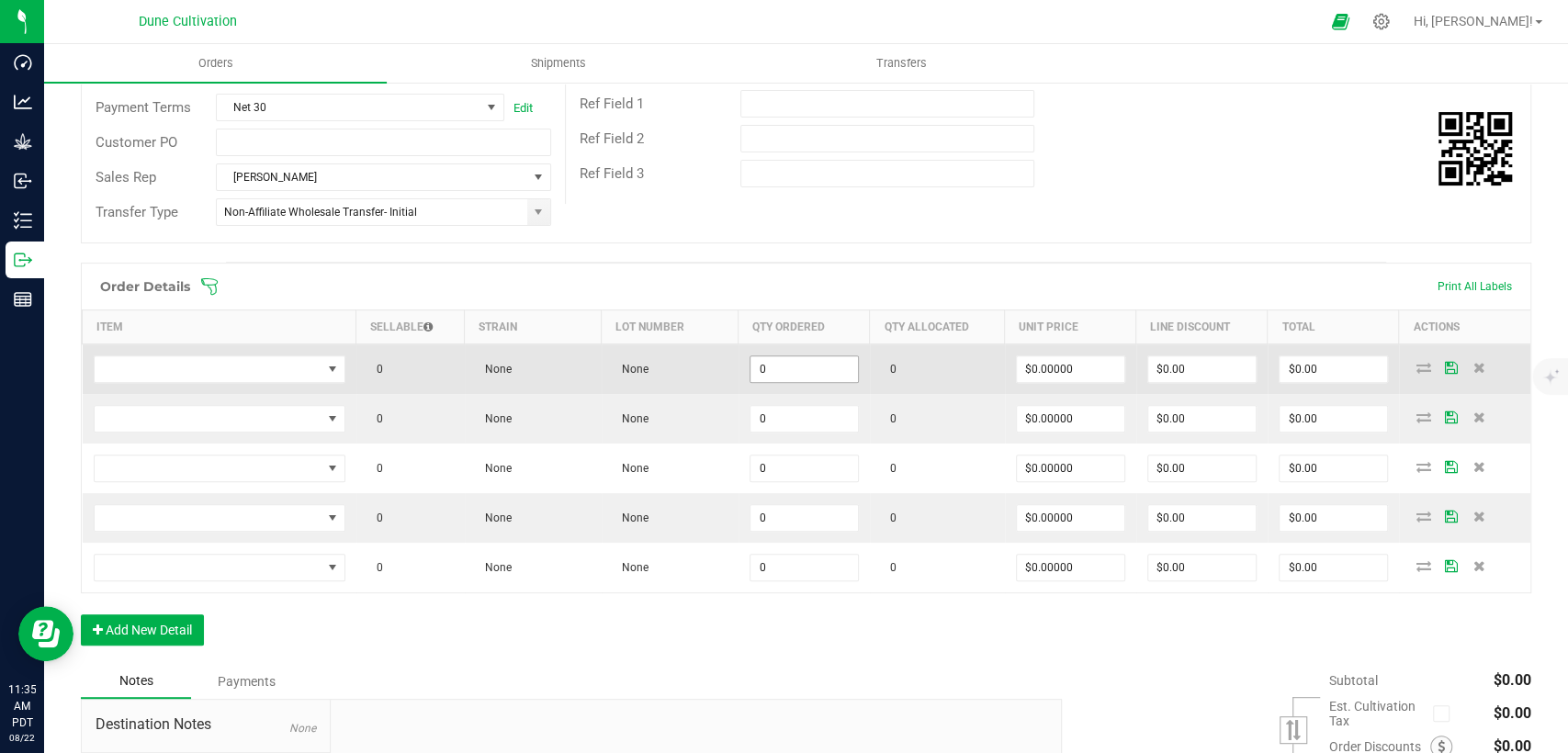
click at [813, 366] on input "0" at bounding box center [804, 368] width 107 height 25
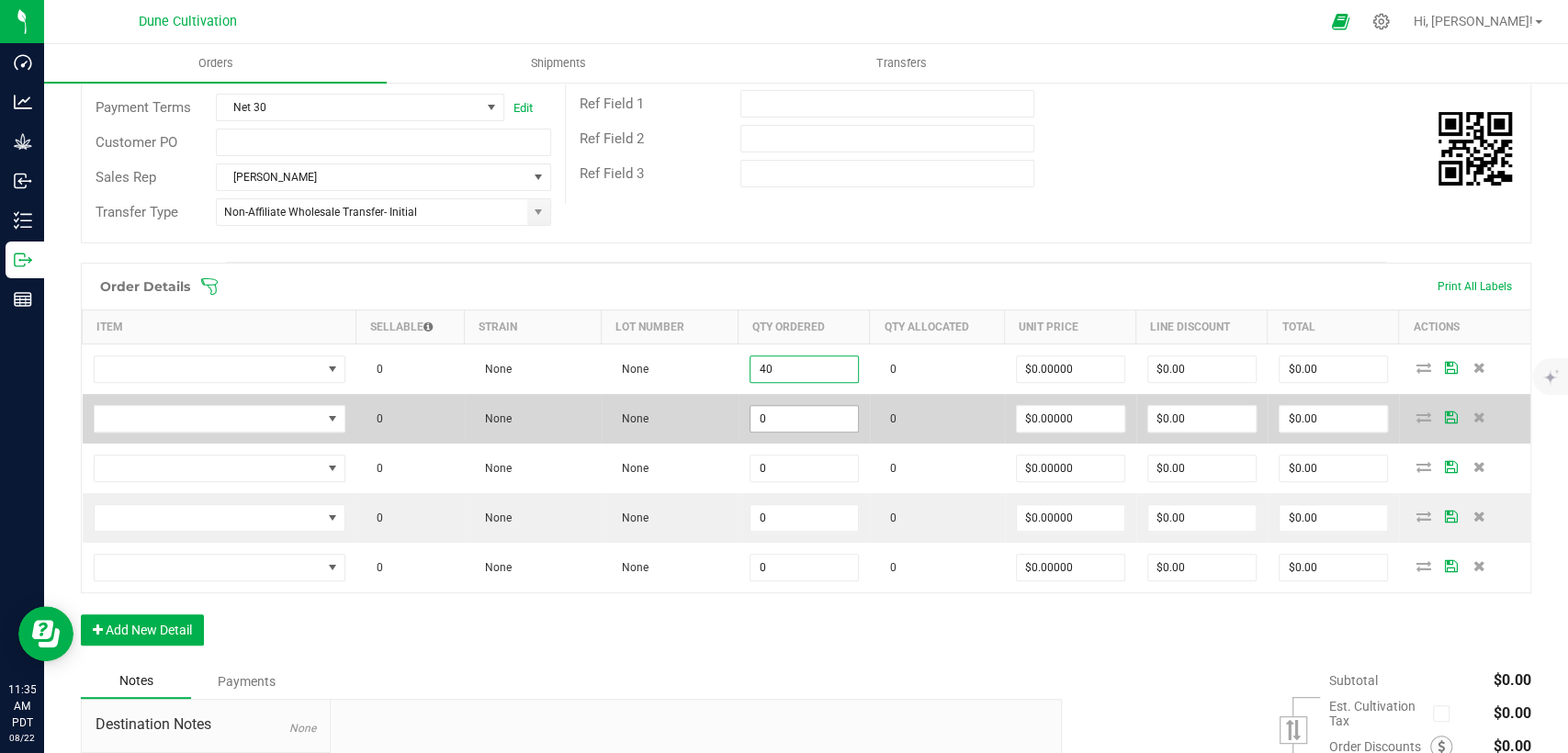
type input "40"
click at [793, 420] on input "0" at bounding box center [804, 418] width 107 height 25
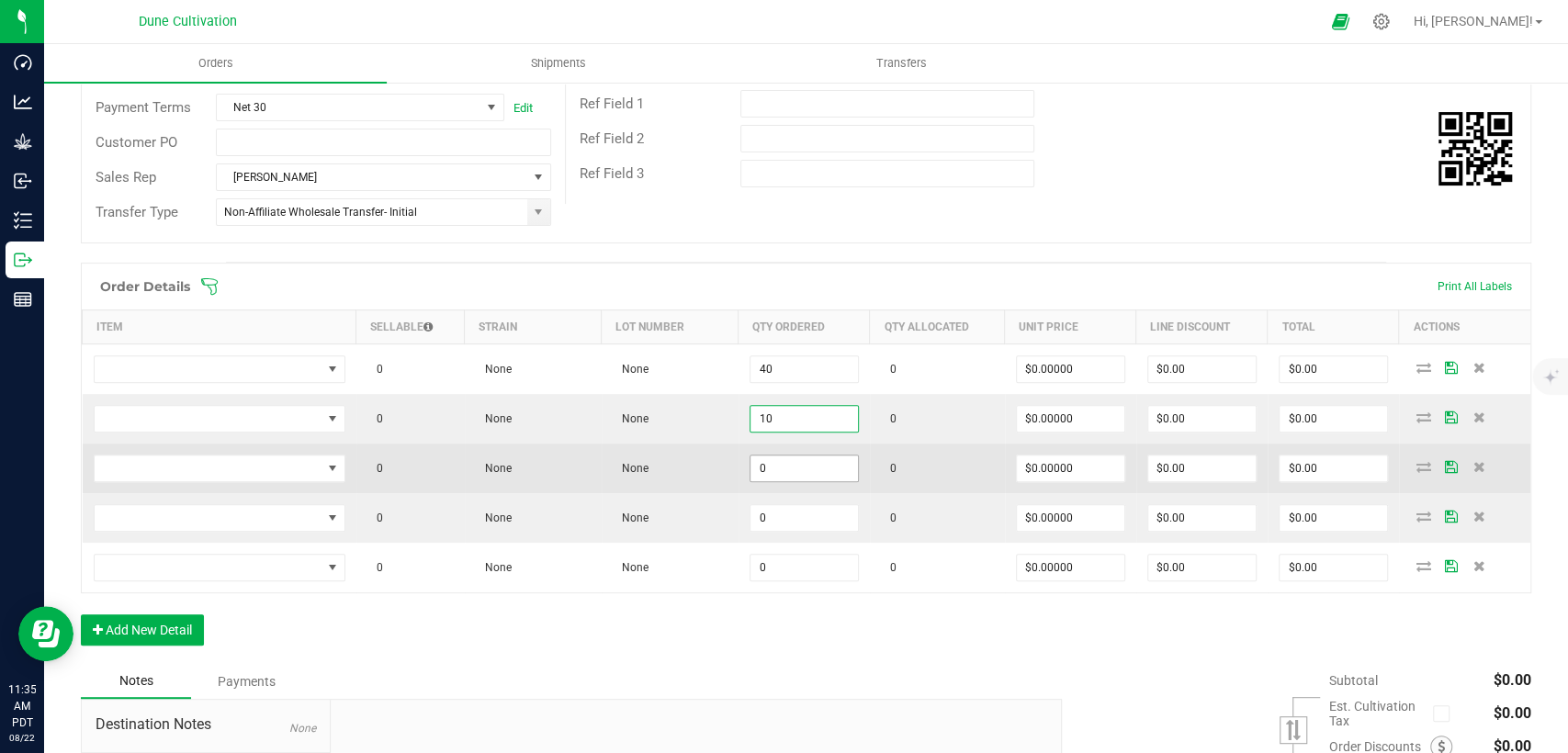
type input "10"
click at [801, 469] on input "0" at bounding box center [804, 468] width 107 height 25
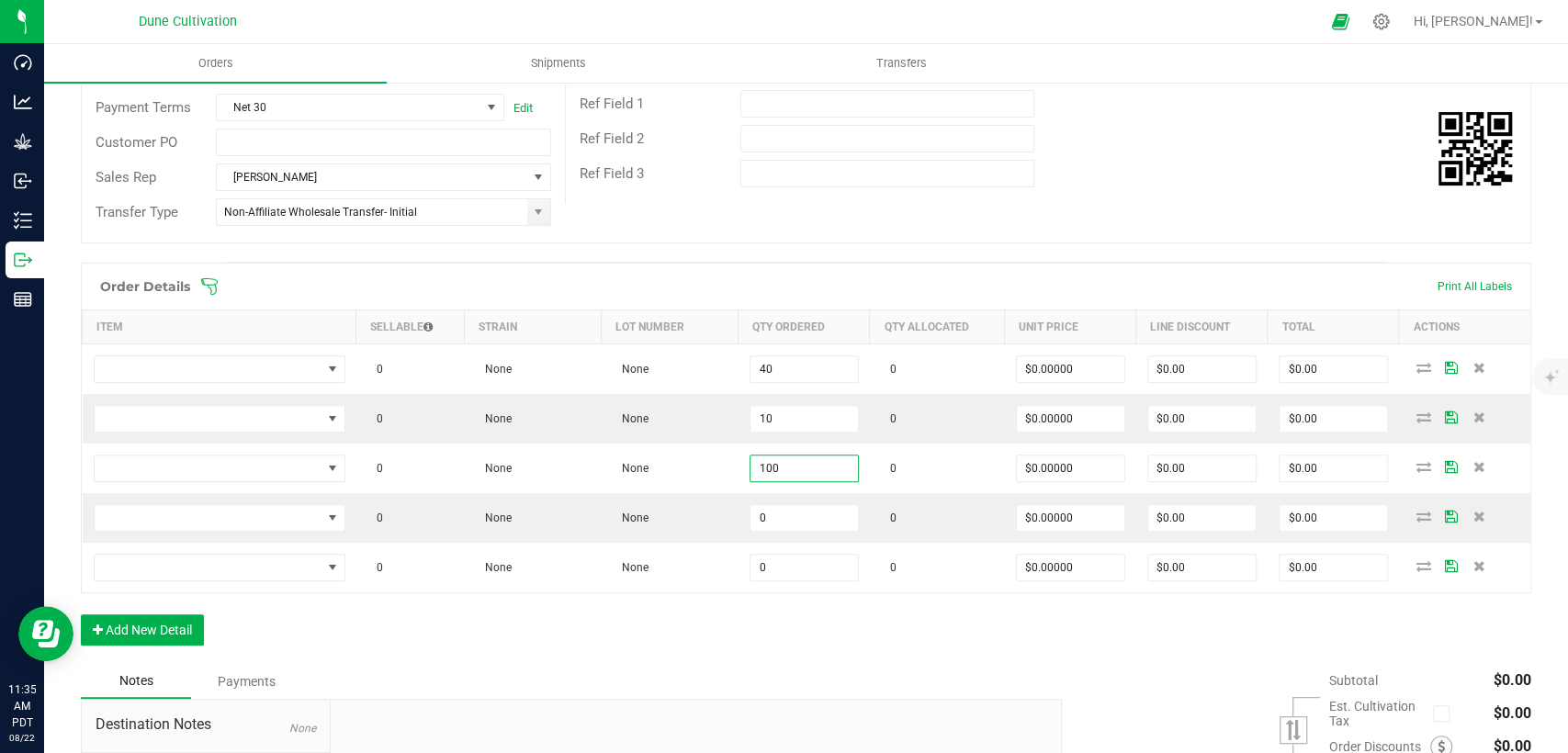
type input "100"
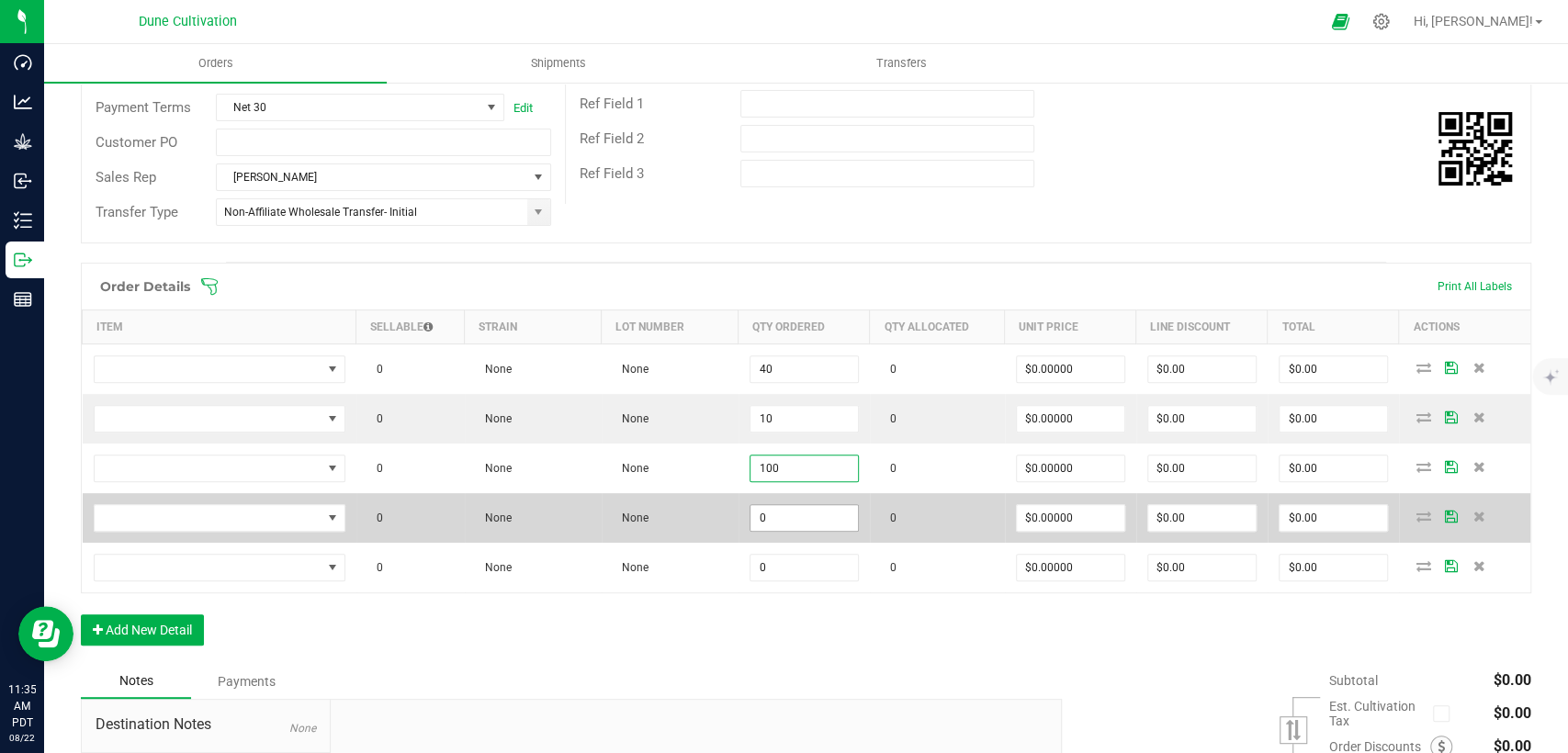
click at [778, 519] on input "0" at bounding box center [804, 517] width 107 height 25
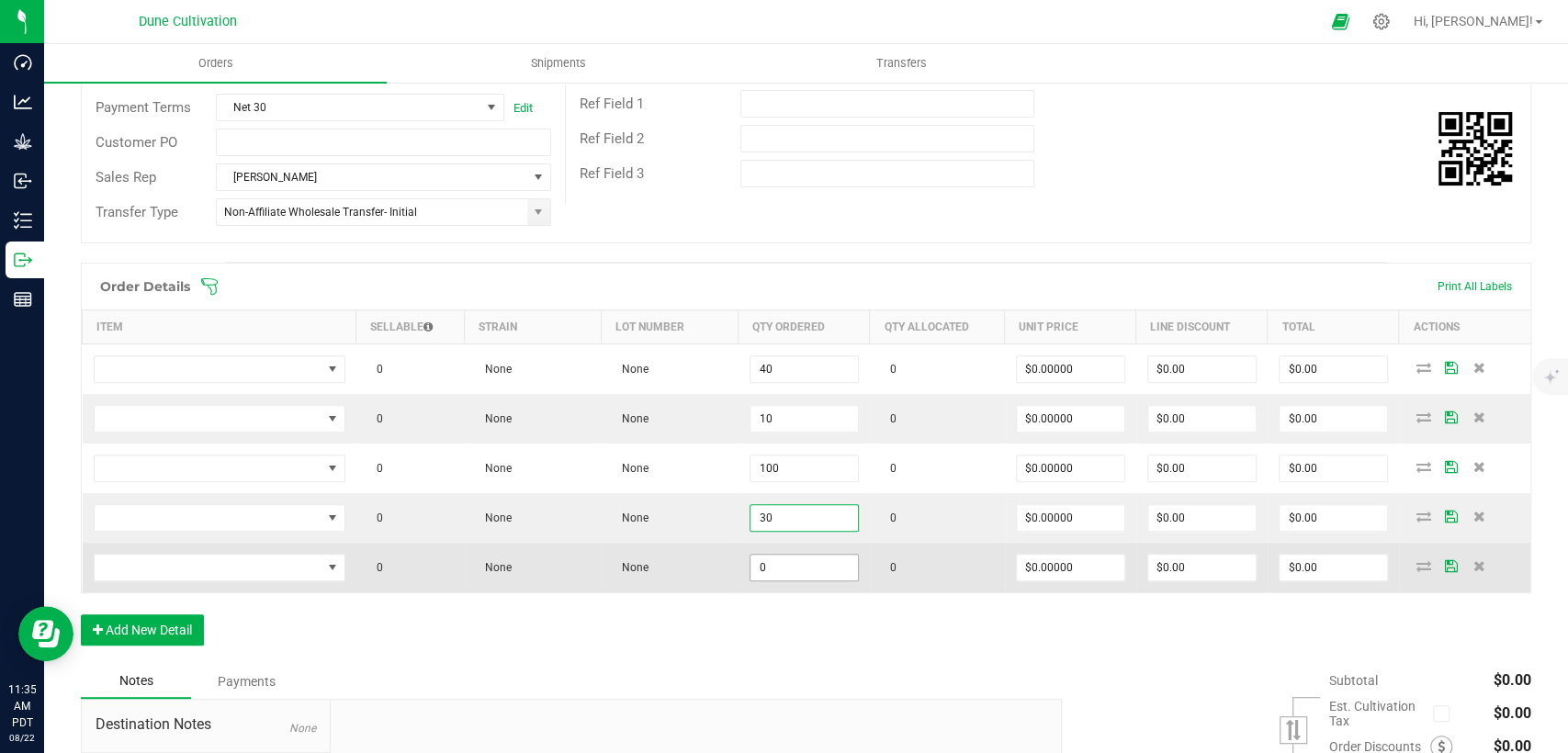
type input "30"
click at [784, 561] on input "0" at bounding box center [804, 567] width 107 height 25
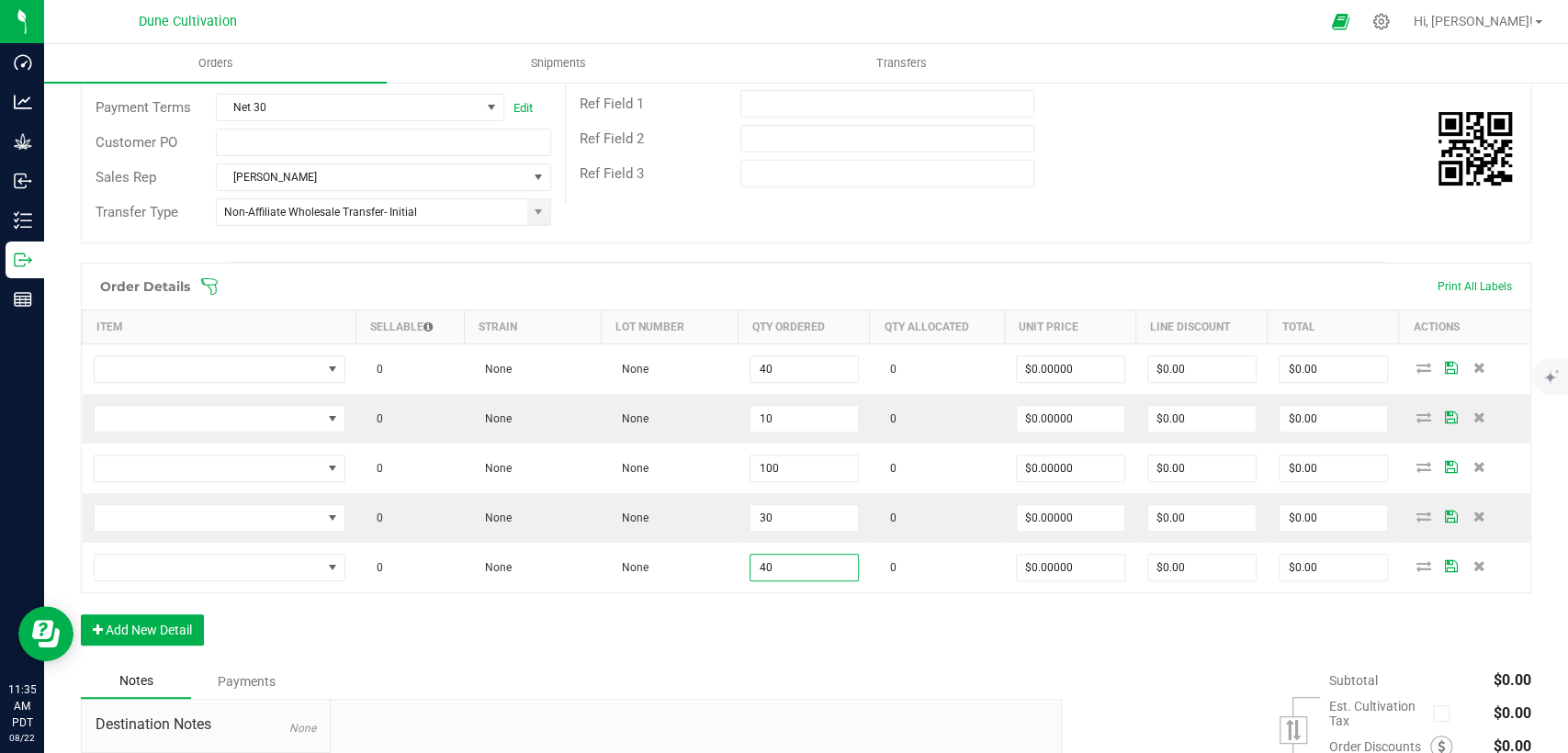
type input "40"
click at [792, 615] on div "Order Details Print All Labels Item Sellable Strain Lot Number Qty Ordered Qty …" at bounding box center [806, 464] width 1450 height 401
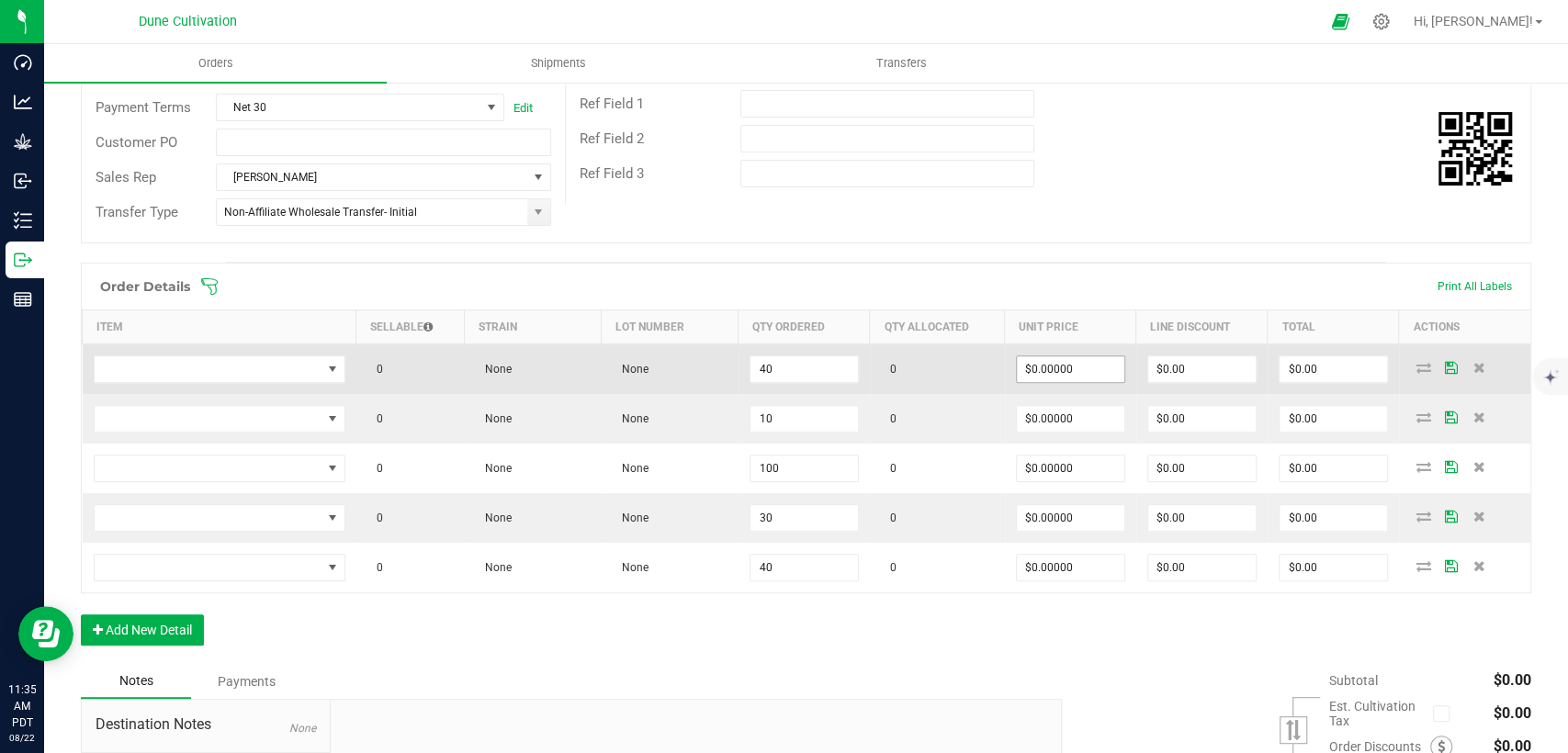
click at [1038, 382] on span "$0.00000" at bounding box center [1070, 368] width 109 height 27
click at [1038, 375] on input "0" at bounding box center [1070, 368] width 107 height 25
drag, startPoint x: 1038, startPoint y: 375, endPoint x: 985, endPoint y: 369, distance: 53.3
click at [985, 369] on outbound-order-line-row "0 None None 40 0 10 $0.00 $0.00" at bounding box center [807, 370] width 1448 height 51
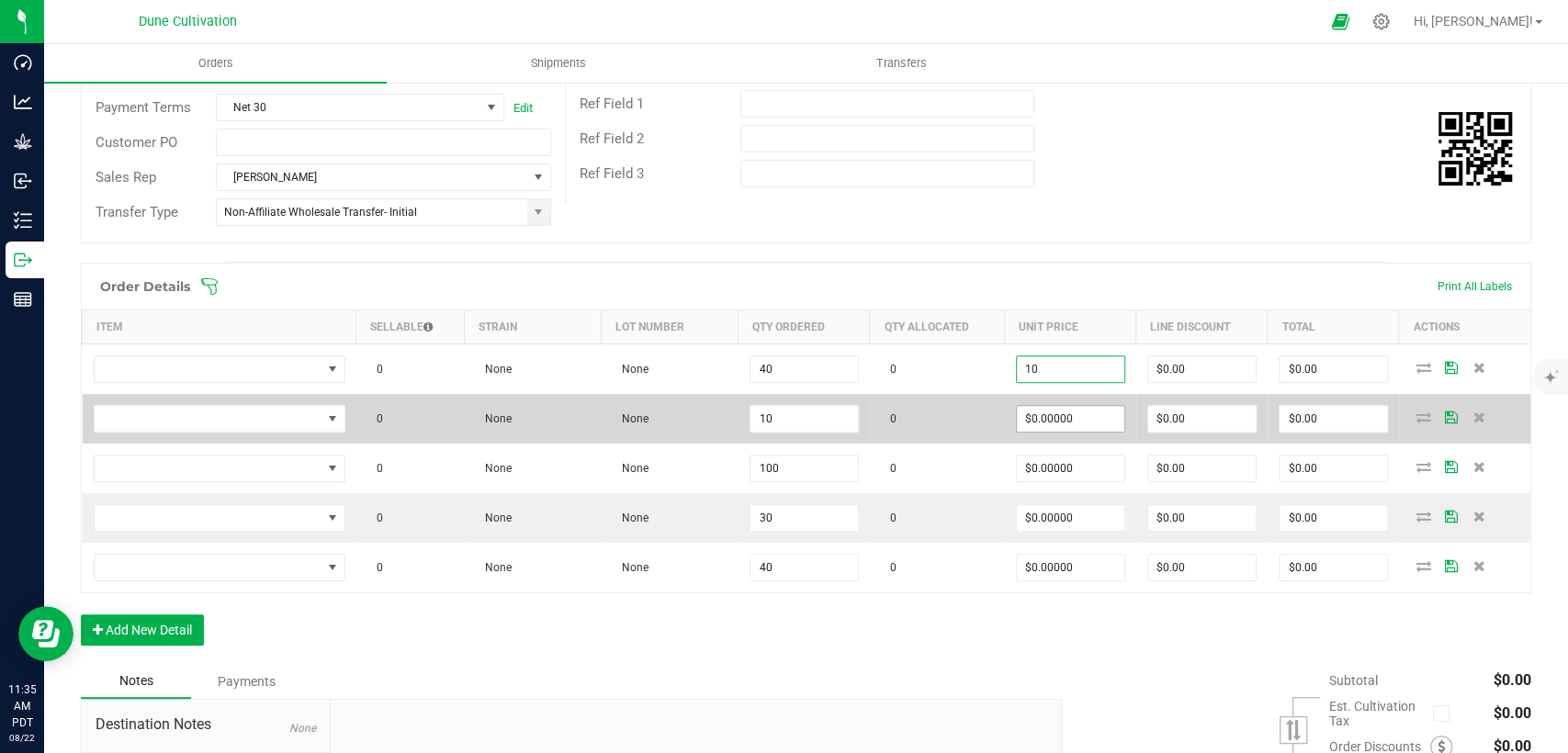
type input "$10.00000"
type input "$400.00"
click at [1068, 429] on input "0" at bounding box center [1070, 418] width 107 height 25
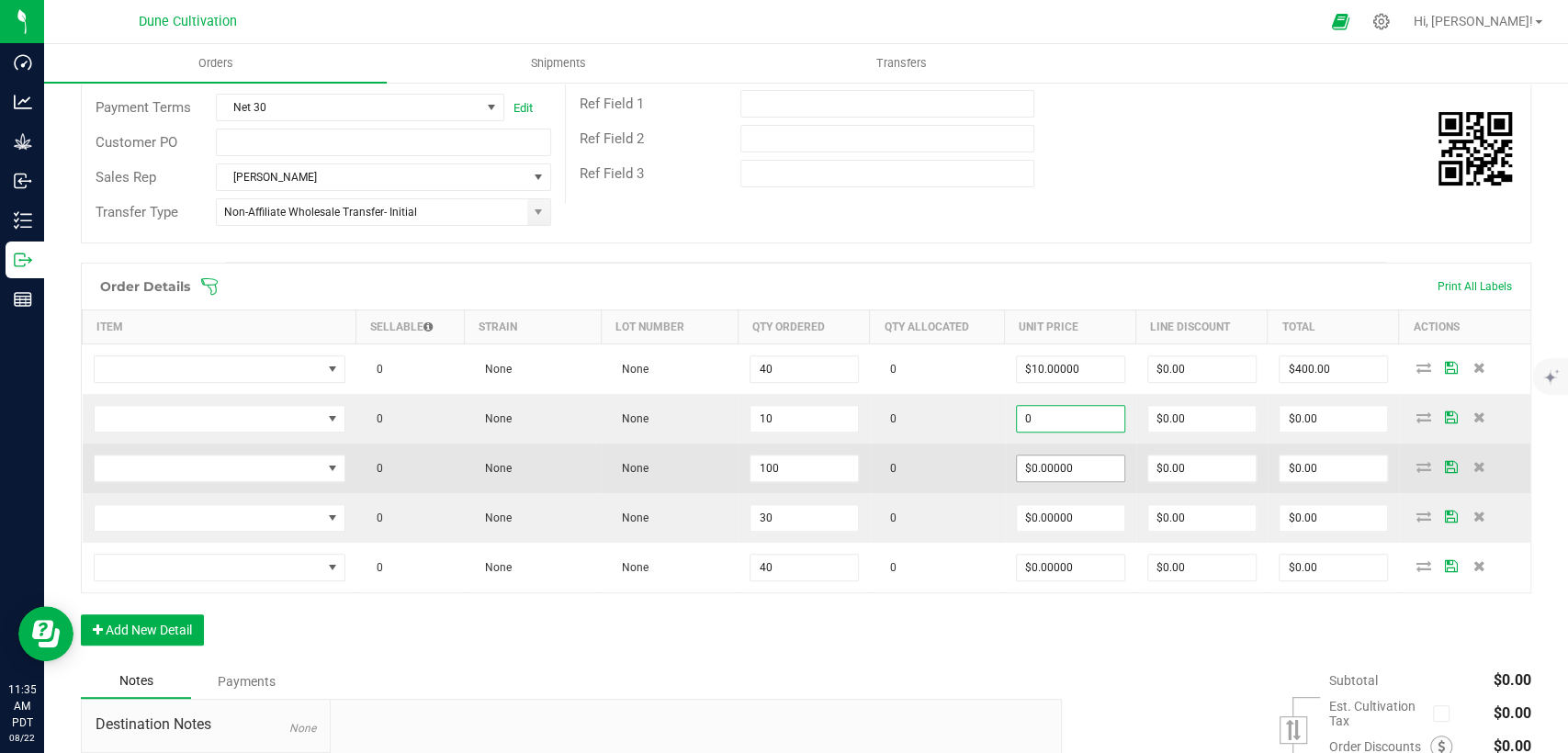
paste input "1"
type input "$10.00000"
type input "$100.00"
click at [1058, 459] on input "0" at bounding box center [1070, 468] width 107 height 25
paste input "1"
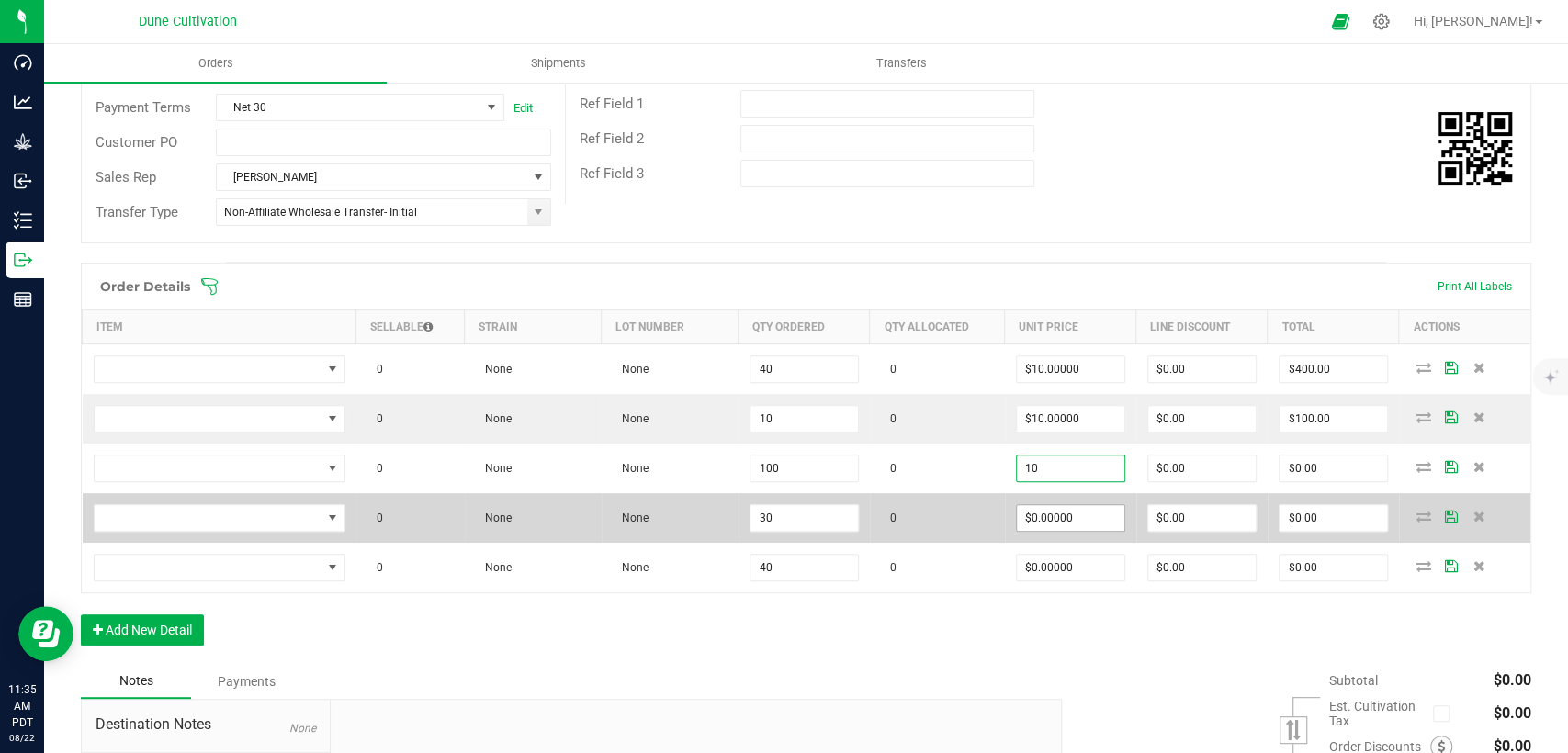
type input "$10.00000"
type input "$1,000.00"
click at [1053, 512] on input "0" at bounding box center [1070, 517] width 107 height 25
paste input "1"
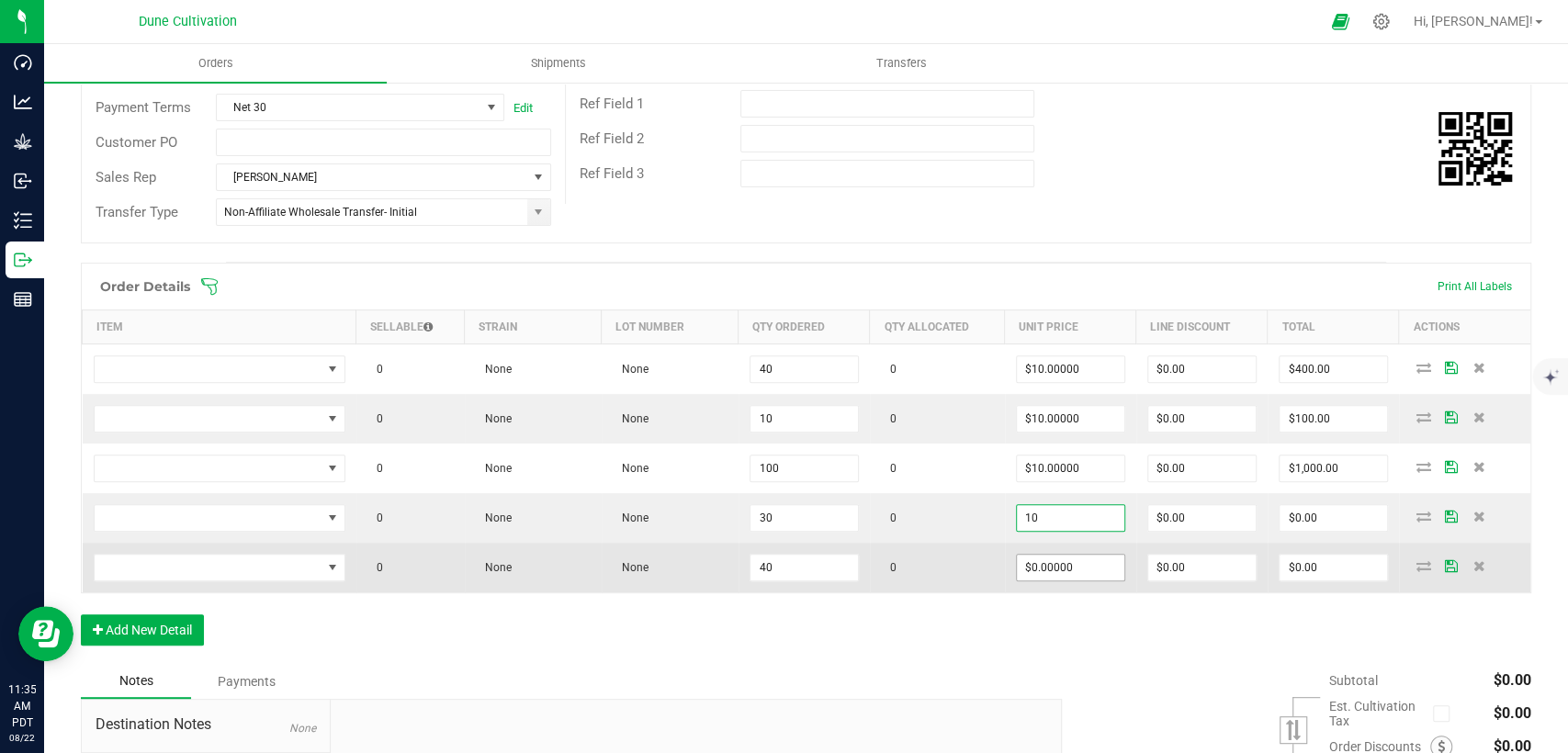
type input "$10.00000"
type input "$300.00"
click at [1049, 557] on input "0" at bounding box center [1070, 567] width 107 height 25
paste input "1"
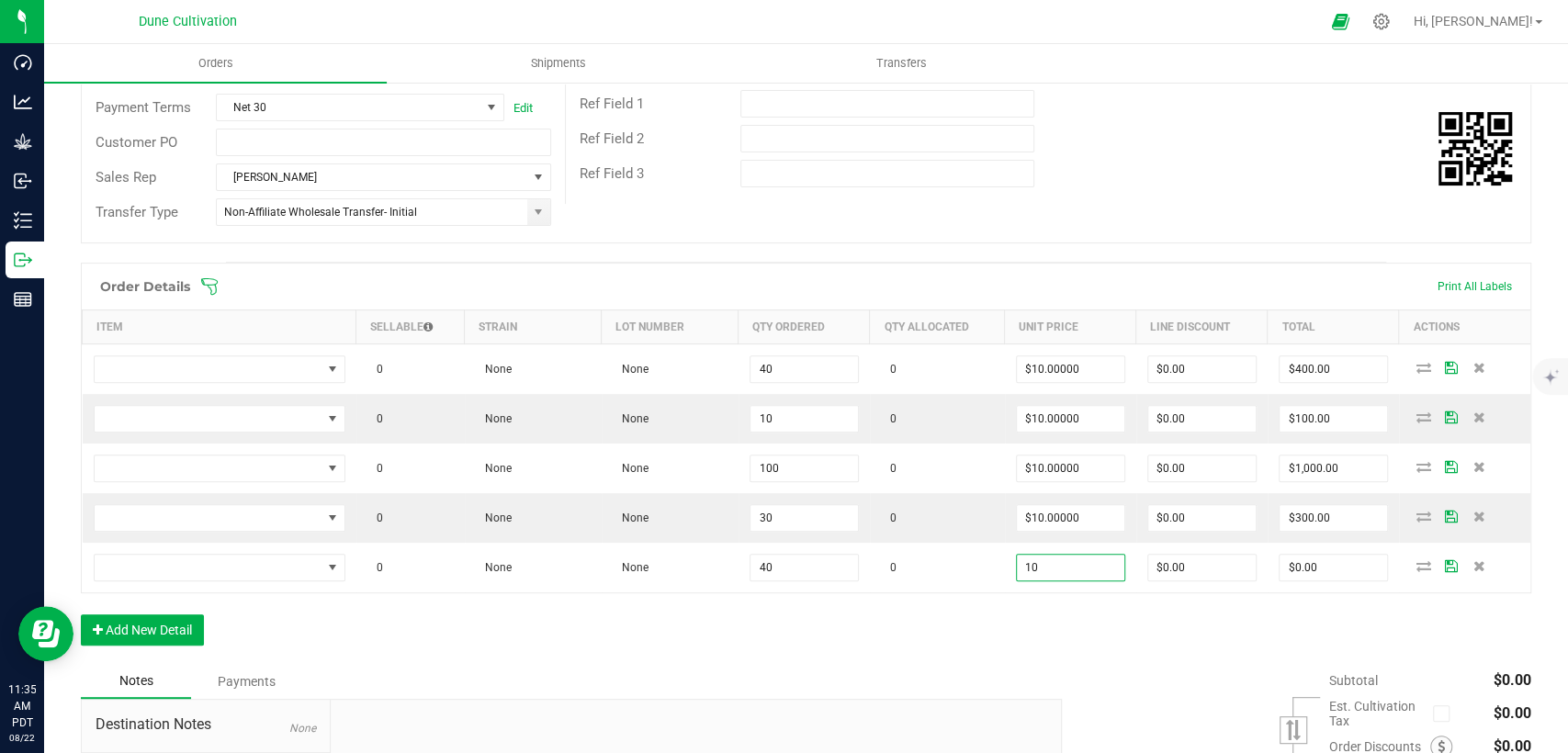
type input "$10.00000"
type input "$400.00"
click at [1044, 612] on div "Order Details Print All Labels Item Sellable Strain Lot Number Qty Ordered Qty …" at bounding box center [806, 464] width 1450 height 401
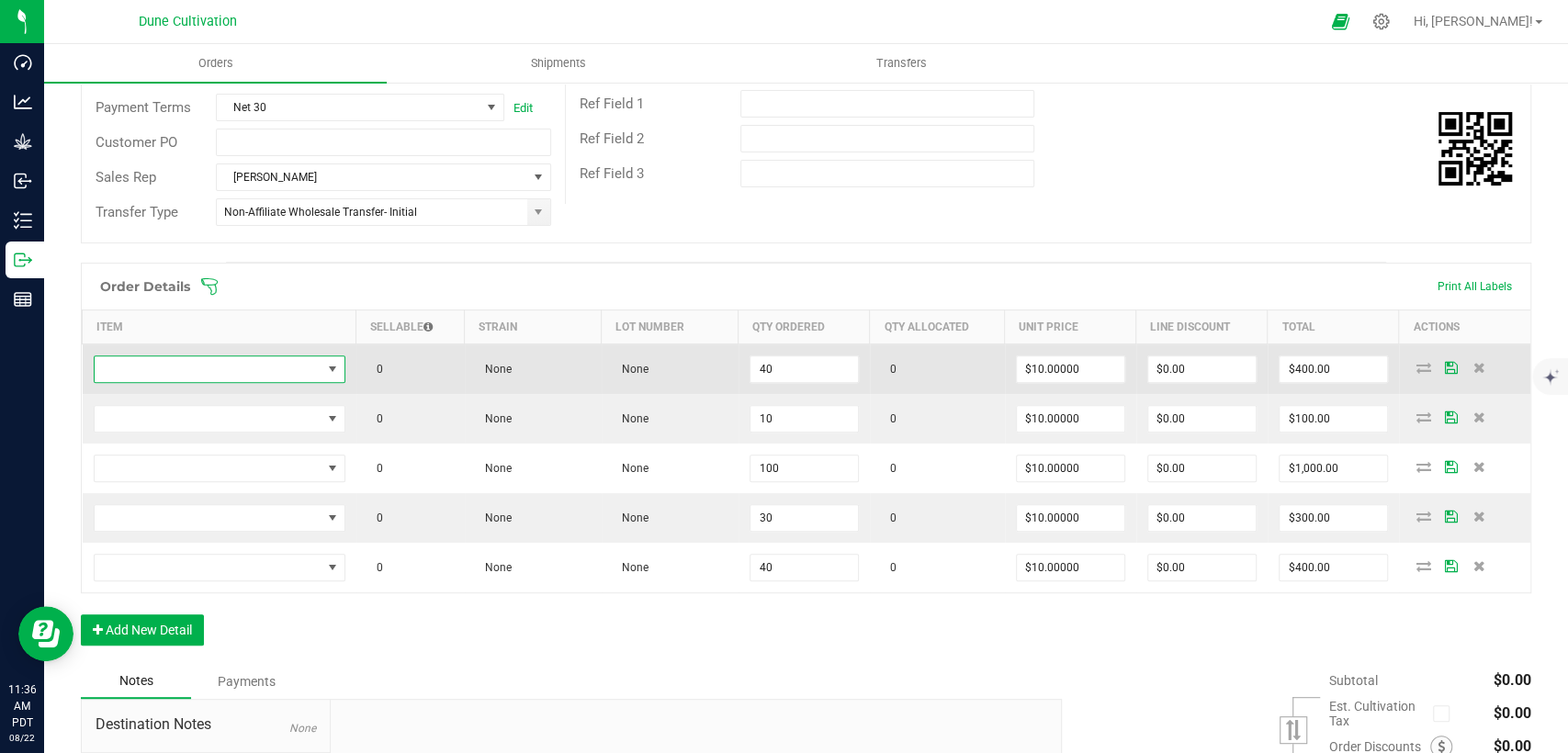
click at [256, 379] on span "NO DATA FOUND" at bounding box center [207, 368] width 227 height 25
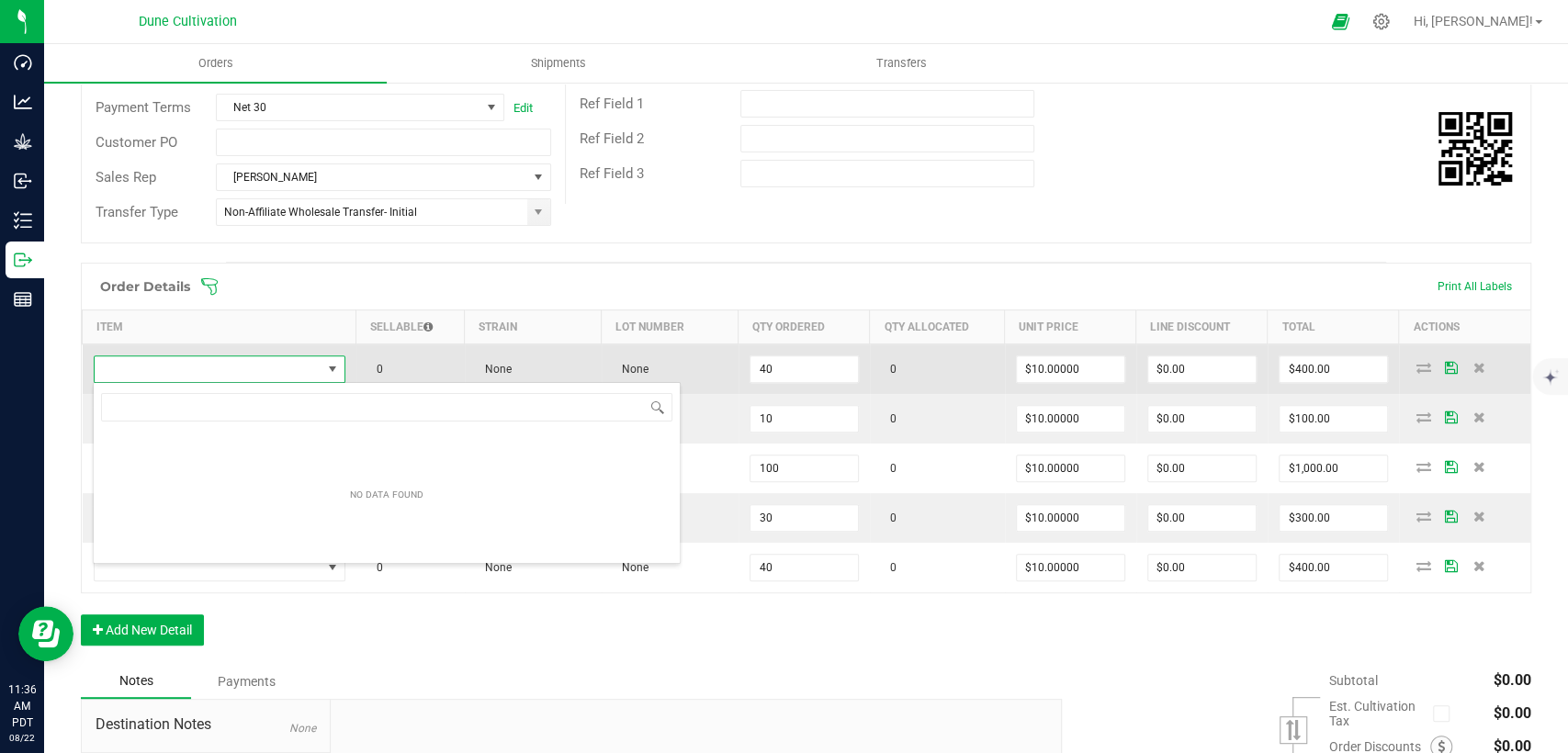
scroll to position [26, 249]
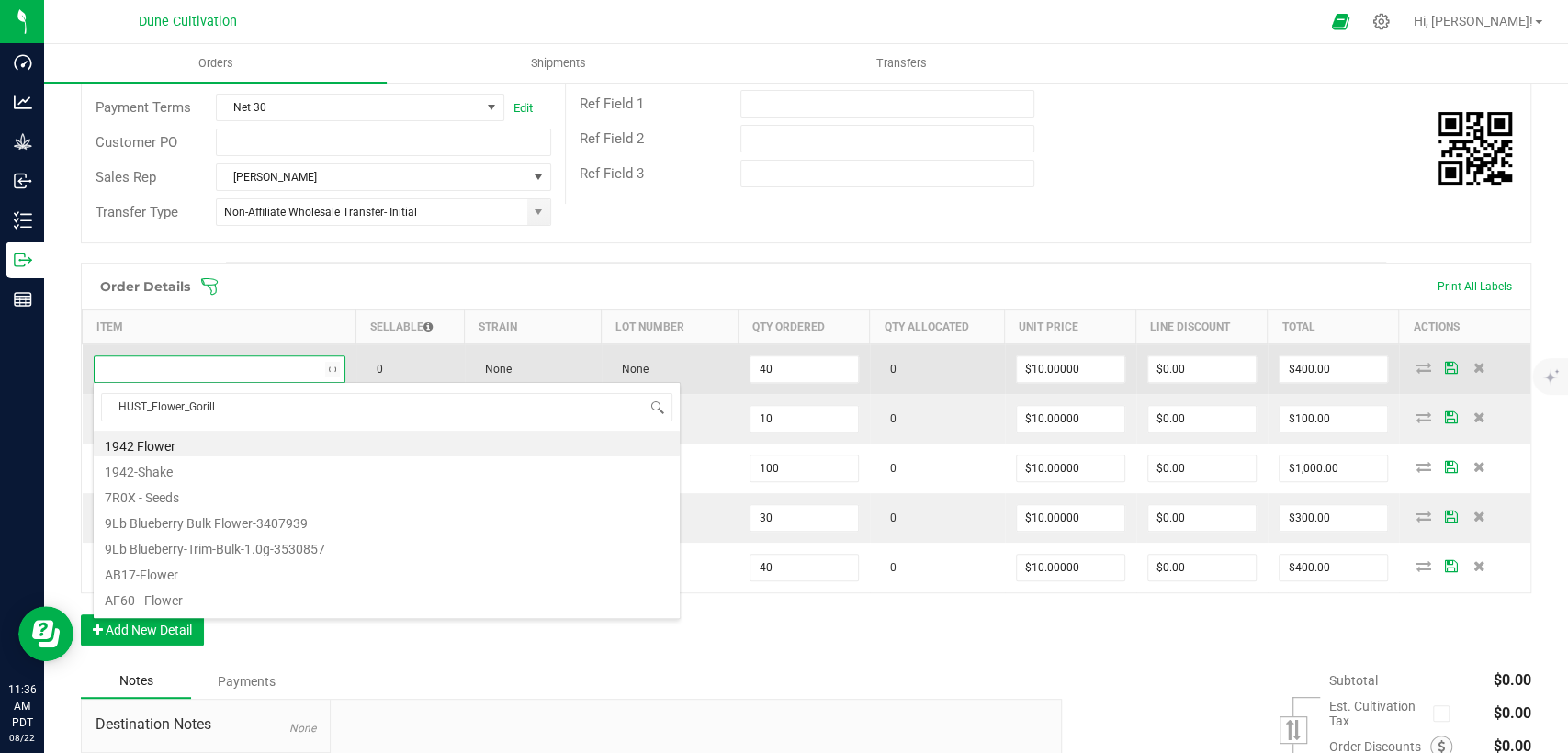
type input "HUST_Flower_Gorilla"
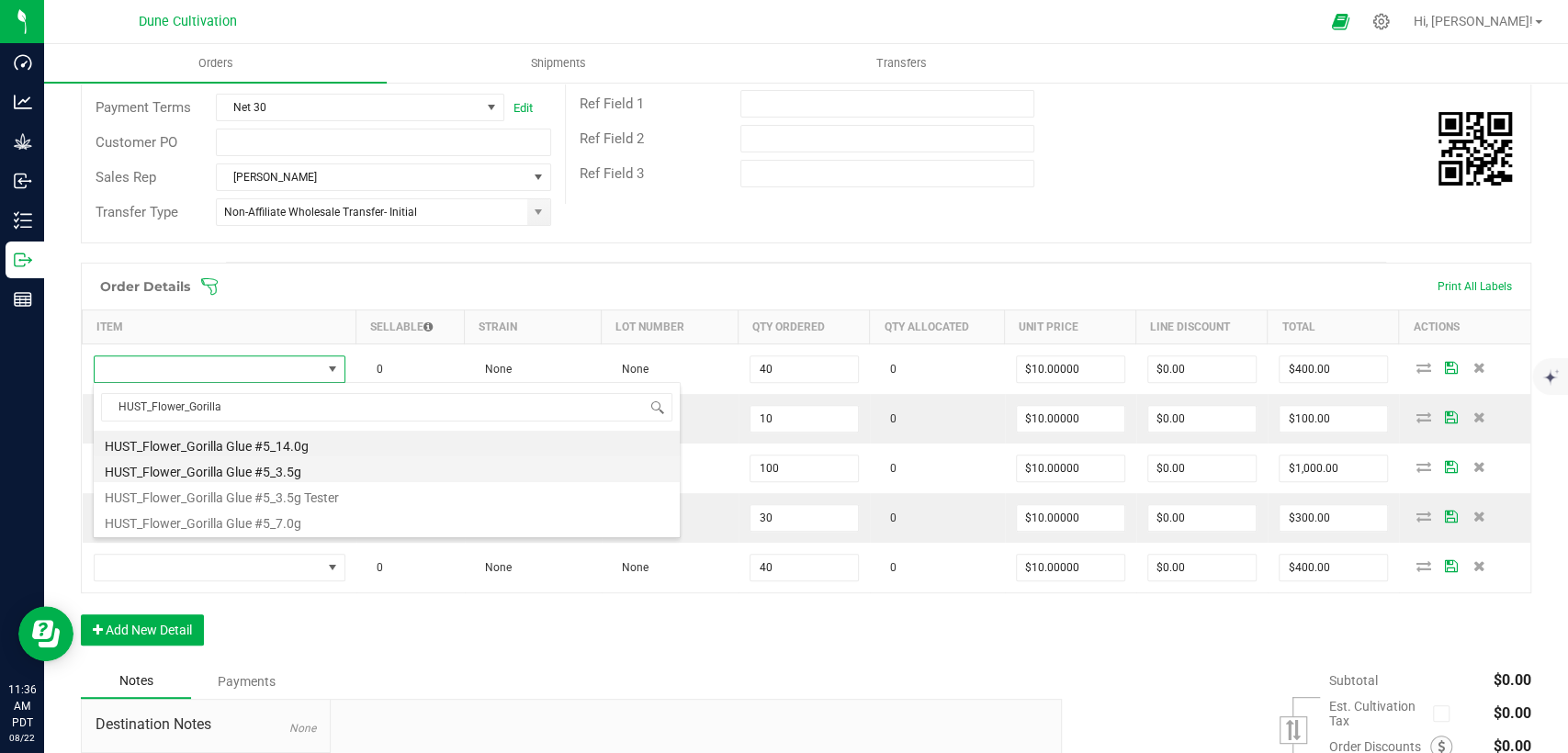
click at [204, 467] on li "HUST_Flower_Gorilla Glue #5_3.5g" at bounding box center [386, 469] width 586 height 25
type input "40 ea"
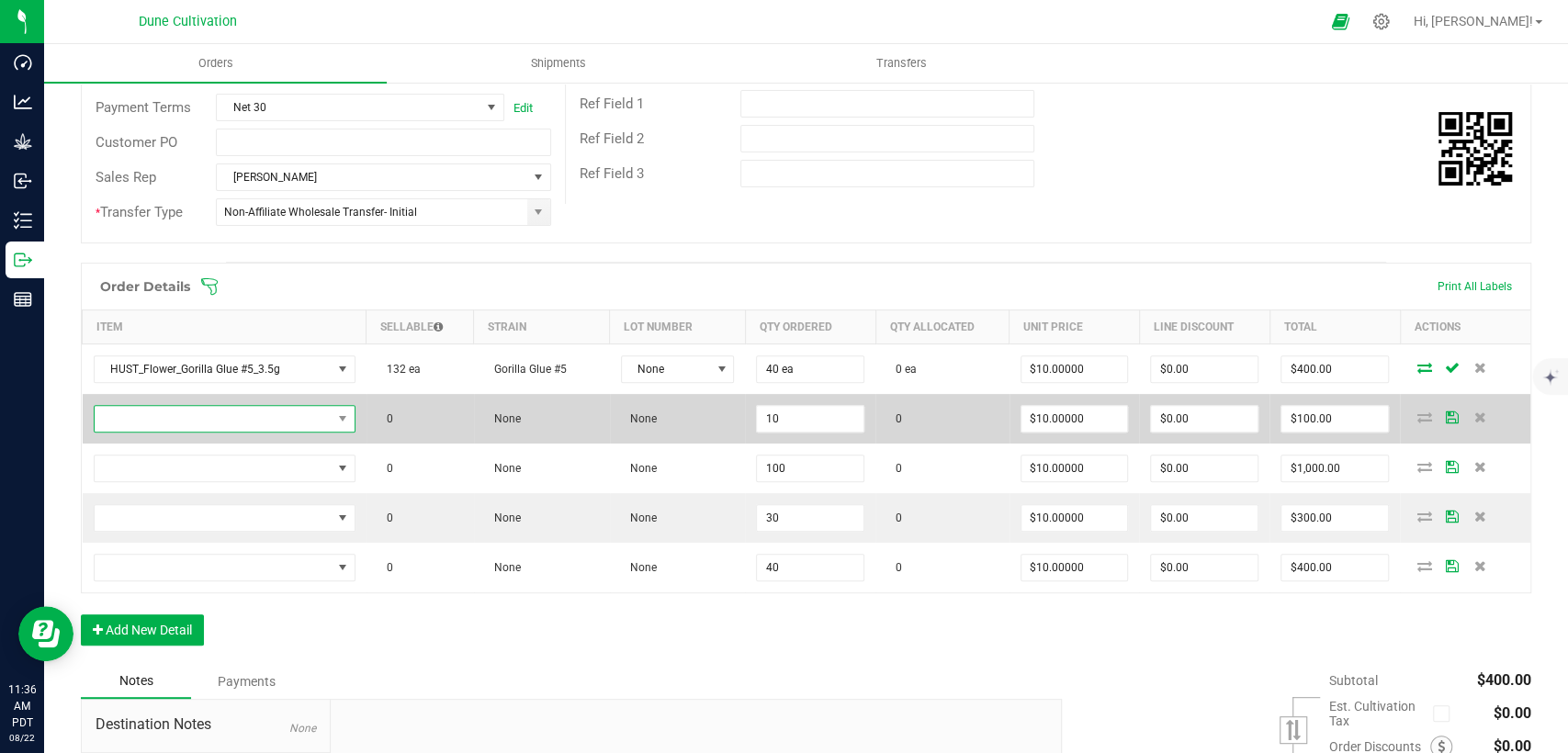
click at [277, 421] on span "NO DATA FOUND" at bounding box center [213, 418] width 237 height 25
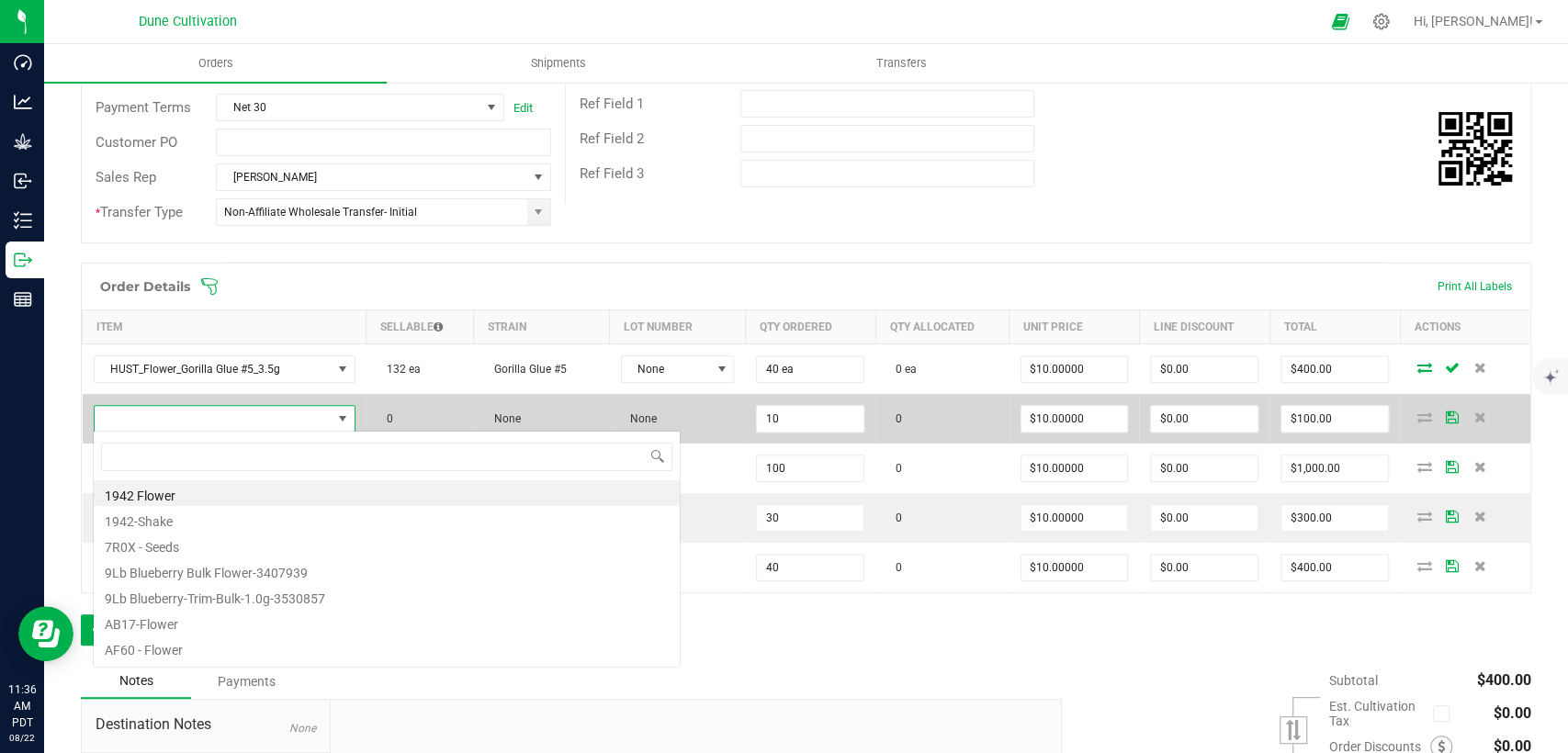
scroll to position [26, 255]
type input "HUST_Flower_White"
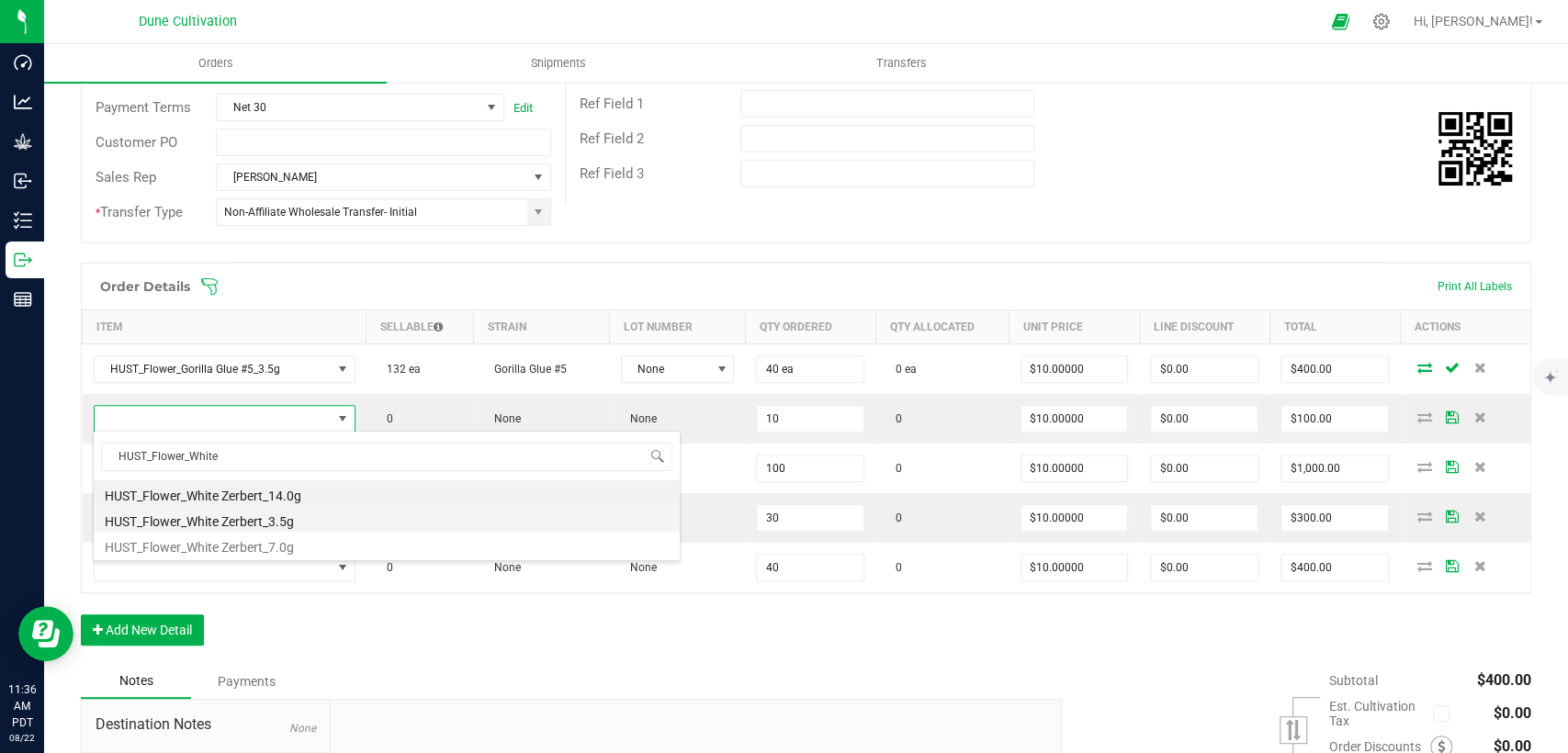
click at [245, 516] on li "HUST_Flower_White Zerbert_3.5g" at bounding box center [386, 518] width 586 height 25
type input "10 ea"
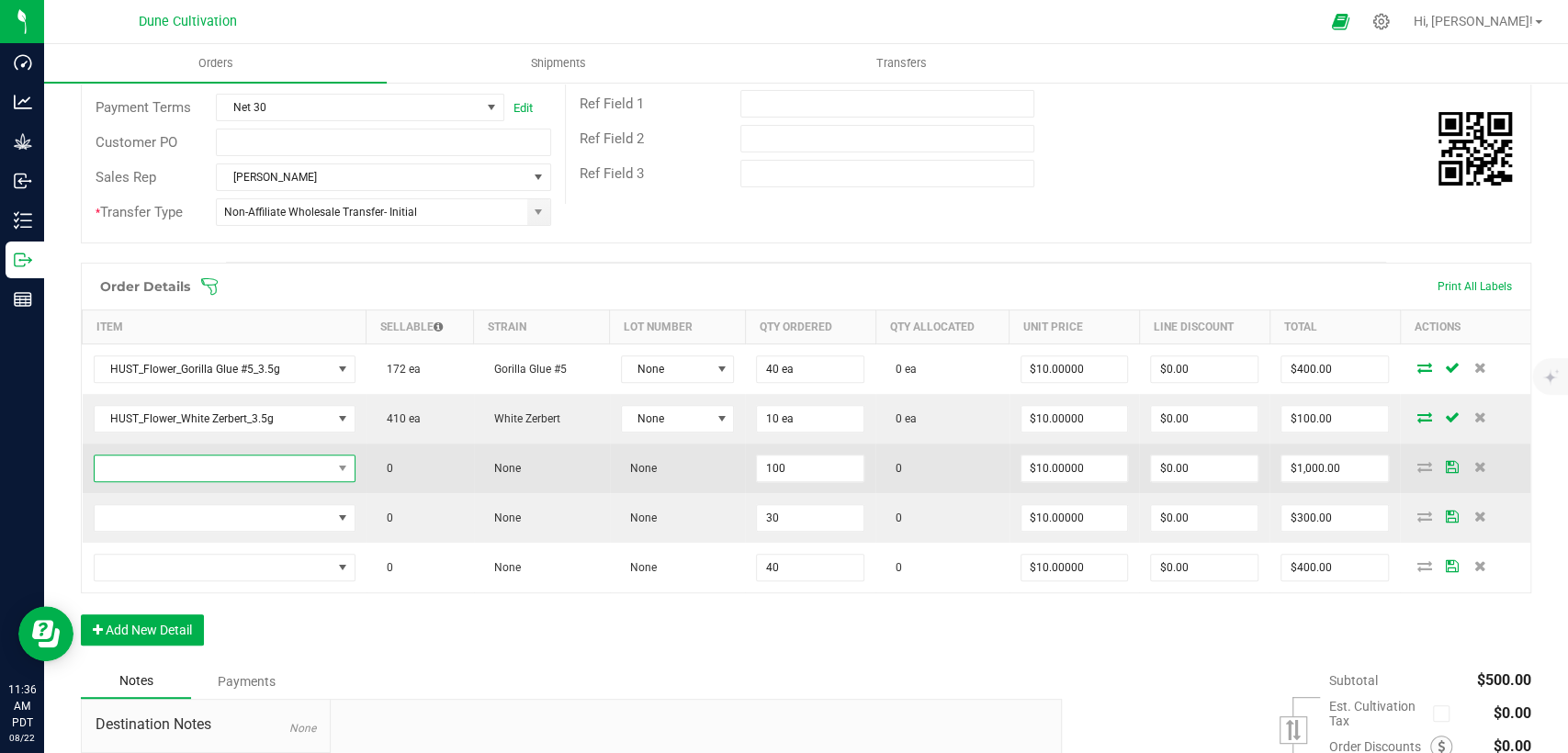
click at [285, 476] on span "NO DATA FOUND" at bounding box center [213, 468] width 237 height 25
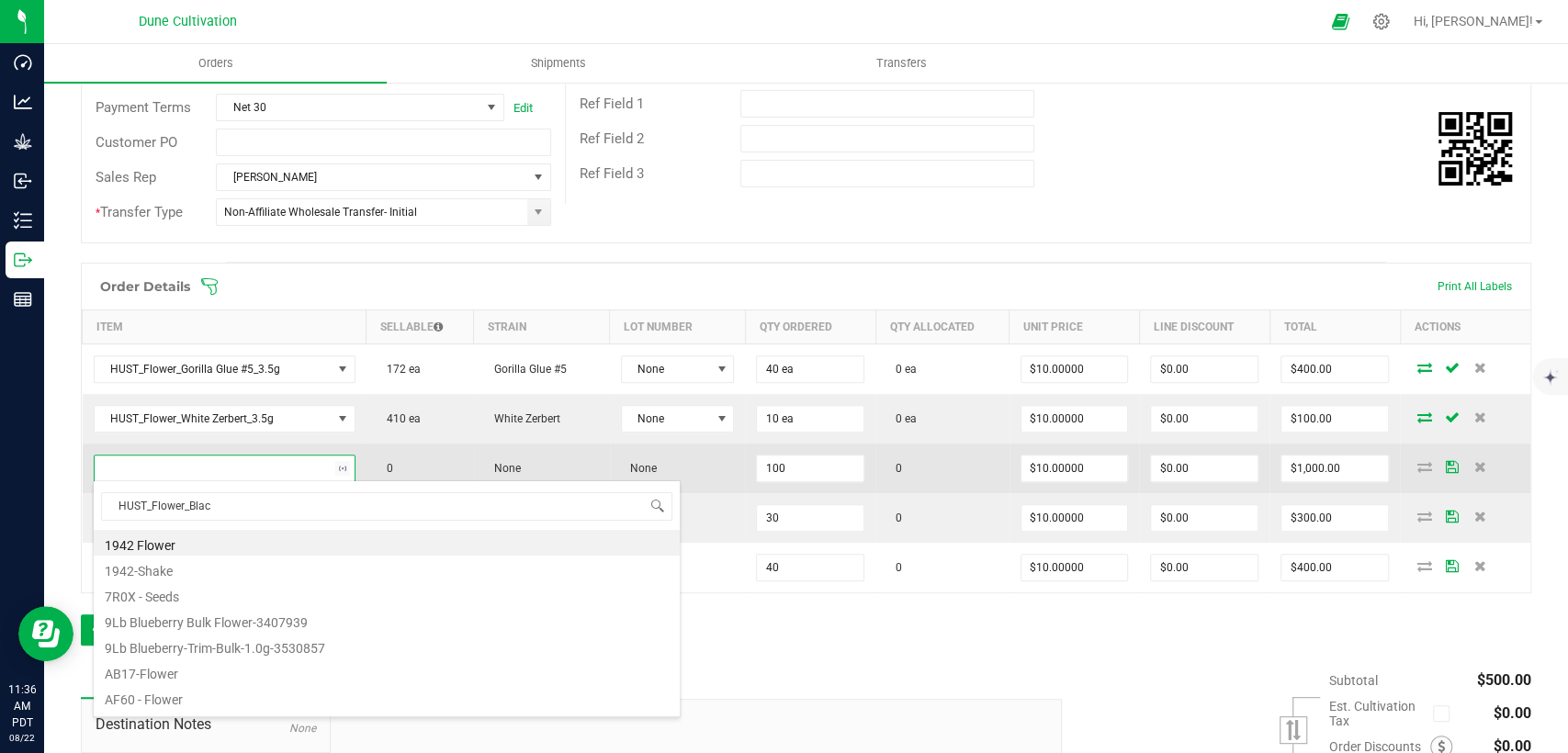
type input "HUST_Flower_Black"
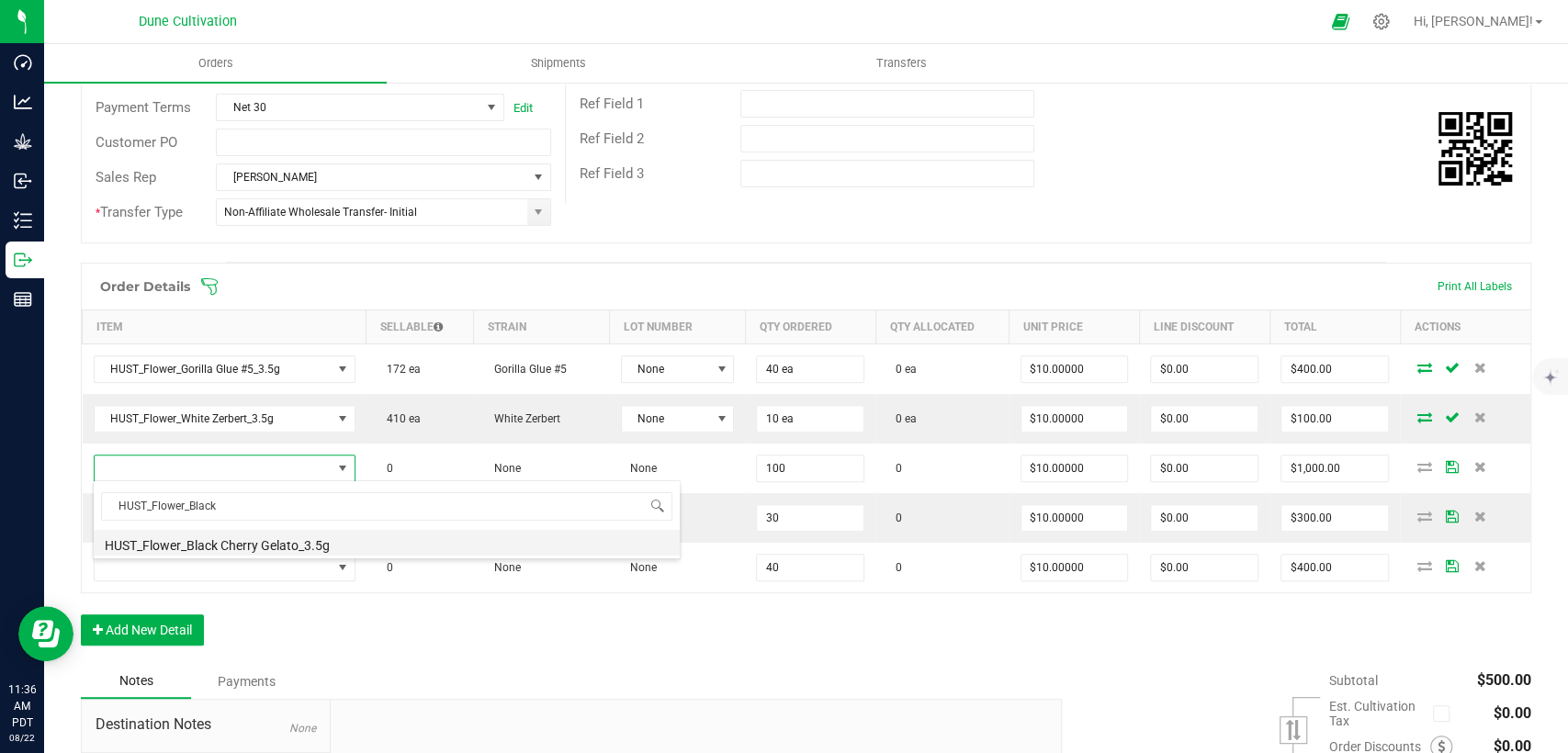
click at [250, 538] on li "HUST_Flower_Black Cherry Gelato_3.5g" at bounding box center [386, 542] width 586 height 25
type input "100 ea"
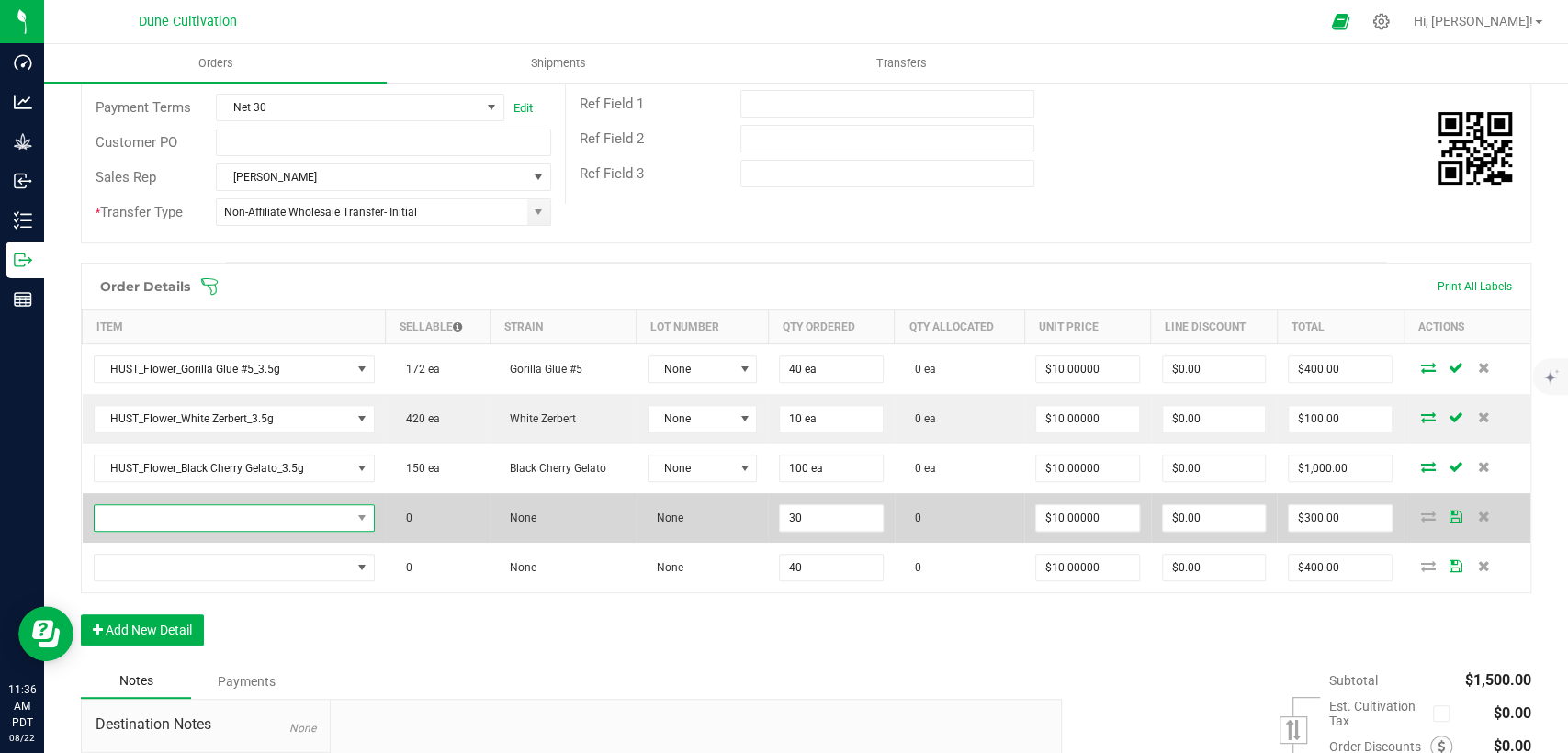
click at [285, 516] on span "NO DATA FOUND" at bounding box center [222, 517] width 256 height 25
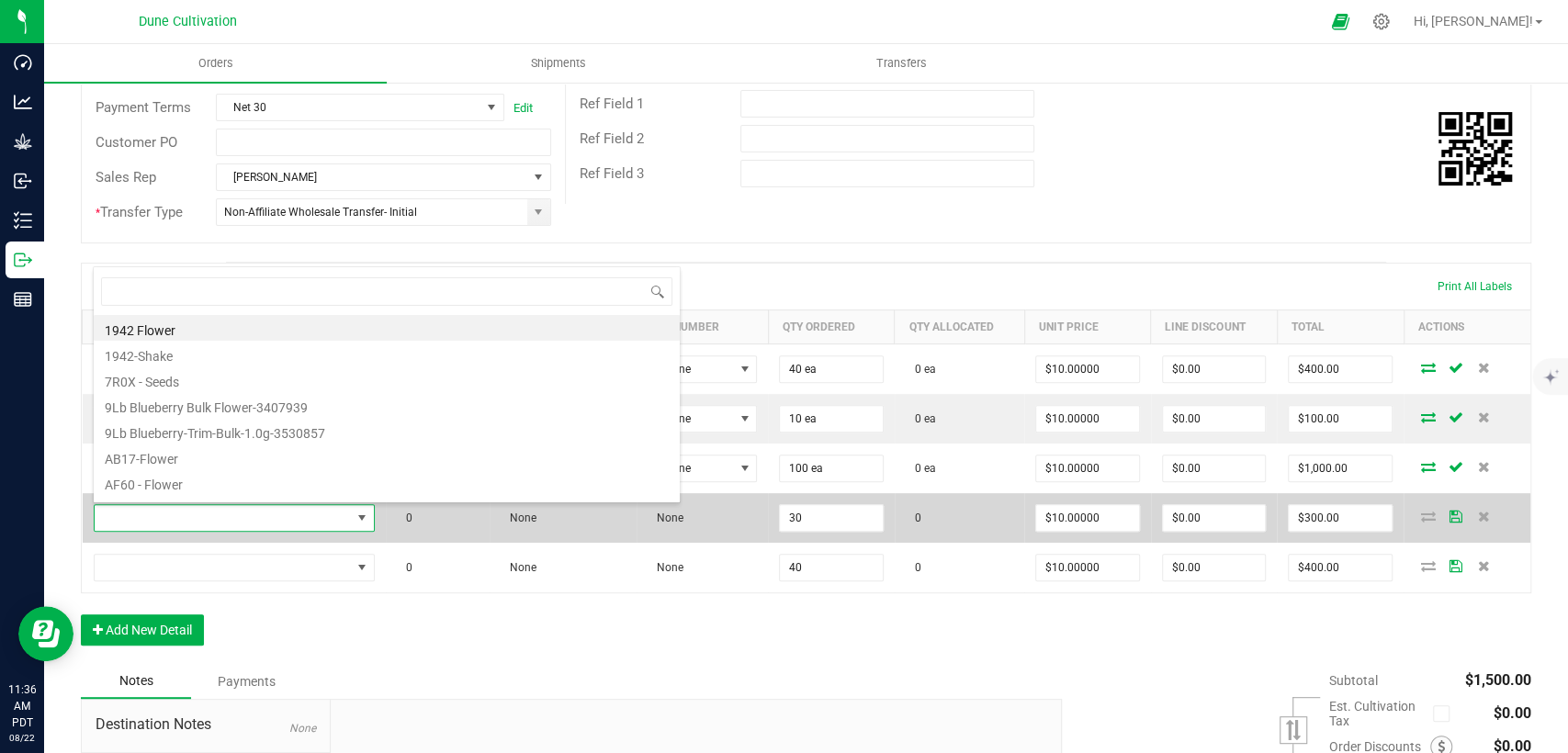
scroll to position [26, 273]
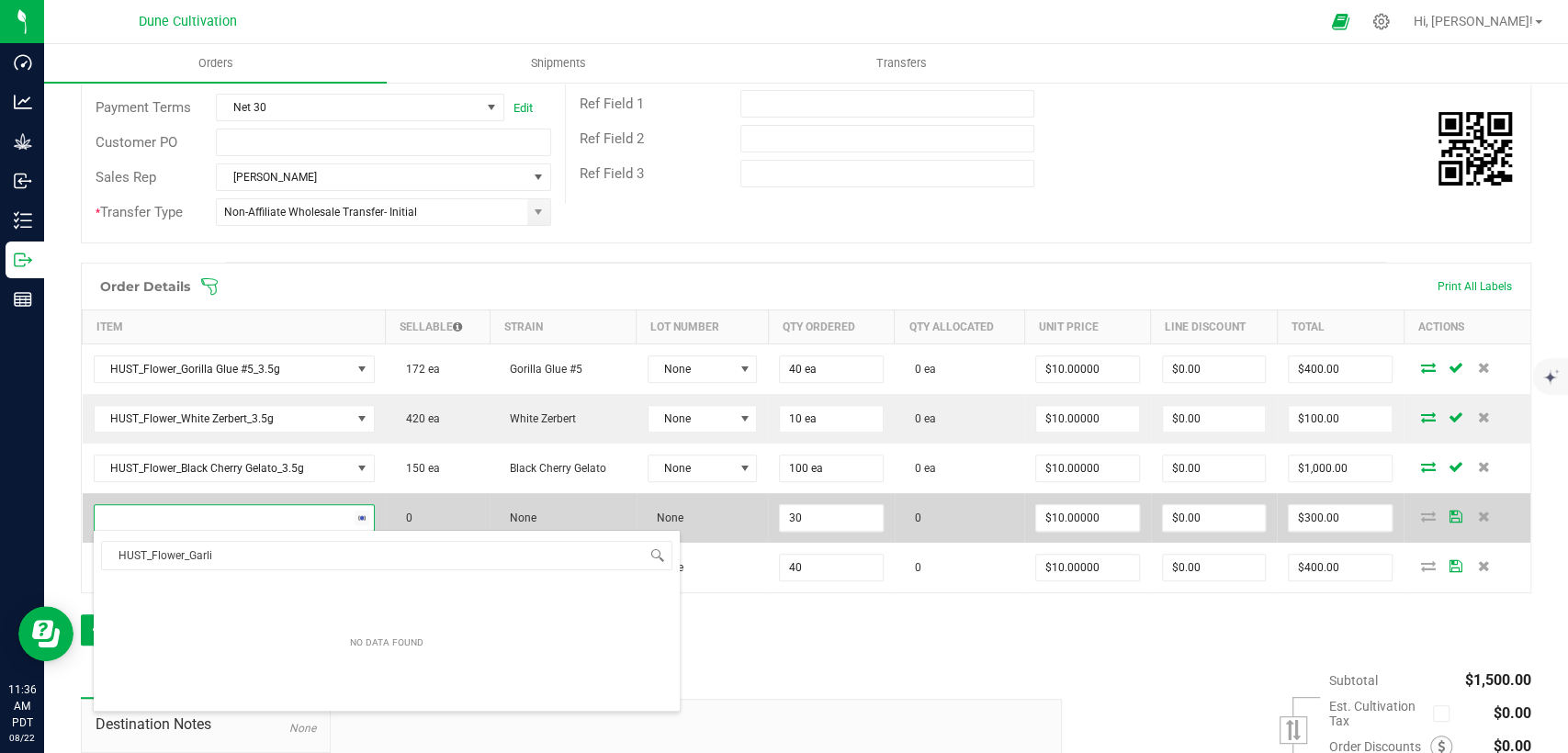
type input "HUST_Flower_Garlic"
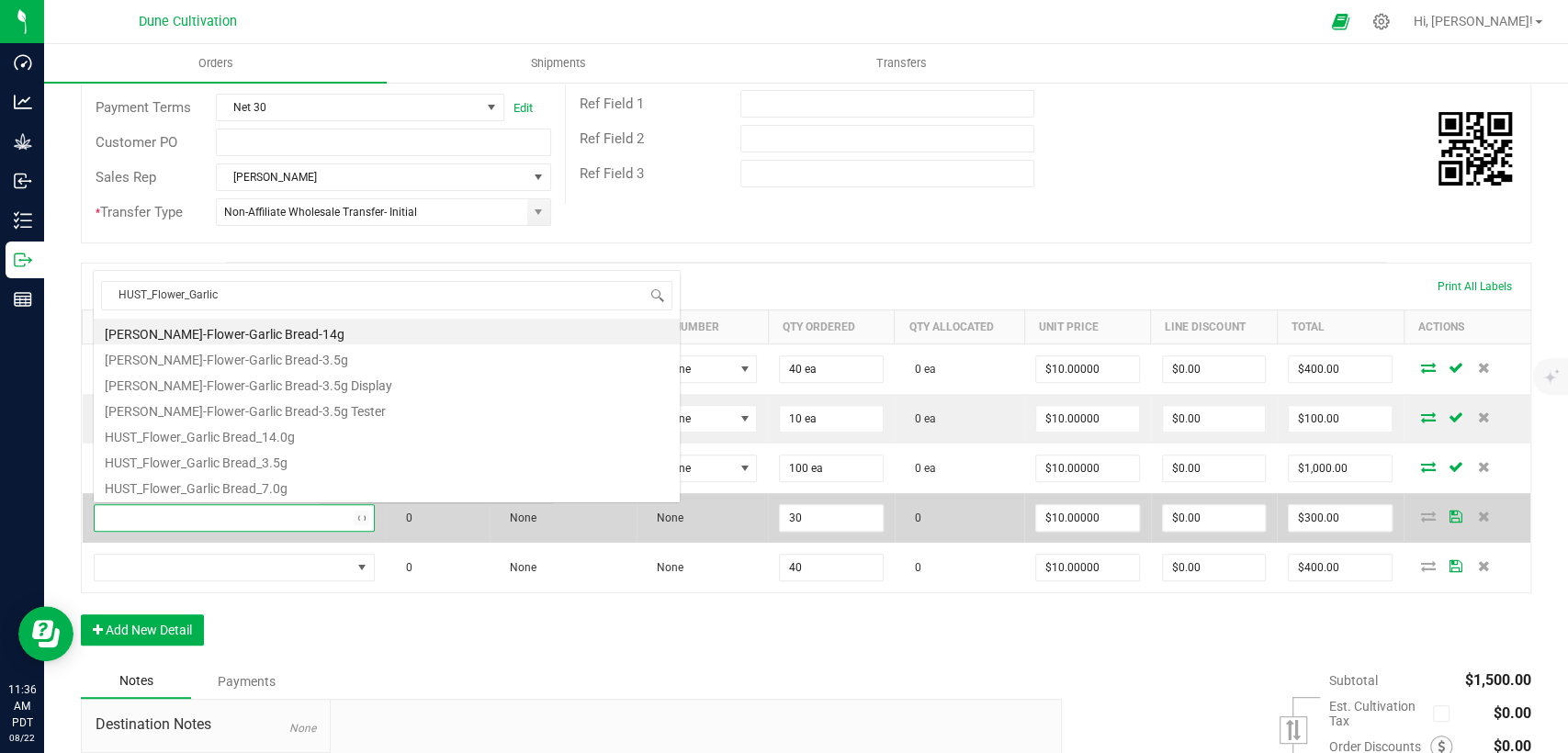
scroll to position [30, 0]
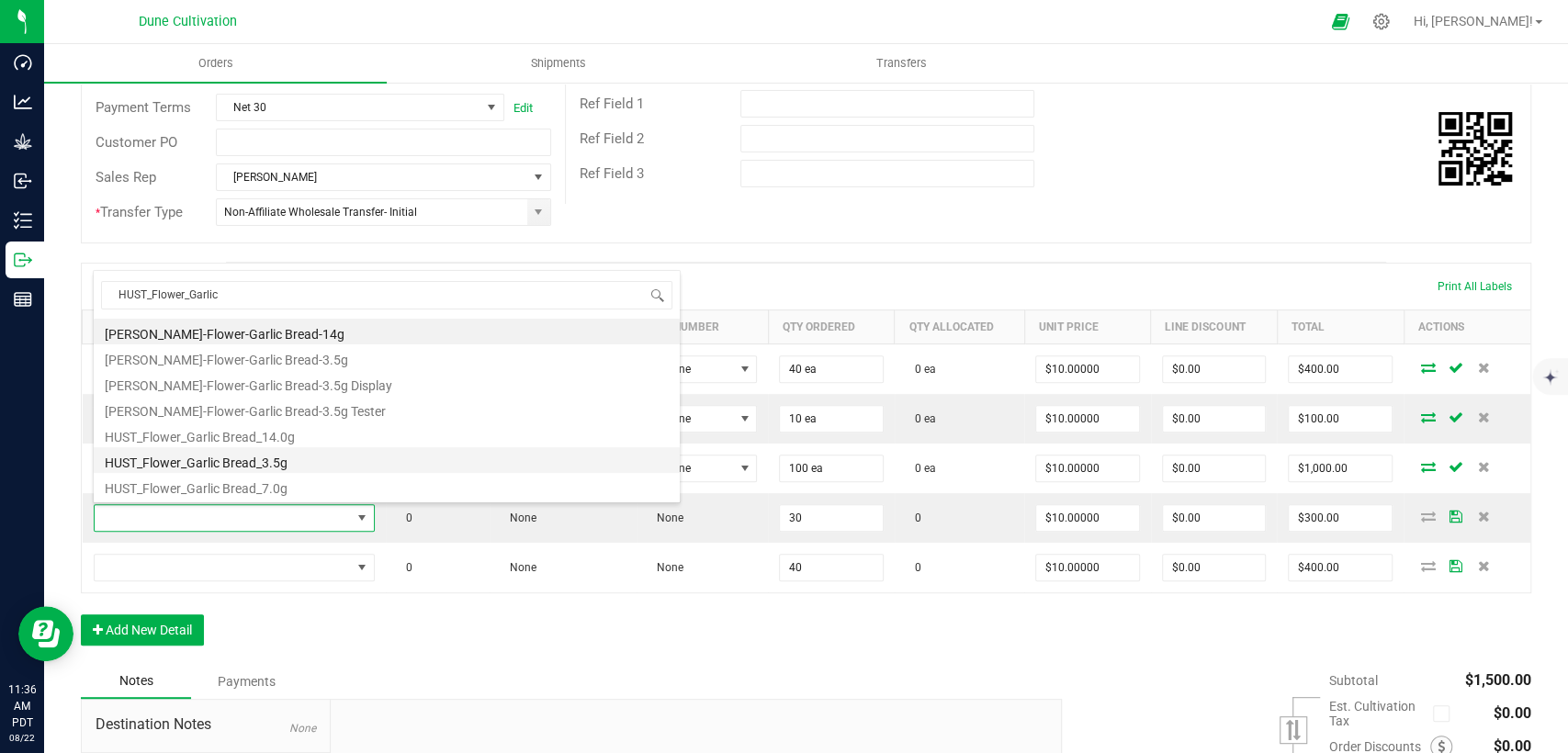
click at [288, 457] on li "HUST_Flower_Garlic Bread_3.5g" at bounding box center [386, 460] width 586 height 25
type input "30 ea"
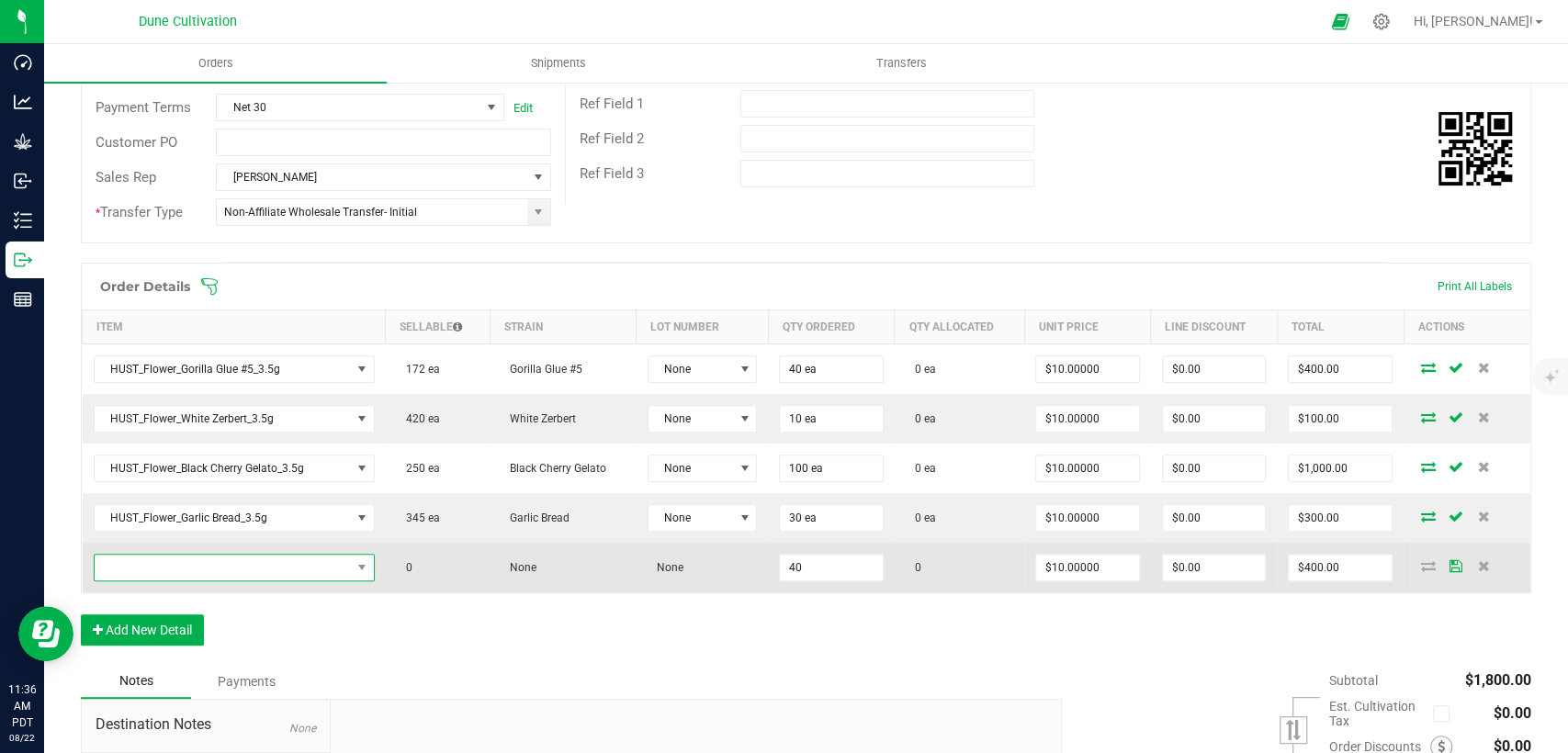
click at [289, 557] on span "NO DATA FOUND" at bounding box center [222, 567] width 256 height 25
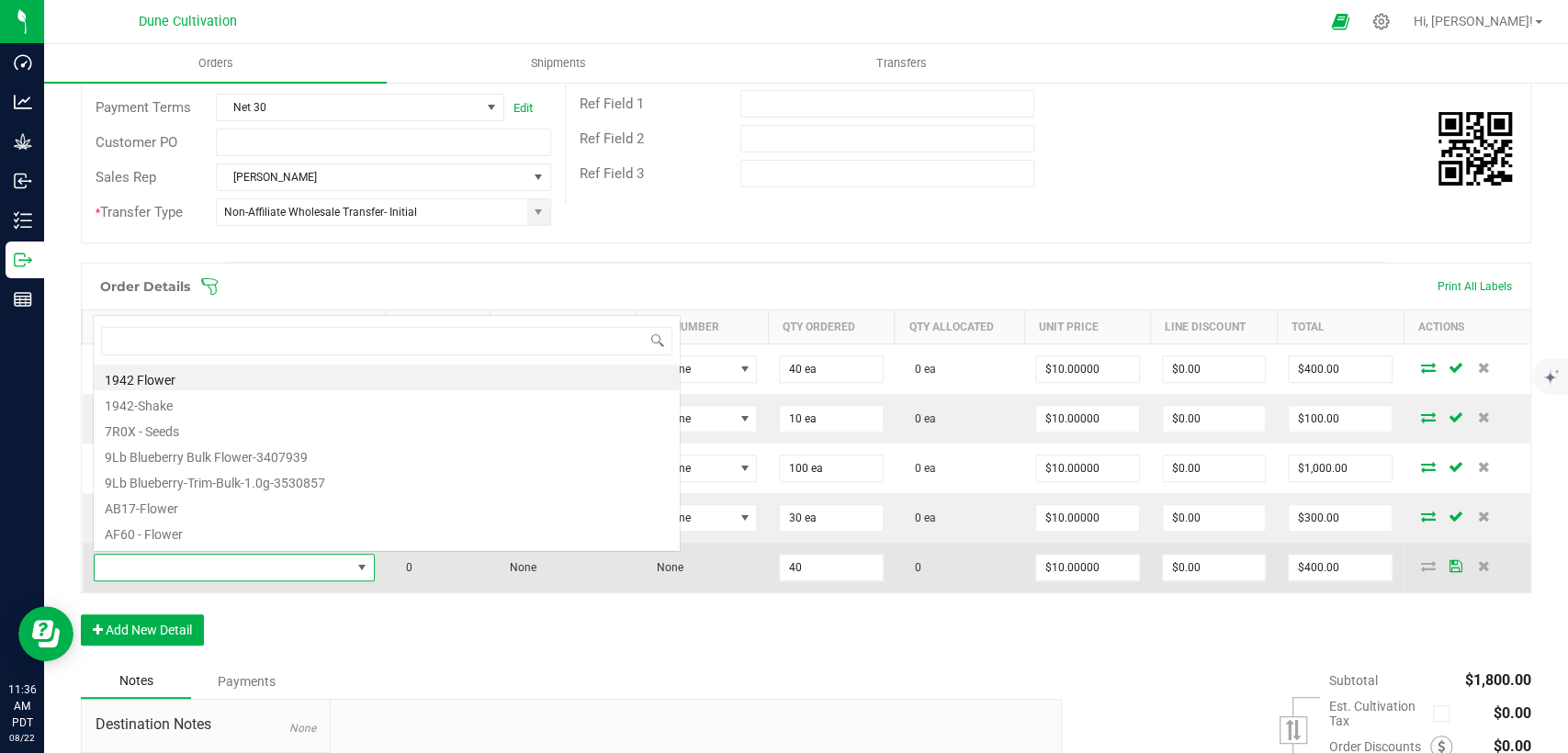
scroll to position [26, 273]
type input "HUST_FLower_Banana"
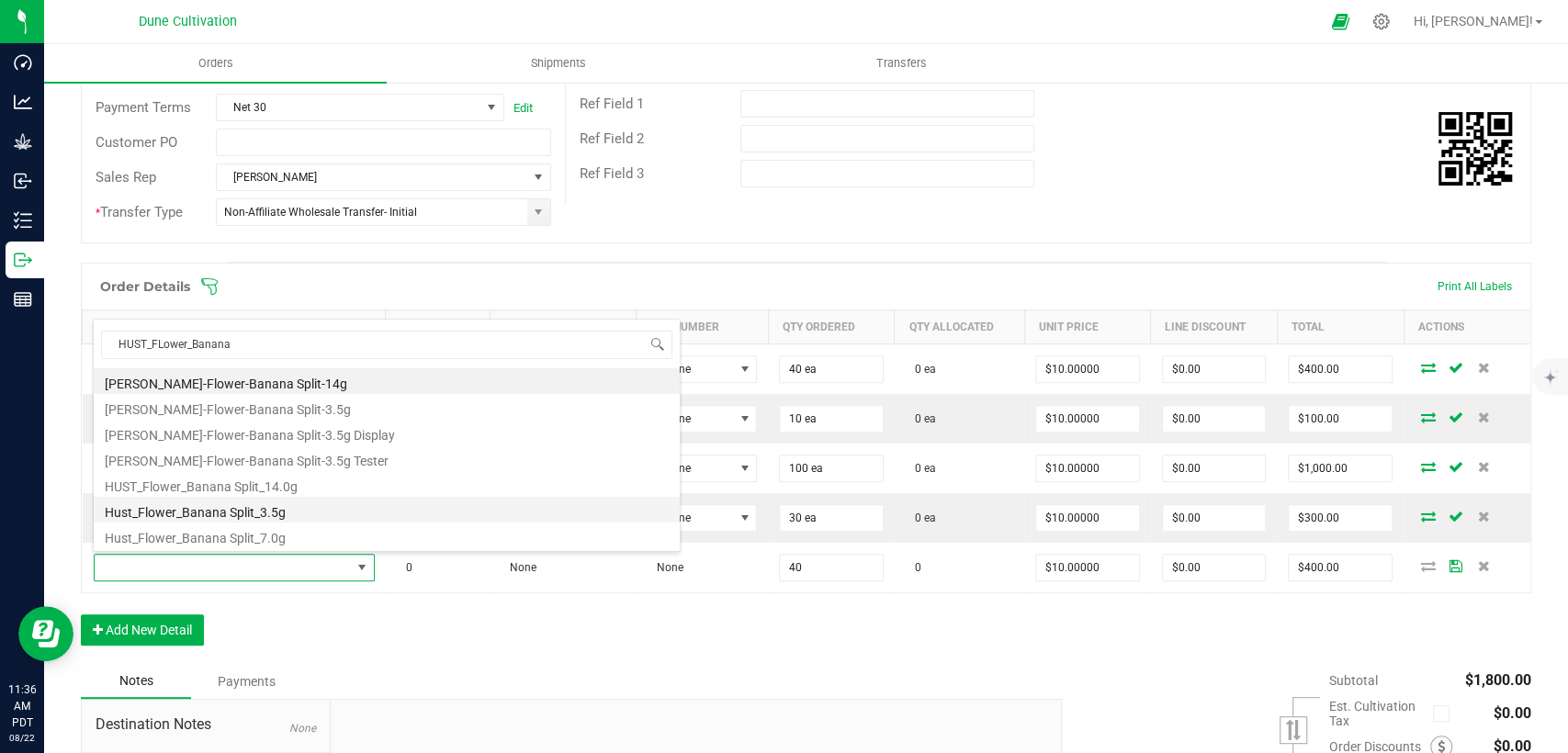
click at [285, 511] on li "Hust_Flower_Banana Split_3.5g" at bounding box center [386, 509] width 586 height 25
type input "40 ea"
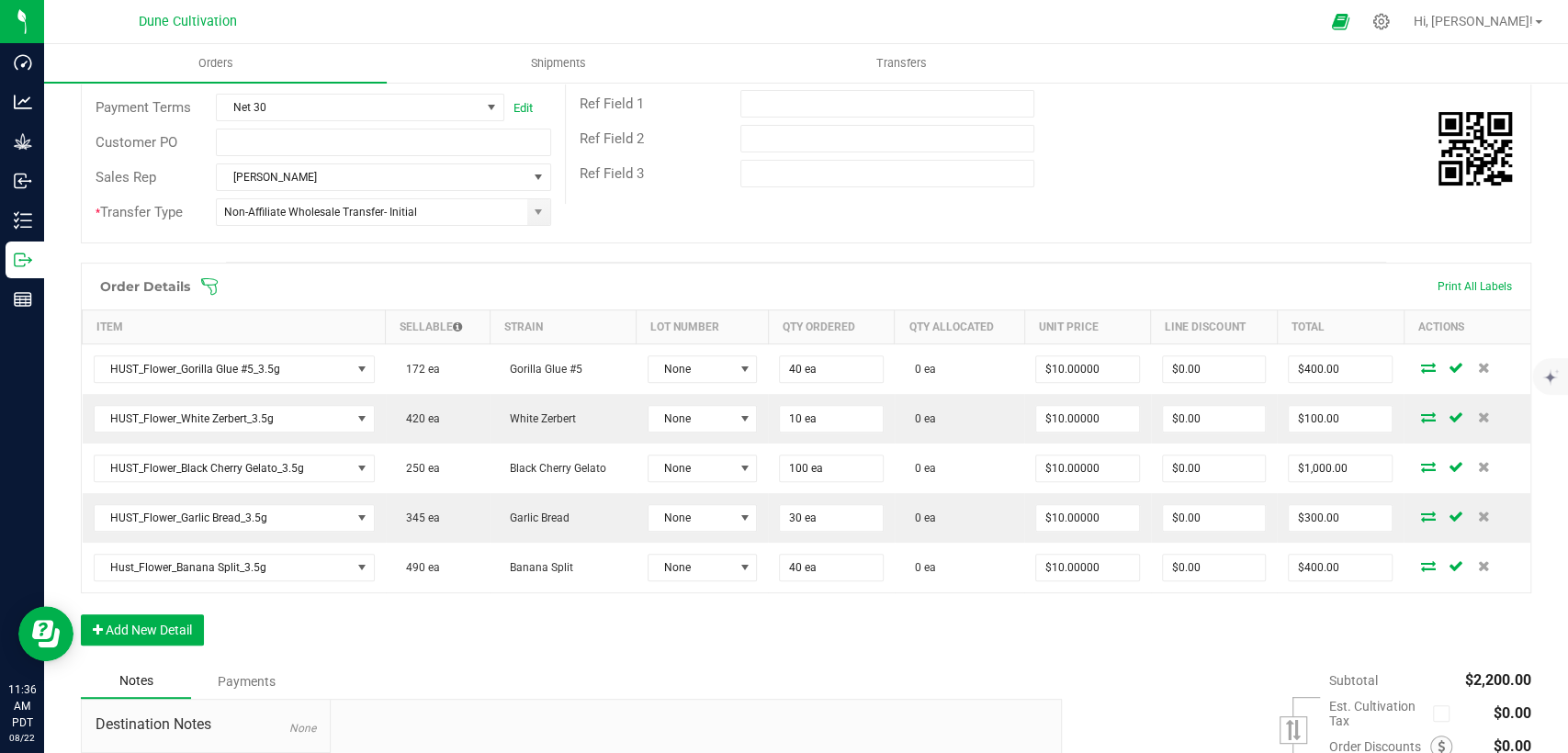
click at [450, 633] on div "Order Details Print All Labels Item Sellable Strain Lot Number Qty Ordered Qty …" at bounding box center [806, 464] width 1450 height 401
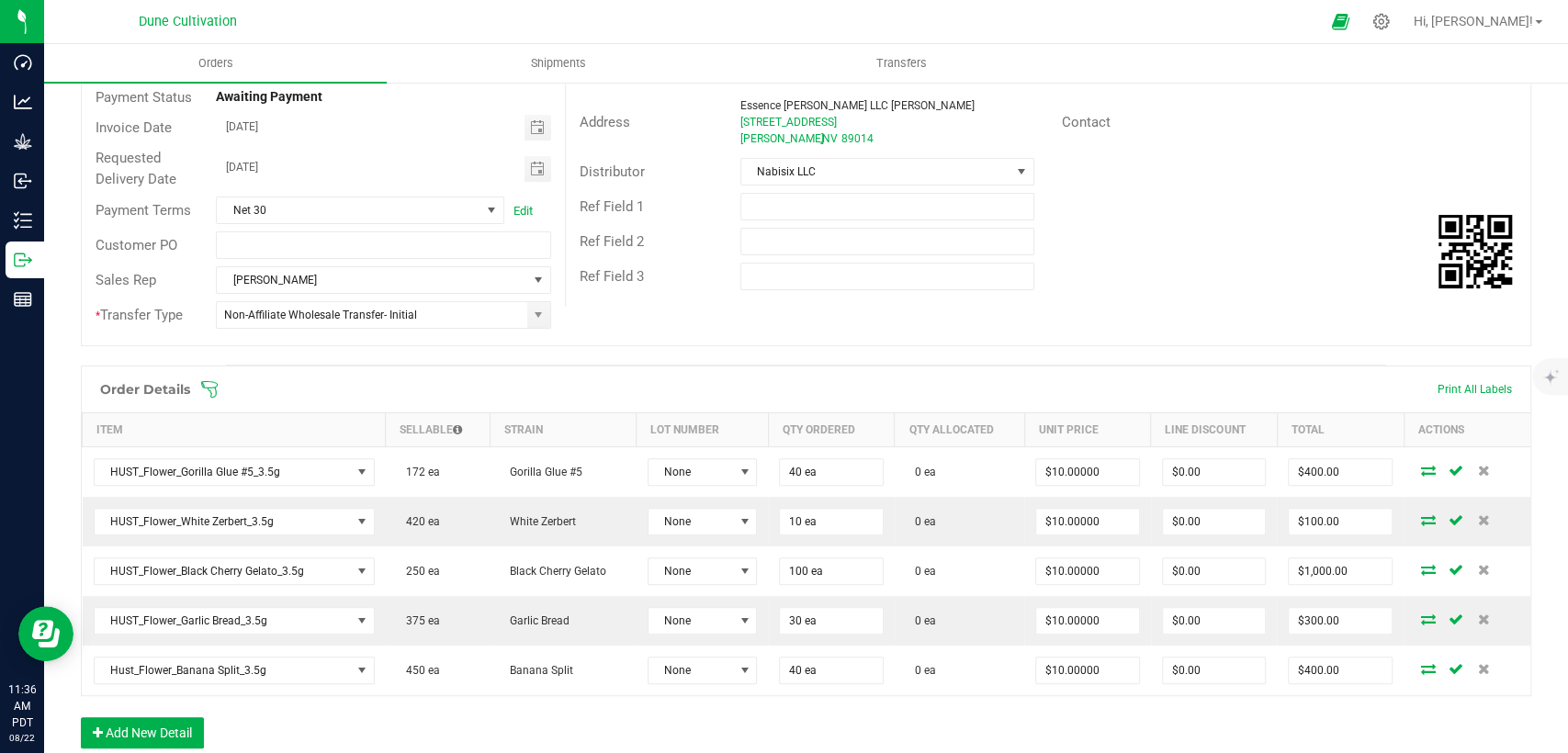
scroll to position [0, 0]
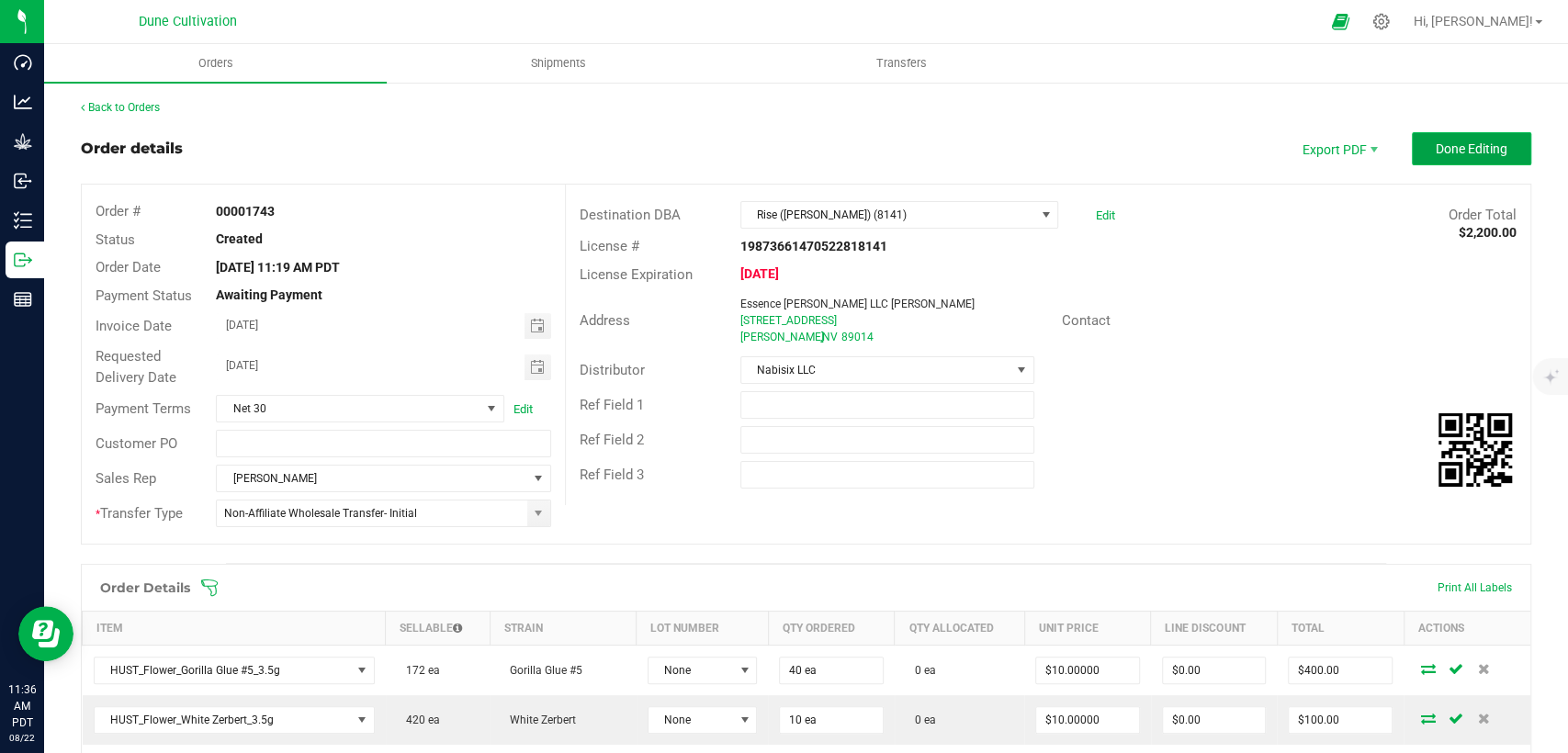
click at [1448, 138] on button "Done Editing" at bounding box center [1471, 148] width 120 height 33
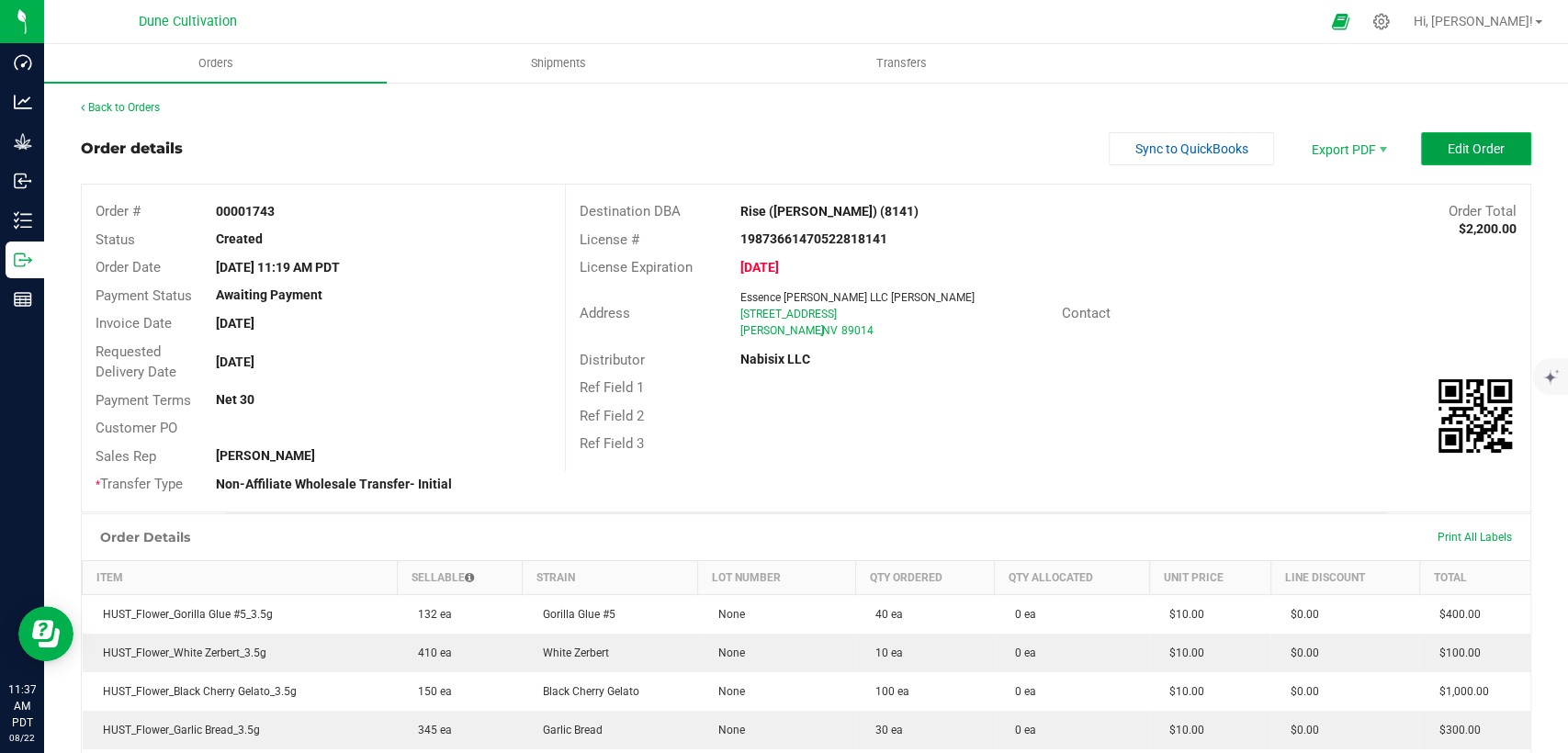
click at [1451, 155] on span "Edit Order" at bounding box center [1476, 149] width 57 height 15
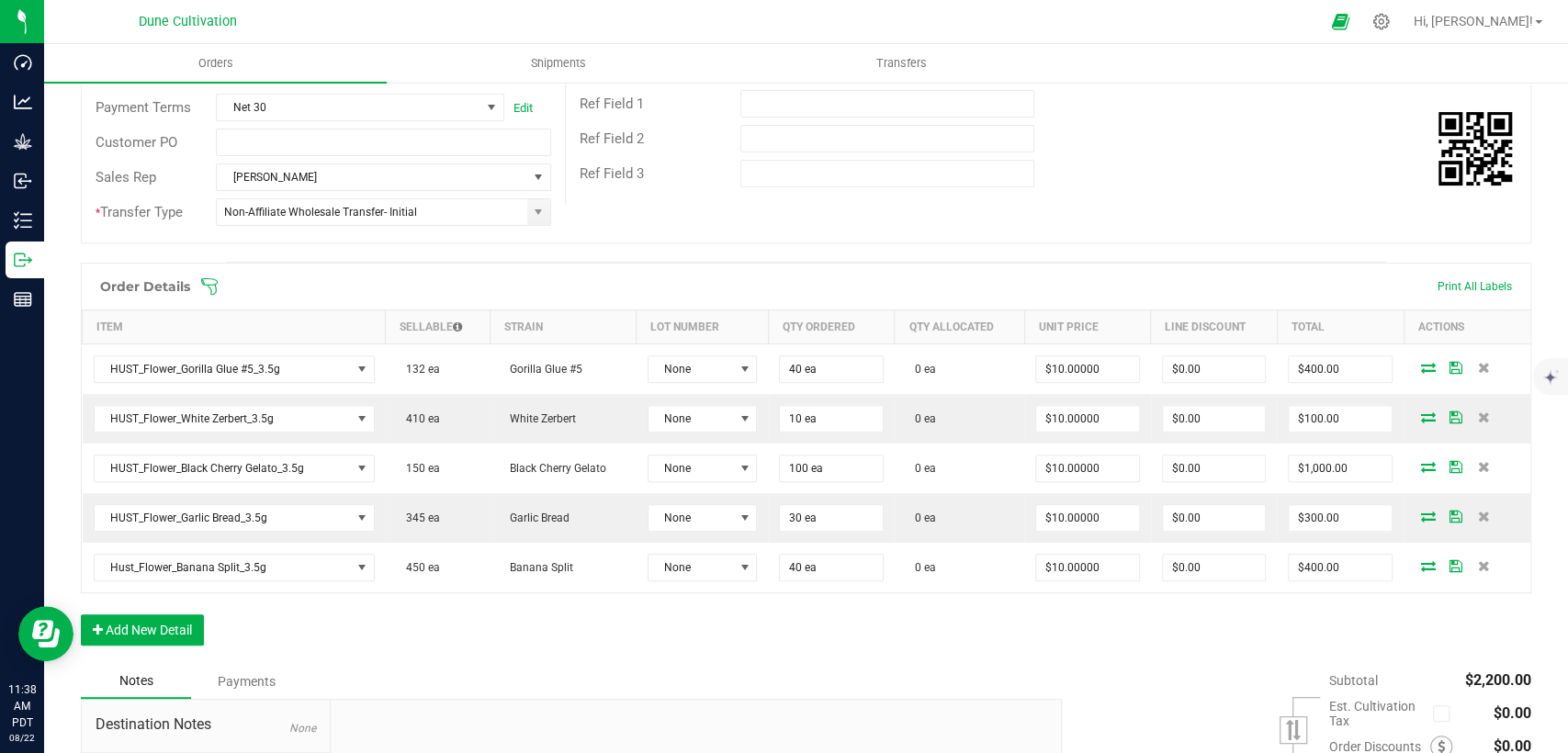
scroll to position [306, 0]
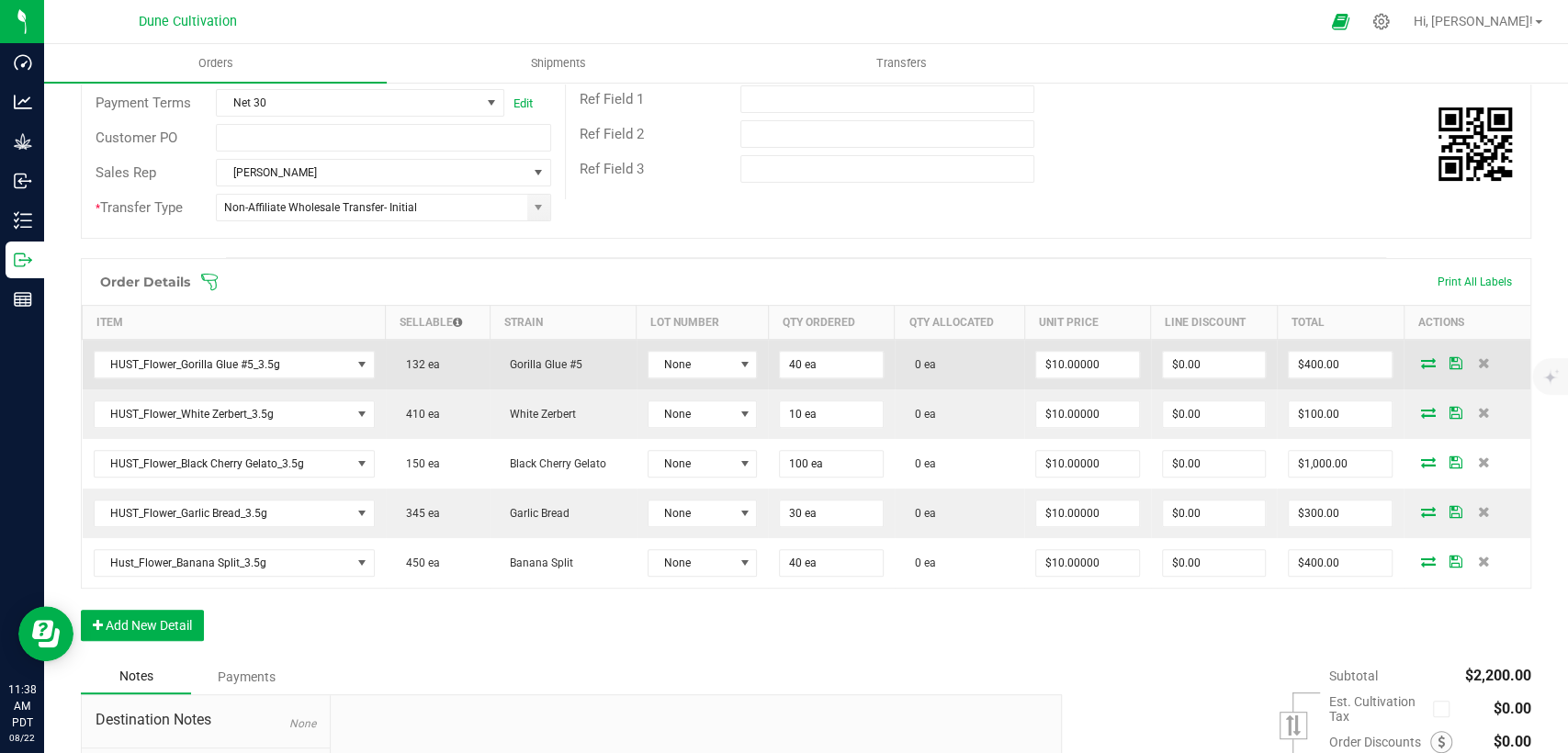
click at [1421, 364] on icon at bounding box center [1429, 363] width 15 height 11
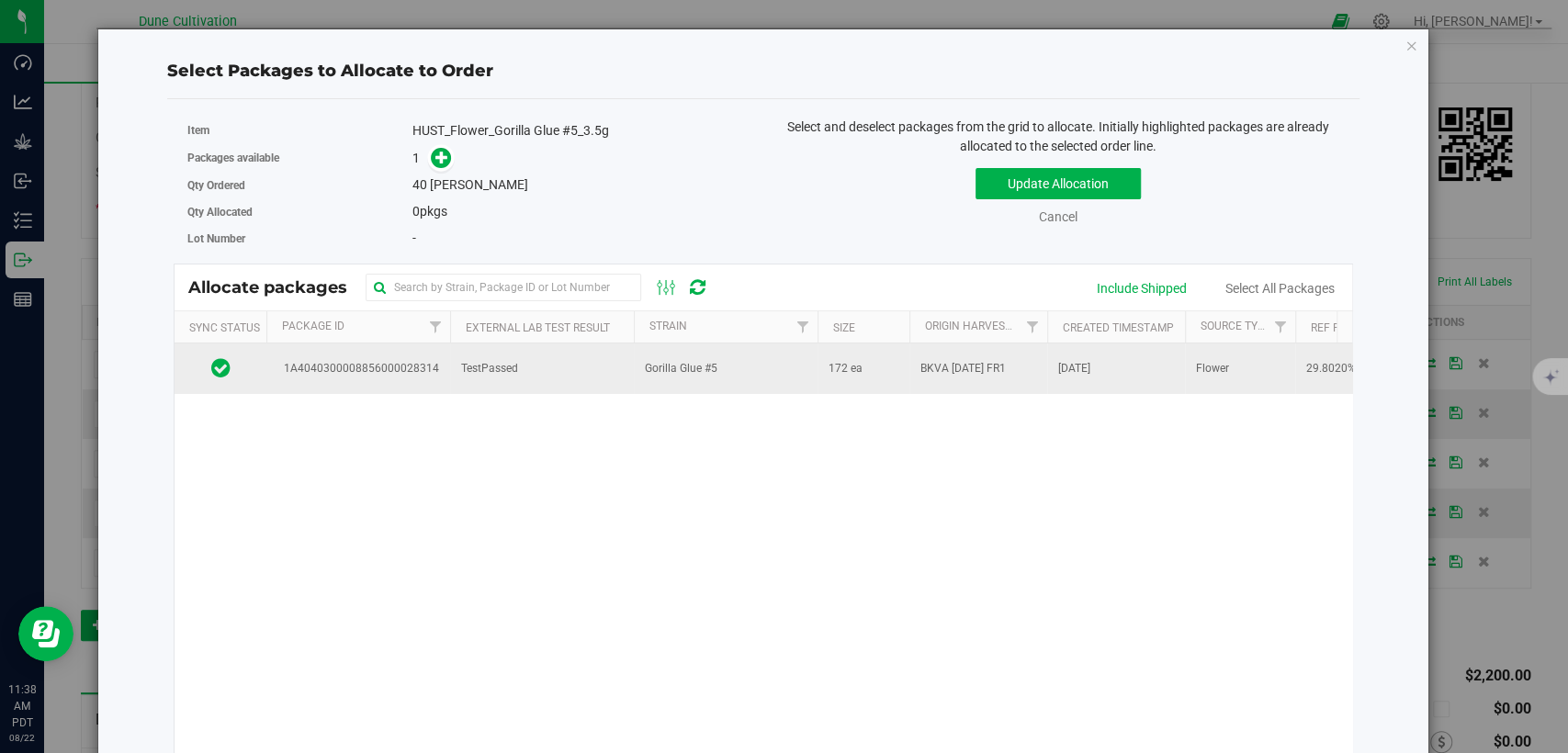
click at [478, 374] on span "TestPassed" at bounding box center [489, 368] width 57 height 18
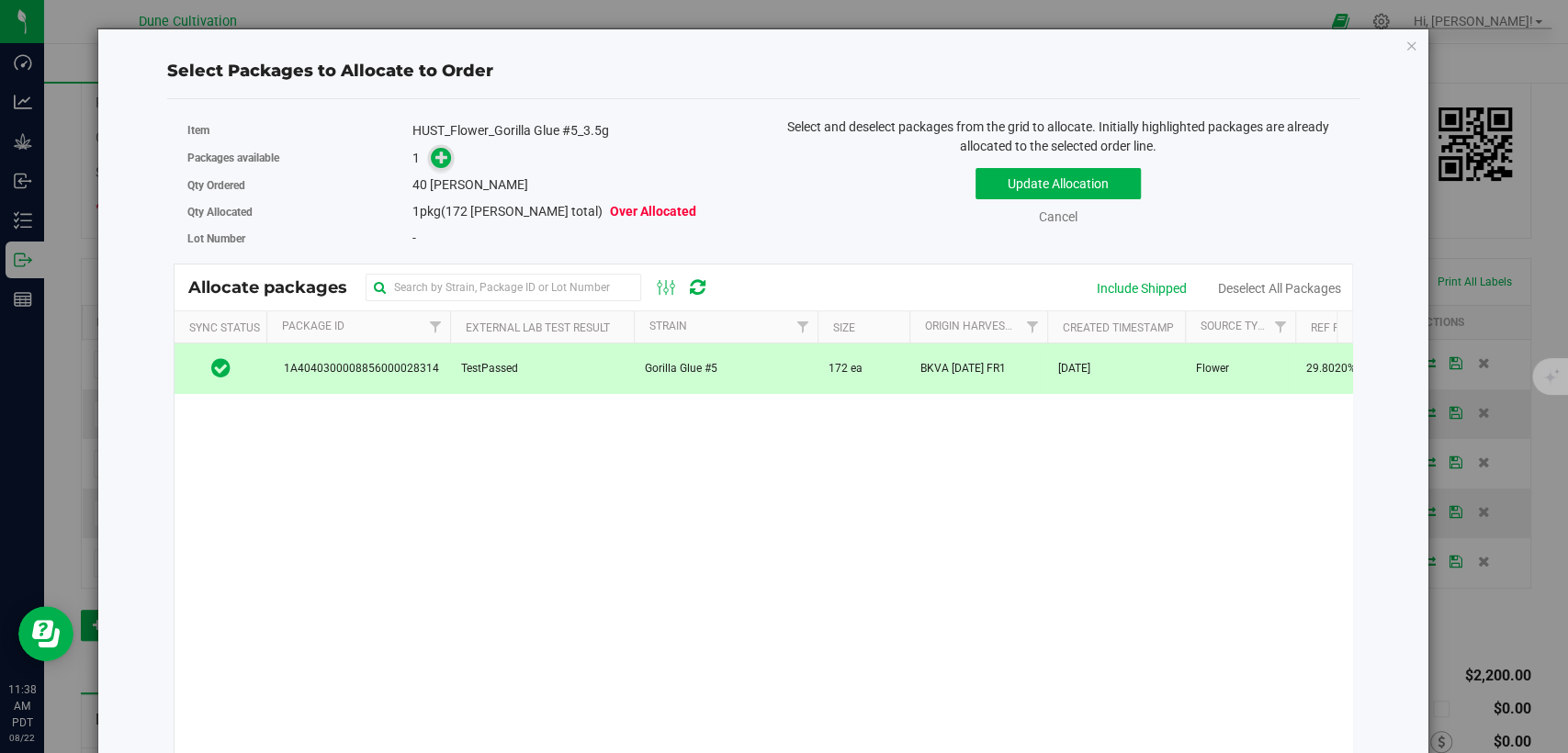
click at [445, 152] on icon at bounding box center [442, 157] width 13 height 13
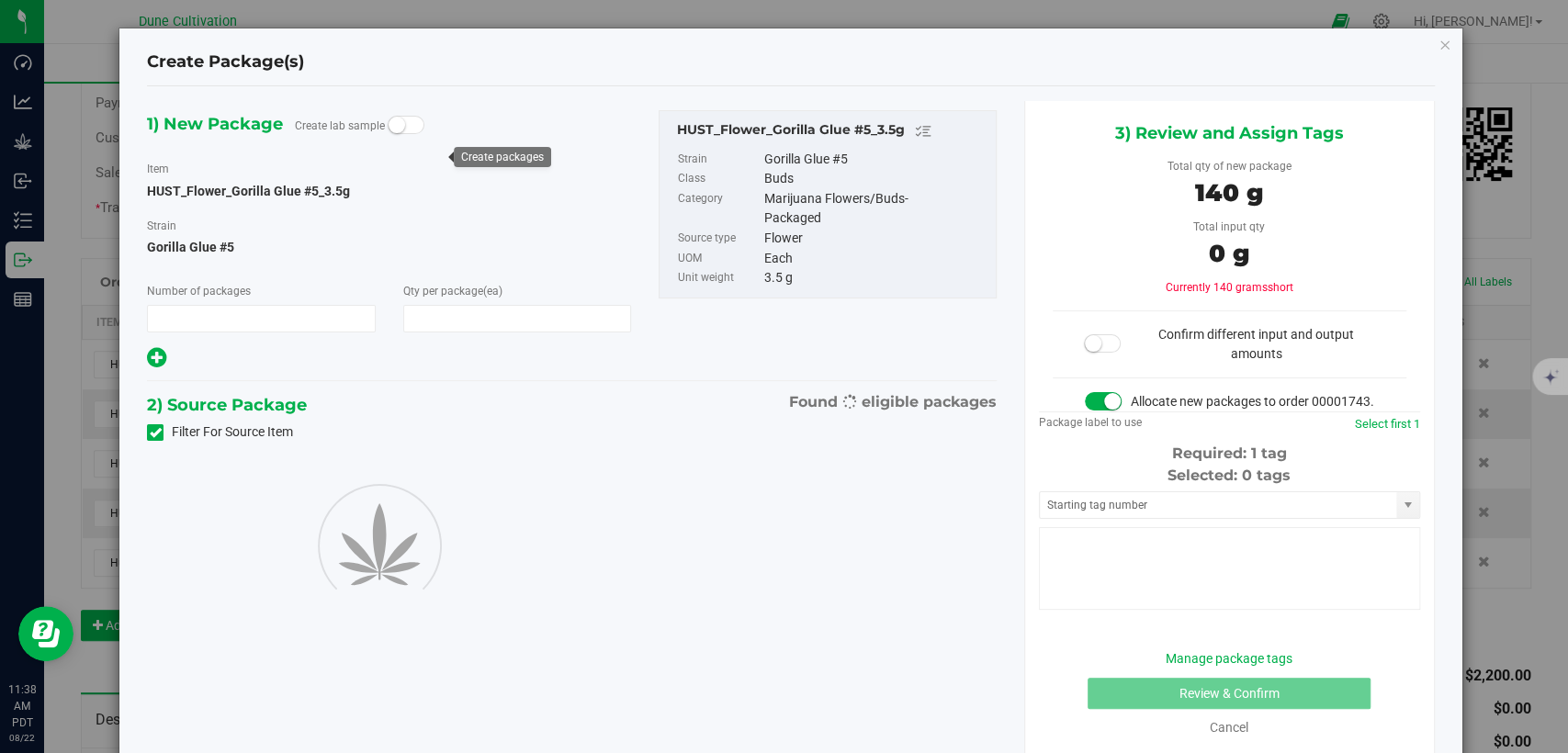
type input "1"
type input "40"
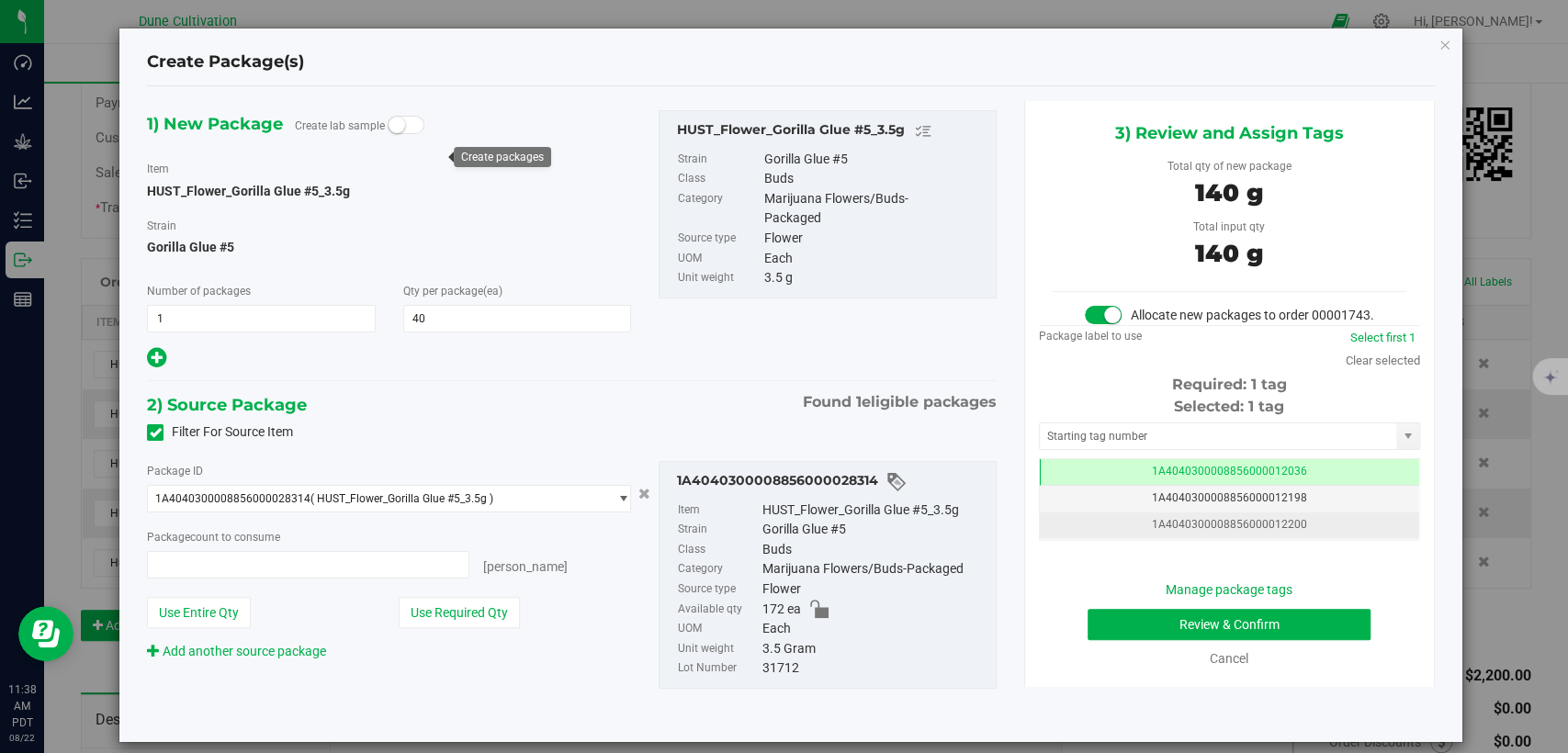
type input "40 ea"
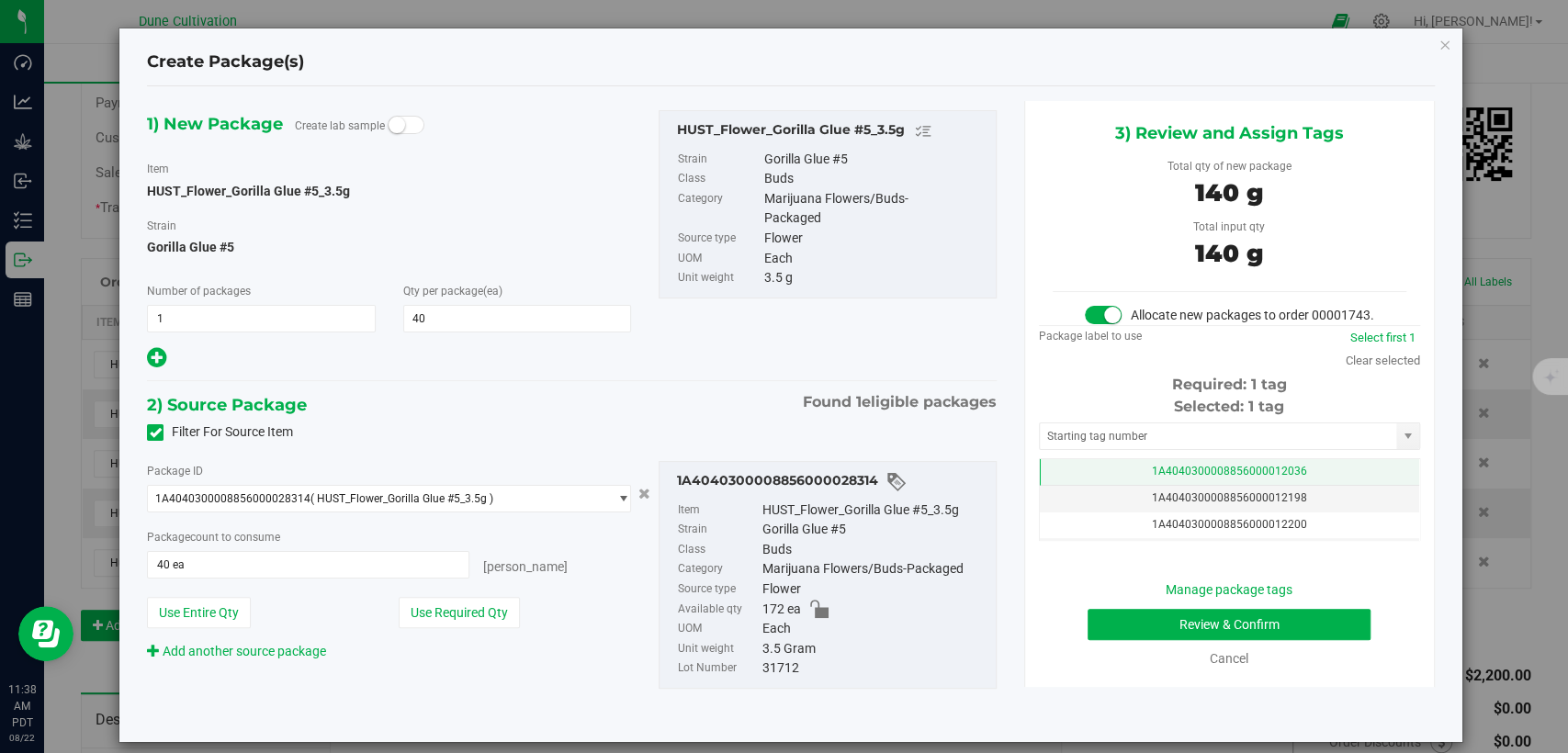
click at [1220, 478] on span "1A4040300008856000012036" at bounding box center [1229, 471] width 155 height 13
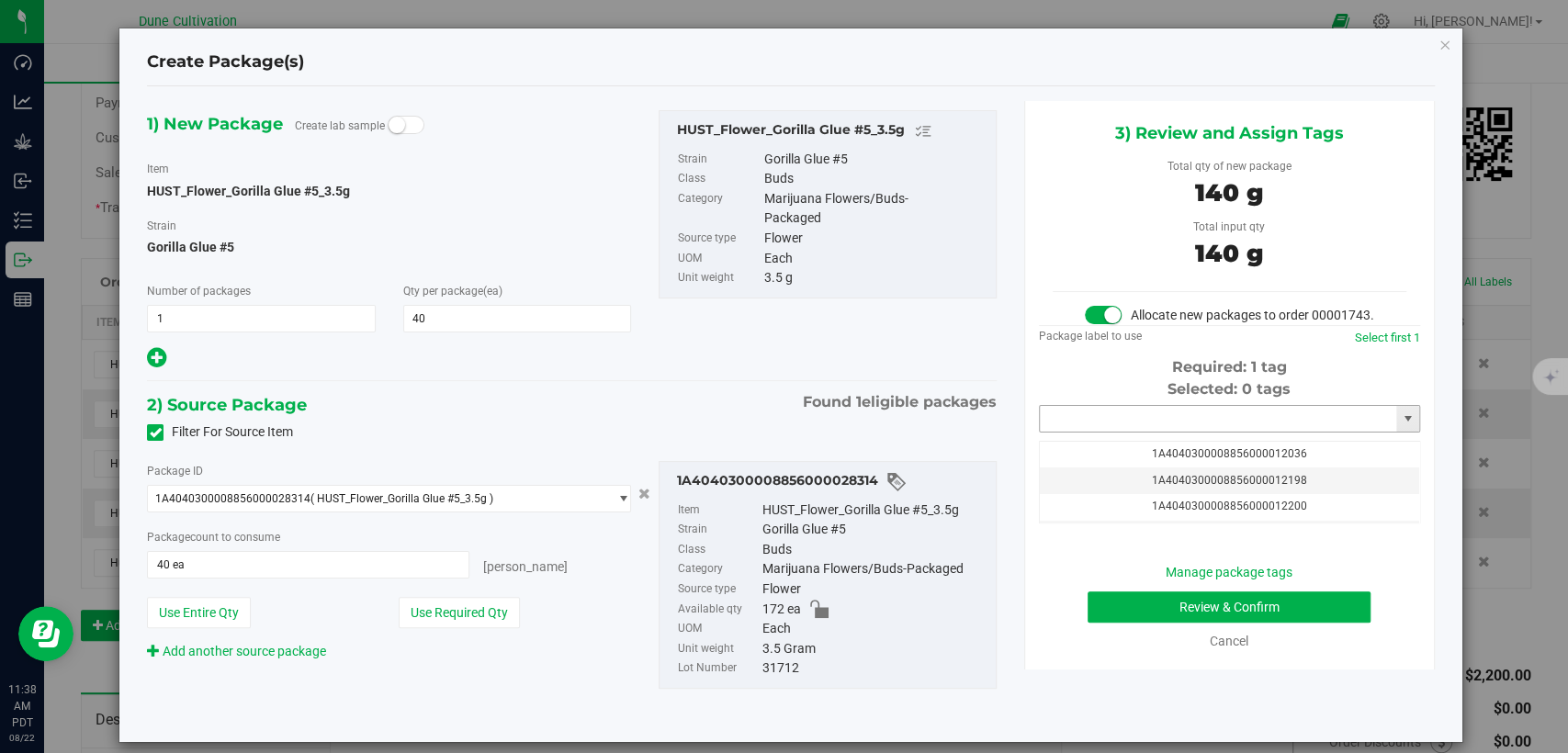
click at [1199, 432] on input "text" at bounding box center [1218, 418] width 356 height 25
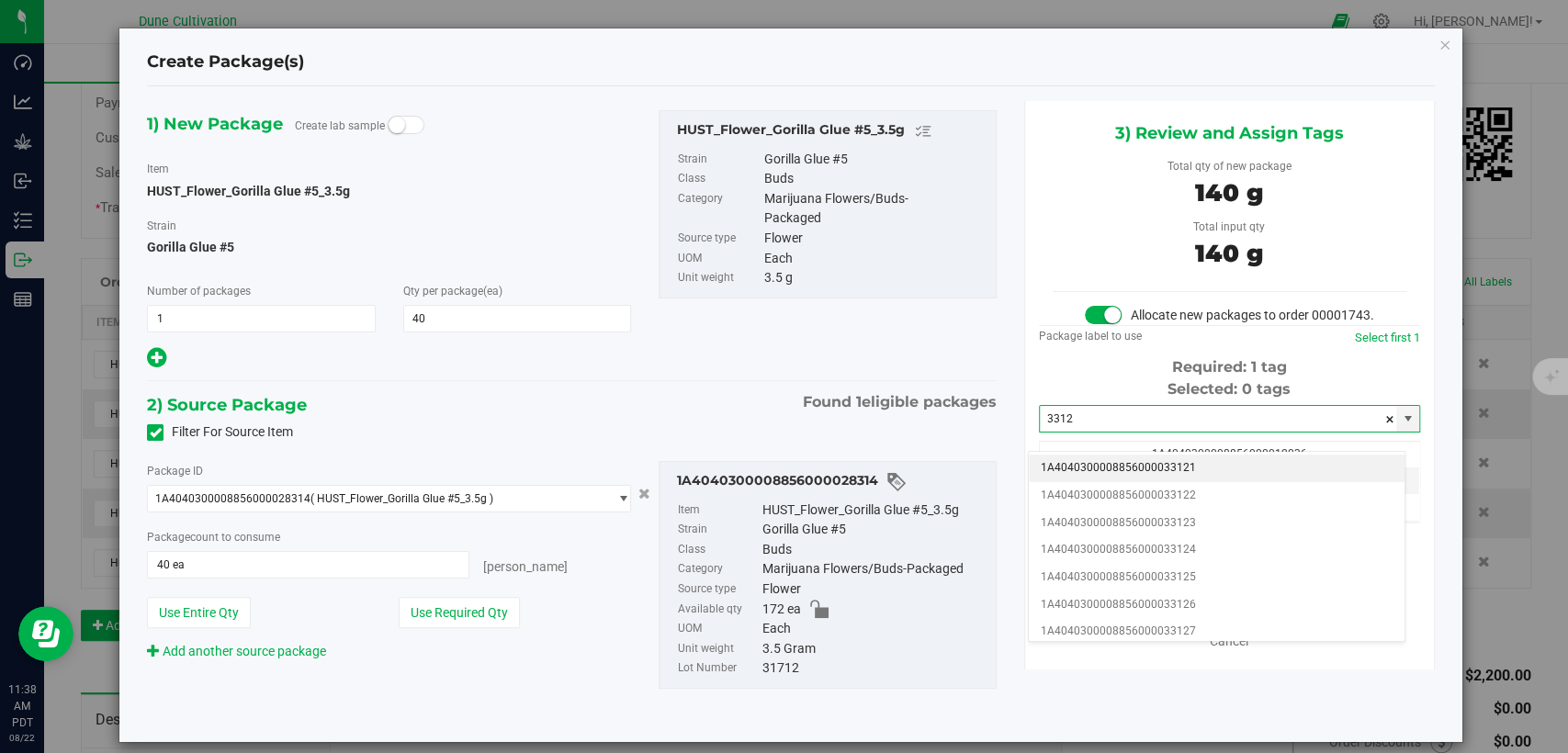
click at [1176, 472] on li "1A4040300008856000033121" at bounding box center [1217, 468] width 376 height 27
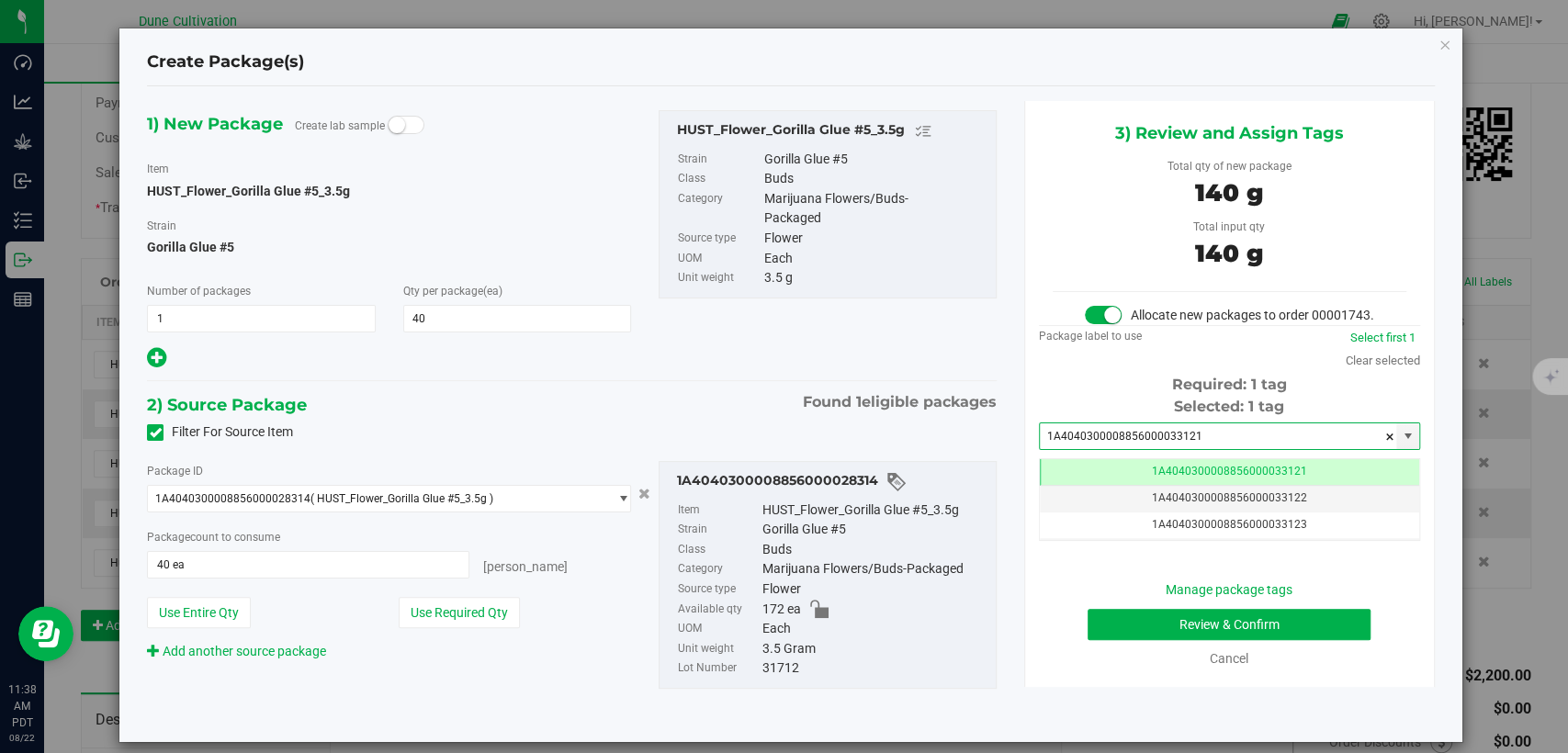
type input "1A4040300008856000033121"
click at [1116, 640] on button "Review & Confirm" at bounding box center [1229, 624] width 283 height 31
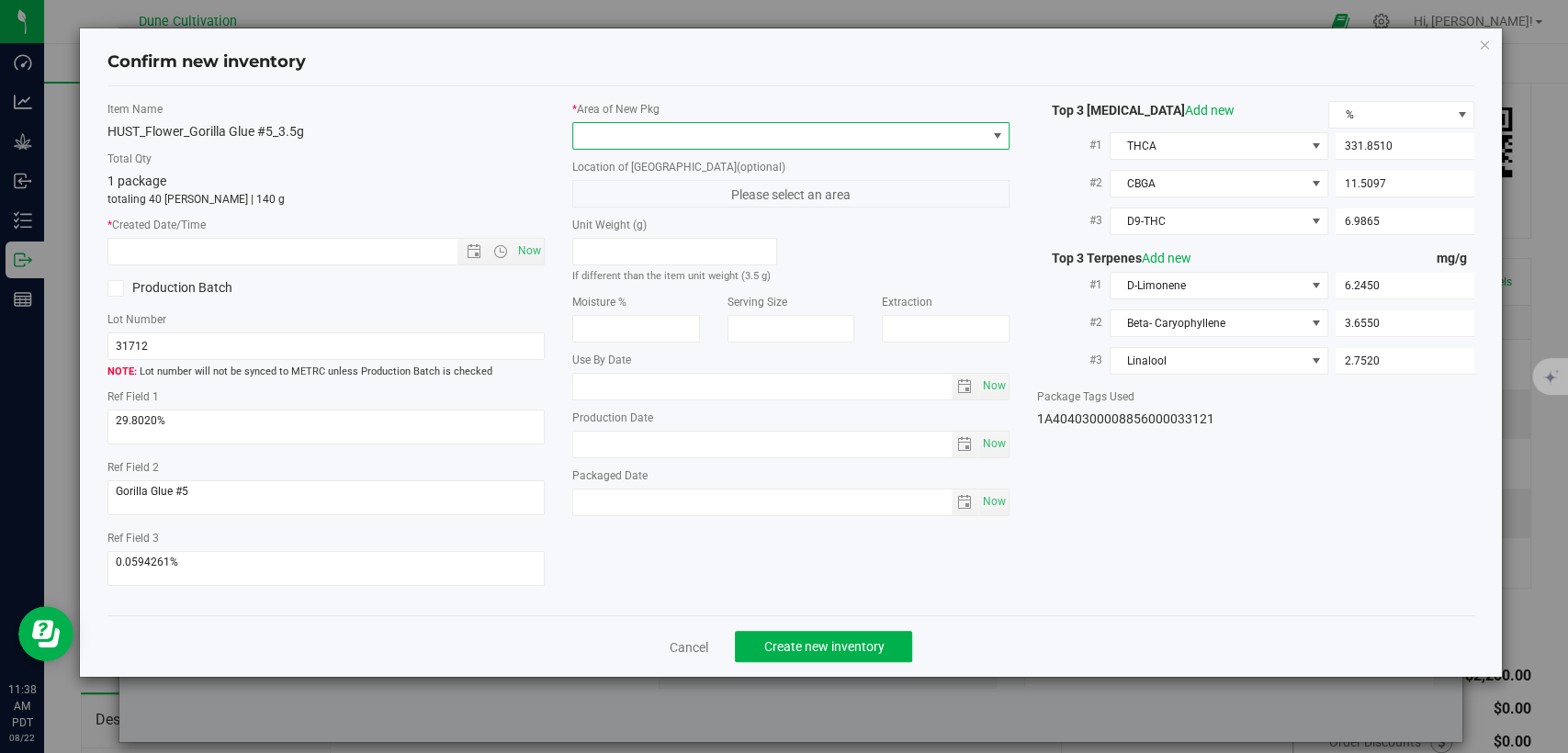
click at [854, 128] on span at bounding box center [779, 136] width 413 height 25
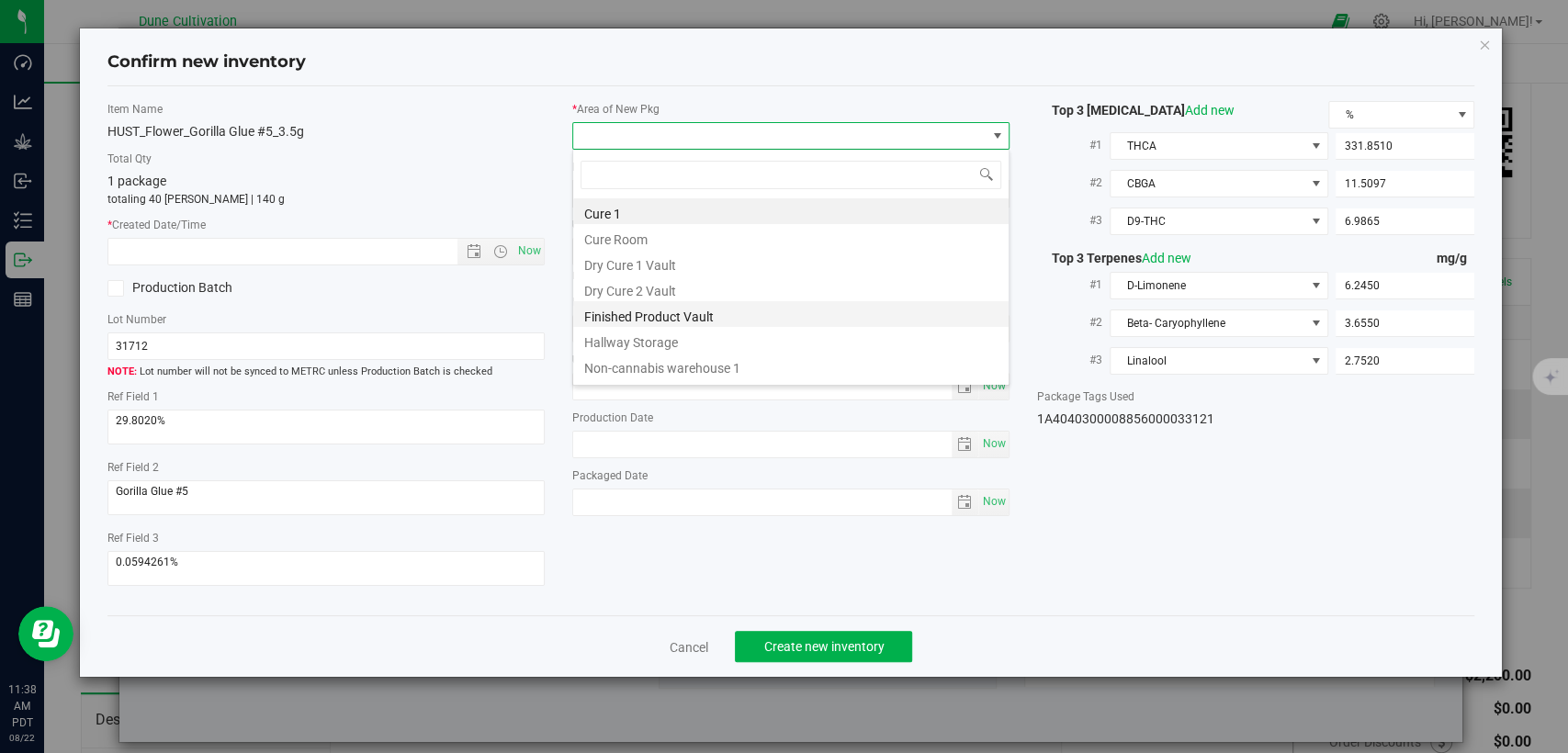
click at [672, 318] on li "Finished Product Vault" at bounding box center [791, 314] width 435 height 25
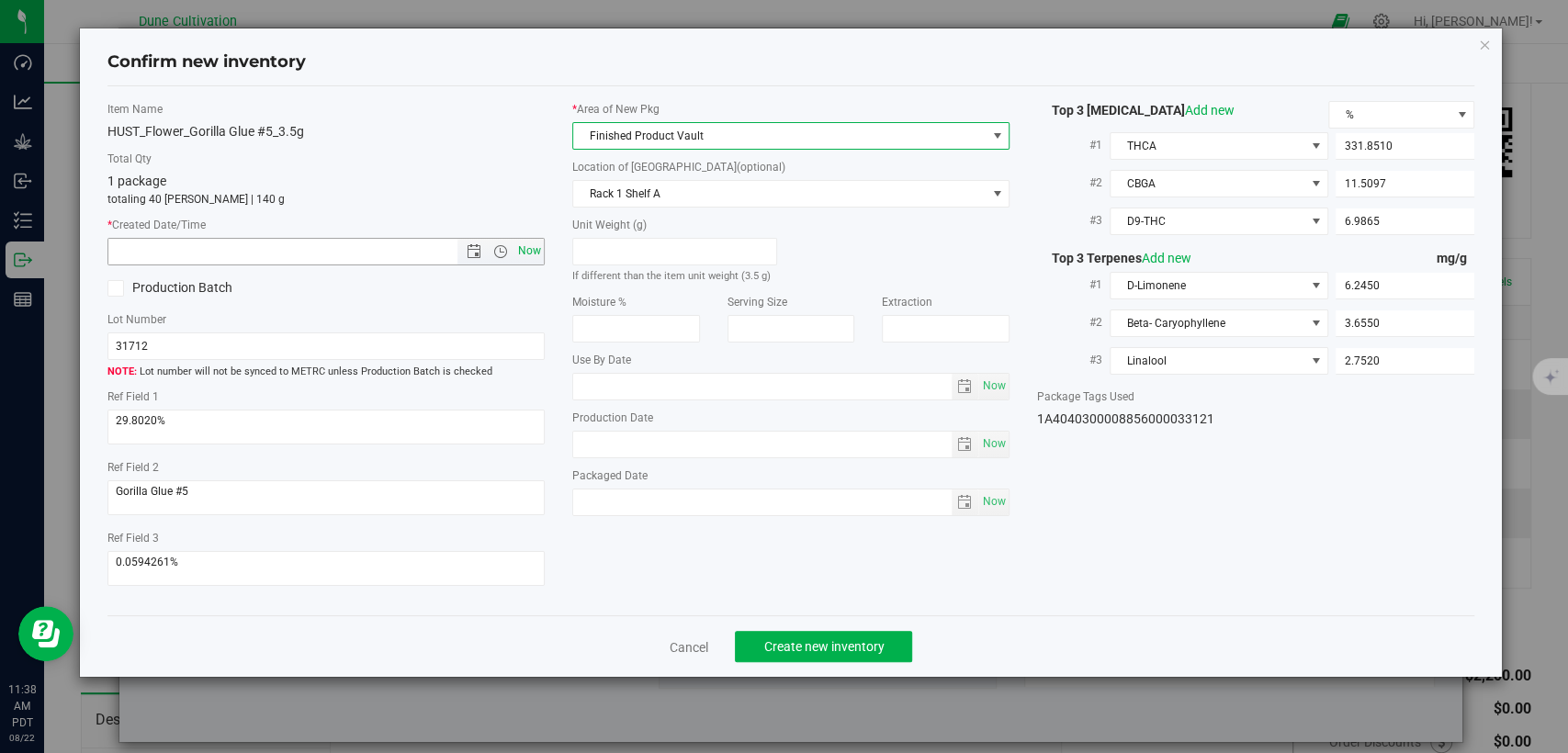
click at [524, 246] on span "Now" at bounding box center [530, 251] width 31 height 26
type input "8/22/2025 11:38 AM"
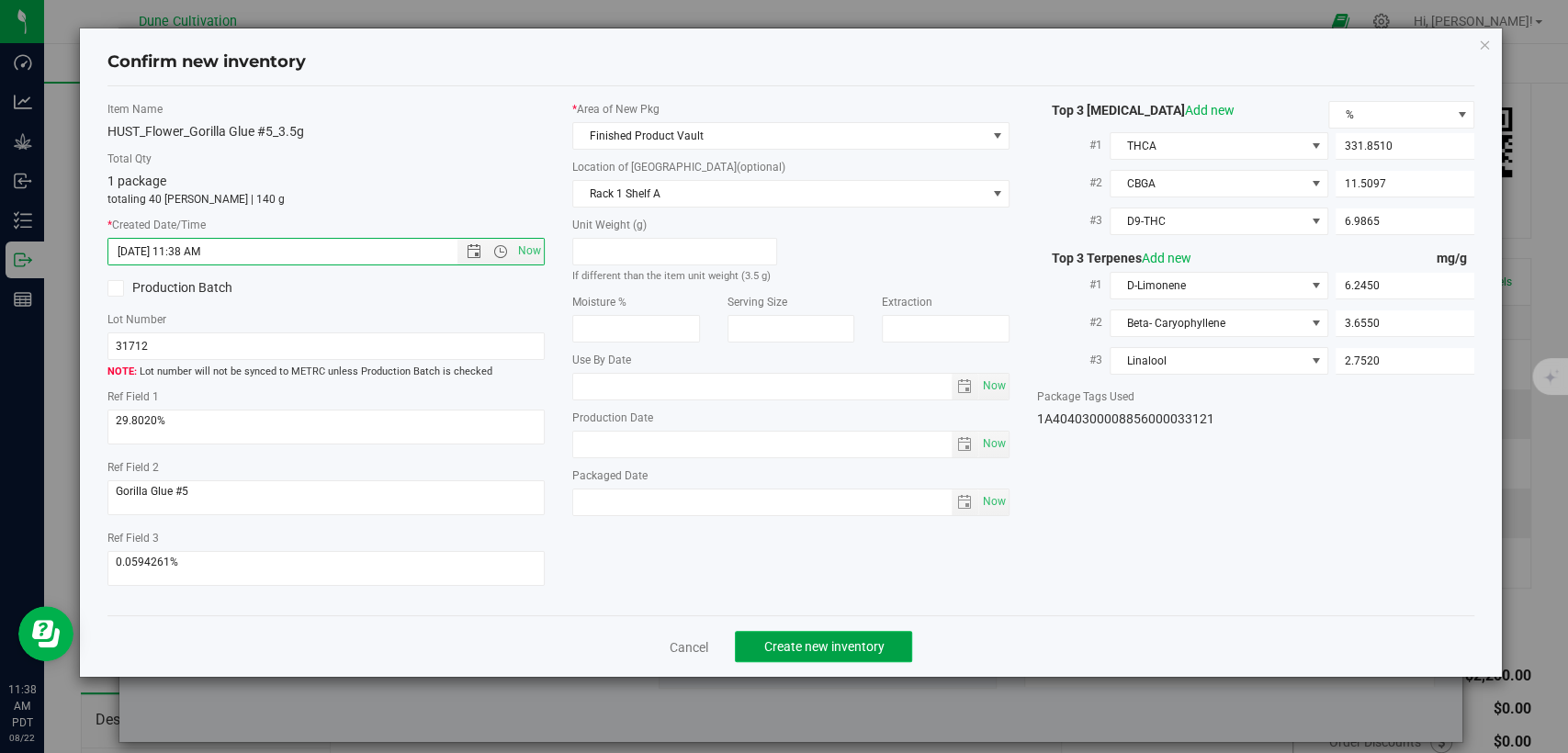
click at [822, 641] on span "Create new inventory" at bounding box center [824, 647] width 121 height 15
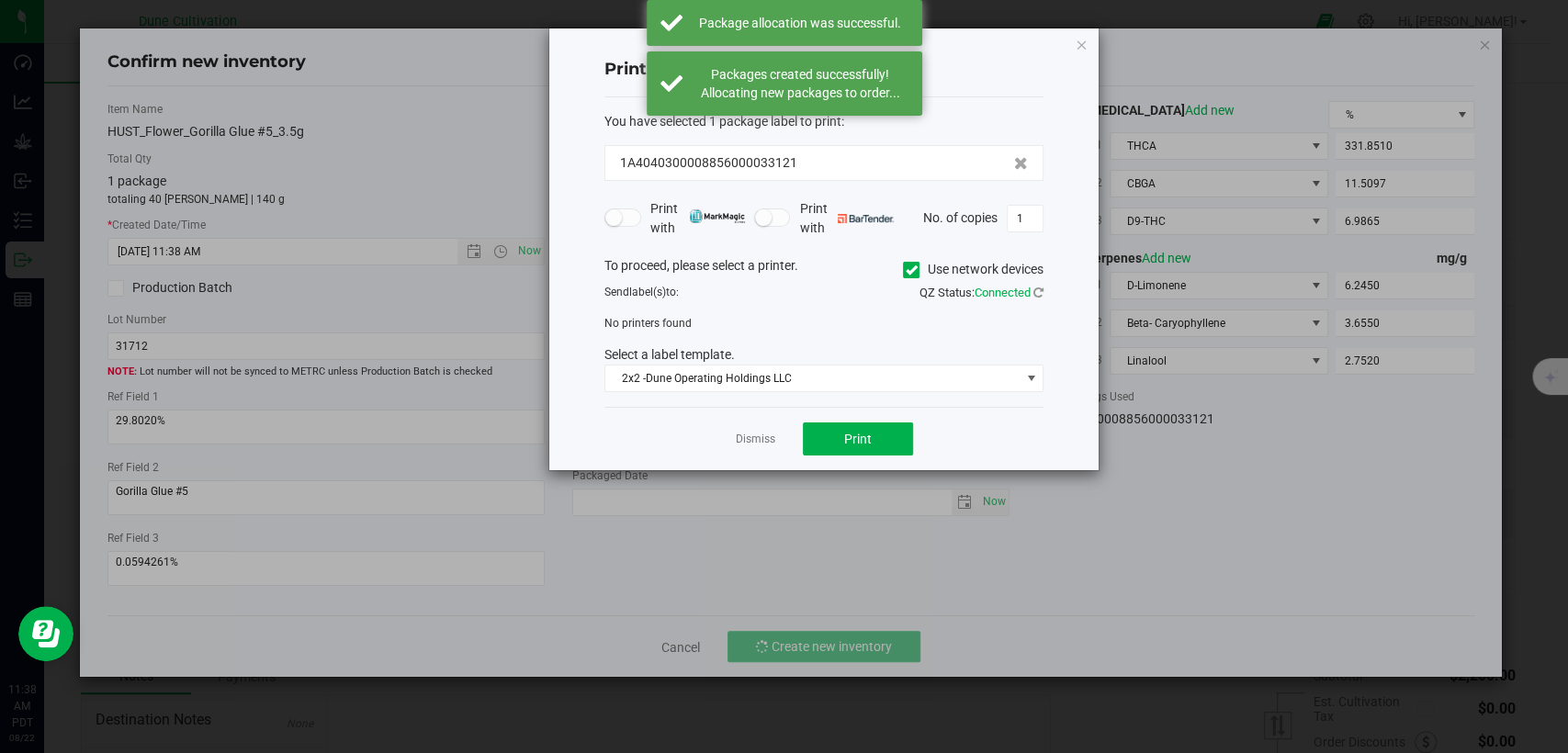
click at [764, 428] on div "Dismiss Print" at bounding box center [824, 438] width 439 height 63
click at [763, 434] on link "Dismiss" at bounding box center [756, 439] width 40 height 16
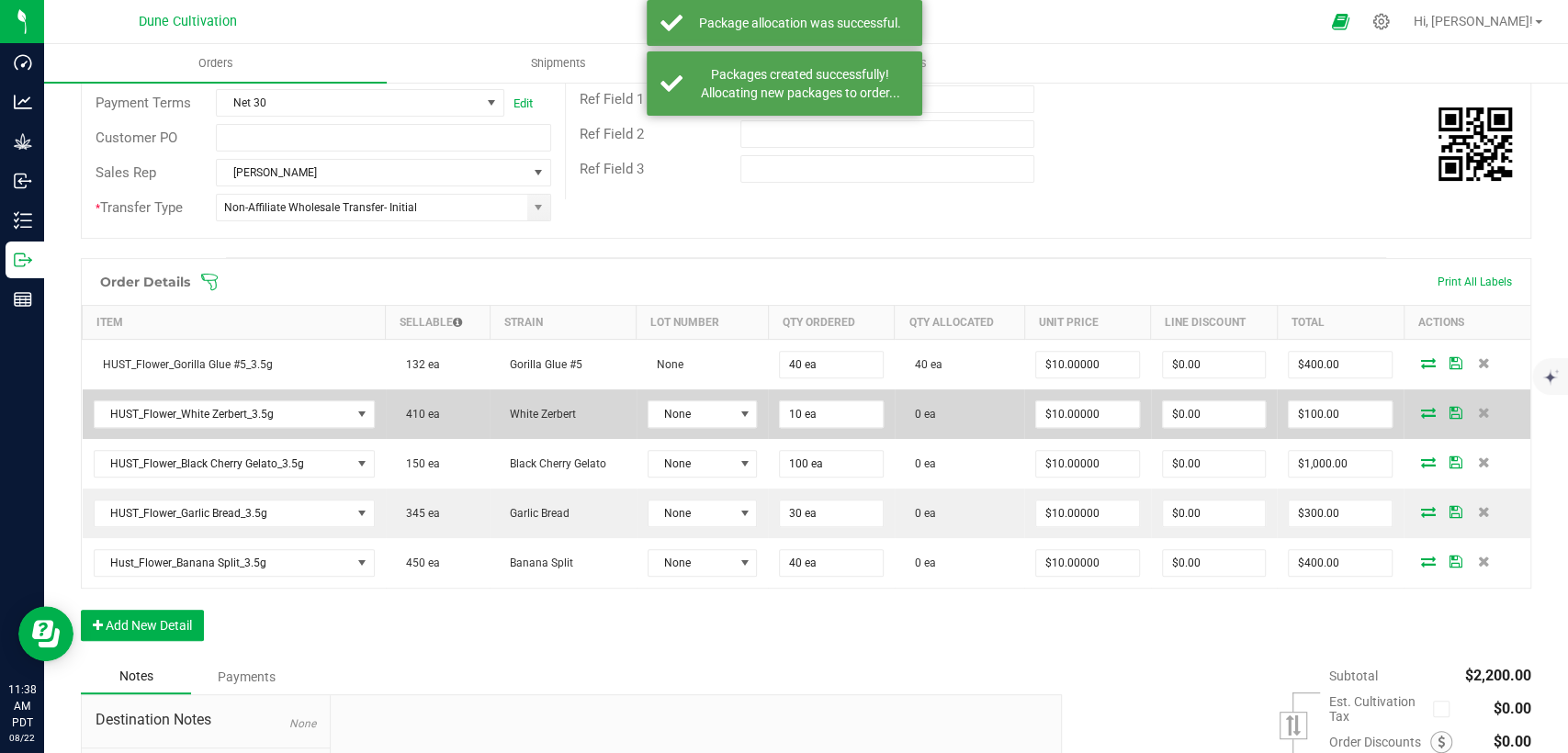
click at [1421, 407] on icon at bounding box center [1429, 413] width 15 height 11
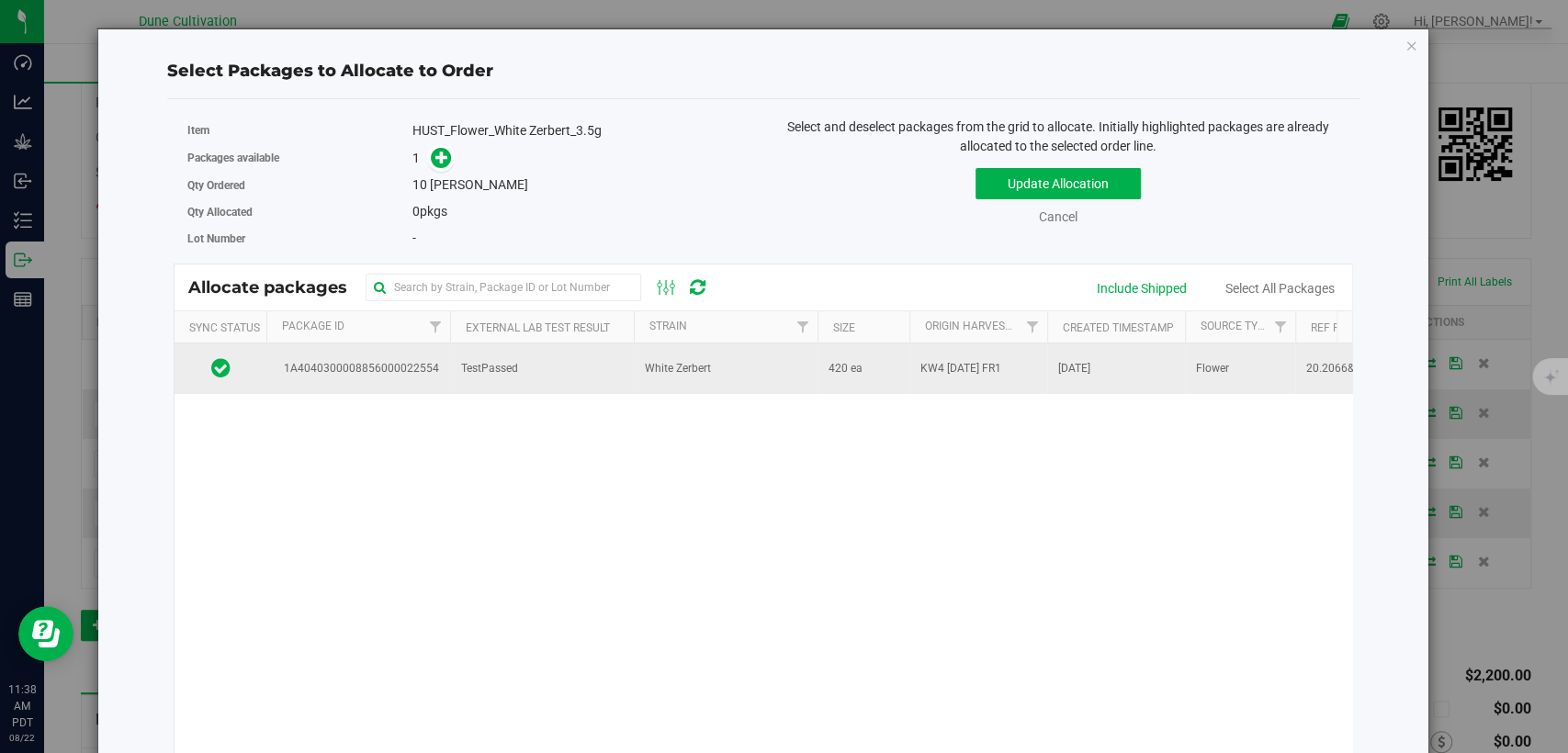
click at [497, 377] on td "TestPassed" at bounding box center [542, 368] width 184 height 50
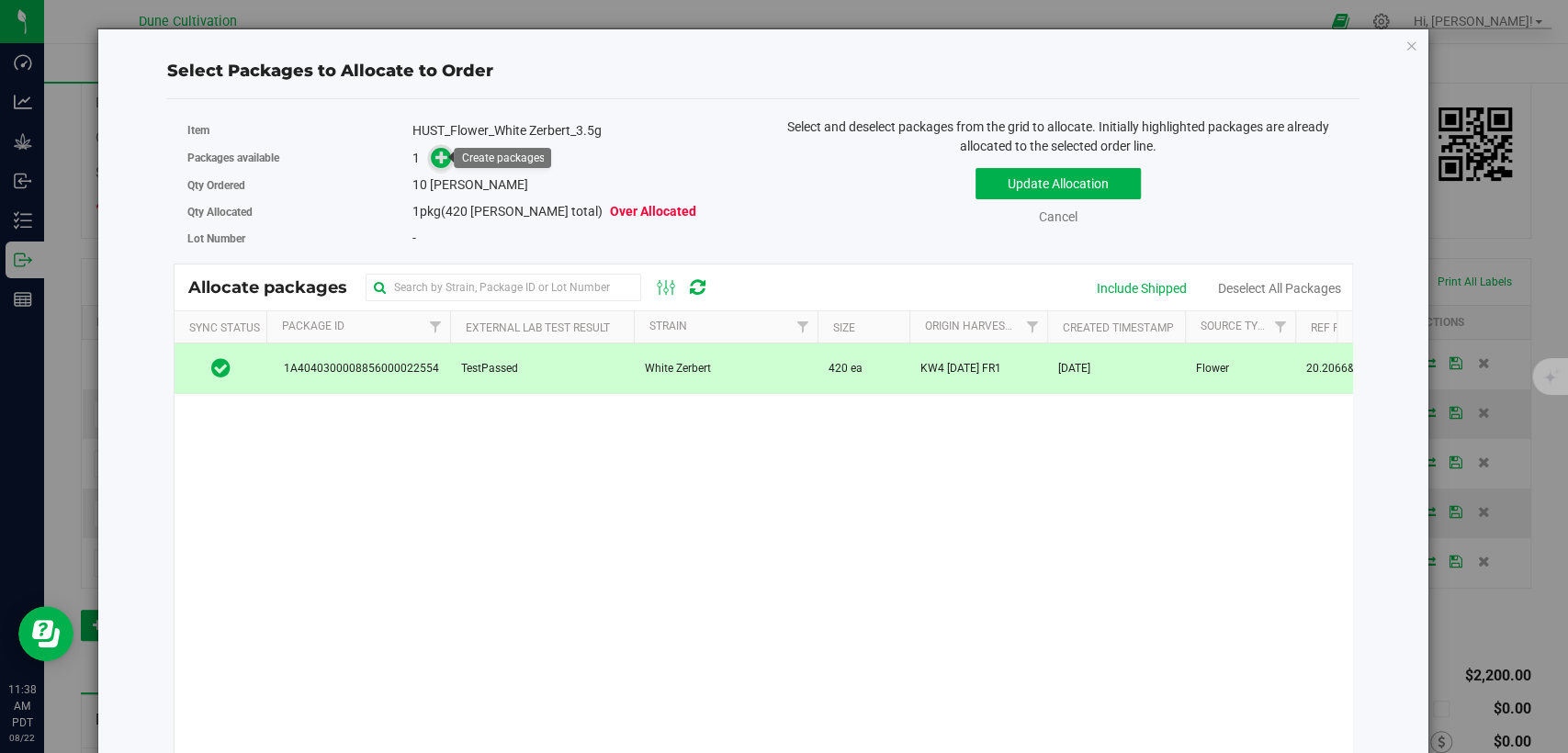
click at [435, 151] on icon at bounding box center [442, 157] width 13 height 13
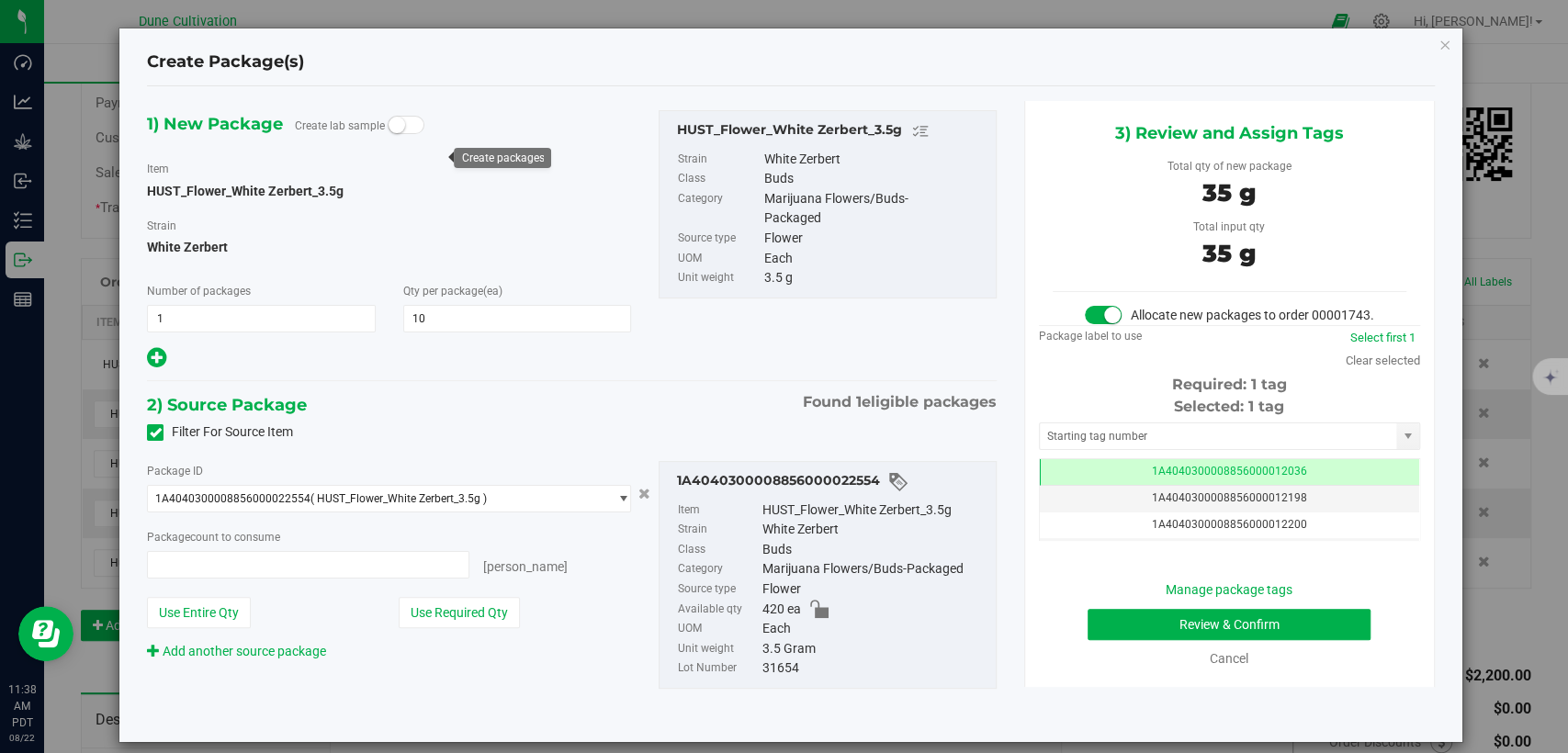
type input "10 ea"
click at [1132, 483] on td "1A4040300008856000012036" at bounding box center [1230, 472] width 380 height 26
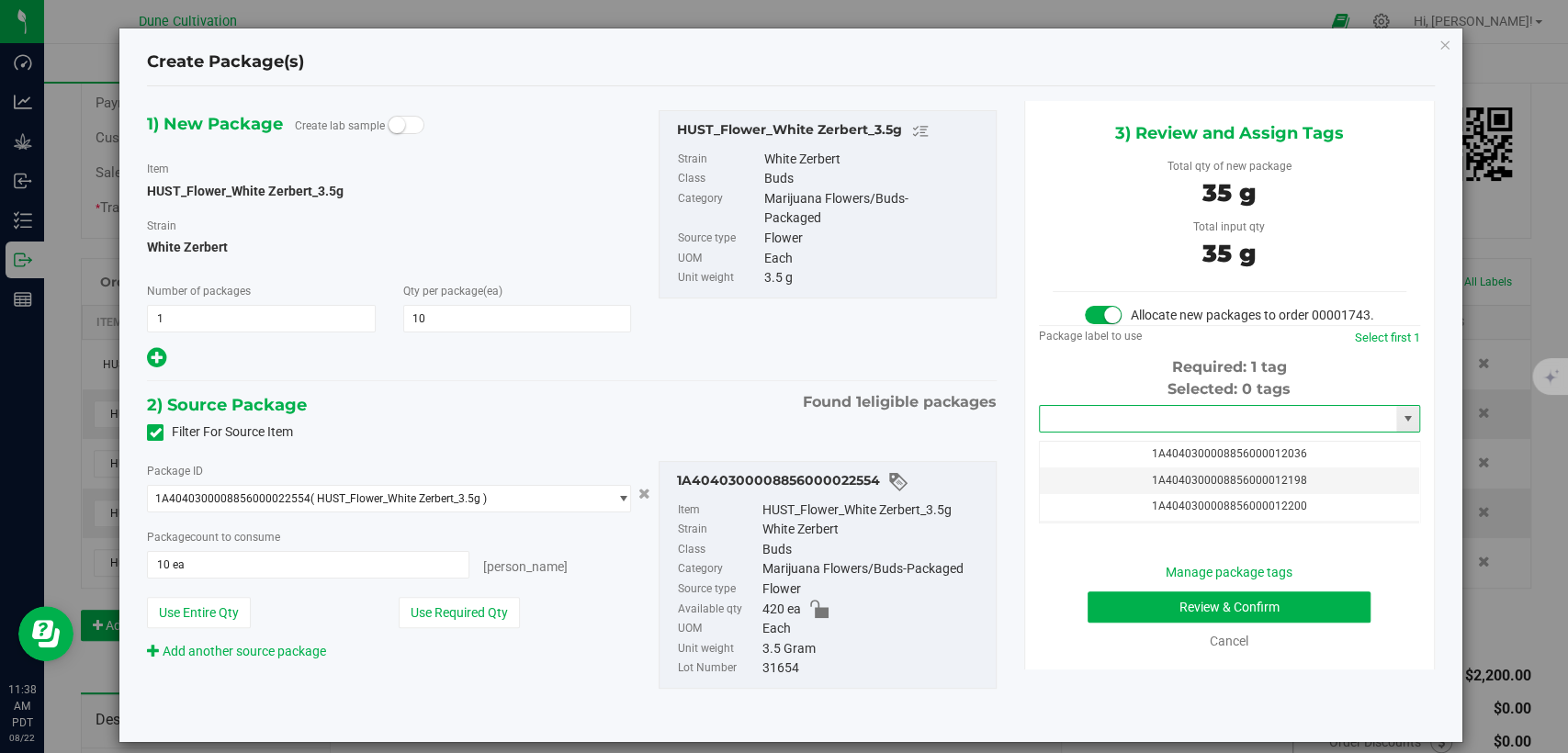
click at [1132, 432] on input "text" at bounding box center [1218, 418] width 356 height 25
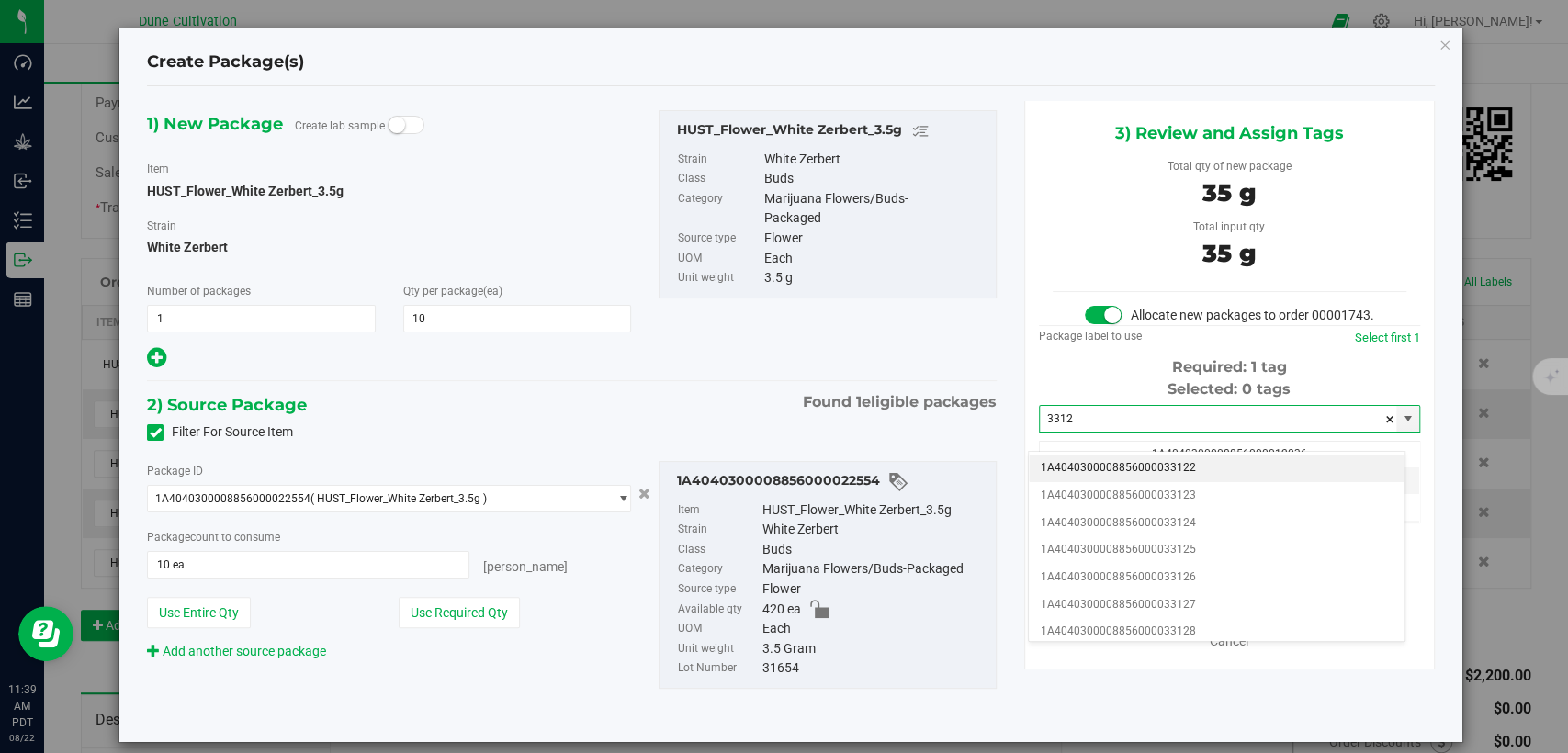
click at [1132, 465] on li "1A4040300008856000033122" at bounding box center [1217, 468] width 376 height 27
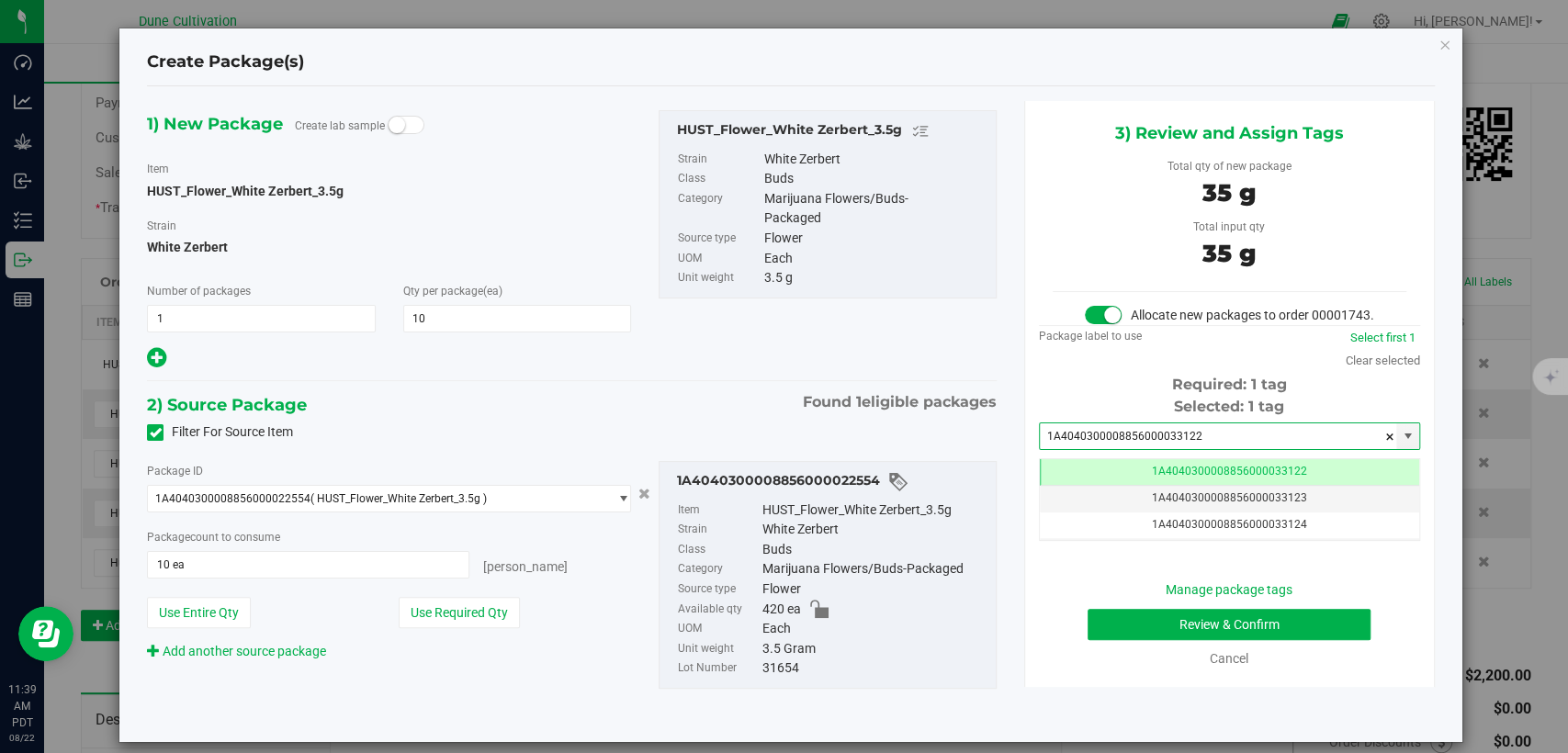
type input "1A4040300008856000033122"
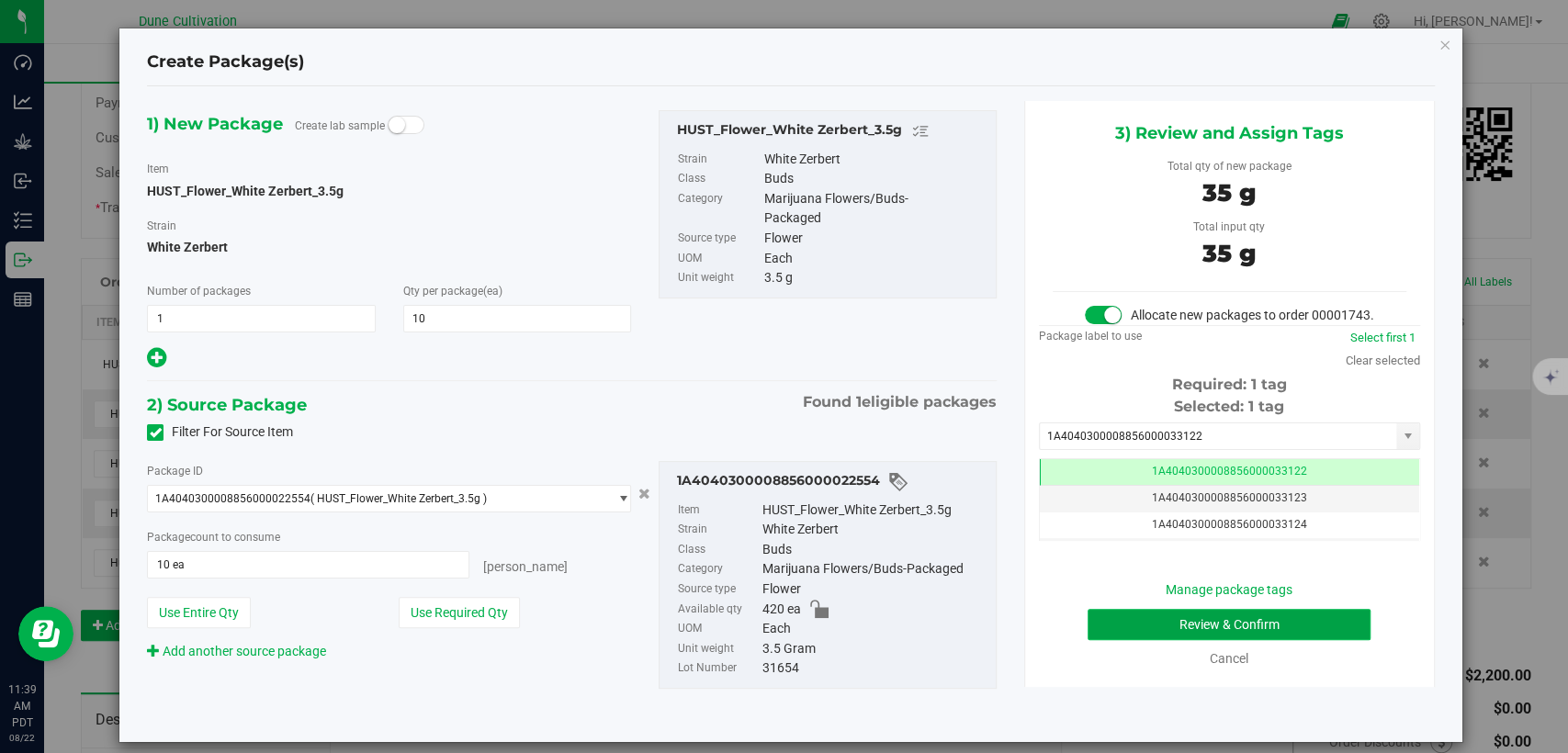
click at [1131, 640] on button "Review & Confirm" at bounding box center [1229, 624] width 283 height 31
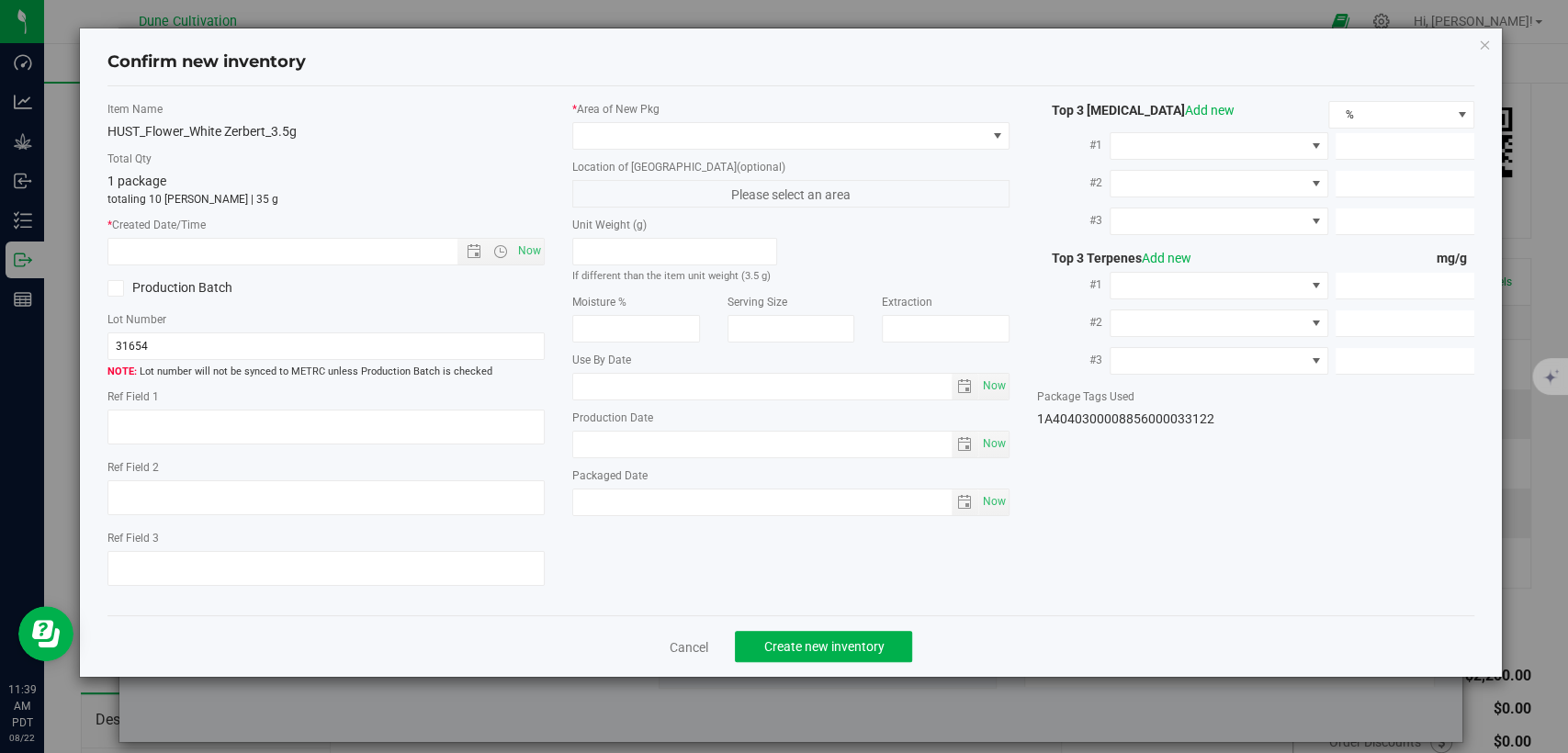
type textarea "20.2066&"
type textarea "KW4"
type textarea "<LOQ"
type input "219.4240"
type input "17.2376"
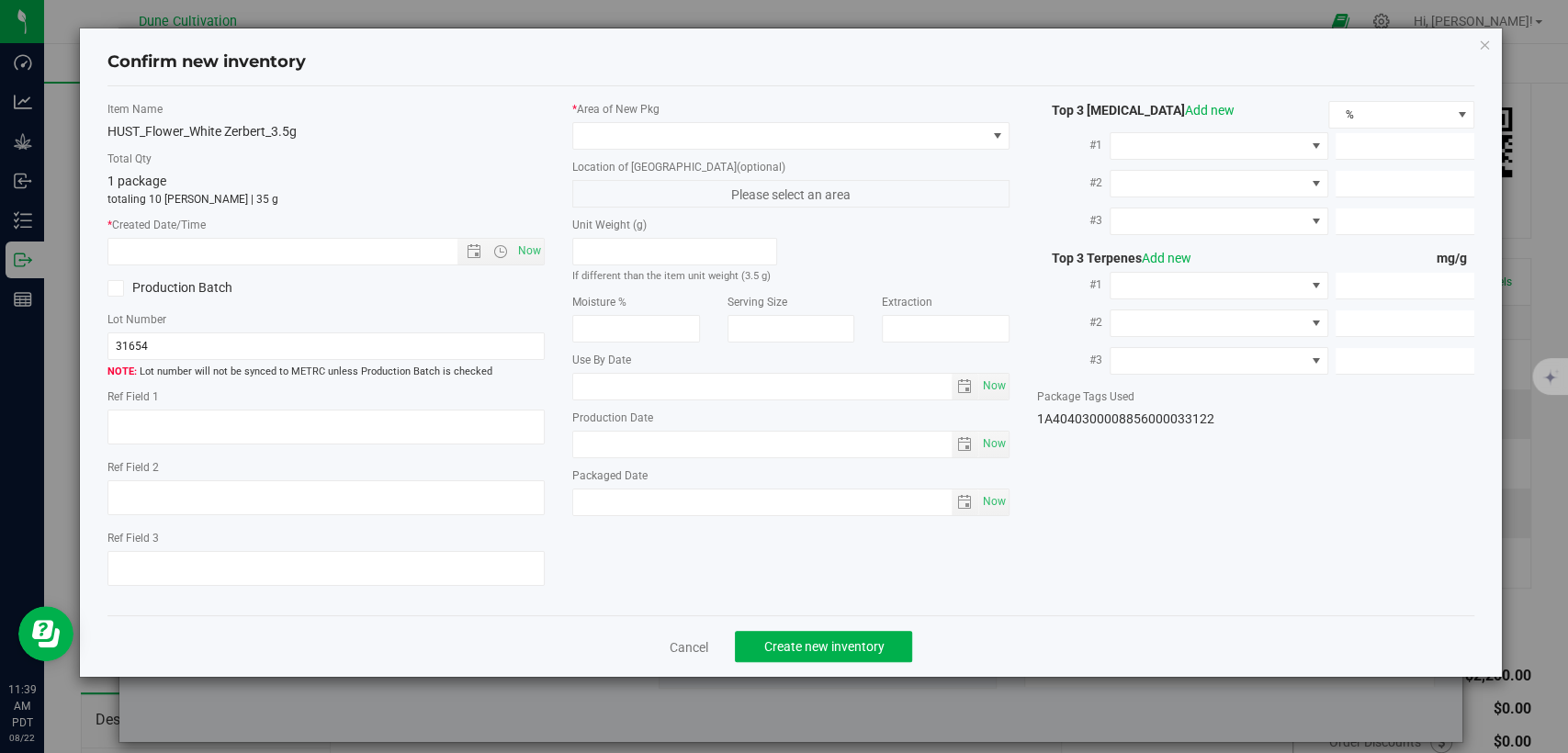
type input "9.6315"
type input "5.8340"
type input "4.8050"
type input "3.3450"
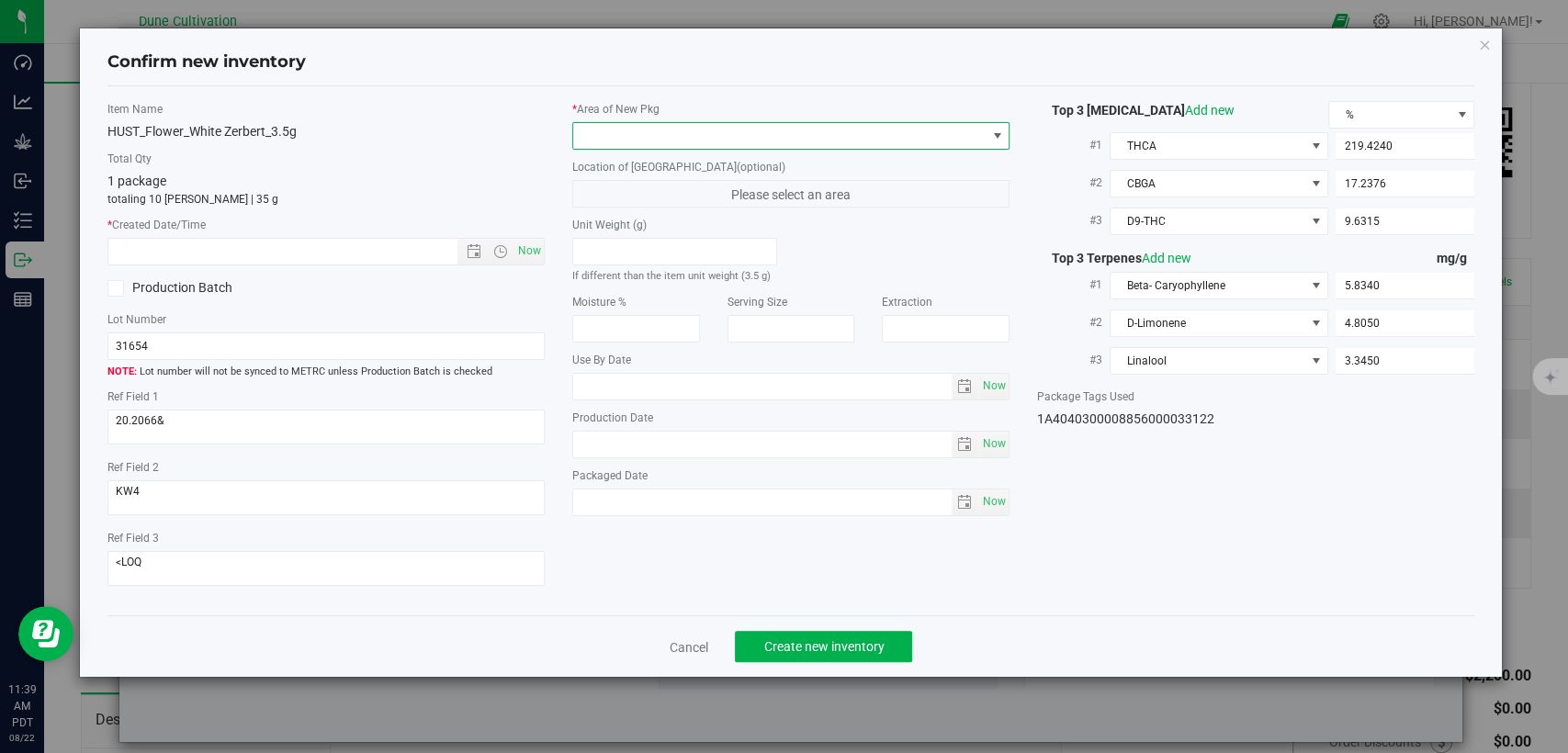
click at [860, 142] on span at bounding box center [779, 136] width 413 height 25
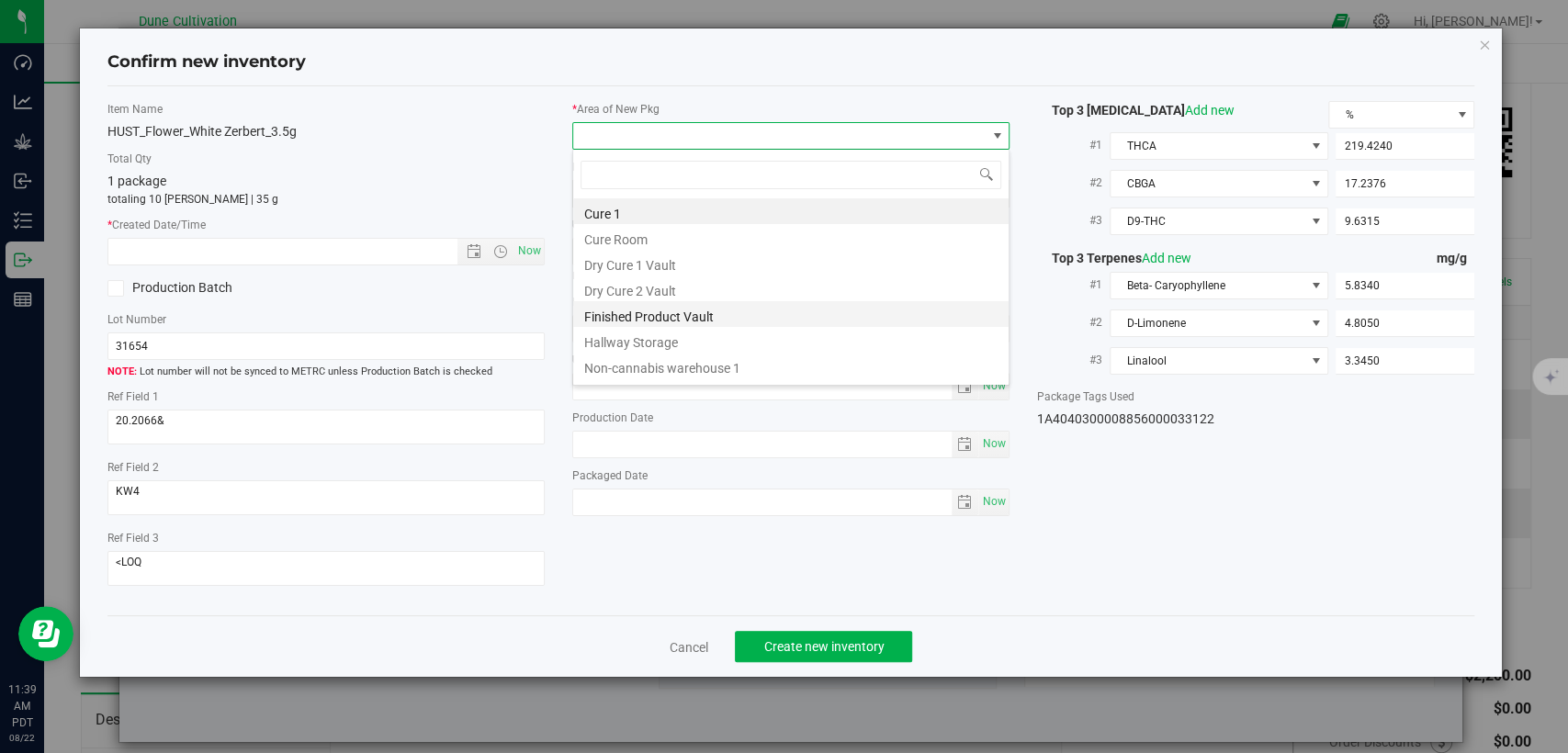
click at [702, 314] on li "Finished Product Vault" at bounding box center [791, 314] width 435 height 25
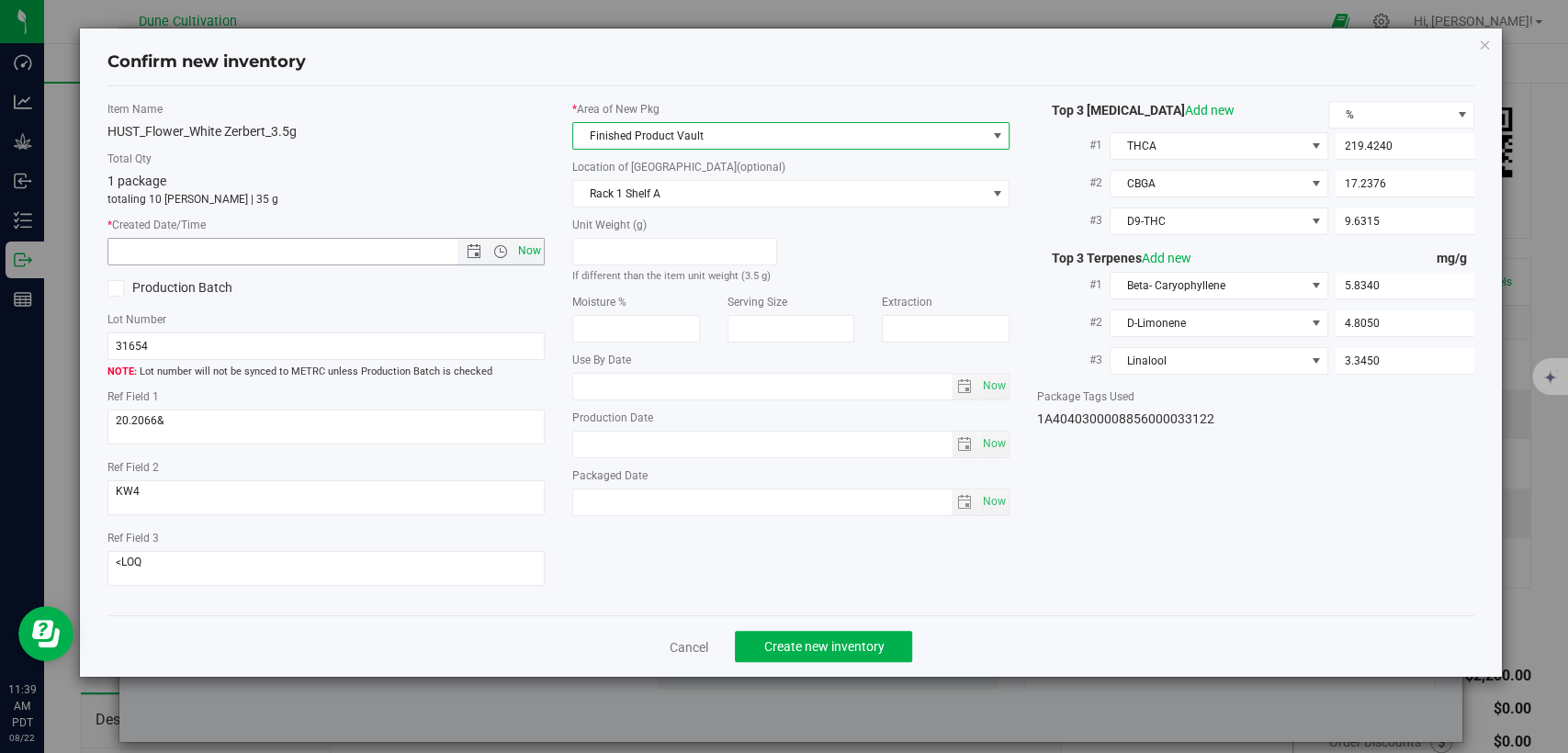
click at [529, 251] on span "Now" at bounding box center [530, 251] width 31 height 26
type input "[DATE] 11:39 AM"
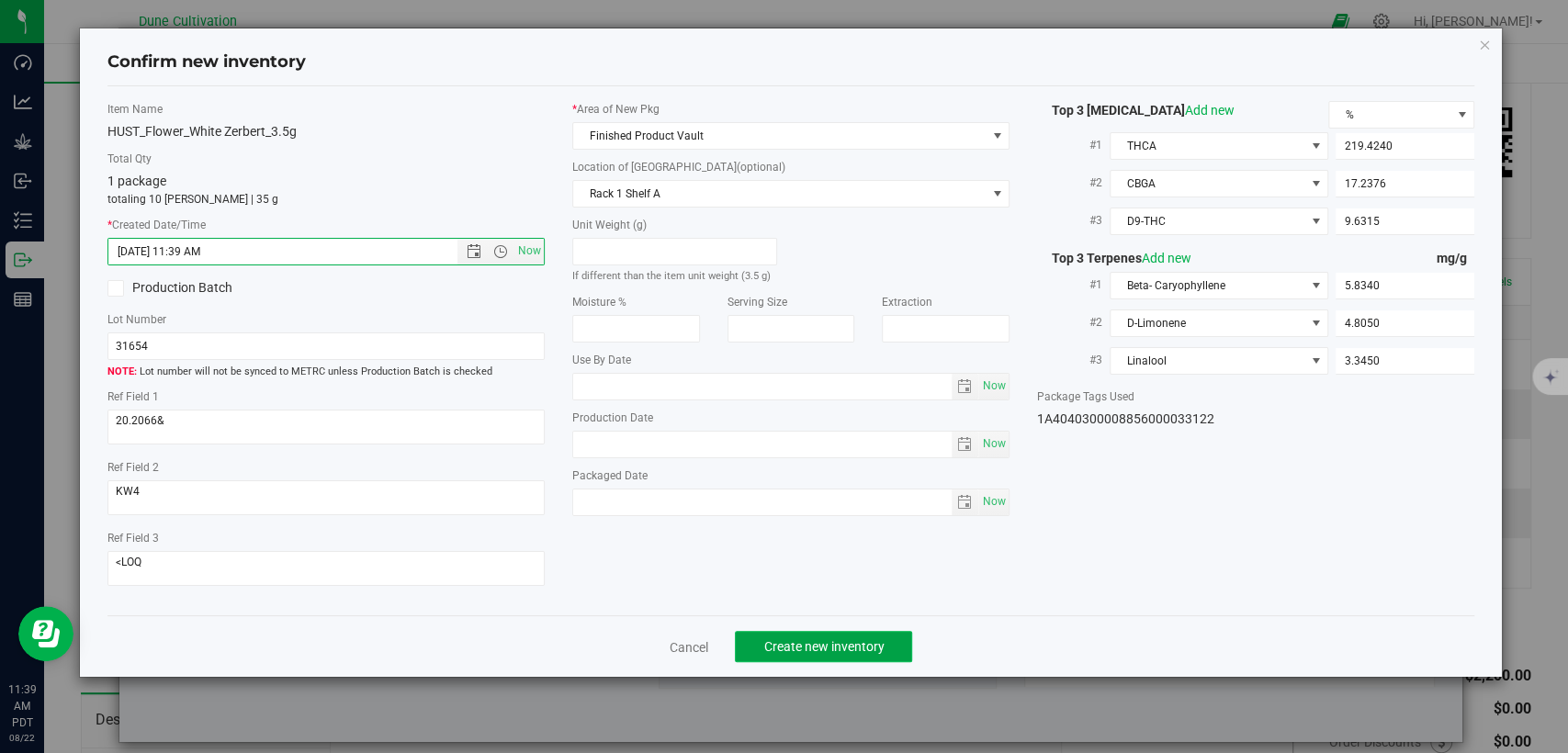
click at [821, 641] on span "Create new inventory" at bounding box center [824, 647] width 121 height 15
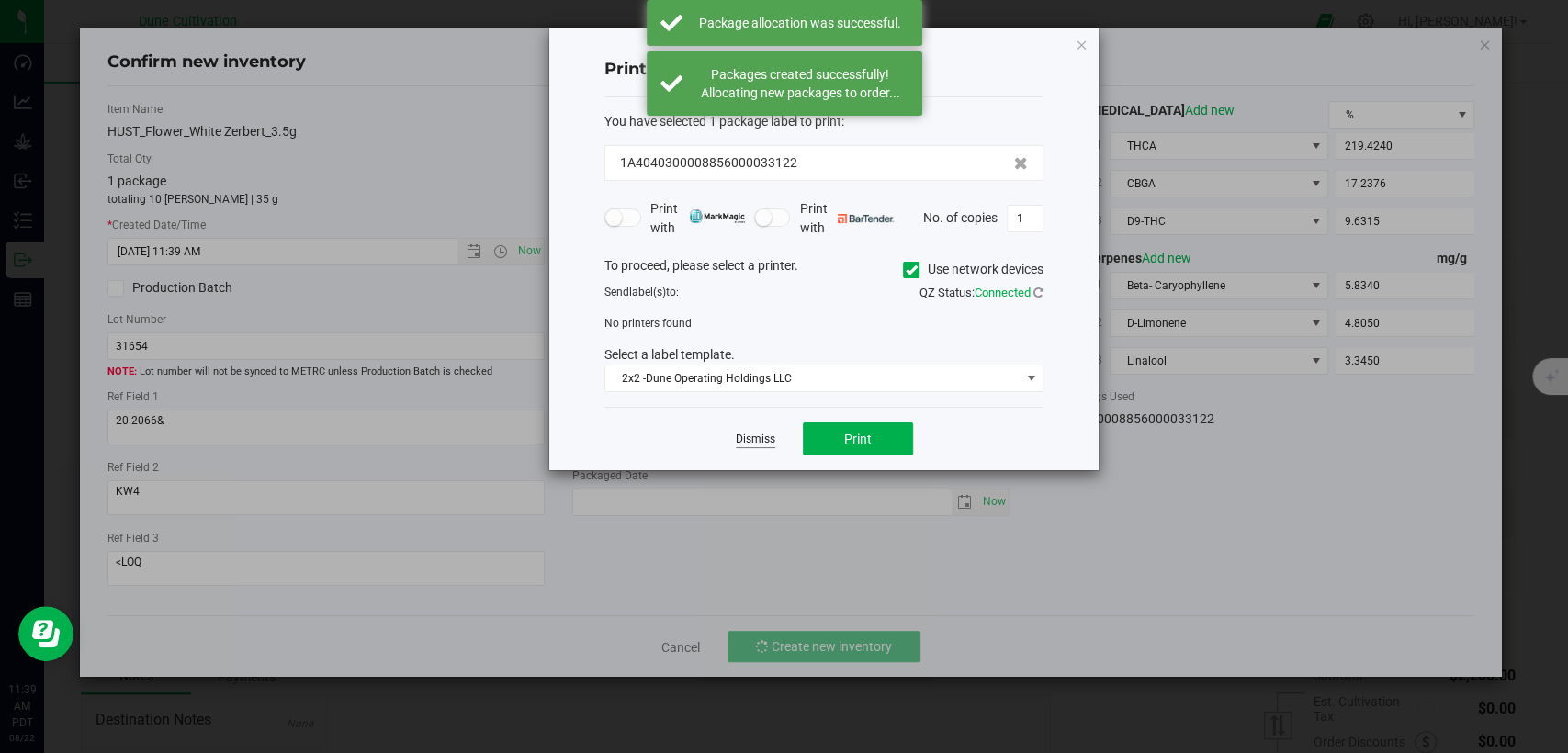
click at [758, 442] on link "Dismiss" at bounding box center [756, 439] width 40 height 16
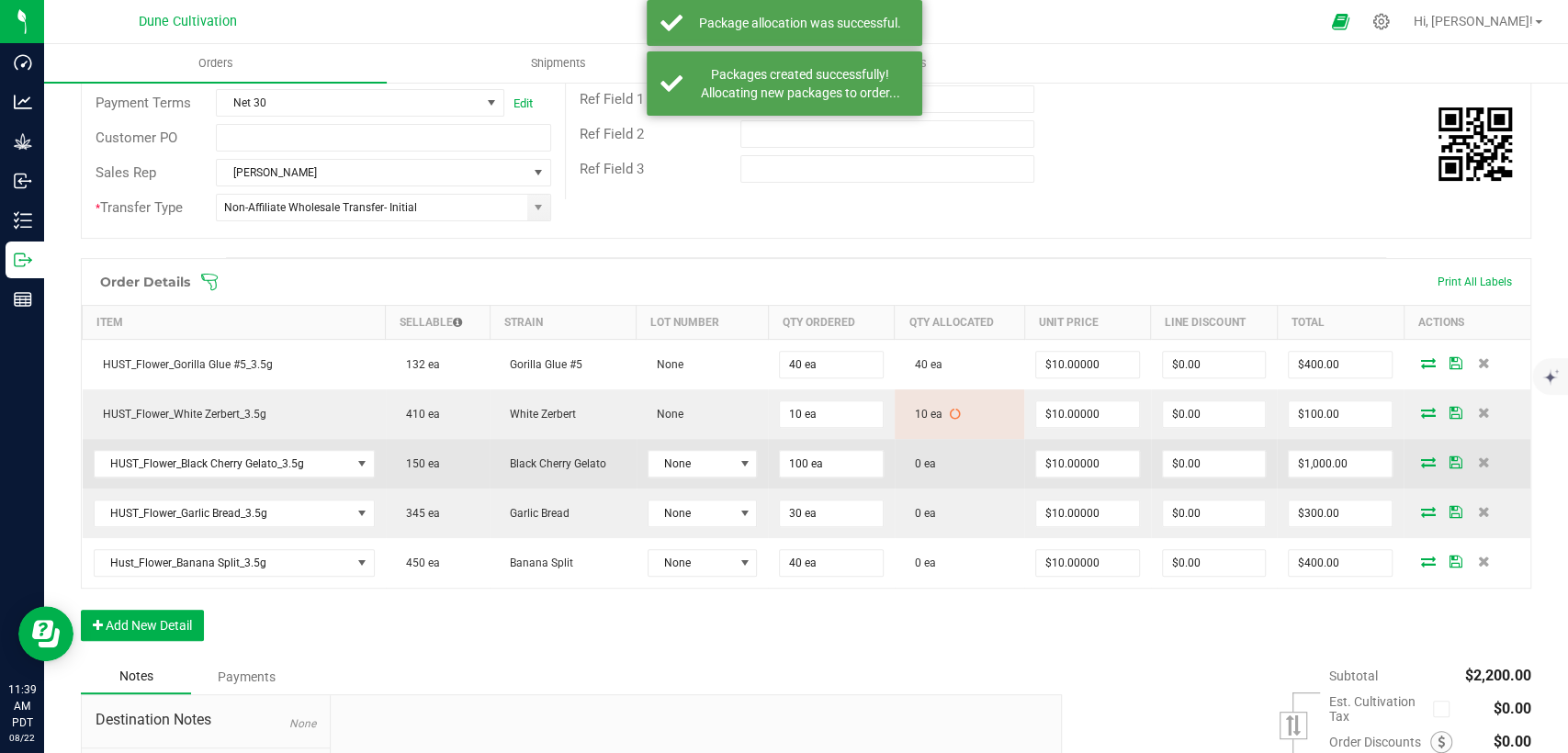
click at [1421, 457] on icon at bounding box center [1429, 463] width 15 height 11
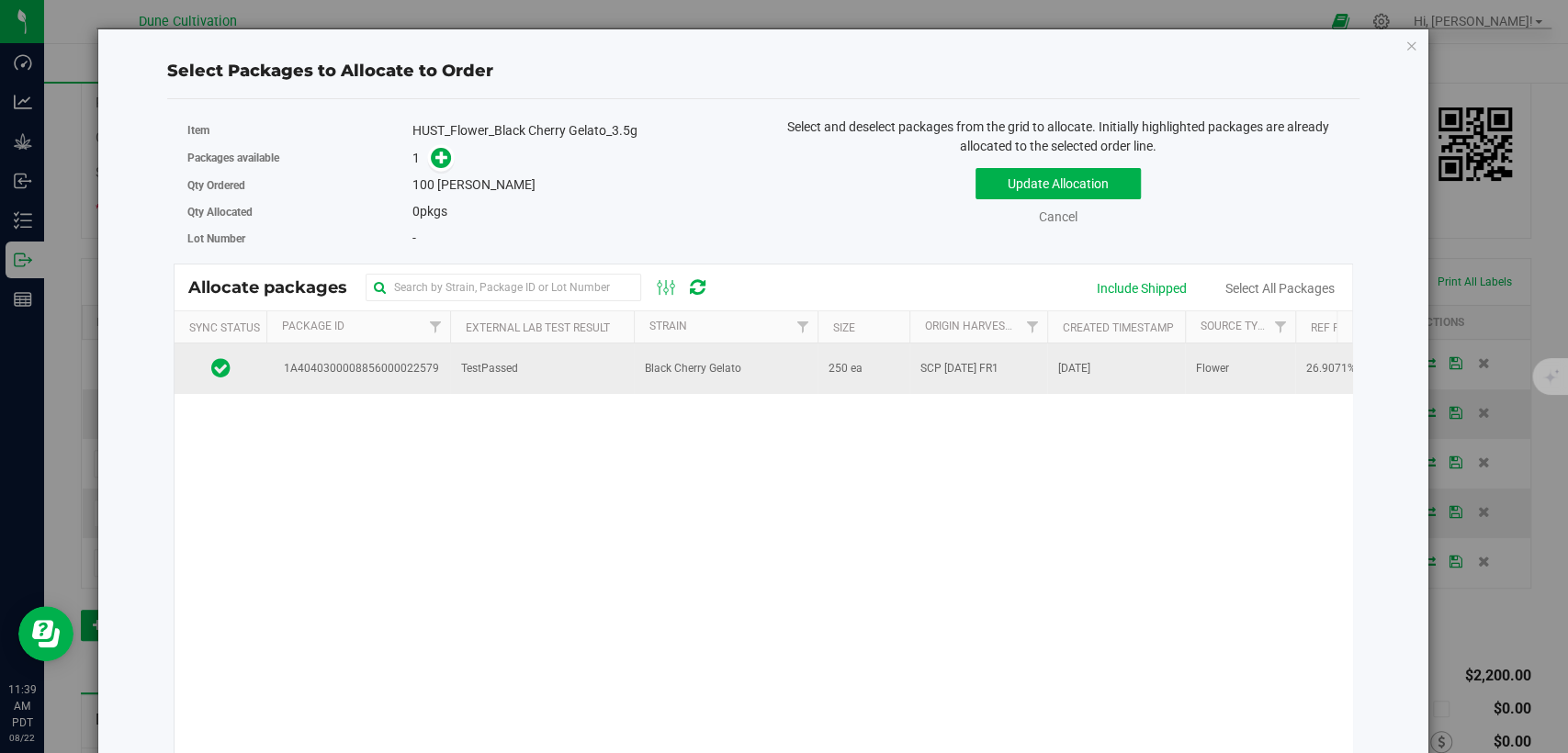
click at [580, 376] on td "TestPassed" at bounding box center [542, 368] width 184 height 50
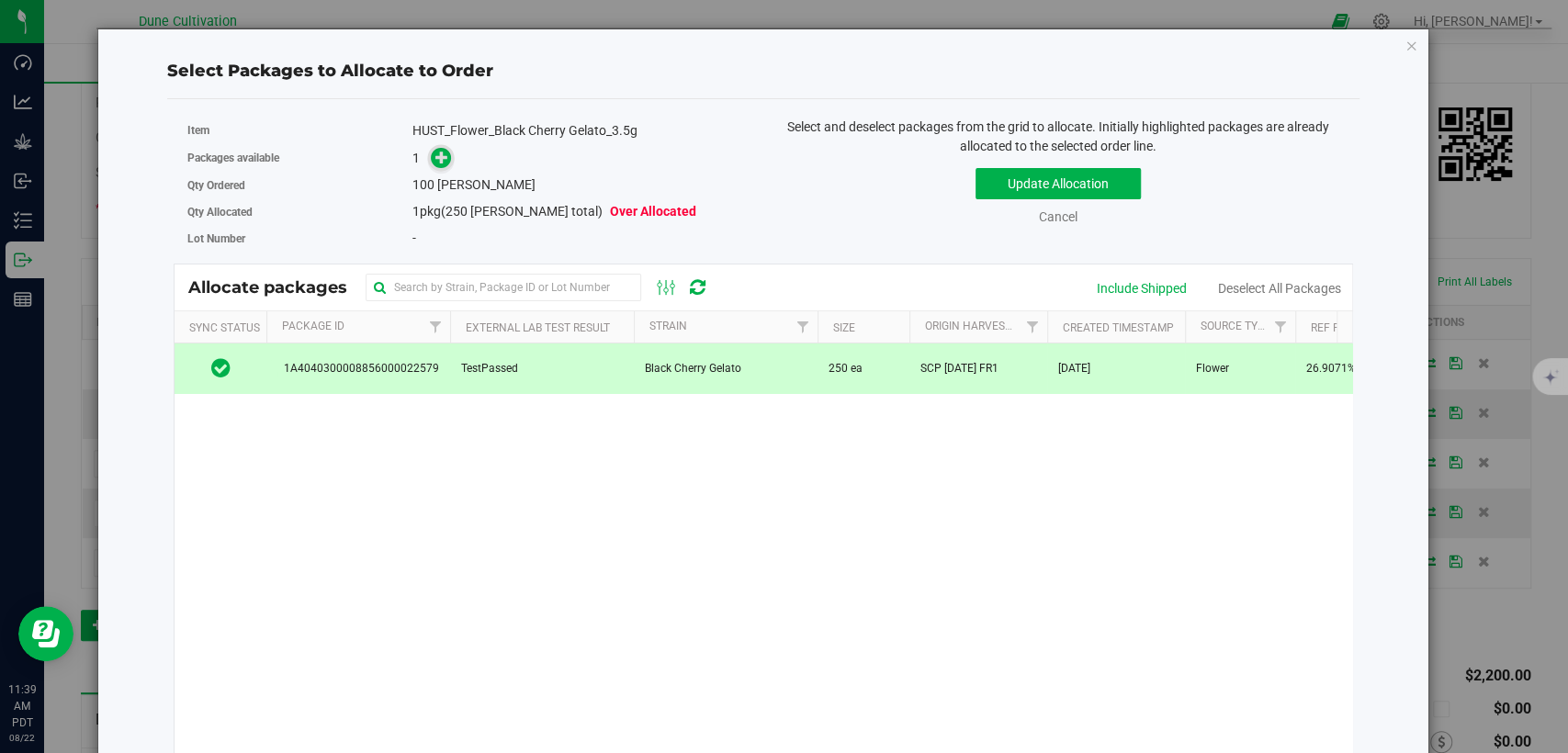
click at [431, 156] on span at bounding box center [441, 158] width 21 height 21
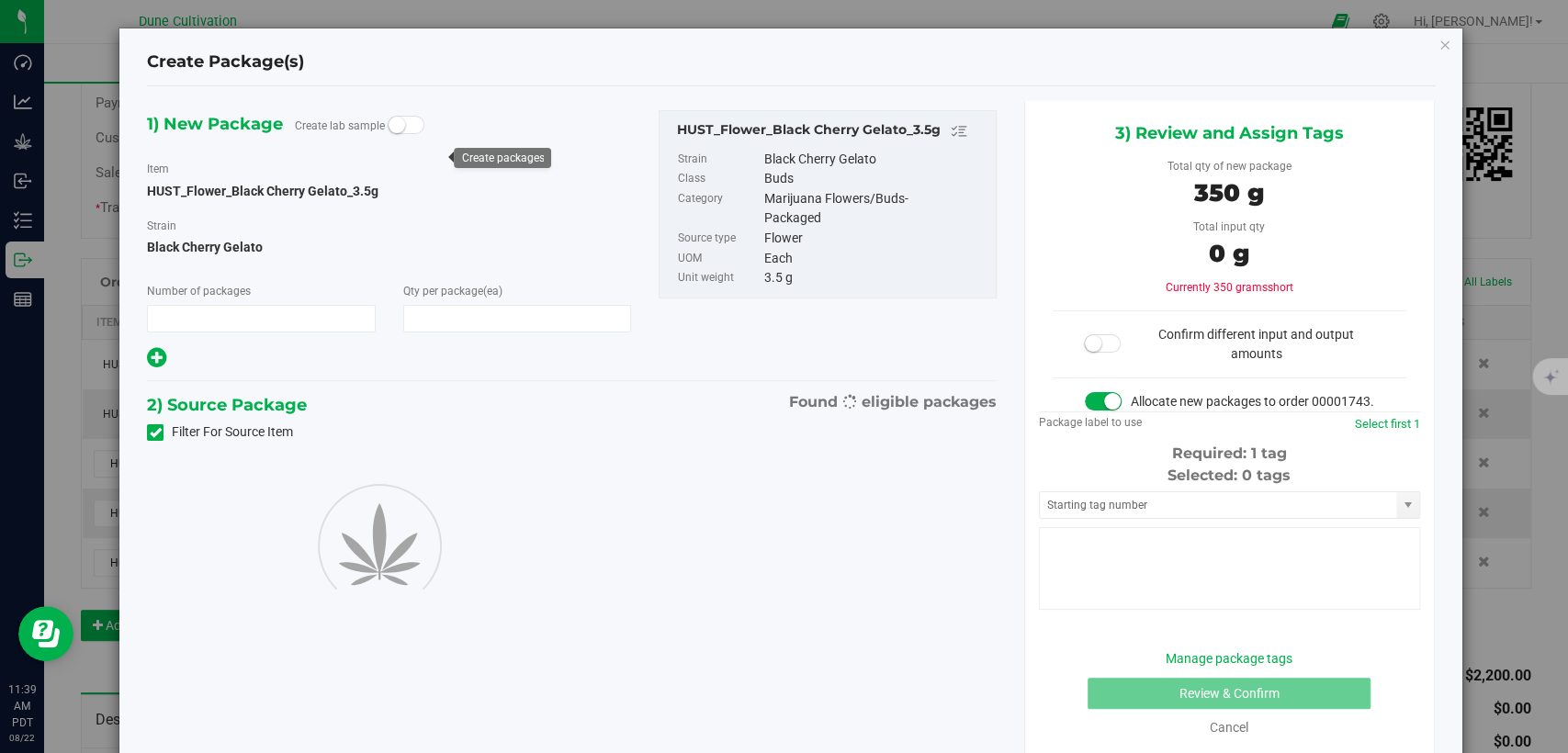
type input "1"
type input "100"
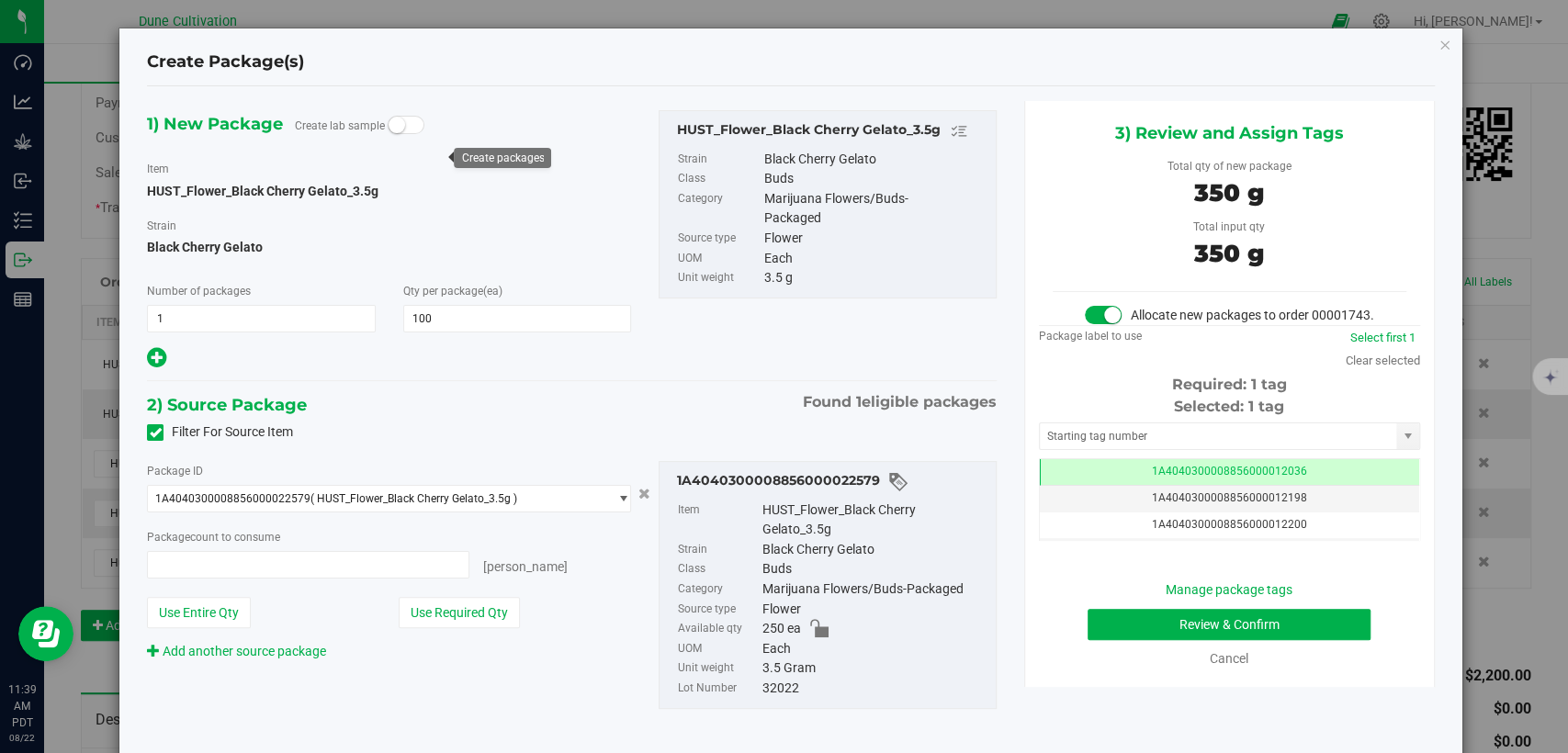
type input "100 ea"
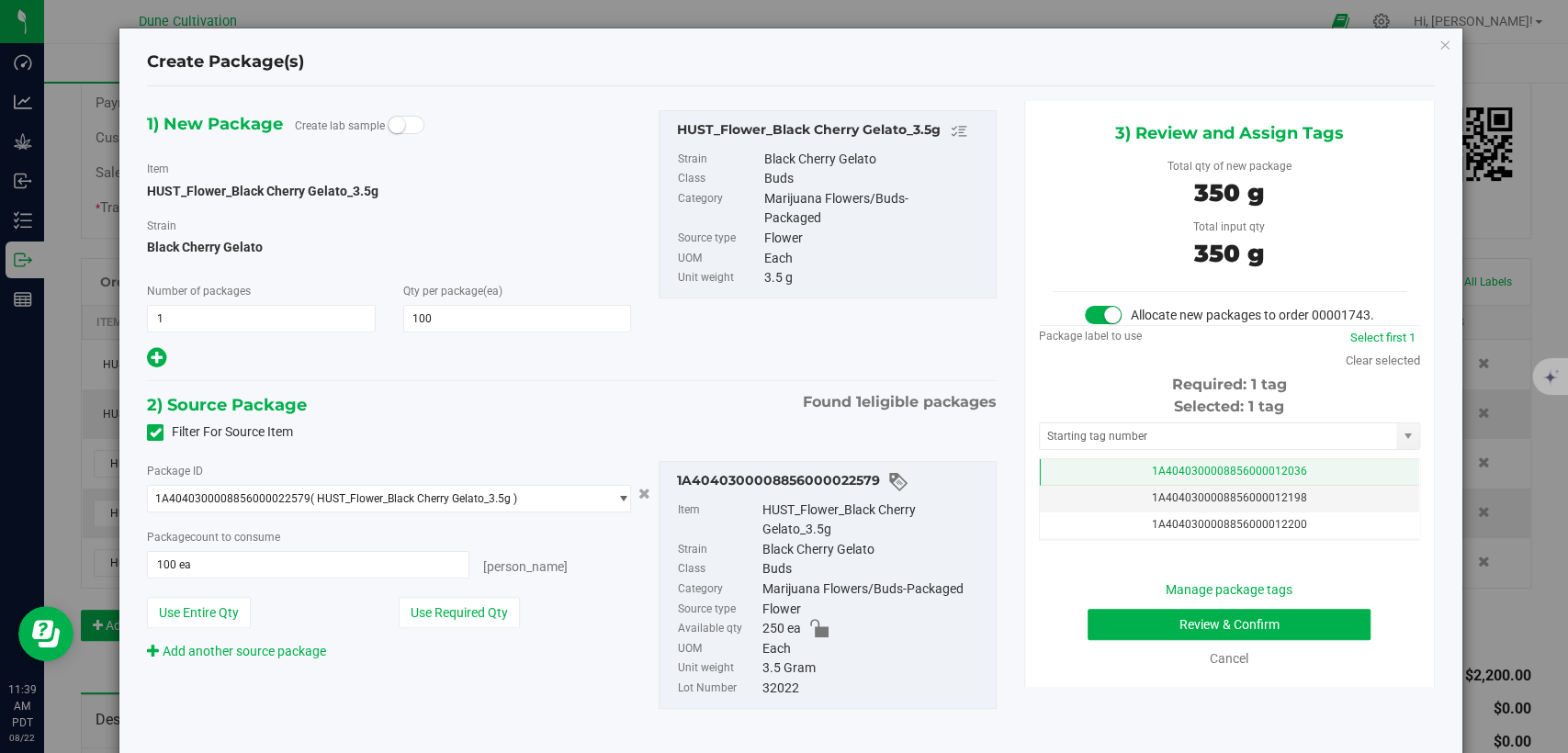
click at [1126, 481] on td "1A4040300008856000012036" at bounding box center [1230, 472] width 380 height 26
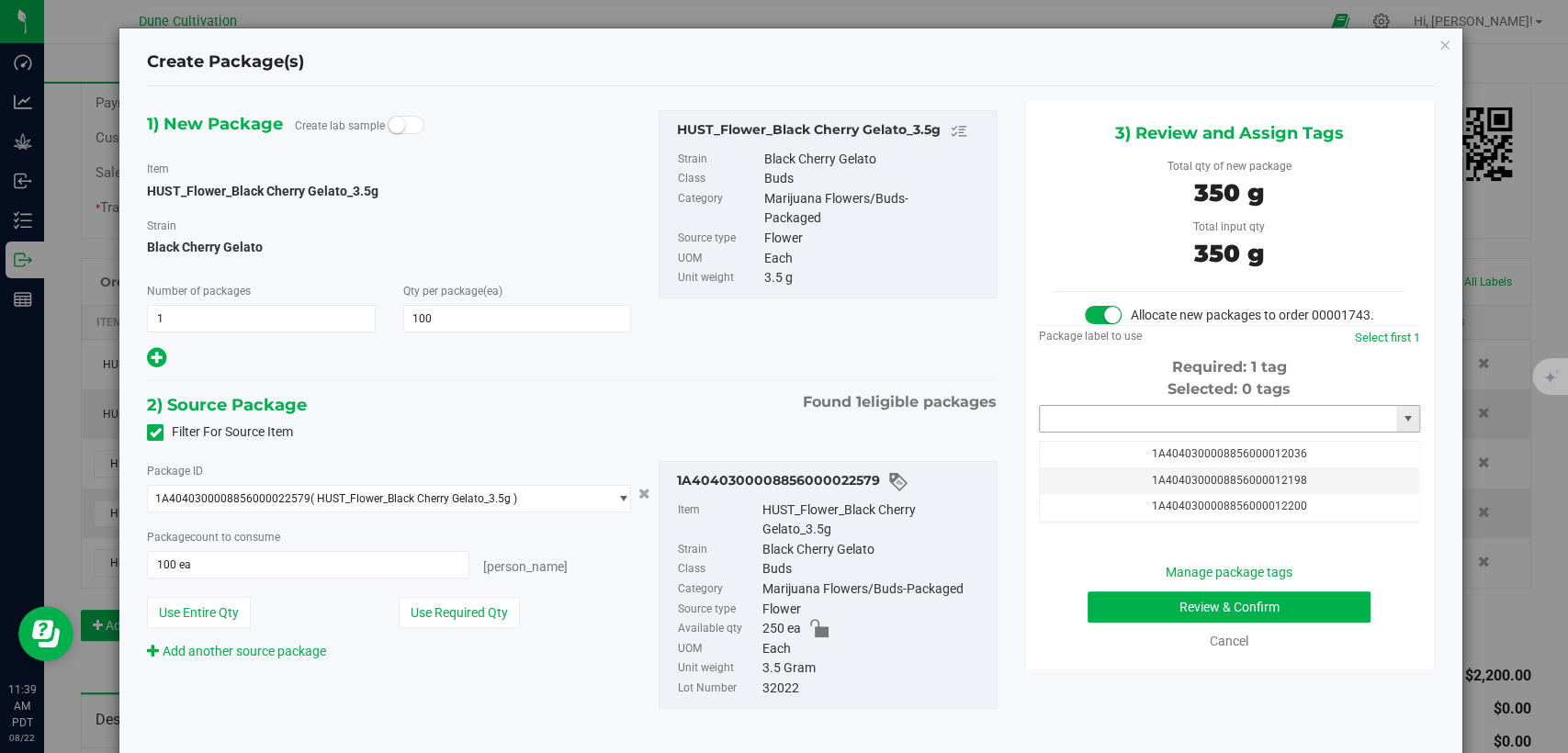
click at [1126, 432] on input "text" at bounding box center [1218, 418] width 356 height 25
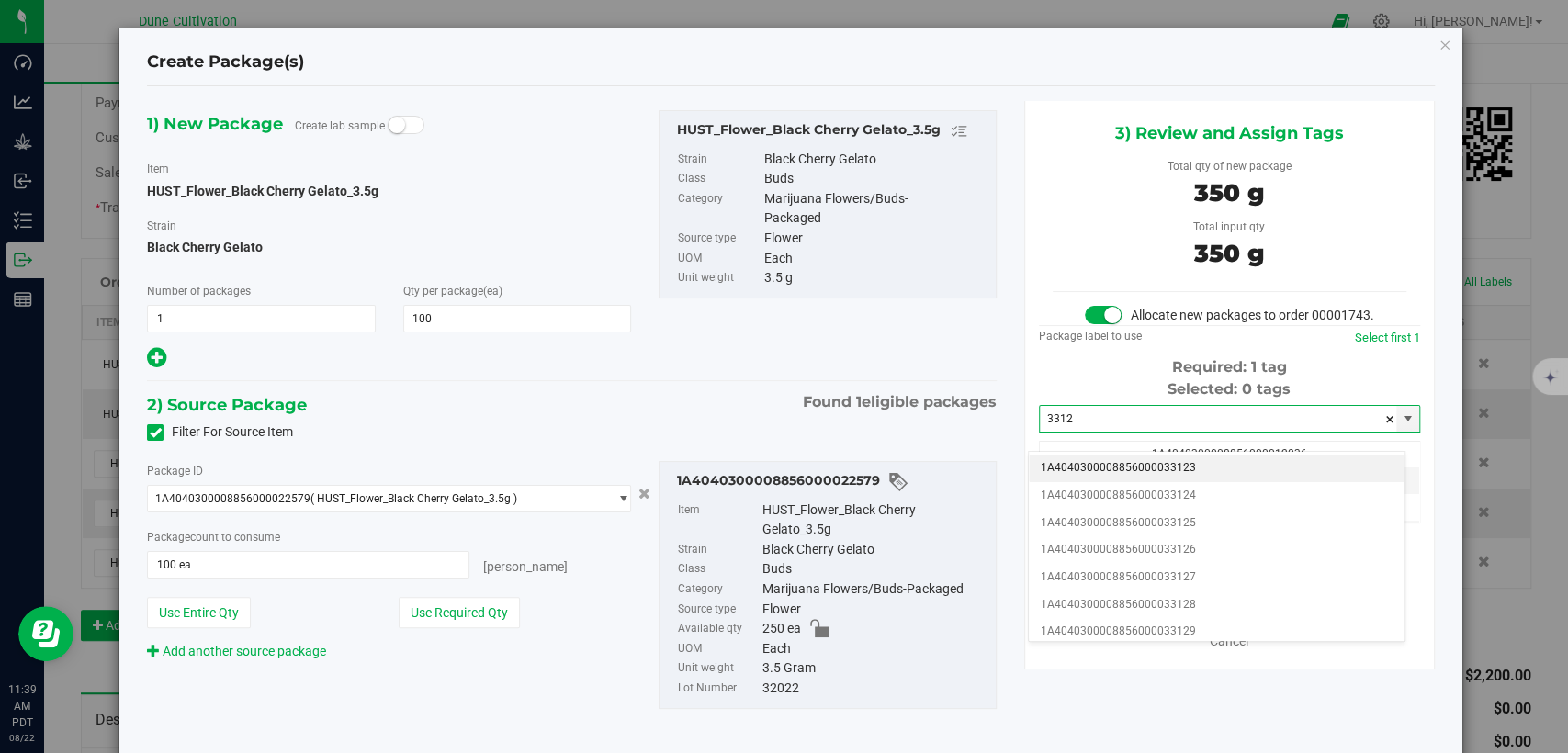
click at [1124, 475] on li "1A4040300008856000033123" at bounding box center [1217, 468] width 376 height 27
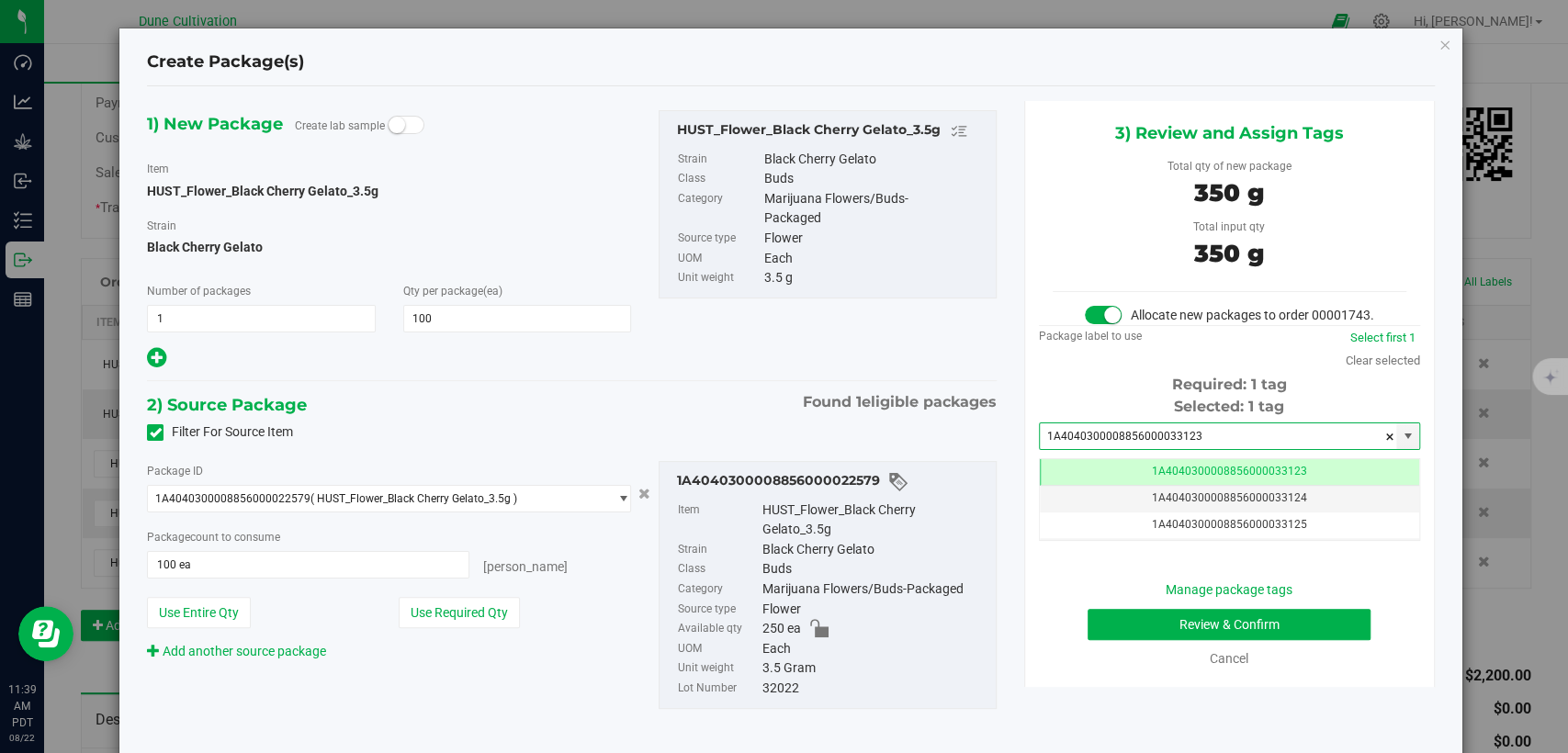
type input "1A4040300008856000033123"
click at [1132, 640] on button "Review & Confirm" at bounding box center [1229, 624] width 283 height 31
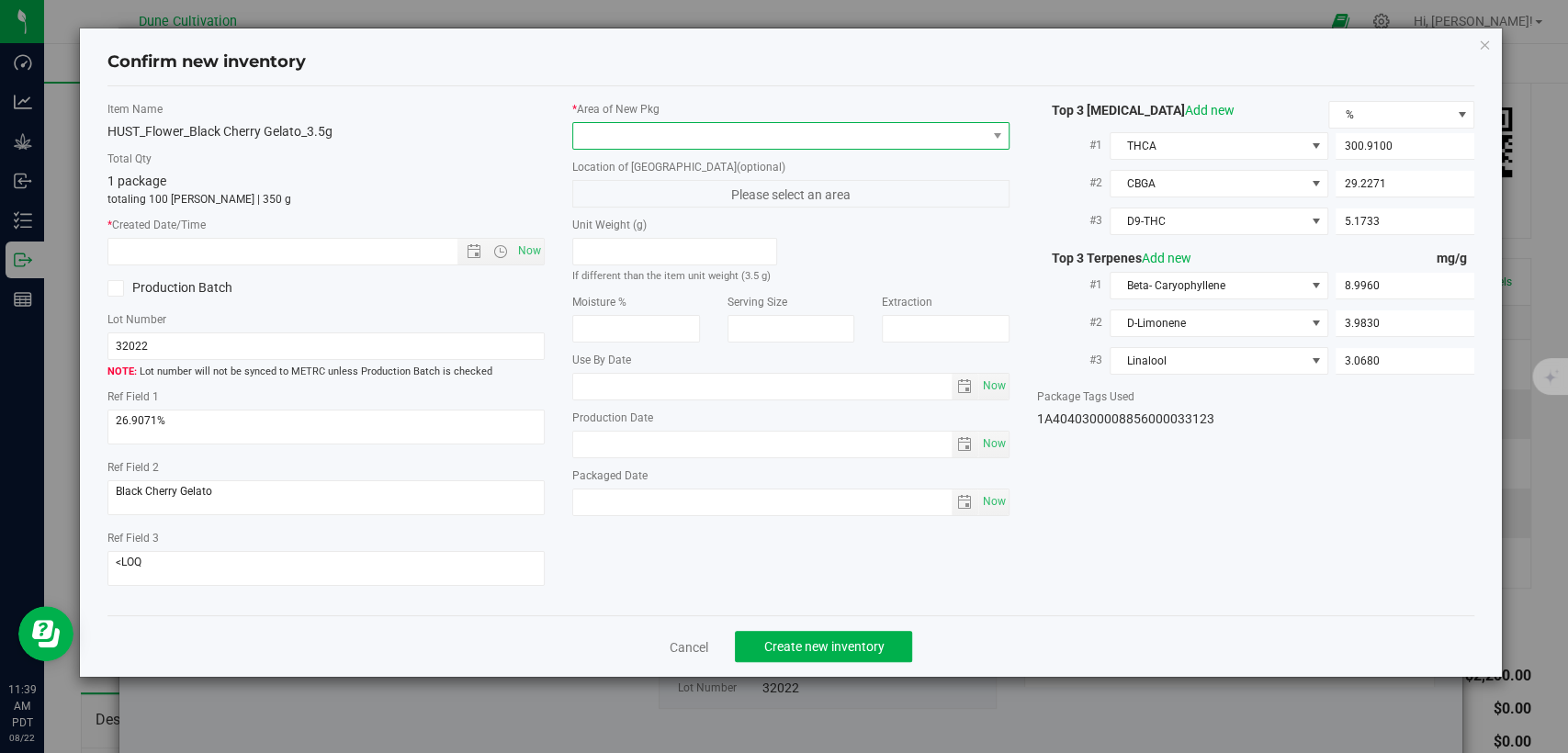
click at [836, 139] on span at bounding box center [779, 136] width 413 height 25
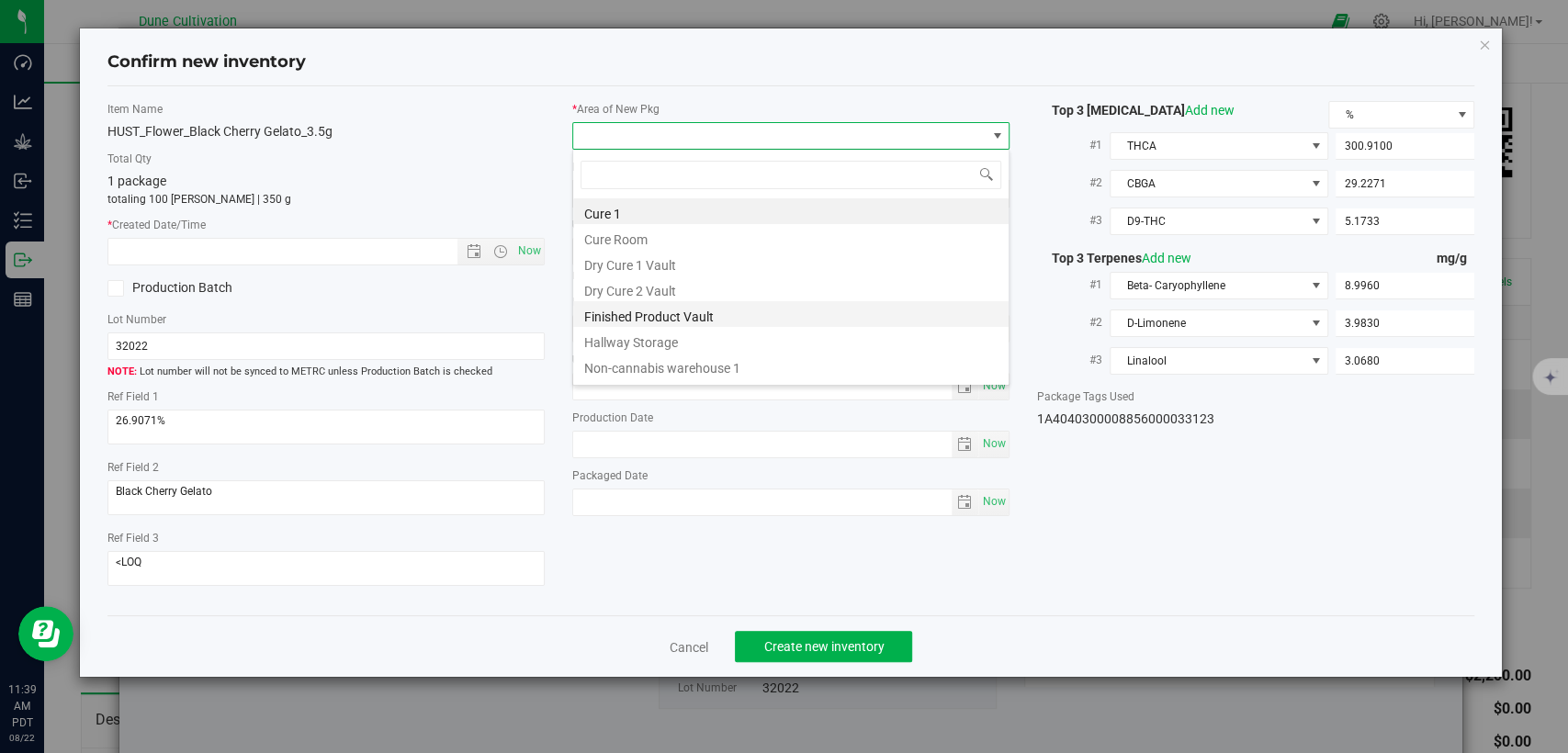
click at [651, 313] on li "Finished Product Vault" at bounding box center [791, 314] width 435 height 25
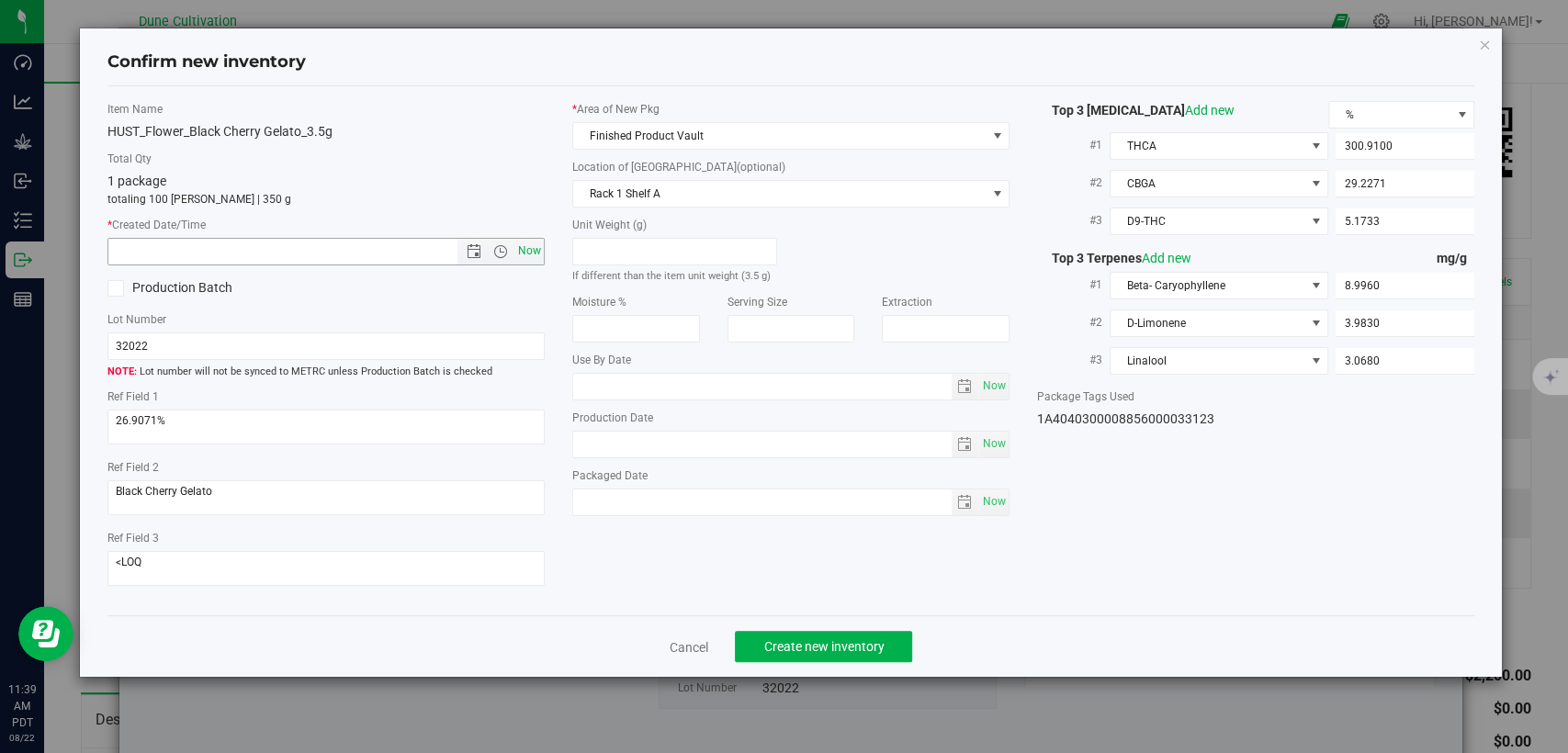
click at [536, 248] on span "Now" at bounding box center [530, 251] width 31 height 26
type input "[DATE] 11:39 AM"
click at [845, 640] on span "Create new inventory" at bounding box center [824, 647] width 121 height 15
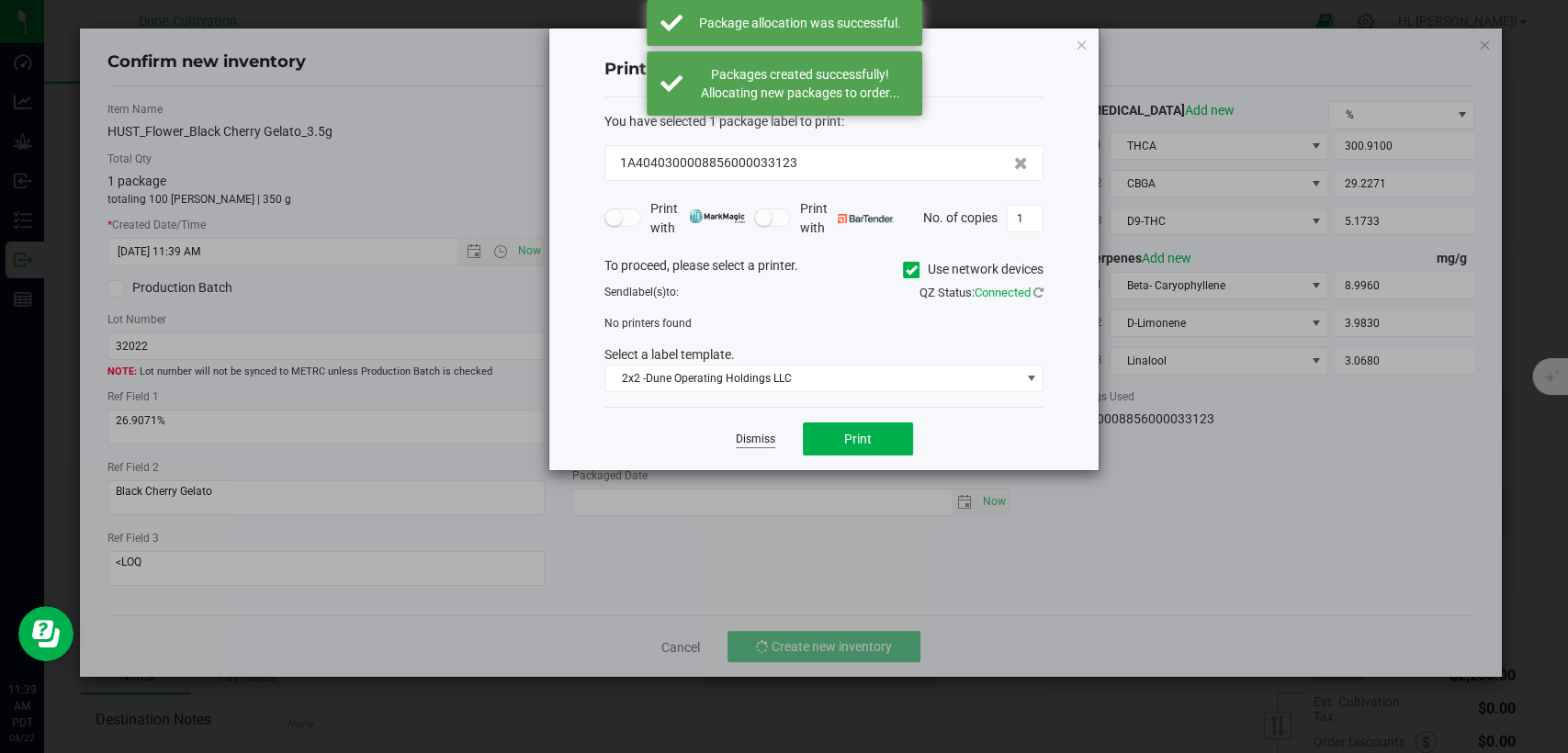
click at [744, 436] on link "Dismiss" at bounding box center [756, 439] width 40 height 16
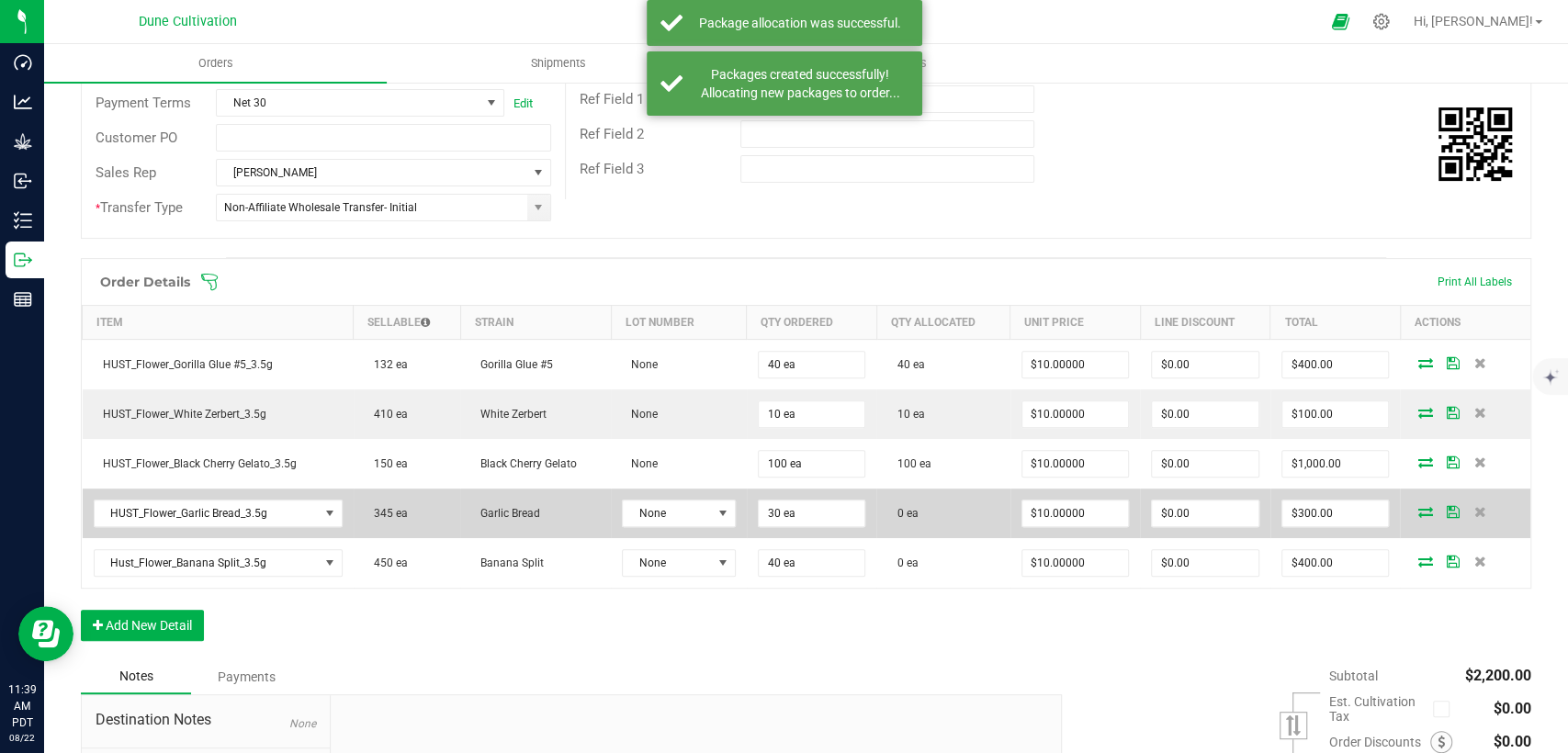
click at [1417, 511] on icon at bounding box center [1425, 512] width 15 height 11
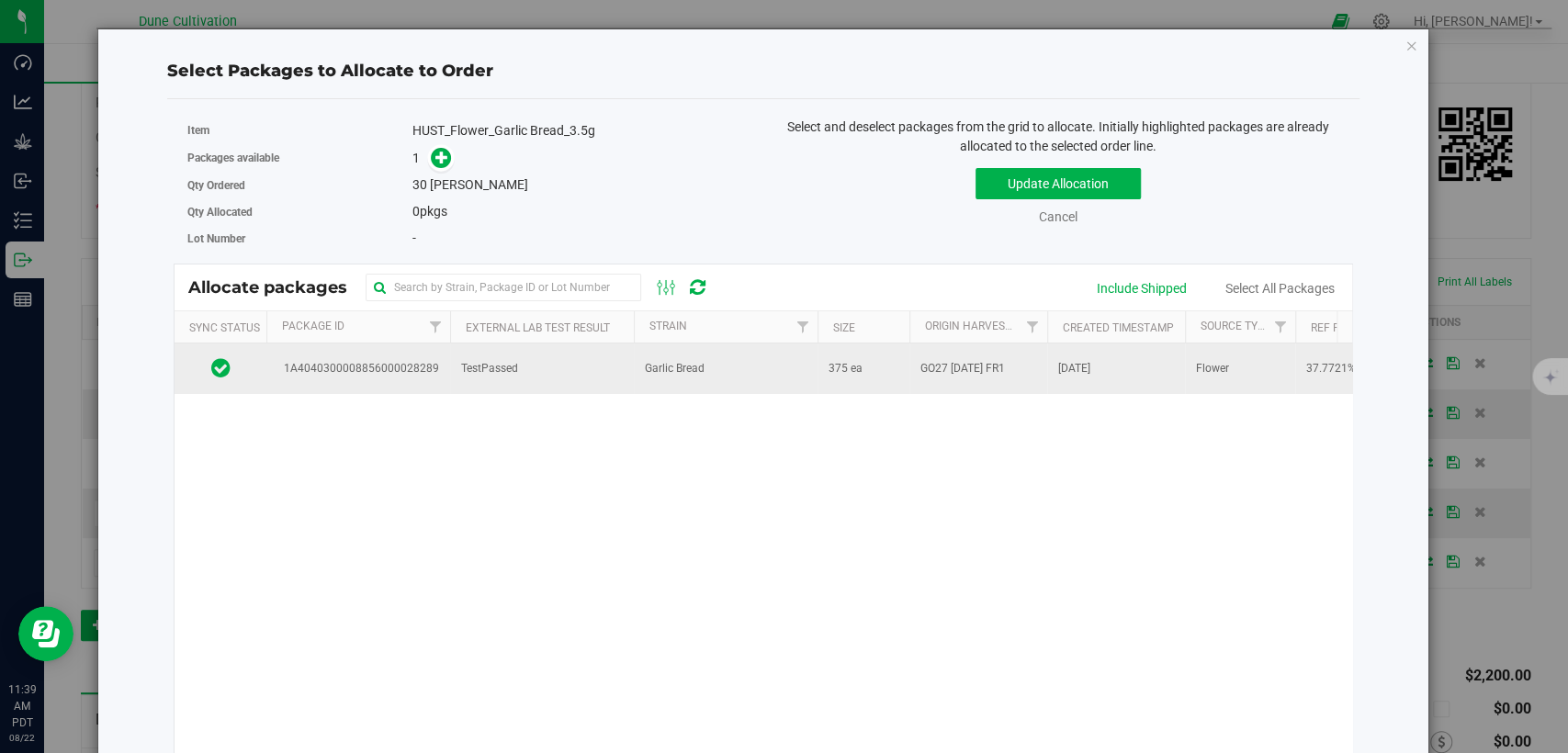
click at [597, 369] on td "TestPassed" at bounding box center [542, 368] width 184 height 50
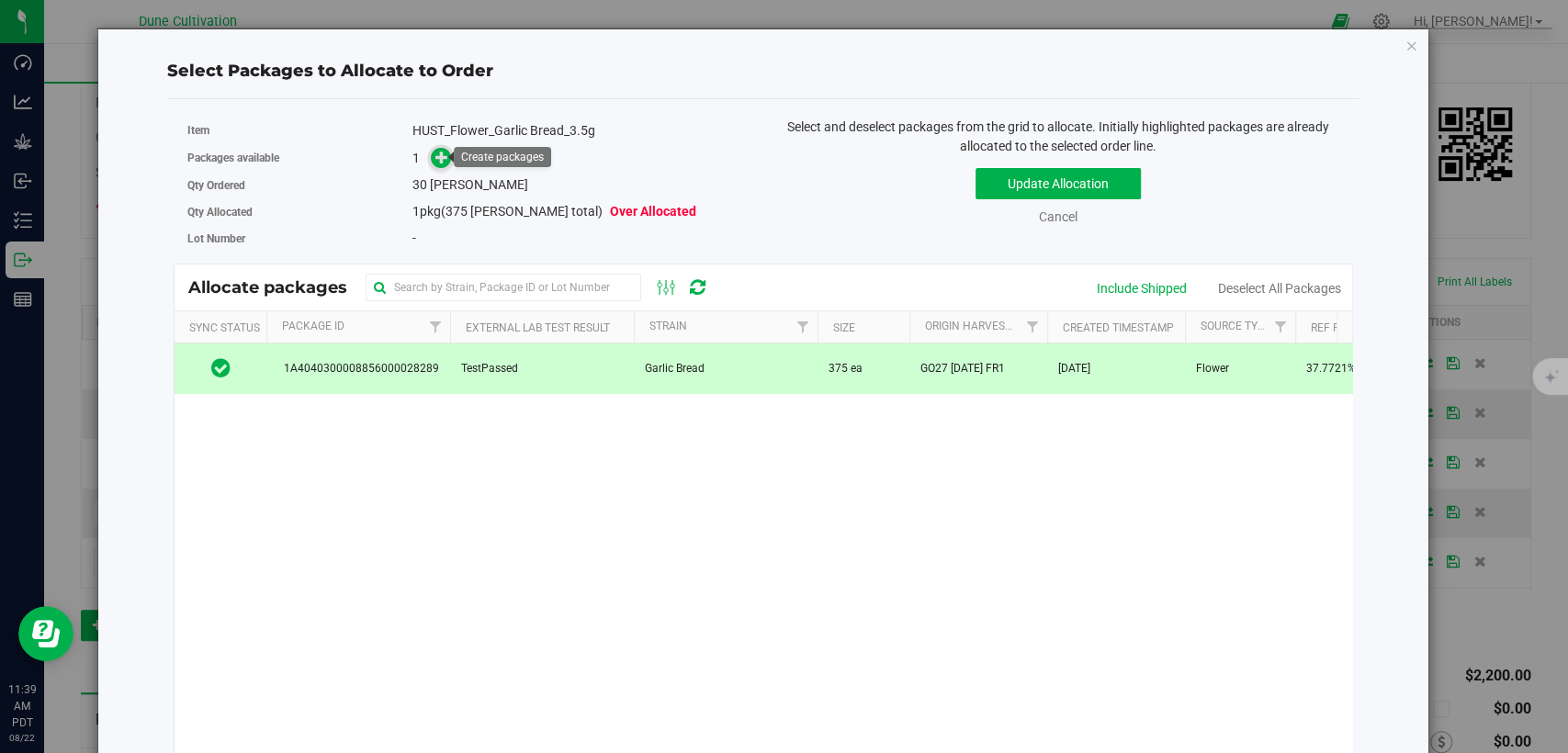
click at [439, 162] on icon at bounding box center [442, 156] width 14 height 14
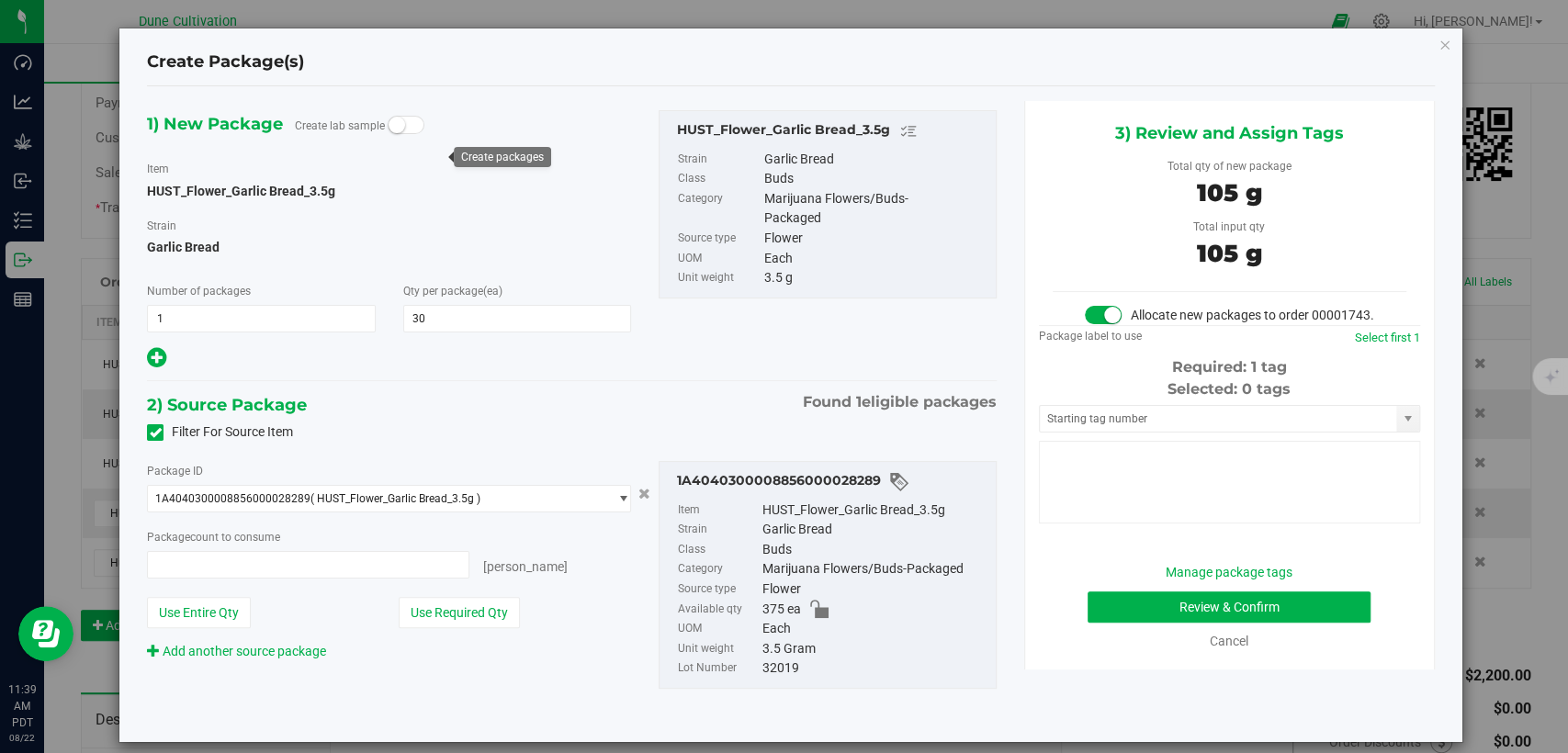
type input "30 ea"
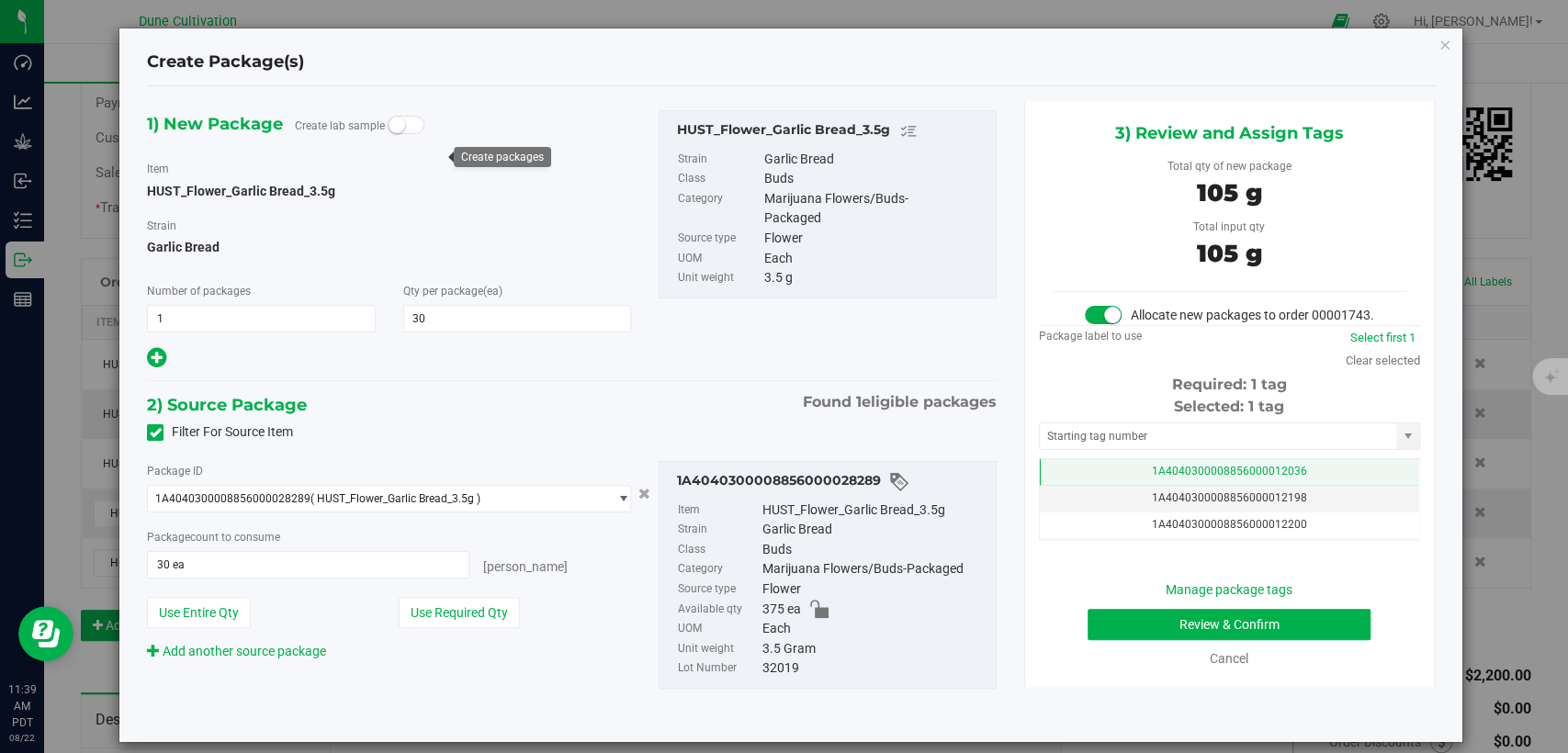
click at [1108, 480] on td "1A4040300008856000012036" at bounding box center [1230, 472] width 380 height 26
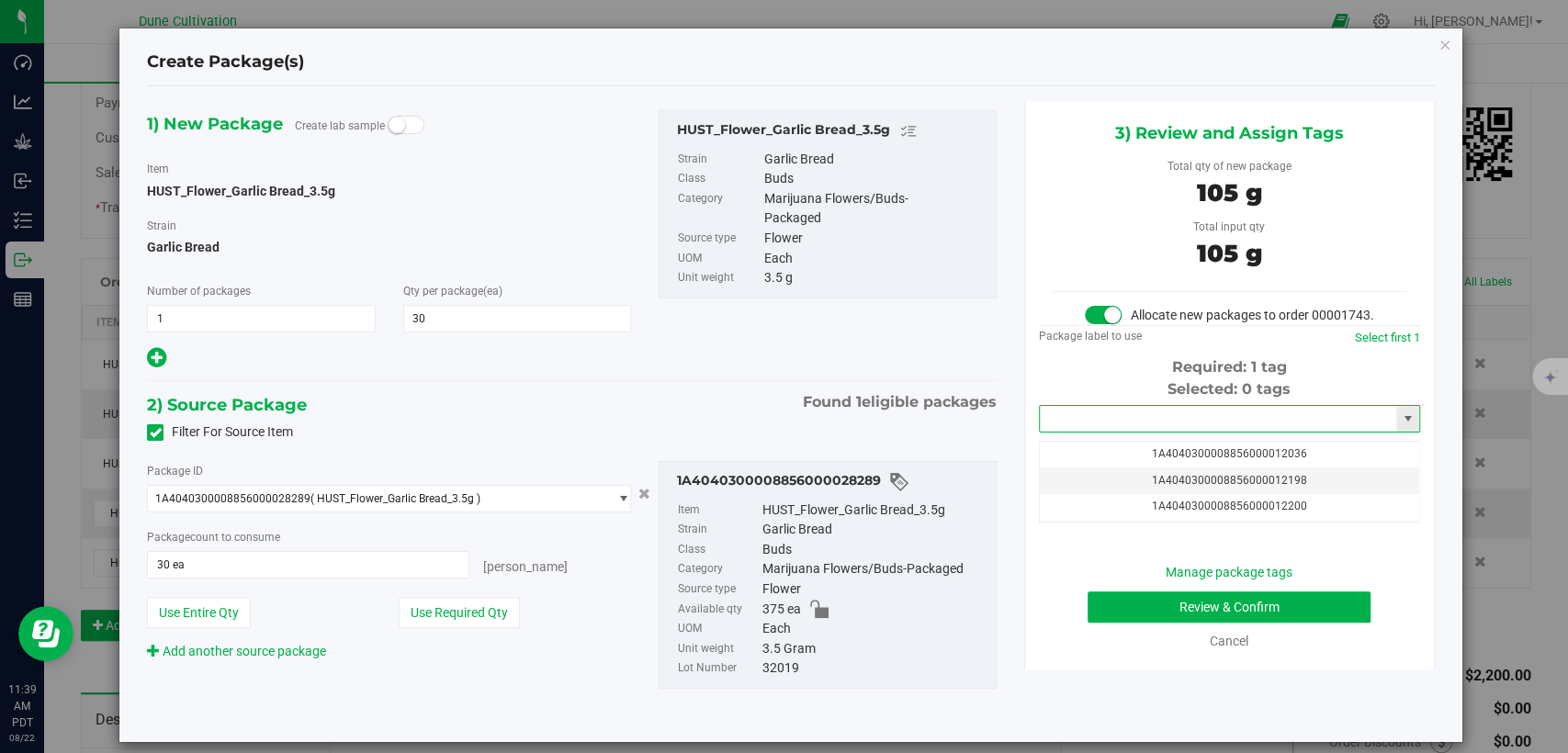
click at [1116, 432] on input "text" at bounding box center [1218, 418] width 356 height 25
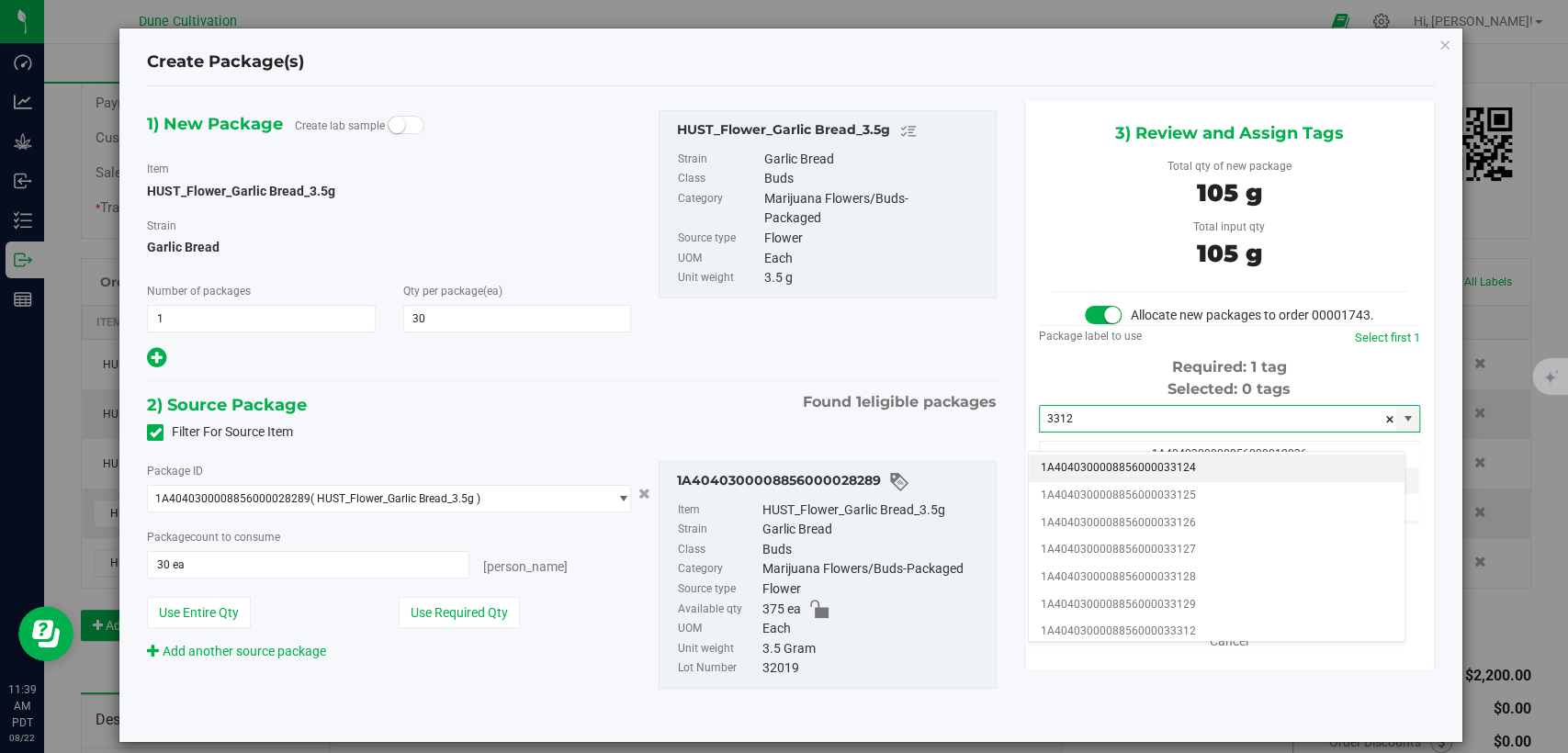
click at [1116, 466] on li "1A4040300008856000033124" at bounding box center [1217, 468] width 376 height 27
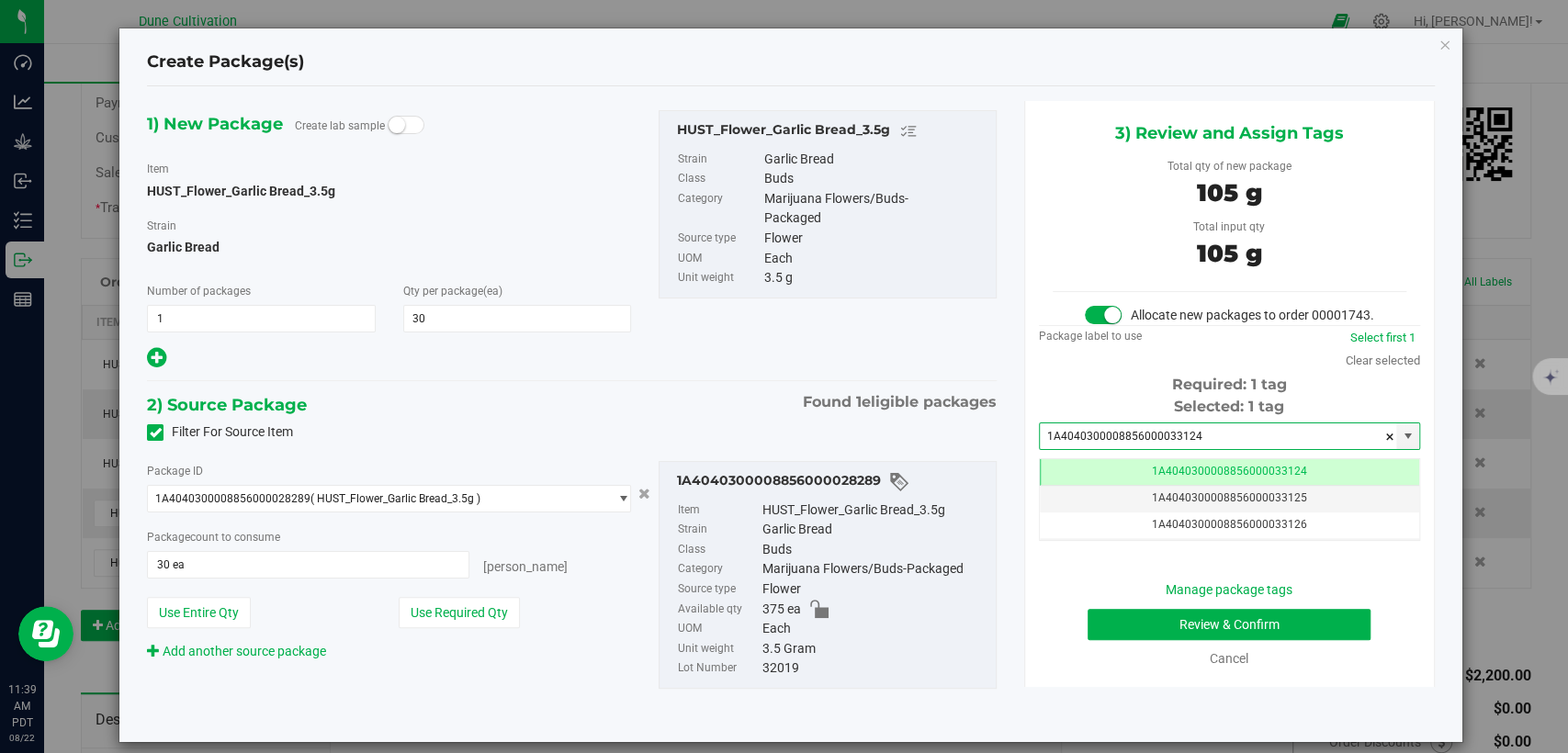
type input "1A4040300008856000033124"
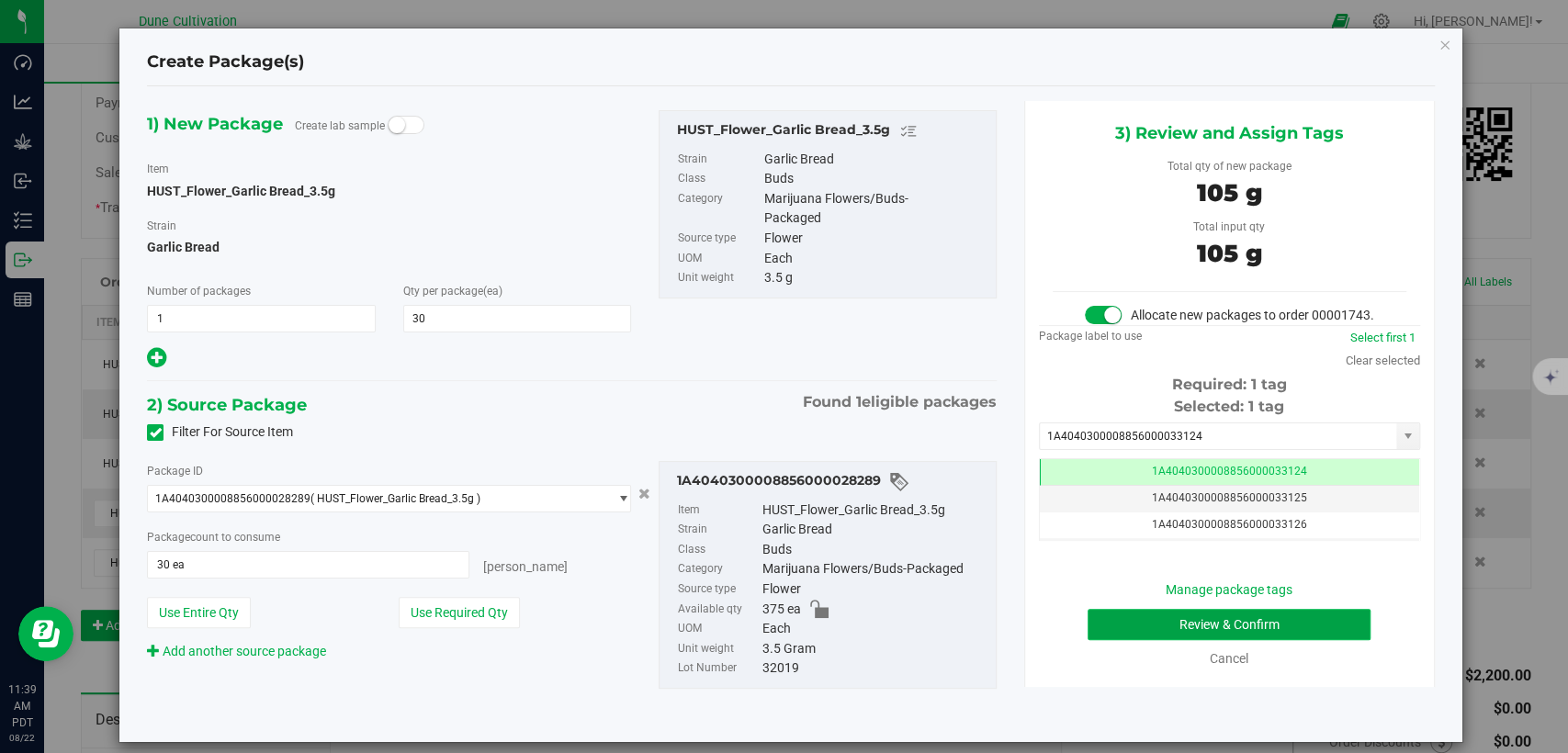
click at [1156, 640] on button "Review & Confirm" at bounding box center [1229, 624] width 283 height 31
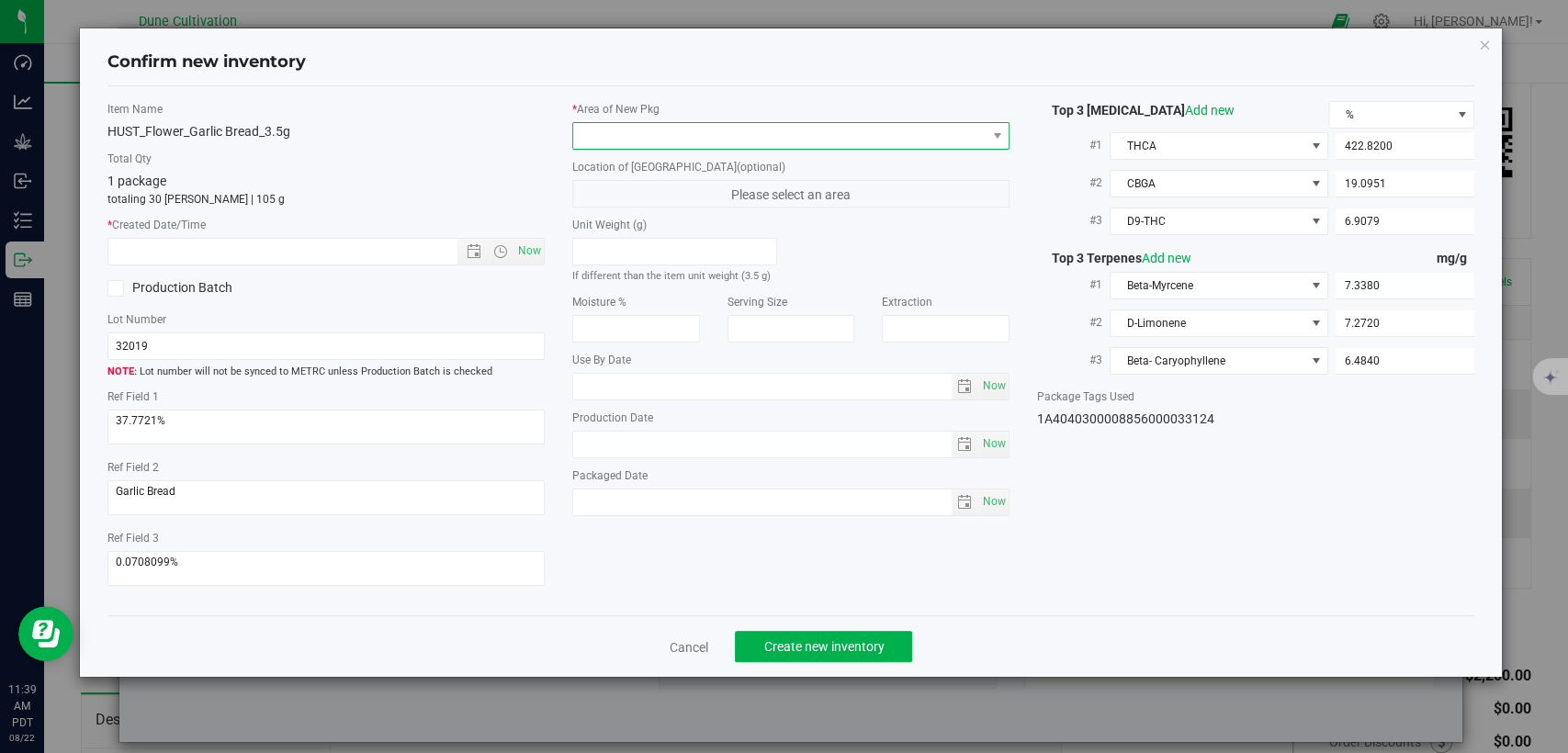
click at [834, 132] on span at bounding box center [779, 136] width 413 height 25
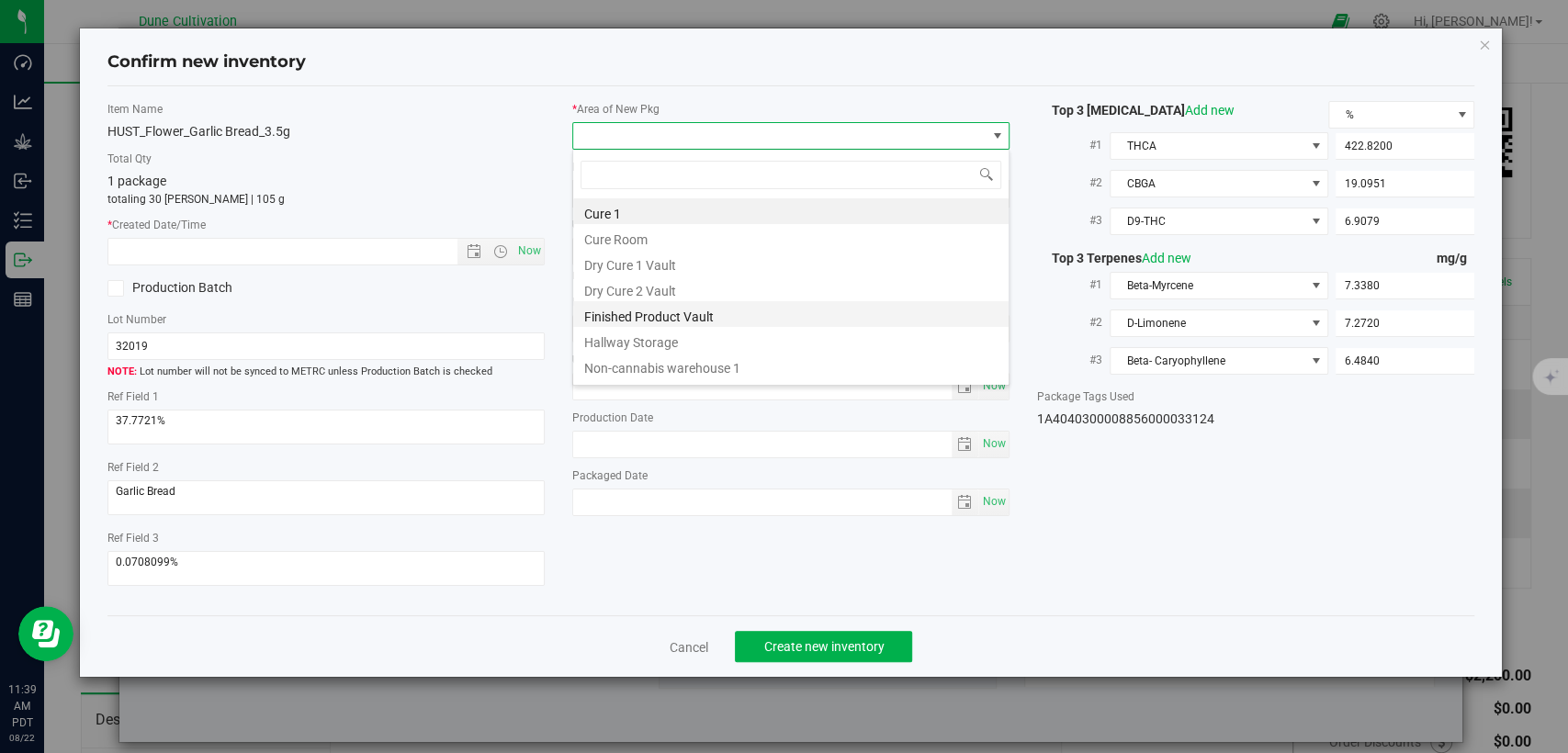
click at [662, 311] on li "Finished Product Vault" at bounding box center [791, 314] width 435 height 25
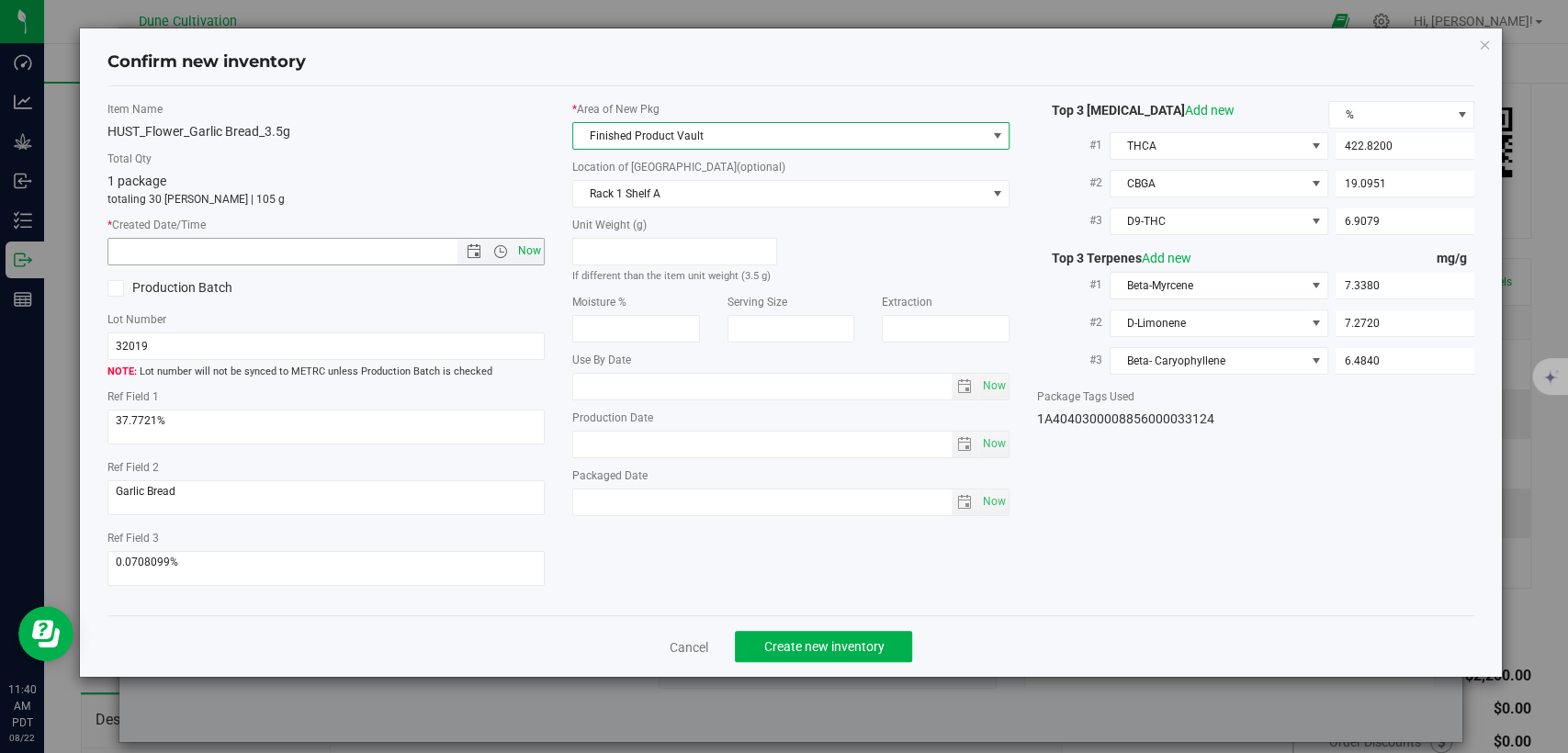
click at [529, 253] on span "Now" at bounding box center [530, 251] width 31 height 26
type input "[DATE] 11:40 AM"
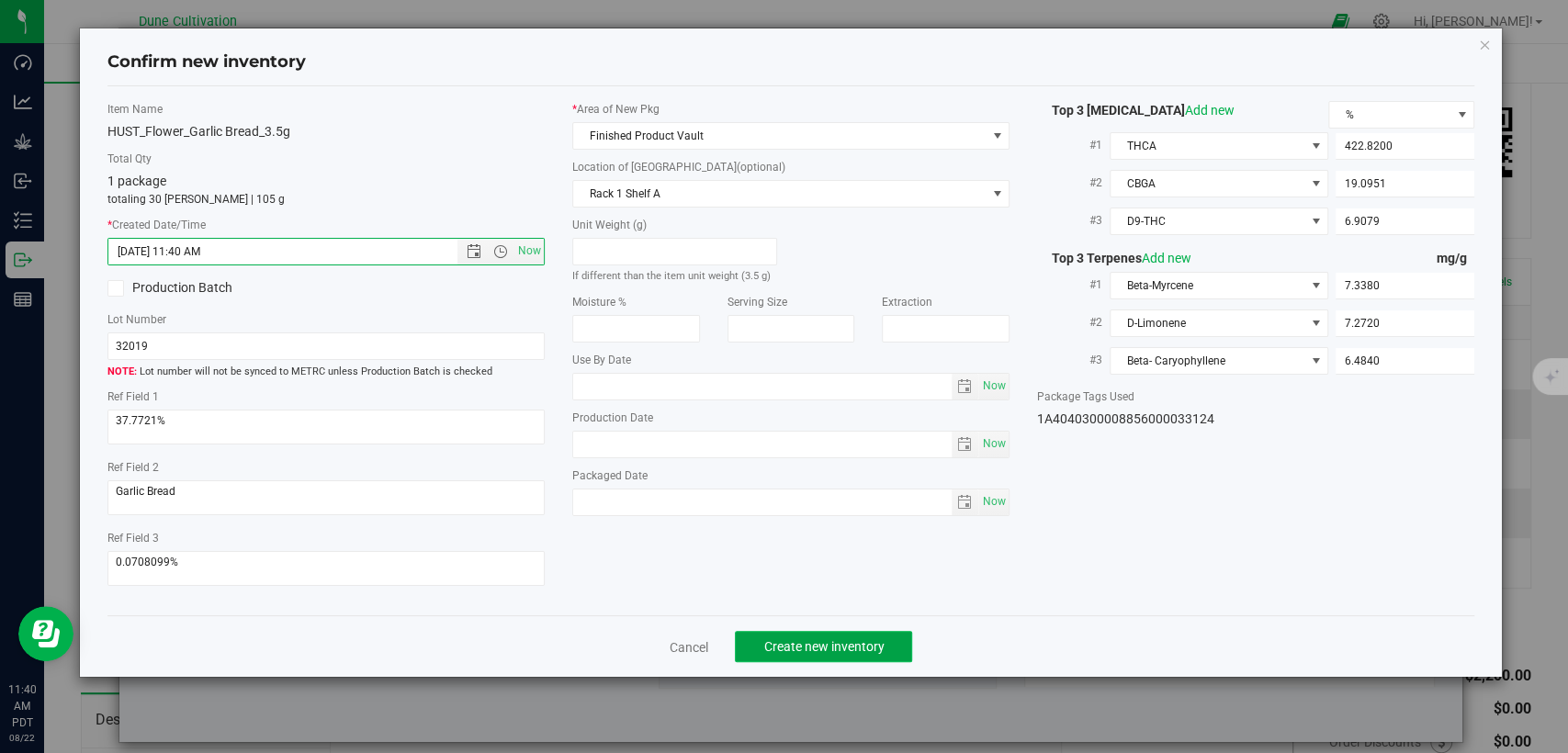
click at [859, 654] on button "Create new inventory" at bounding box center [824, 647] width 177 height 31
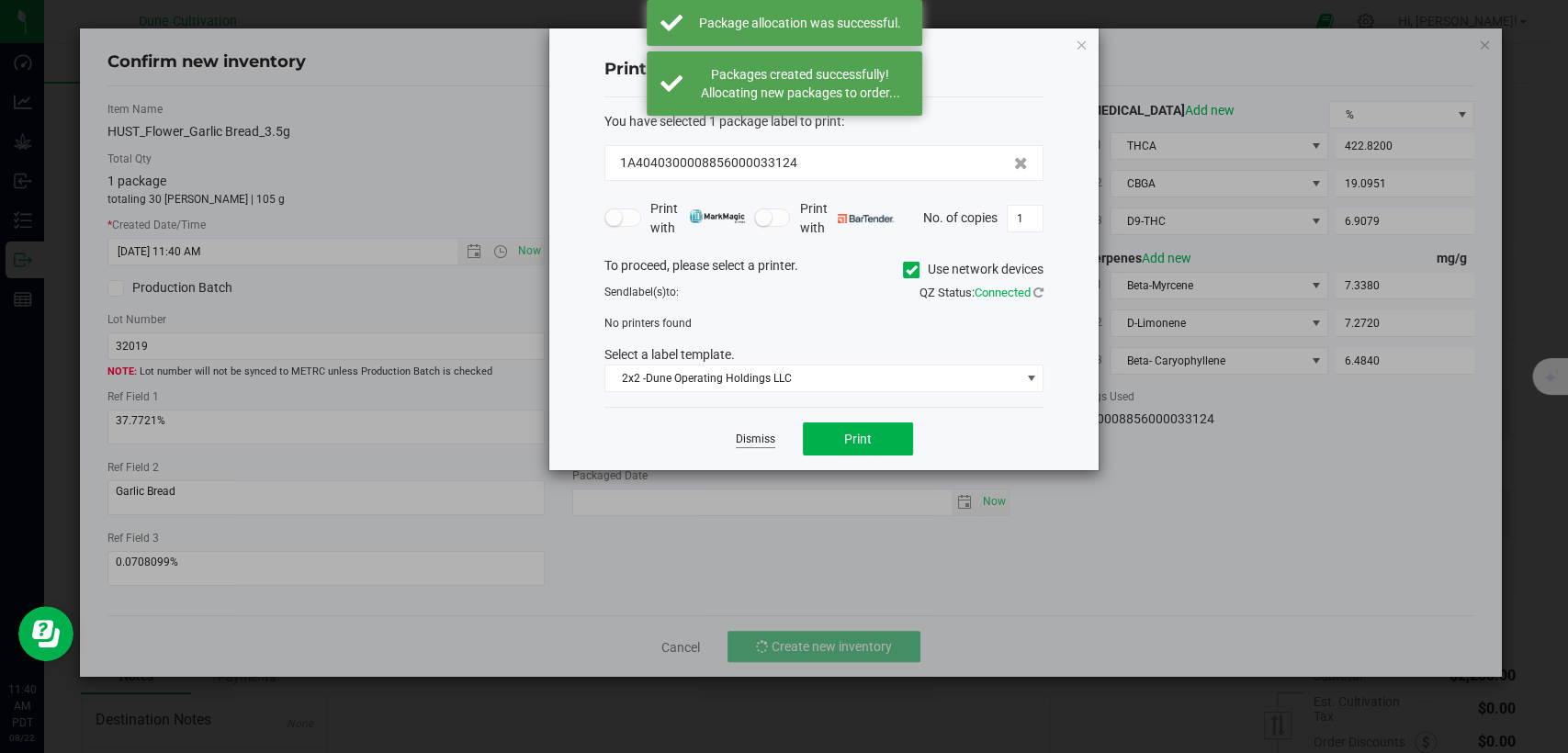
click at [760, 435] on link "Dismiss" at bounding box center [756, 439] width 40 height 16
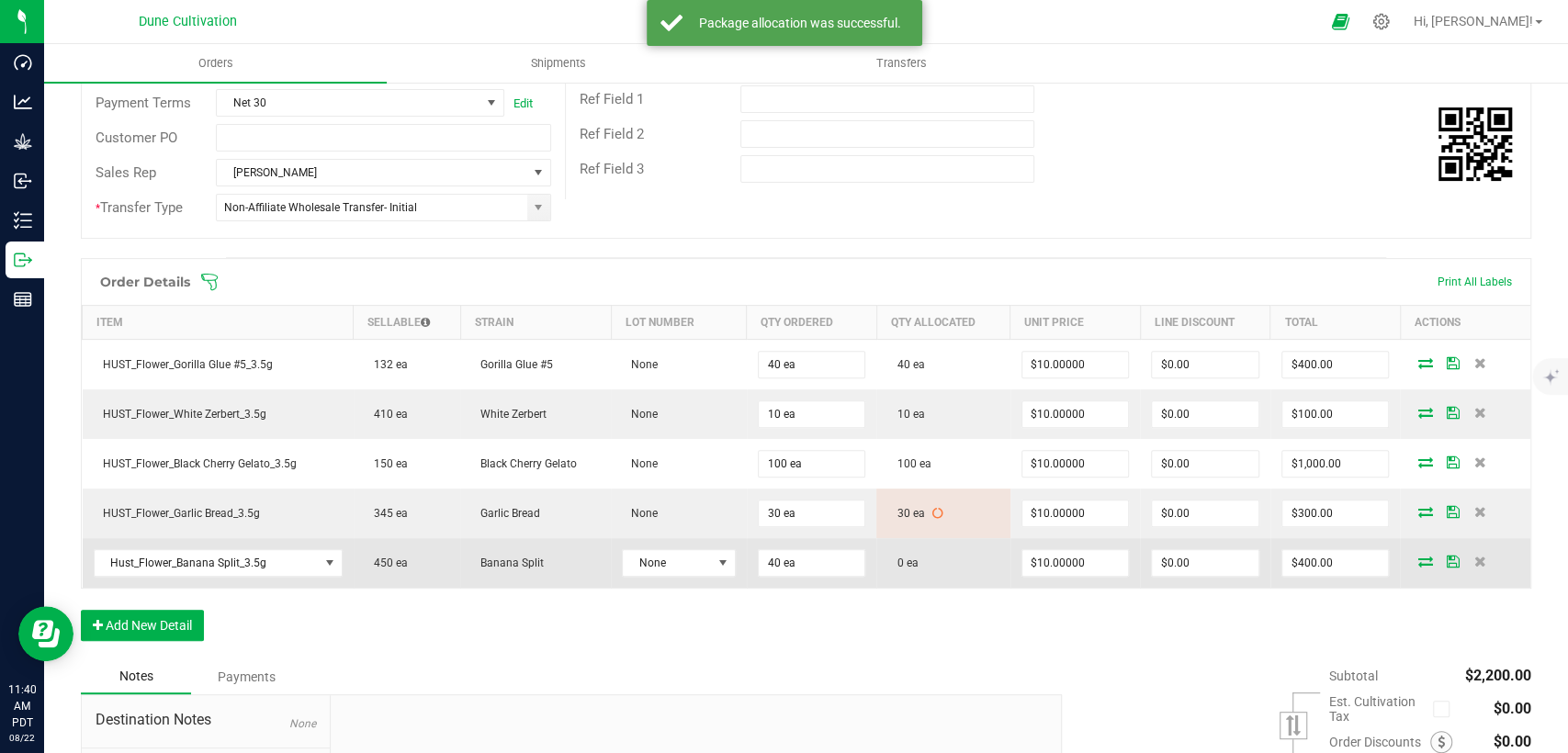
click at [1417, 563] on icon at bounding box center [1425, 562] width 15 height 11
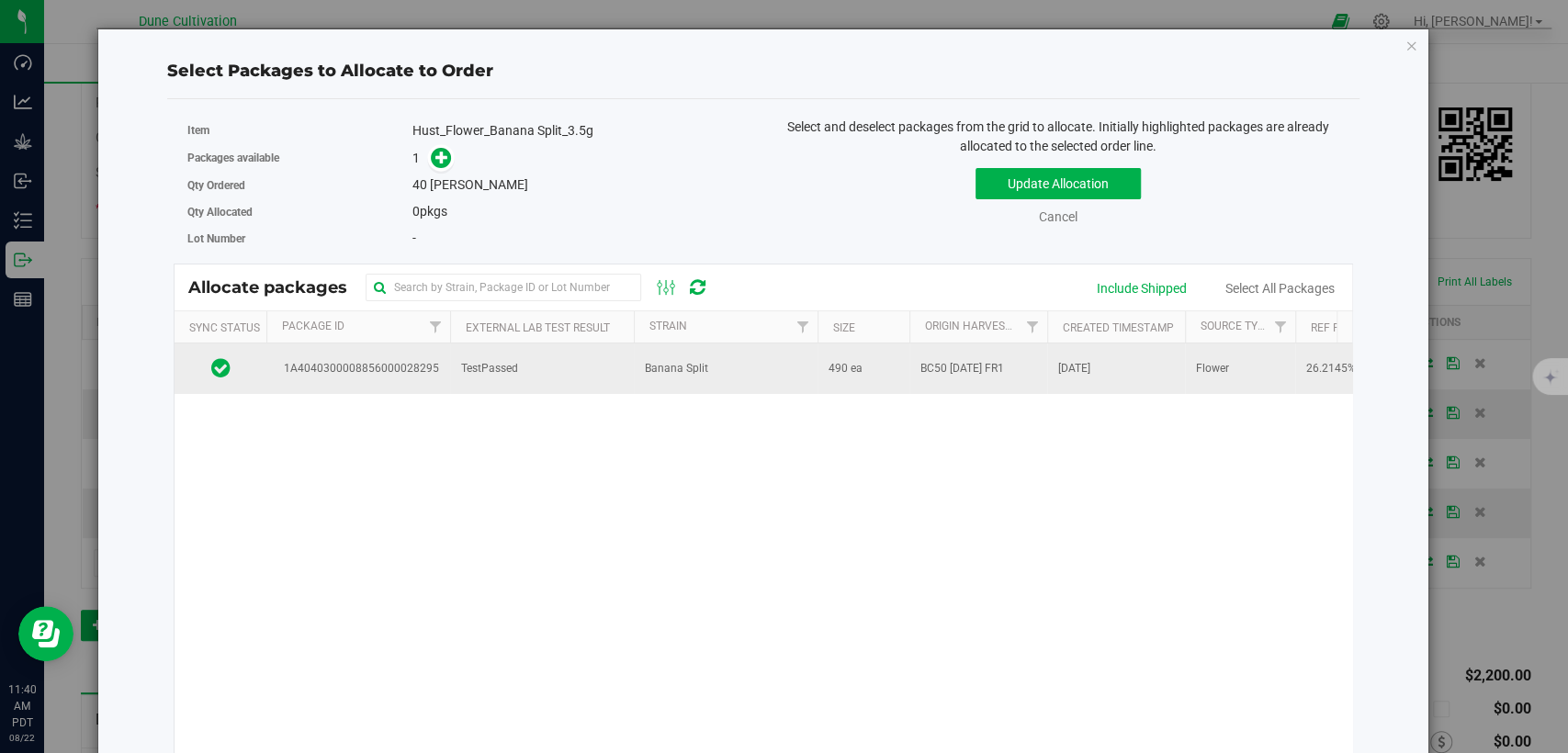
click at [617, 372] on td "TestPassed" at bounding box center [542, 368] width 184 height 50
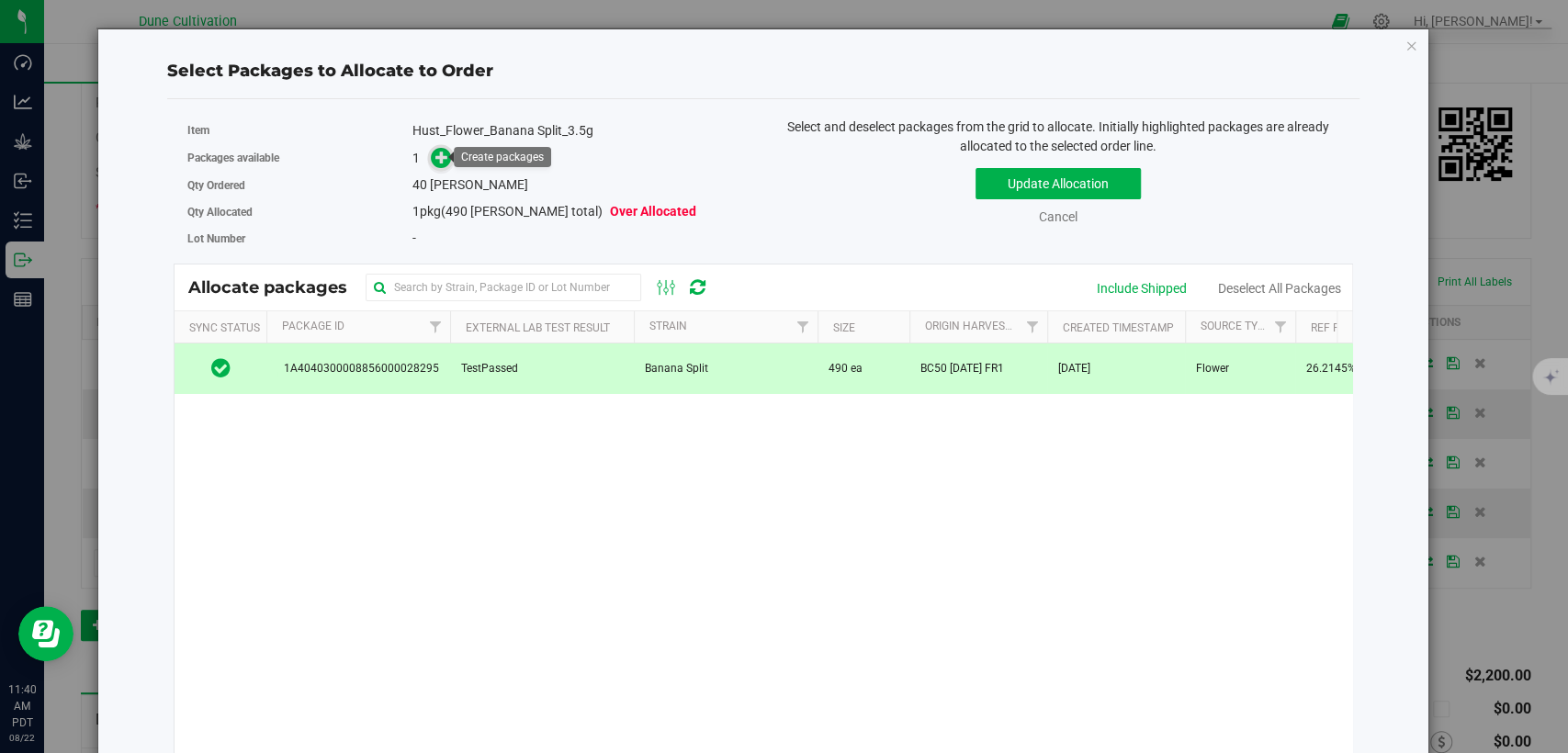
click at [448, 154] on span at bounding box center [440, 157] width 22 height 22
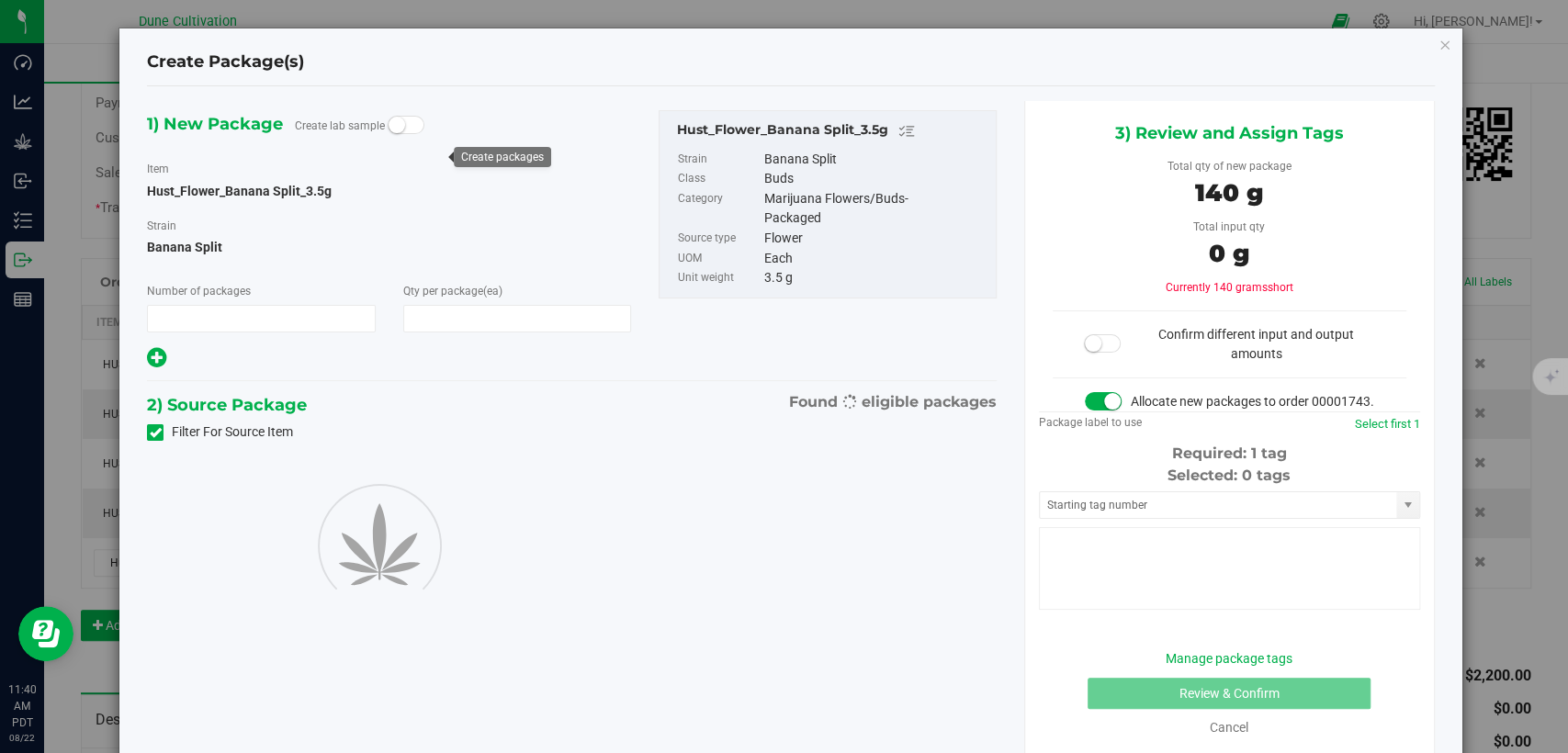
type input "1"
type input "40"
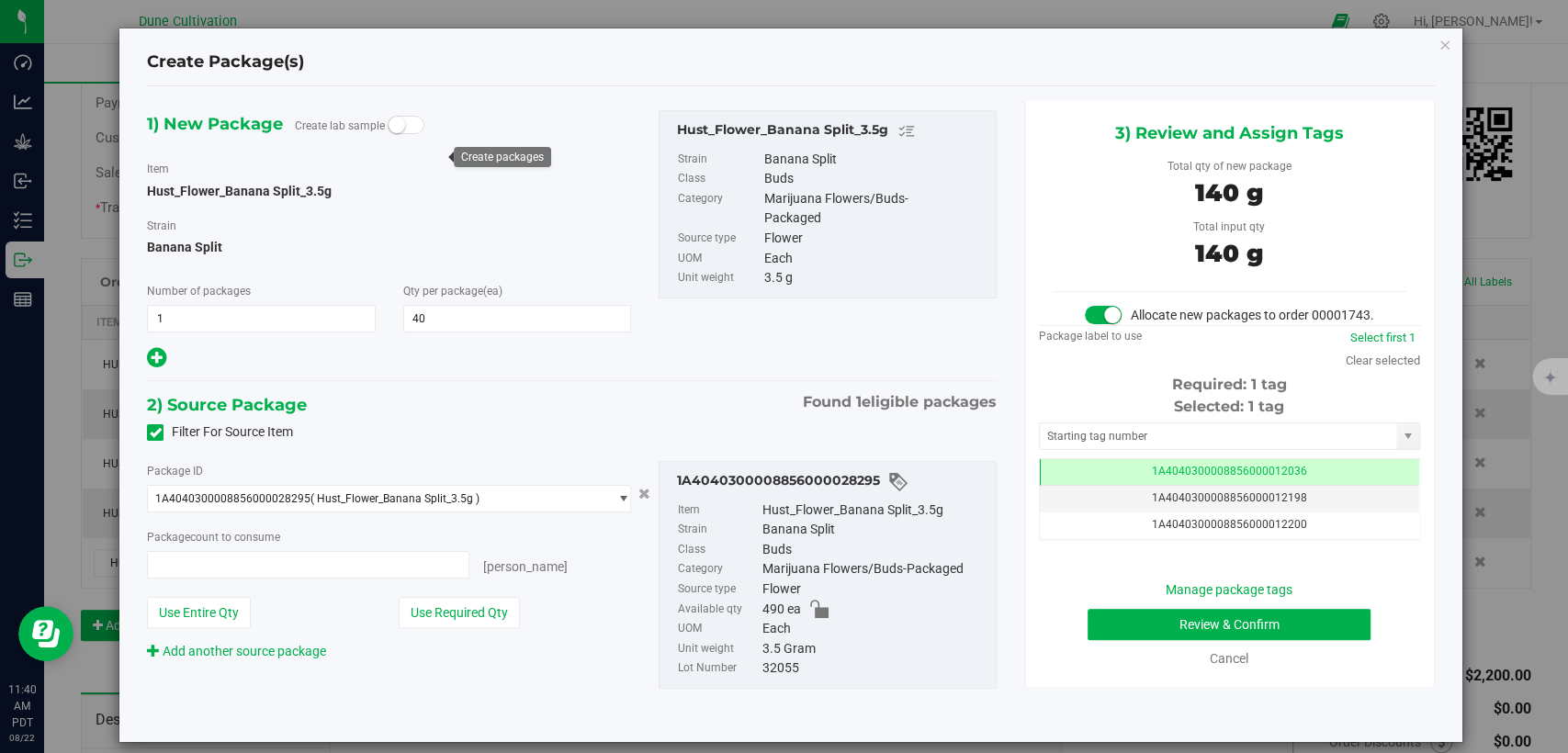
type input "40 ea"
click at [1155, 478] on span "1A4040300008856000012036" at bounding box center [1229, 471] width 155 height 13
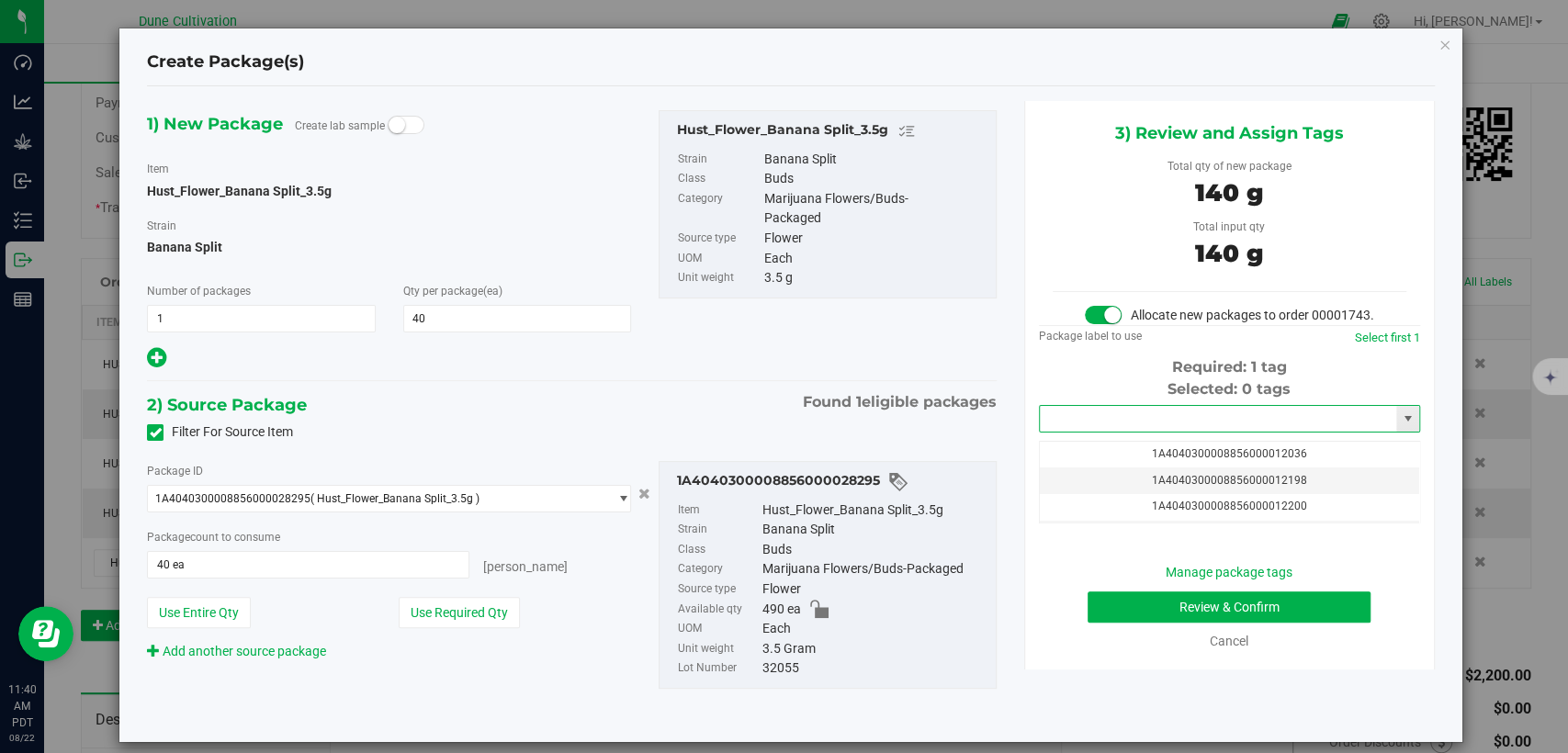
click at [1152, 432] on input "text" at bounding box center [1218, 418] width 356 height 25
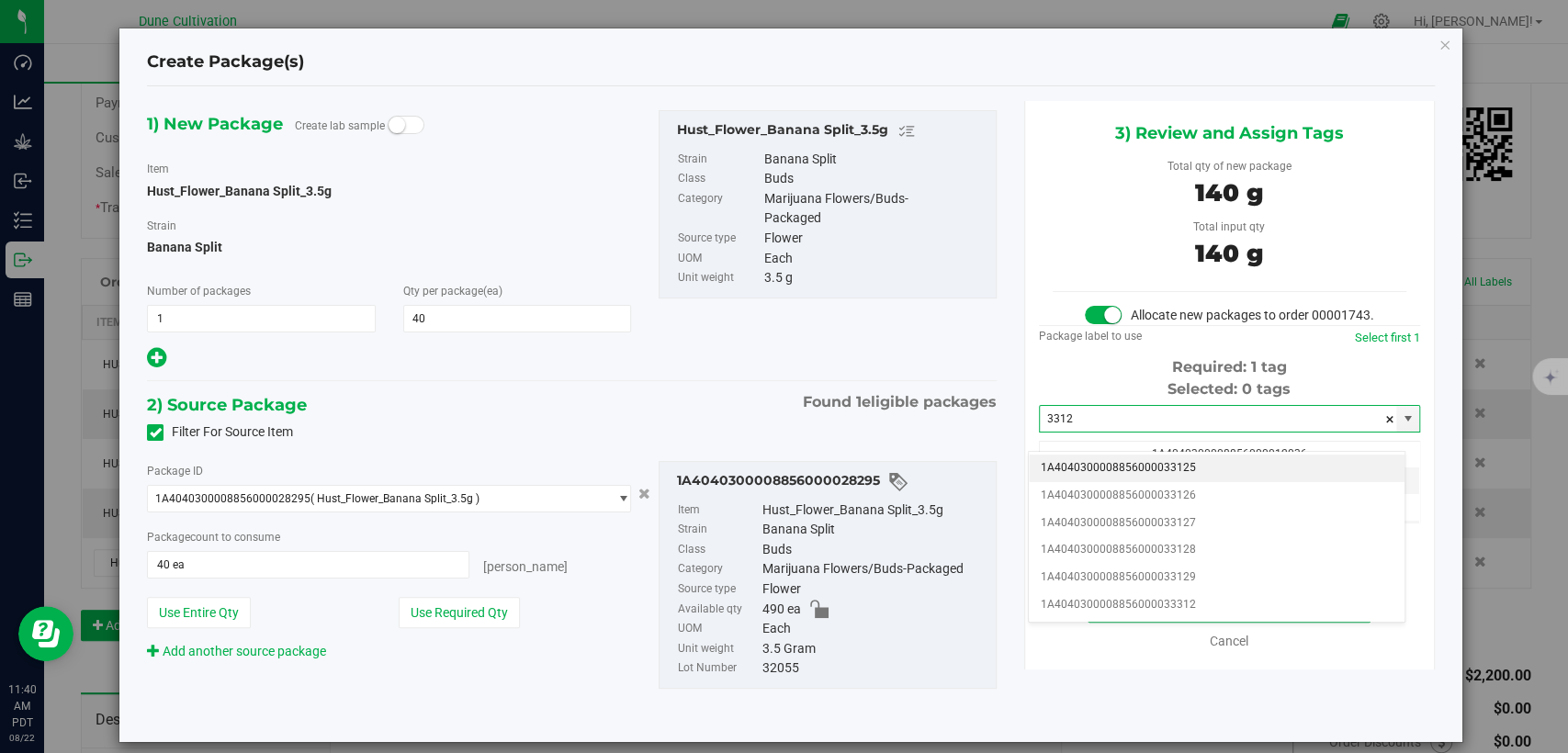
click at [1149, 470] on li "1A4040300008856000033125" at bounding box center [1217, 468] width 376 height 27
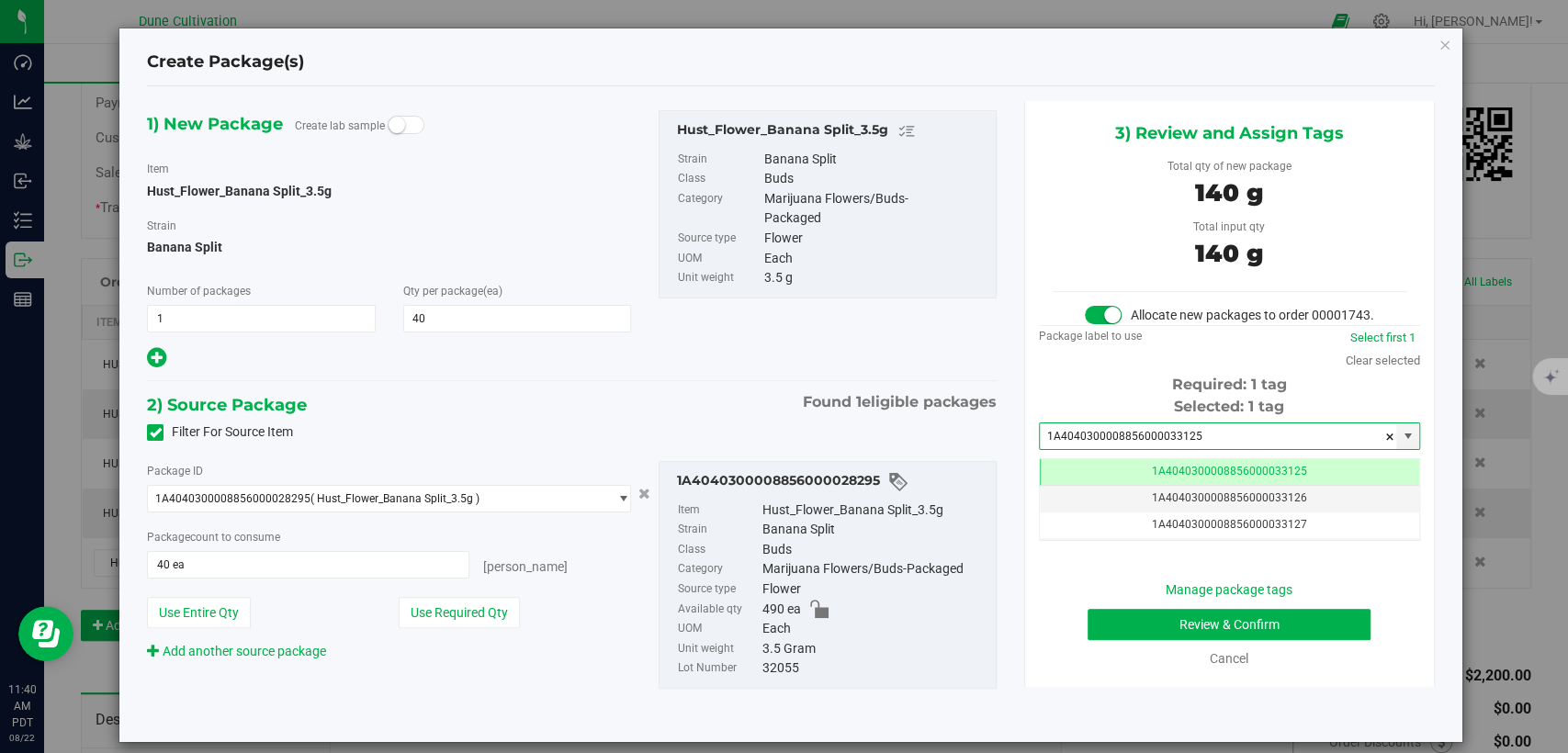
type input "1A4040300008856000033125"
click at [1148, 634] on button "Review & Confirm" at bounding box center [1229, 624] width 283 height 31
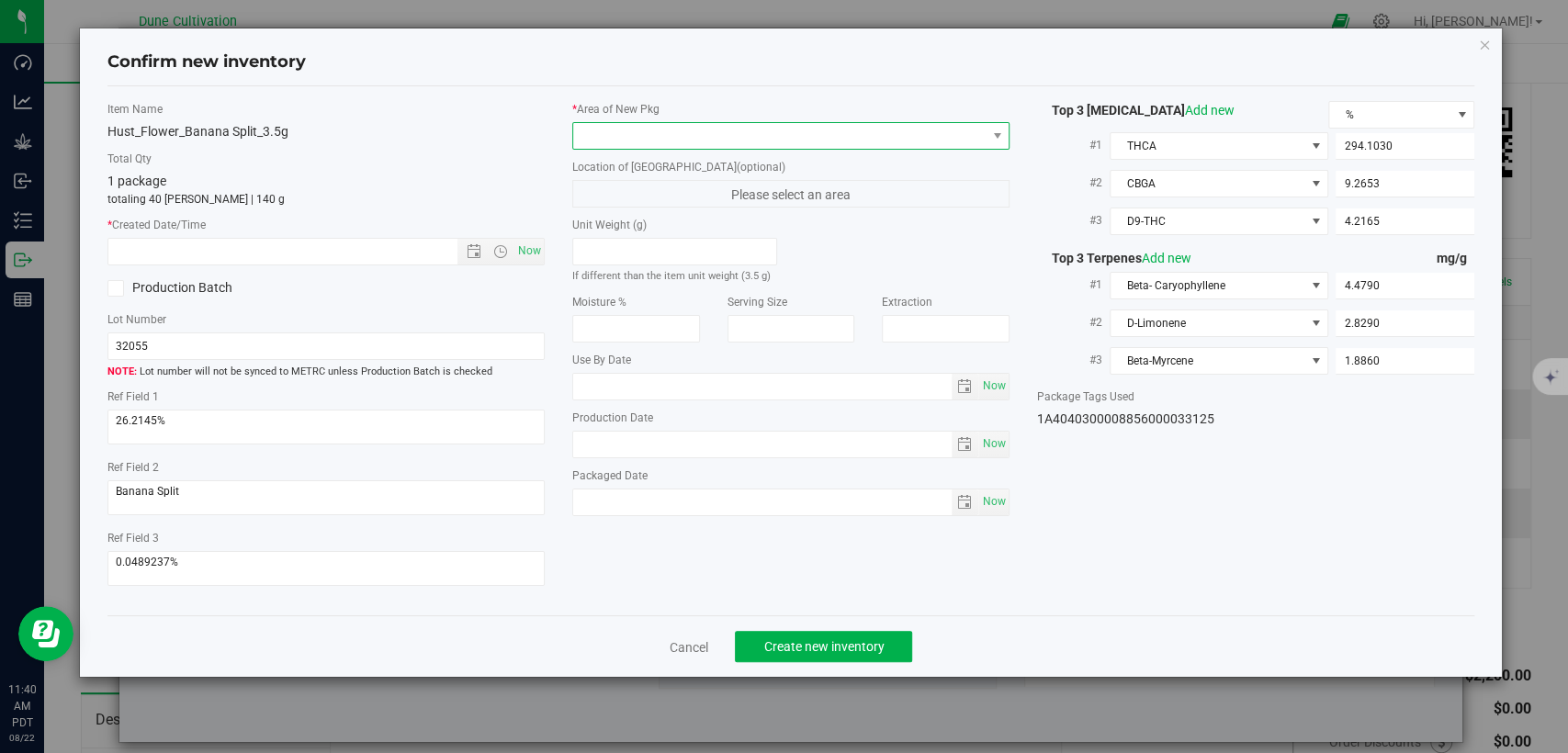
click at [754, 126] on span at bounding box center [779, 136] width 413 height 25
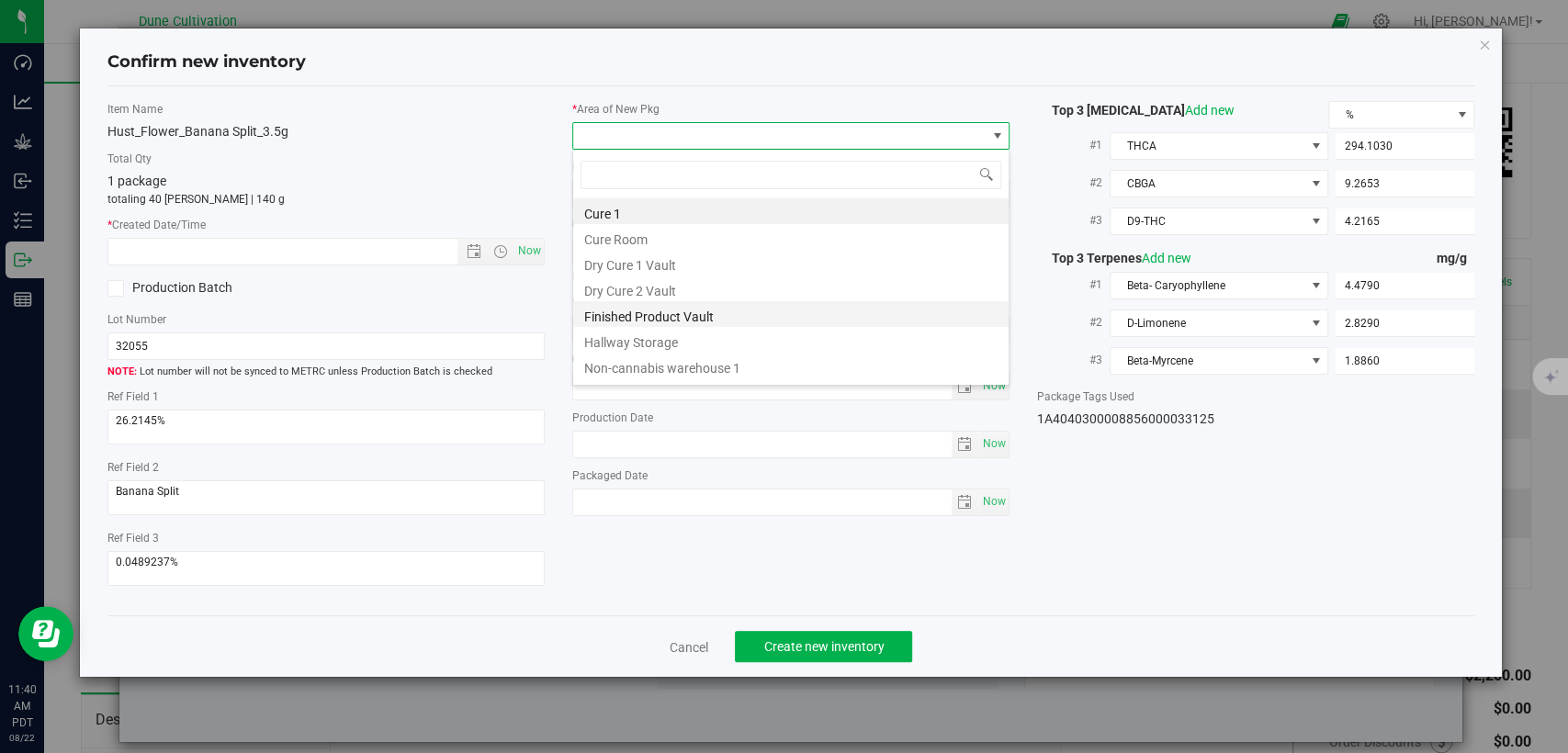
click at [662, 322] on li "Finished Product Vault" at bounding box center [791, 314] width 435 height 25
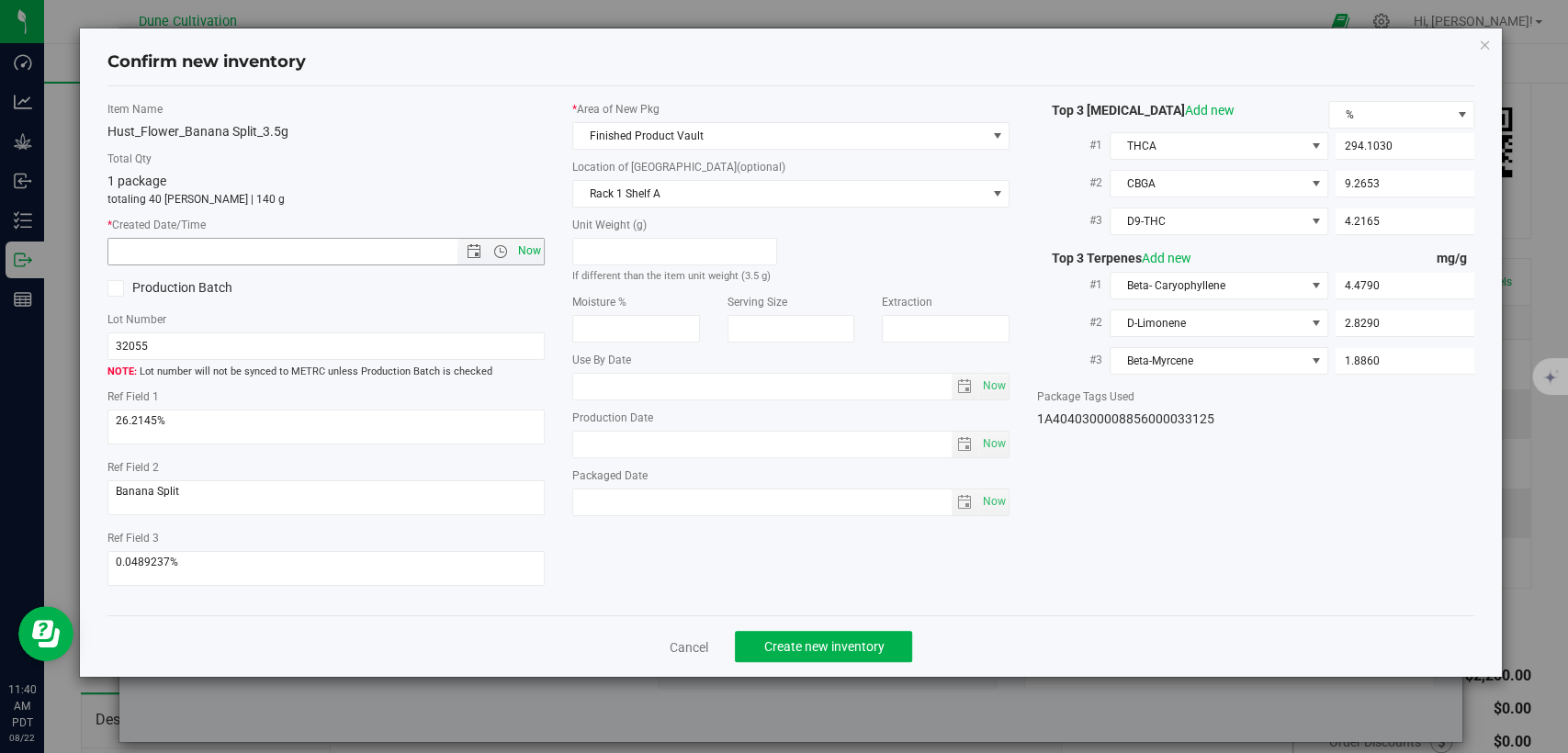
click at [524, 250] on span "Now" at bounding box center [530, 251] width 31 height 26
type input "[DATE] 11:40 AM"
click at [806, 655] on button "Create new inventory" at bounding box center [824, 647] width 177 height 31
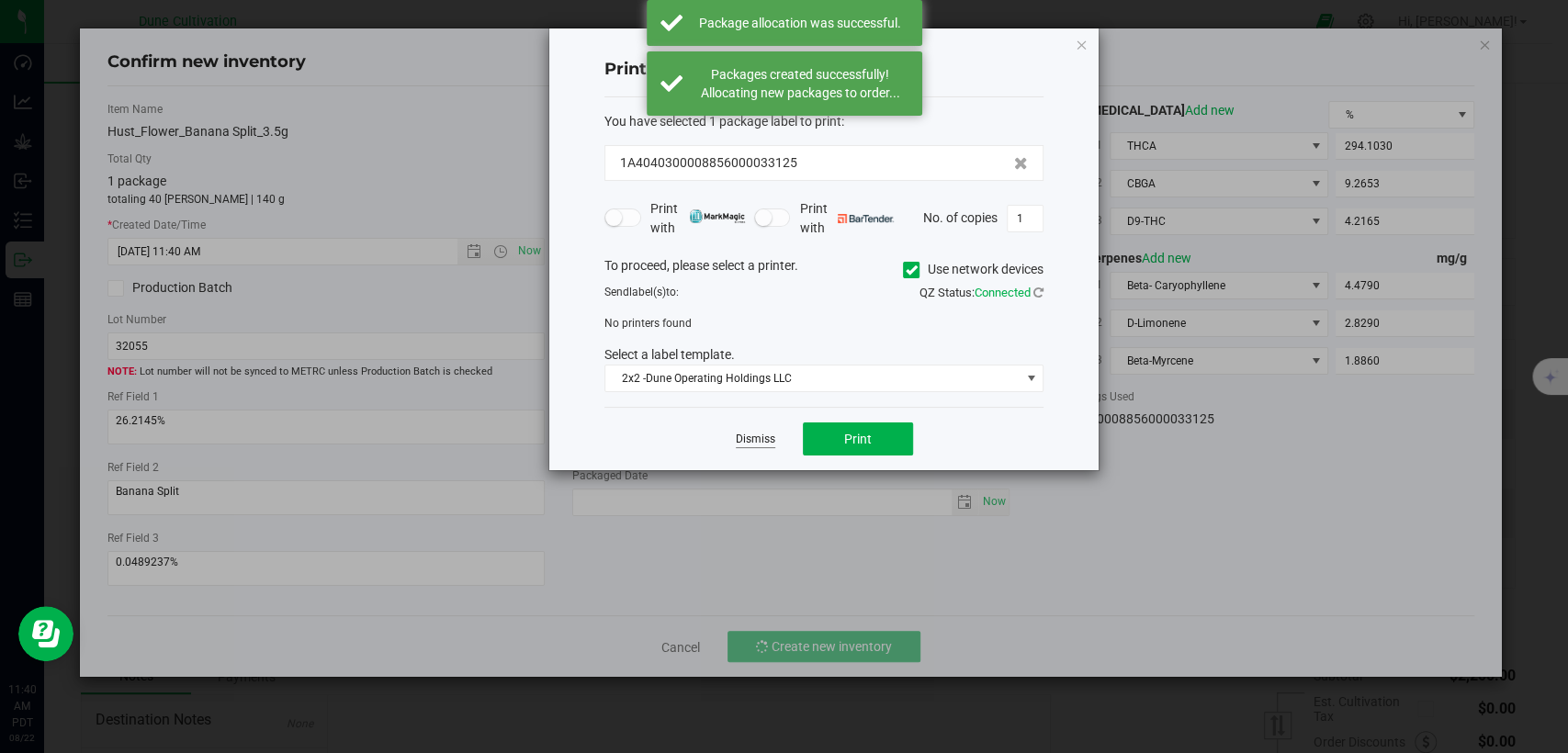
click at [758, 440] on link "Dismiss" at bounding box center [756, 439] width 40 height 16
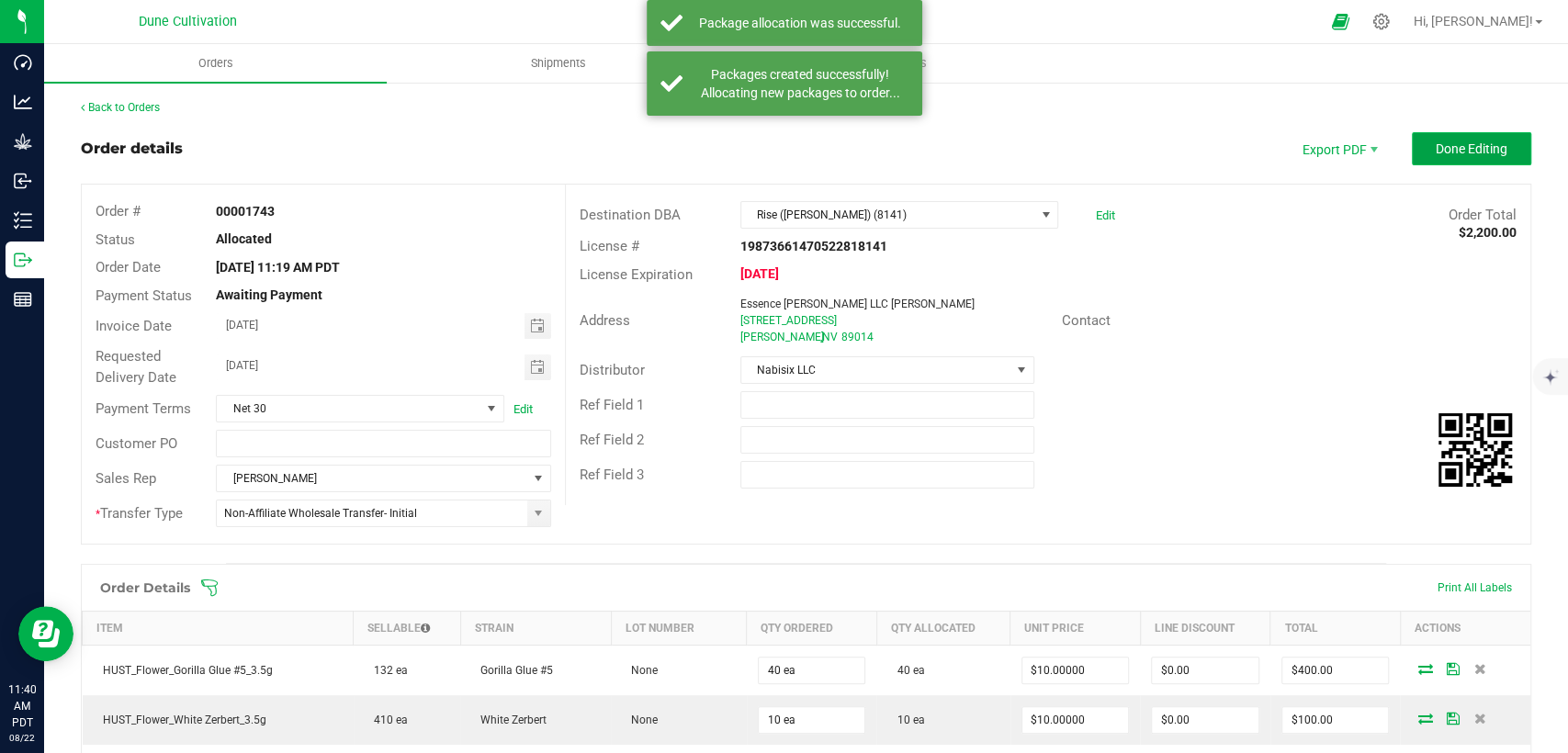
click at [1451, 143] on span "Done Editing" at bounding box center [1472, 149] width 72 height 15
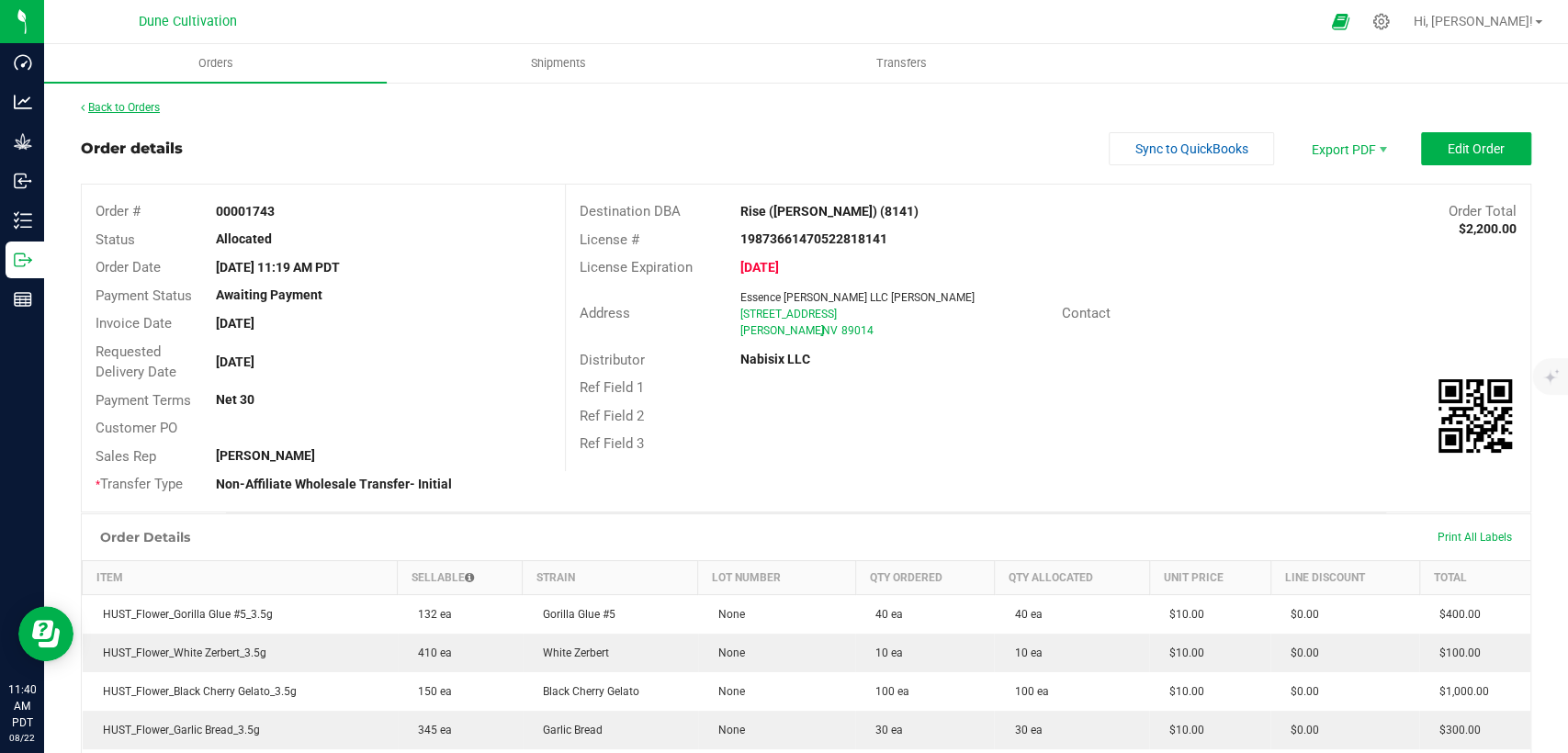
click at [128, 104] on link "Back to Orders" at bounding box center [121, 107] width 79 height 13
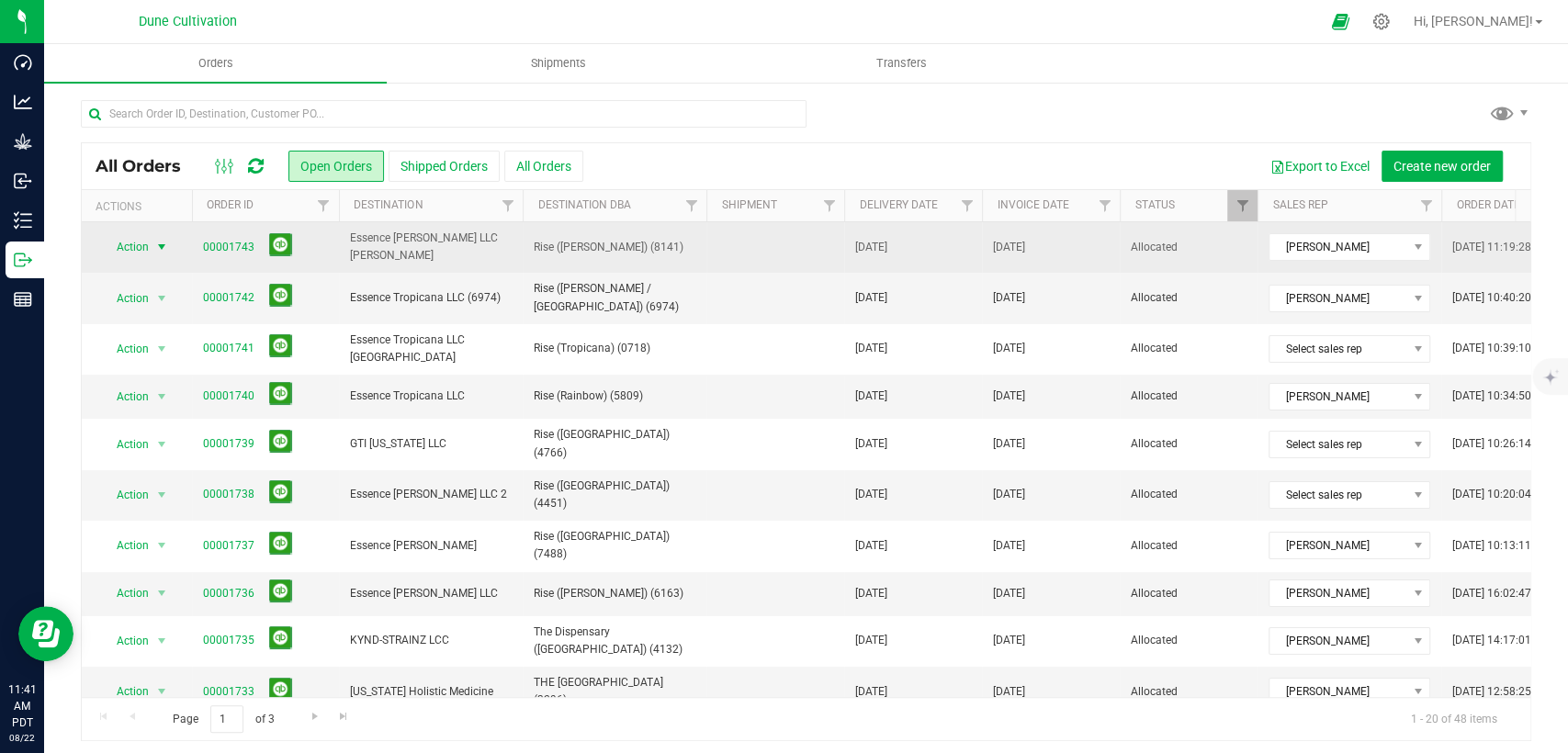
click at [159, 248] on span "select" at bounding box center [162, 247] width 15 height 15
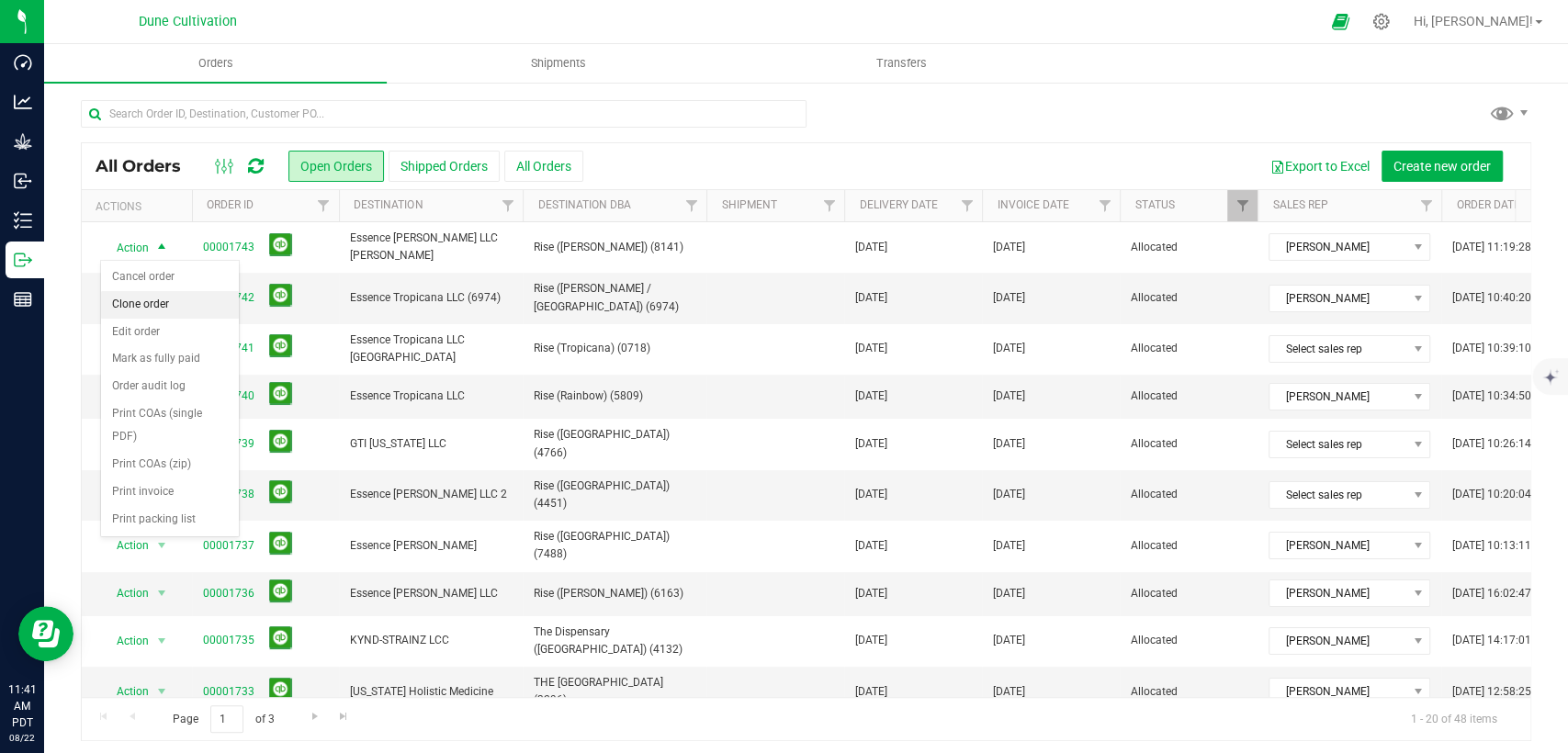
click at [161, 307] on li "Clone order" at bounding box center [170, 304] width 138 height 27
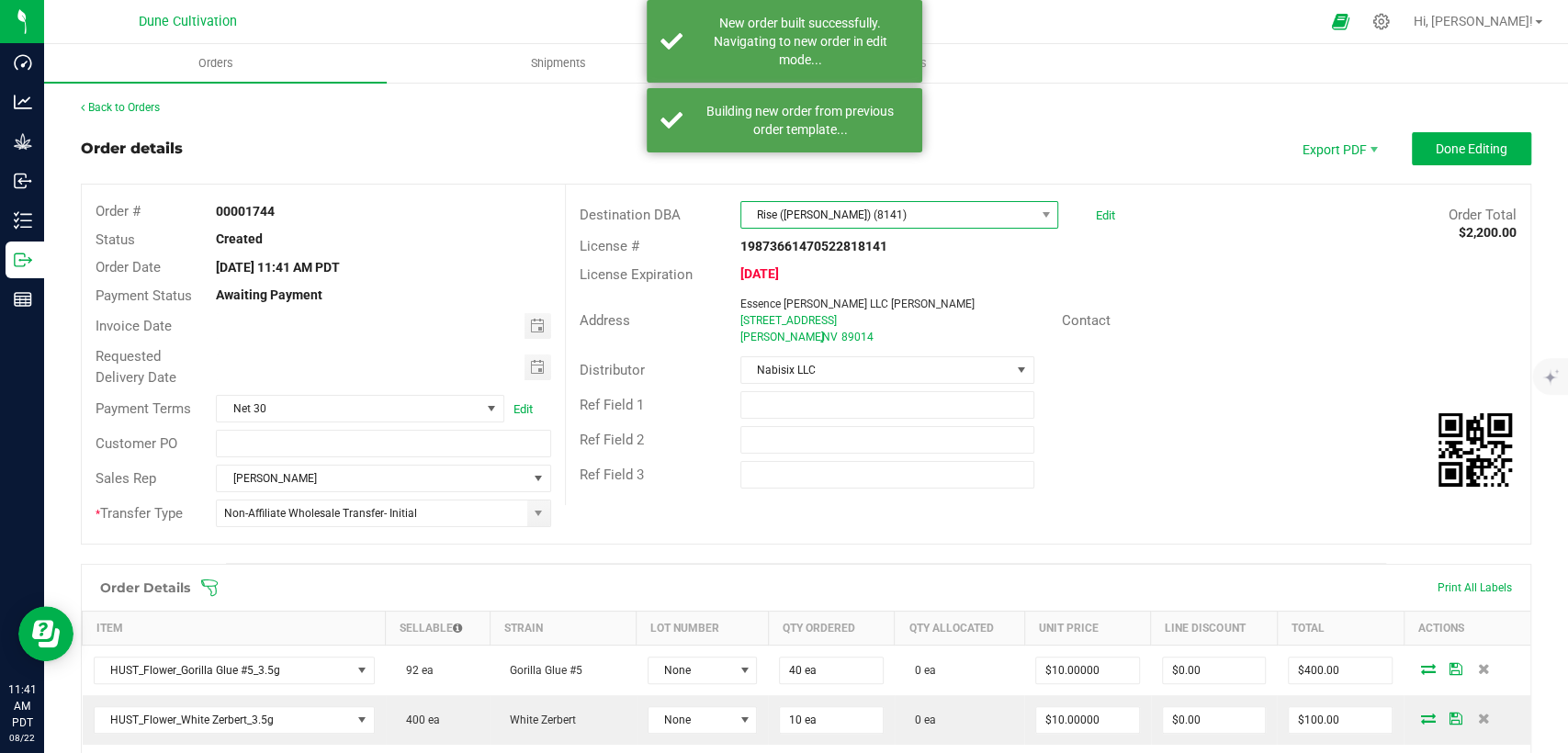
click at [874, 219] on span "Rise ([PERSON_NAME]) (8141)" at bounding box center [888, 214] width 293 height 25
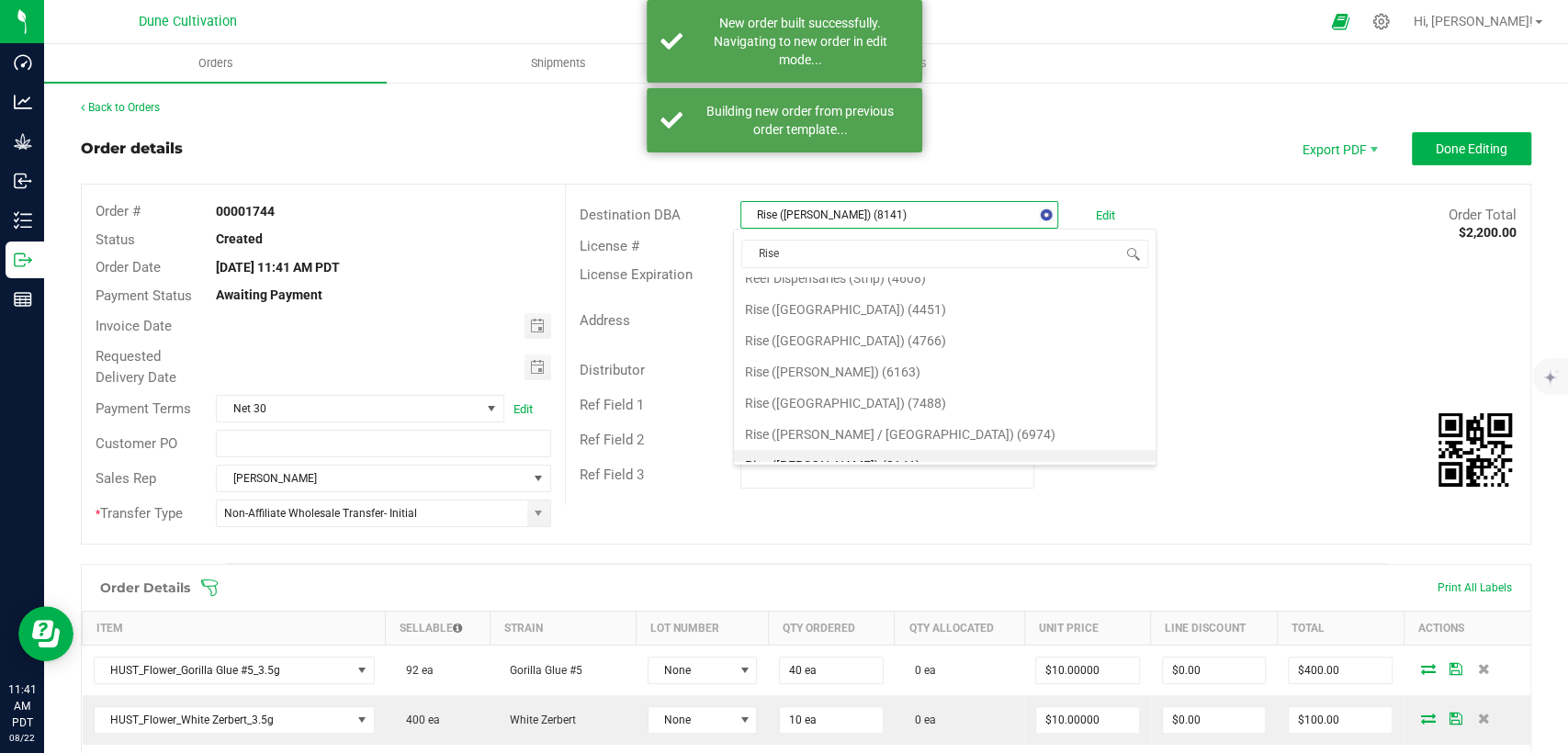
type input "Rise"
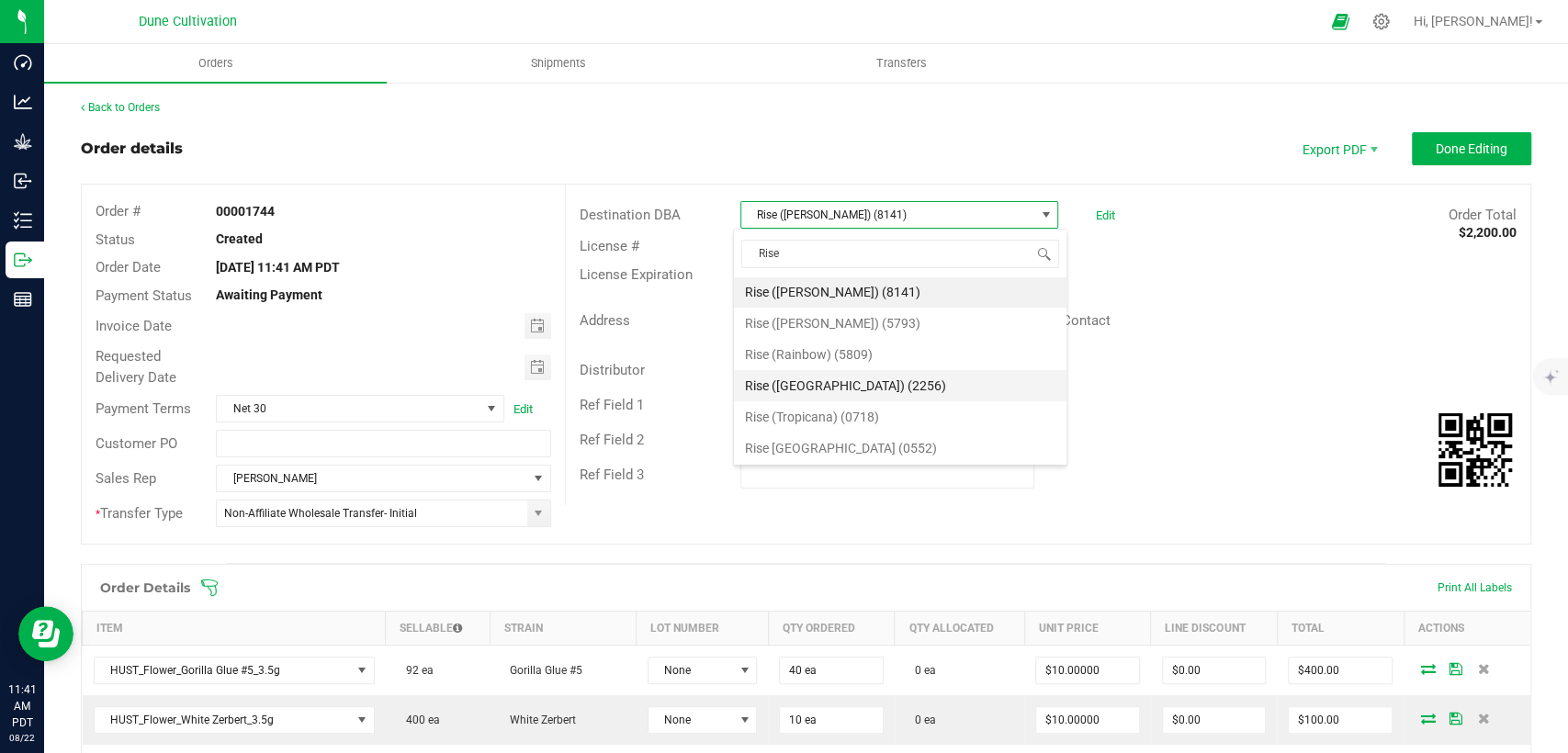
click at [828, 377] on li "Rise ([GEOGRAPHIC_DATA]) (2256)" at bounding box center [900, 385] width 333 height 31
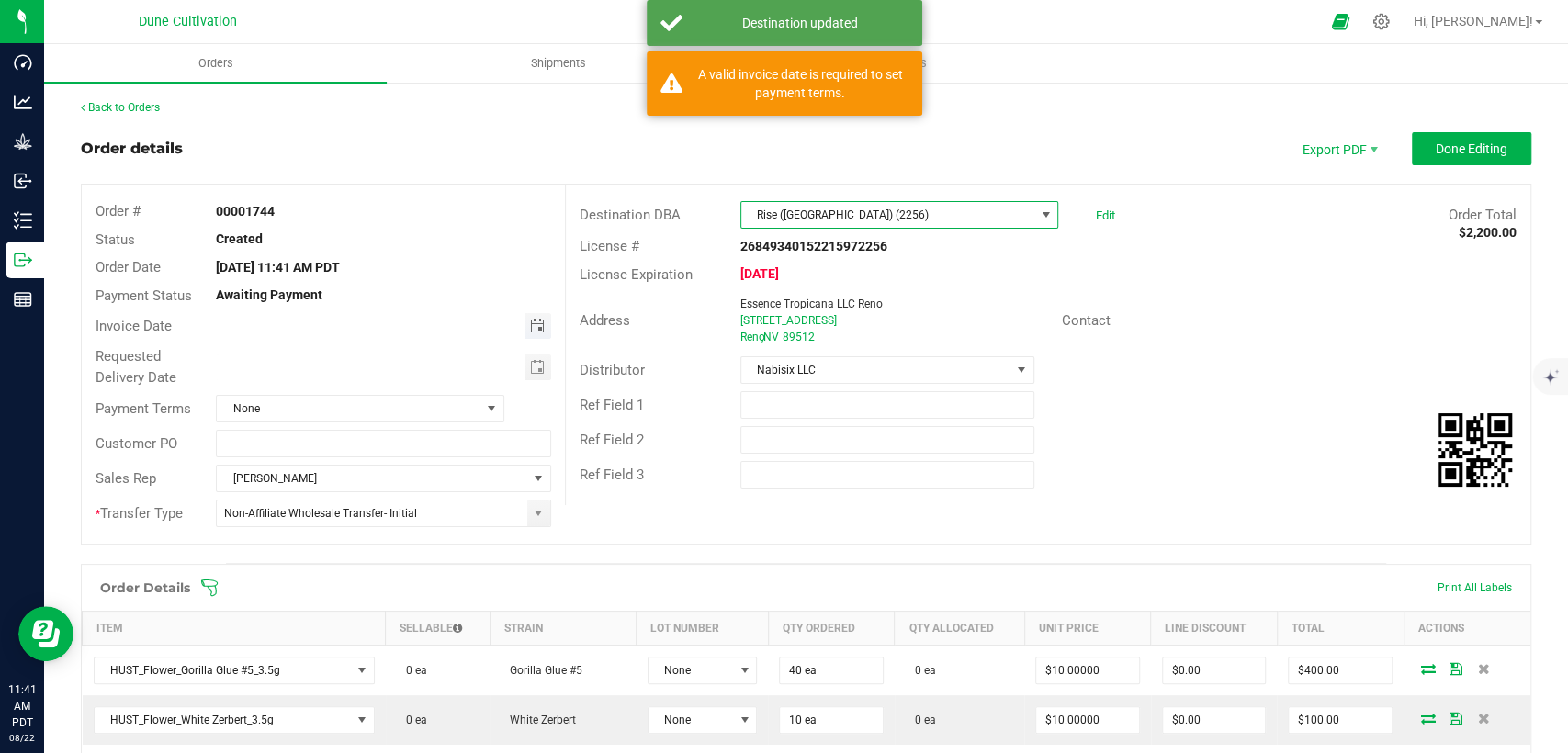
click at [530, 323] on span "Toggle calendar" at bounding box center [537, 326] width 15 height 15
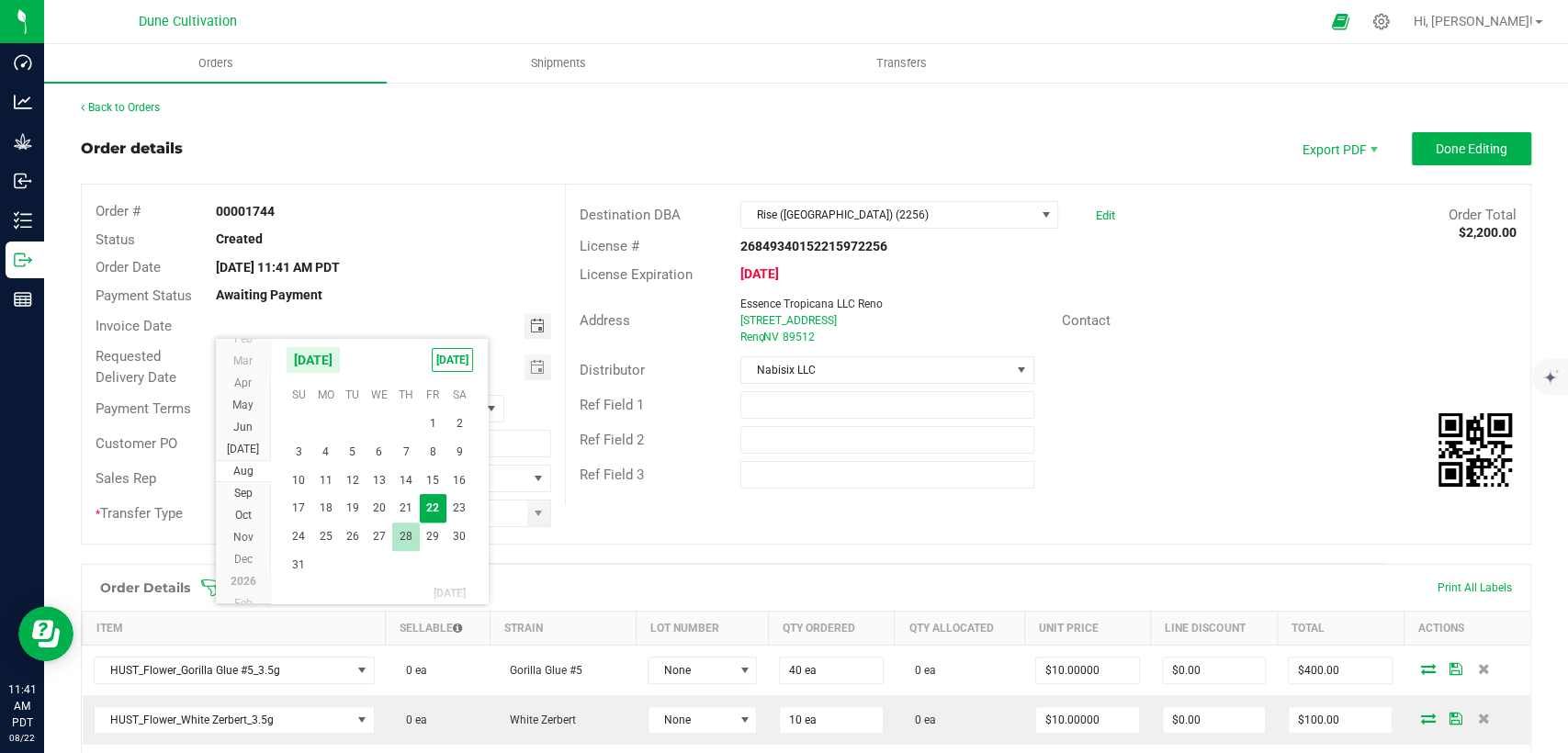
click at [400, 533] on span "28" at bounding box center [405, 537] width 26 height 28
type input "[DATE]"
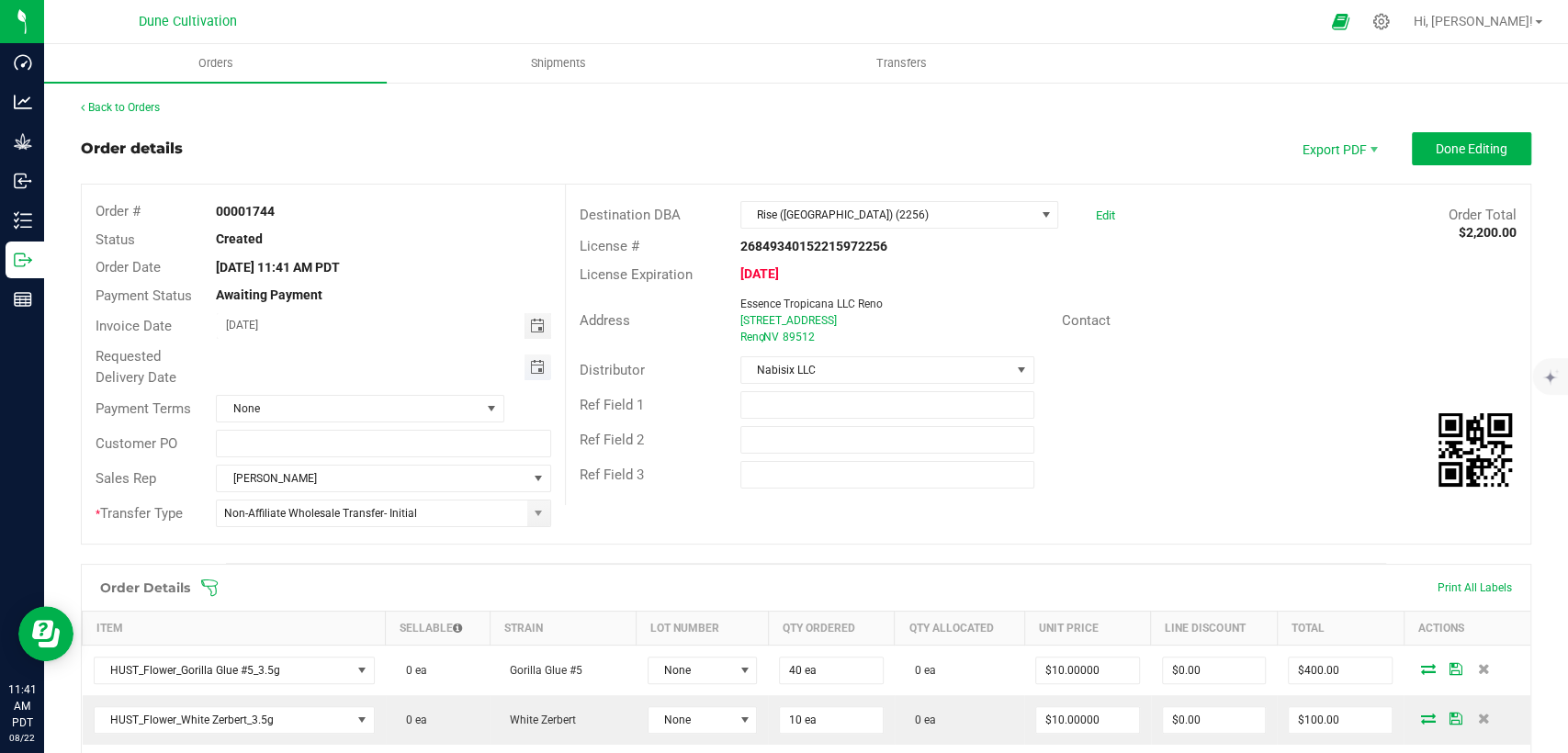
click at [536, 369] on span "Toggle calendar" at bounding box center [537, 368] width 15 height 15
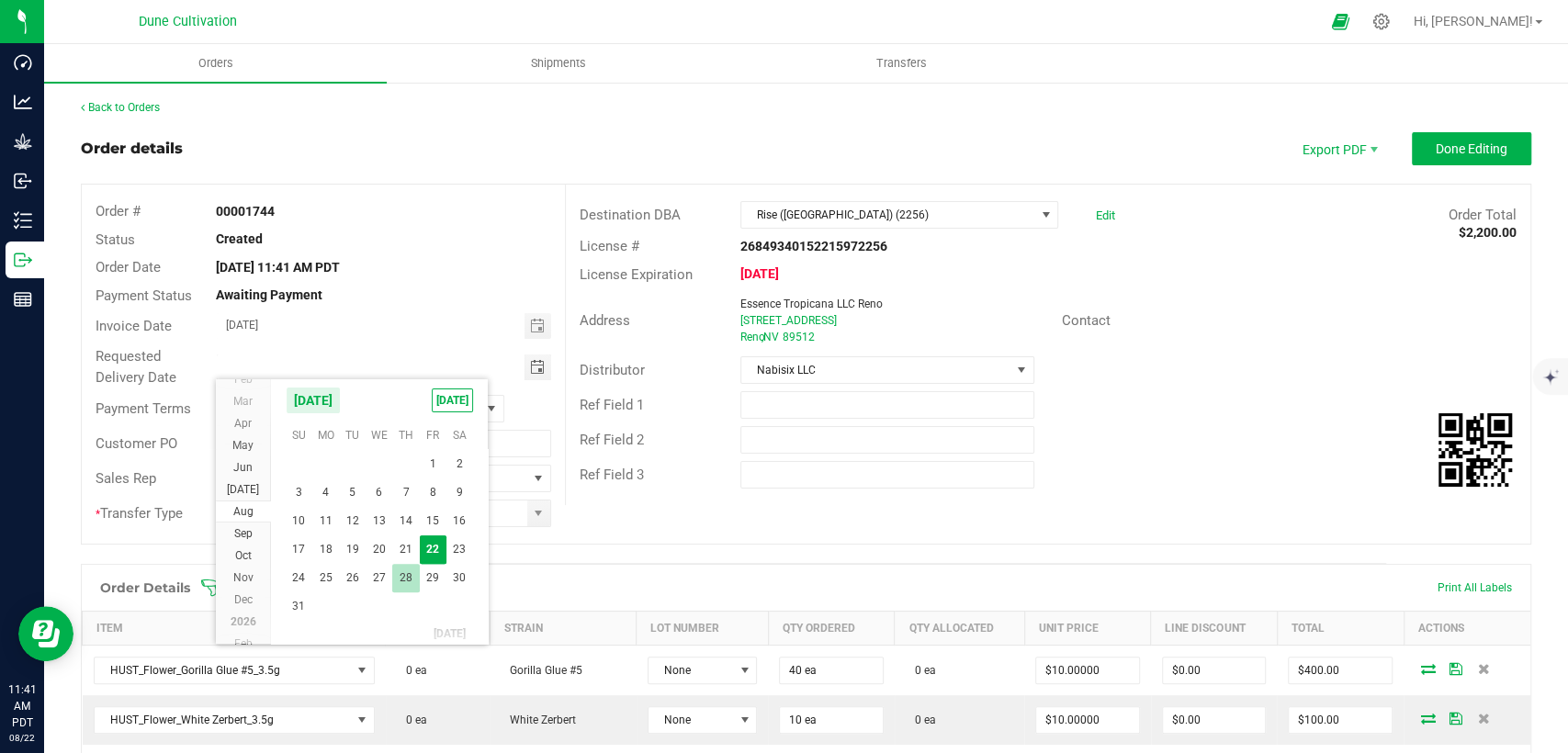
click at [407, 583] on span "28" at bounding box center [405, 579] width 26 height 28
type input "[DATE]"
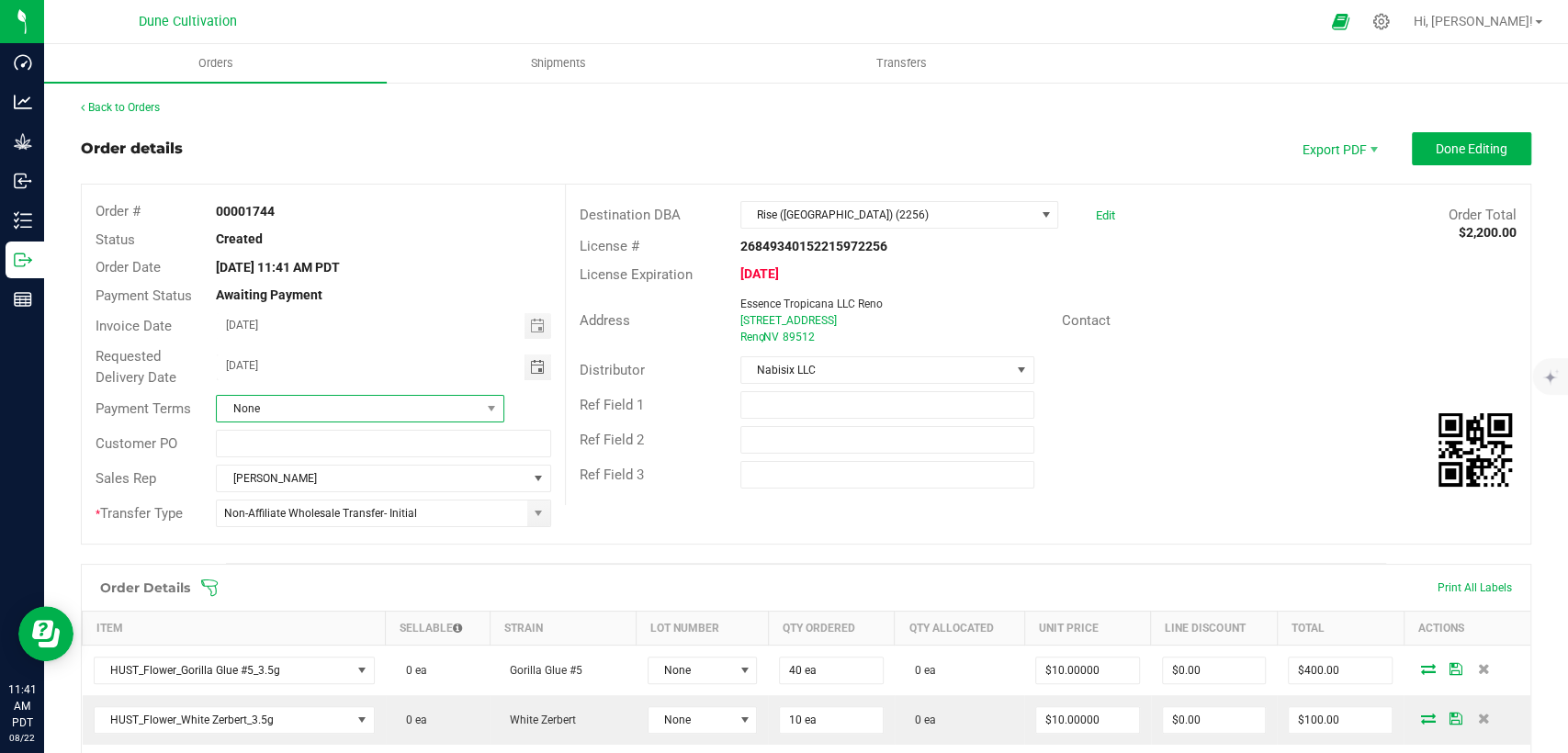
click at [413, 405] on span "None" at bounding box center [349, 408] width 264 height 25
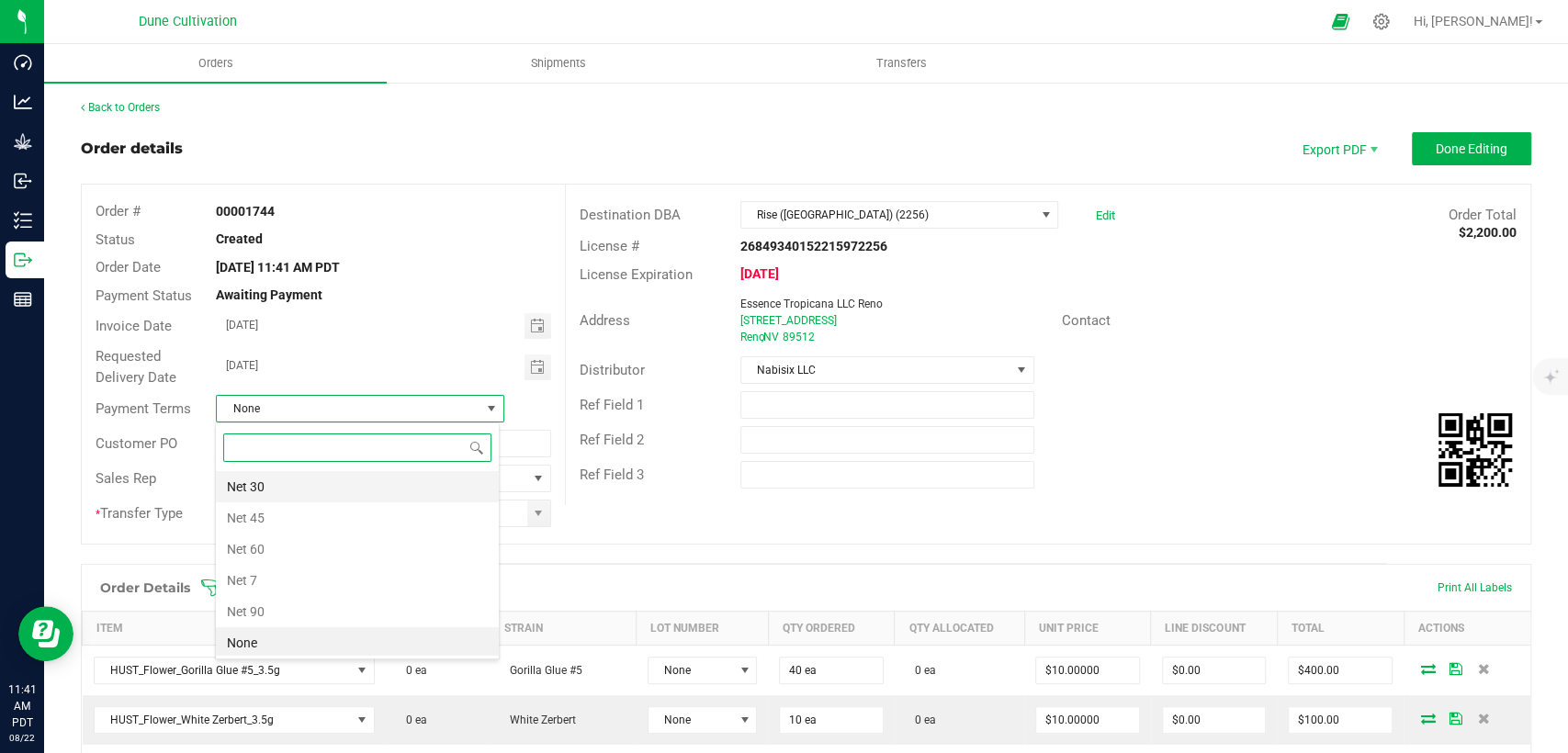
click at [313, 476] on li "Net 30" at bounding box center [357, 486] width 283 height 31
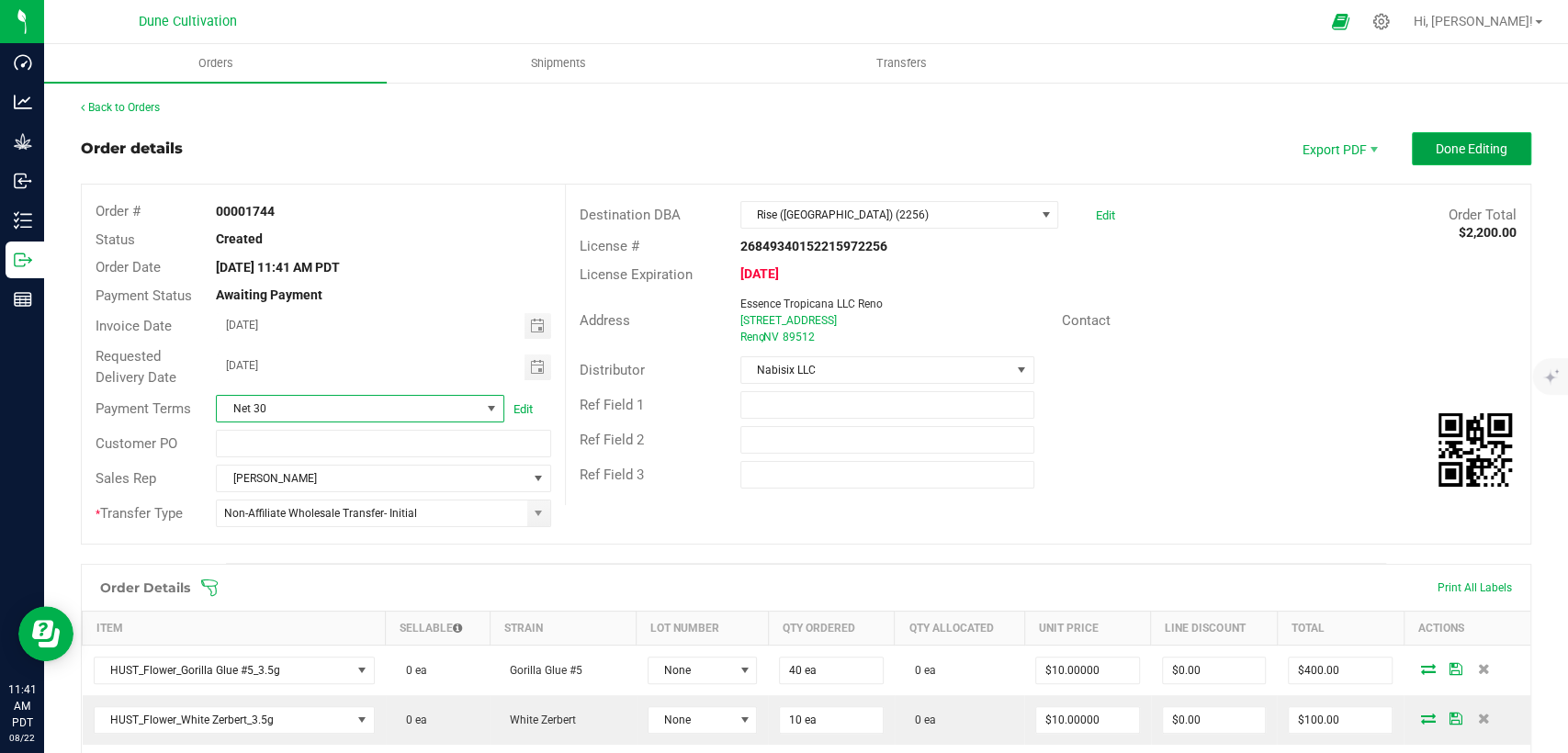
click at [1441, 149] on span "Done Editing" at bounding box center [1472, 149] width 72 height 15
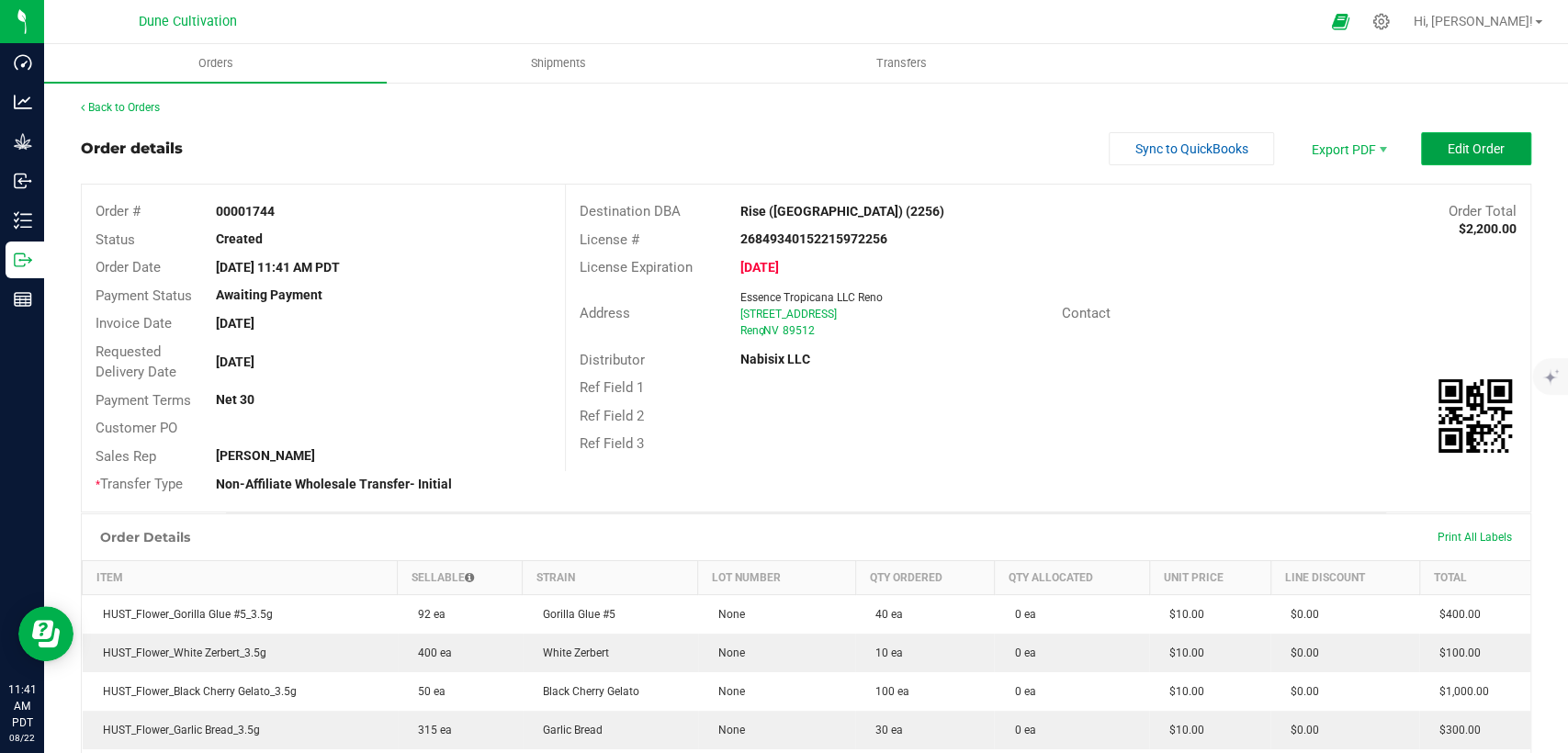
click at [1447, 155] on span "Edit Order" at bounding box center [1476, 149] width 57 height 15
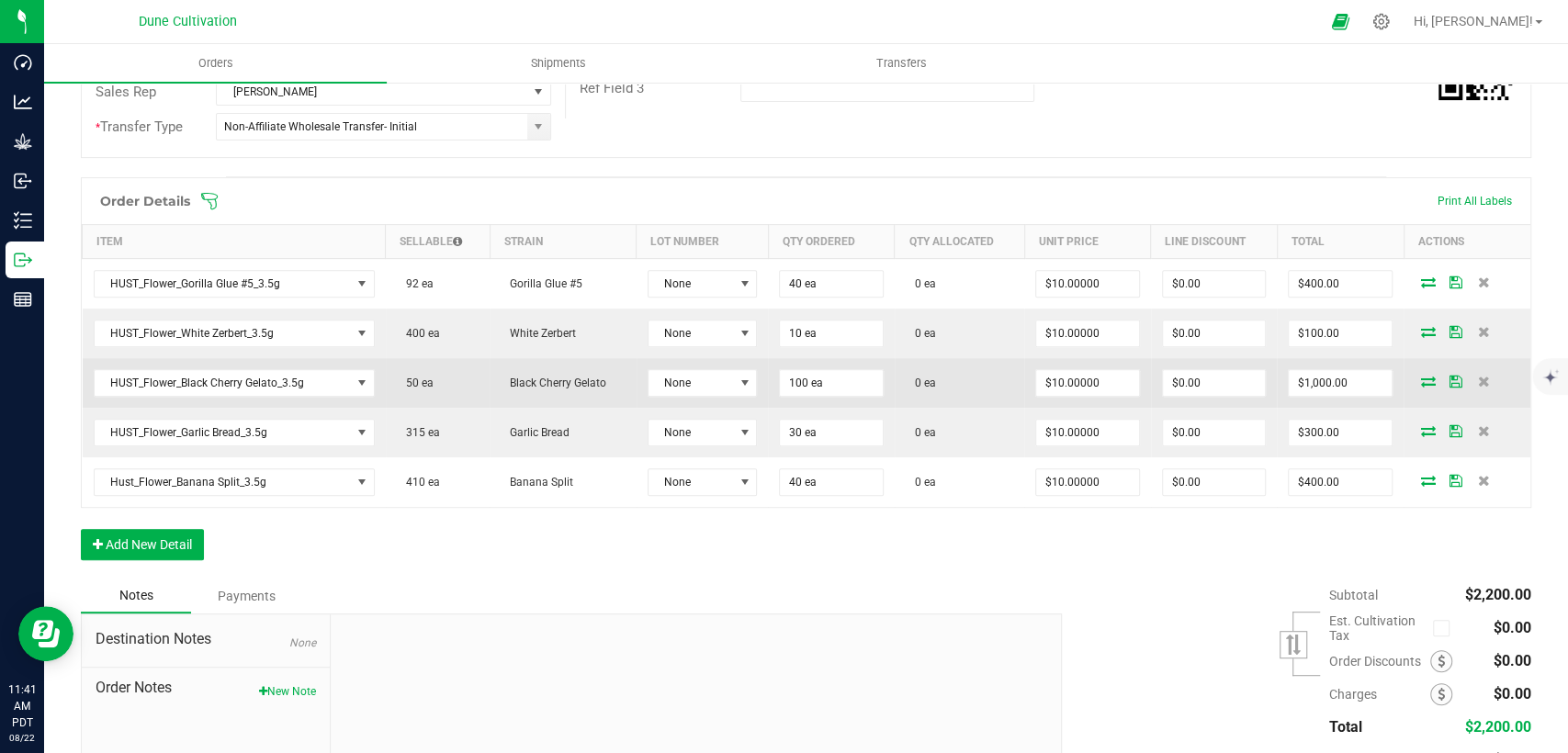
scroll to position [408, 0]
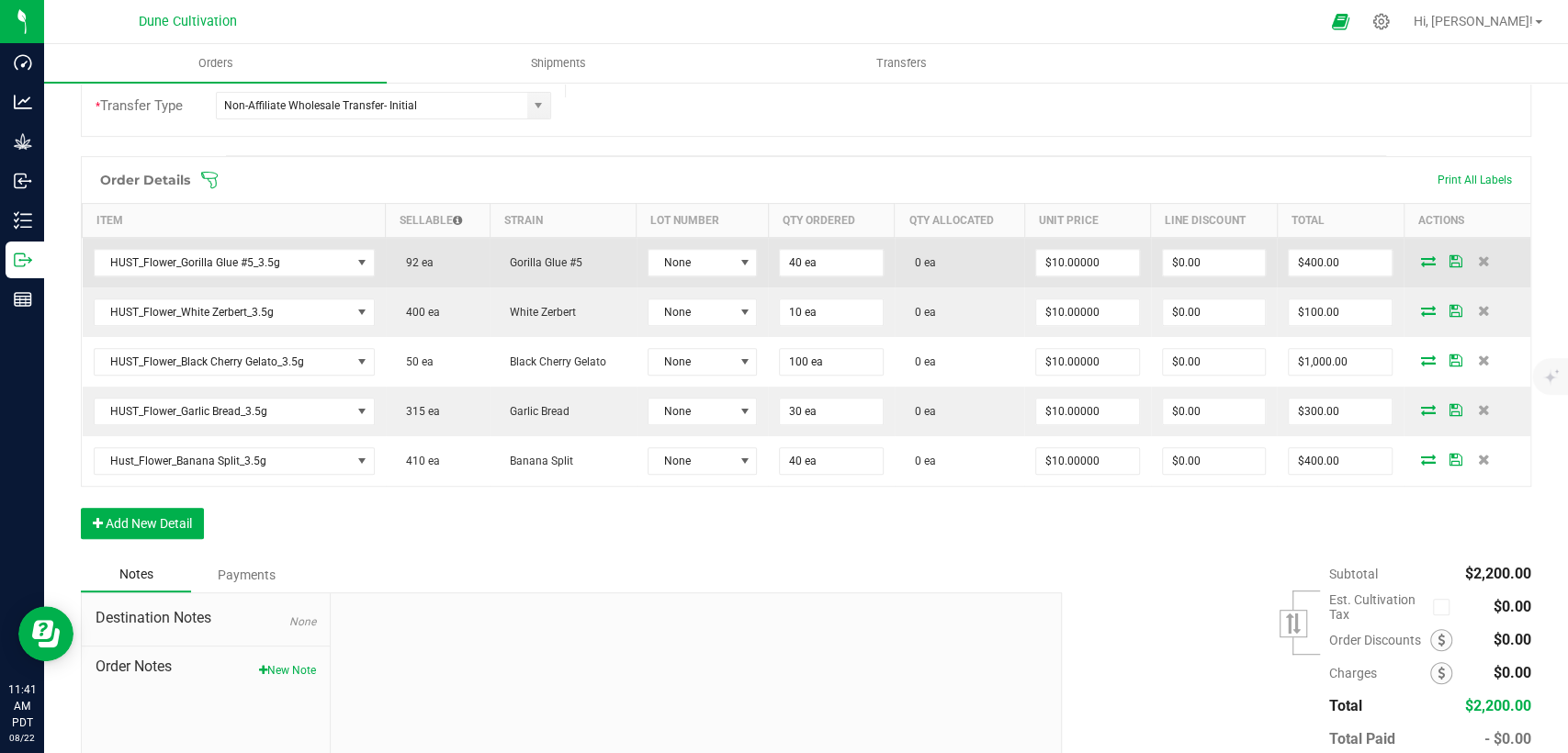
click at [813, 274] on td "40 ea" at bounding box center [831, 263] width 127 height 51
click at [808, 254] on input "40" at bounding box center [831, 262] width 103 height 25
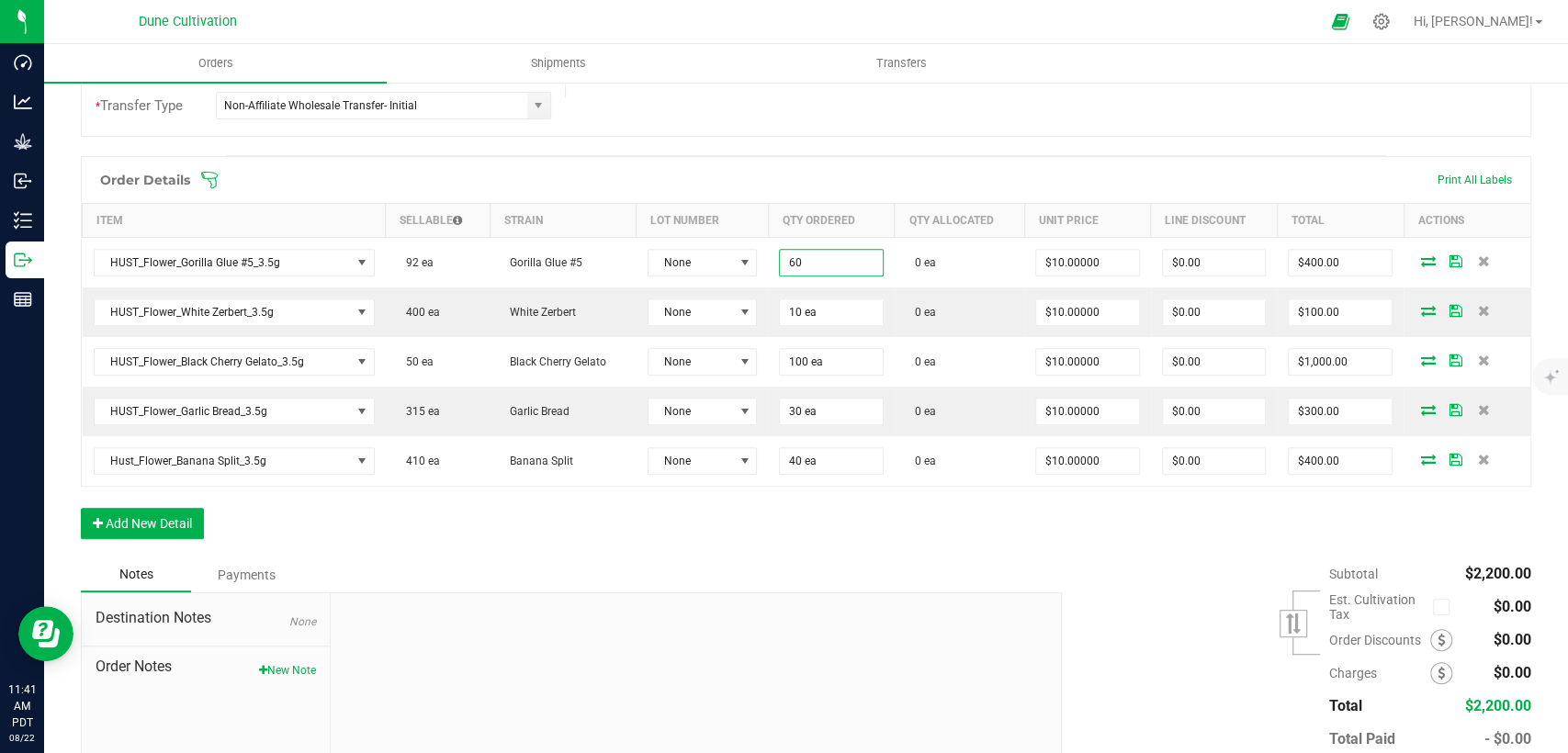
type input "60"
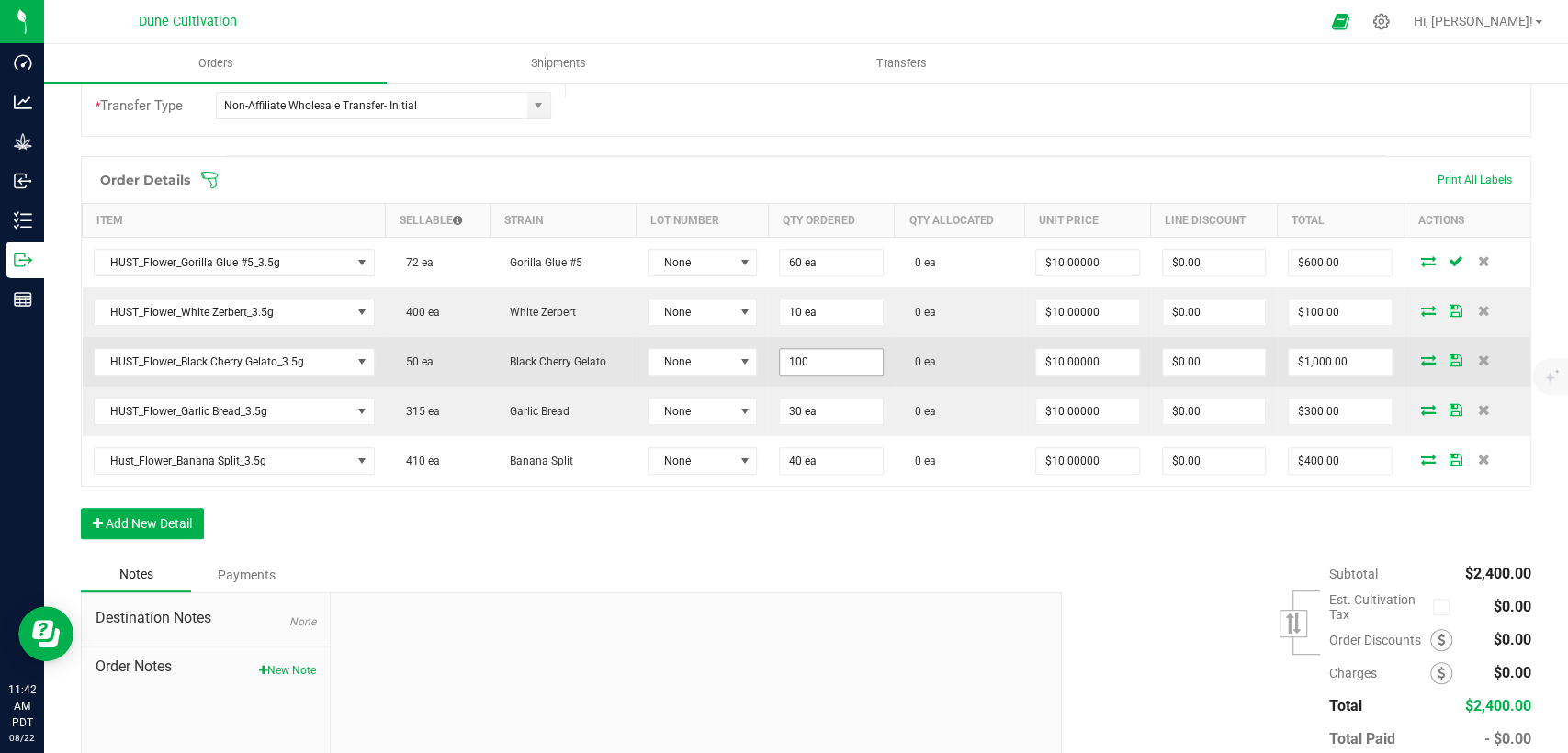
click at [790, 369] on input "100" at bounding box center [831, 361] width 103 height 25
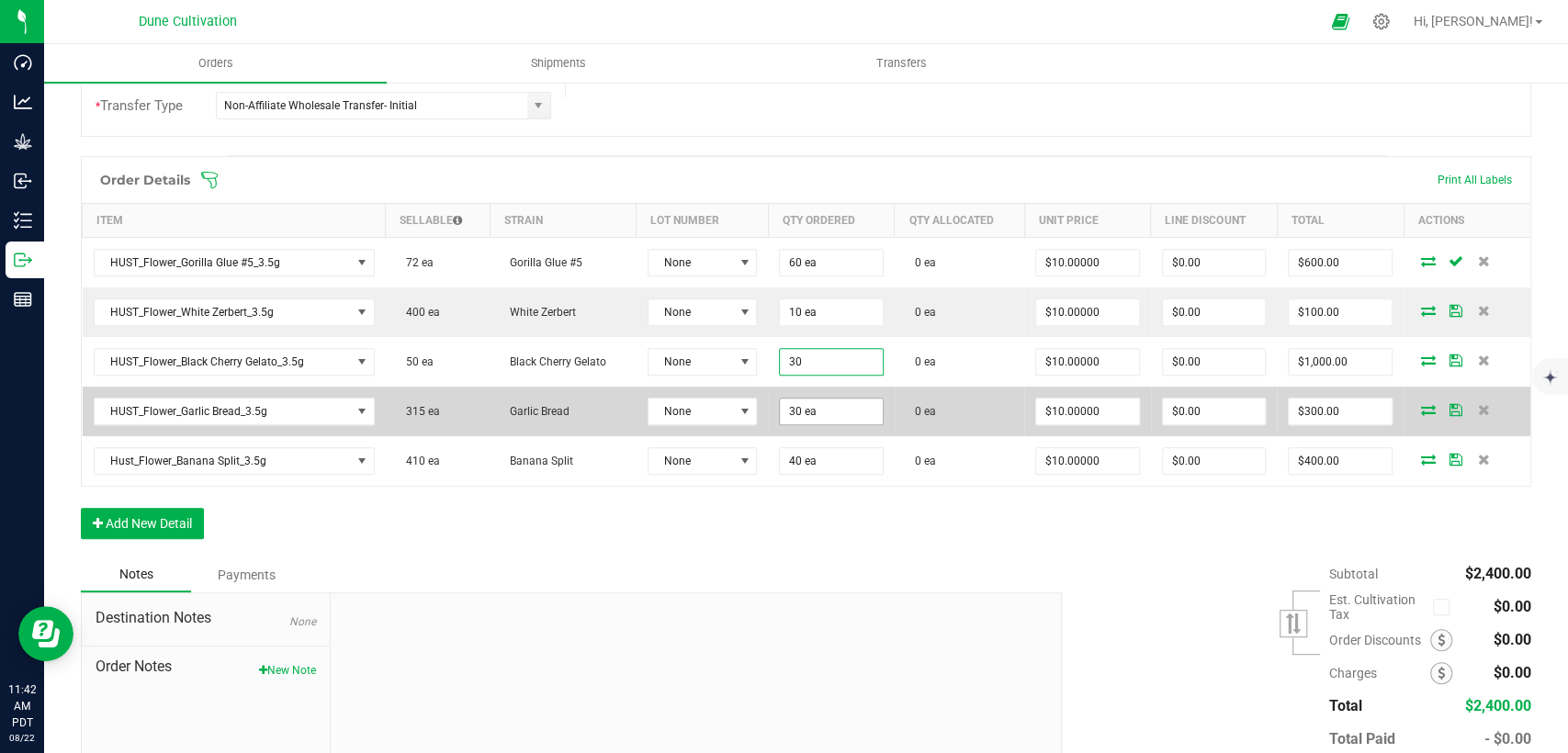
type input "30 ea"
type input "$300.00"
click at [796, 406] on input "30" at bounding box center [831, 411] width 103 height 25
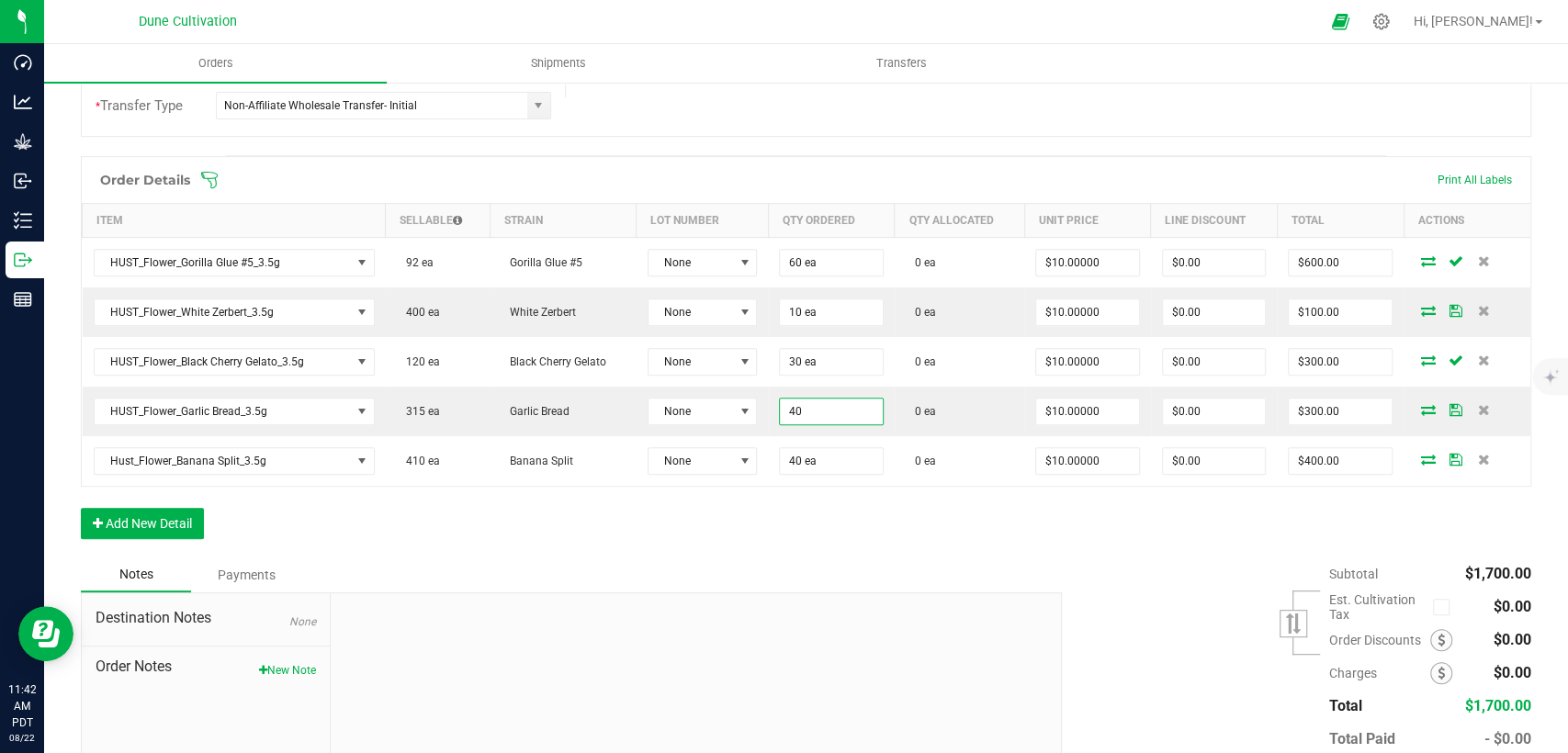
type input "40"
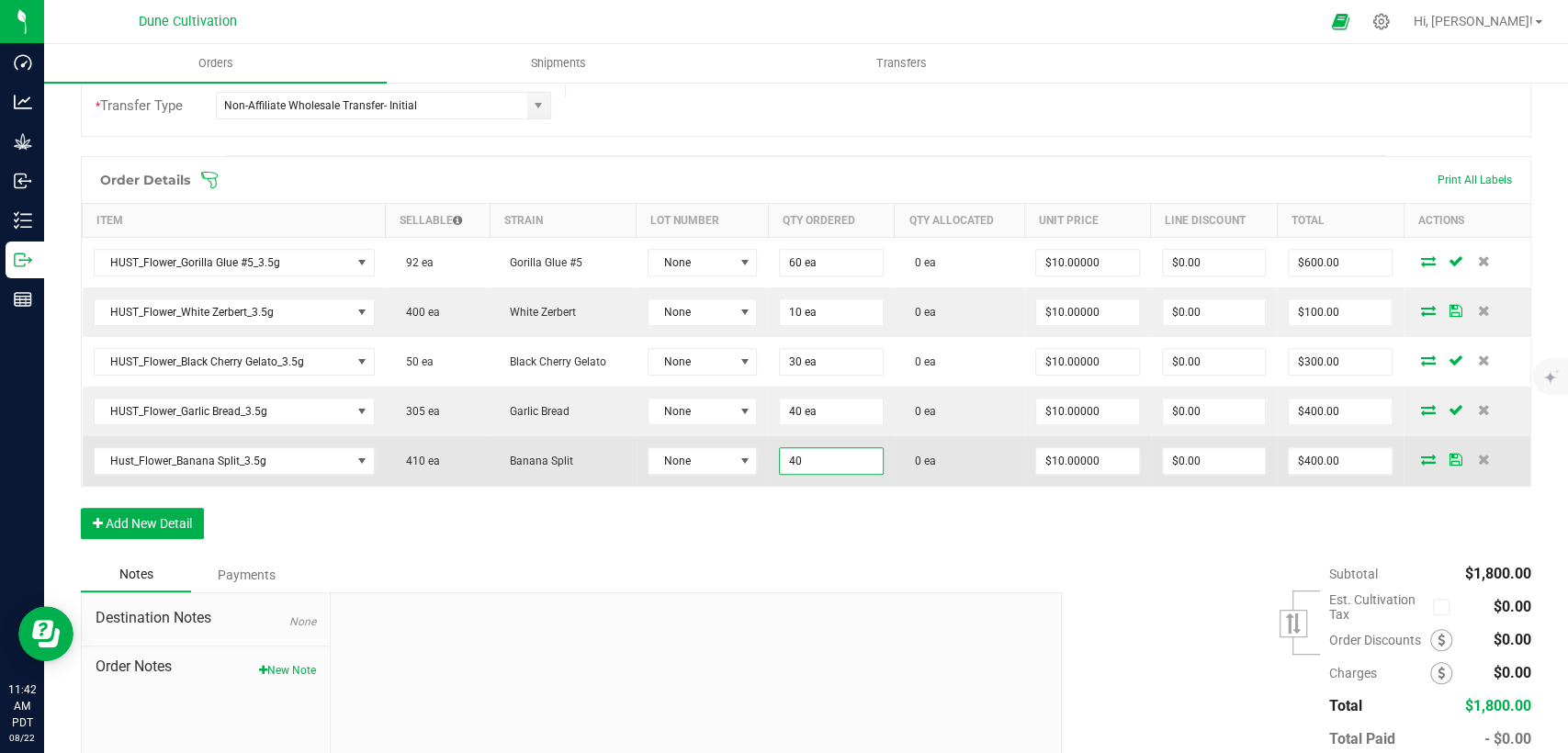
click at [796, 457] on input "40" at bounding box center [831, 461] width 103 height 25
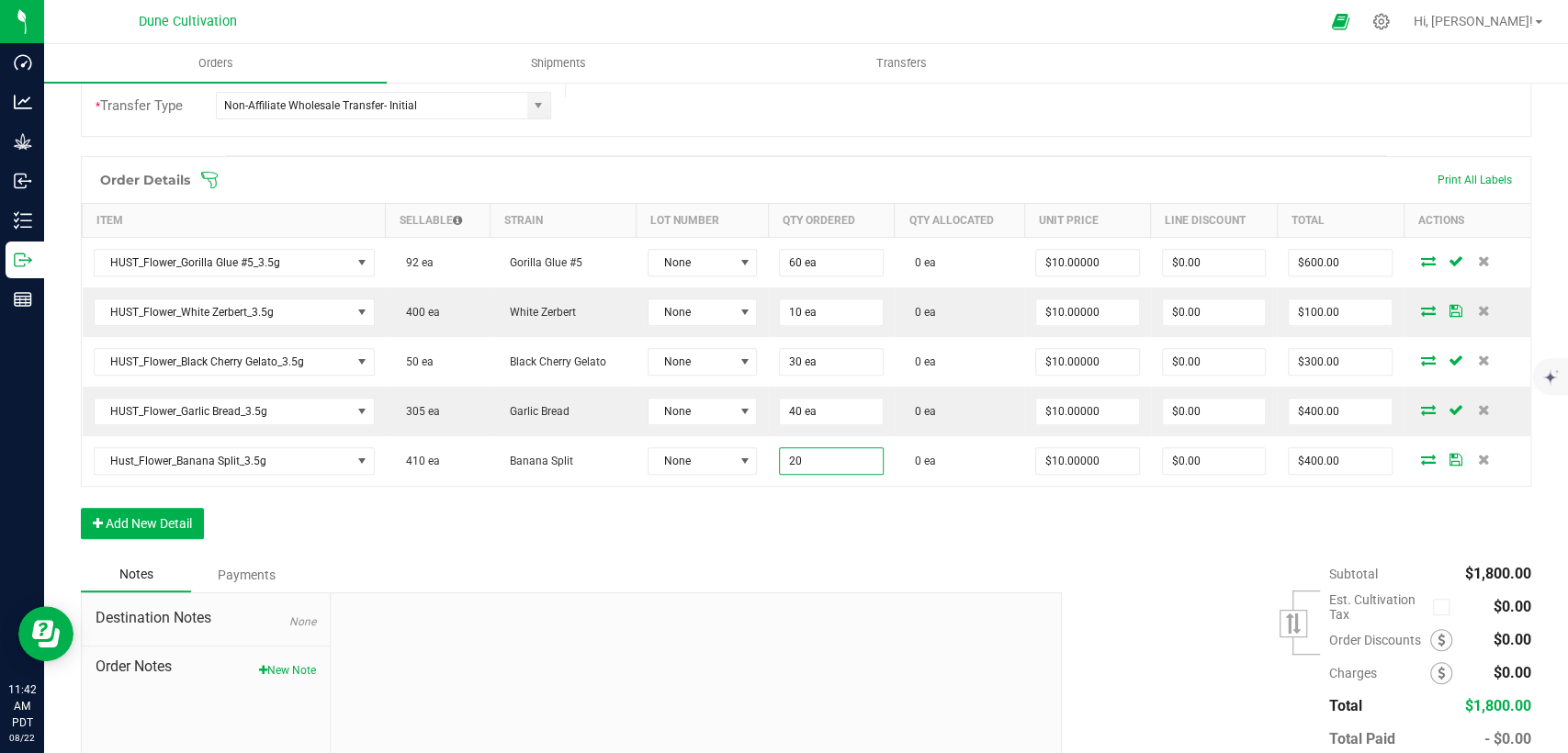
type input "20 ea"
type input "$200.00"
click at [808, 517] on div "Order Details Print All Labels Item Sellable Strain Lot Number Qty Ordered Qty …" at bounding box center [806, 357] width 1450 height 401
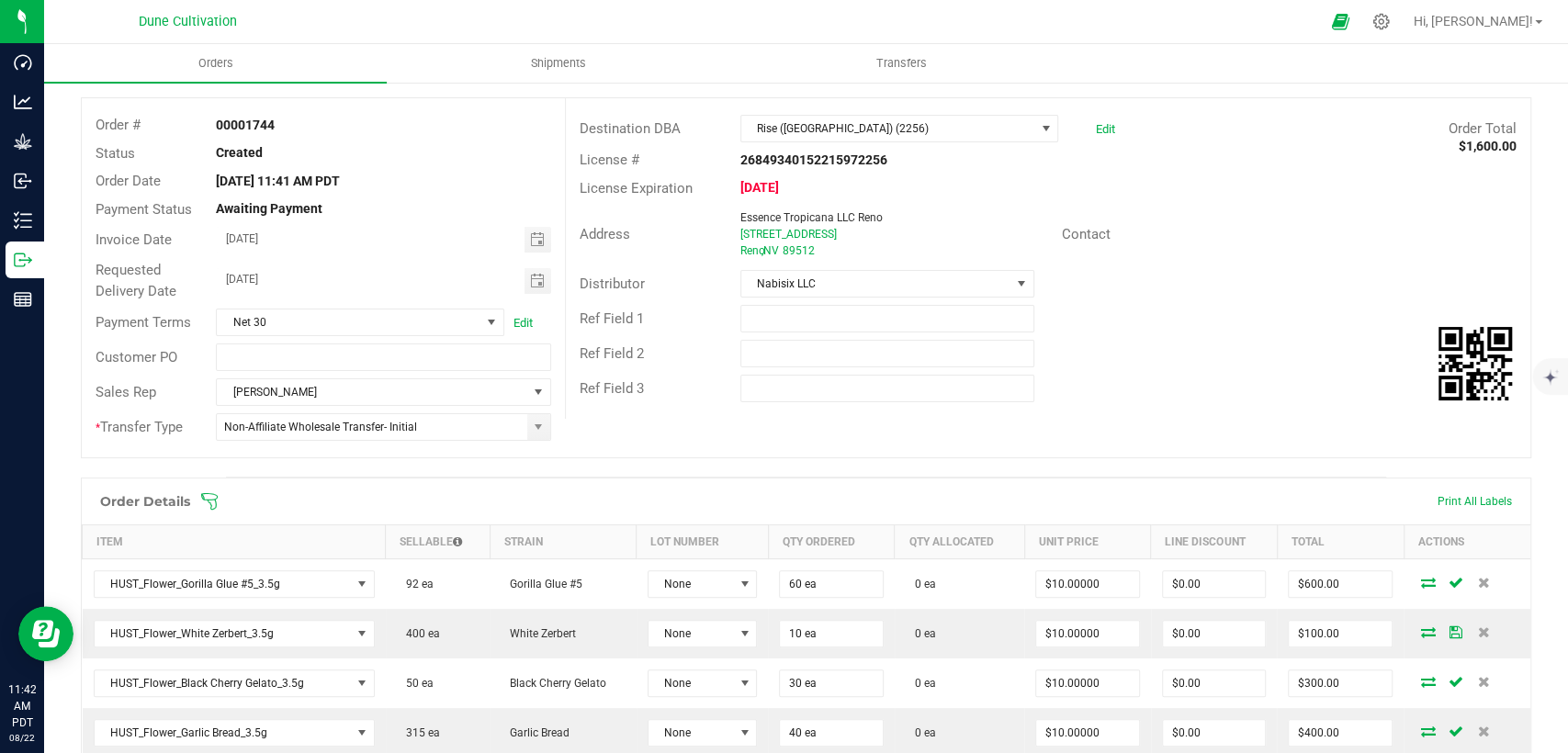
scroll to position [0, 0]
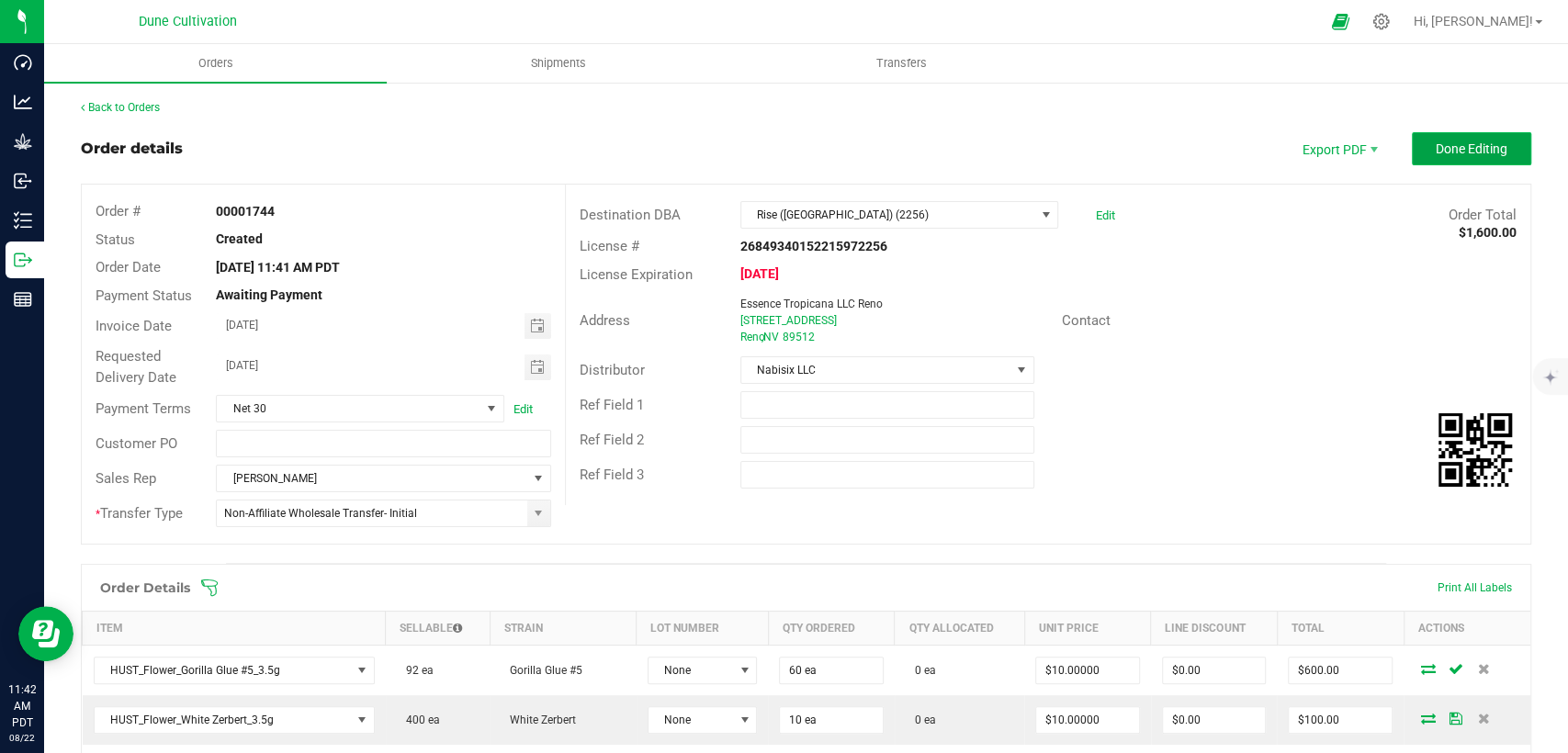
click at [1412, 146] on button "Done Editing" at bounding box center [1471, 148] width 120 height 33
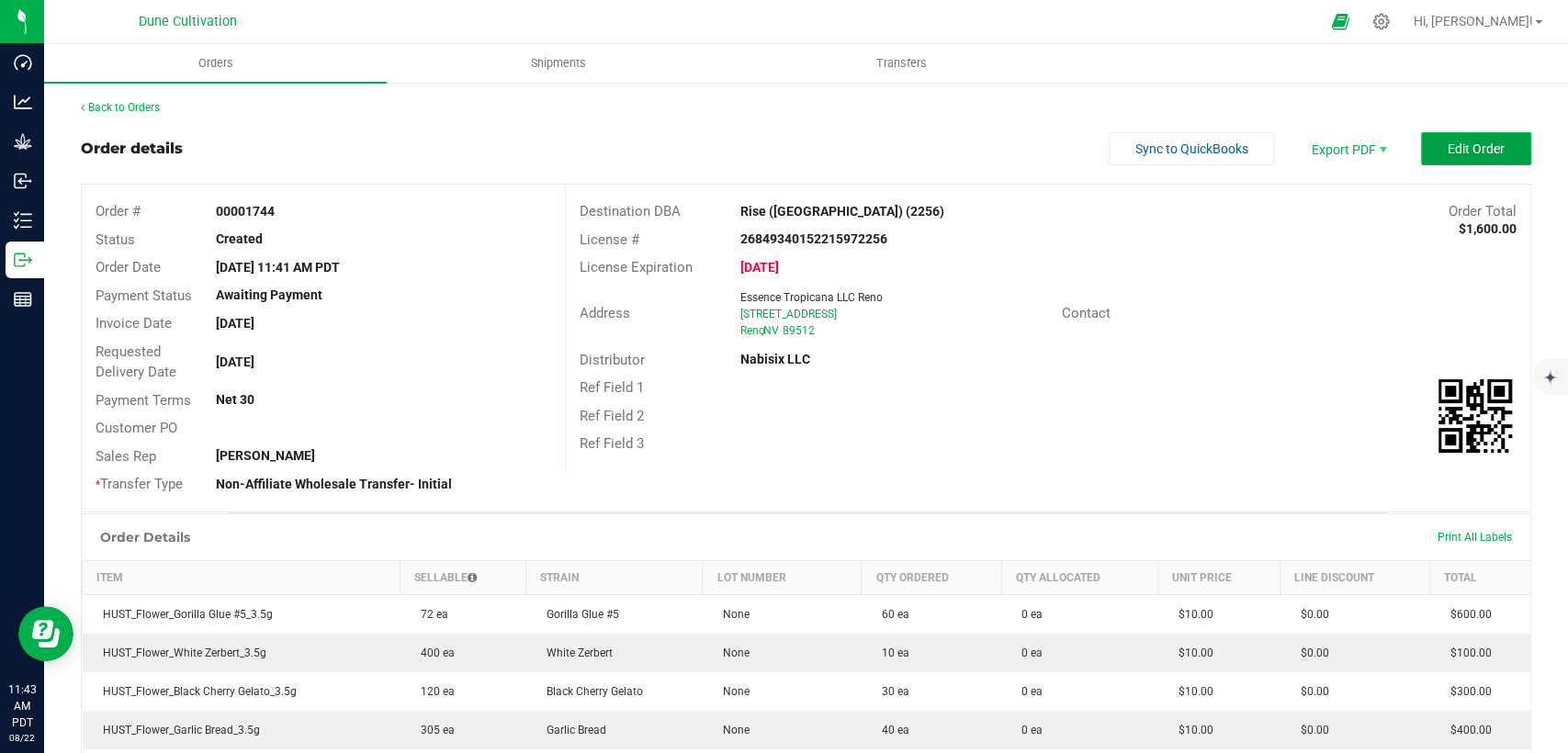
click at [1479, 141] on span "Edit Order" at bounding box center [1476, 149] width 57 height 15
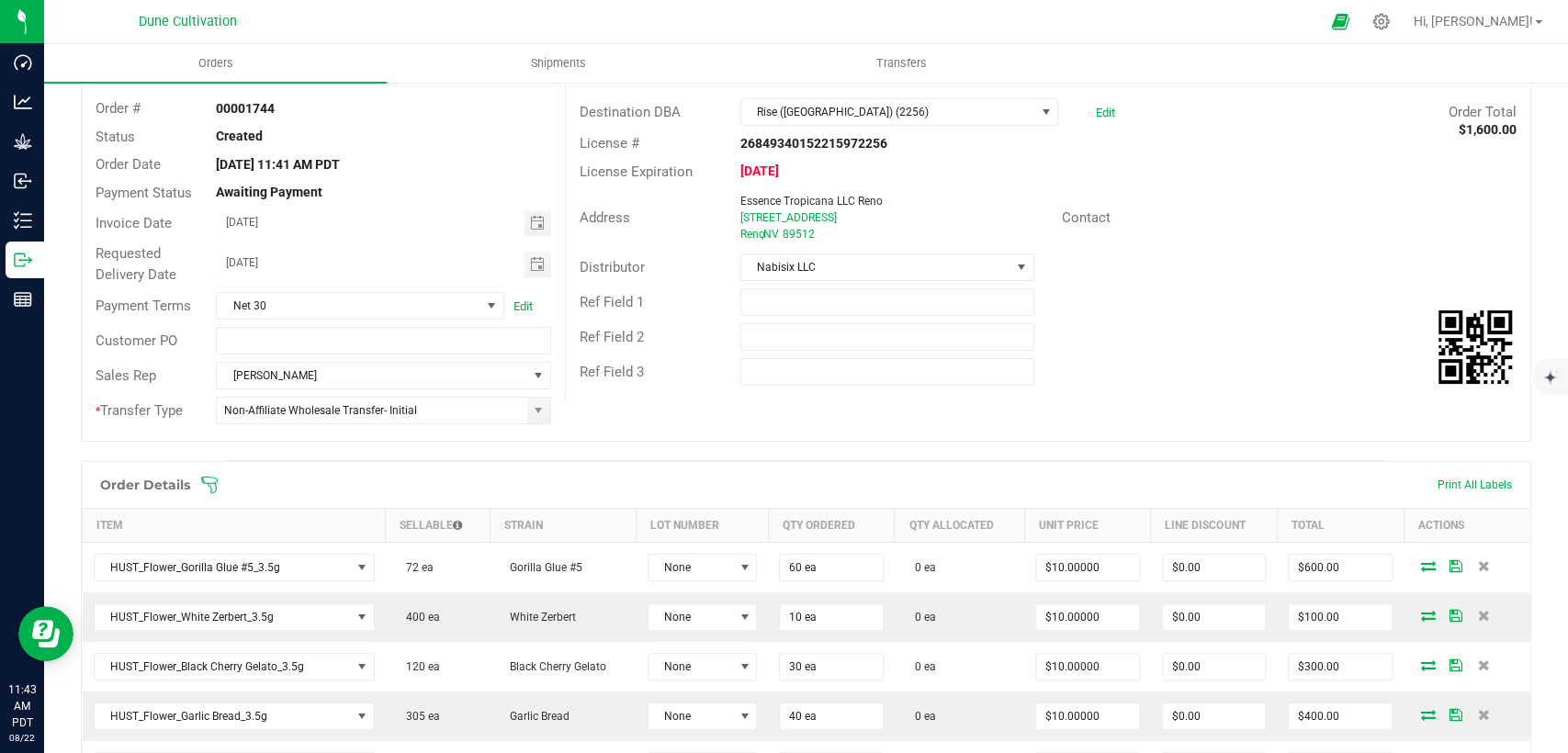
scroll to position [306, 0]
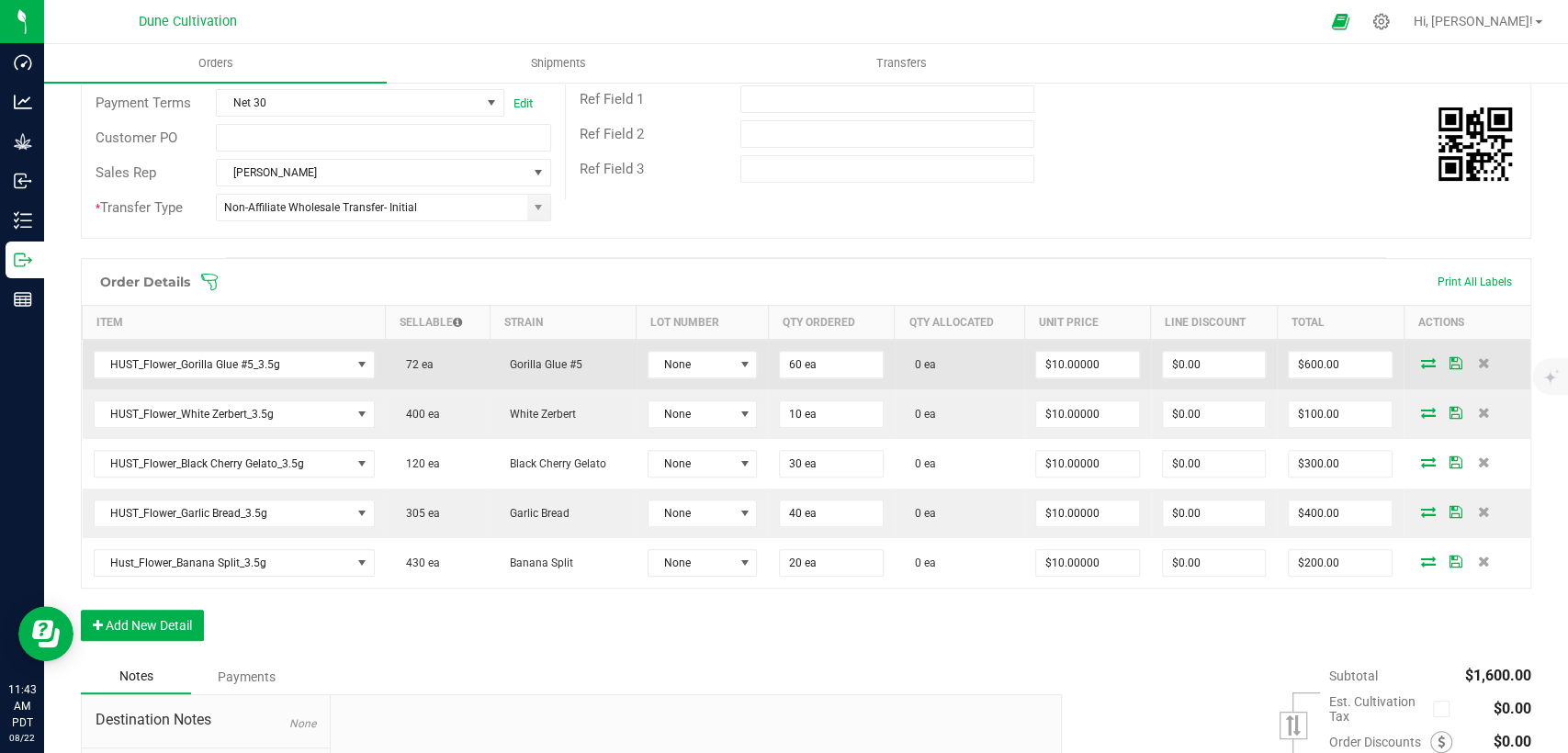
click at [1421, 359] on icon at bounding box center [1429, 363] width 15 height 11
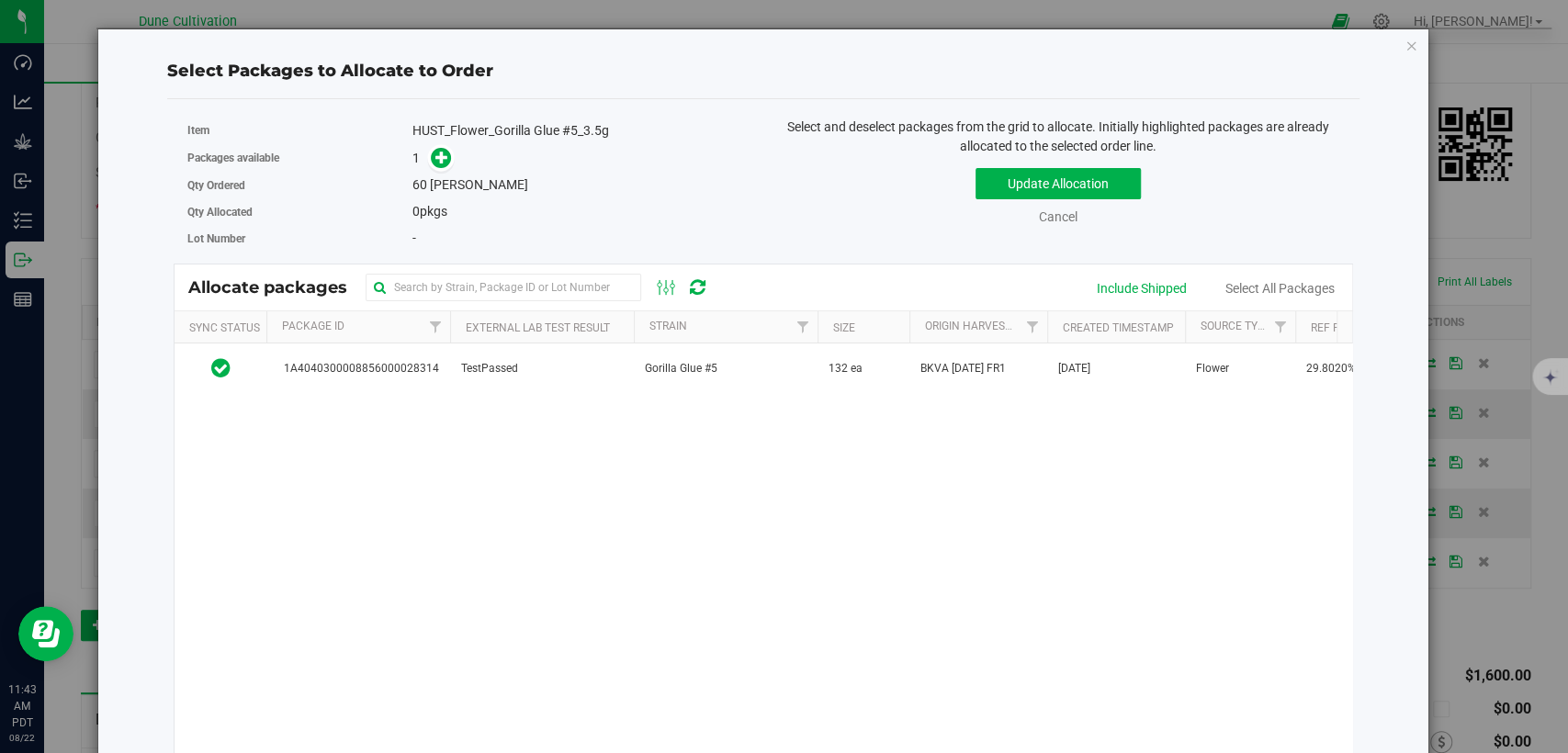
drag, startPoint x: 564, startPoint y: 372, endPoint x: 419, endPoint y: 228, distance: 204.4
click at [564, 372] on td "TestPassed" at bounding box center [542, 368] width 184 height 50
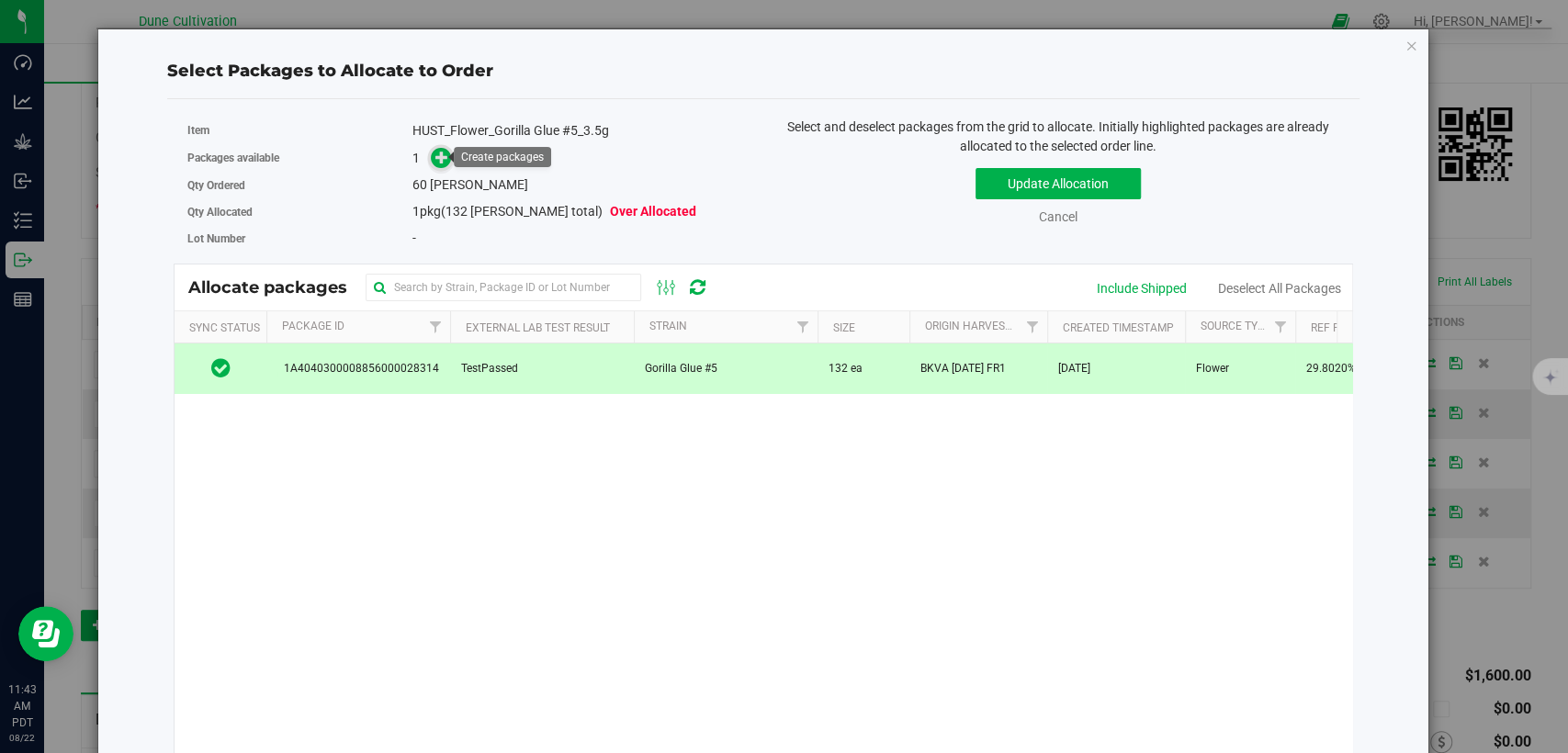
click at [435, 156] on icon at bounding box center [442, 156] width 14 height 14
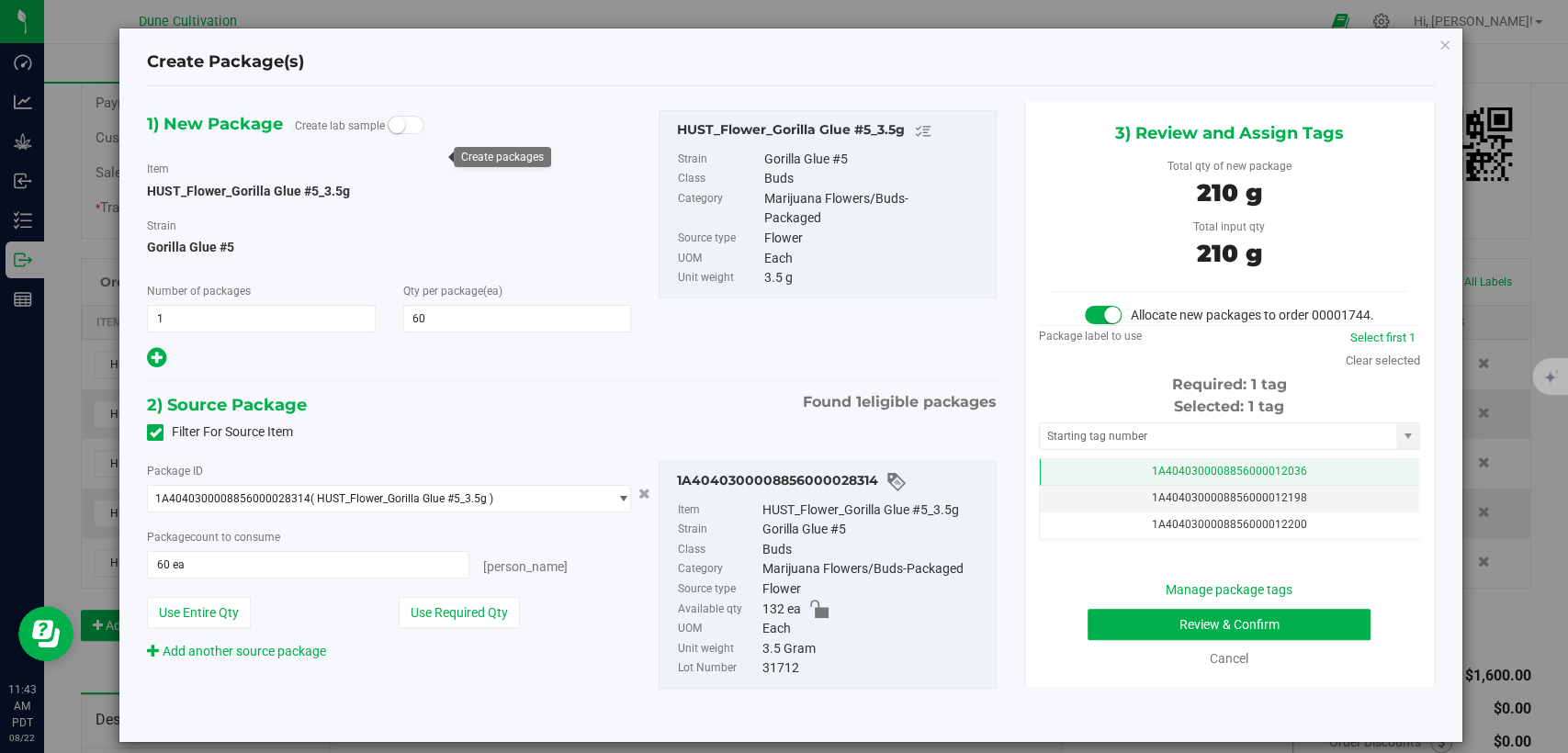
click at [1072, 486] on td "1A4040300008856000012036" at bounding box center [1230, 472] width 380 height 26
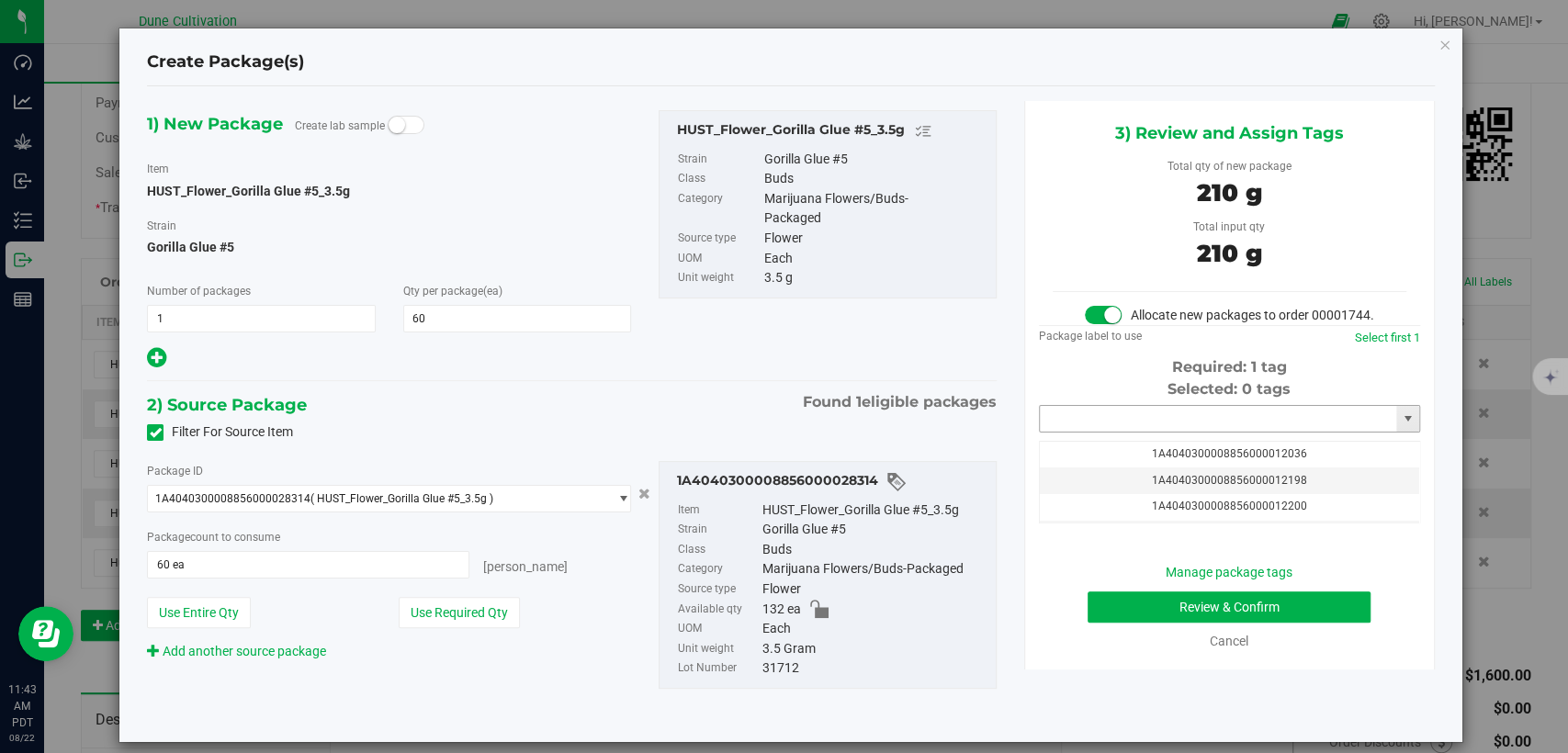
click at [1090, 432] on input "text" at bounding box center [1218, 418] width 356 height 25
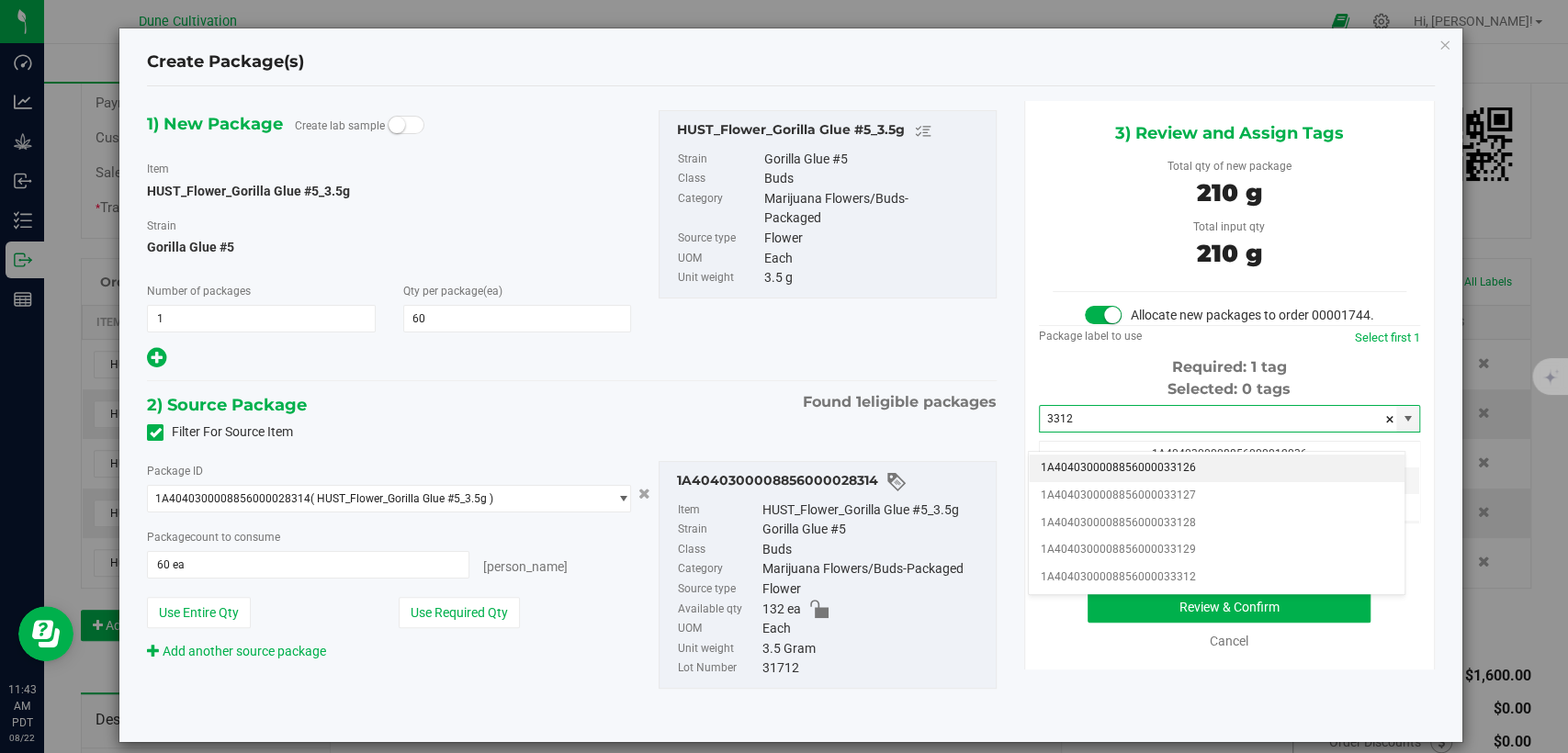
click at [1090, 467] on li "1A4040300008856000033126" at bounding box center [1217, 468] width 376 height 27
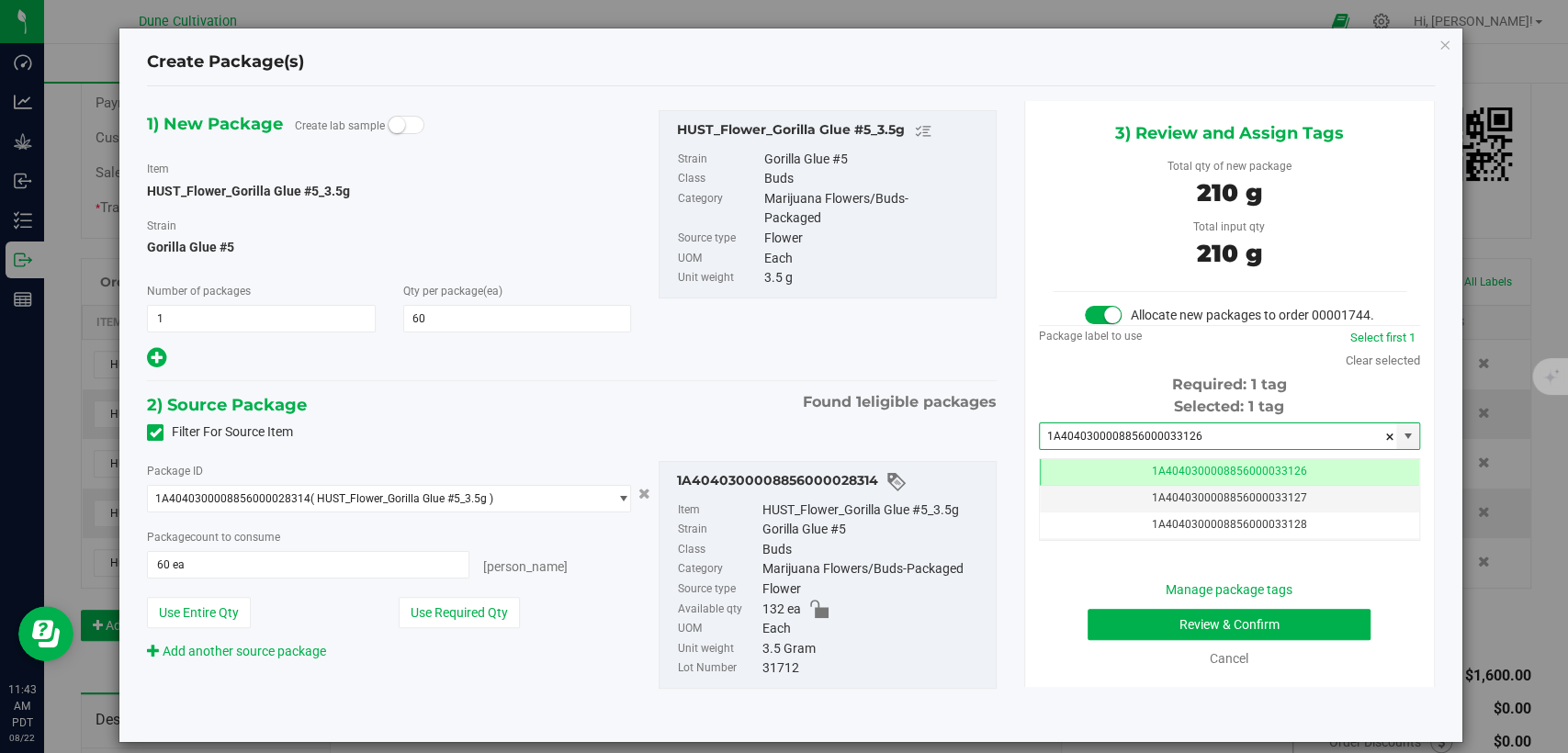
type input "1A4040300008856000033126"
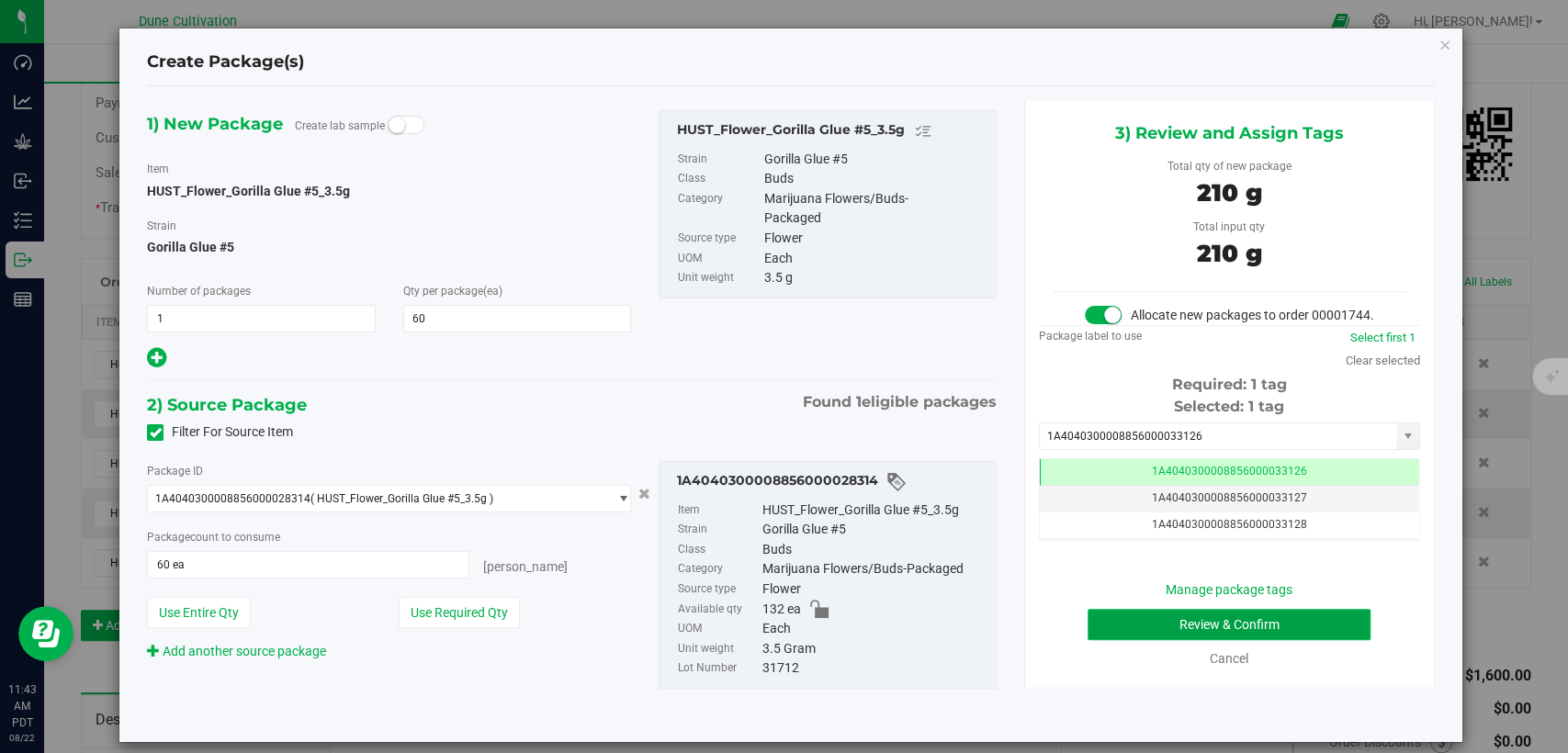
click at [1087, 640] on button "Review & Confirm" at bounding box center [1229, 624] width 283 height 31
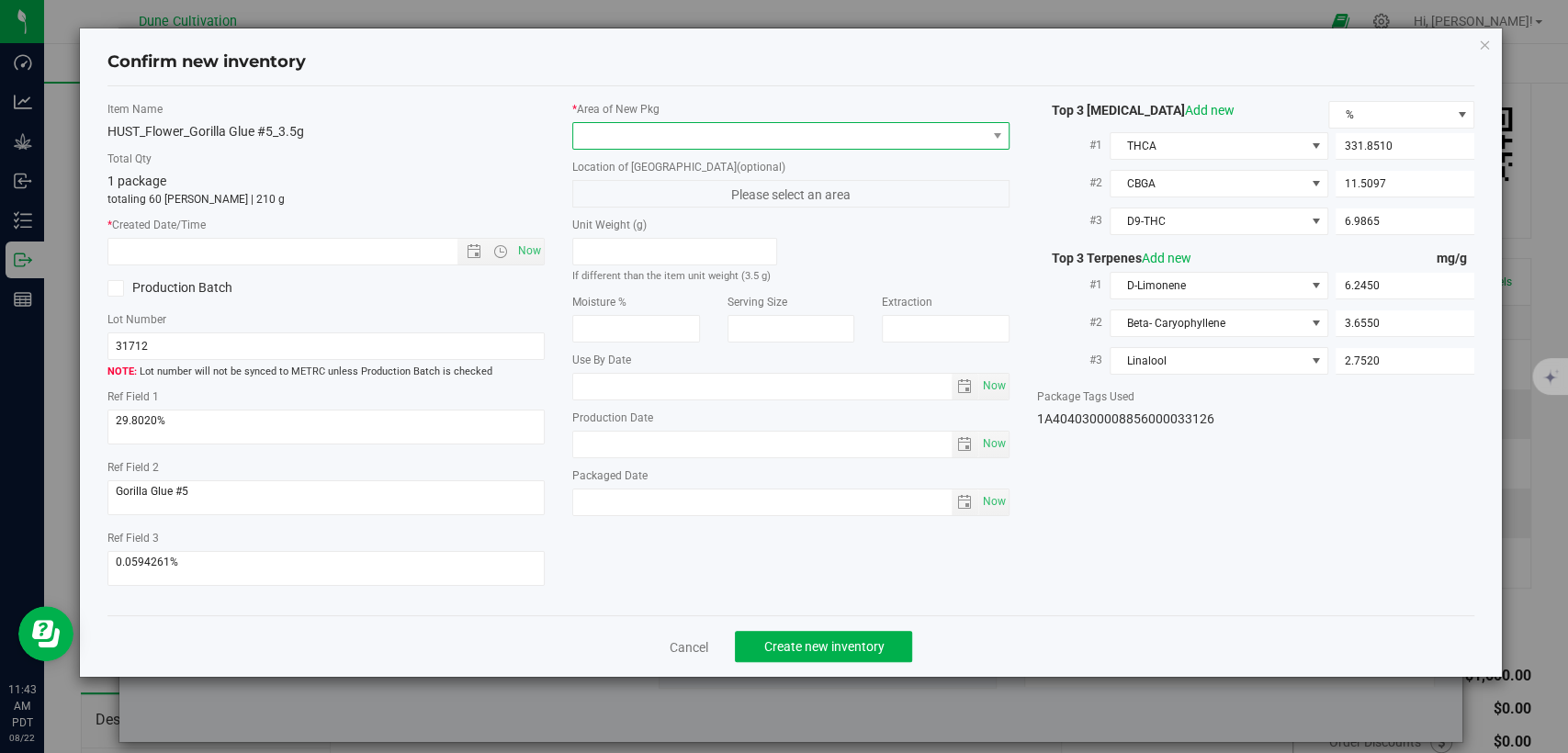
click at [727, 142] on span at bounding box center [779, 136] width 413 height 25
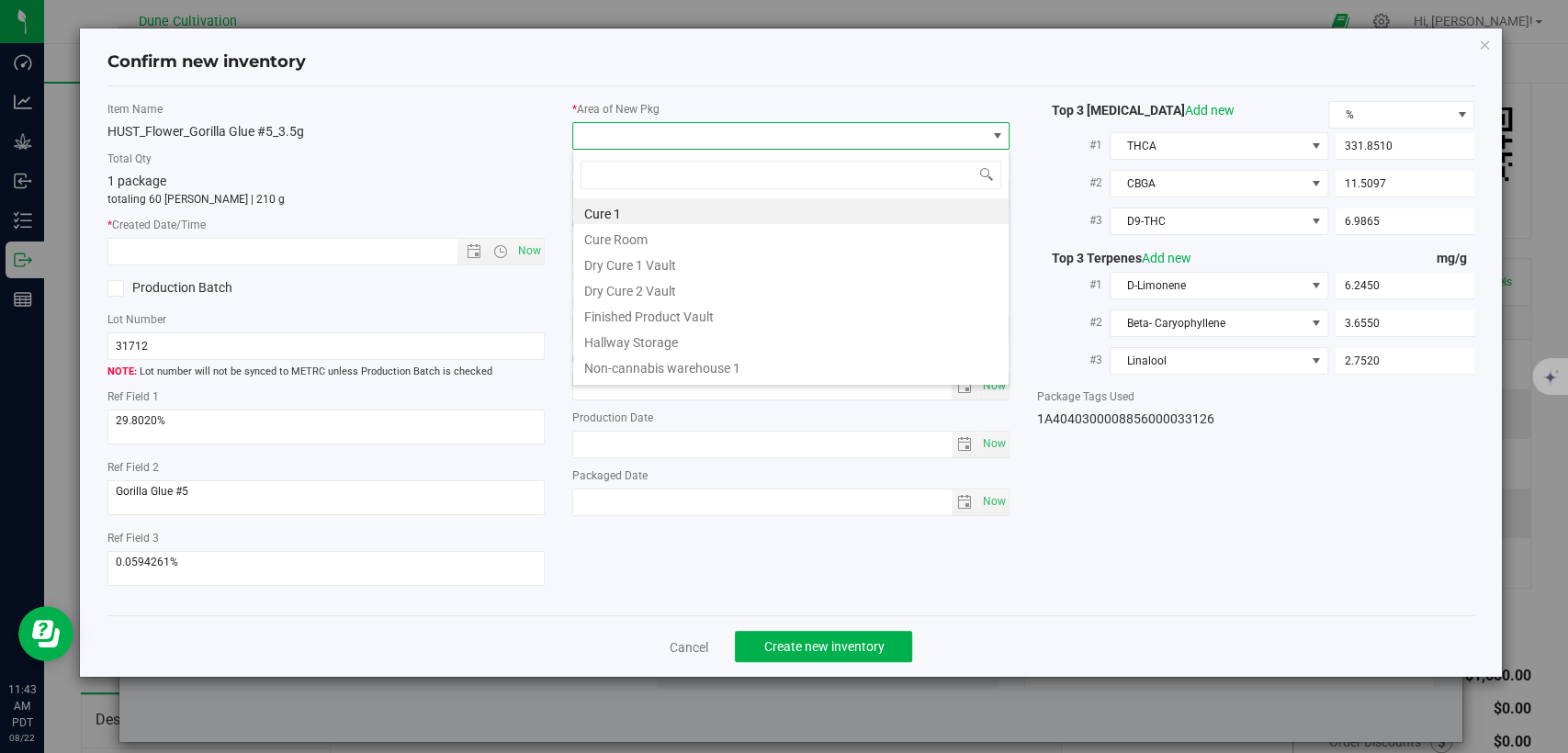
click at [676, 304] on li "Finished Product Vault" at bounding box center [791, 314] width 435 height 25
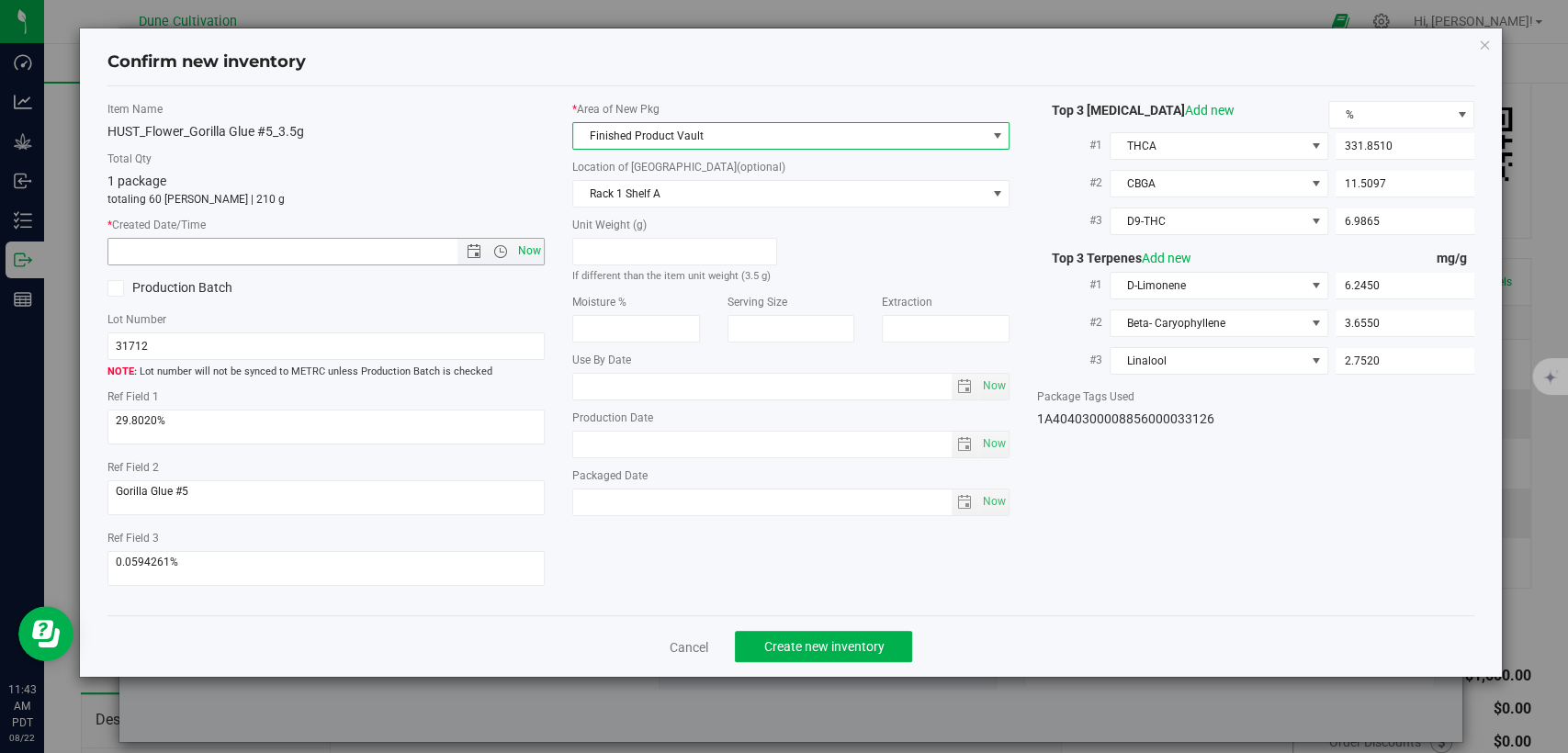
click at [529, 239] on span "Now" at bounding box center [530, 251] width 31 height 26
type input "[DATE] 11:43 AM"
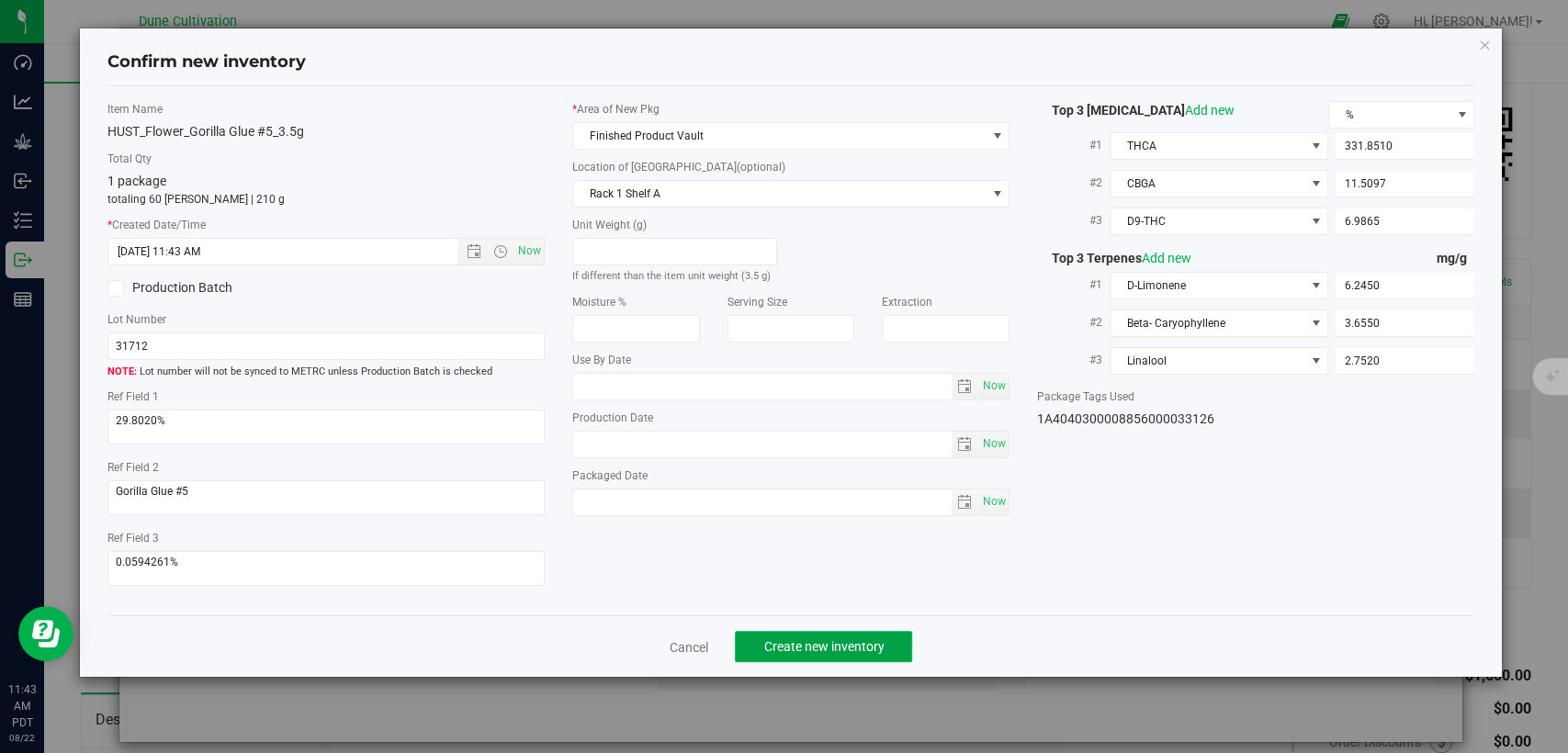
click at [785, 640] on span "Create new inventory" at bounding box center [824, 647] width 121 height 15
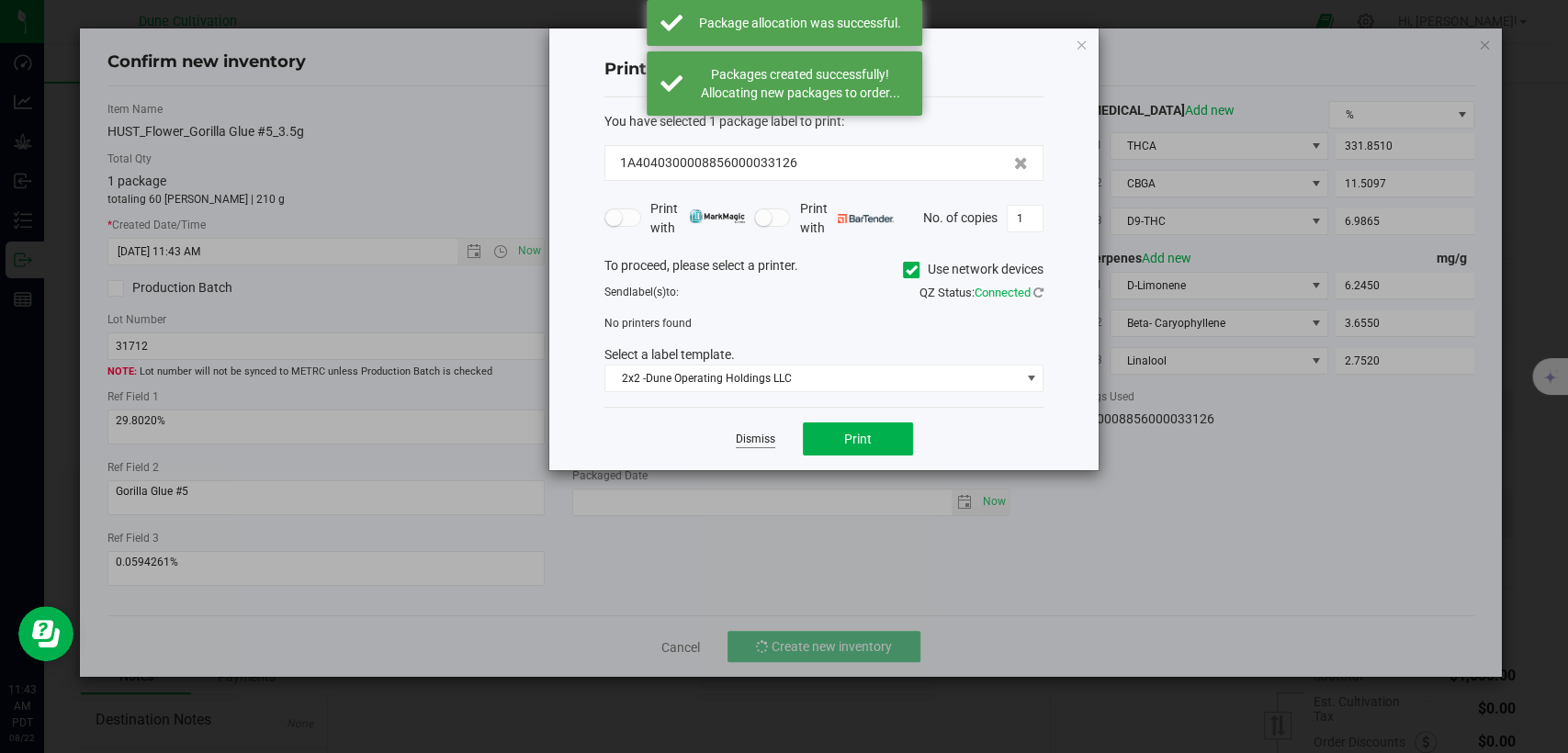
click at [761, 434] on link "Dismiss" at bounding box center [756, 439] width 40 height 16
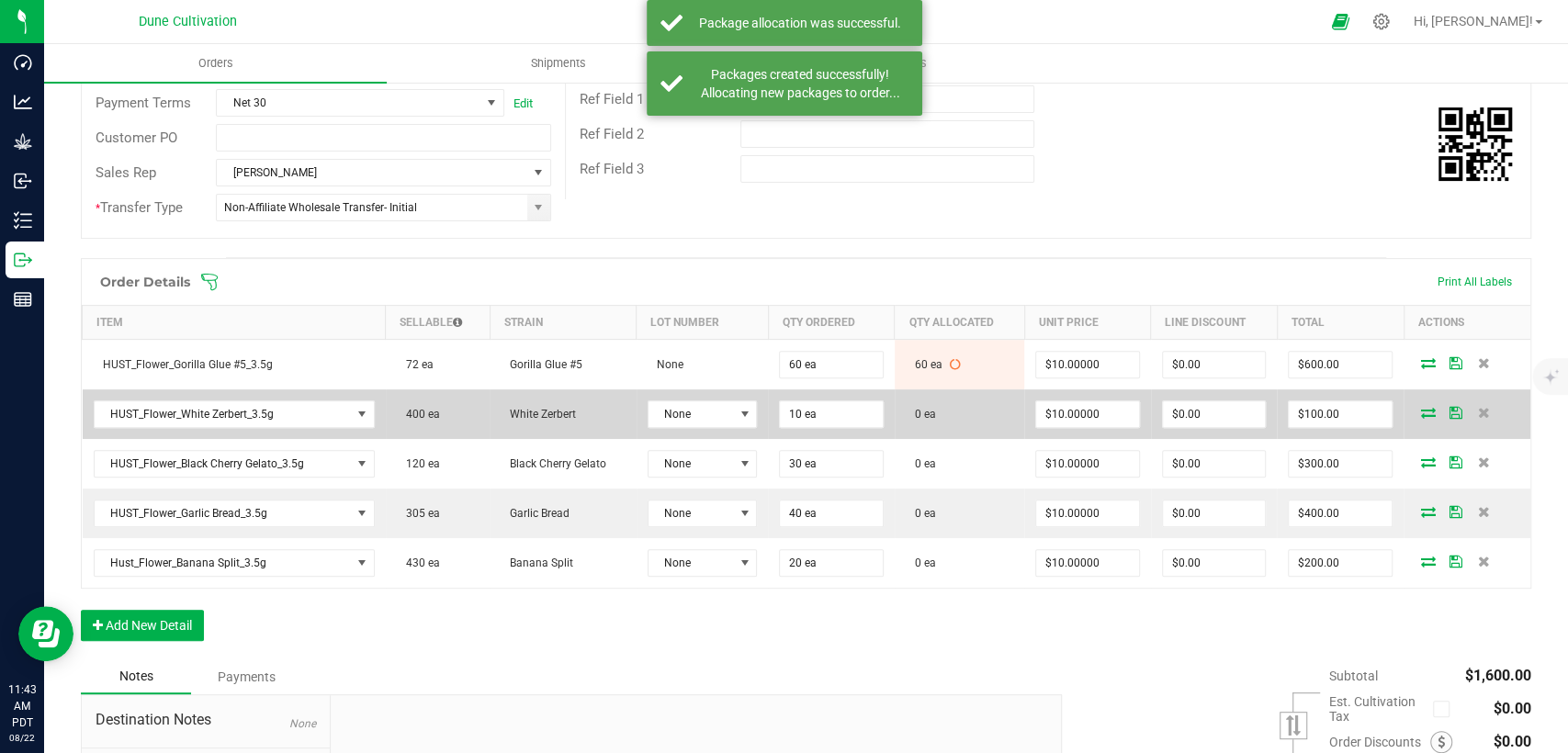
click at [1413, 402] on td at bounding box center [1467, 414] width 127 height 50
click at [1421, 408] on icon at bounding box center [1429, 413] width 15 height 11
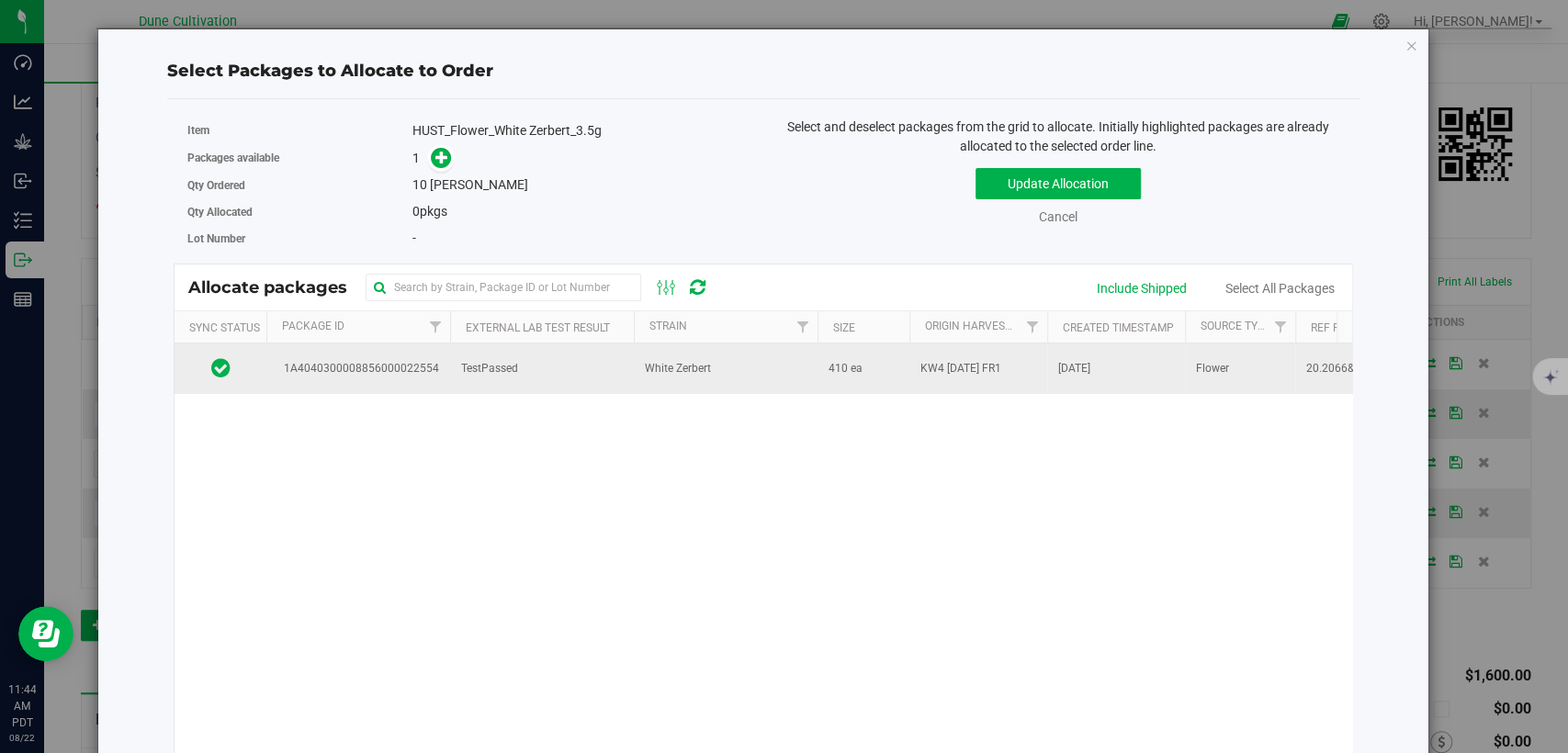
click at [555, 383] on td "TestPassed" at bounding box center [542, 368] width 184 height 50
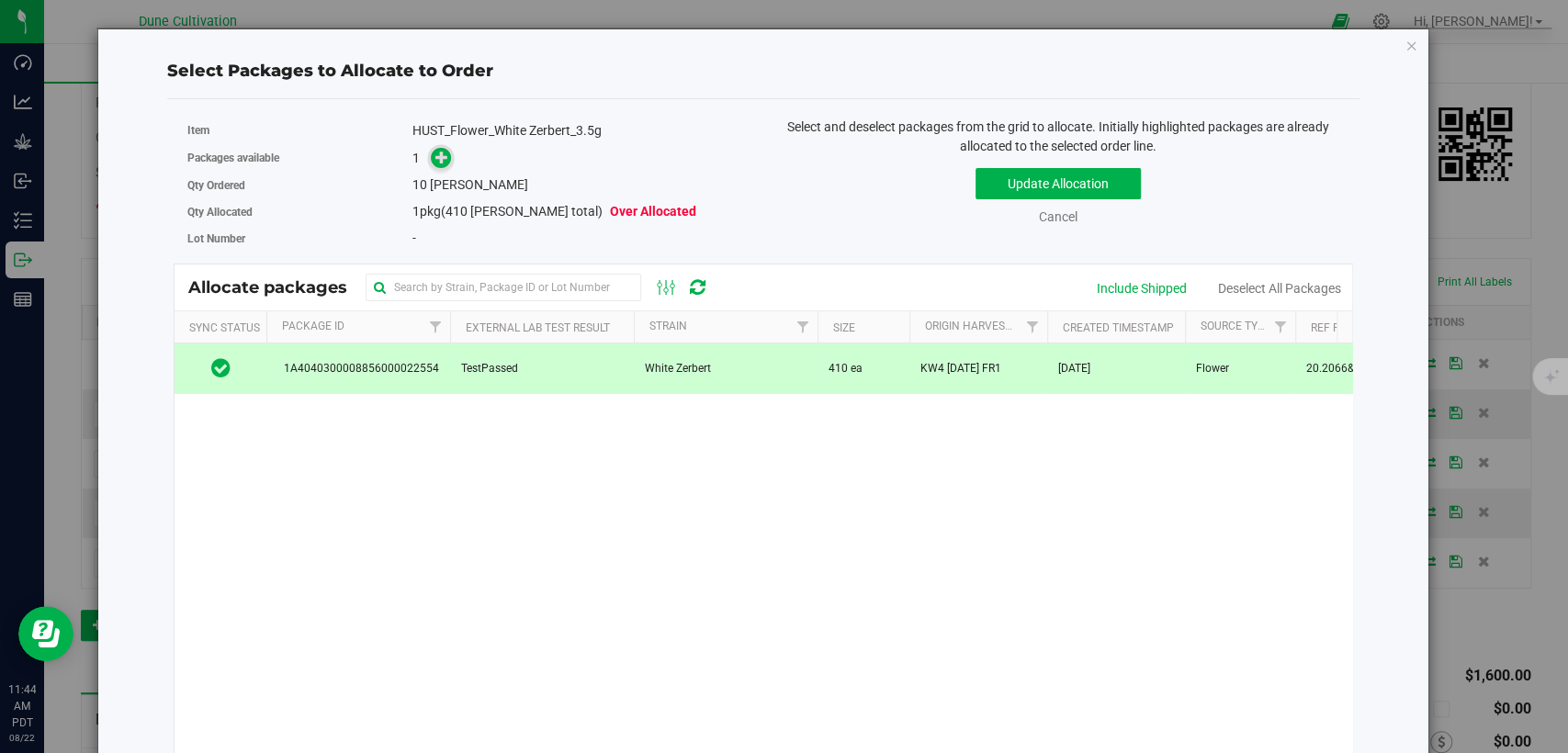
click at [435, 161] on icon at bounding box center [442, 156] width 14 height 14
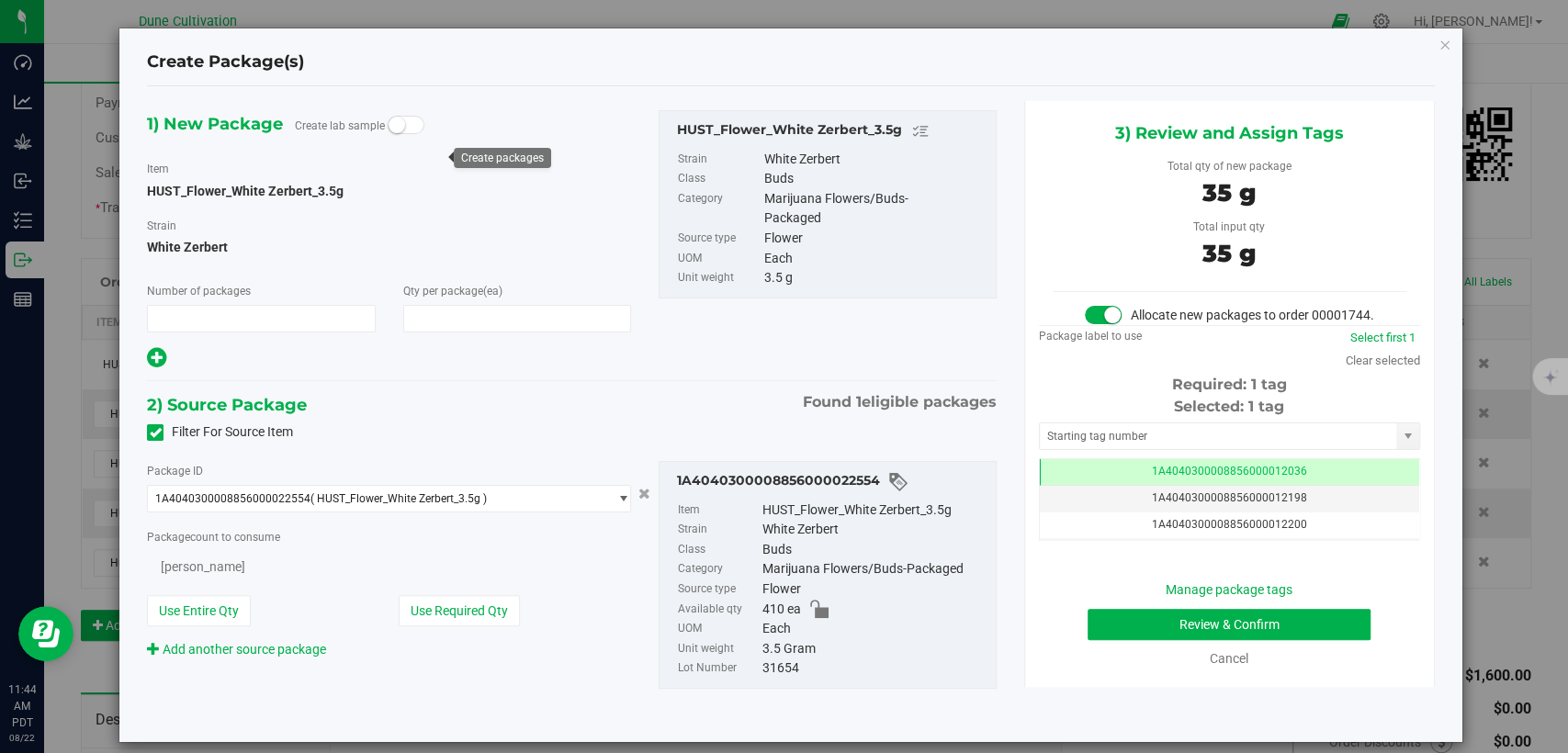
type input "1"
type input "10"
type input "10 ea"
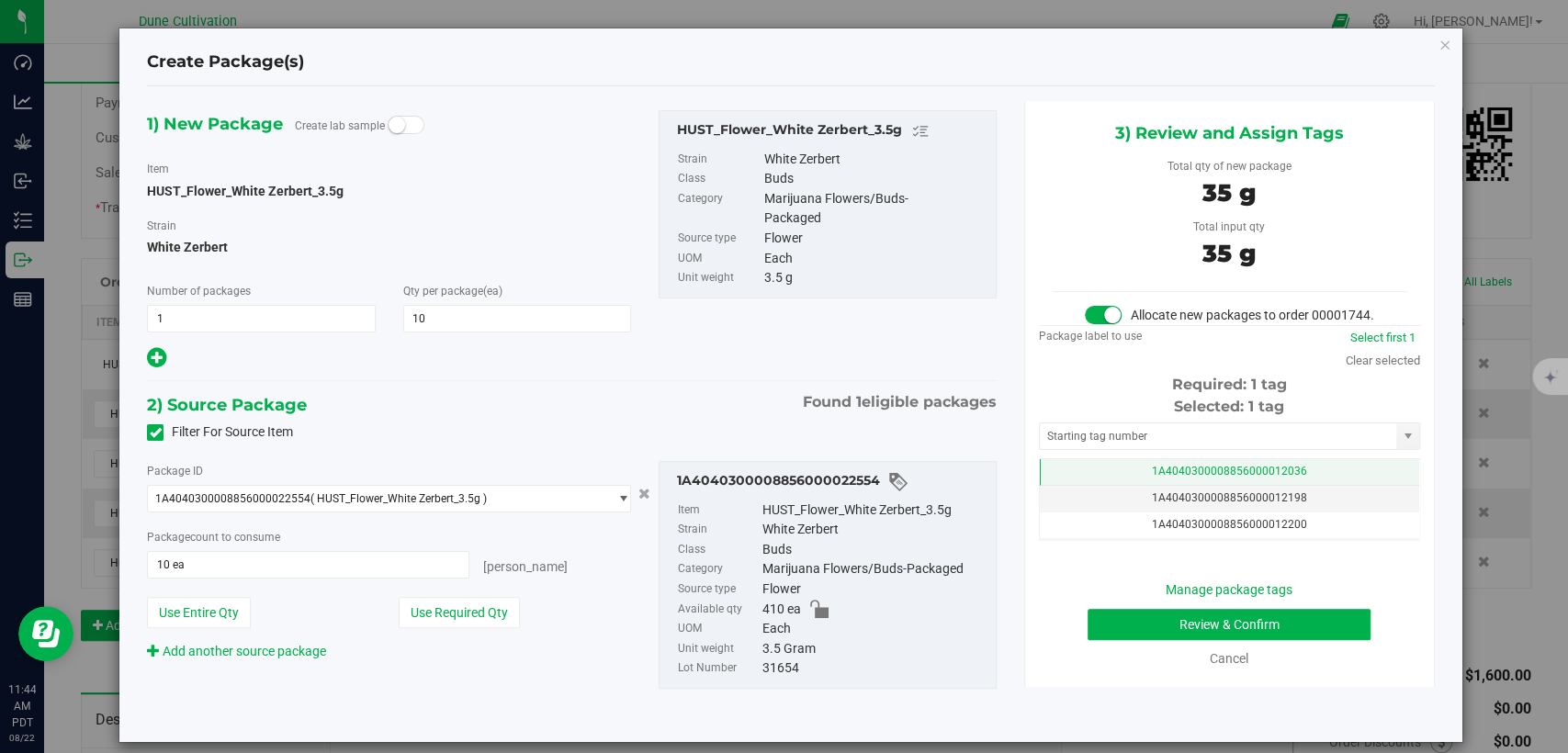
click at [1152, 478] on span "1A4040300008856000012036" at bounding box center [1229, 471] width 155 height 13
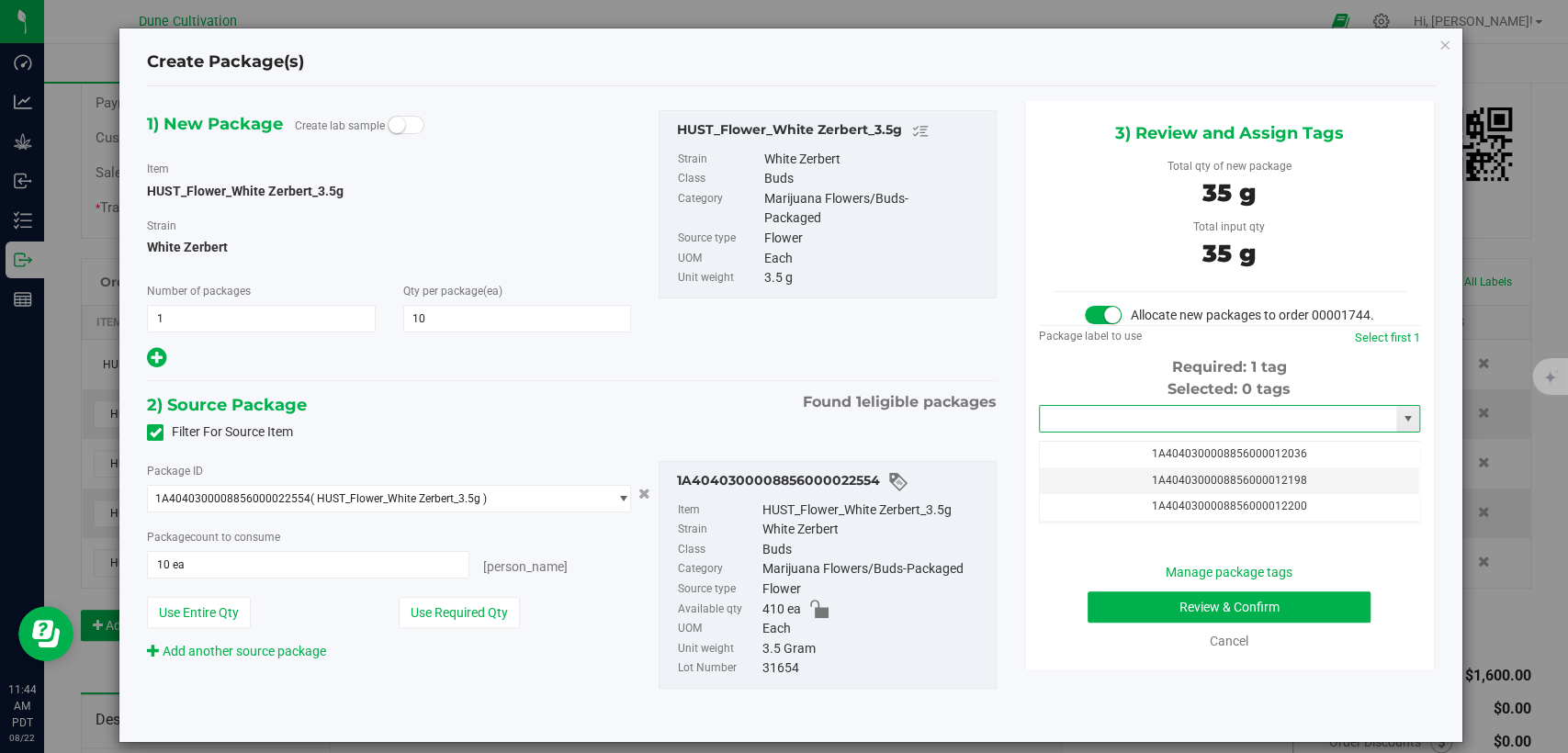
click at [1119, 432] on input "text" at bounding box center [1218, 418] width 356 height 25
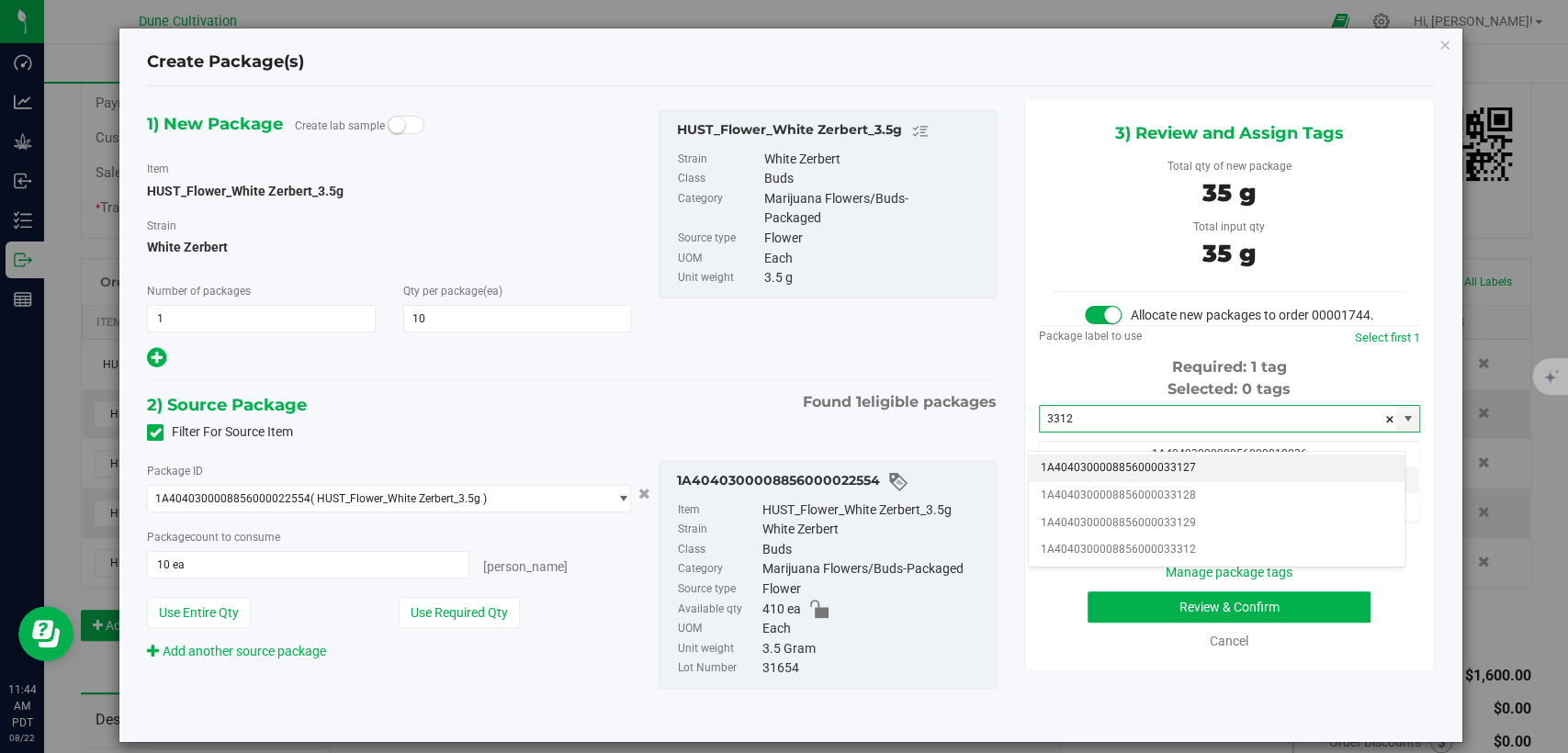
click at [1115, 471] on li "1A4040300008856000033127" at bounding box center [1217, 468] width 376 height 27
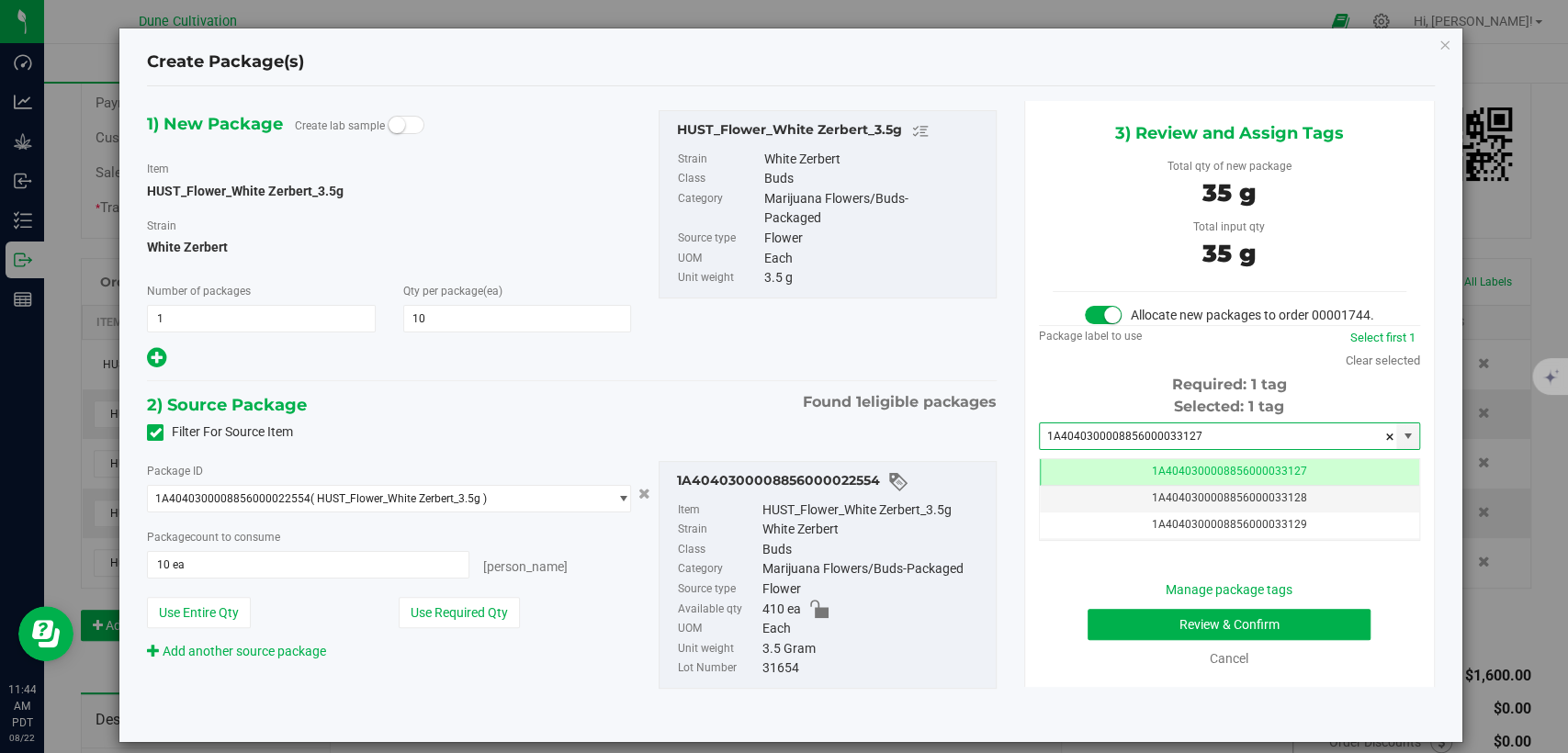
type input "1A4040300008856000033127"
click at [1105, 628] on button "Review & Confirm" at bounding box center [1229, 624] width 283 height 31
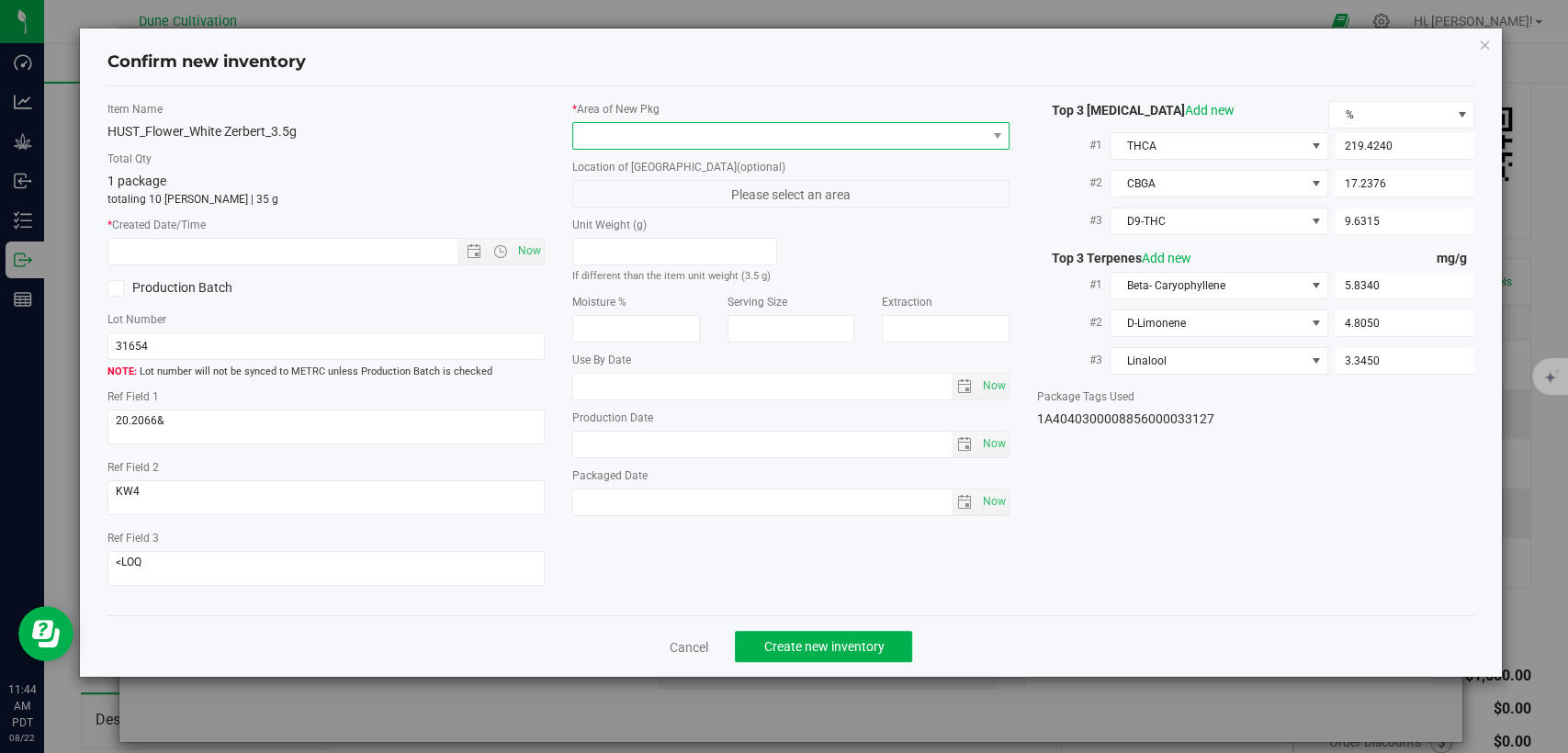
drag, startPoint x: 685, startPoint y: 132, endPoint x: 685, endPoint y: 146, distance: 14.0
click at [685, 130] on span at bounding box center [779, 136] width 413 height 25
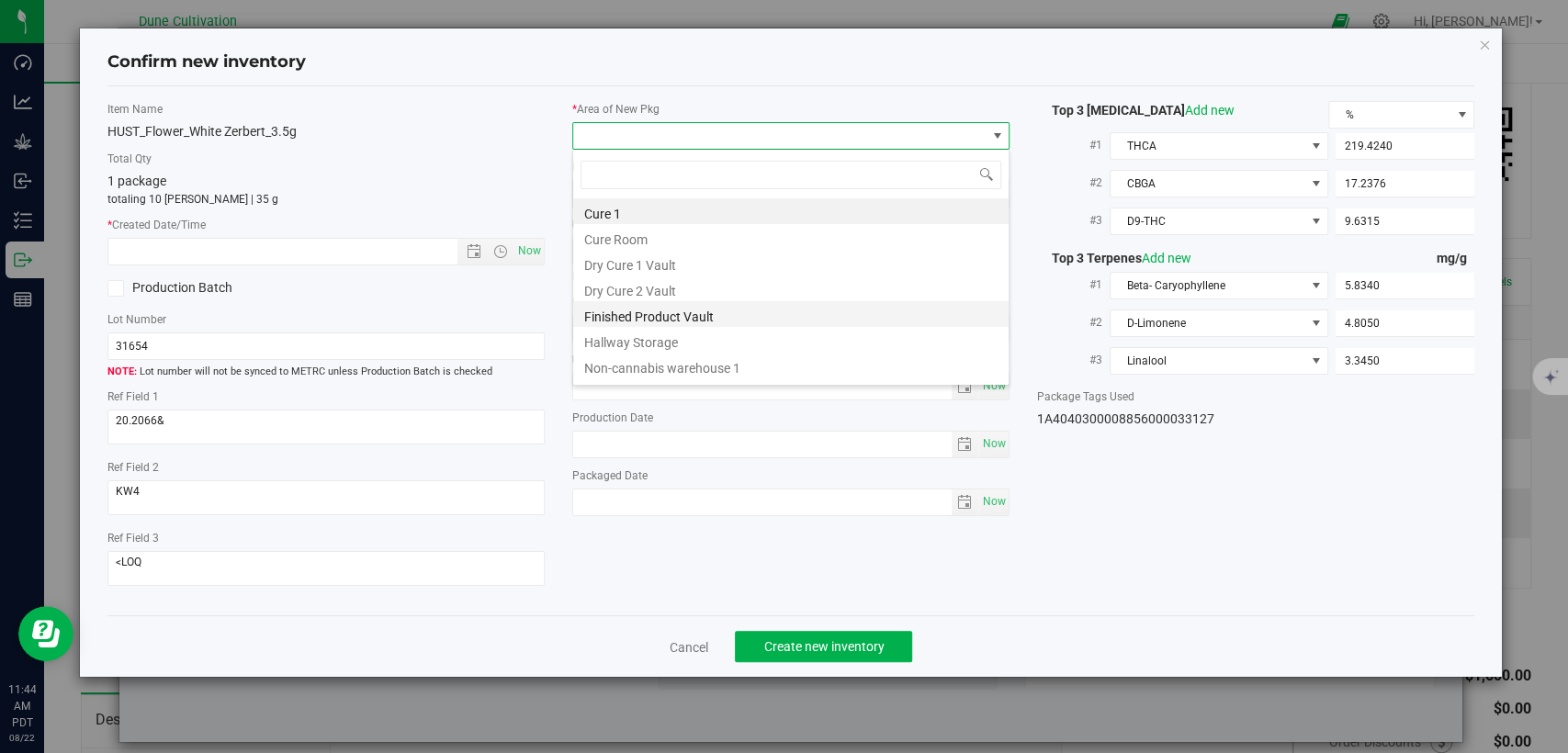
click at [711, 308] on li "Finished Product Vault" at bounding box center [791, 314] width 435 height 25
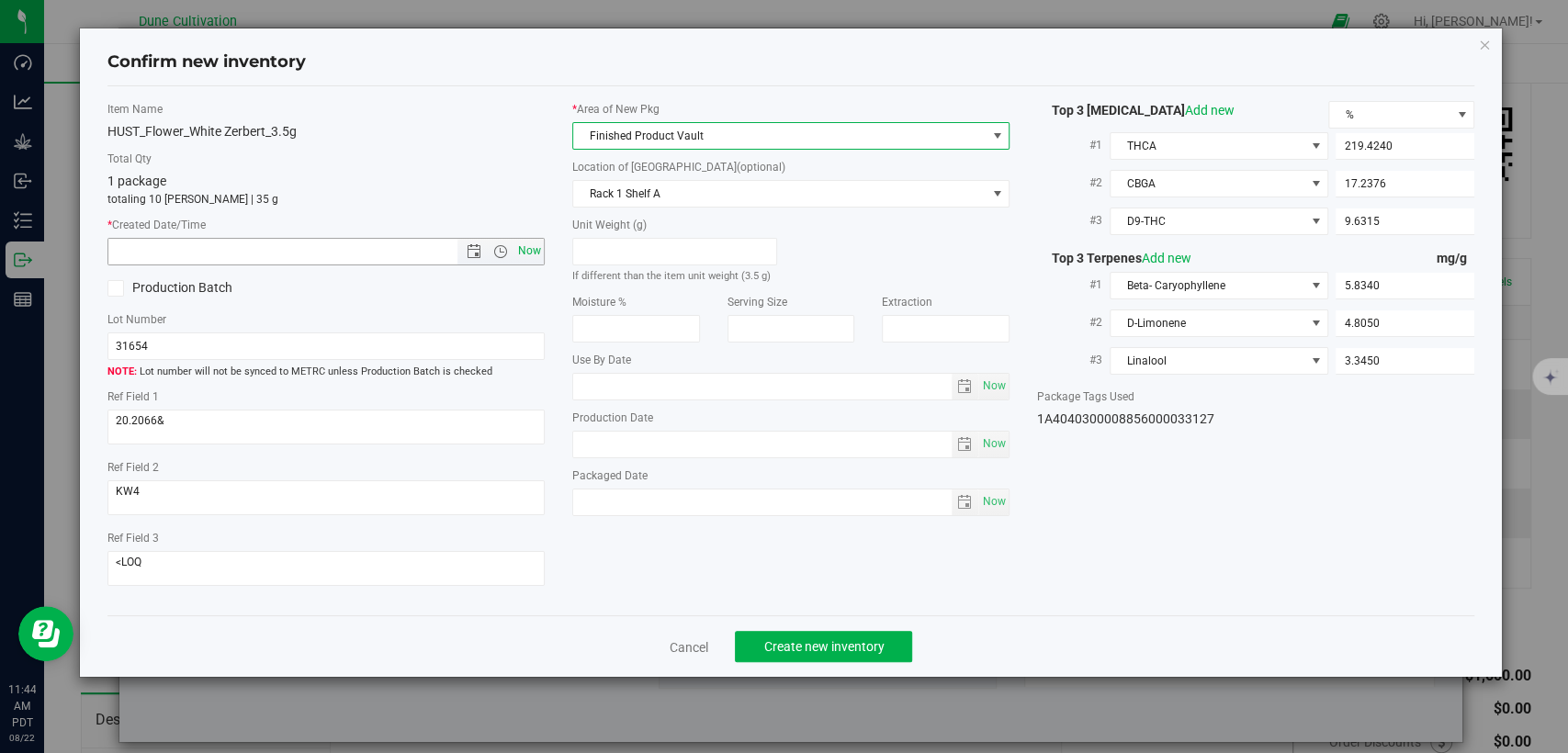
click at [532, 250] on span "Now" at bounding box center [530, 251] width 31 height 26
type input "[DATE] 11:44 AM"
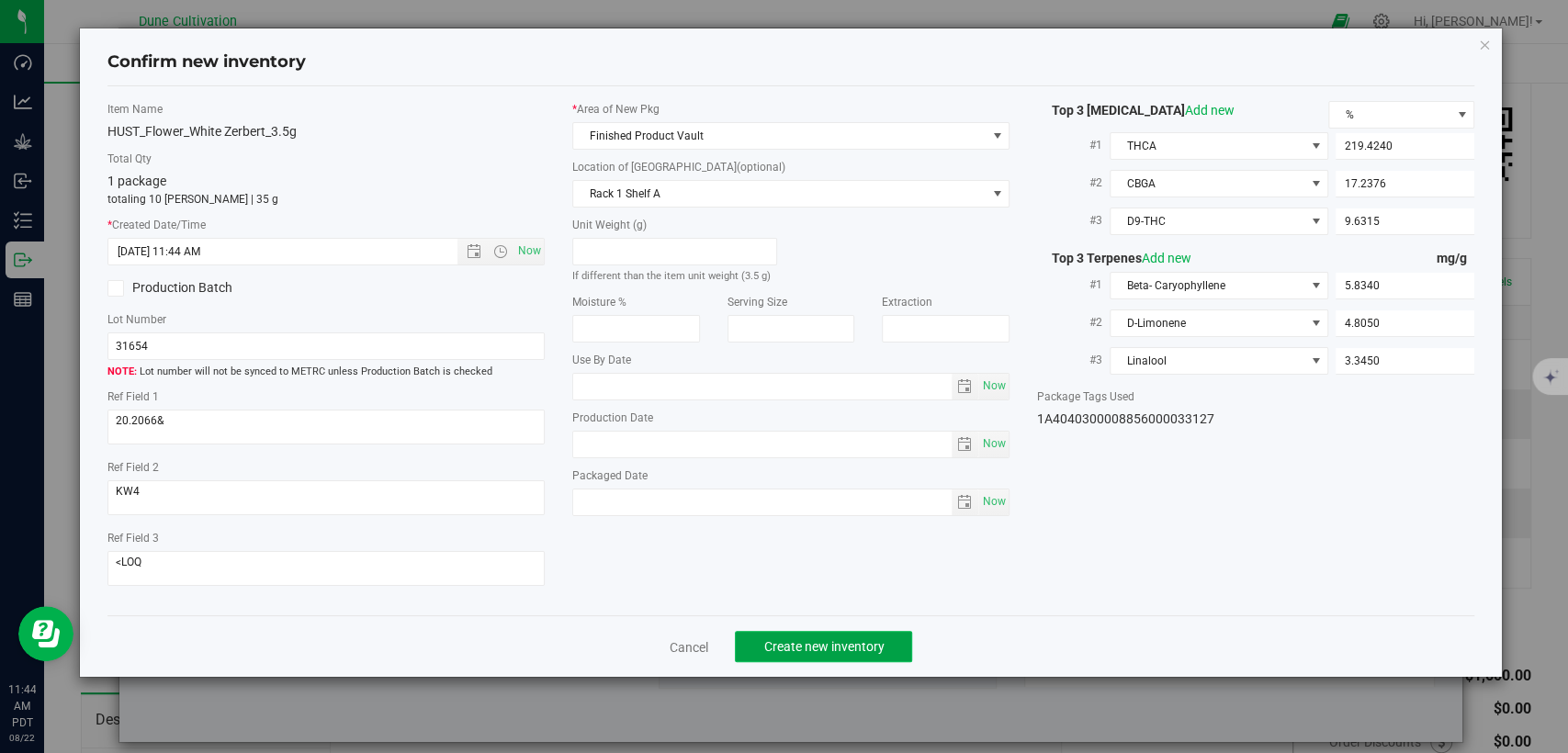
click at [873, 646] on span "Create new inventory" at bounding box center [824, 647] width 121 height 15
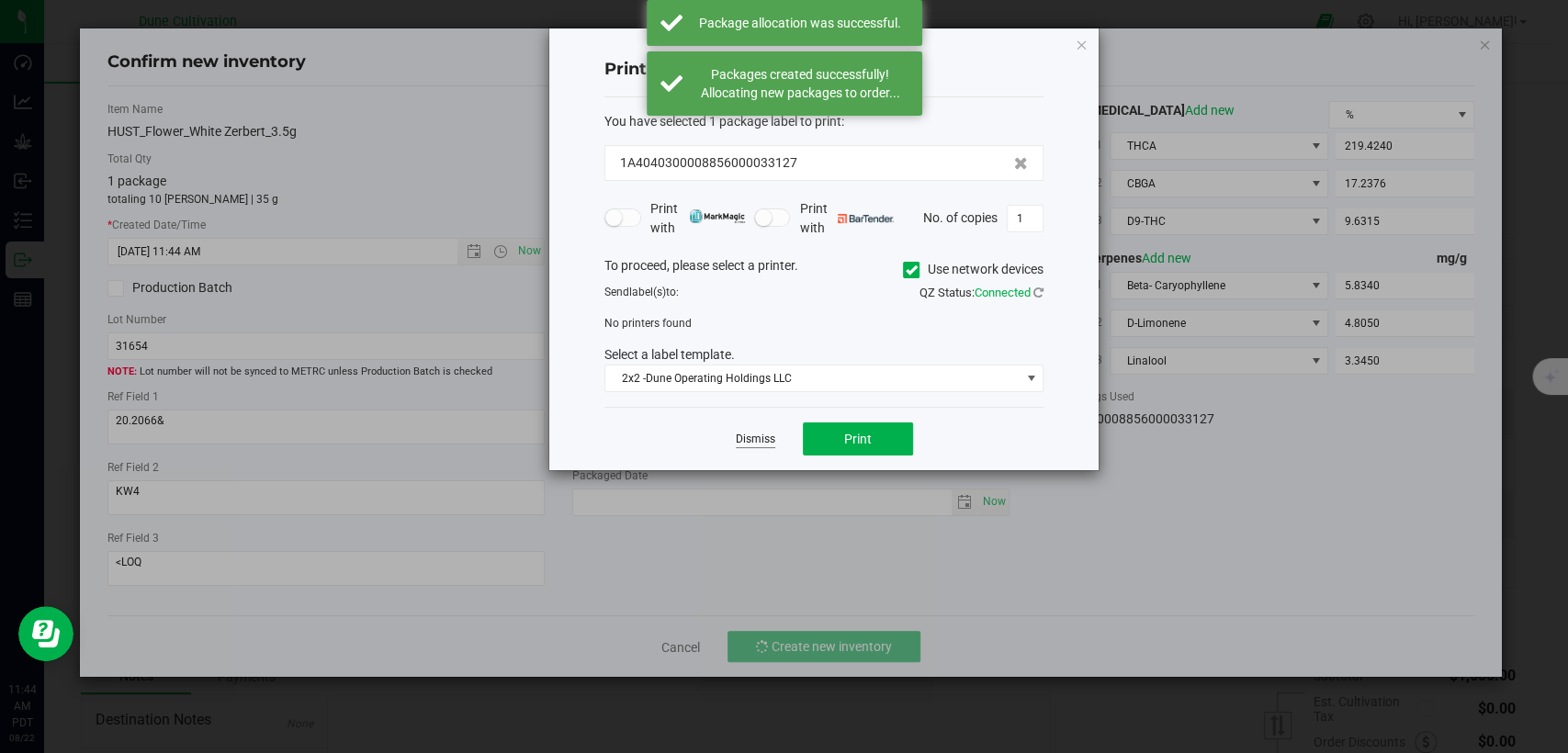
click at [745, 434] on link "Dismiss" at bounding box center [756, 439] width 40 height 16
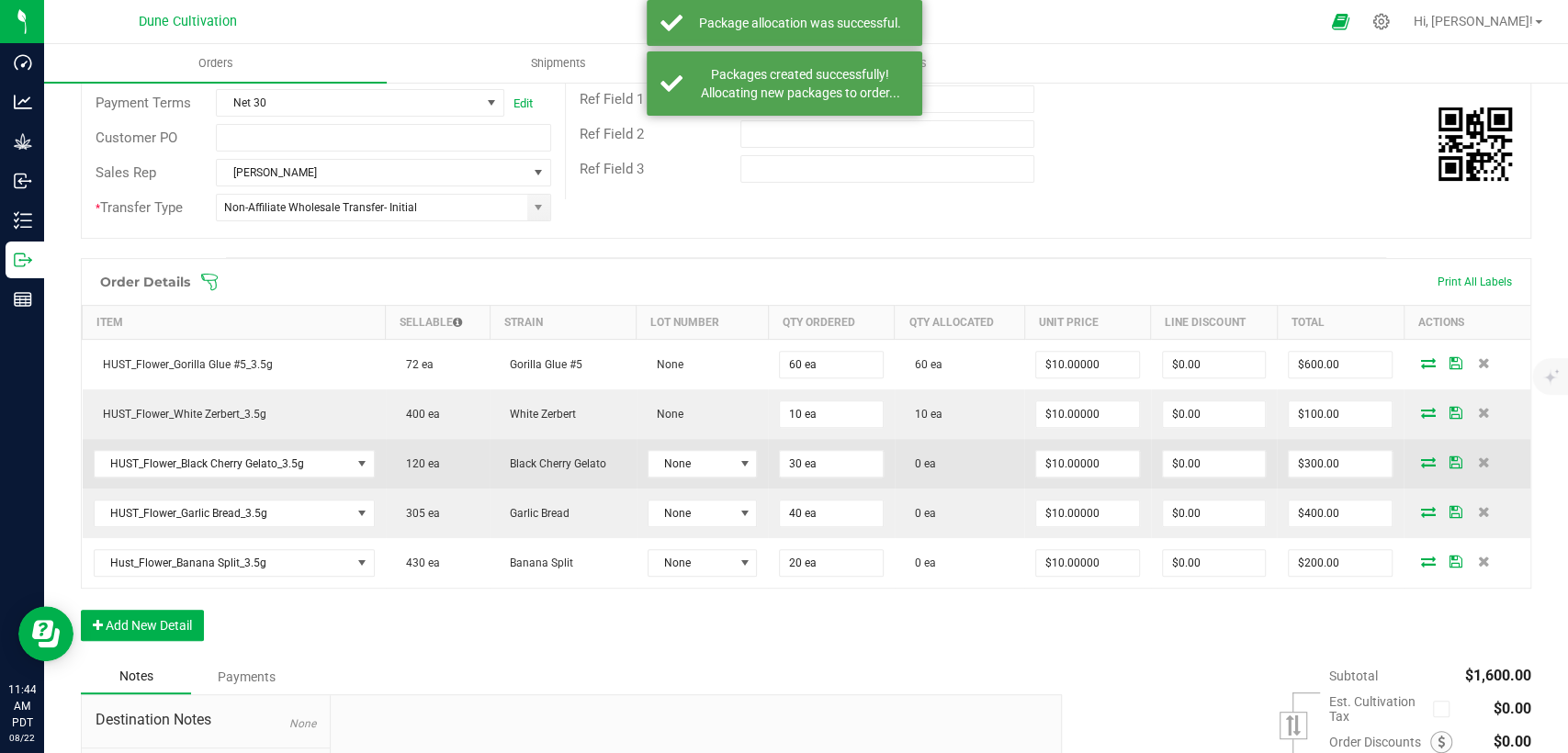
click at [1421, 457] on icon at bounding box center [1429, 463] width 15 height 11
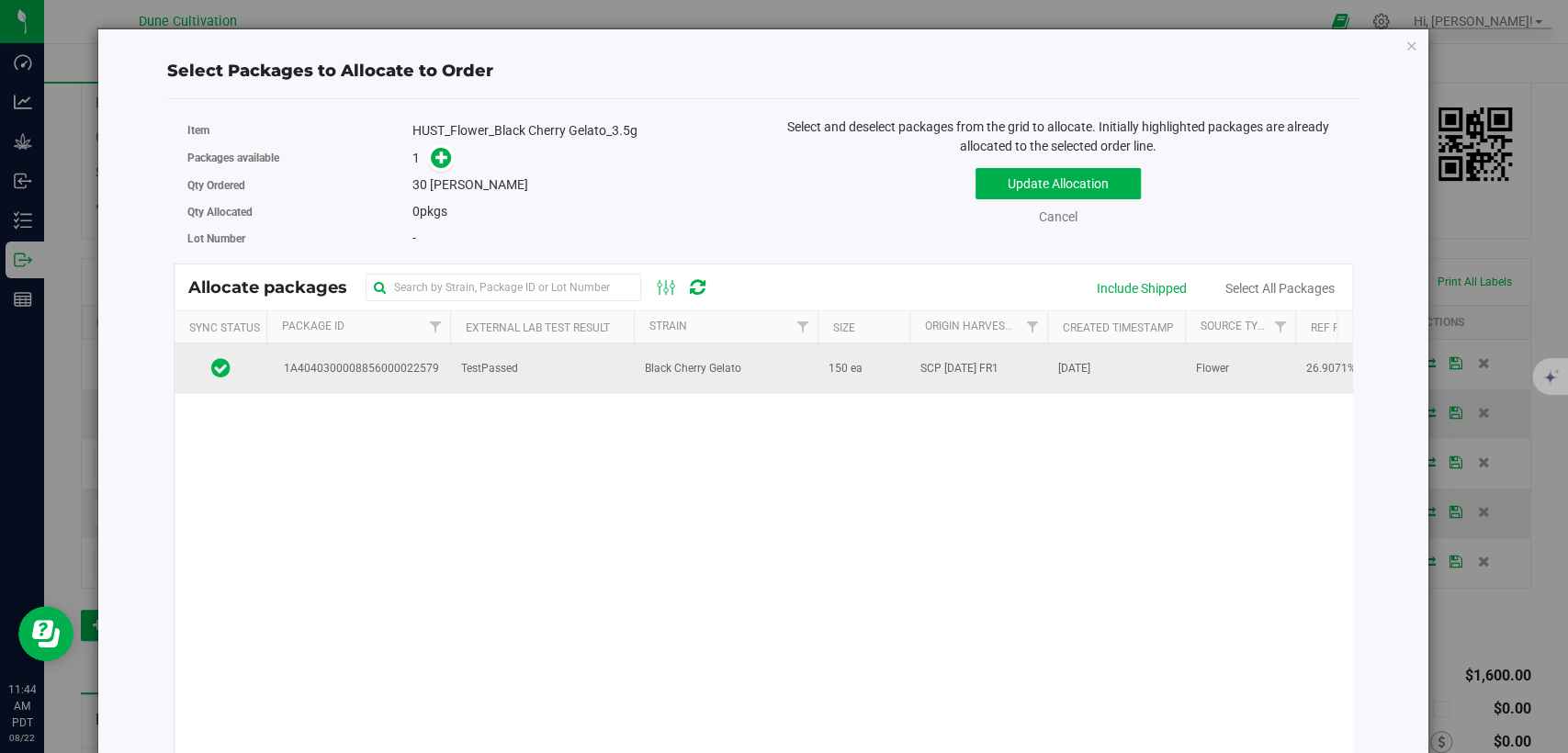
click at [603, 367] on td "TestPassed" at bounding box center [542, 368] width 184 height 50
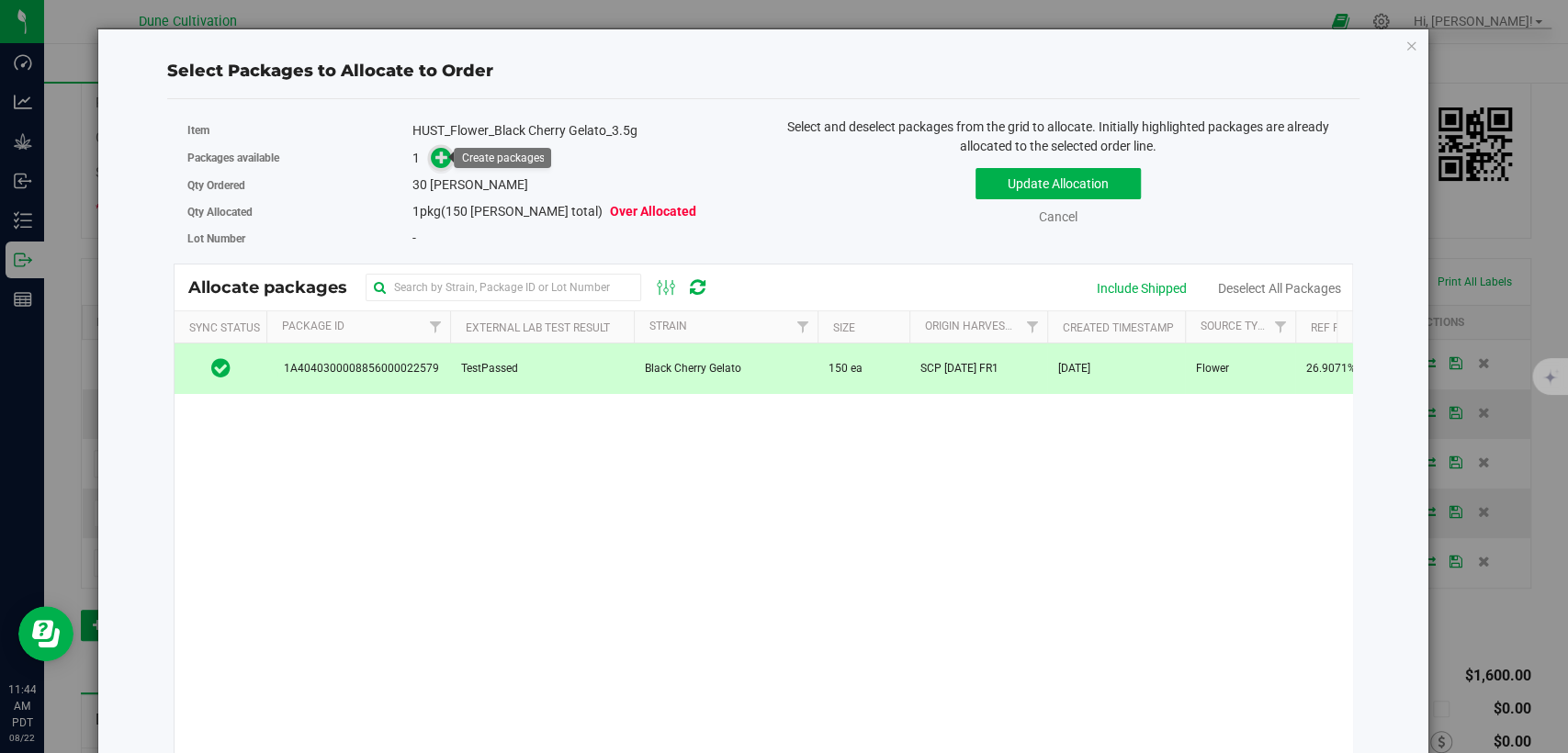
click at [439, 156] on icon at bounding box center [442, 156] width 14 height 14
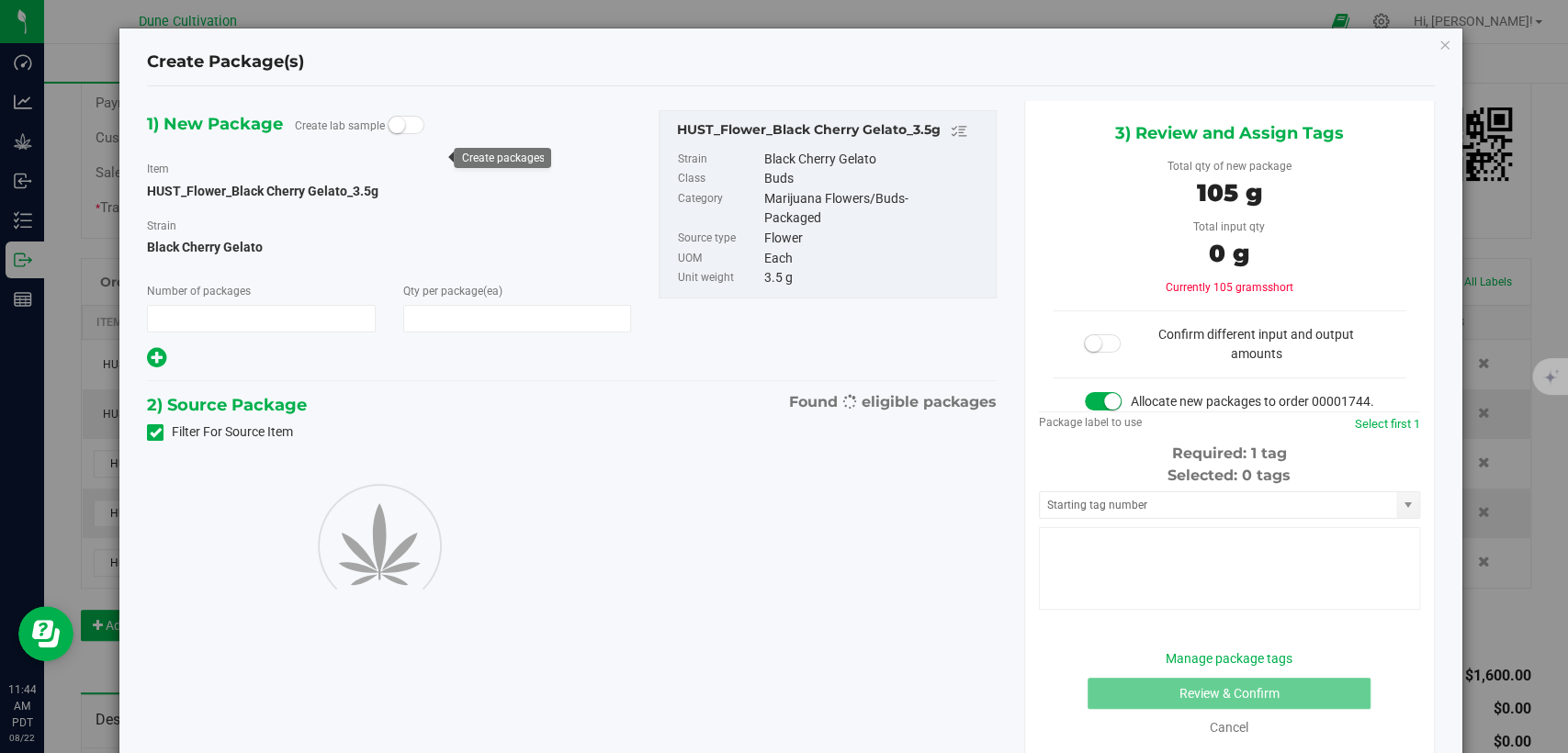
type input "1"
type input "30"
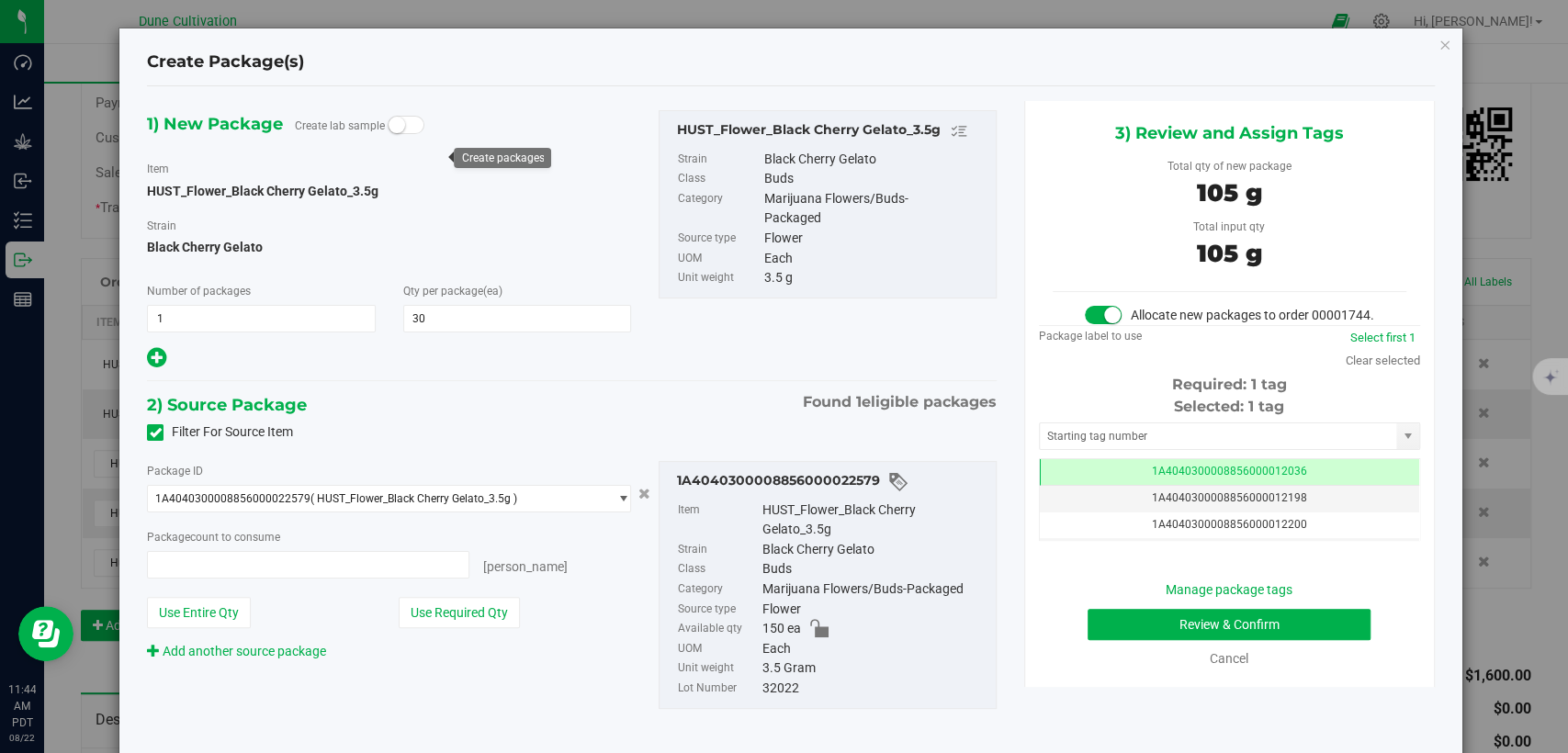
type input "30 ea"
click at [1127, 486] on td "1A4040300008856000012036" at bounding box center [1230, 472] width 380 height 26
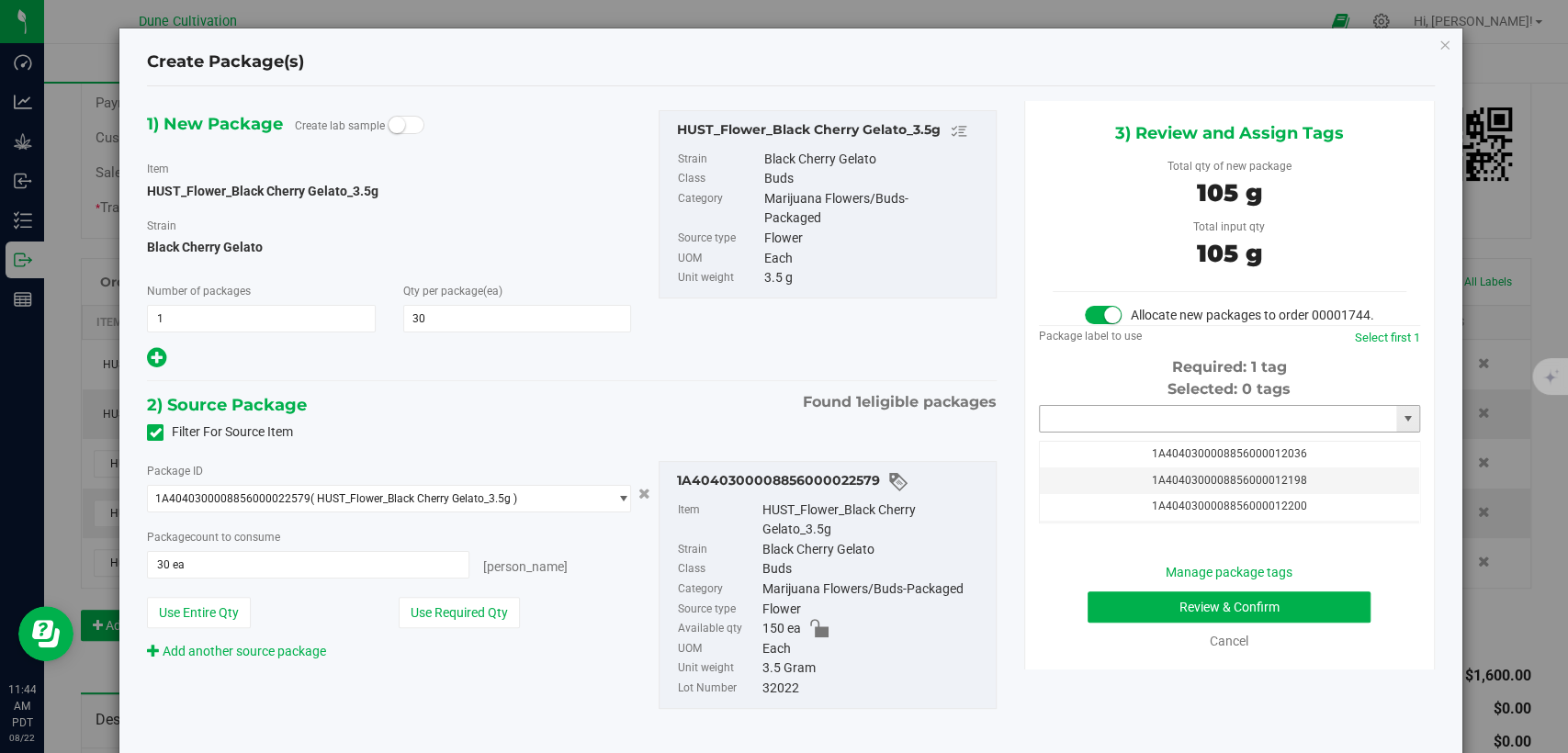
click at [1102, 432] on input "text" at bounding box center [1218, 418] width 356 height 25
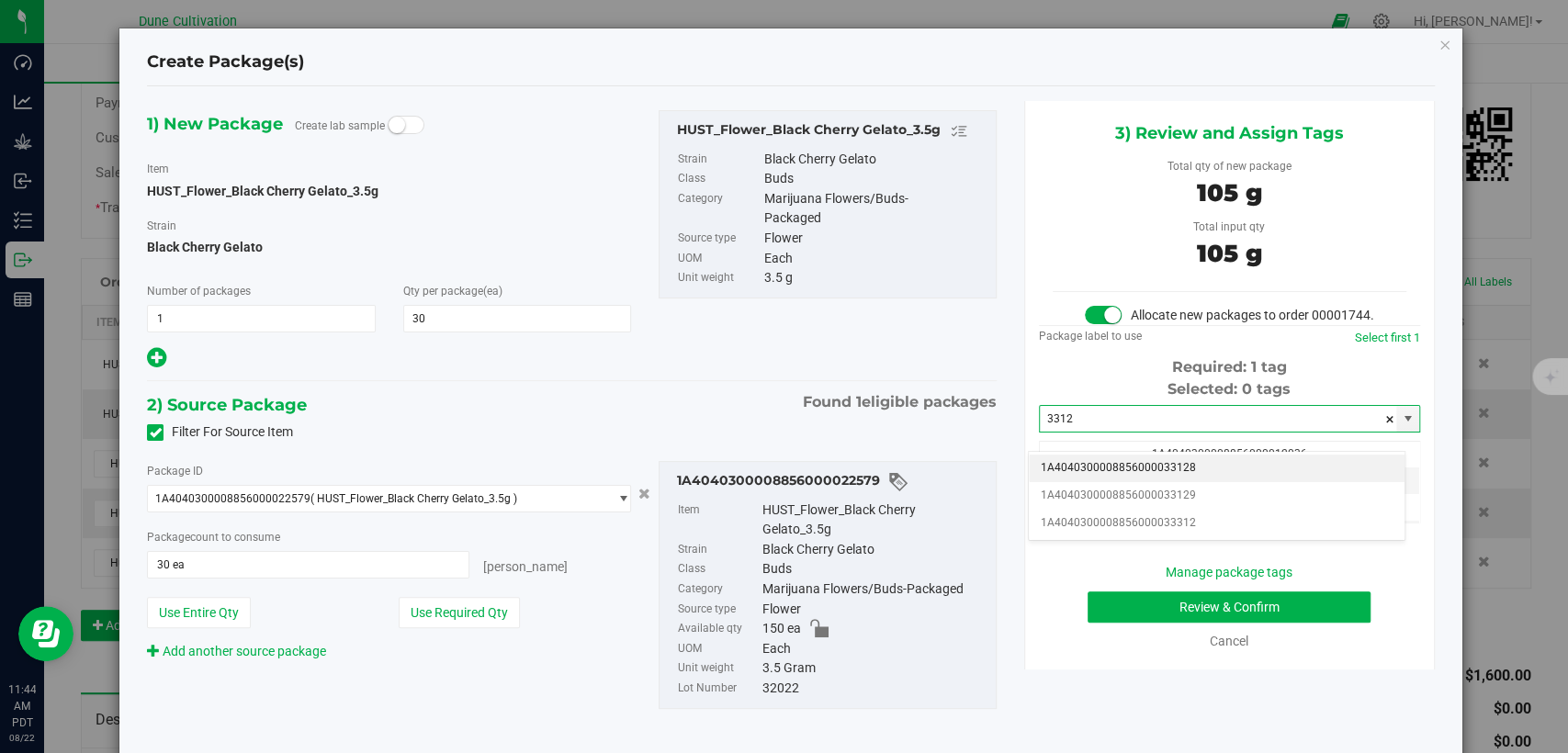
click at [1098, 475] on li "1A4040300008856000033128" at bounding box center [1217, 468] width 376 height 27
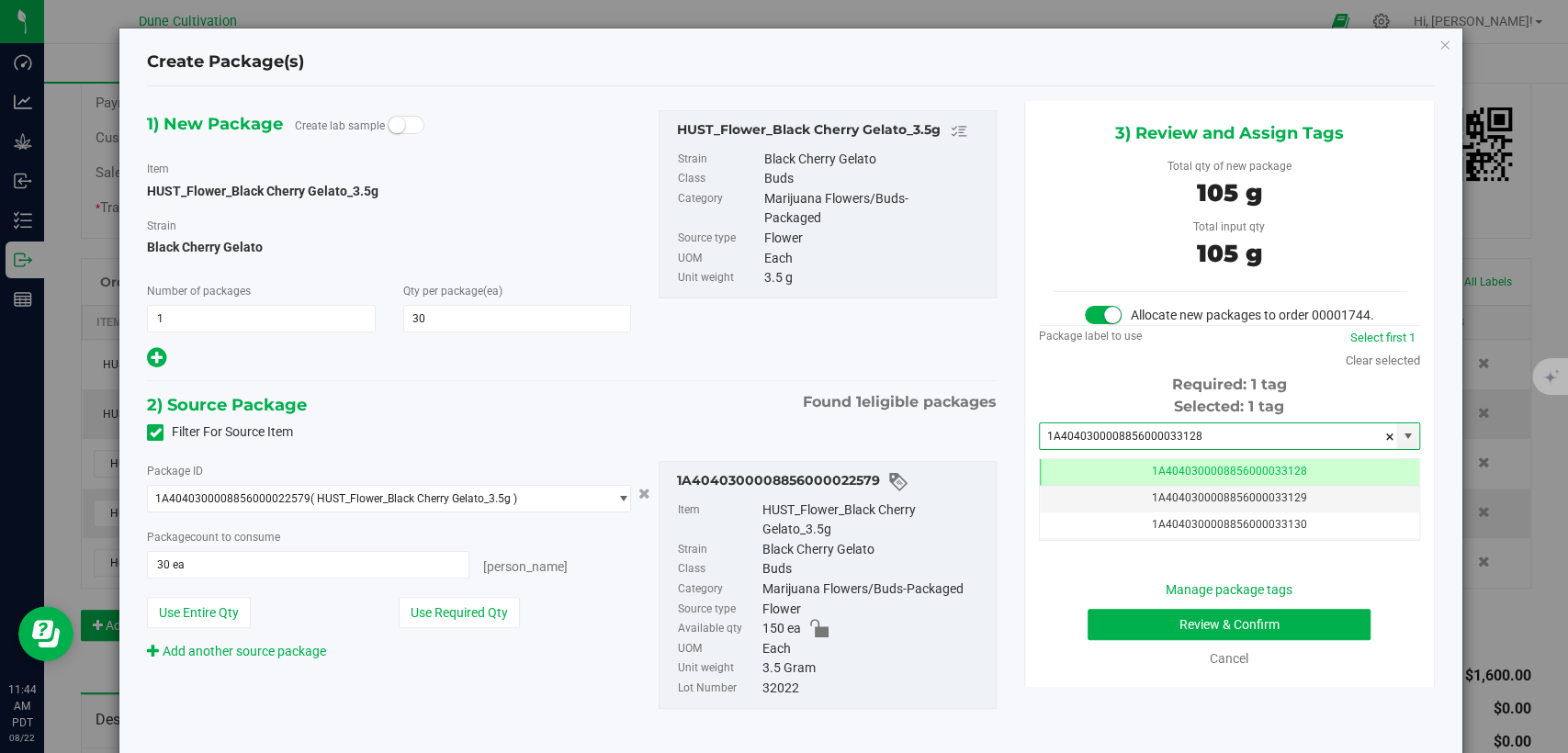
type input "1A4040300008856000033128"
click at [1178, 638] on button "Review & Confirm" at bounding box center [1229, 624] width 283 height 31
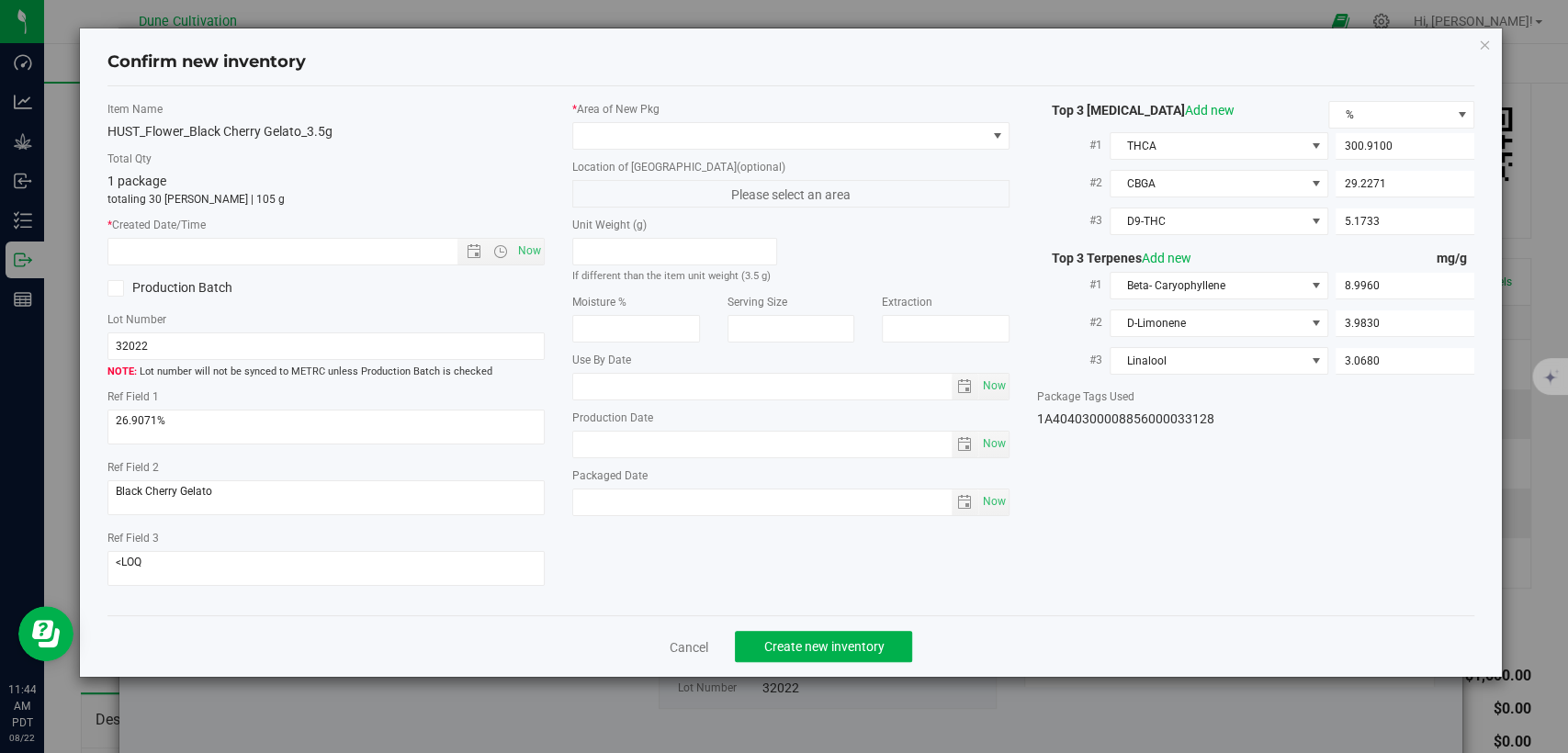
click at [749, 117] on label "* Area of [GEOGRAPHIC_DATA]" at bounding box center [791, 109] width 437 height 17
click at [749, 132] on span at bounding box center [779, 136] width 413 height 25
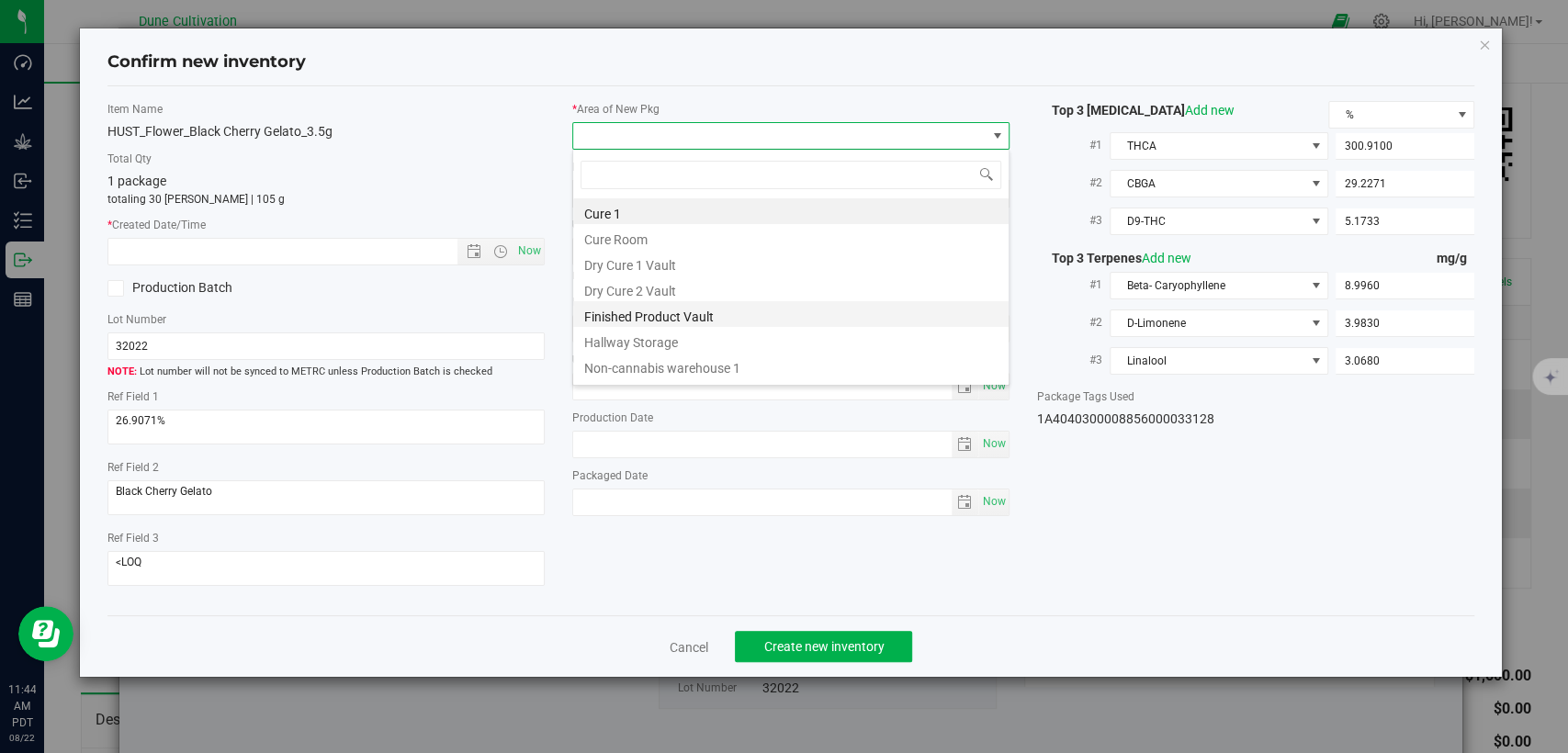
click at [717, 317] on li "Finished Product Vault" at bounding box center [791, 314] width 435 height 25
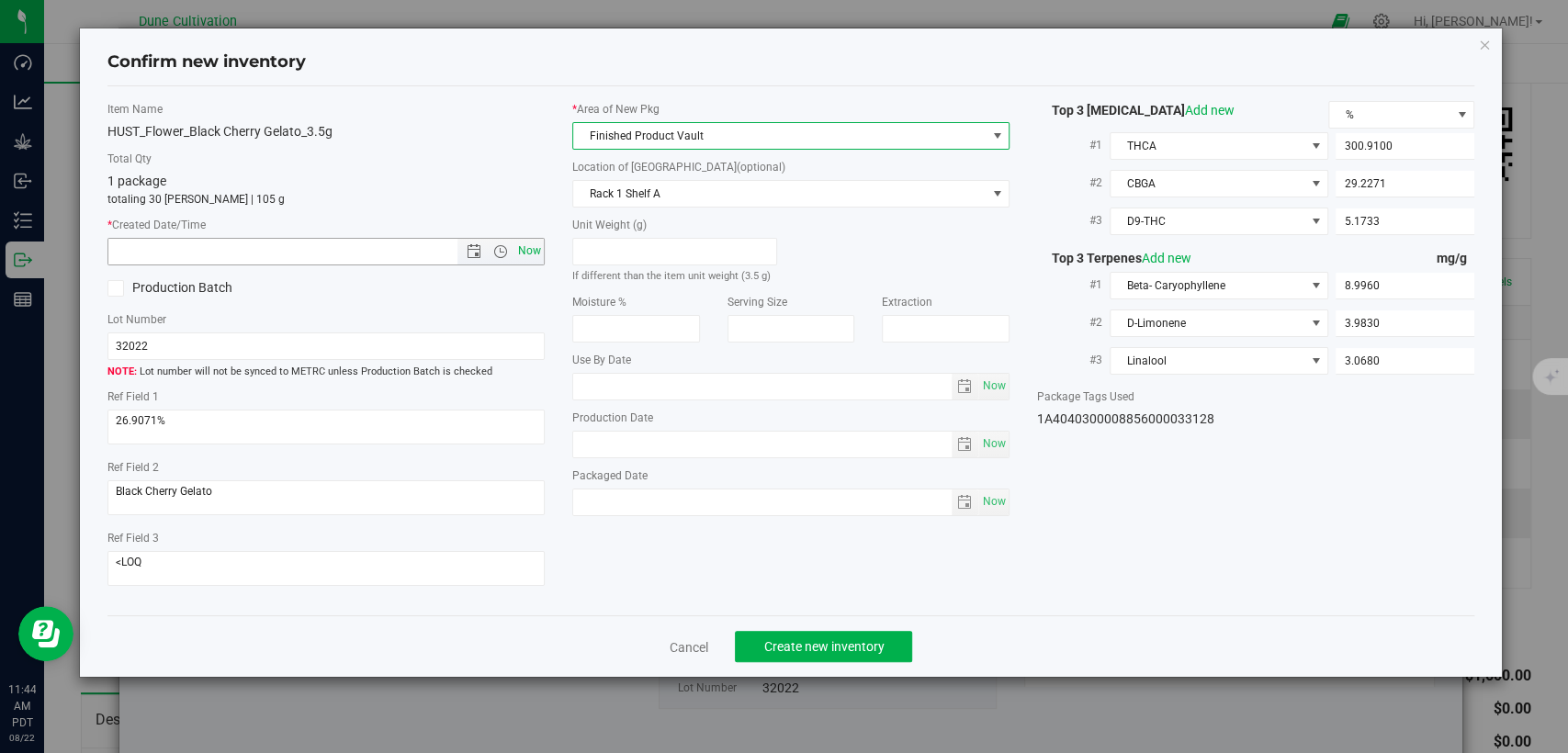
click at [541, 240] on span "Now" at bounding box center [530, 251] width 31 height 26
type input "[DATE] 11:44 AM"
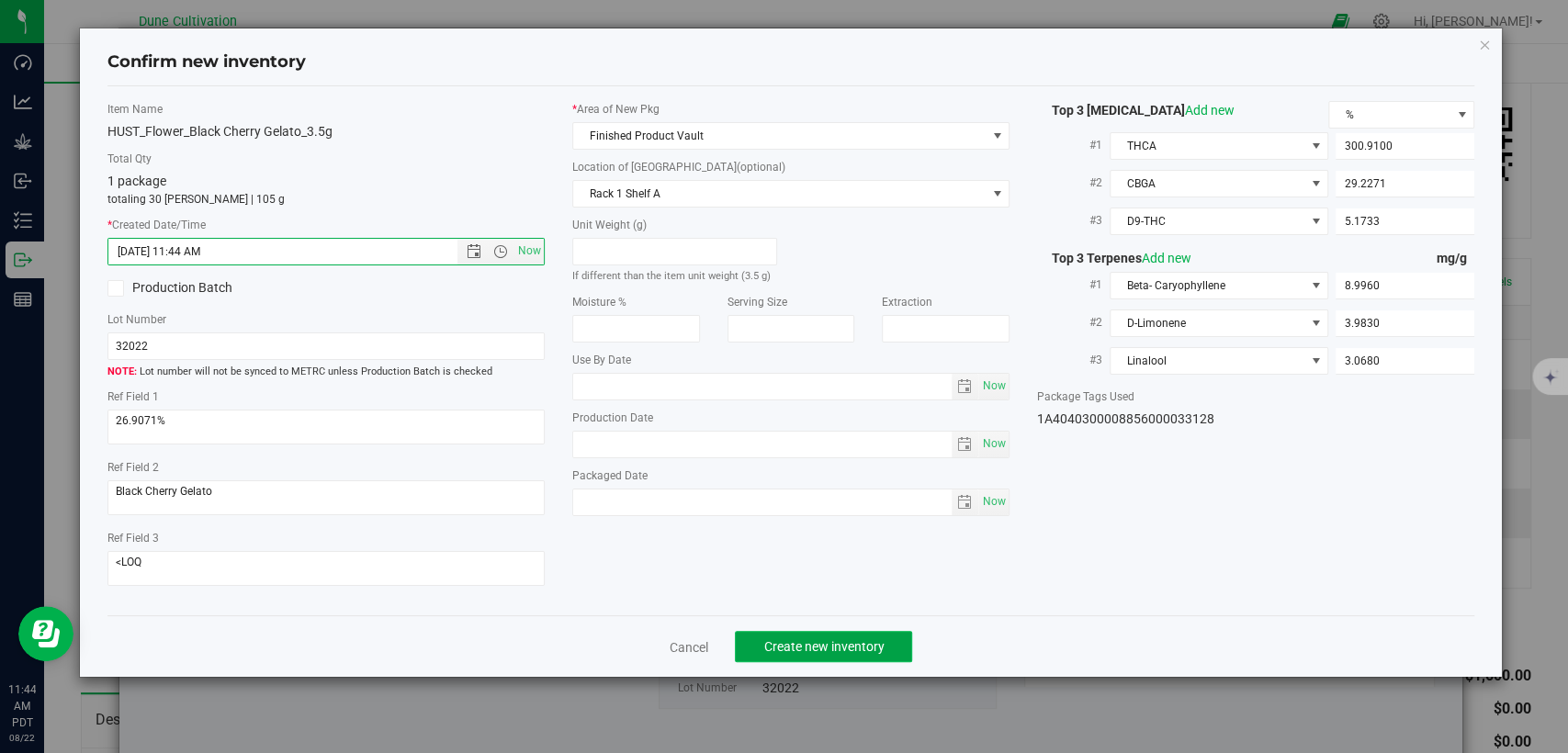
click at [893, 648] on button "Create new inventory" at bounding box center [824, 647] width 177 height 31
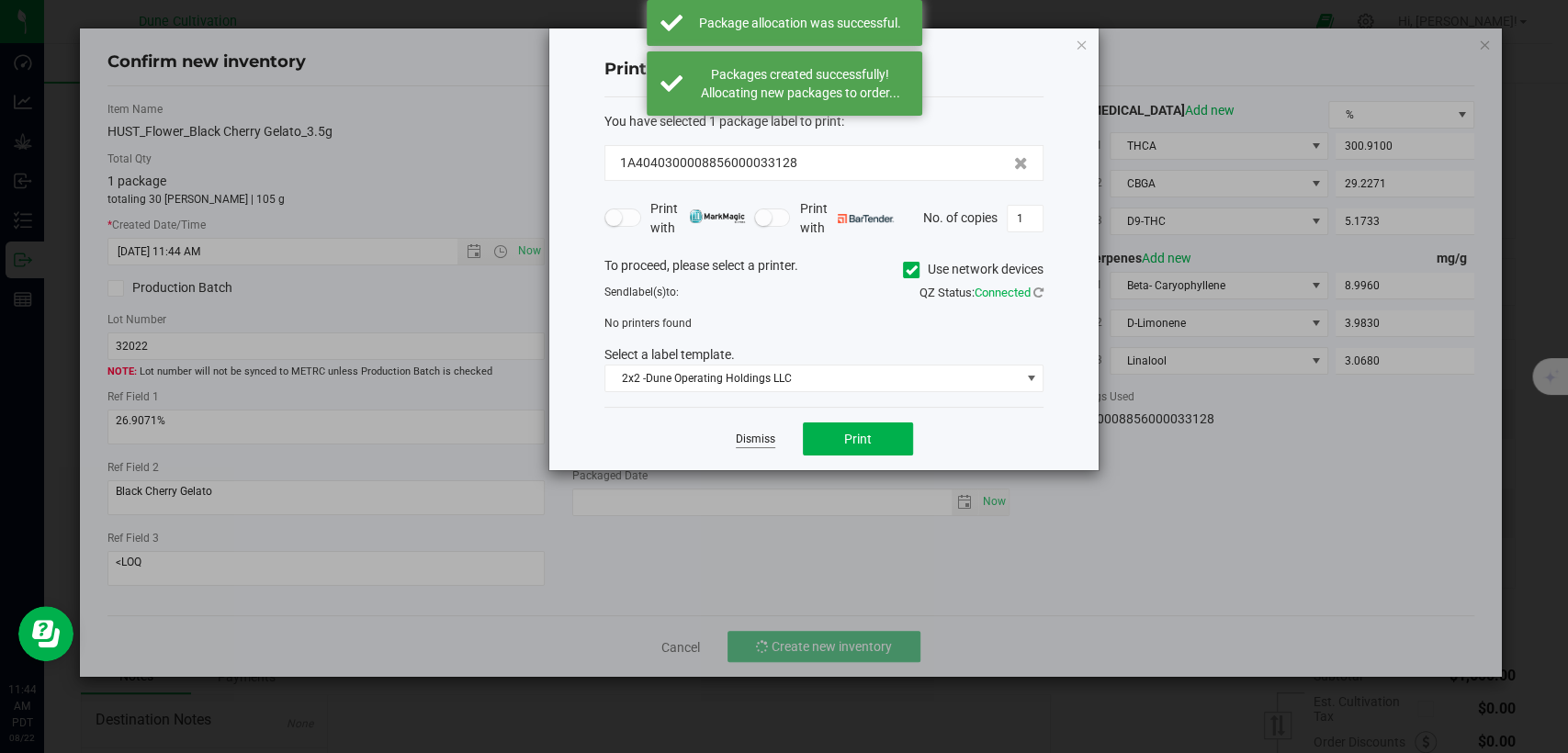
click at [744, 435] on link "Dismiss" at bounding box center [756, 439] width 40 height 16
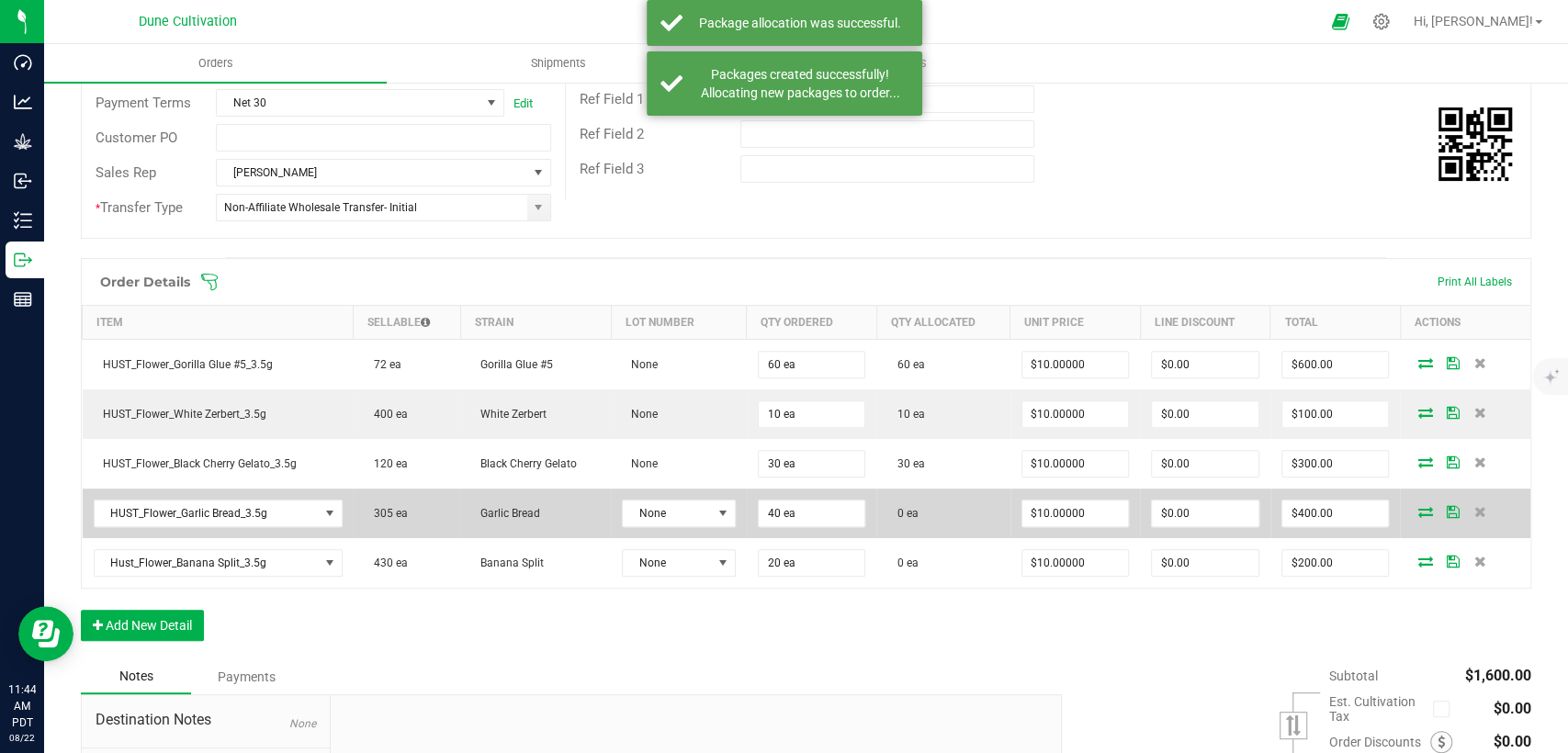
click at [1417, 509] on icon at bounding box center [1425, 512] width 15 height 11
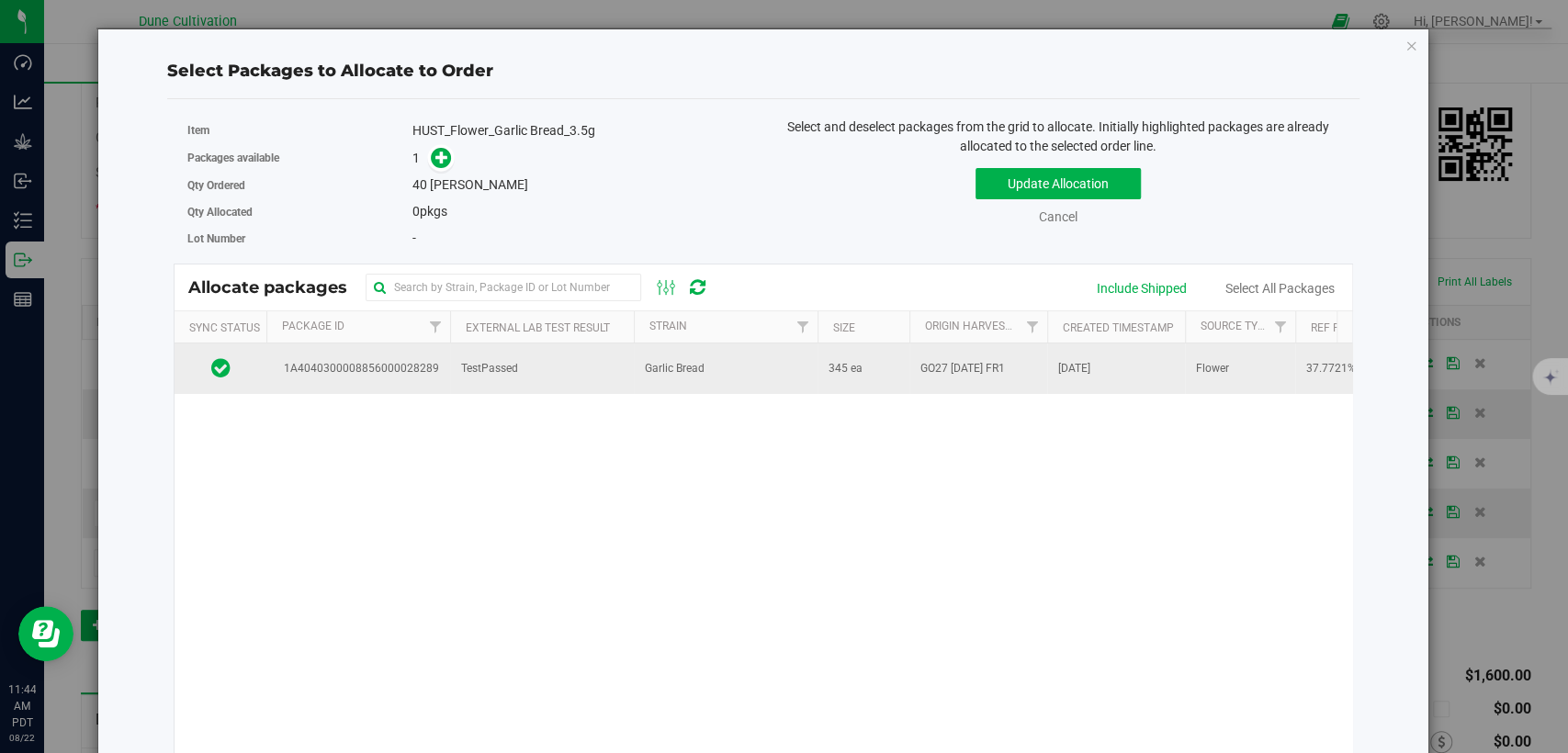
click at [480, 381] on td "TestPassed" at bounding box center [542, 368] width 184 height 50
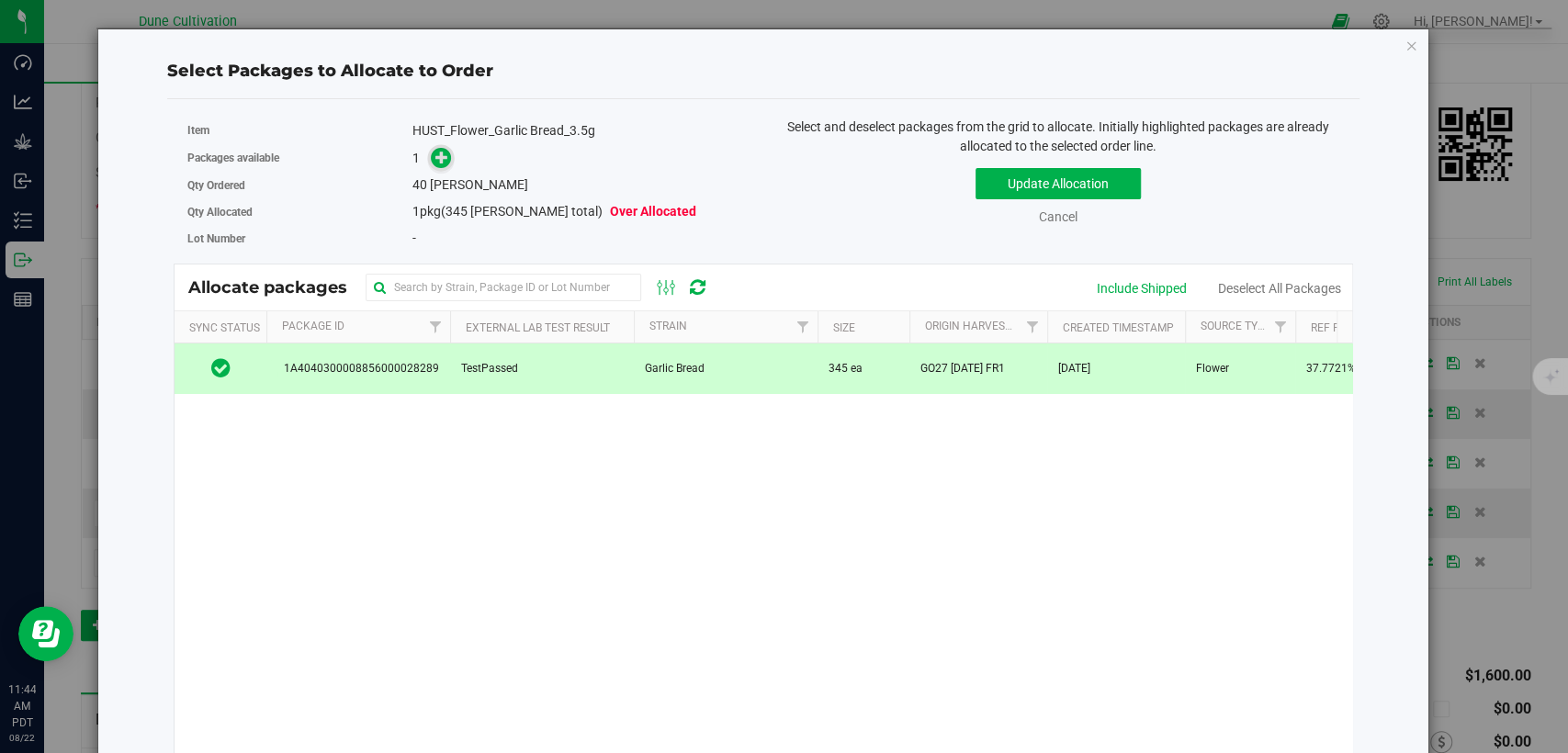
click at [441, 164] on icon at bounding box center [442, 156] width 14 height 14
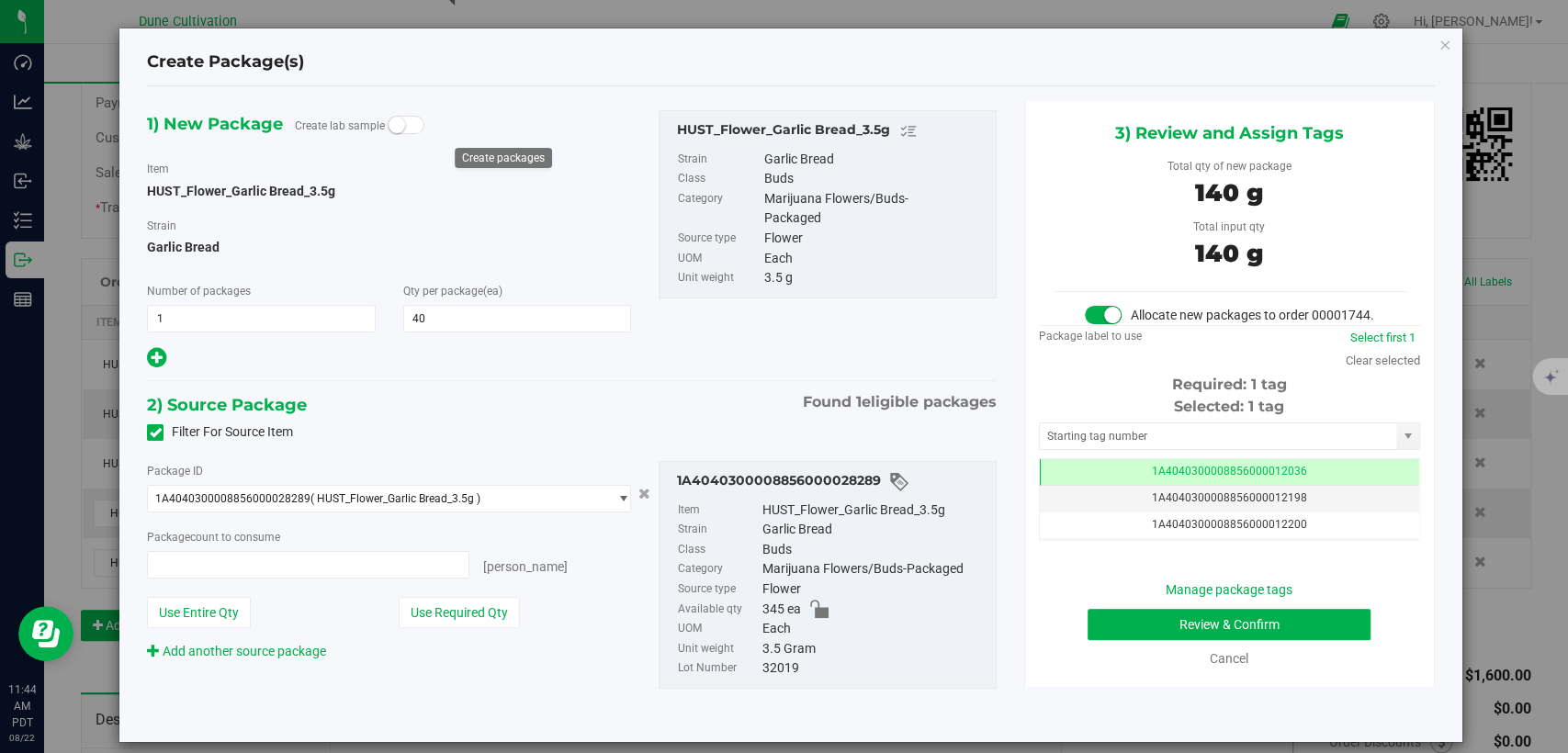
type input "40 ea"
click at [1040, 486] on td "1A4040300008856000012036" at bounding box center [1230, 472] width 380 height 26
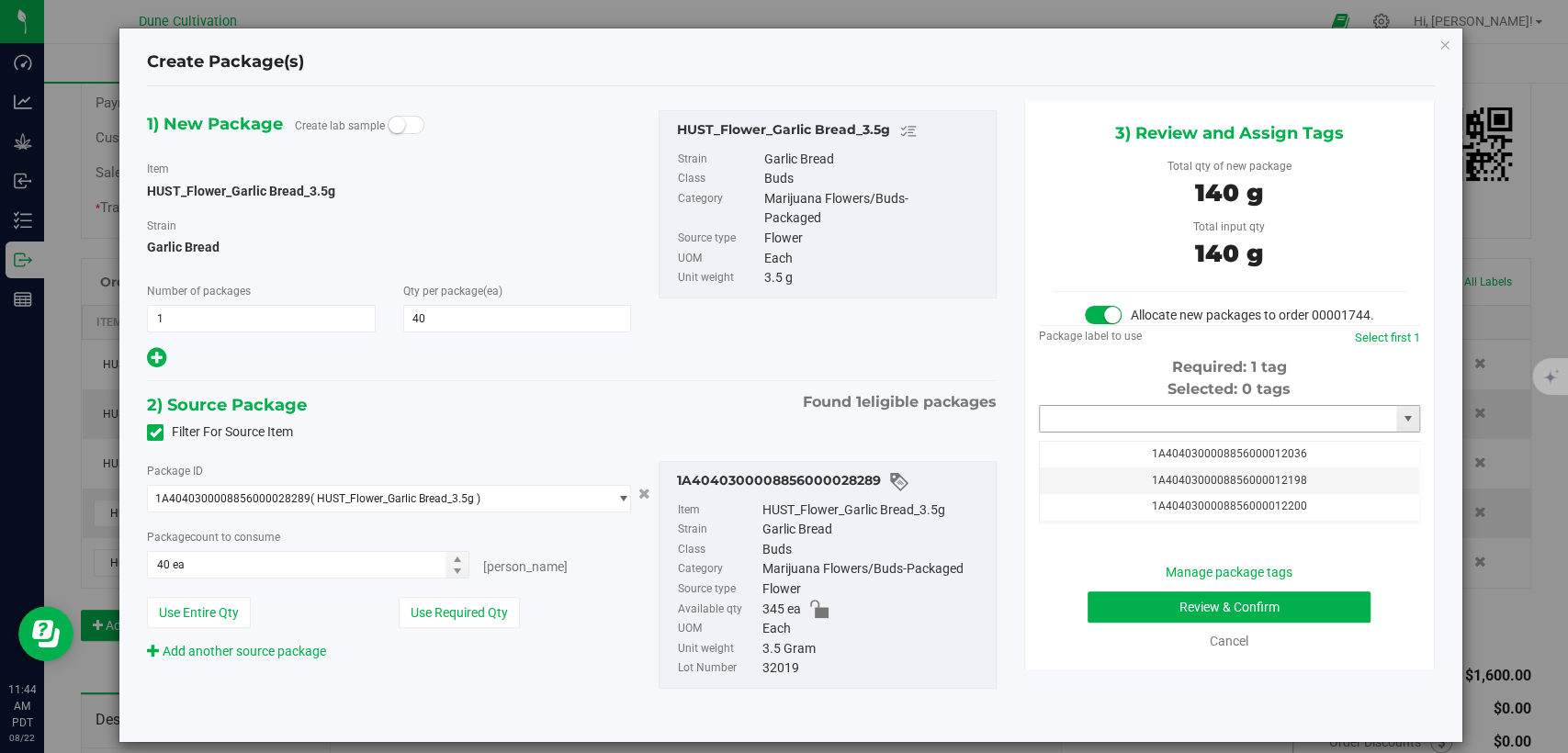
click at [1067, 432] on input "text" at bounding box center [1218, 418] width 356 height 25
click at [1067, 465] on li "1A4040300008856000033129" at bounding box center [1217, 468] width 376 height 27
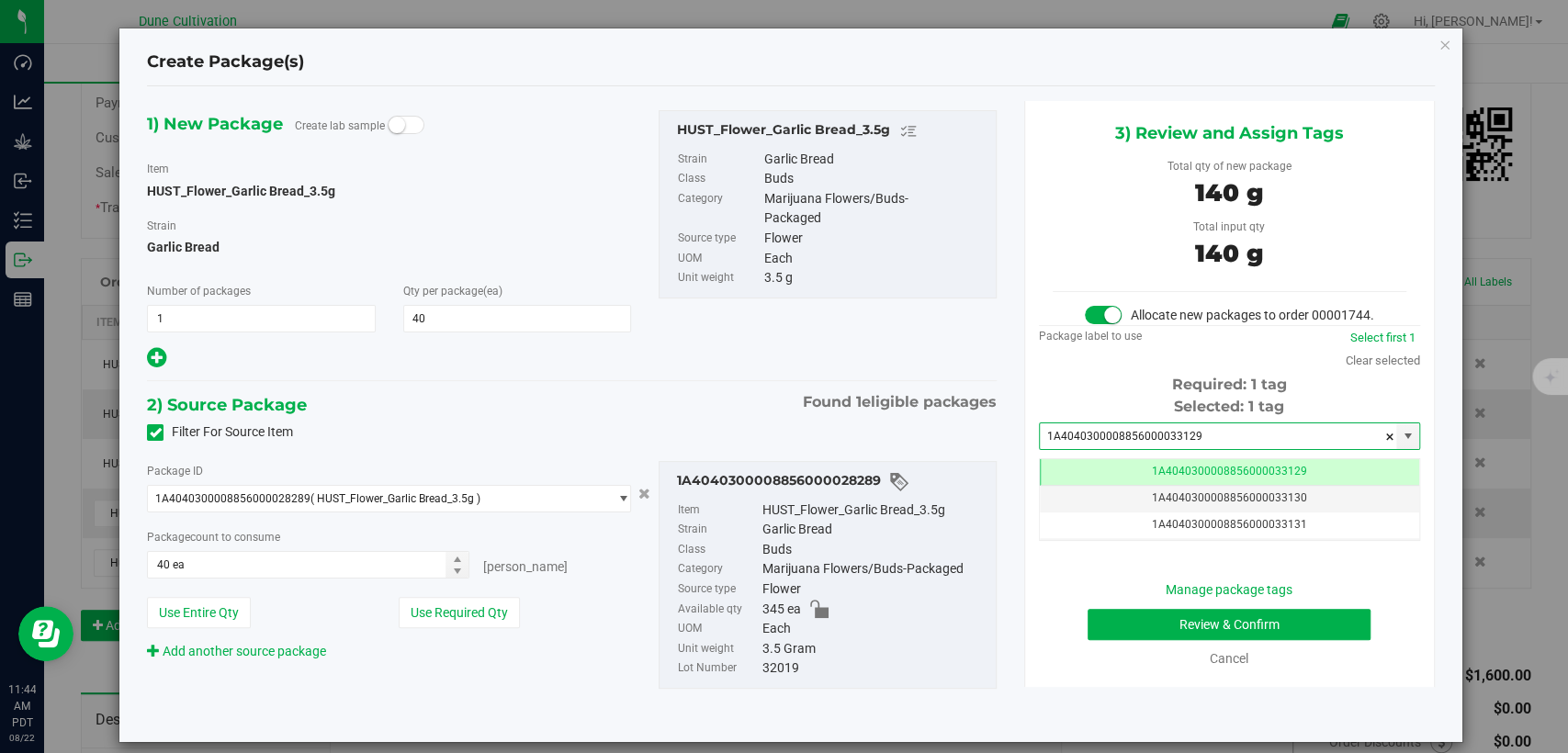
type input "1A4040300008856000033129"
click at [1132, 637] on button "Review & Confirm" at bounding box center [1229, 624] width 283 height 31
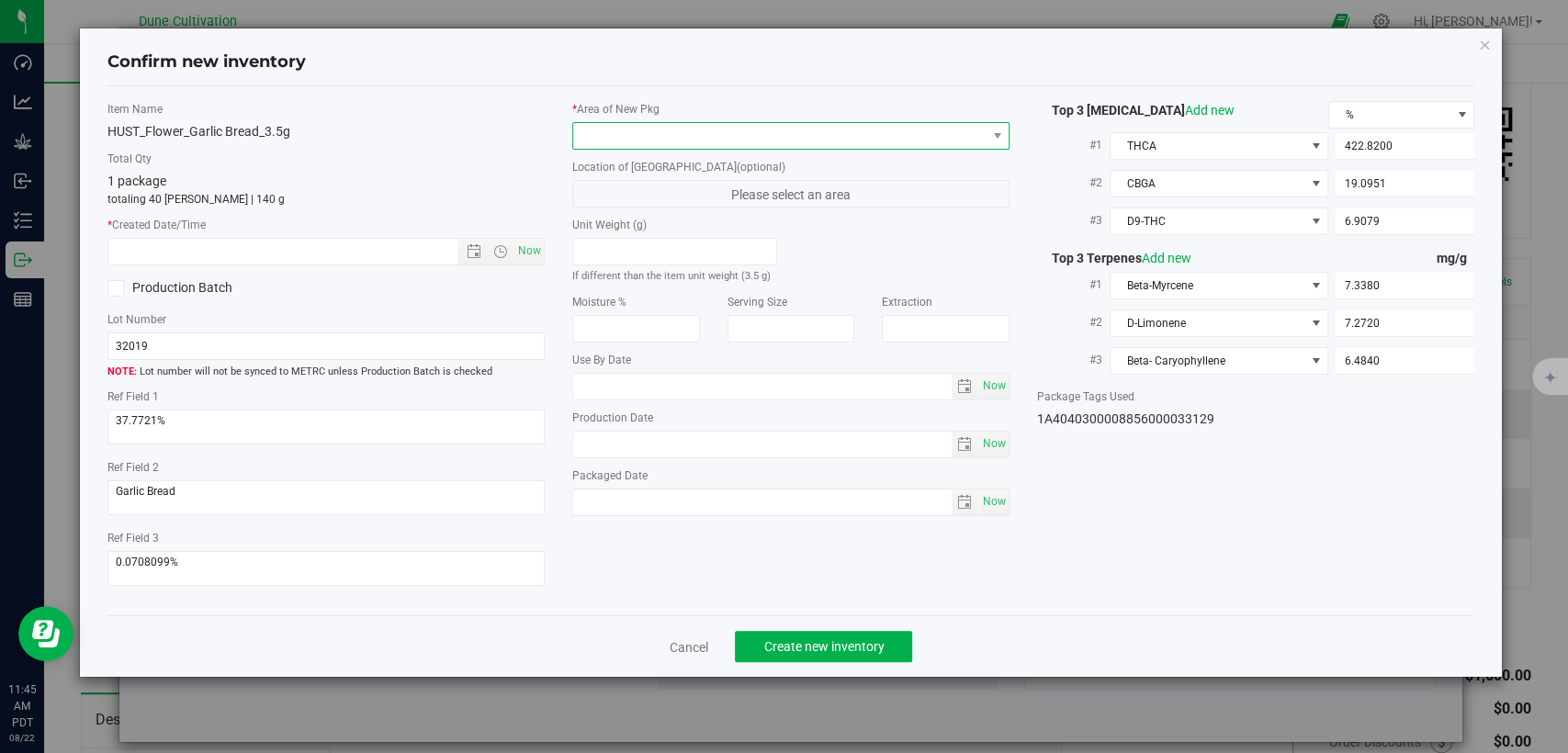
click at [851, 141] on span at bounding box center [779, 136] width 413 height 25
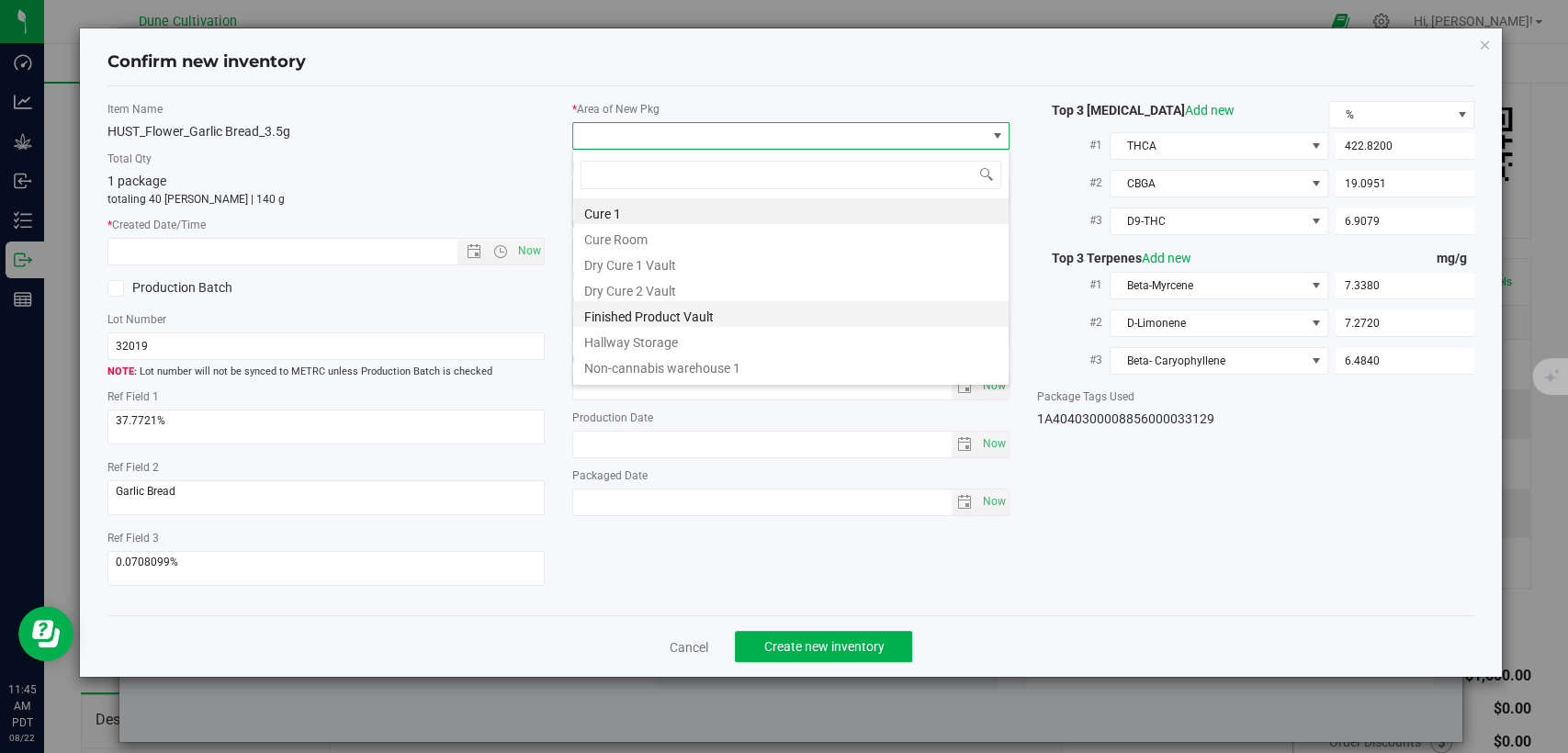
click at [721, 315] on li "Finished Product Vault" at bounding box center [791, 314] width 435 height 25
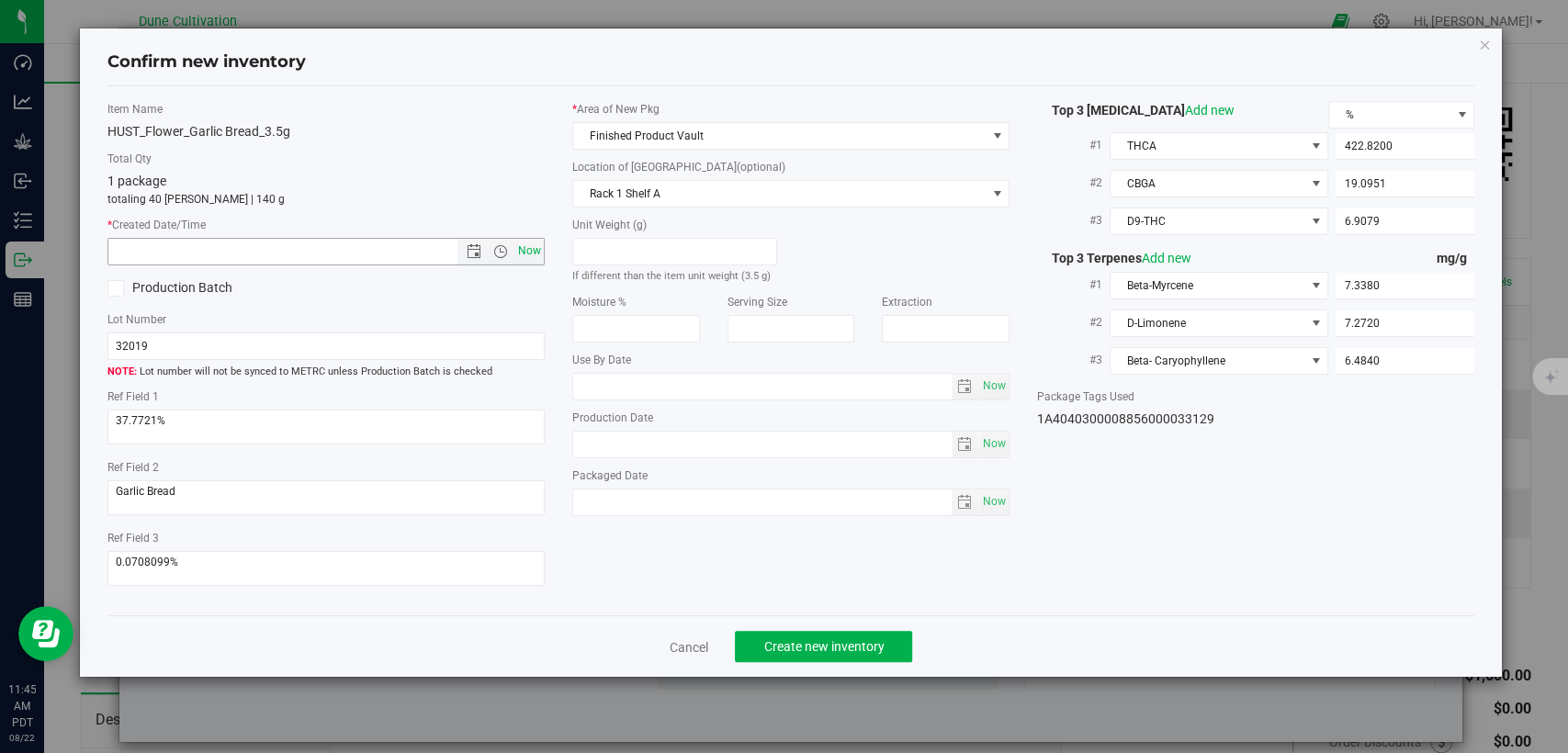
click at [526, 250] on span "Now" at bounding box center [530, 251] width 31 height 26
type input "[DATE] 11:45 AM"
click at [871, 647] on span "Create new inventory" at bounding box center [824, 647] width 121 height 15
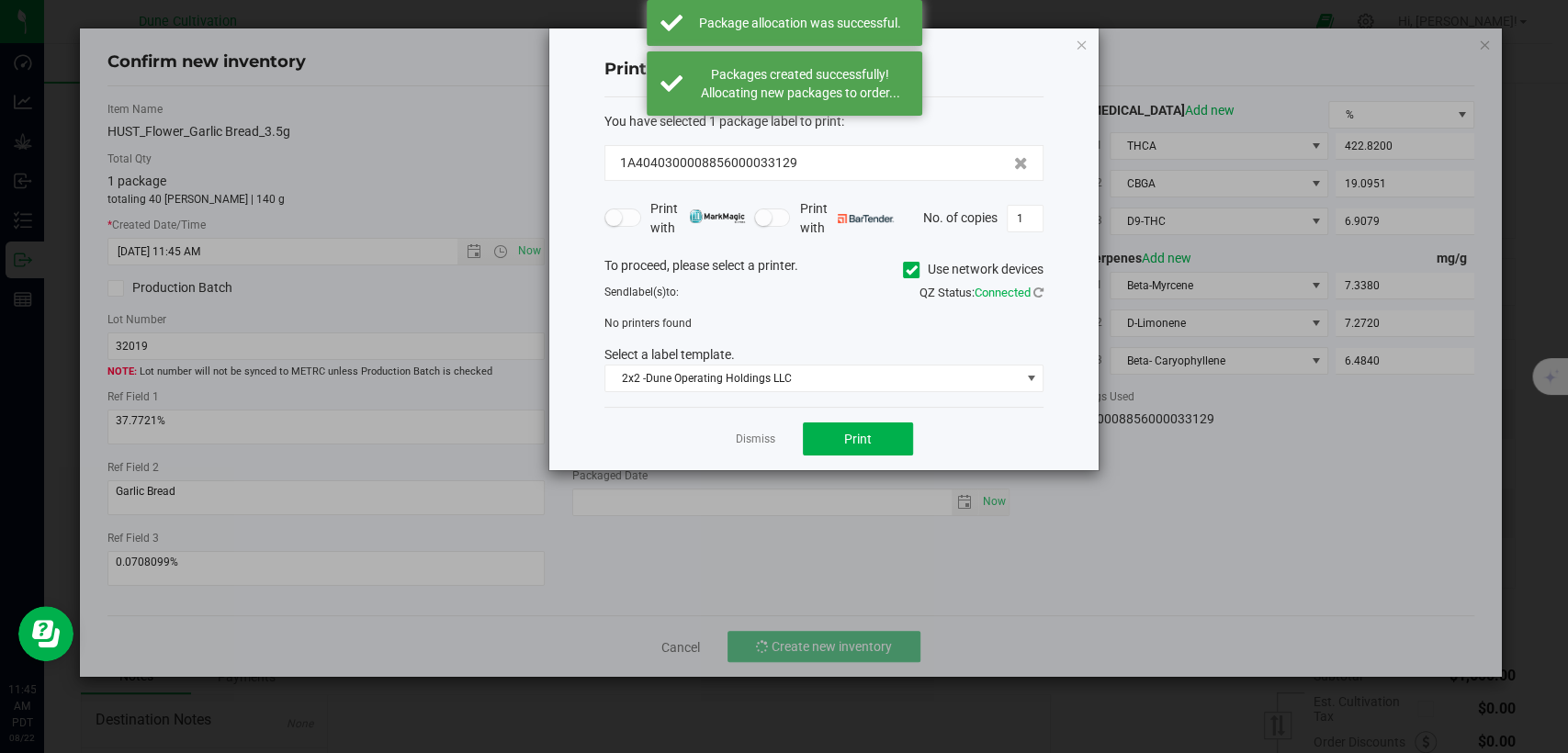
click at [745, 430] on app-cancel-button "Dismiss" at bounding box center [756, 439] width 40 height 19
click at [757, 439] on link "Dismiss" at bounding box center [756, 439] width 40 height 16
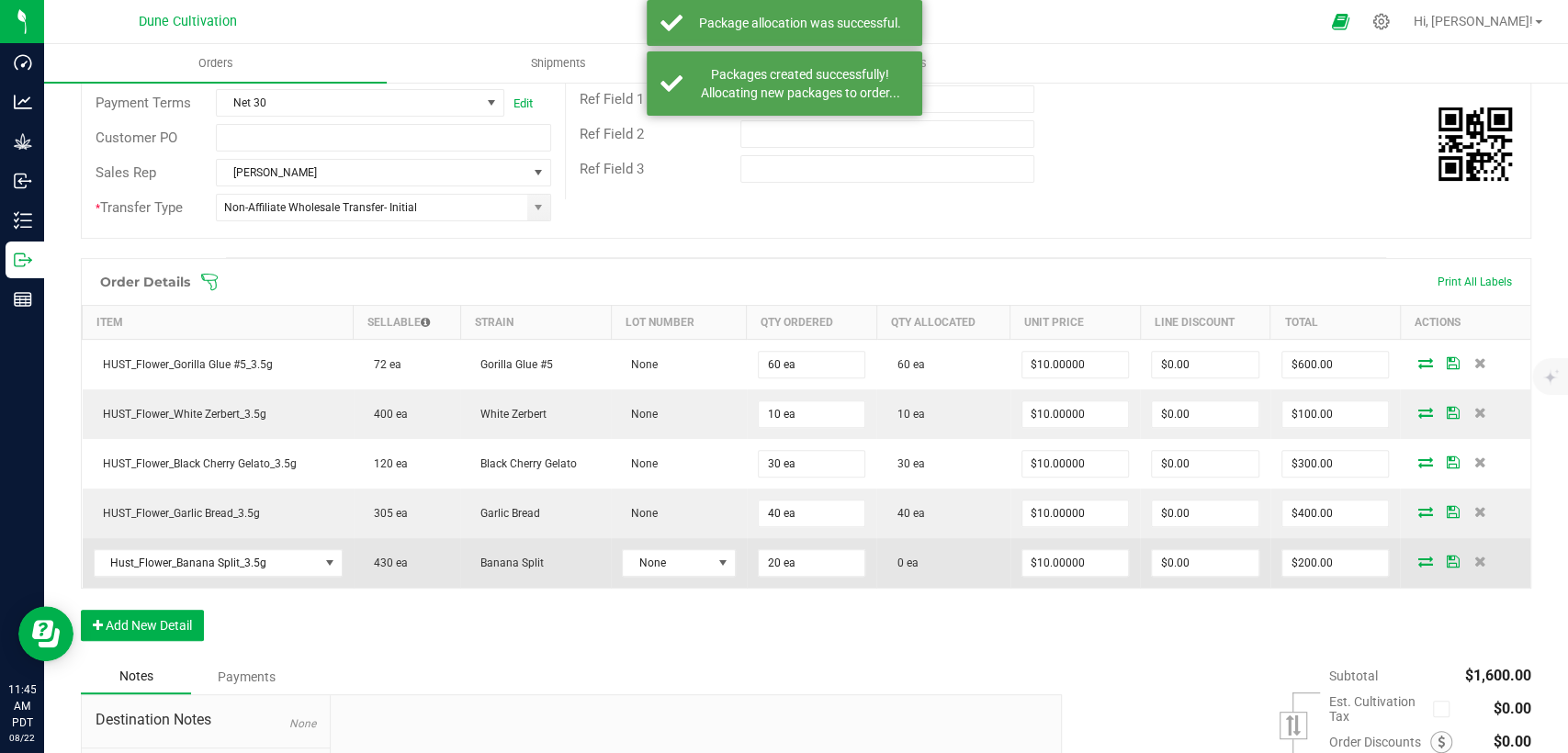
click at [1417, 561] on icon at bounding box center [1425, 562] width 15 height 11
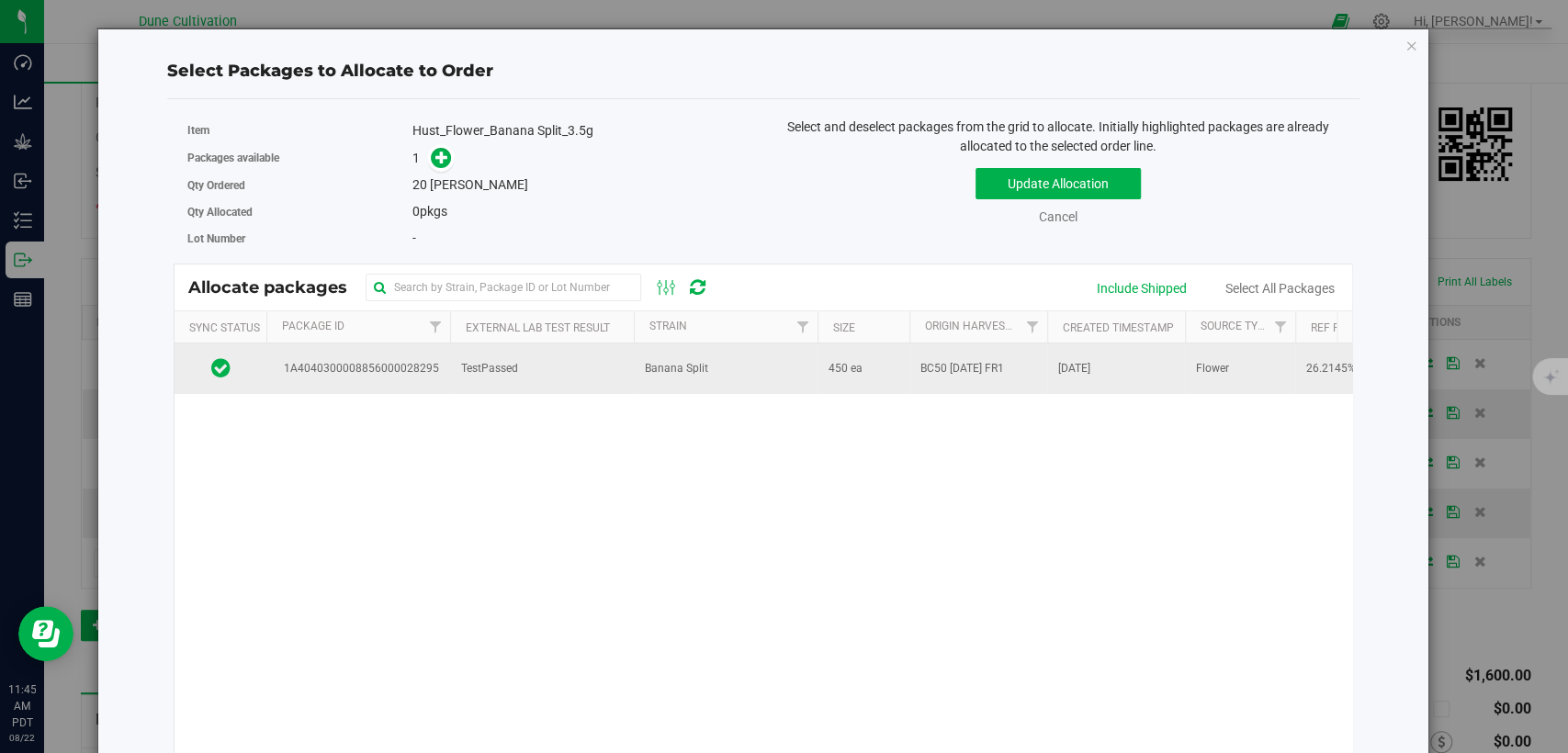
click at [520, 367] on td "TestPassed" at bounding box center [542, 368] width 184 height 50
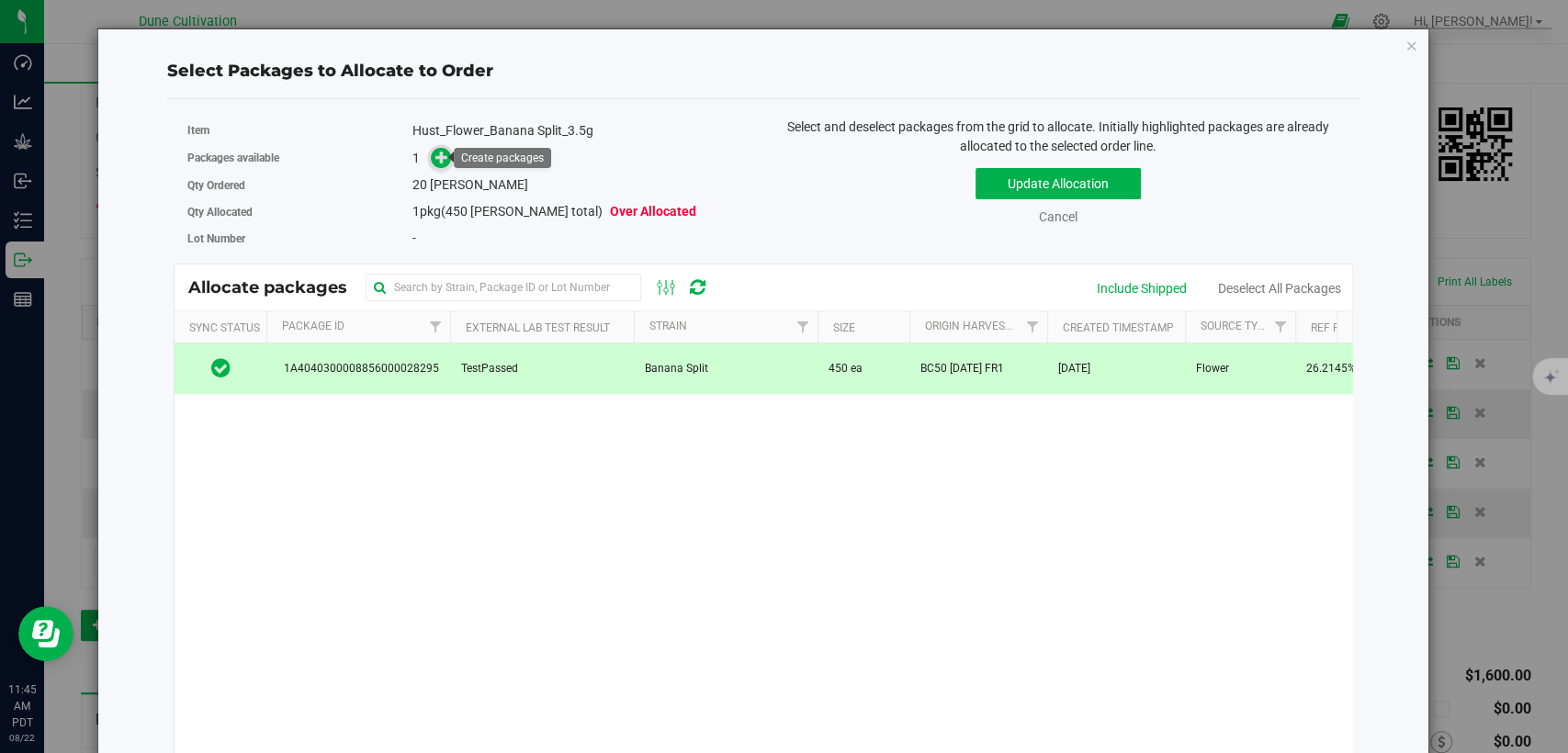
click at [439, 155] on icon at bounding box center [442, 156] width 14 height 14
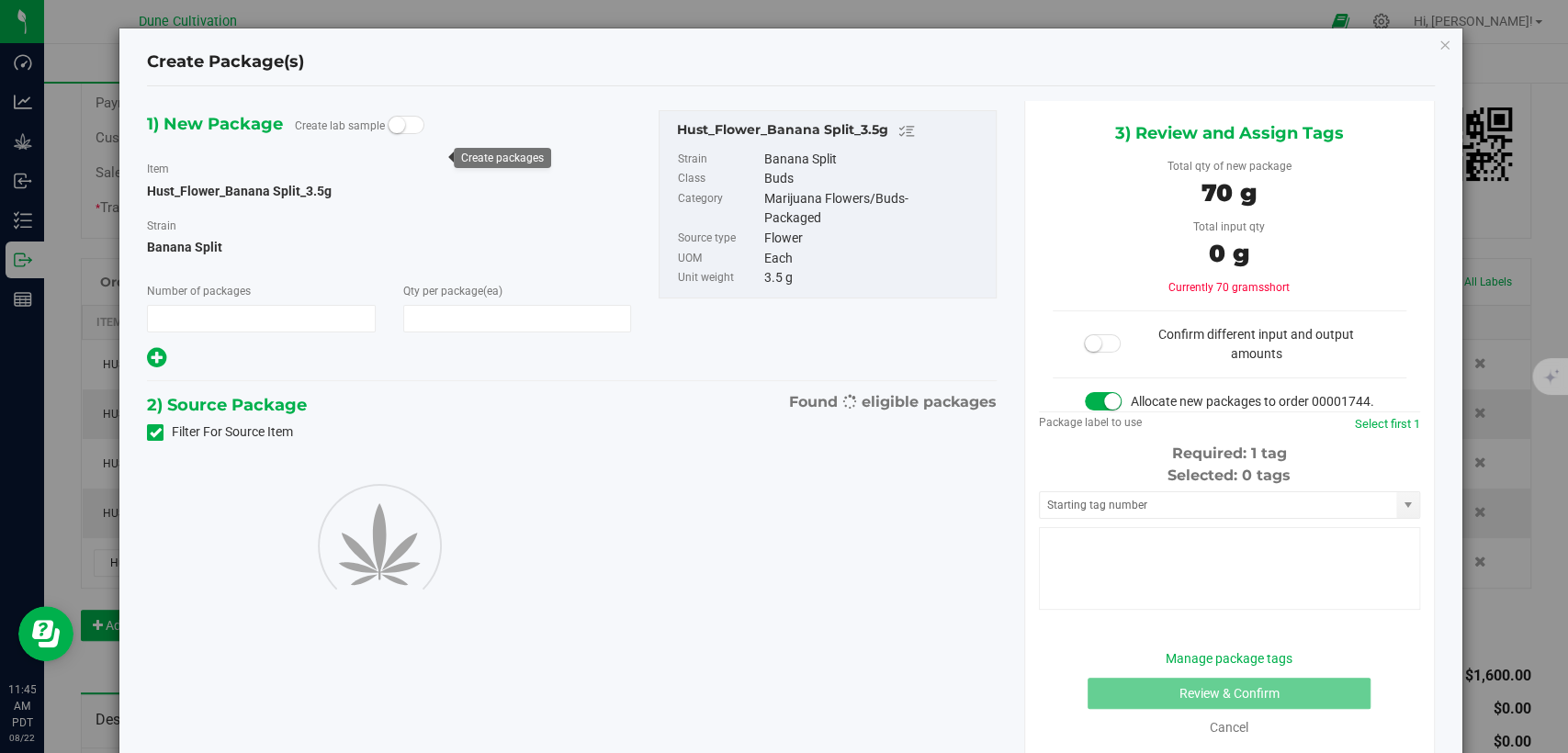
type input "1"
type input "20"
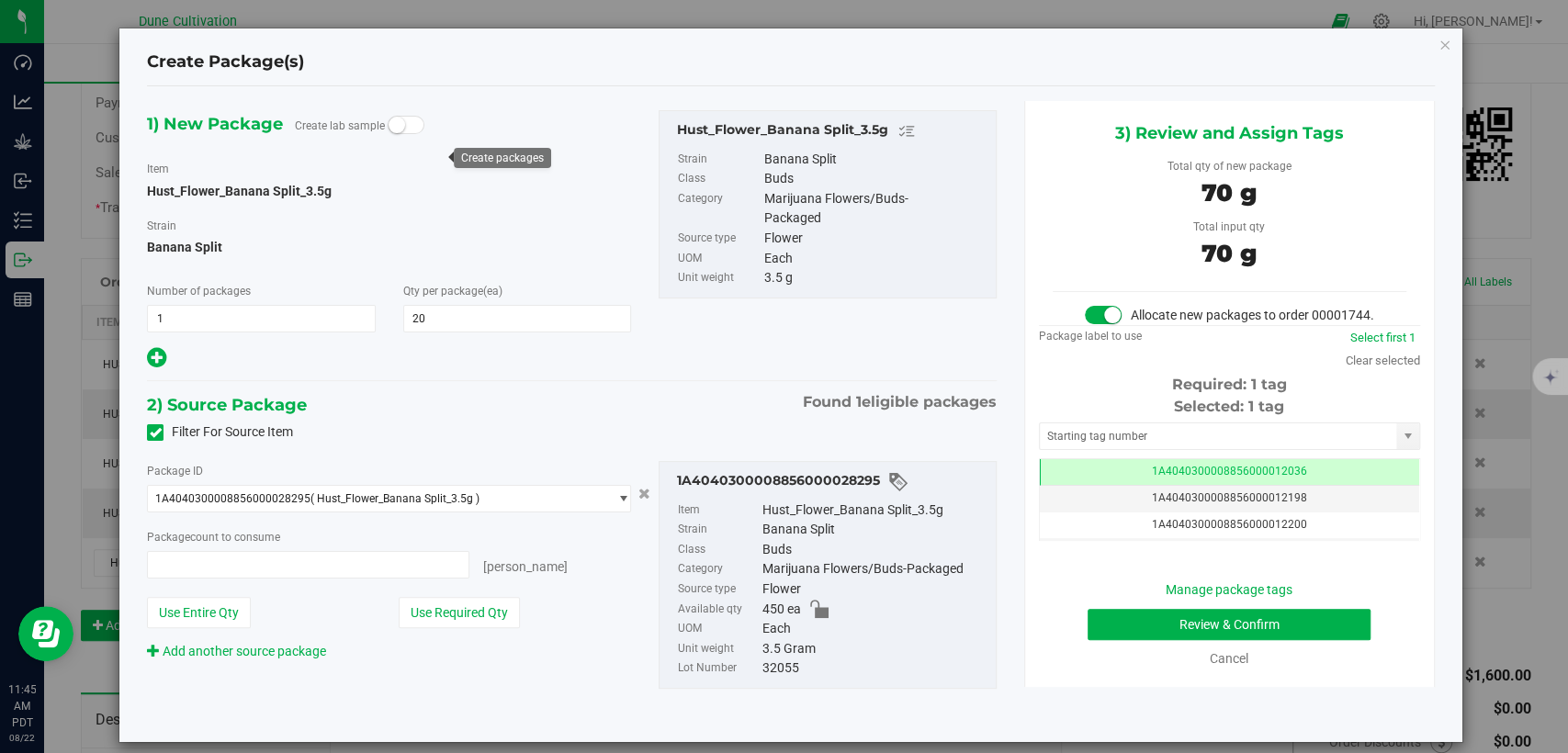
type input "20 ea"
click at [1066, 481] on td "1A4040300008856000012036" at bounding box center [1230, 472] width 380 height 26
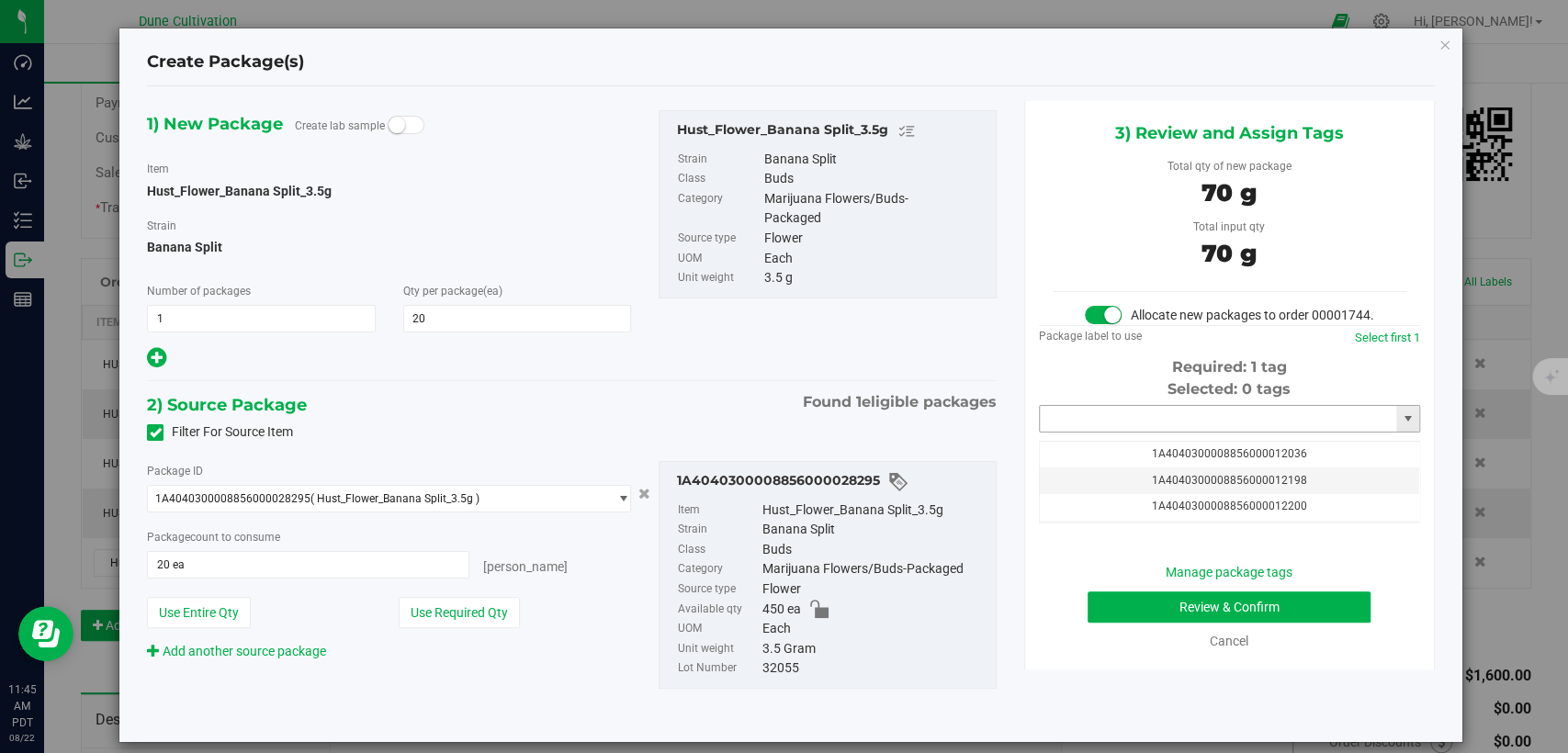
click at [1081, 432] on input "text" at bounding box center [1218, 418] width 356 height 25
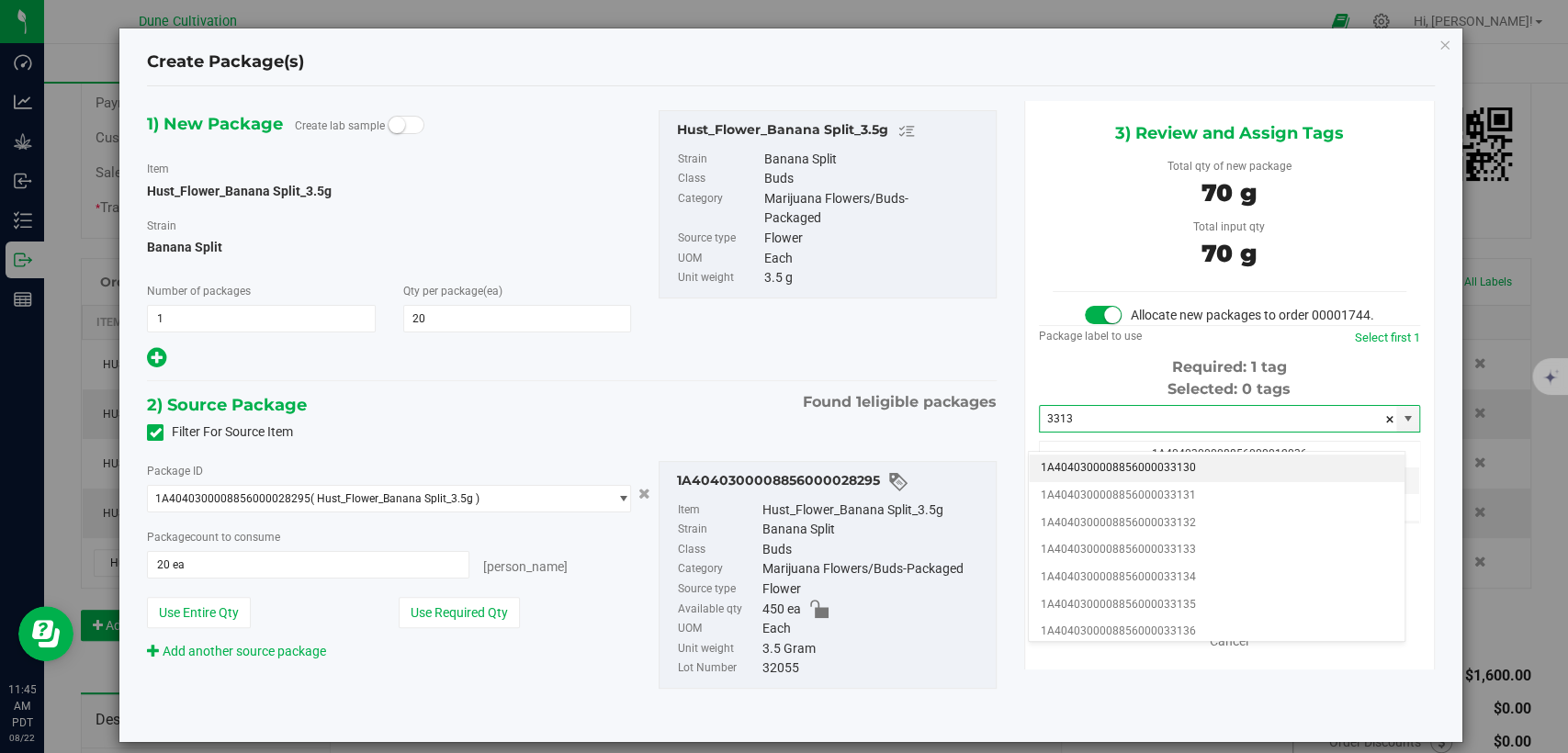
click at [1081, 465] on li "1A4040300008856000033130" at bounding box center [1217, 468] width 376 height 27
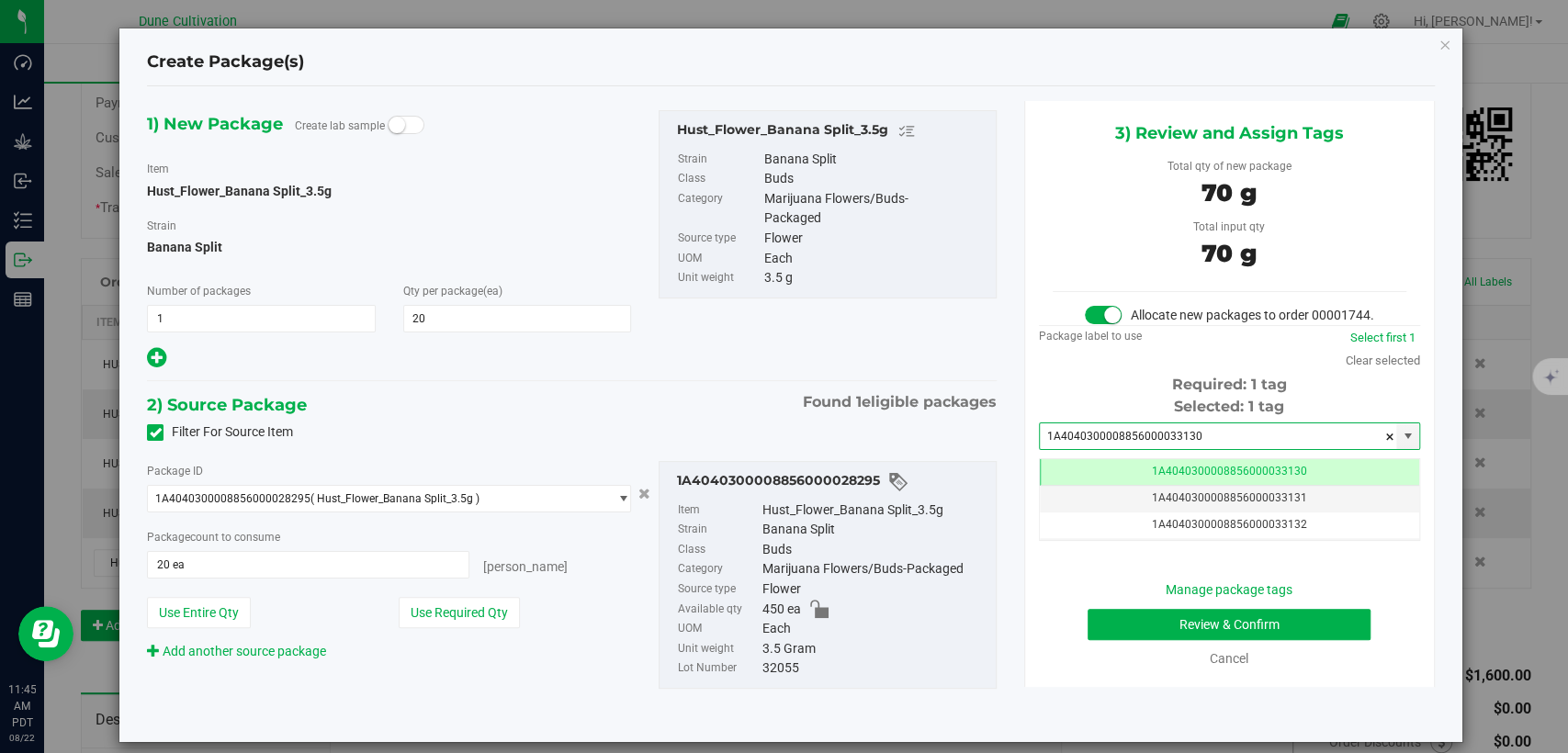
type input "1A4040300008856000033130"
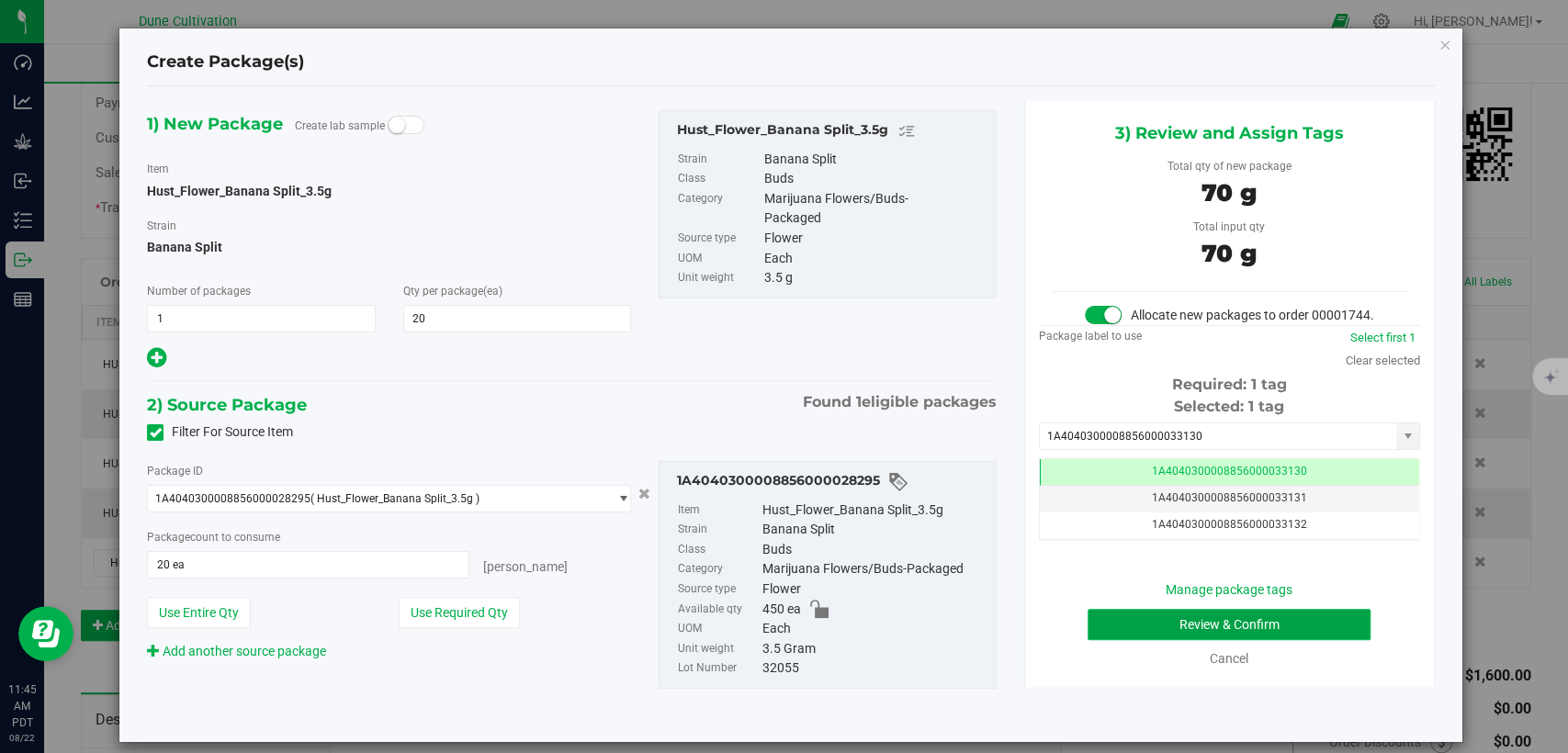
click at [1176, 640] on button "Review & Confirm" at bounding box center [1229, 624] width 283 height 31
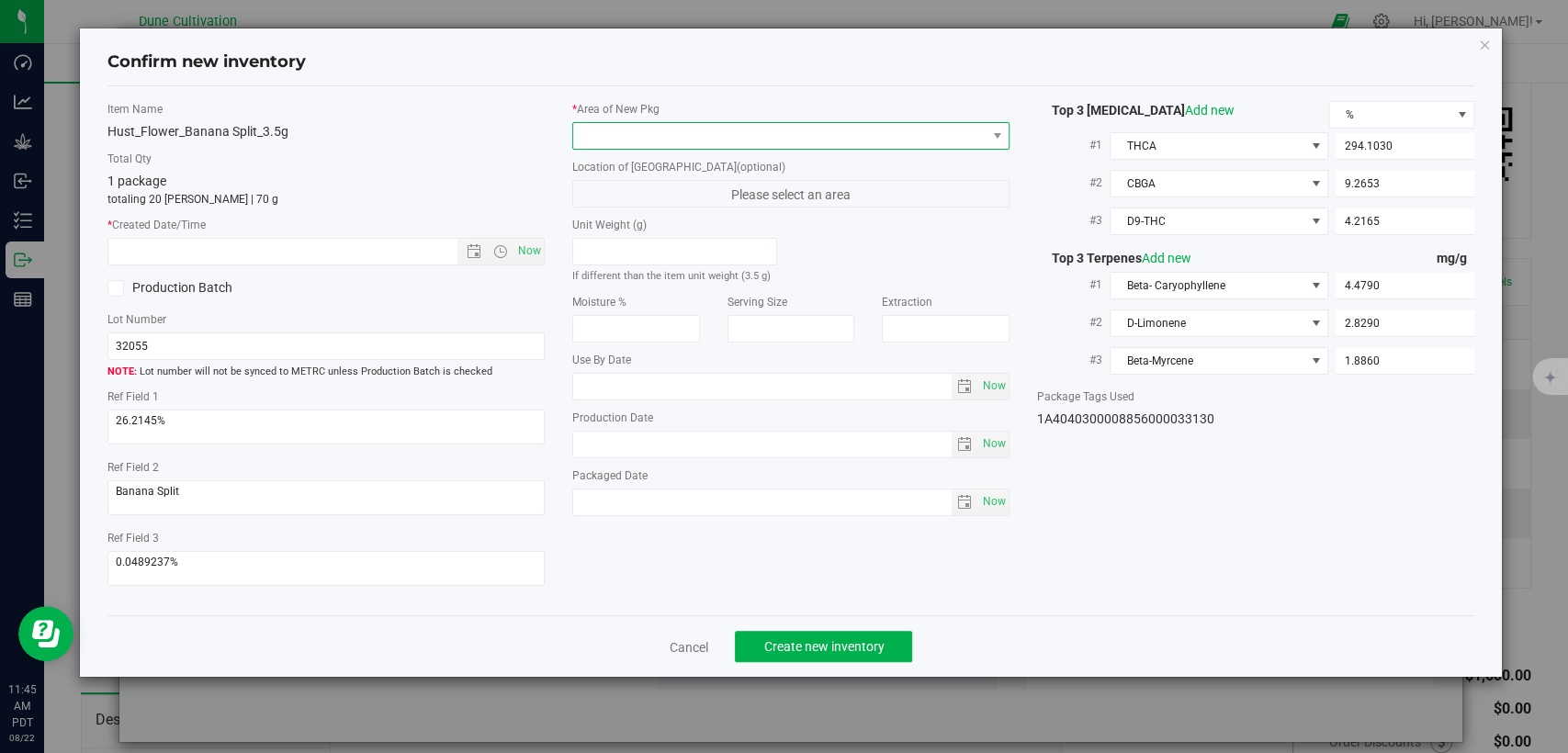
click at [737, 138] on span at bounding box center [779, 136] width 413 height 25
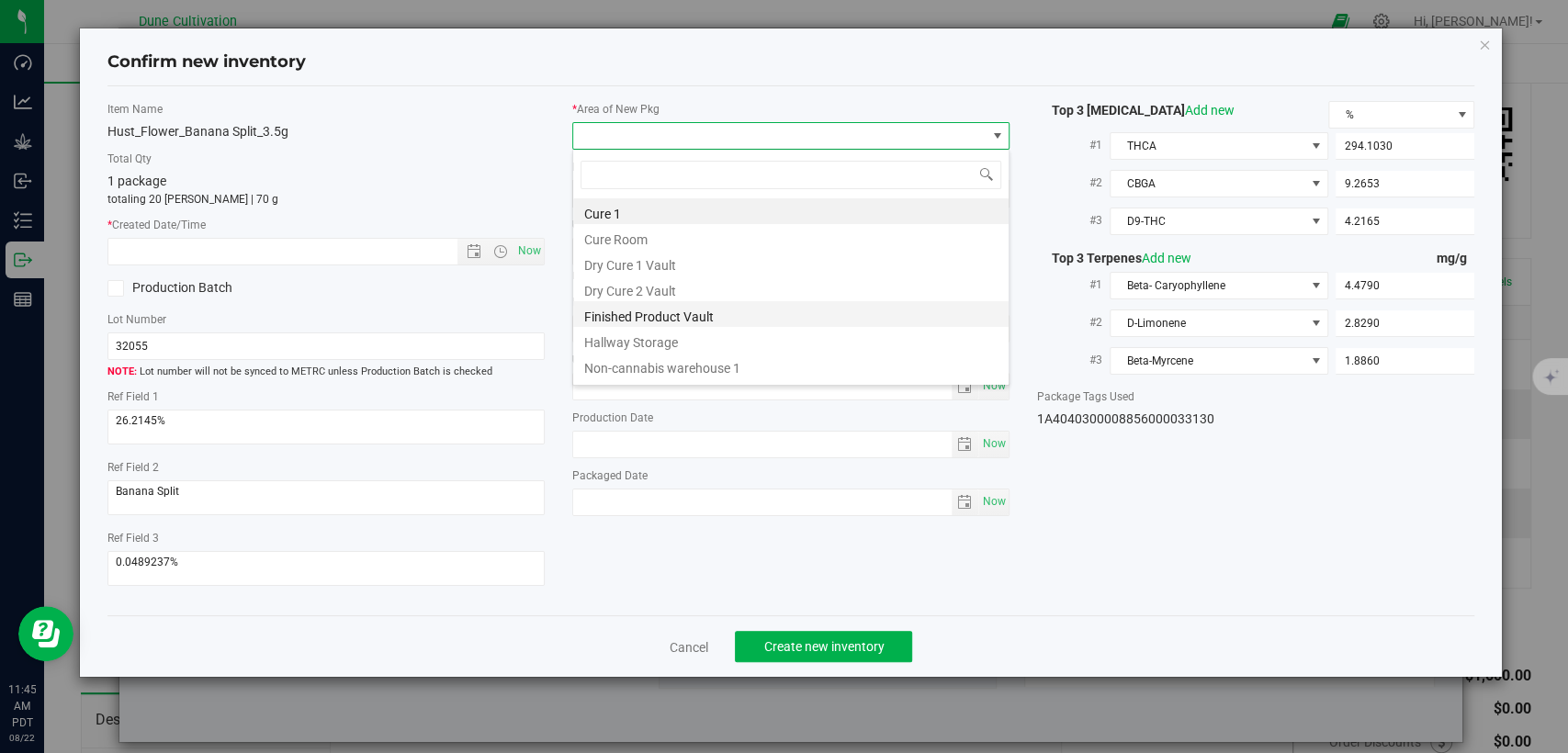
click at [683, 317] on li "Finished Product Vault" at bounding box center [791, 314] width 435 height 25
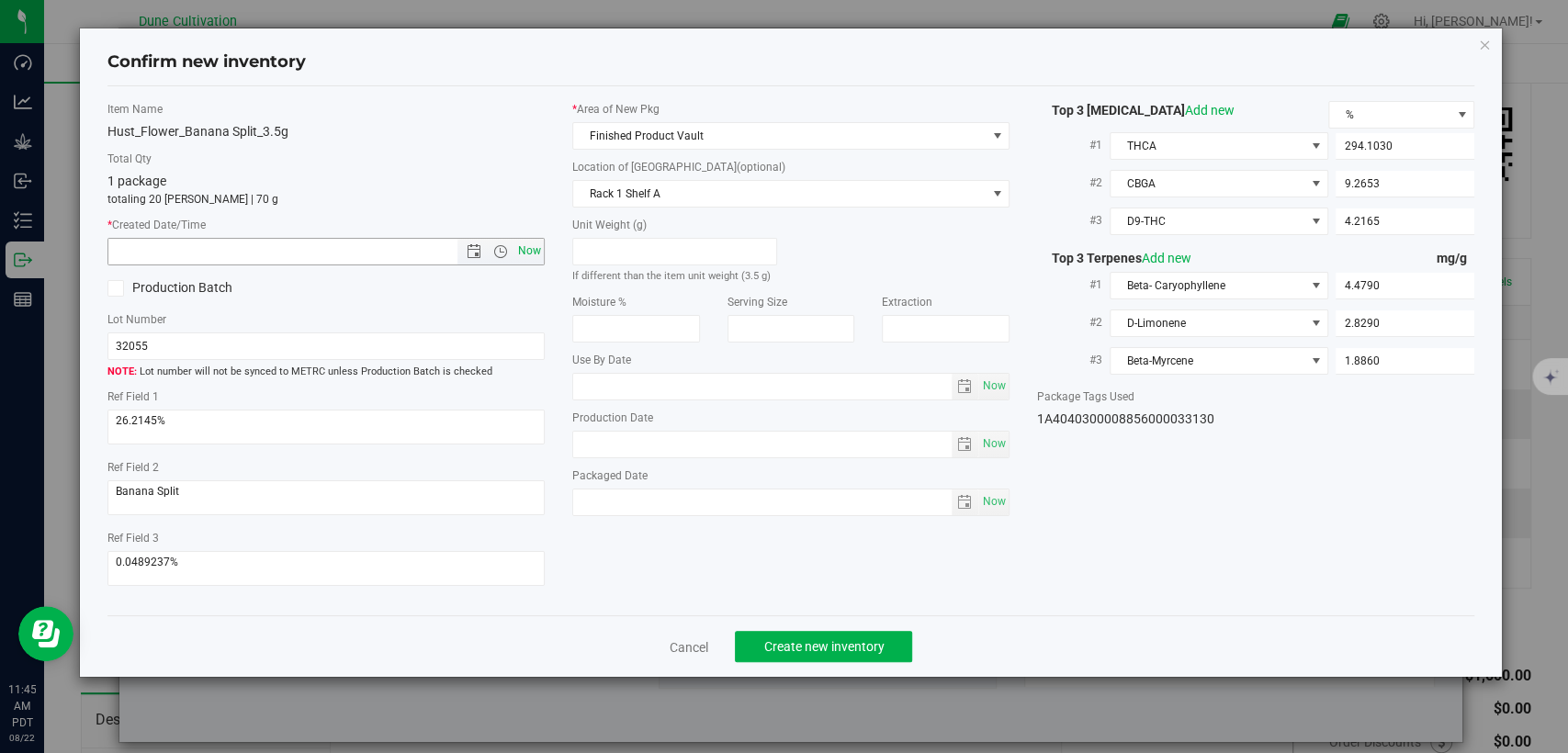
click at [530, 253] on span "Now" at bounding box center [530, 251] width 31 height 26
type input "[DATE] 11:45 AM"
click at [791, 633] on button "Create new inventory" at bounding box center [824, 647] width 177 height 31
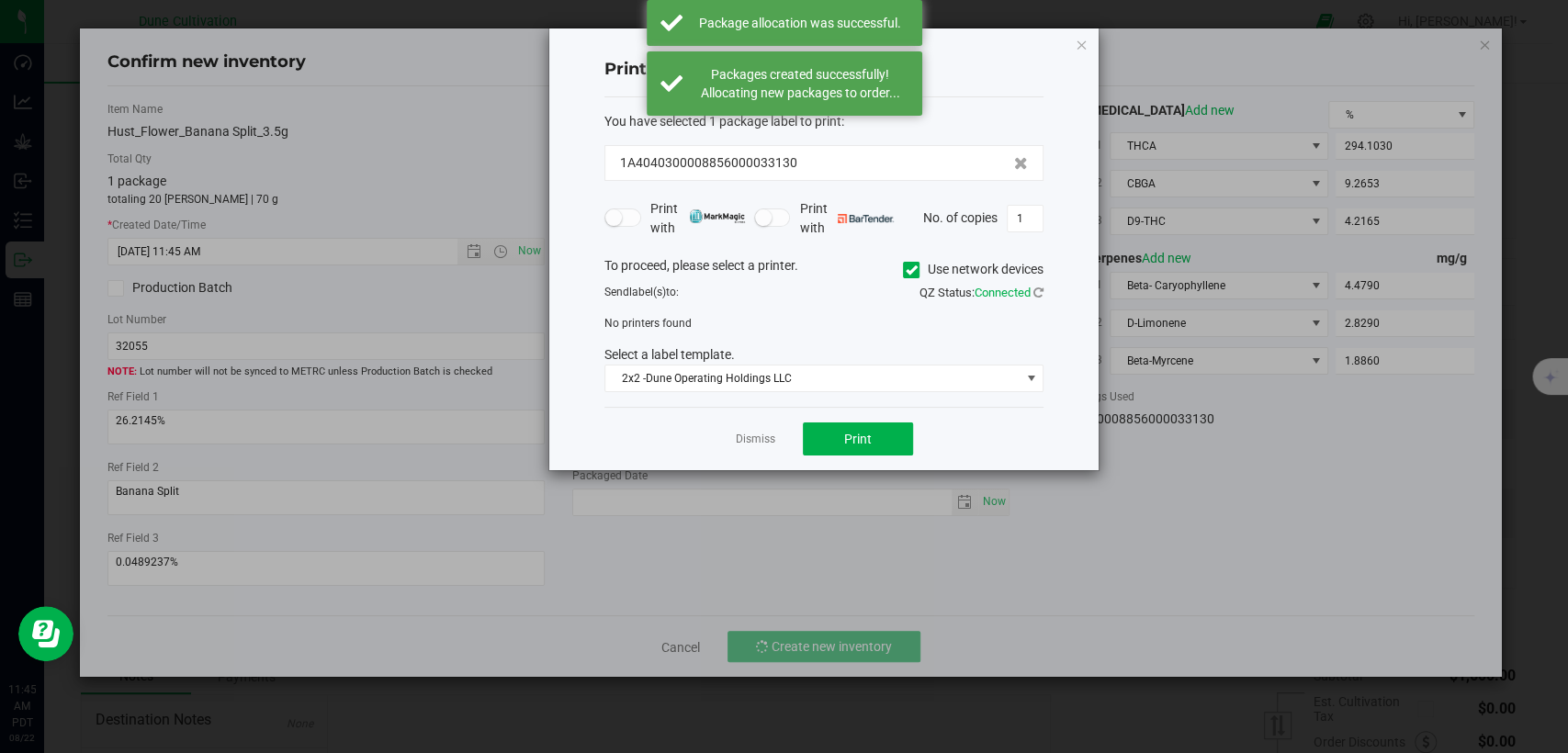
click at [760, 443] on link "Dismiss" at bounding box center [756, 439] width 40 height 16
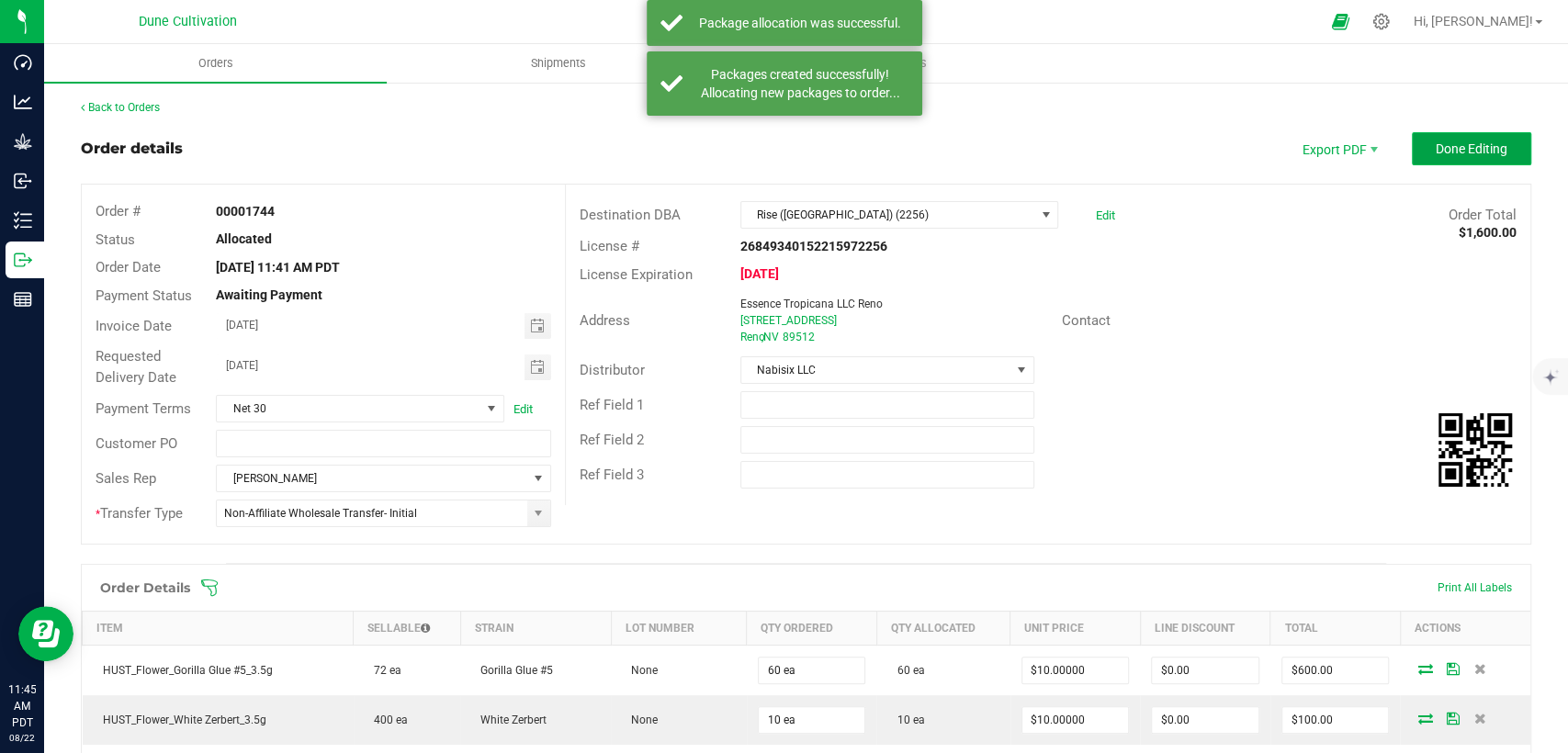
click at [1439, 149] on span "Done Editing" at bounding box center [1472, 149] width 72 height 15
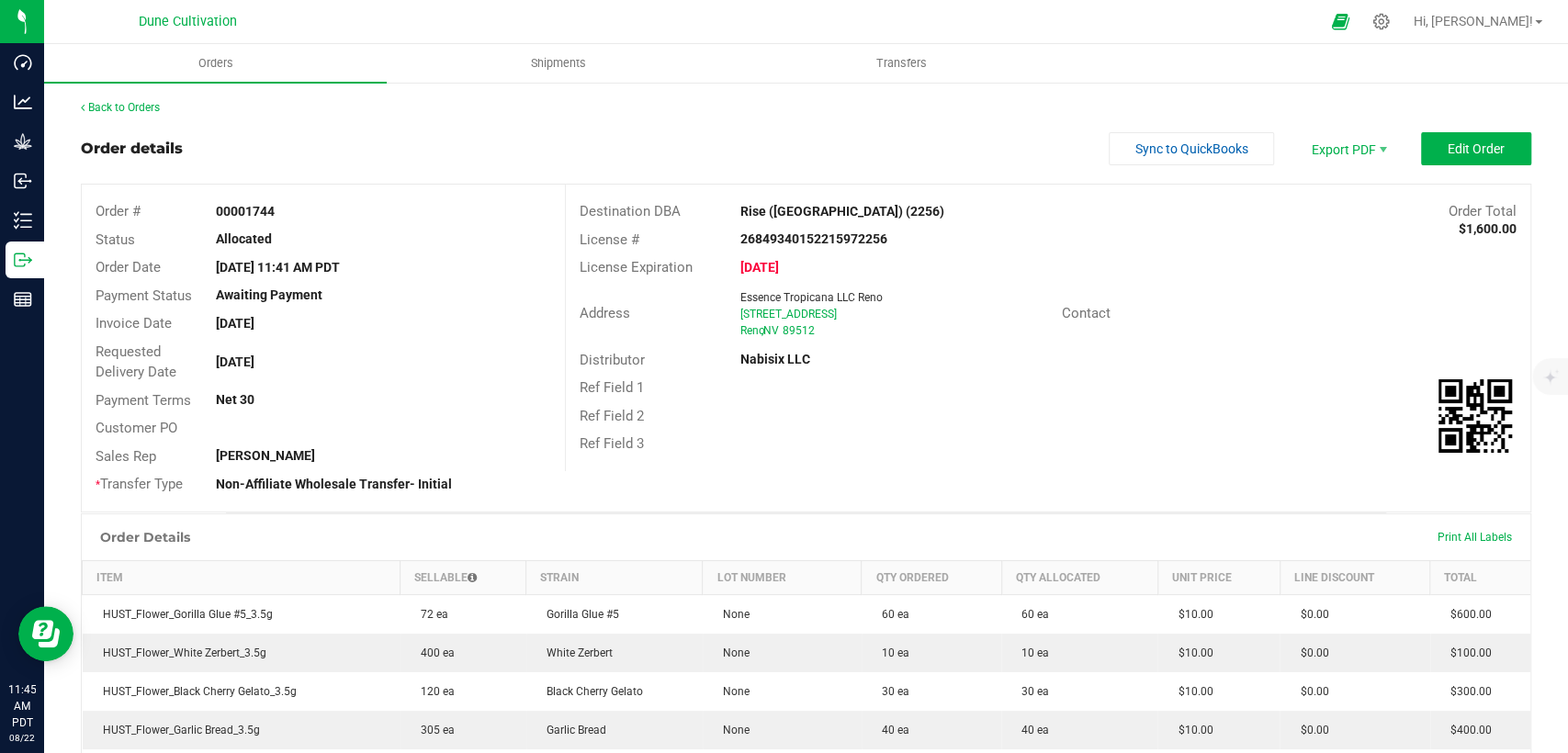
drag, startPoint x: 1500, startPoint y: 229, endPoint x: 1447, endPoint y: 222, distance: 53.5
click at [1459, 222] on strong "$1,600.00" at bounding box center [1487, 229] width 57 height 15
copy strong "1,600.00"
click at [140, 104] on link "Back to Orders" at bounding box center [121, 107] width 79 height 13
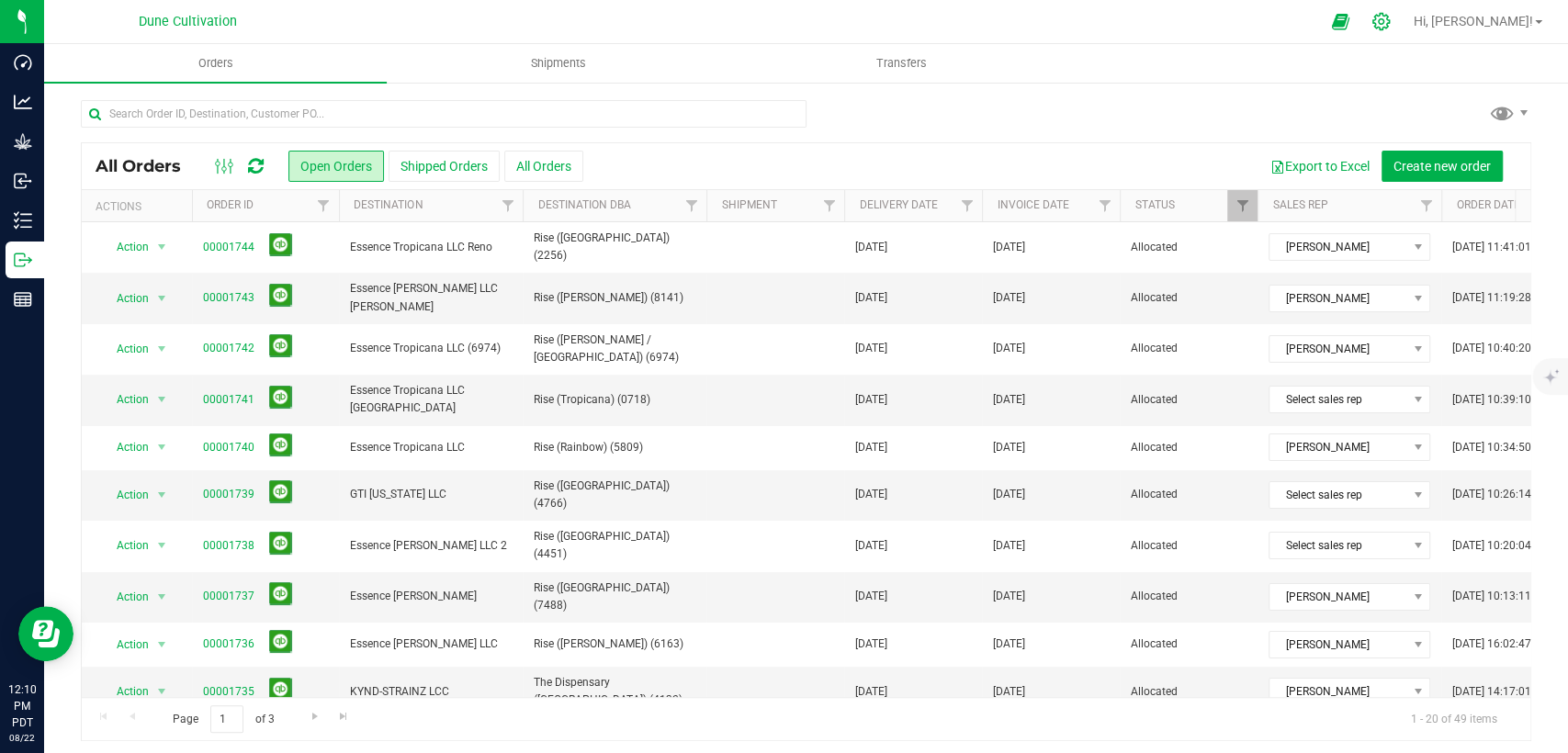
click at [1395, 26] on div at bounding box center [1381, 22] width 25 height 19
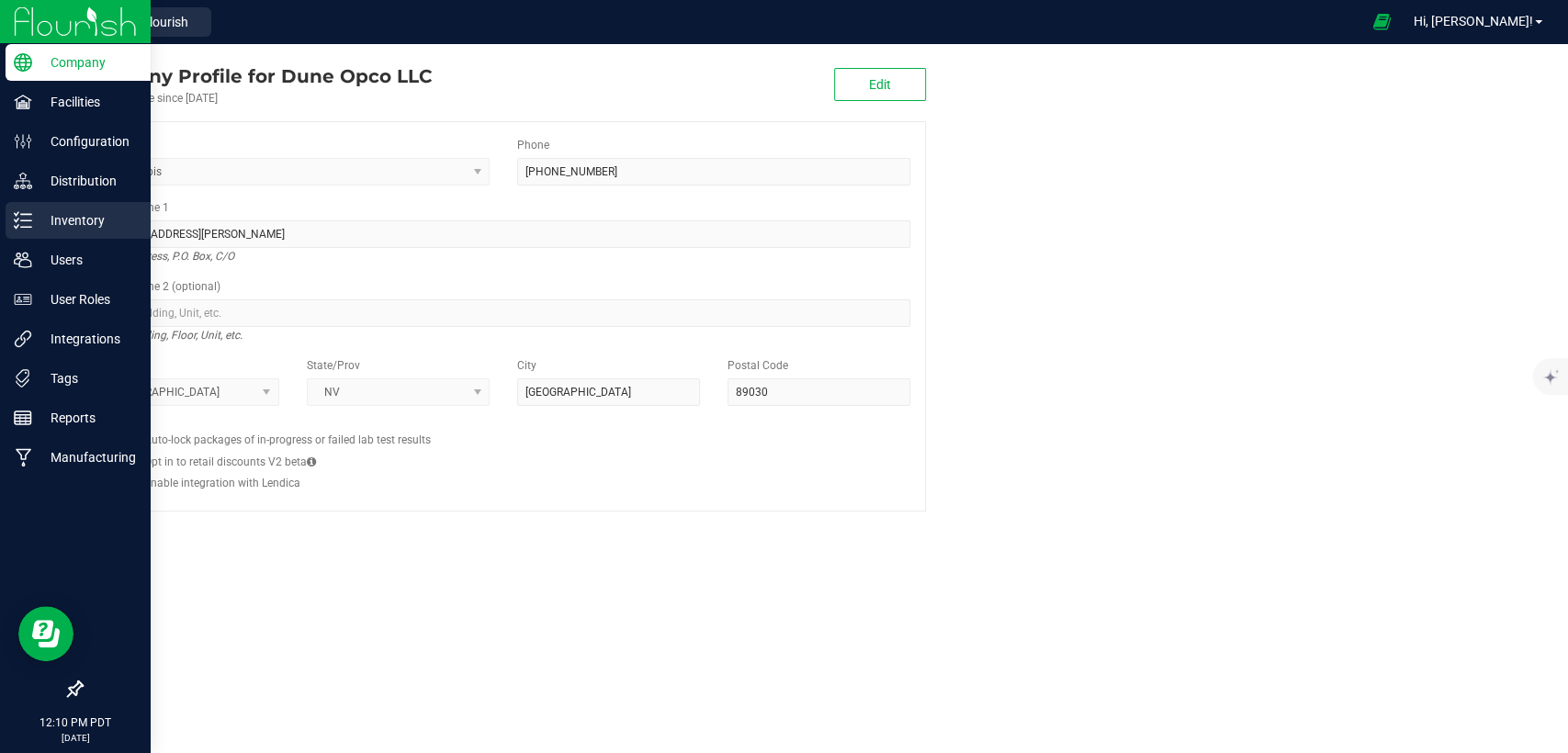
click at [92, 217] on p "Inventory" at bounding box center [87, 220] width 110 height 22
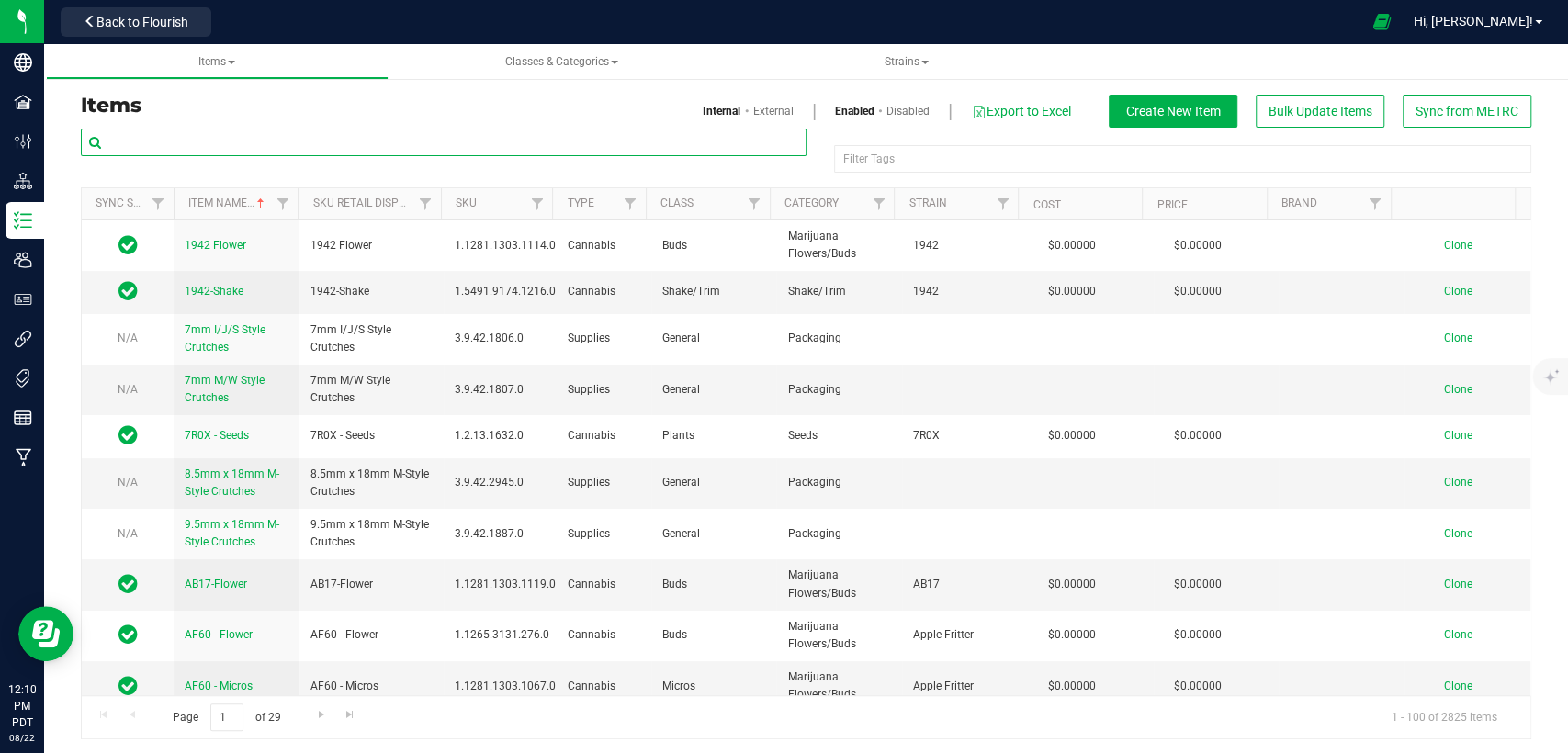
click at [650, 138] on input "text" at bounding box center [444, 141] width 726 height 27
type input "HUST_Preroll_Animal Face"
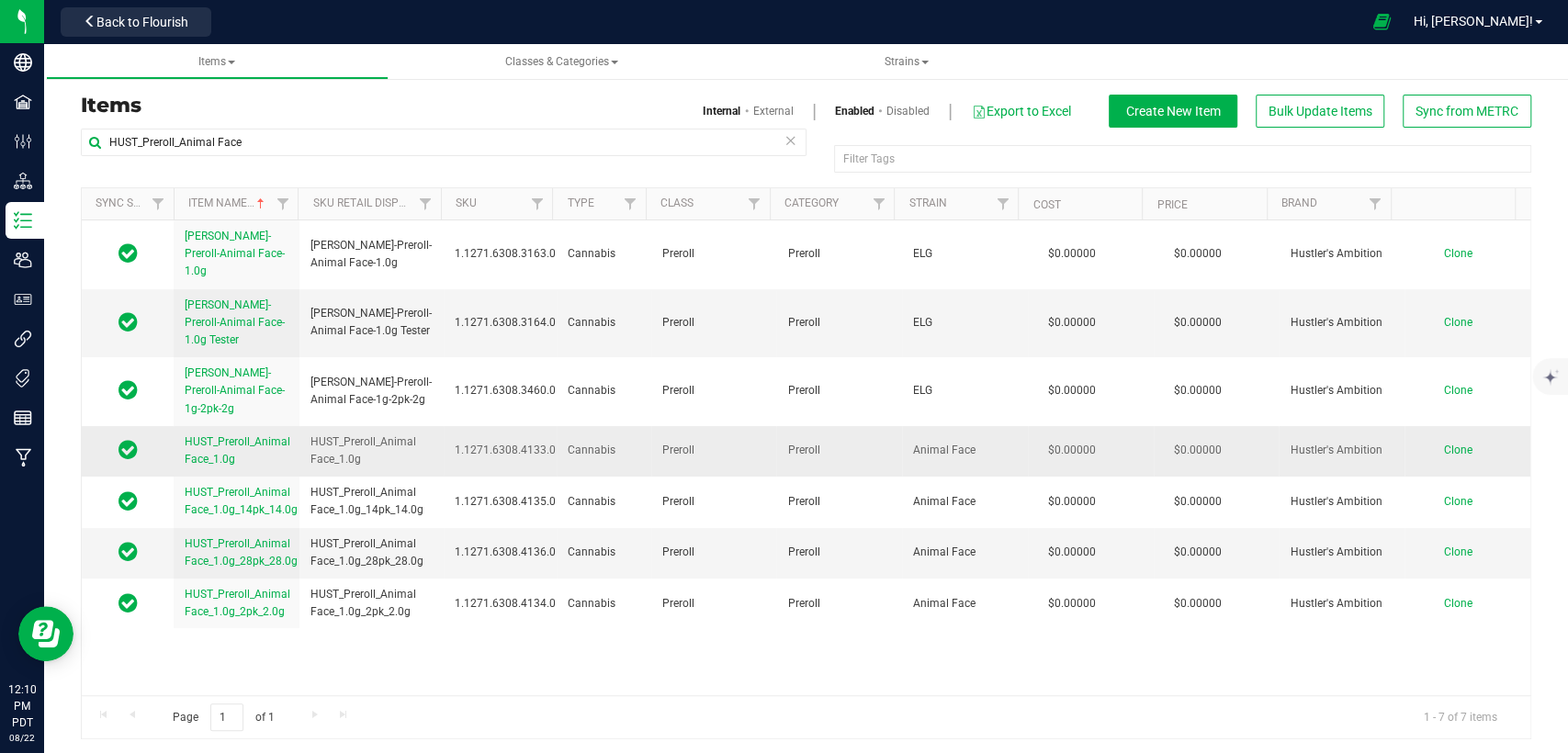
click at [1444, 444] on span "Clone" at bounding box center [1458, 450] width 28 height 13
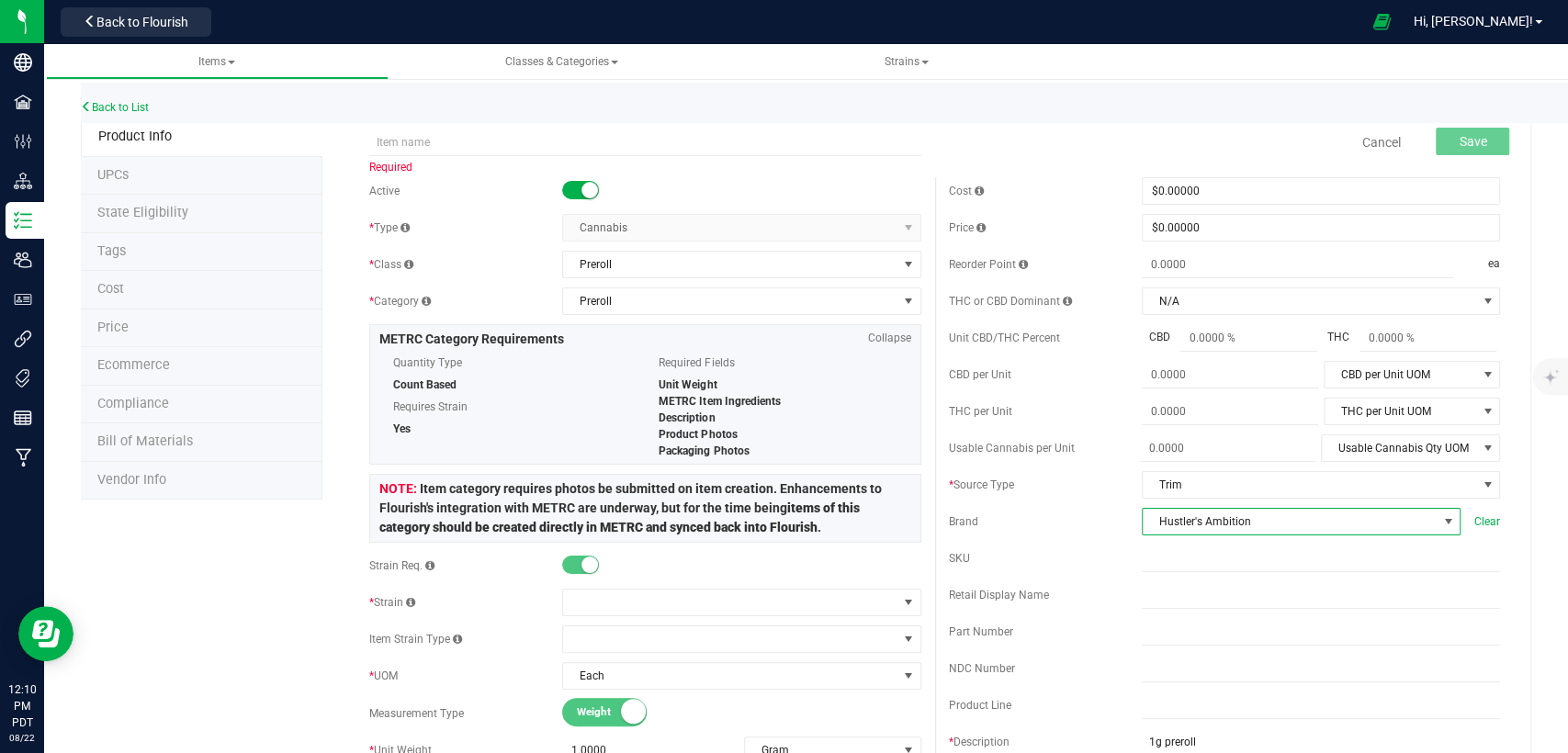
click at [1181, 526] on span "Hustler's Ambition" at bounding box center [1290, 521] width 294 height 25
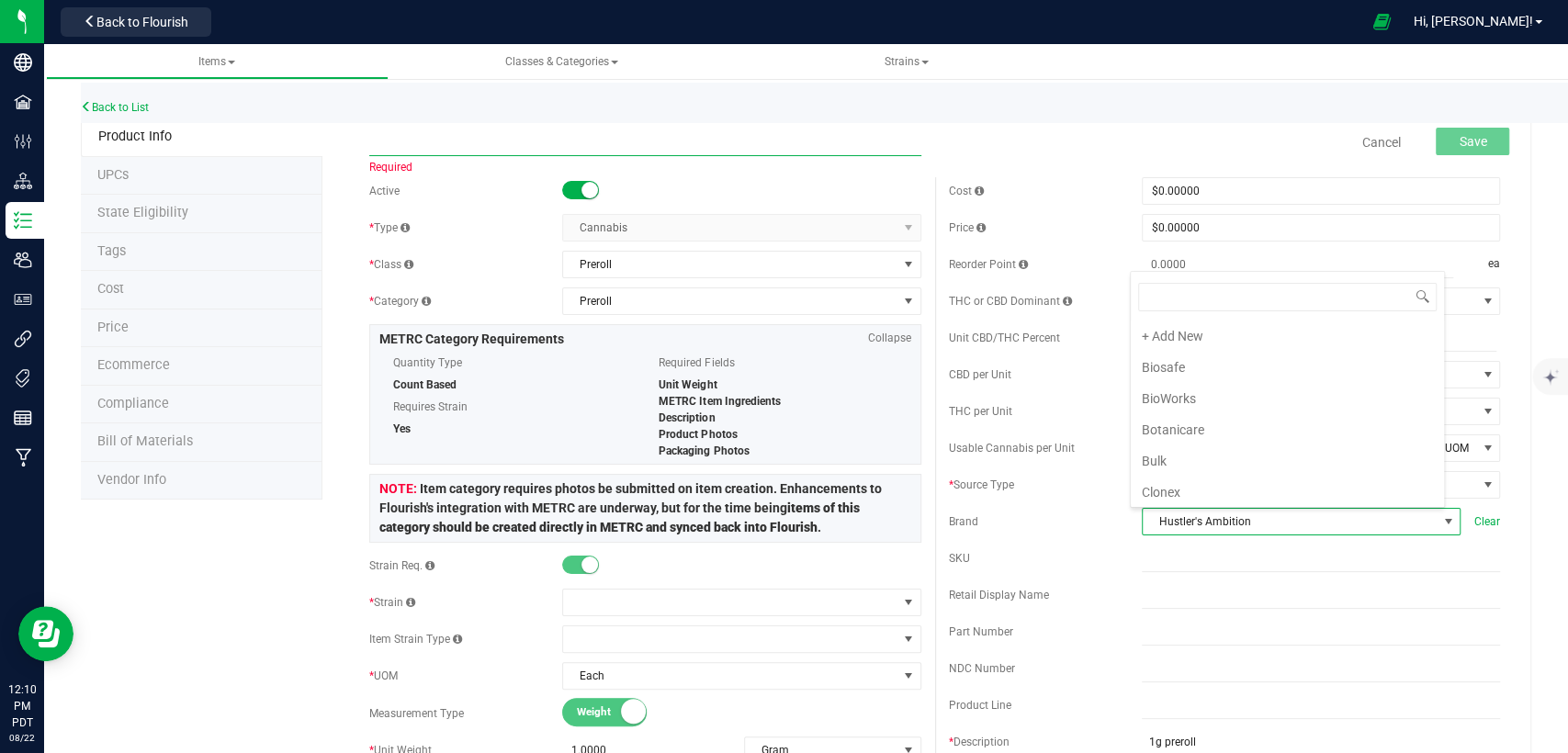
click at [657, 136] on input "text" at bounding box center [645, 141] width 551 height 27
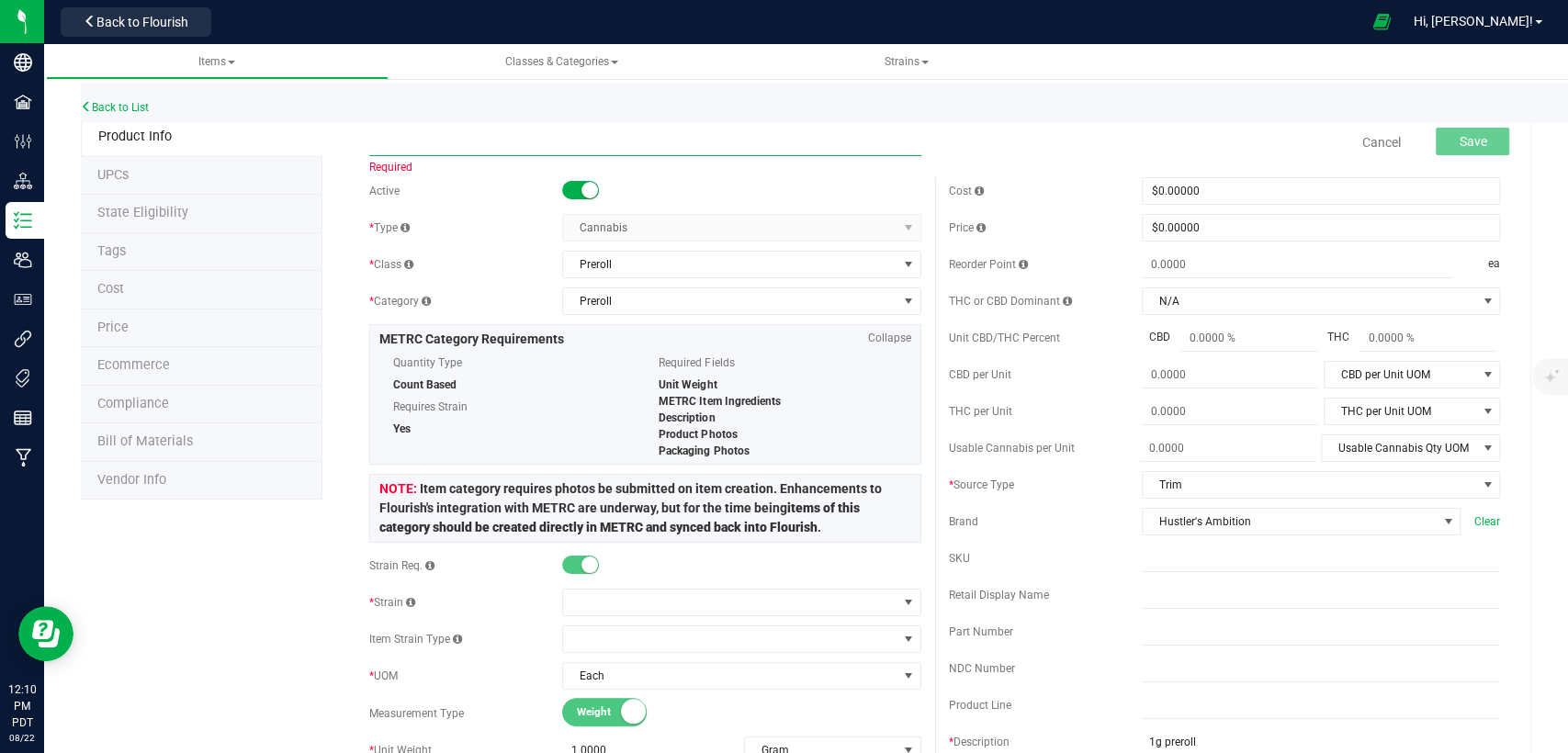
paste input "NVFINE_Preroll_Animal Face_1.0g"
type input "NVFINE_Preroll_Animal Face_1.0g"
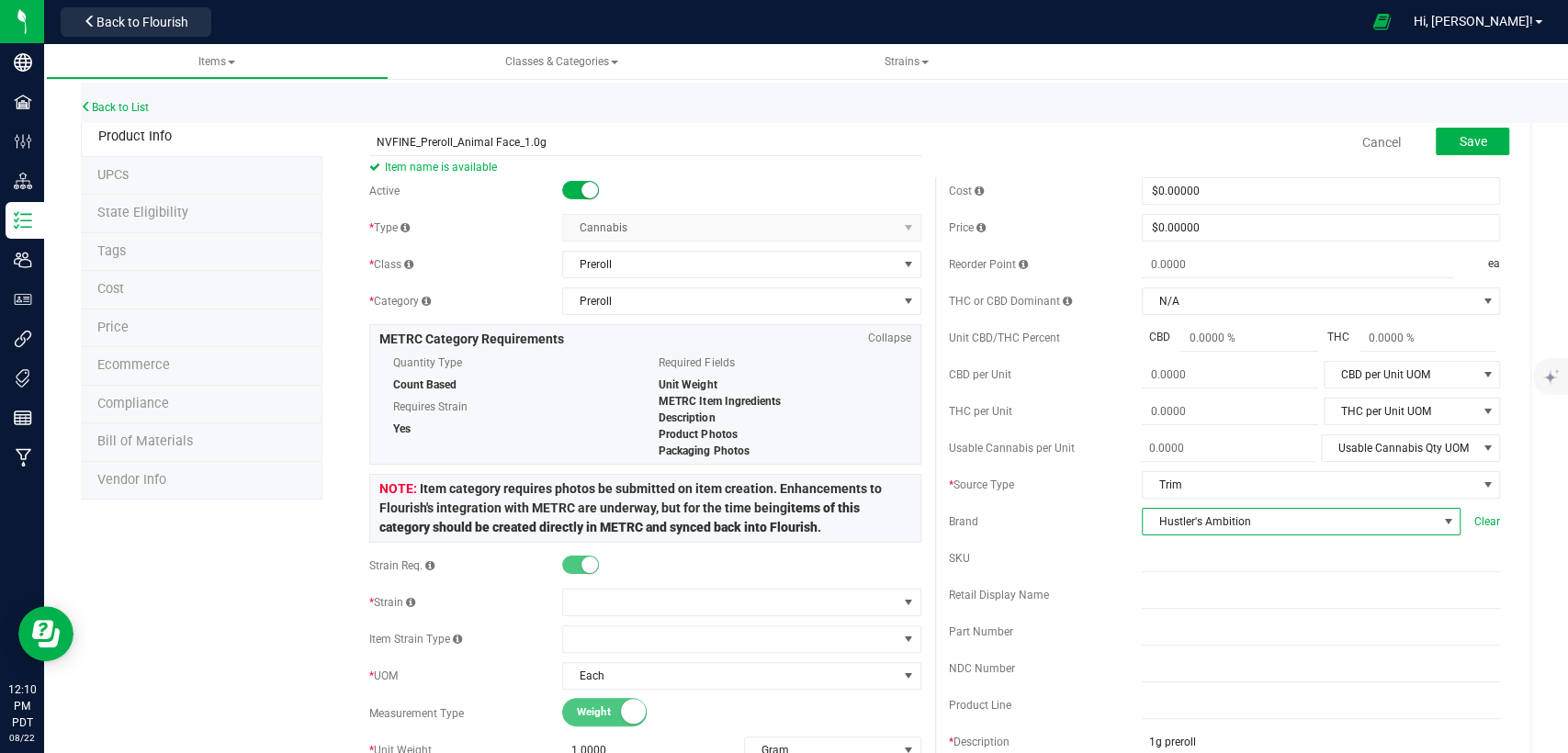
click at [1242, 519] on span "Hustler's Ambition" at bounding box center [1290, 521] width 294 height 25
click at [1216, 334] on li "+ Add New" at bounding box center [1287, 336] width 313 height 31
click at [1261, 517] on input "text" at bounding box center [1295, 521] width 305 height 27
type input "[US_STATE]'s Finest"
click at [1448, 520] on icon at bounding box center [1456, 521] width 15 height 11
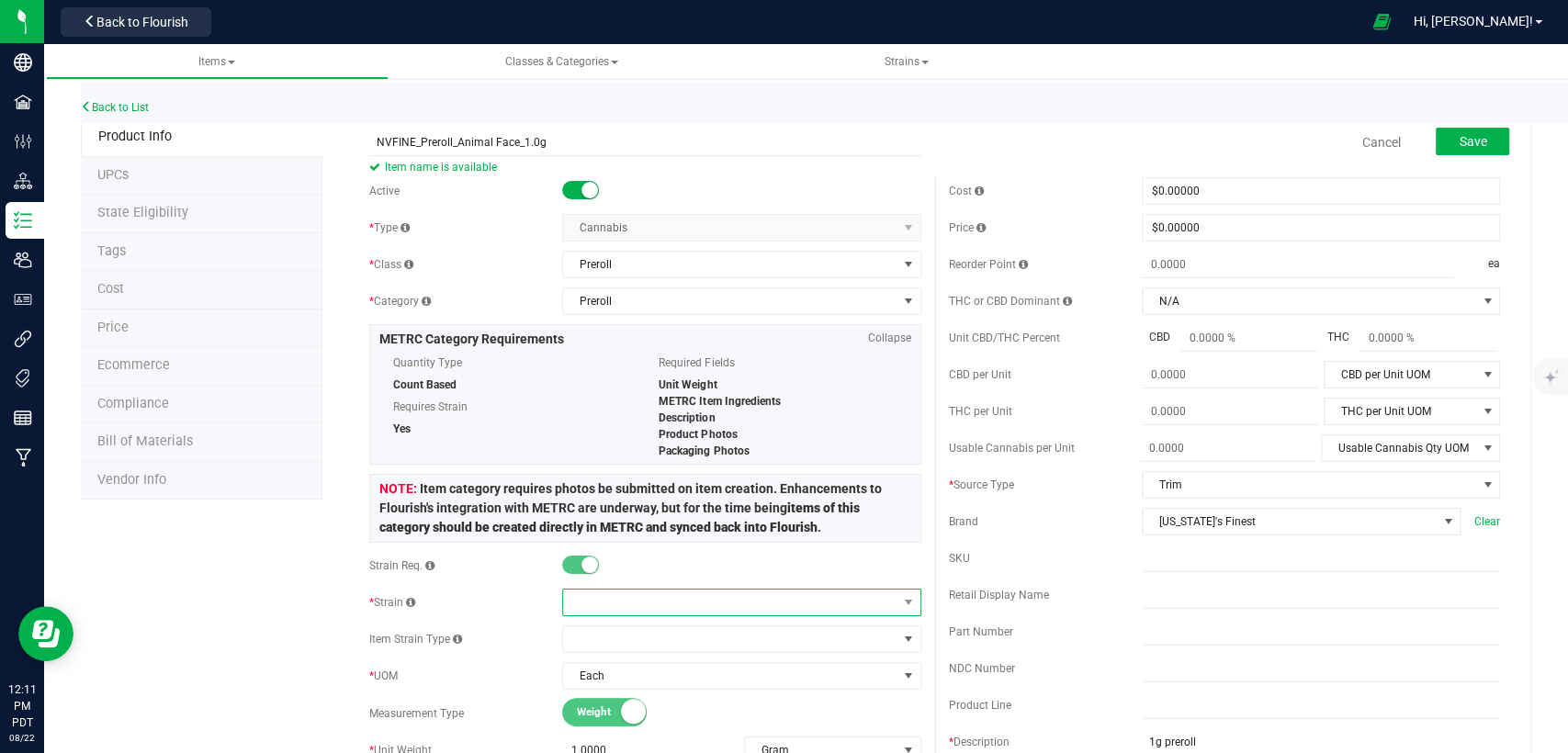
click at [829, 601] on span at bounding box center [730, 602] width 334 height 25
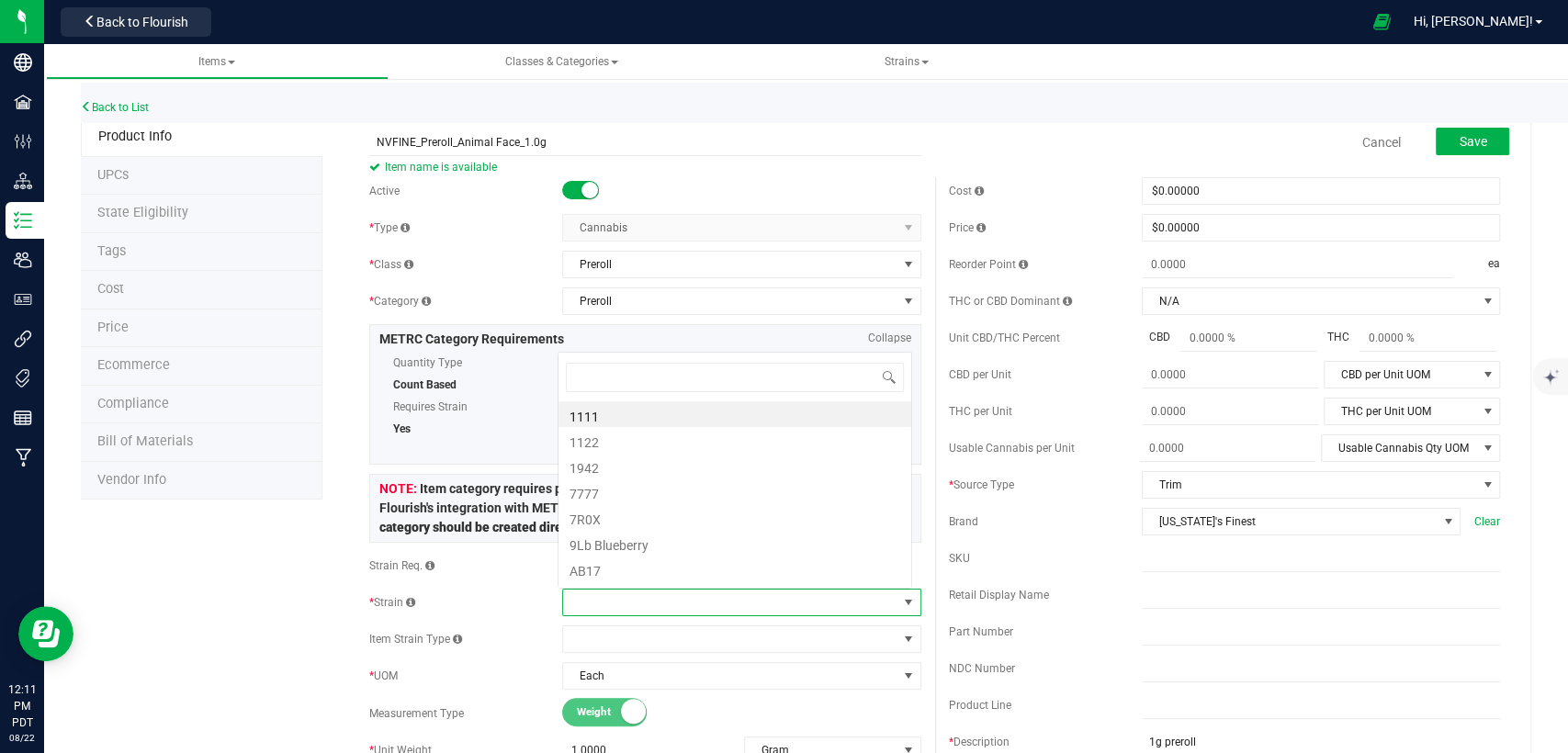
scroll to position [26, 349]
type input "animal"
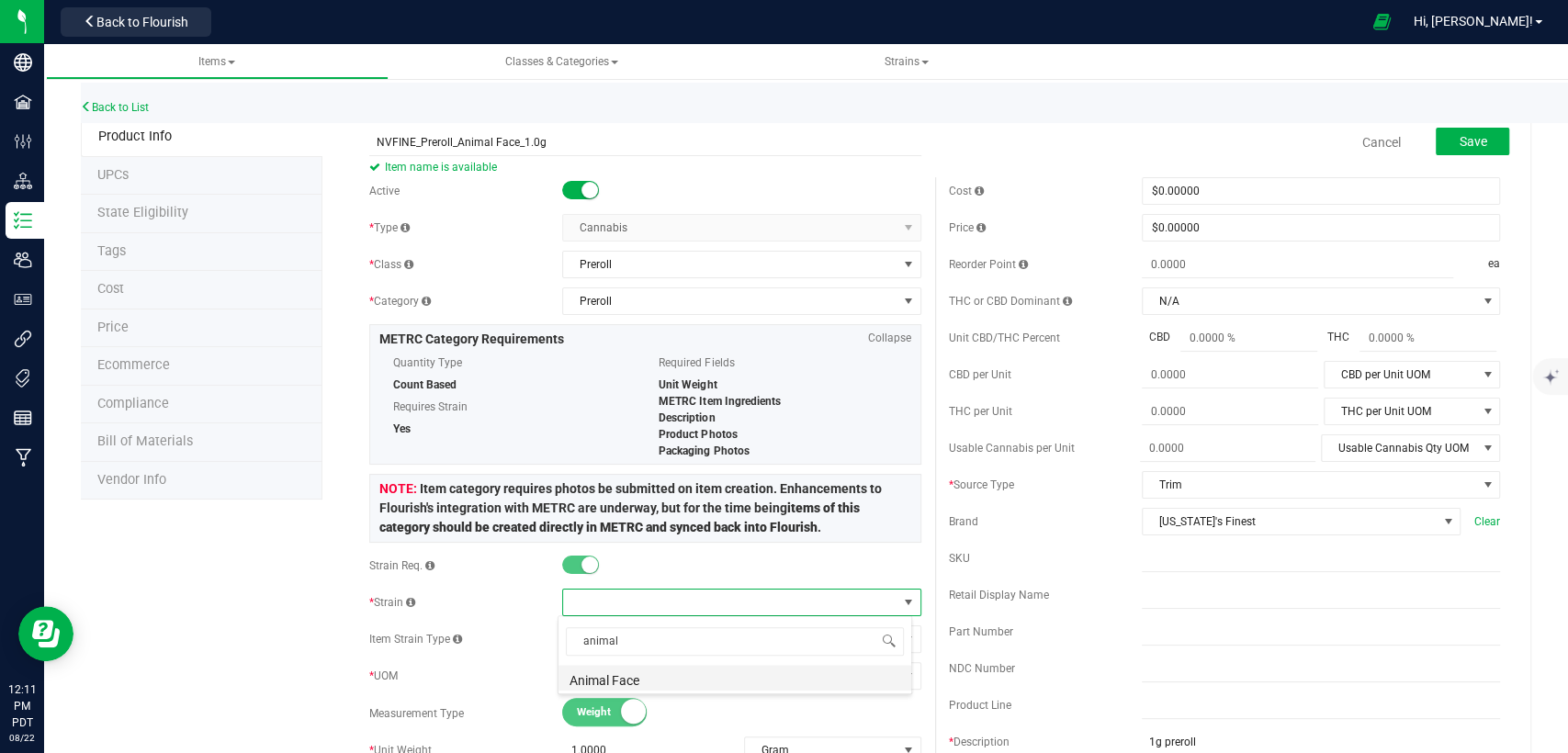
click at [778, 669] on li "Animal Face" at bounding box center [735, 678] width 352 height 25
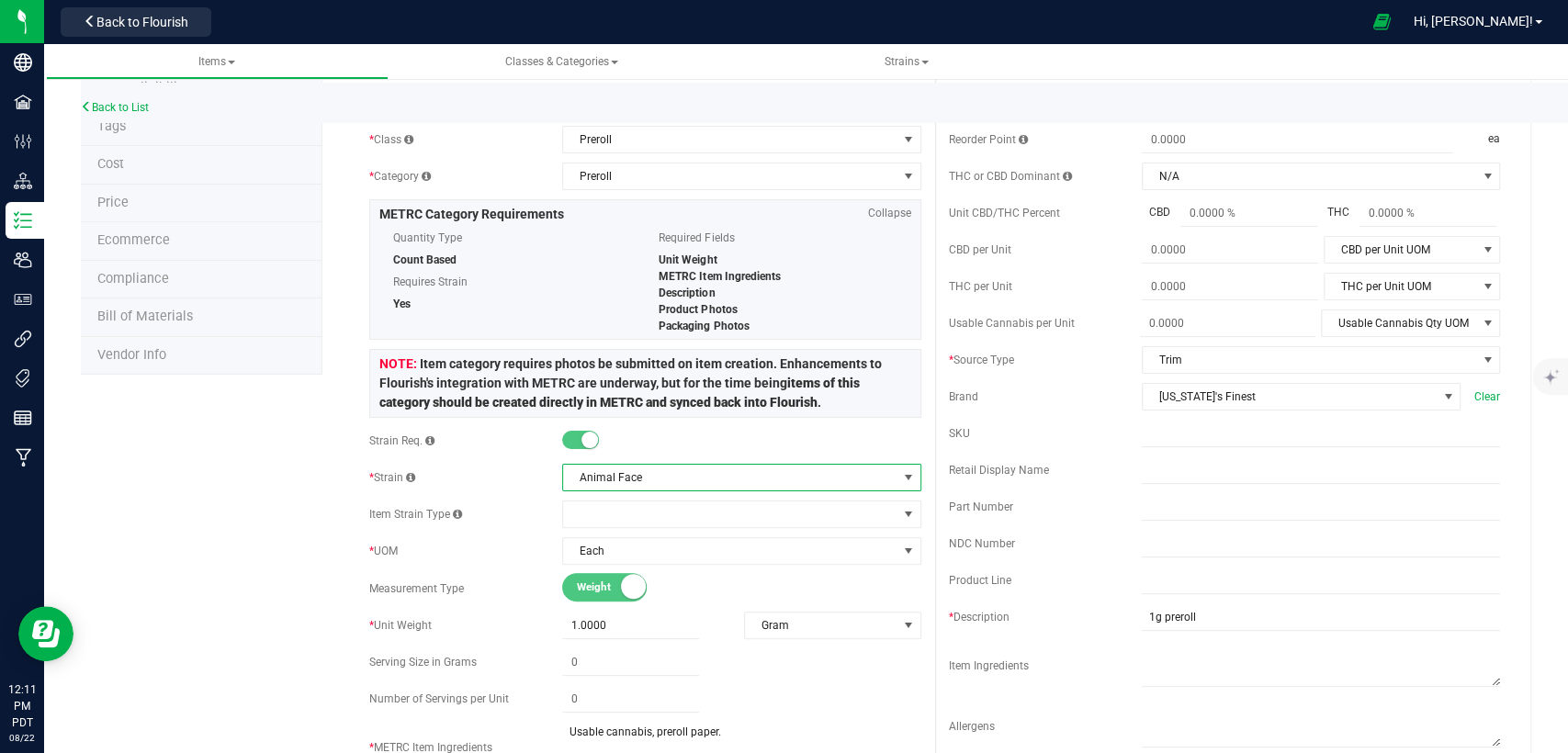
scroll to position [0, 0]
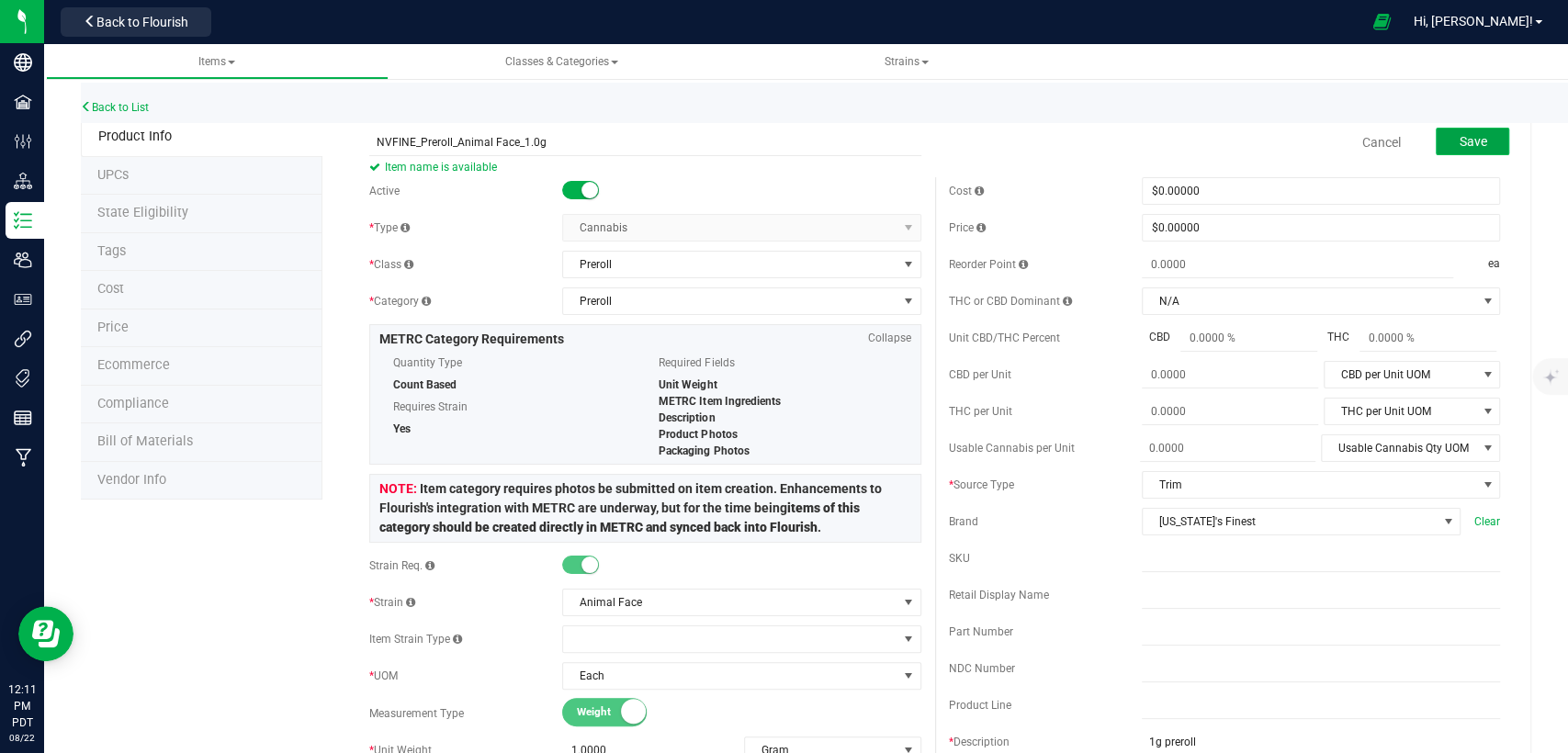
click at [1480, 137] on button "Save" at bounding box center [1473, 141] width 74 height 27
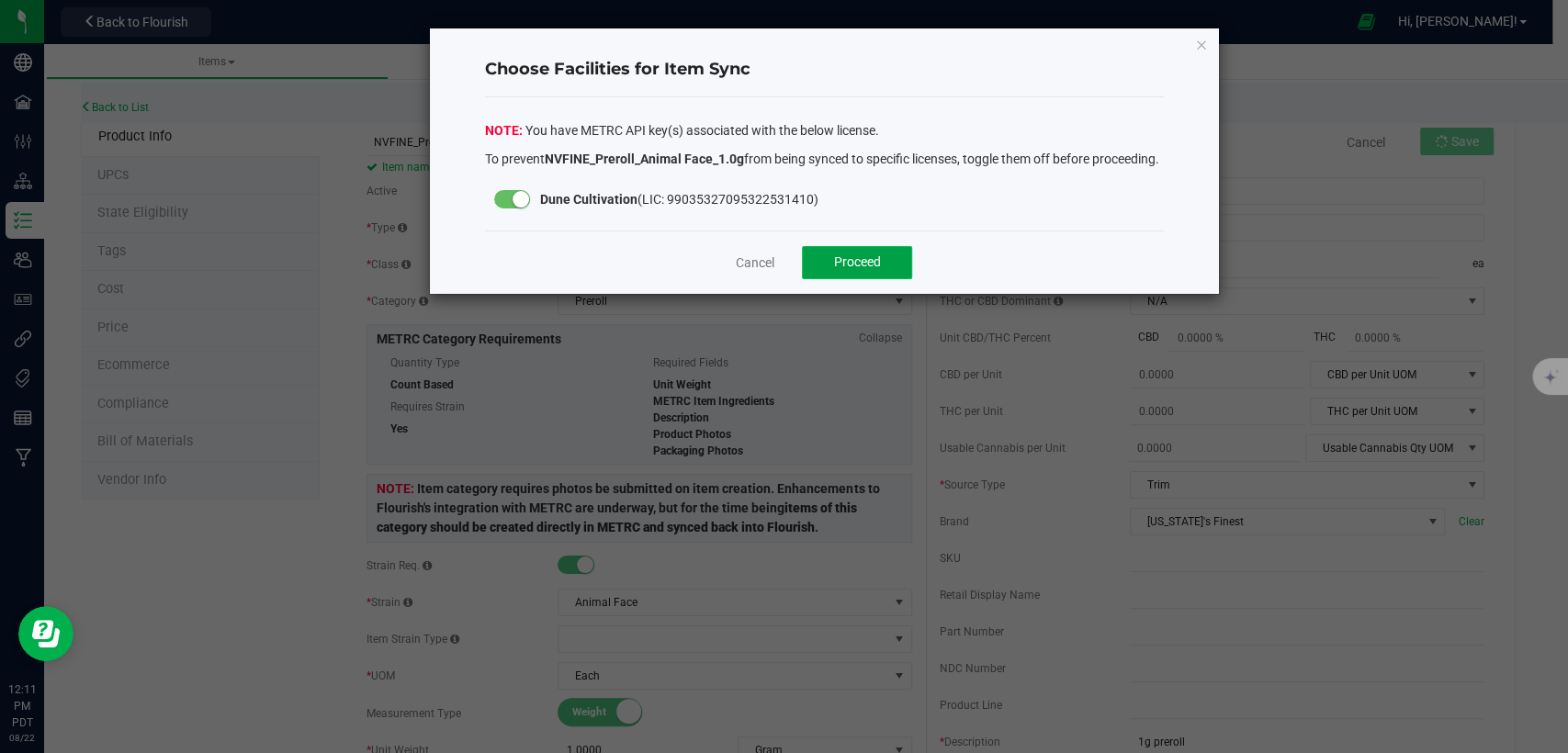
click at [876, 270] on span "Proceed" at bounding box center [858, 262] width 47 height 15
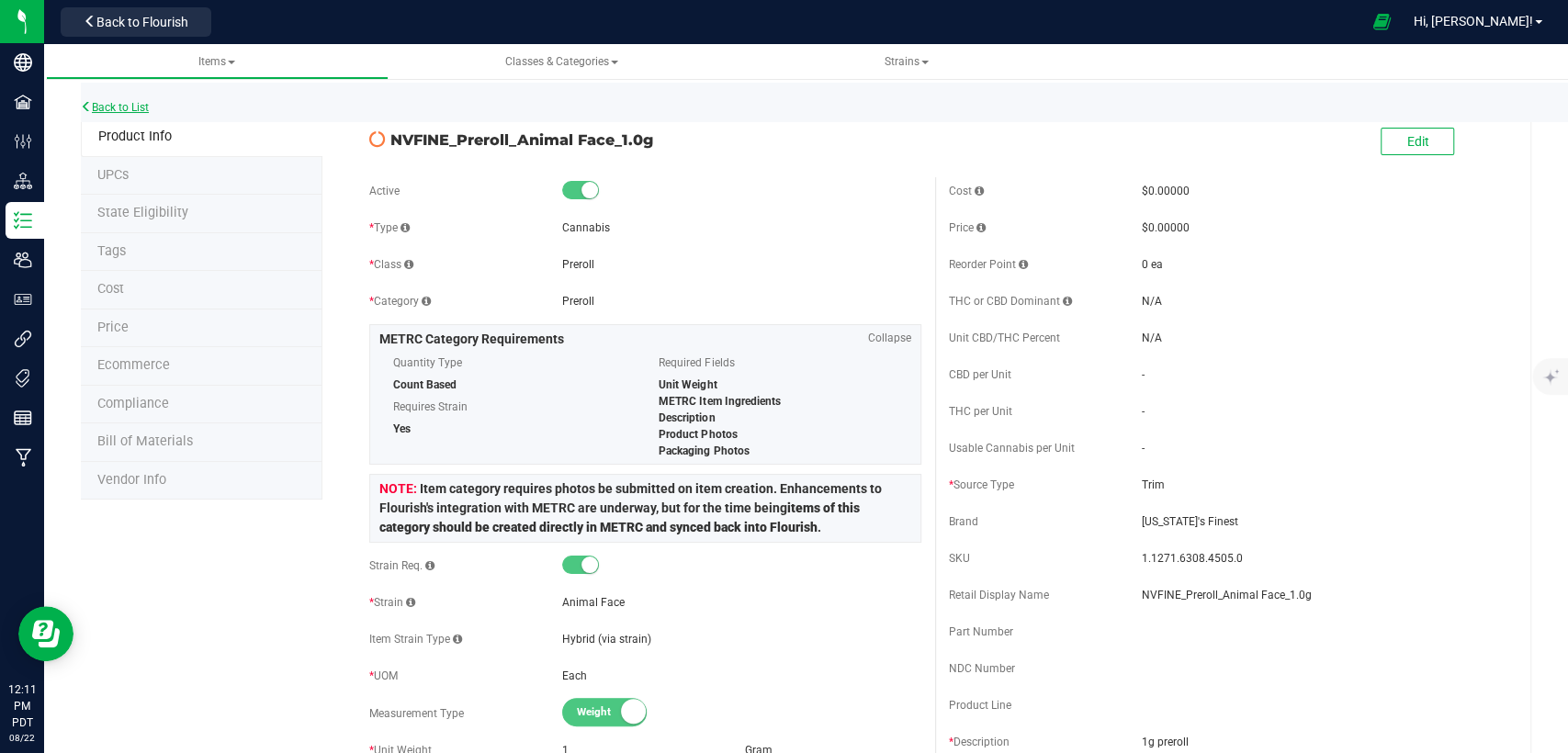
click at [125, 109] on link "Back to List" at bounding box center [115, 107] width 68 height 13
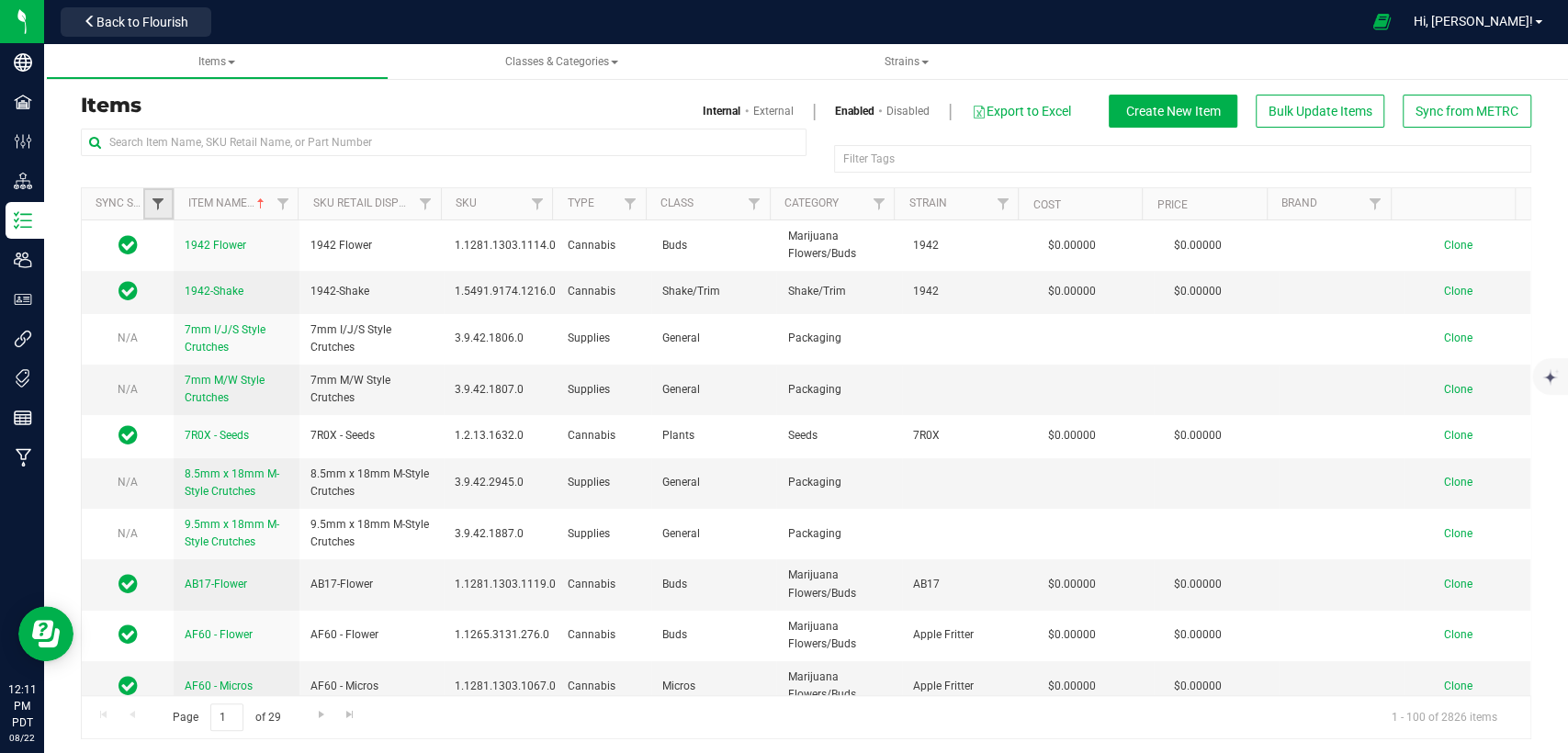
click at [155, 209] on span "Filter" at bounding box center [158, 205] width 15 height 15
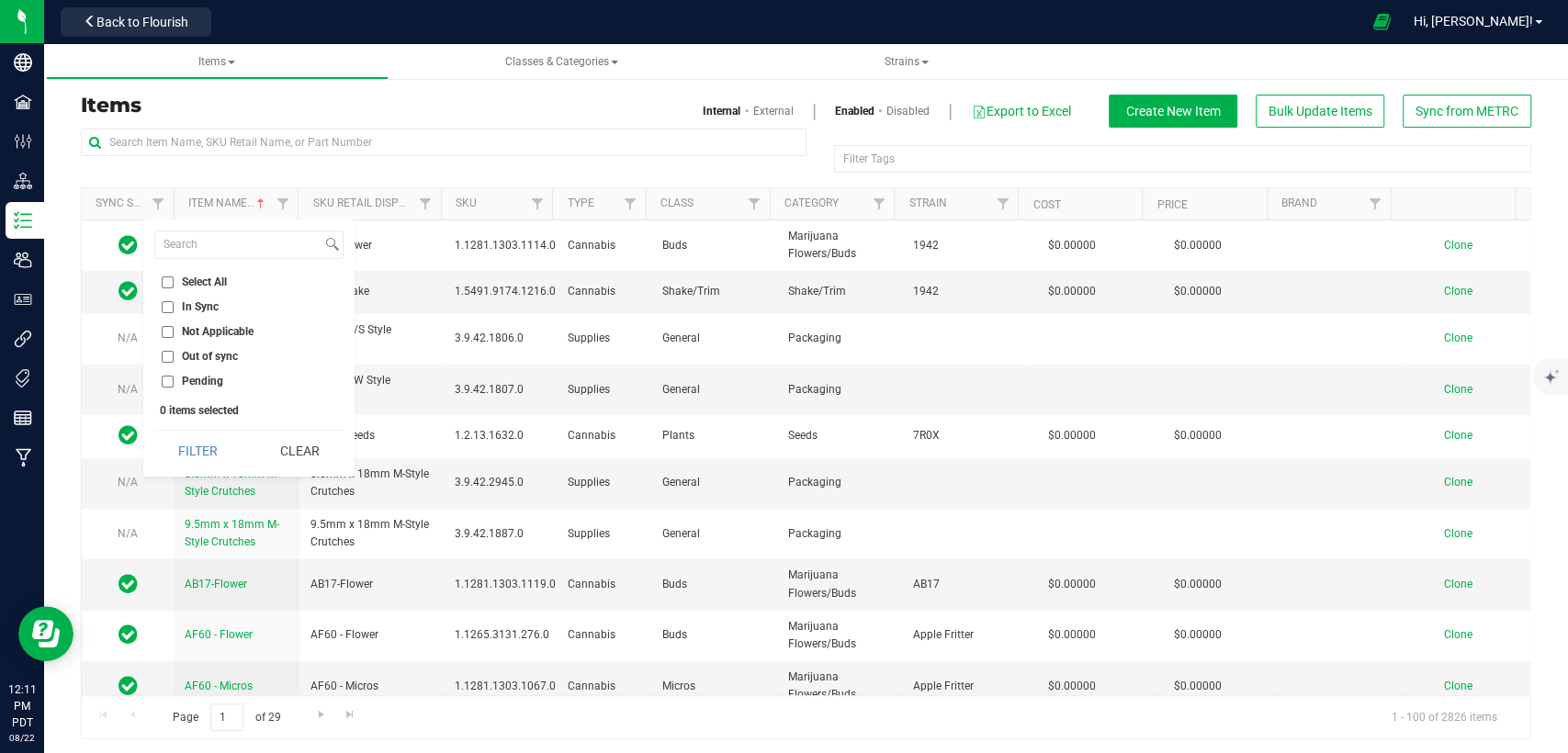
click at [165, 358] on input "Out of sync" at bounding box center [168, 356] width 12 height 12
checkbox input "true"
click at [201, 440] on button "Filter" at bounding box center [199, 450] width 89 height 41
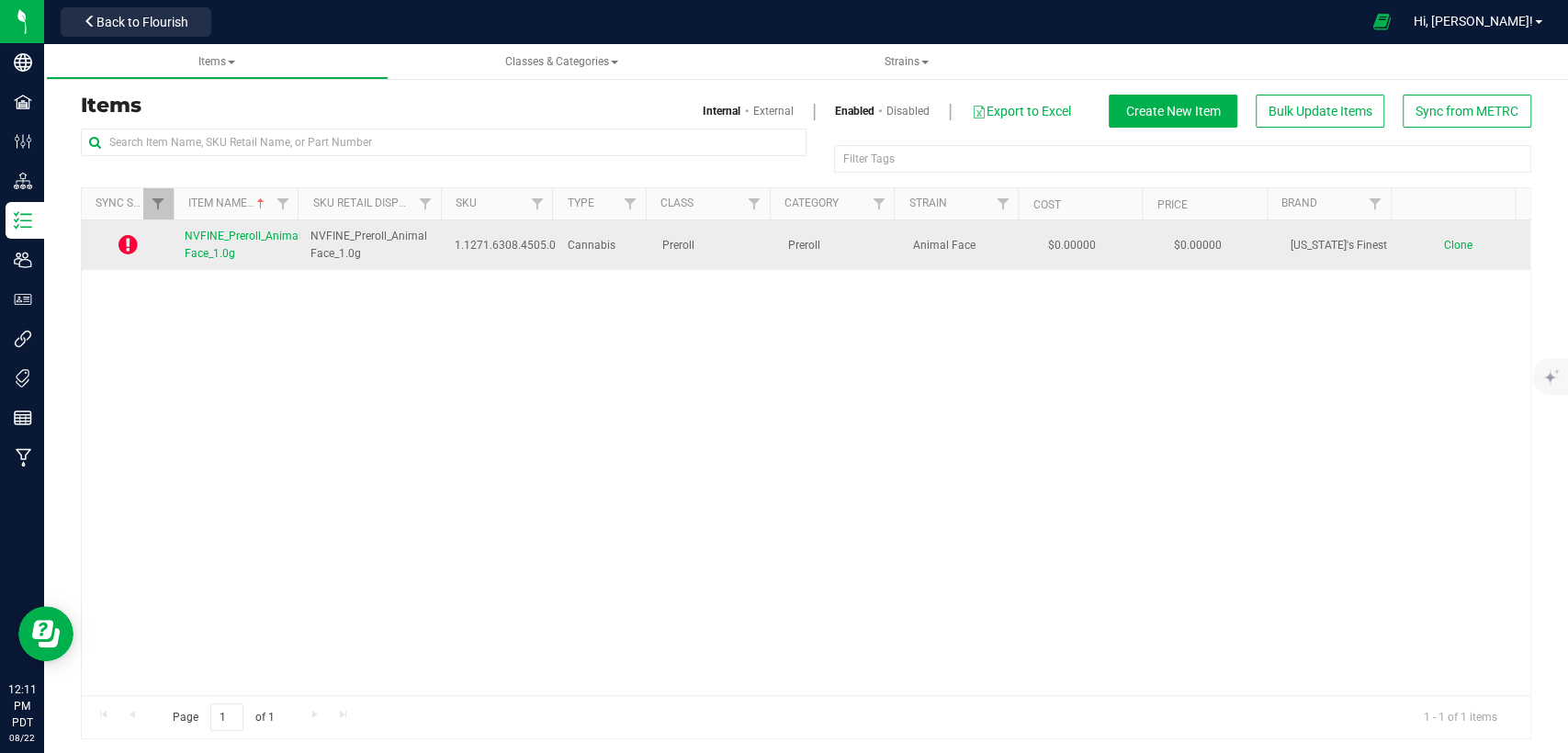
click at [1444, 239] on span "Clone" at bounding box center [1458, 245] width 28 height 13
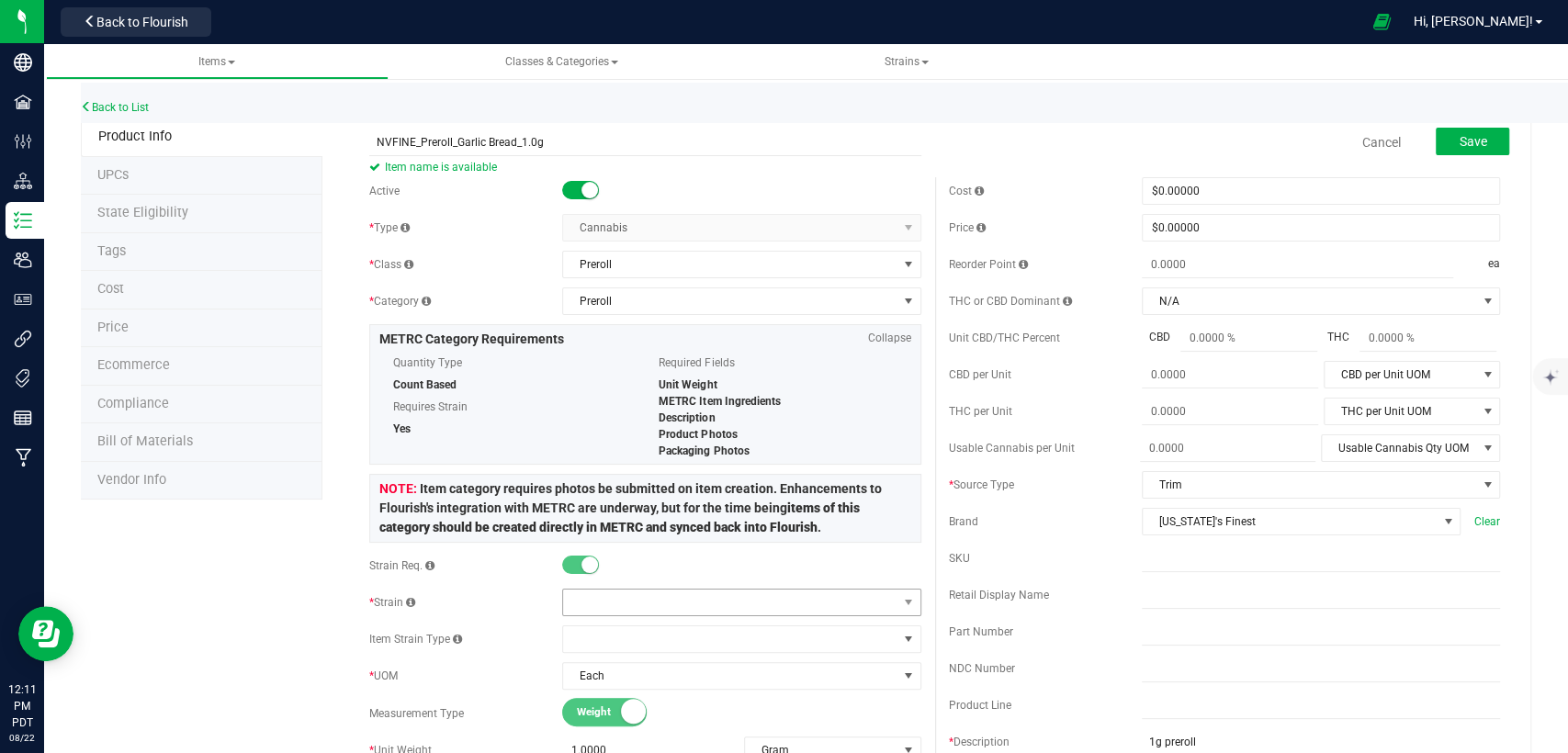
type input "NVFINE_Preroll_Garlic Bread_1.0g"
click at [681, 600] on span at bounding box center [730, 602] width 334 height 25
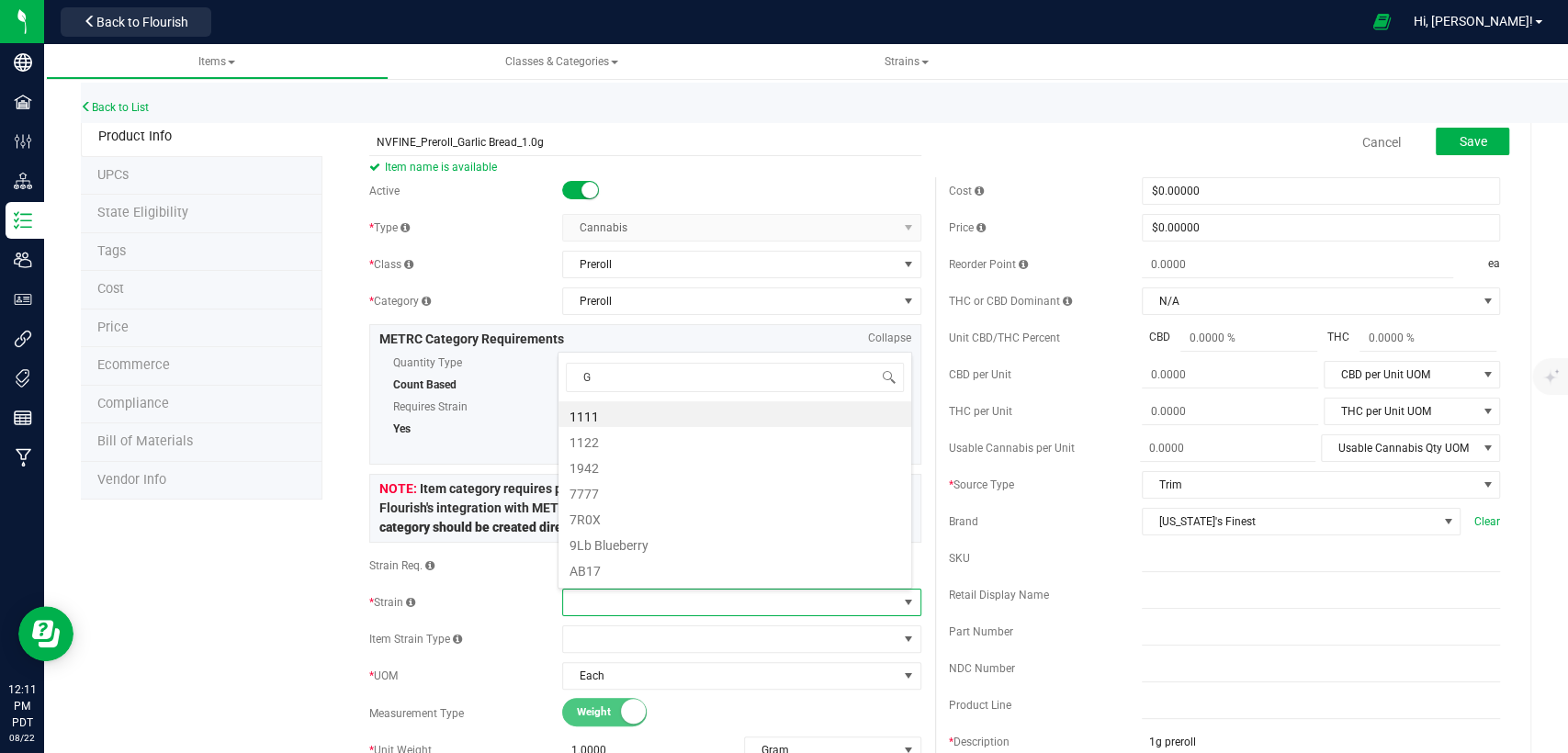
scroll to position [26, 349]
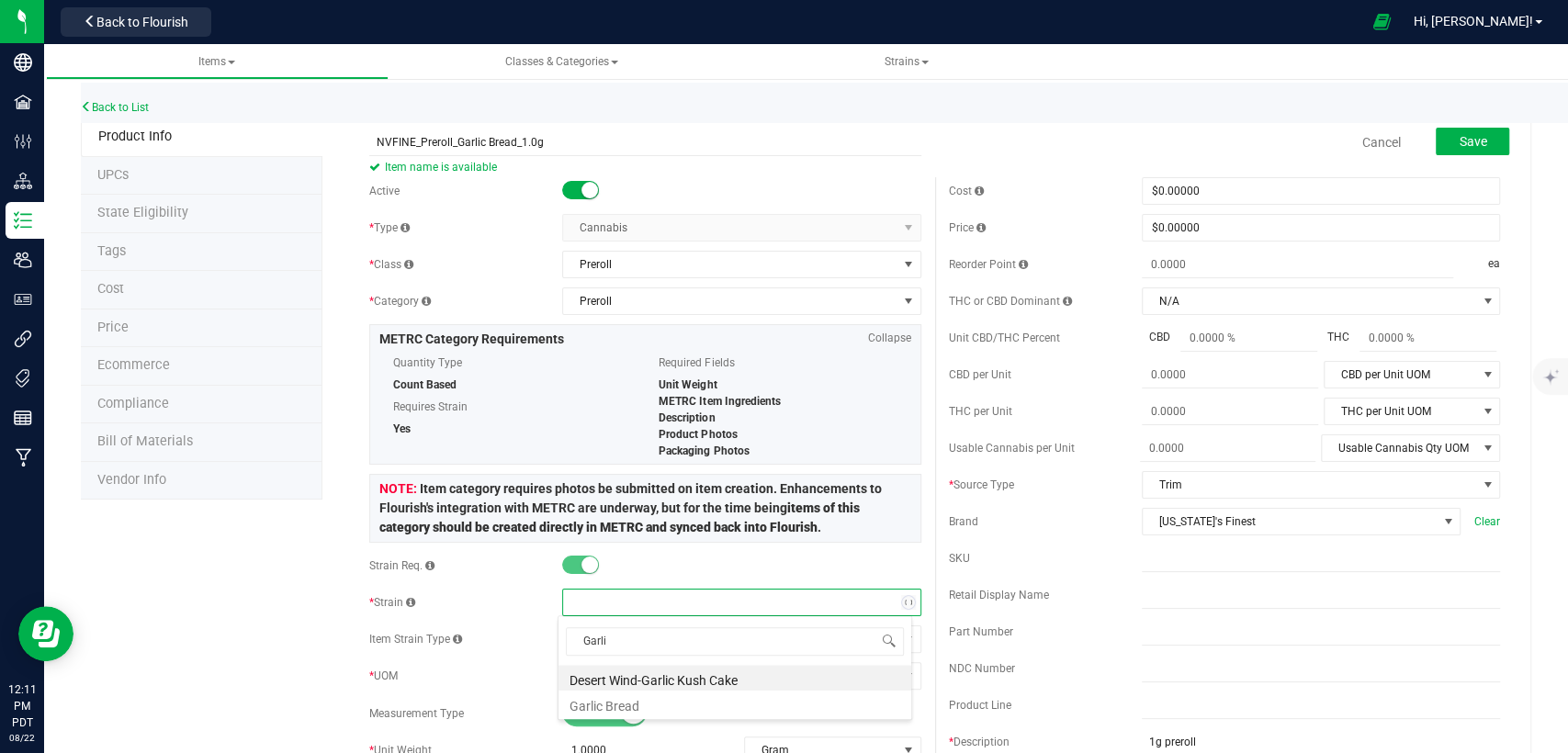
type input "Garlic"
click at [653, 704] on li "Garlic Bread" at bounding box center [735, 703] width 352 height 25
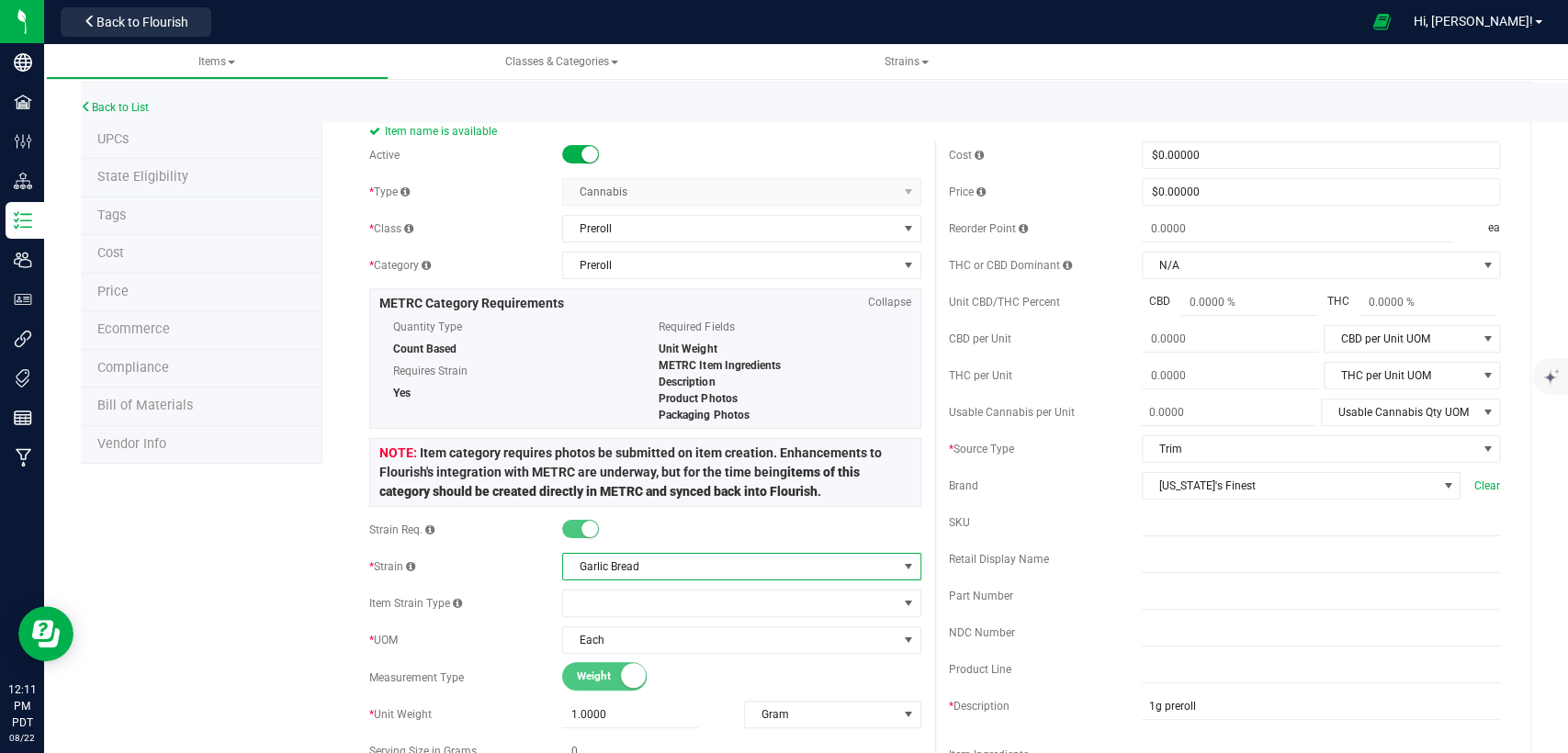
scroll to position [0, 0]
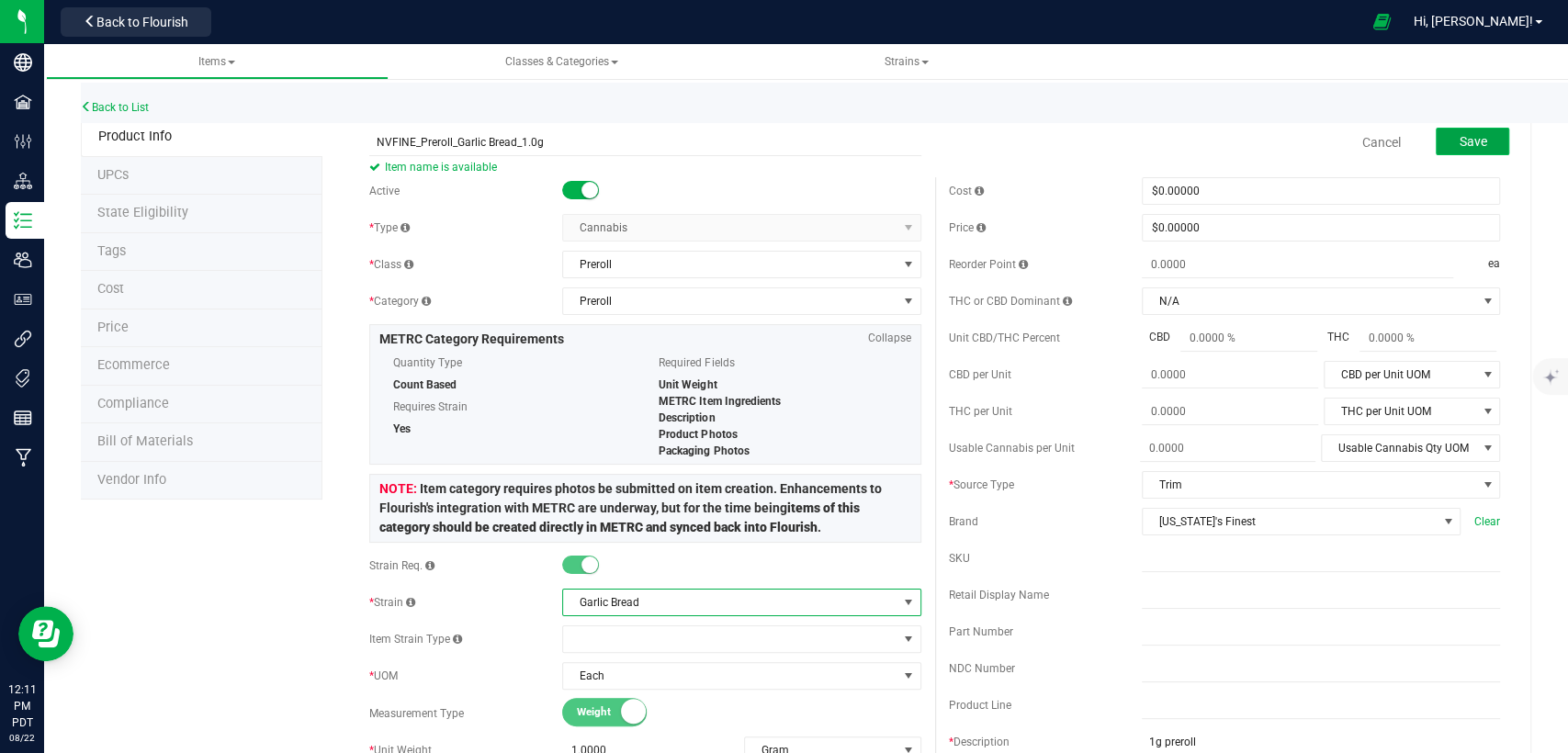
click at [1461, 134] on span "Save" at bounding box center [1472, 141] width 27 height 15
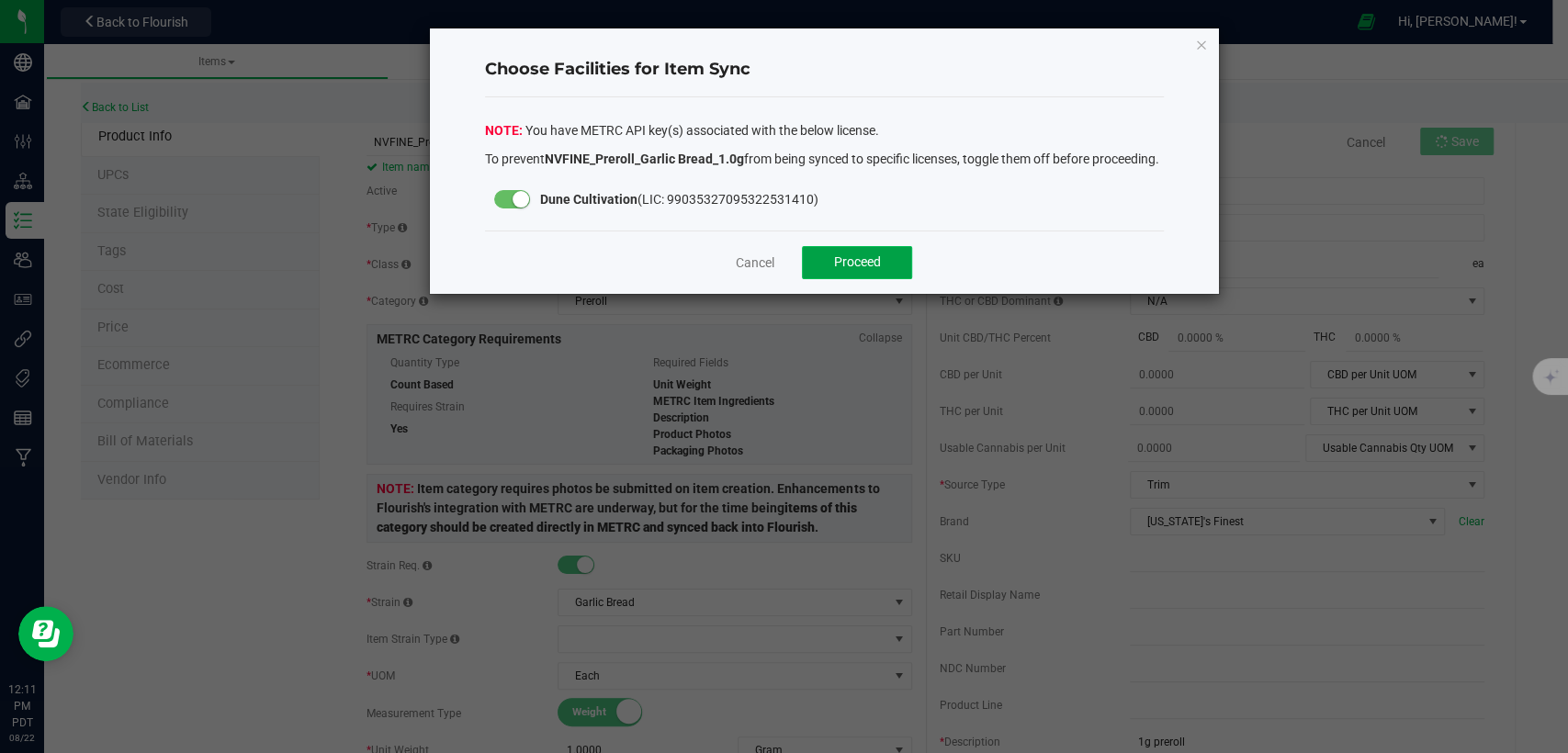
click at [877, 270] on span "Proceed" at bounding box center [858, 262] width 47 height 15
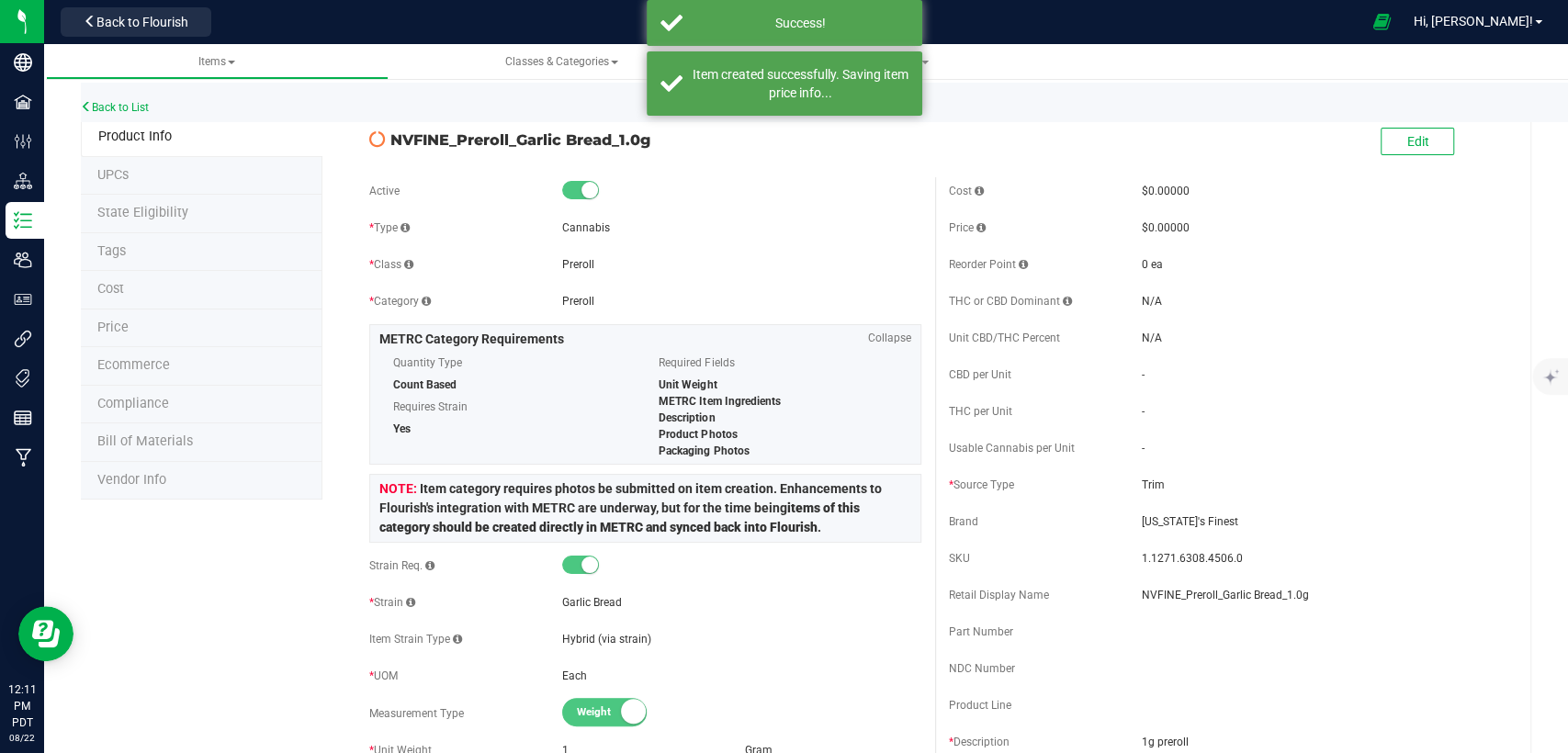
click at [130, 114] on div "Back to List" at bounding box center [865, 103] width 1568 height 40
click at [128, 106] on link "Back to List" at bounding box center [115, 107] width 68 height 13
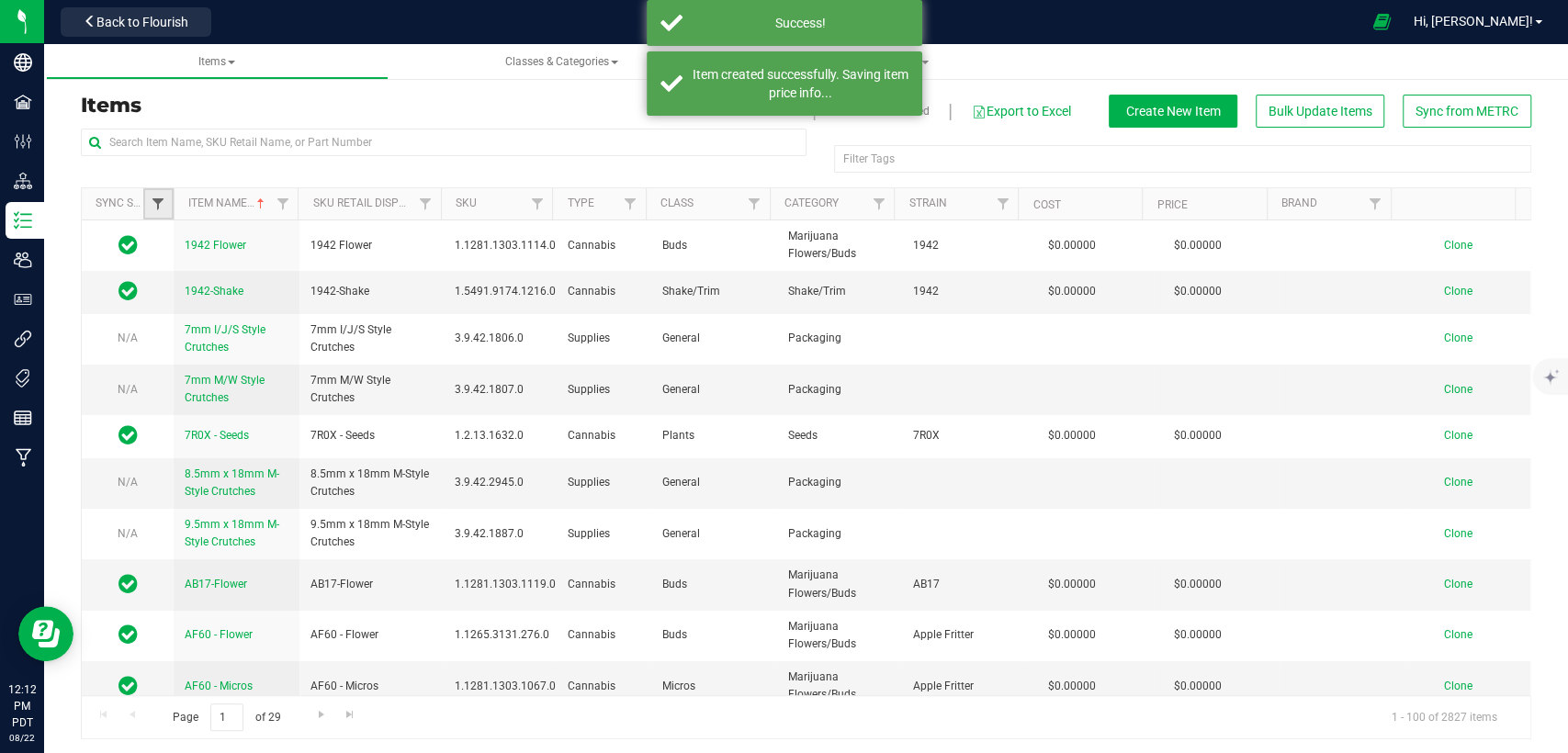
click at [159, 205] on span "Filter" at bounding box center [158, 205] width 15 height 15
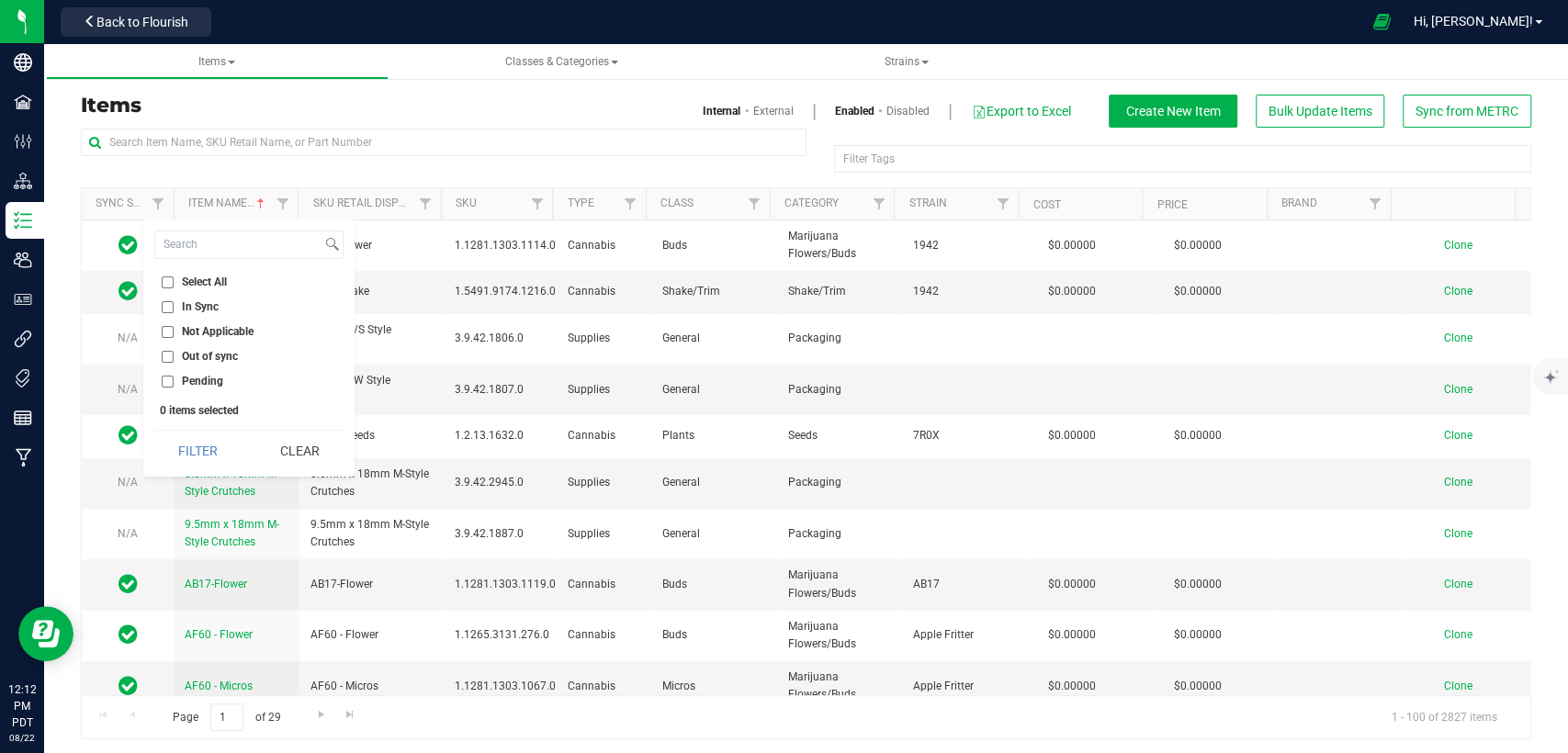
click at [163, 358] on input "Out of sync" at bounding box center [168, 356] width 12 height 12
checkbox input "true"
click at [197, 449] on button "Filter" at bounding box center [199, 450] width 89 height 41
